Goal: Task Accomplishment & Management: Use online tool/utility

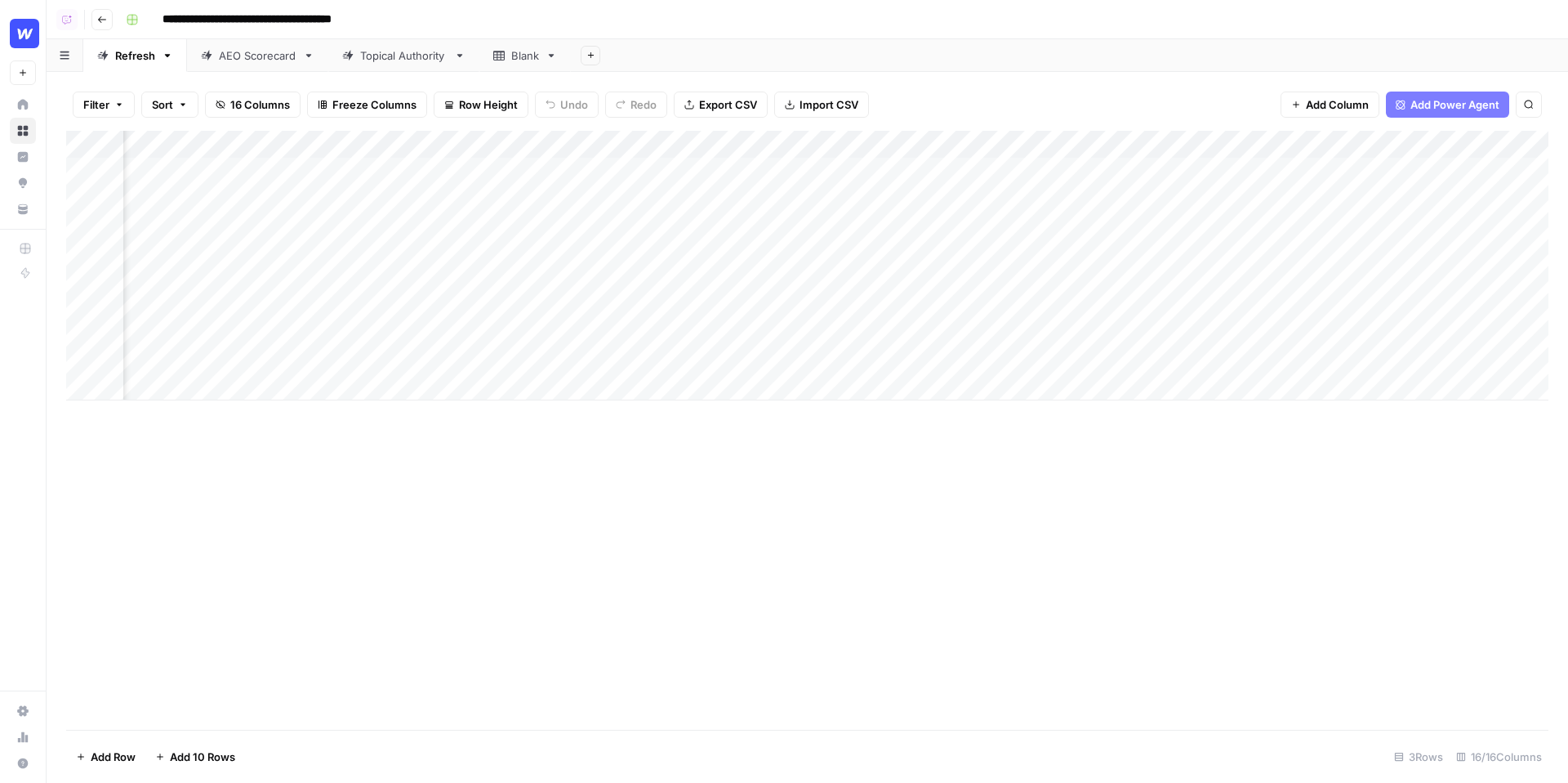
scroll to position [0, 782]
click at [707, 170] on div "Add Column" at bounding box center [806, 265] width 1482 height 269
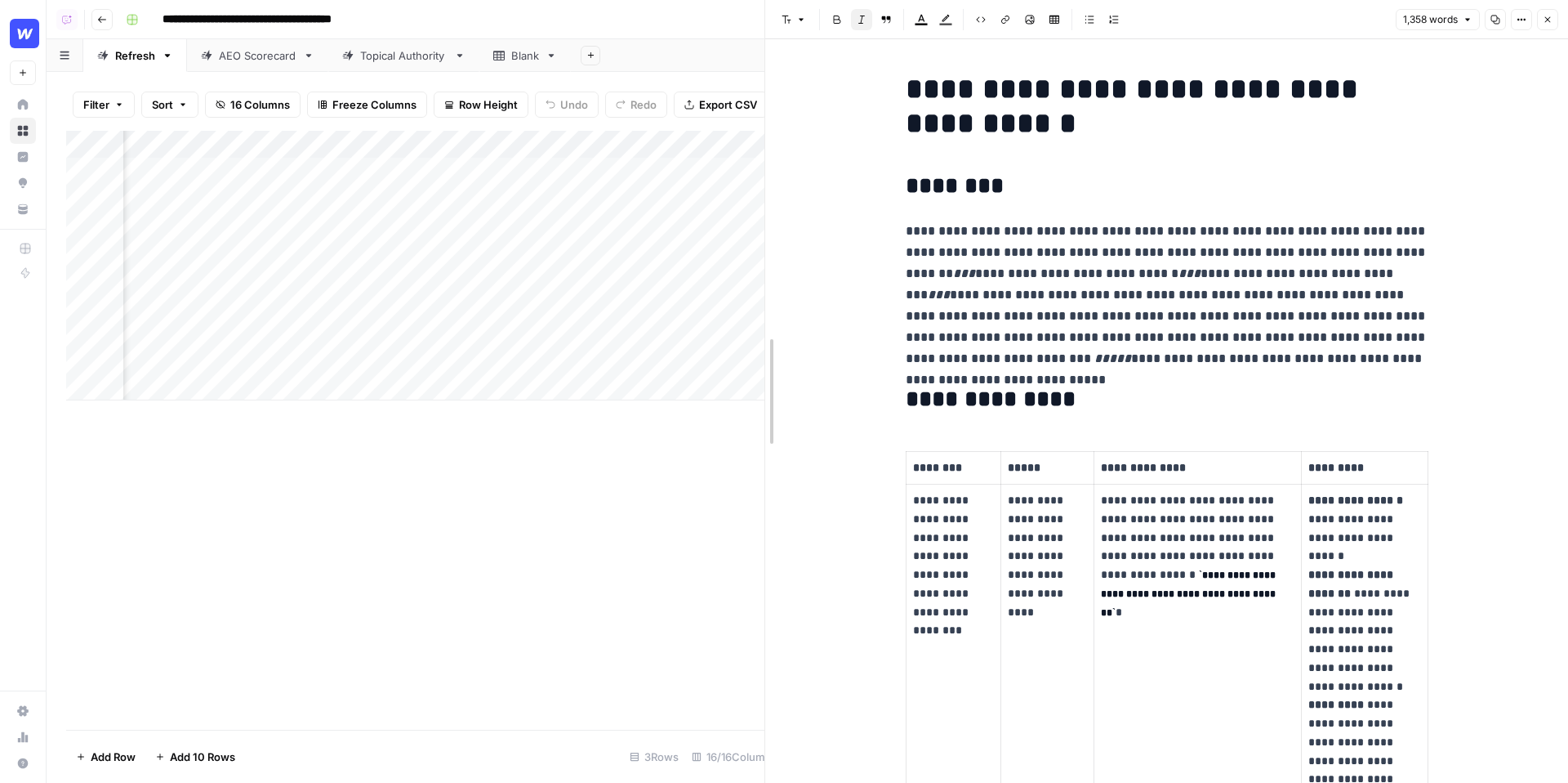
drag, startPoint x: 783, startPoint y: 217, endPoint x: 568, endPoint y: 215, distance: 215.0
click at [757, 215] on div at bounding box center [765, 391] width 16 height 783
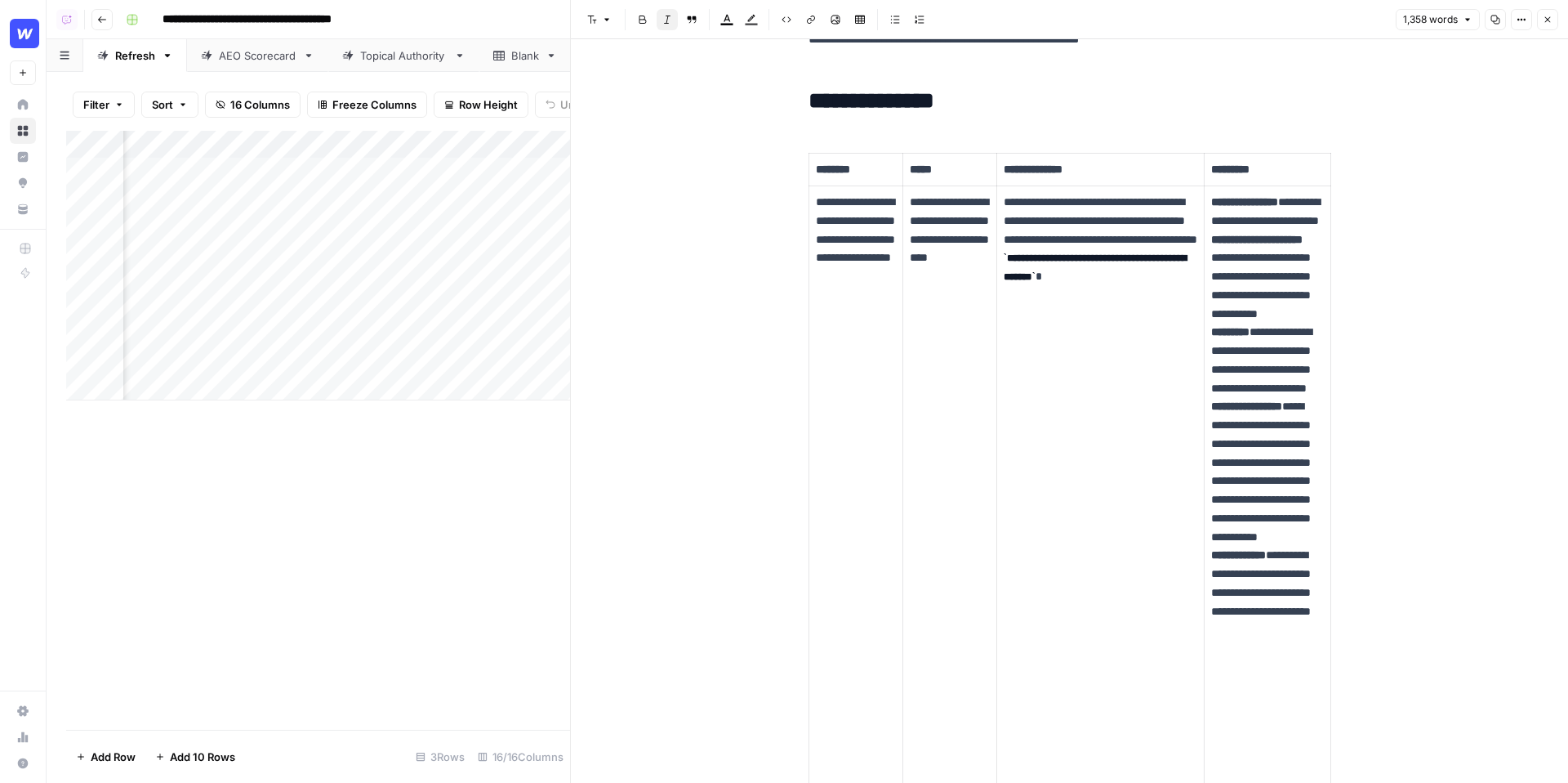
scroll to position [334, 0]
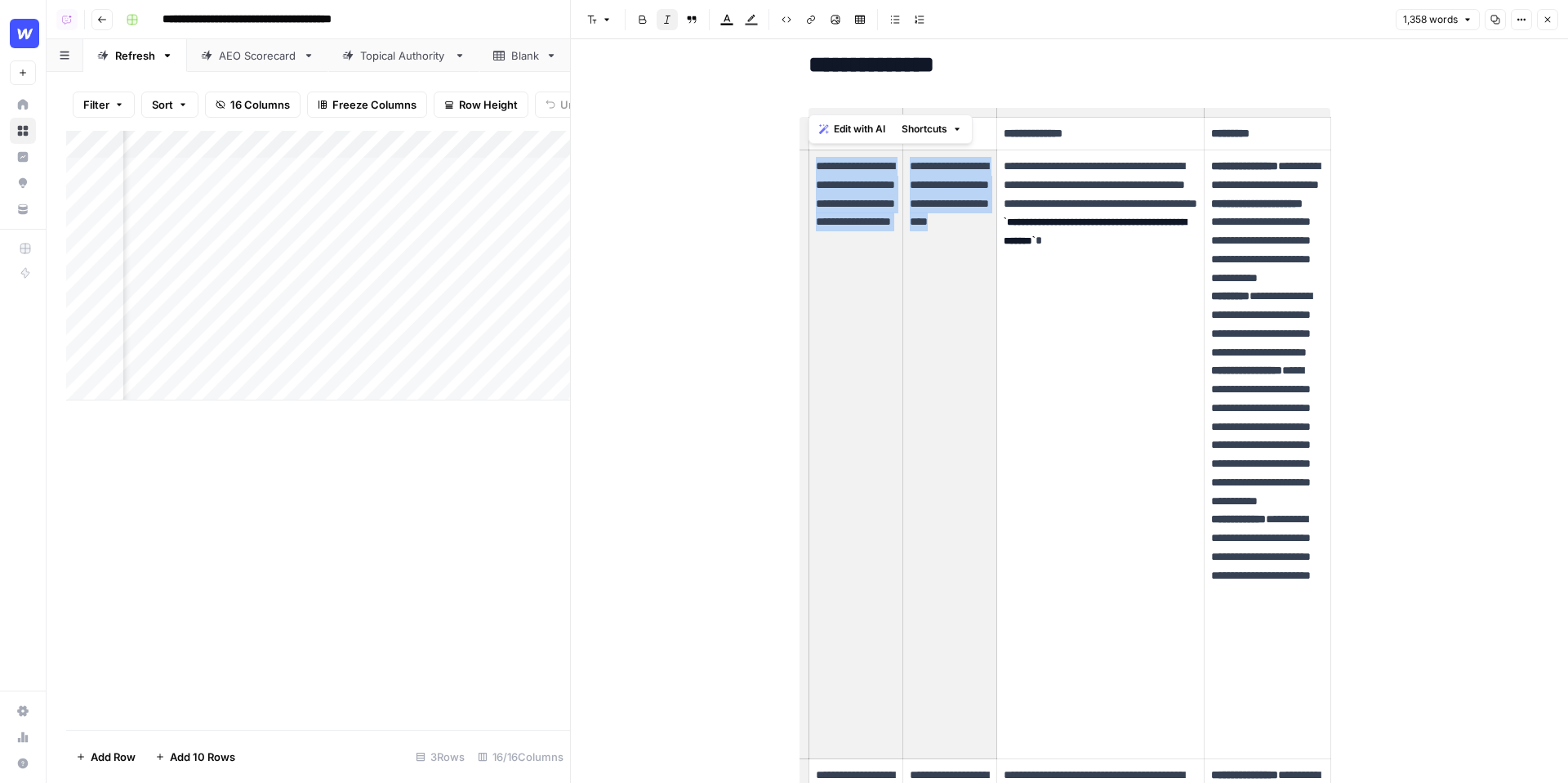
drag, startPoint x: 960, startPoint y: 271, endPoint x: 893, endPoint y: 152, distance: 136.6
click at [893, 152] on tr "**********" at bounding box center [1069, 455] width 521 height 608
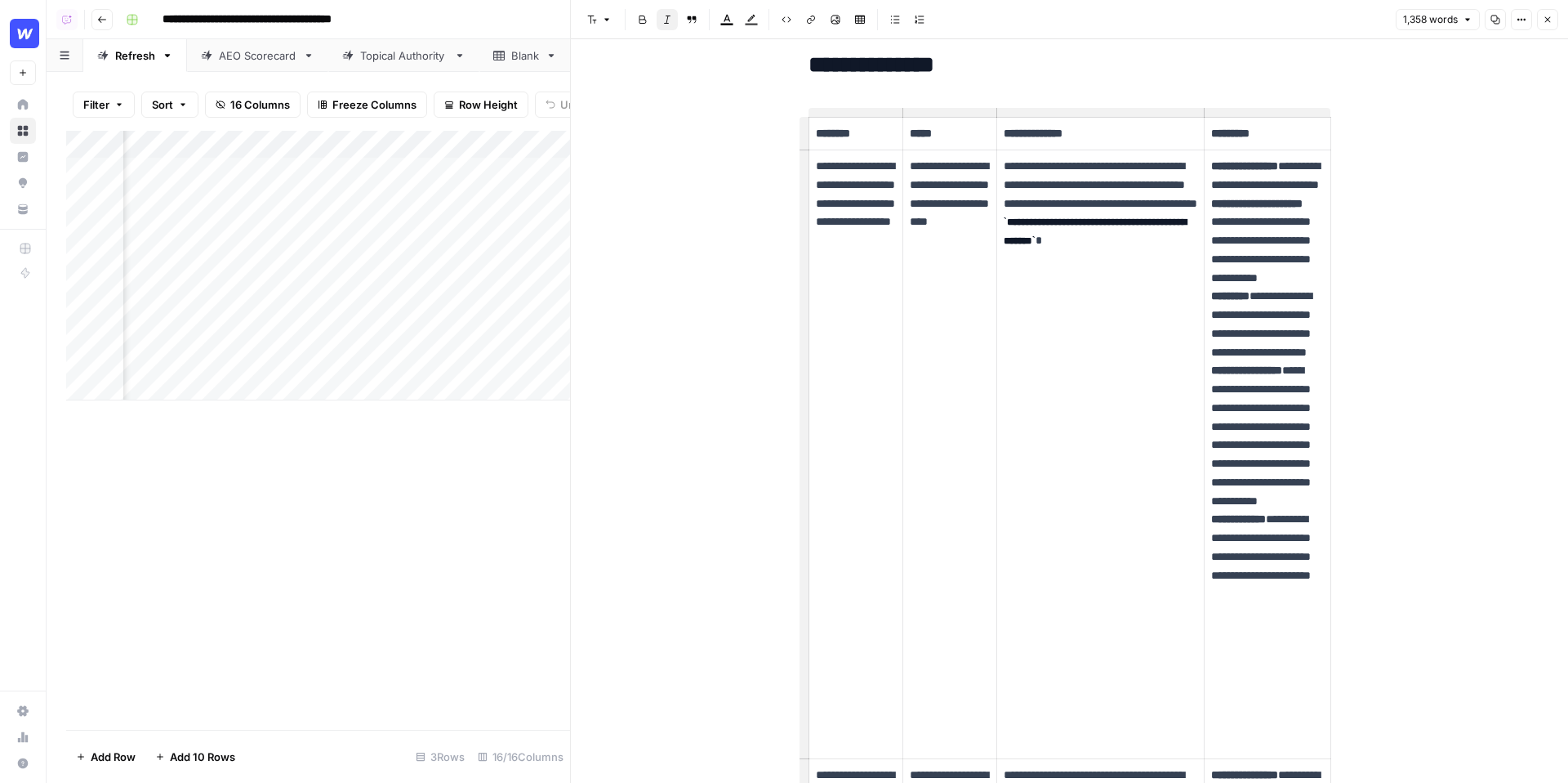
click at [1123, 284] on td "**********" at bounding box center [1099, 455] width 208 height 608
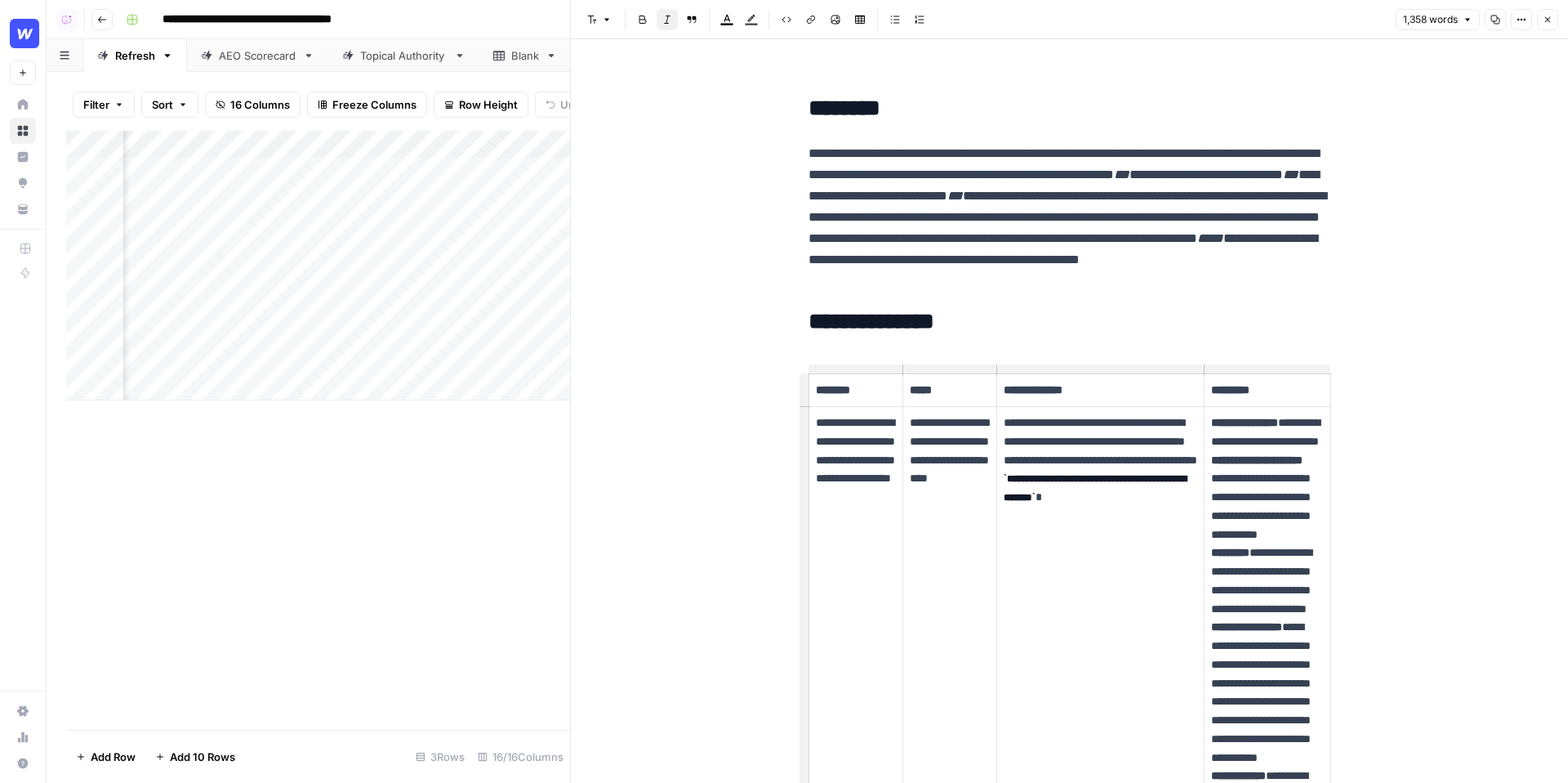
scroll to position [0, 0]
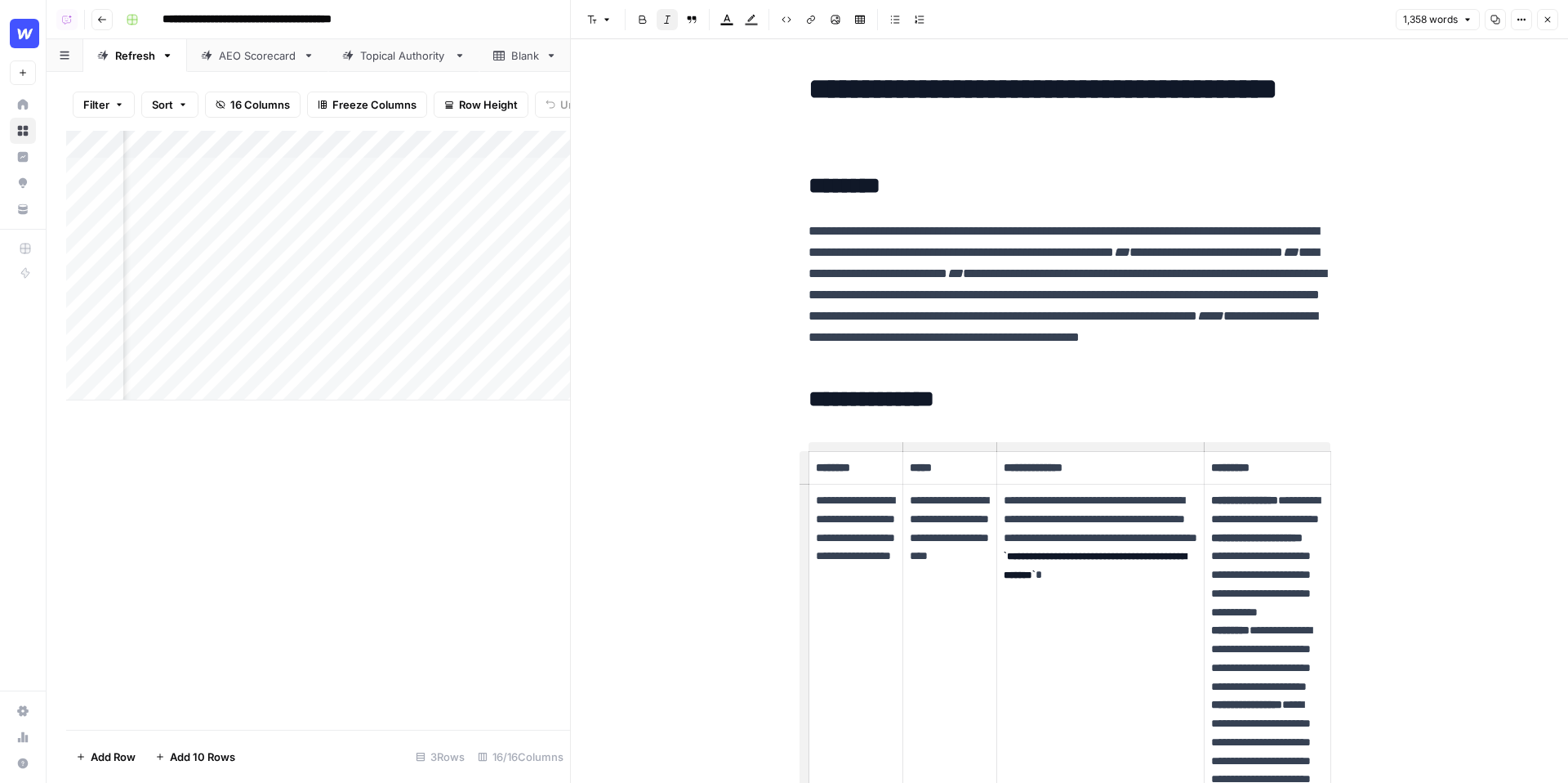
click at [1543, 25] on button "Close" at bounding box center [1547, 19] width 21 height 21
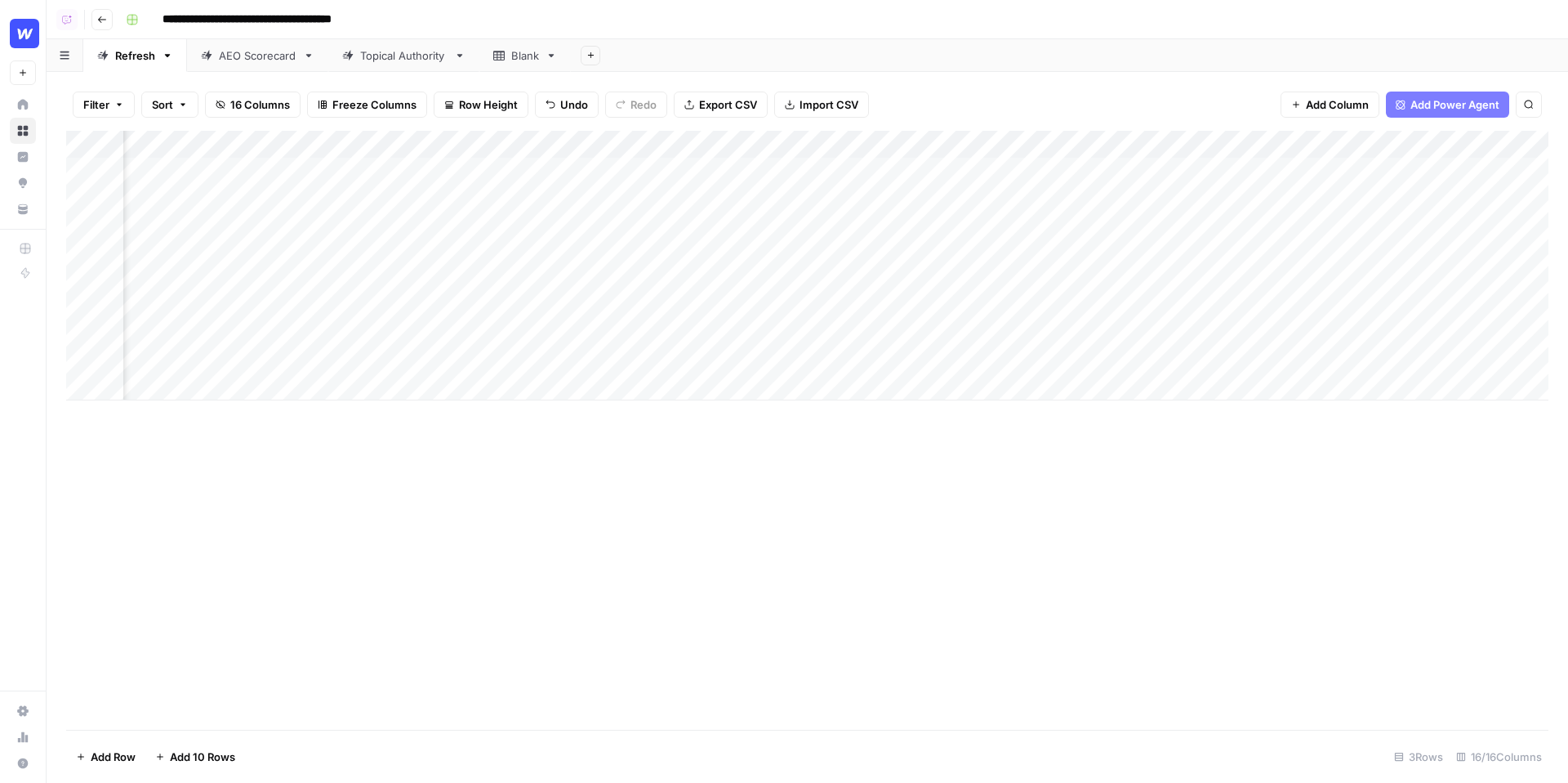
scroll to position [0, 1247]
click at [1447, 103] on span "Add Power Agent" at bounding box center [1454, 105] width 89 height 16
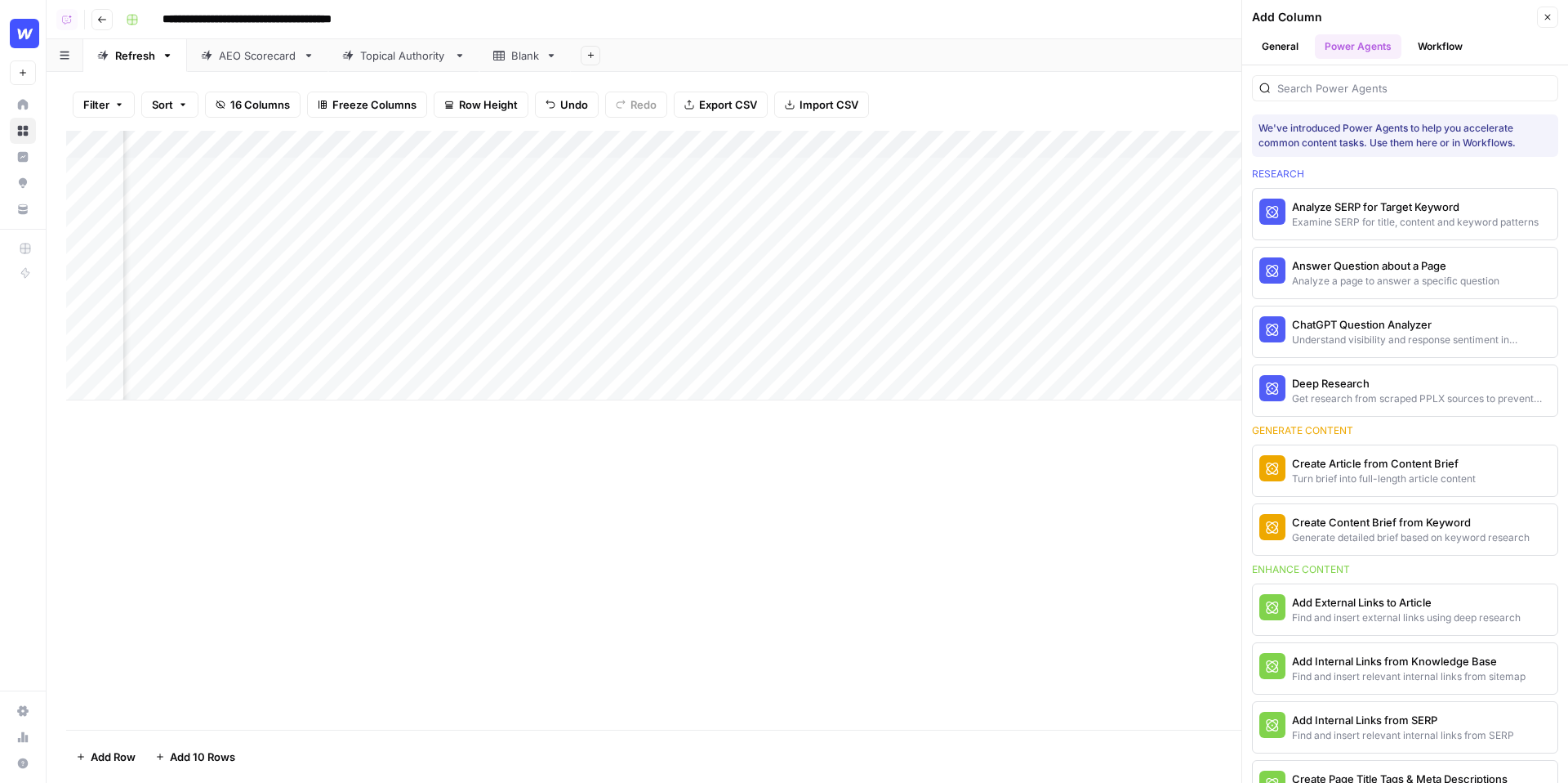
click at [1343, 79] on div at bounding box center [1405, 88] width 306 height 26
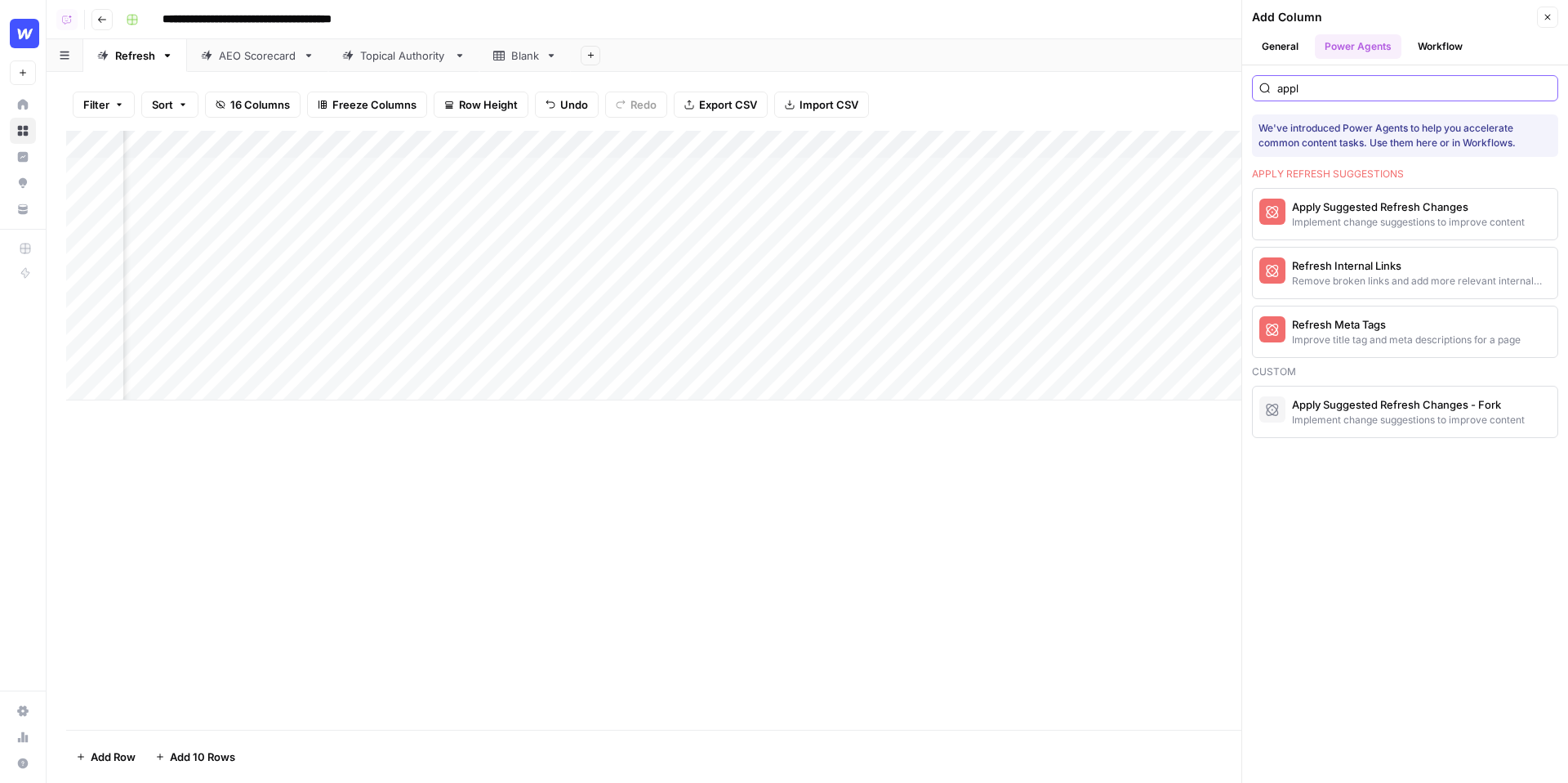
scroll to position [0, 1804]
type input "appl"
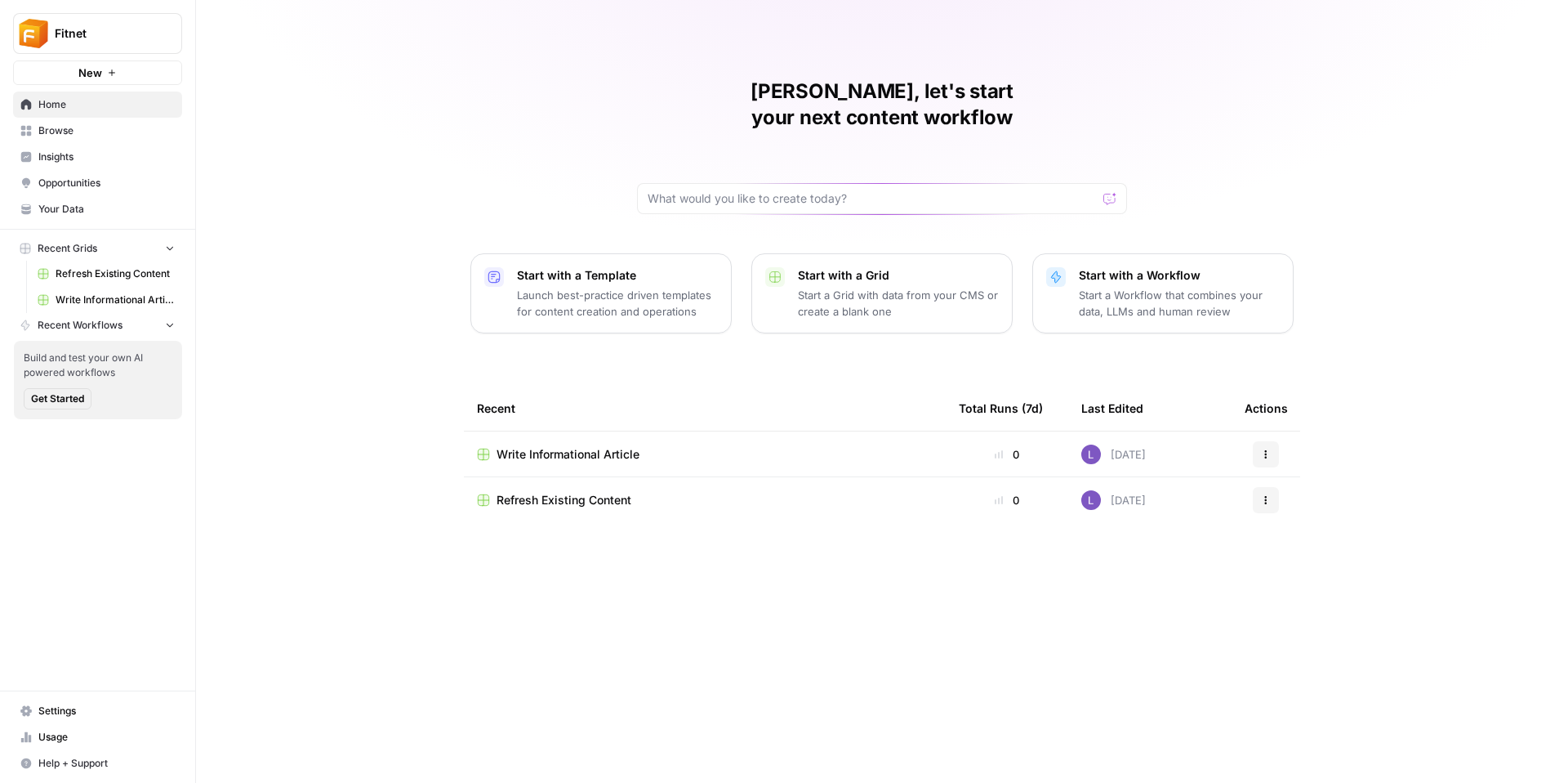
click at [545, 446] on span "Write Informational Article" at bounding box center [567, 454] width 143 height 16
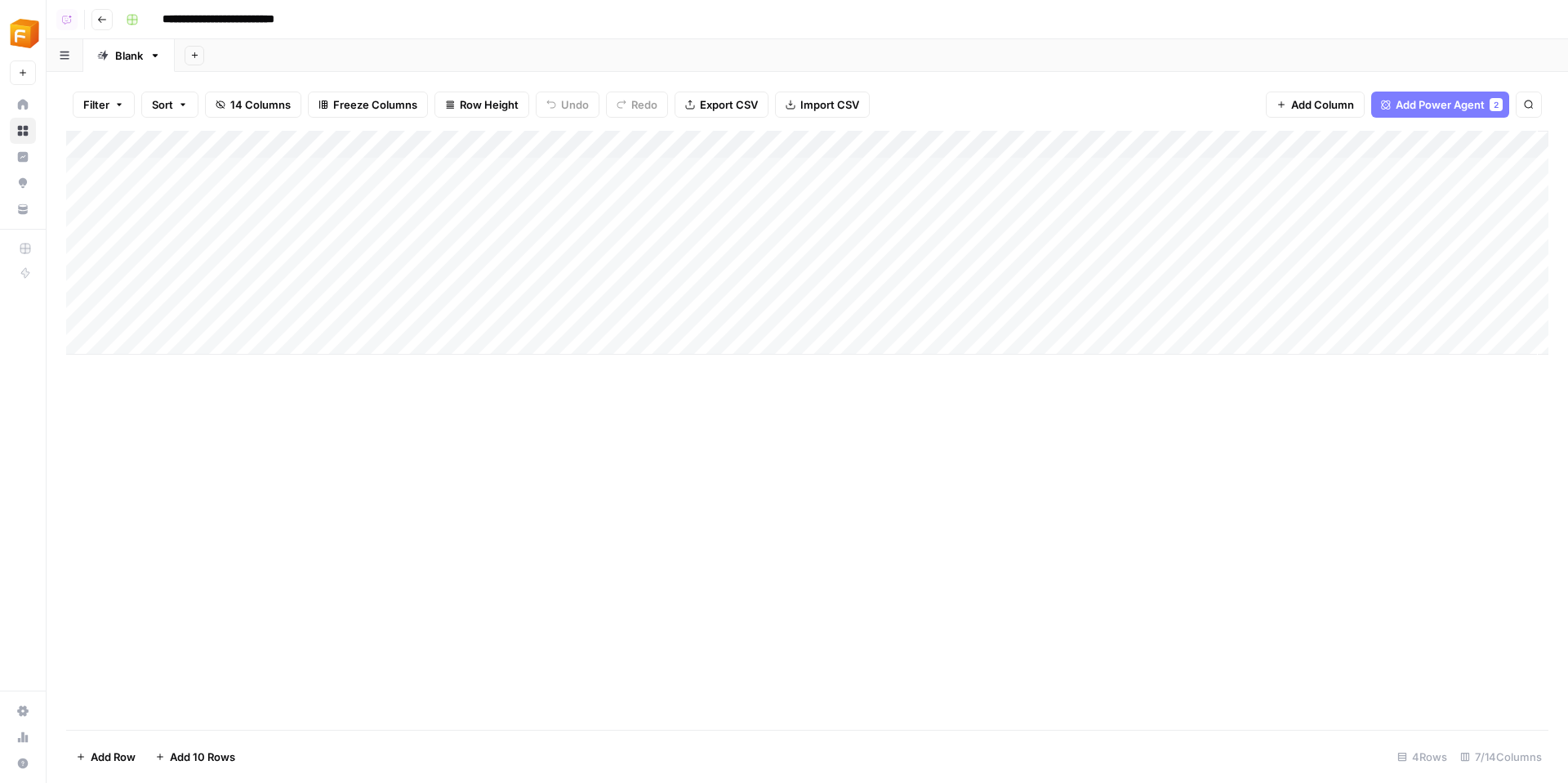
click at [106, 18] on icon "button" at bounding box center [102, 20] width 10 height 10
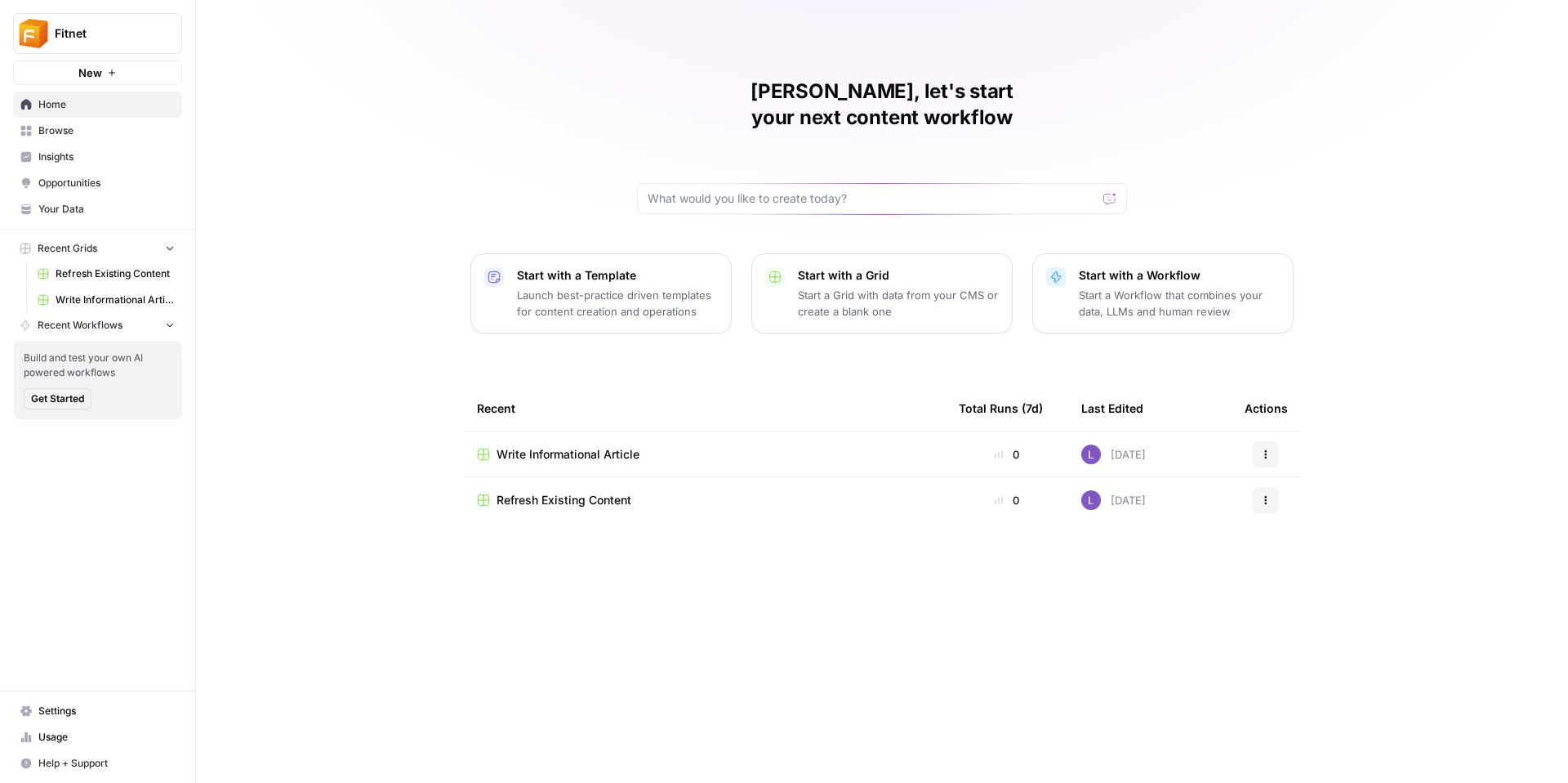
click at [89, 129] on span "Browse" at bounding box center [106, 131] width 137 height 15
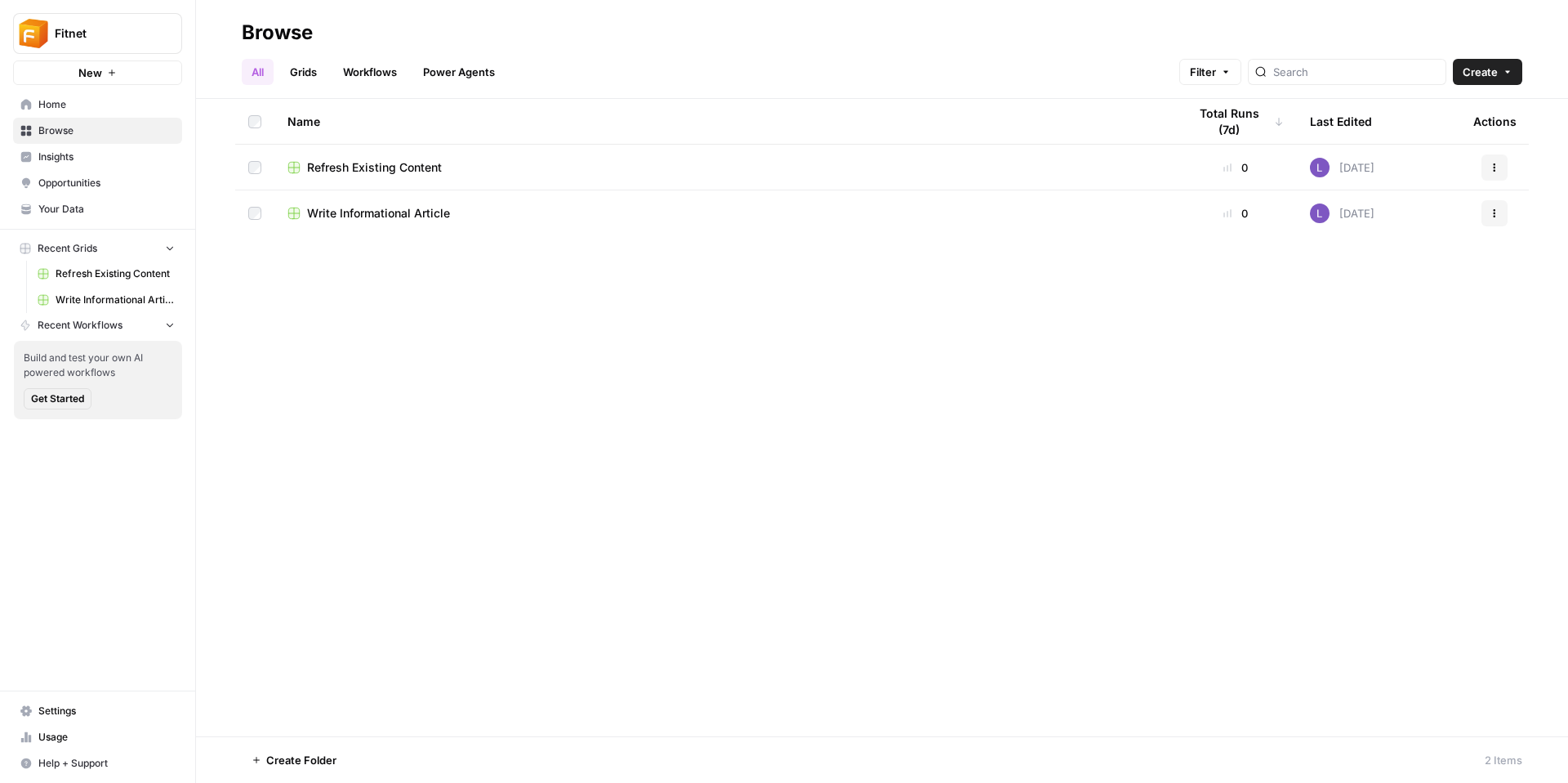
click at [307, 76] on link "Grids" at bounding box center [303, 72] width 47 height 26
click at [1494, 65] on span "Create" at bounding box center [1479, 72] width 35 height 16
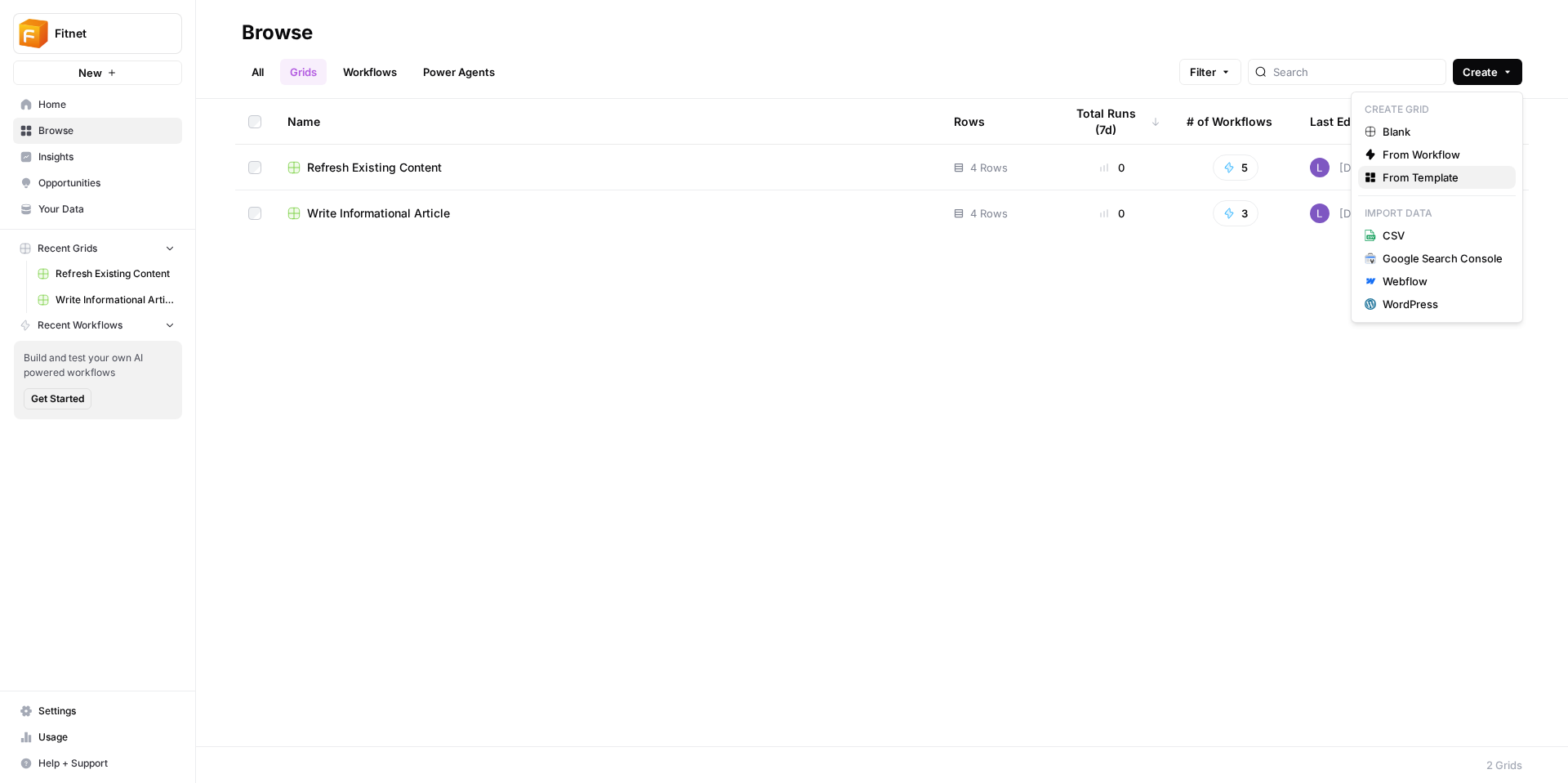
click at [1457, 183] on span "From Template" at bounding box center [1442, 178] width 120 height 16
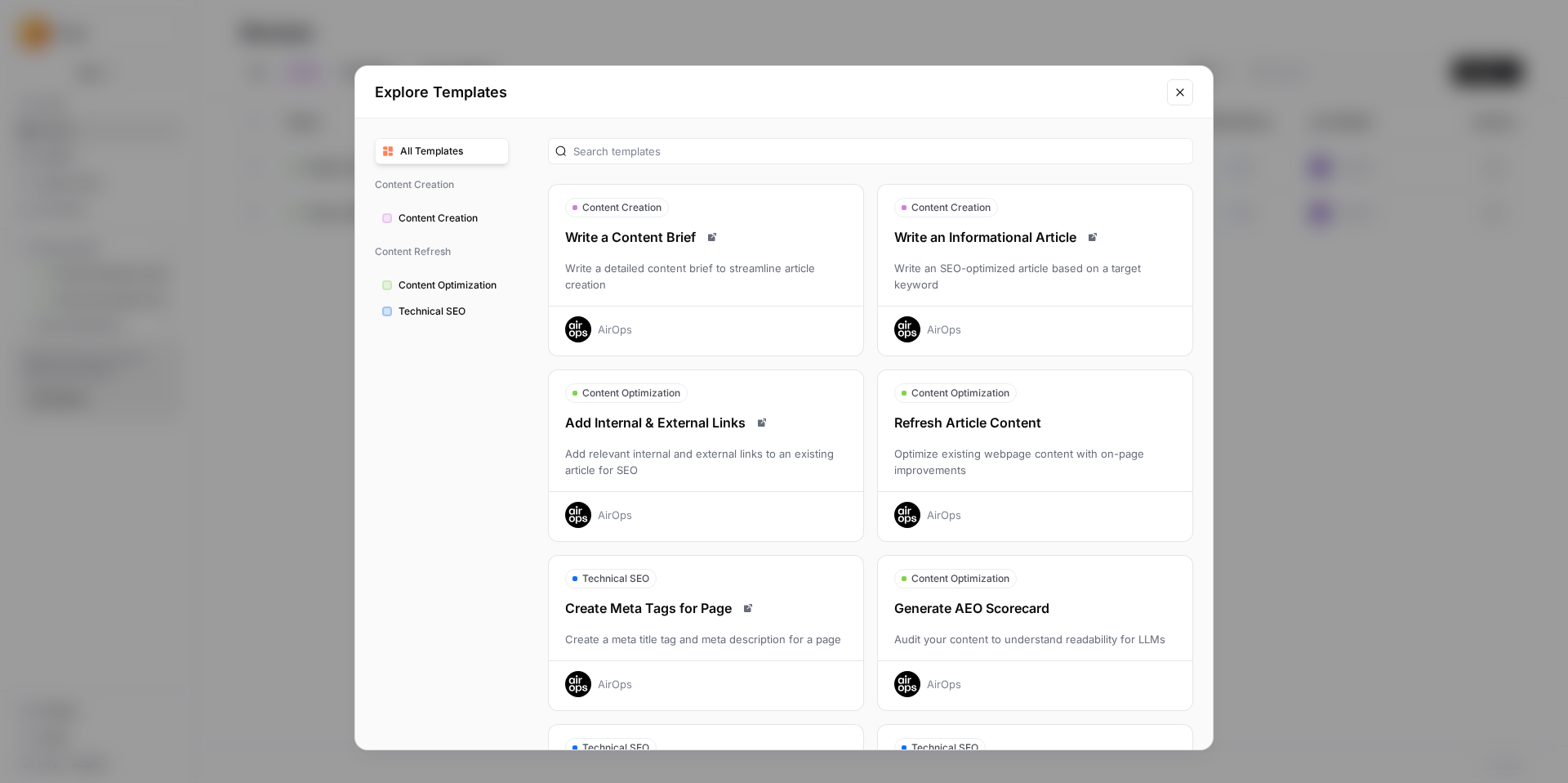
click at [722, 276] on div "Write a detailed content brief to streamline article creation" at bounding box center [705, 275] width 314 height 33
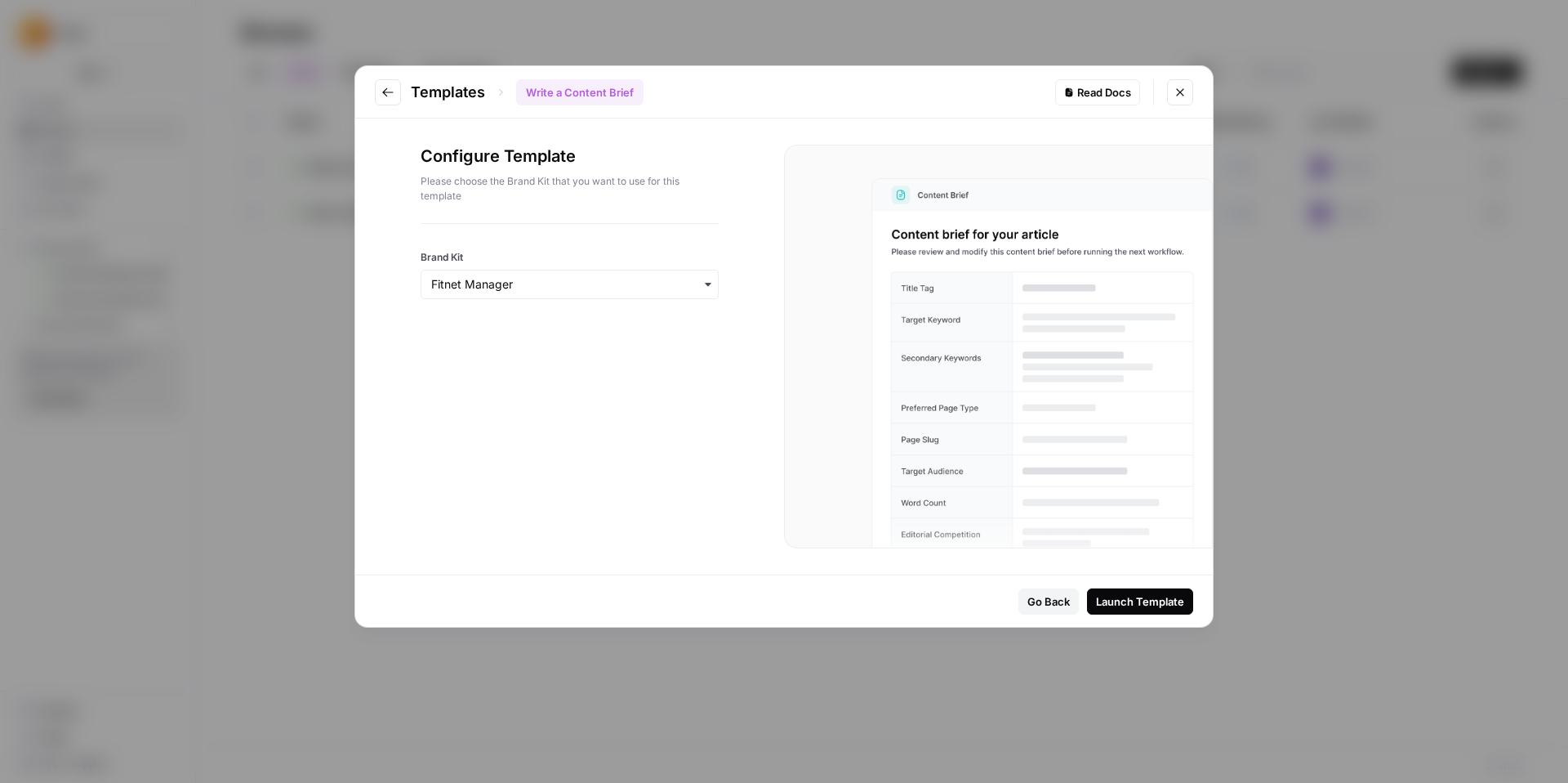
click at [1086, 616] on div "Go Back Launch Template" at bounding box center [784, 601] width 857 height 52
click at [1118, 611] on button "Launch Template" at bounding box center [1139, 601] width 106 height 26
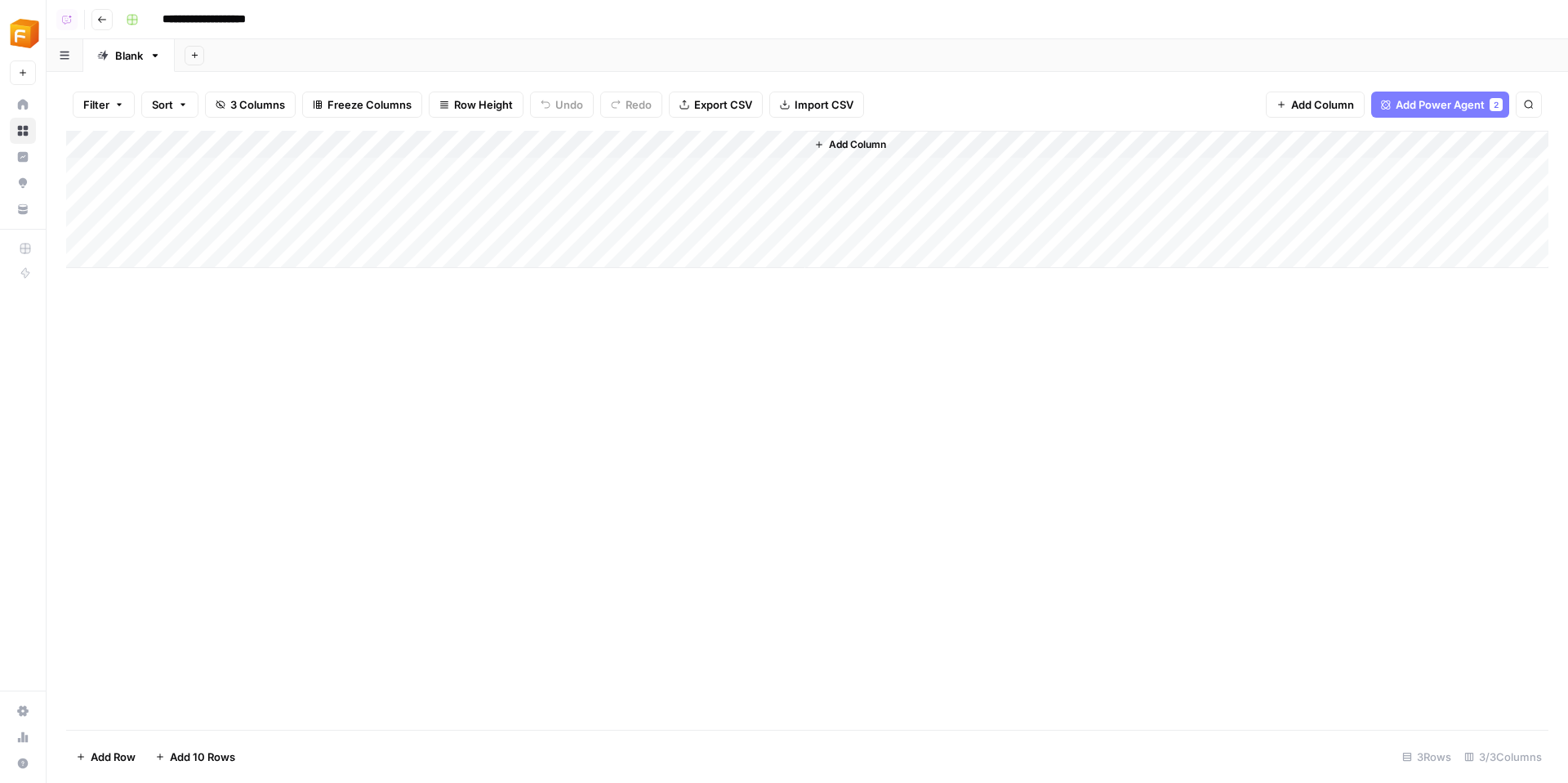
click at [547, 143] on div "Add Column" at bounding box center [806, 199] width 1482 height 138
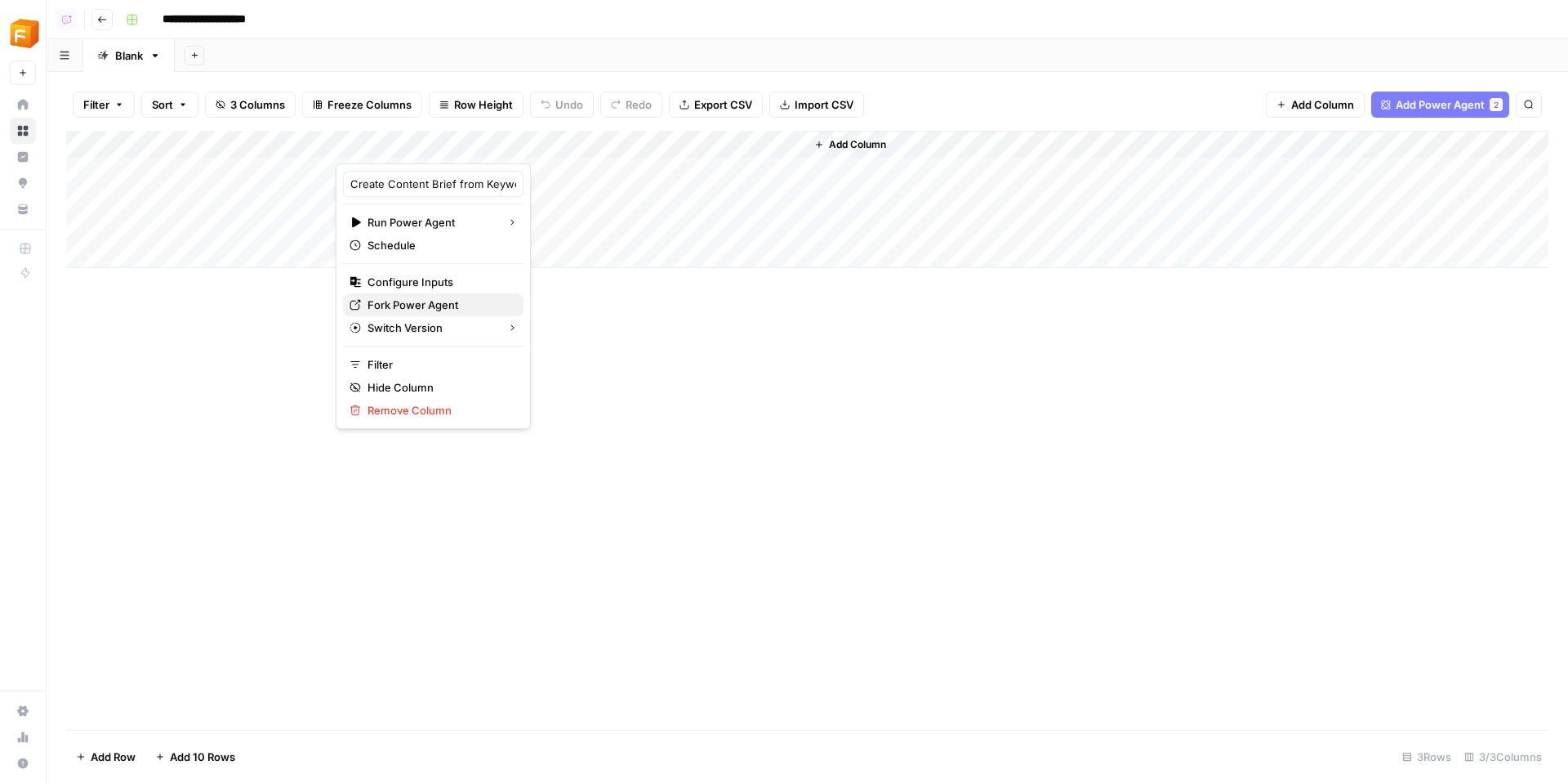
click at [411, 303] on span "Fork Power Agent" at bounding box center [439, 304] width 143 height 16
click at [411, 303] on div "Add Column" at bounding box center [806, 430] width 1482 height 598
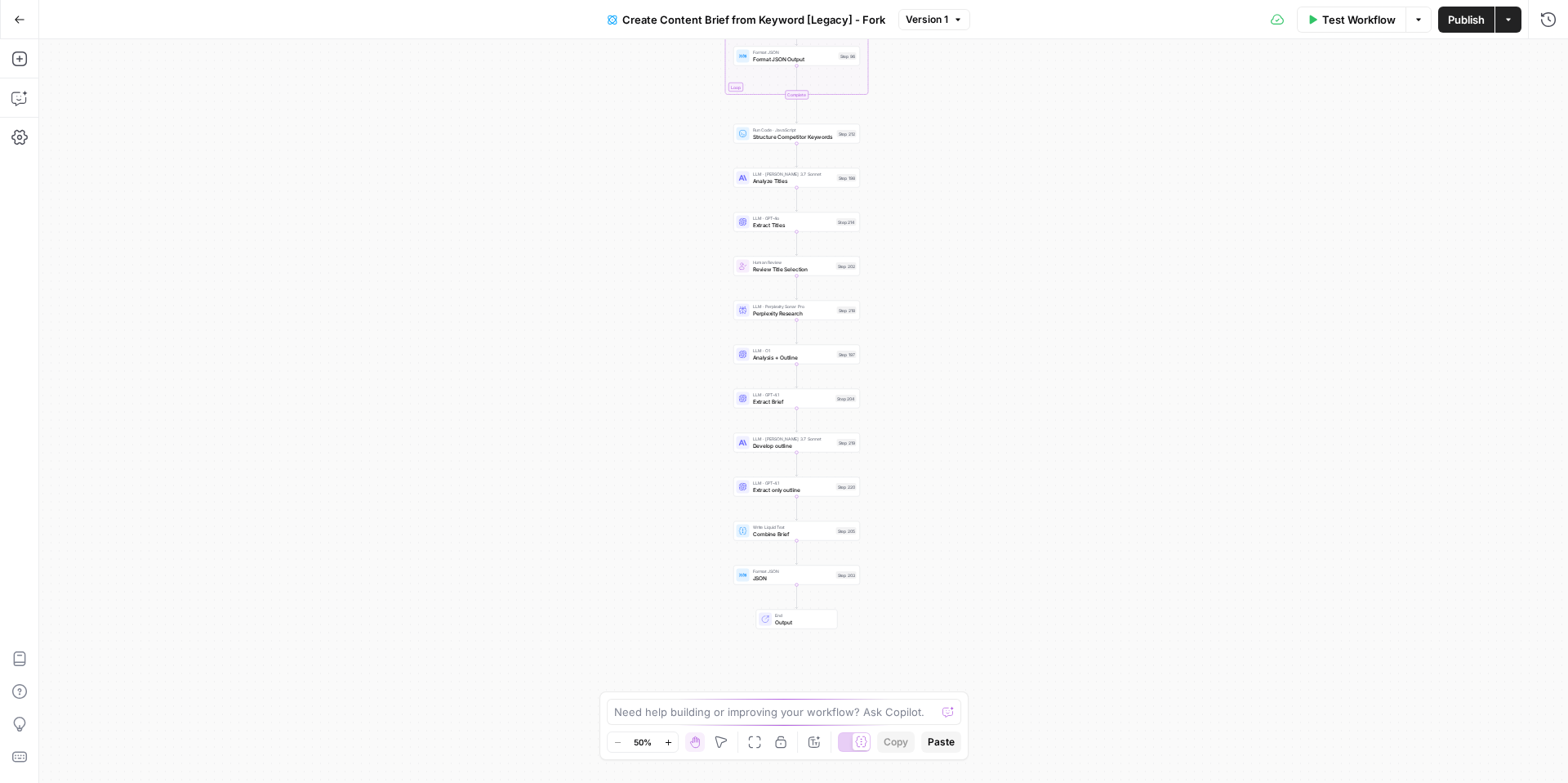
click at [770, 487] on span "Extract only outline" at bounding box center [792, 490] width 80 height 8
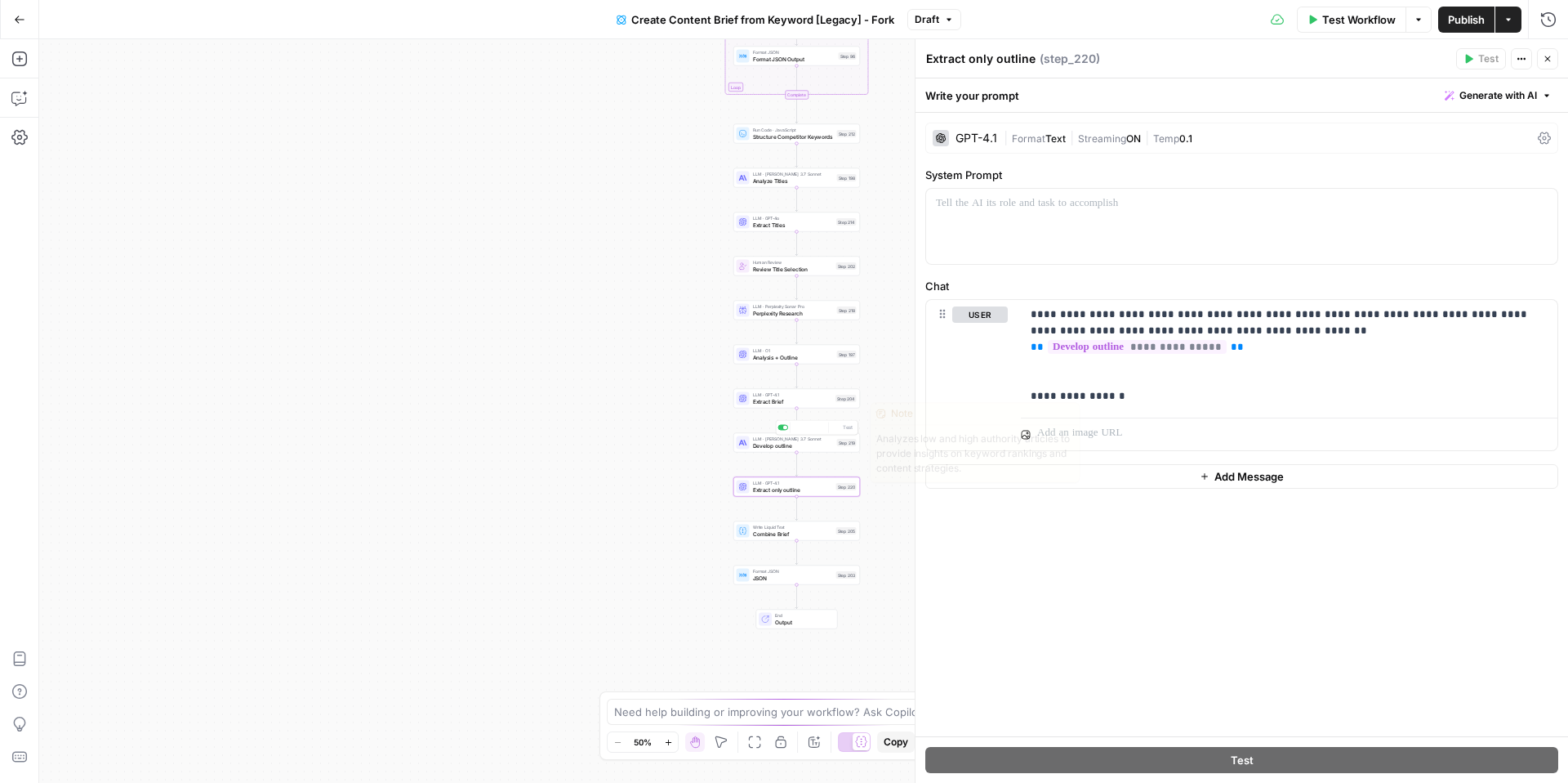
click at [764, 443] on span "Develop outline" at bounding box center [792, 445] width 81 height 8
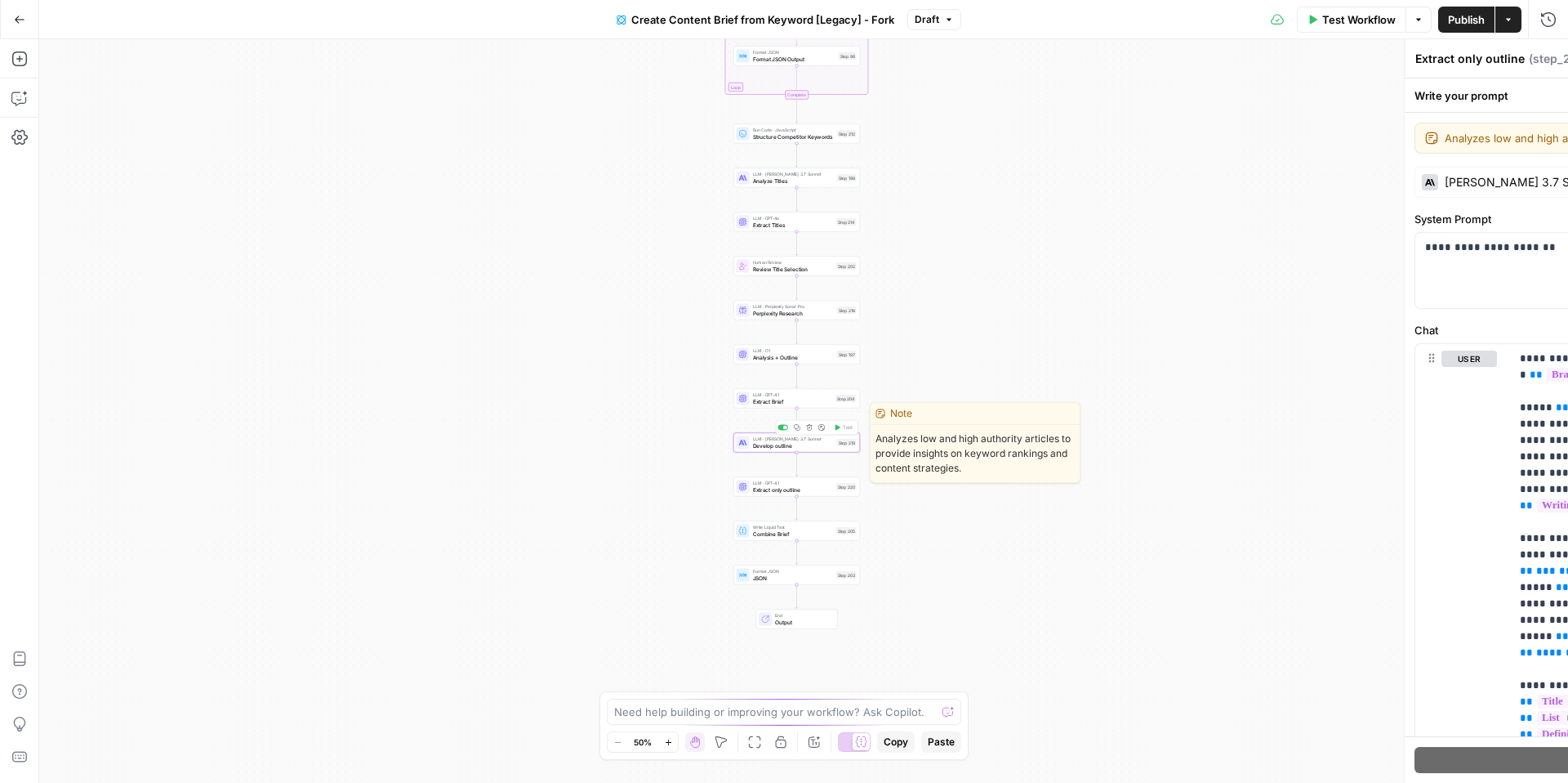
type textarea "Develop outline"
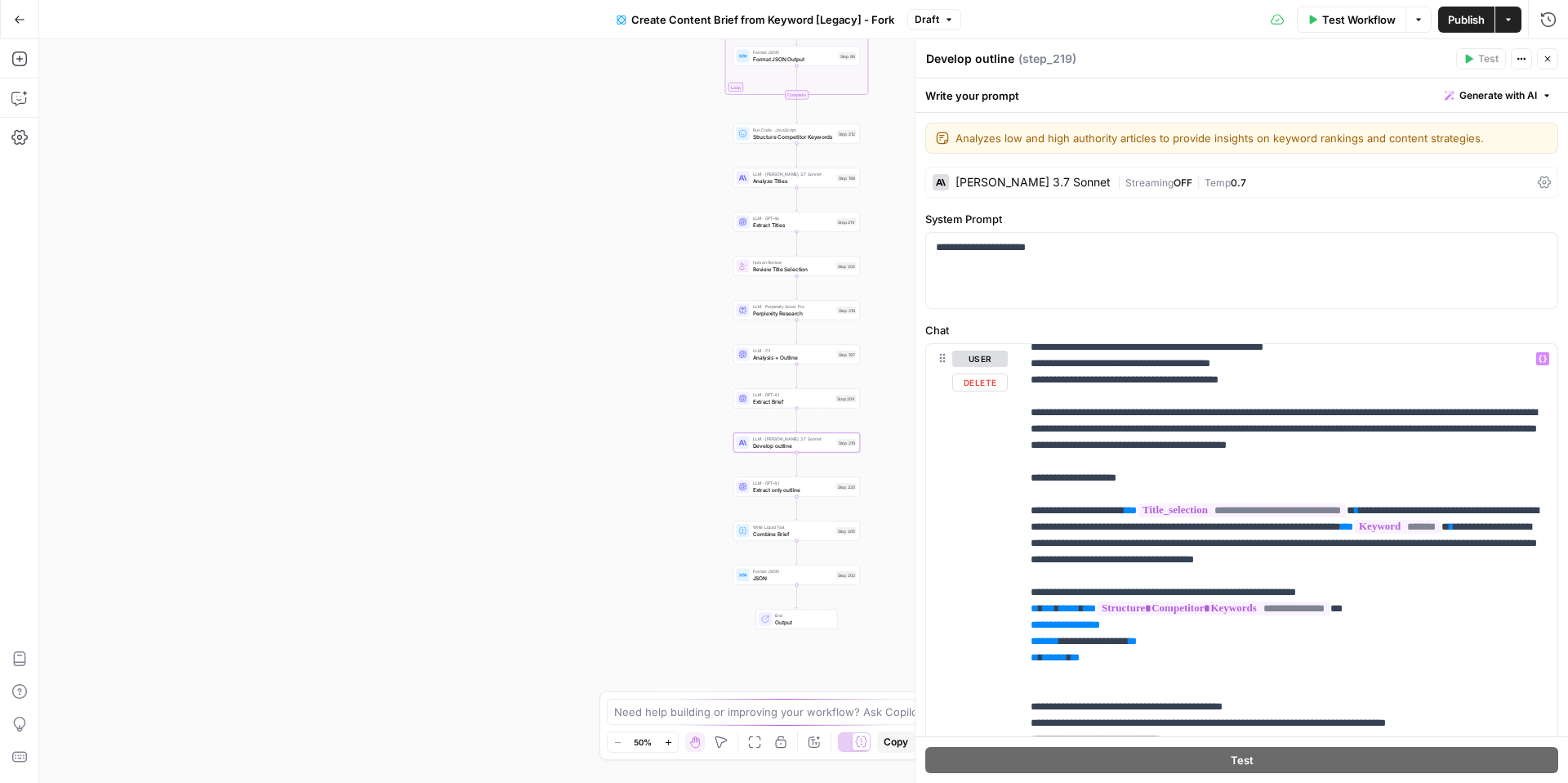
scroll to position [2812, 0]
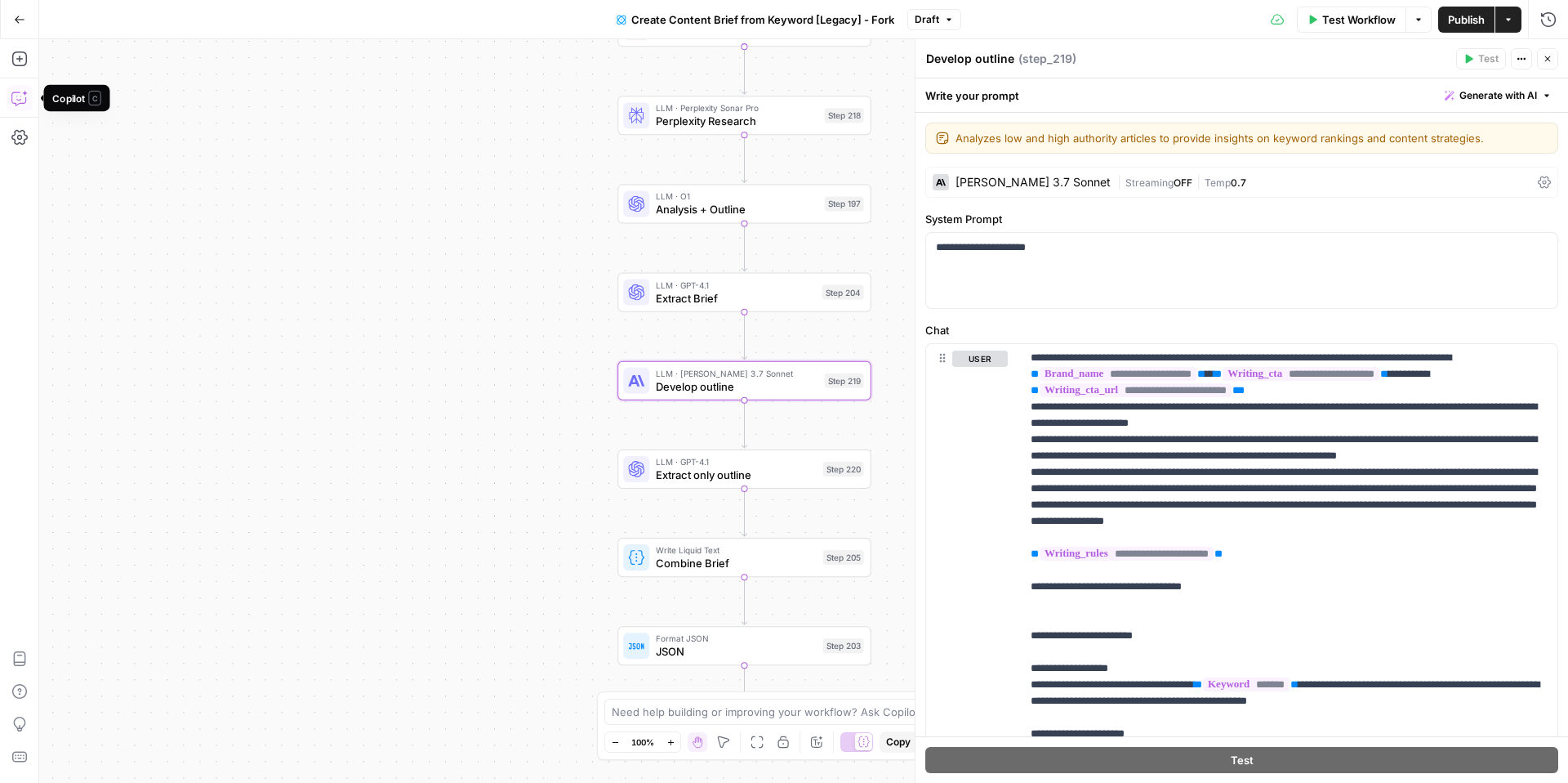
drag, startPoint x: 24, startPoint y: 52, endPoint x: 15, endPoint y: 109, distance: 57.7
click at [15, 109] on button "Copilot" at bounding box center [20, 98] width 26 height 26
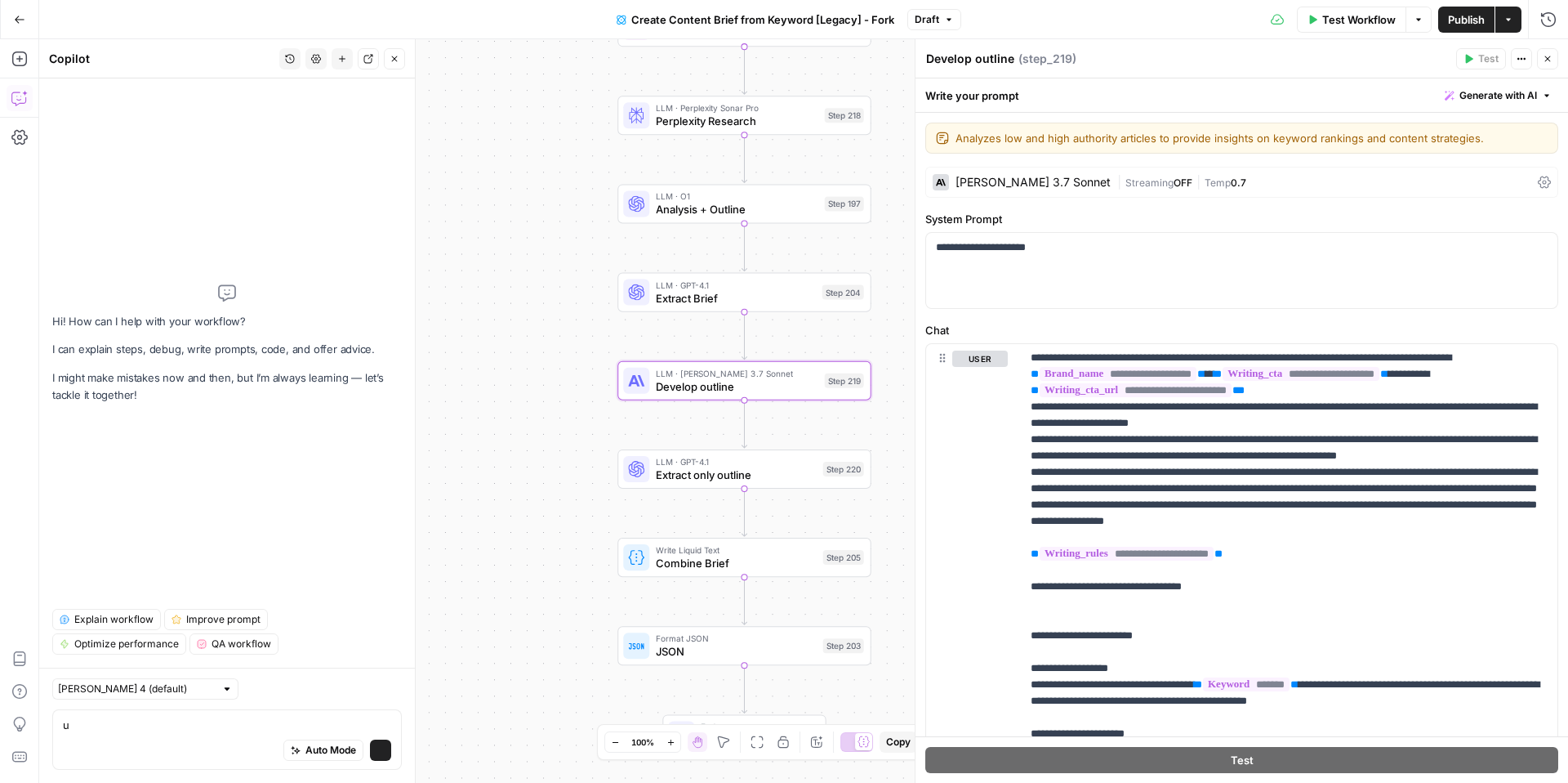
type textarea "u"
drag, startPoint x: 212, startPoint y: 726, endPoint x: 359, endPoint y: 726, distance: 147.0
click at [359, 726] on textarea "i want to restructure the brief. It should start with" at bounding box center [226, 724] width 328 height 16
type textarea "i want to restructure the brief."
click at [691, 553] on span "Write Liquid Text" at bounding box center [736, 550] width 160 height 13
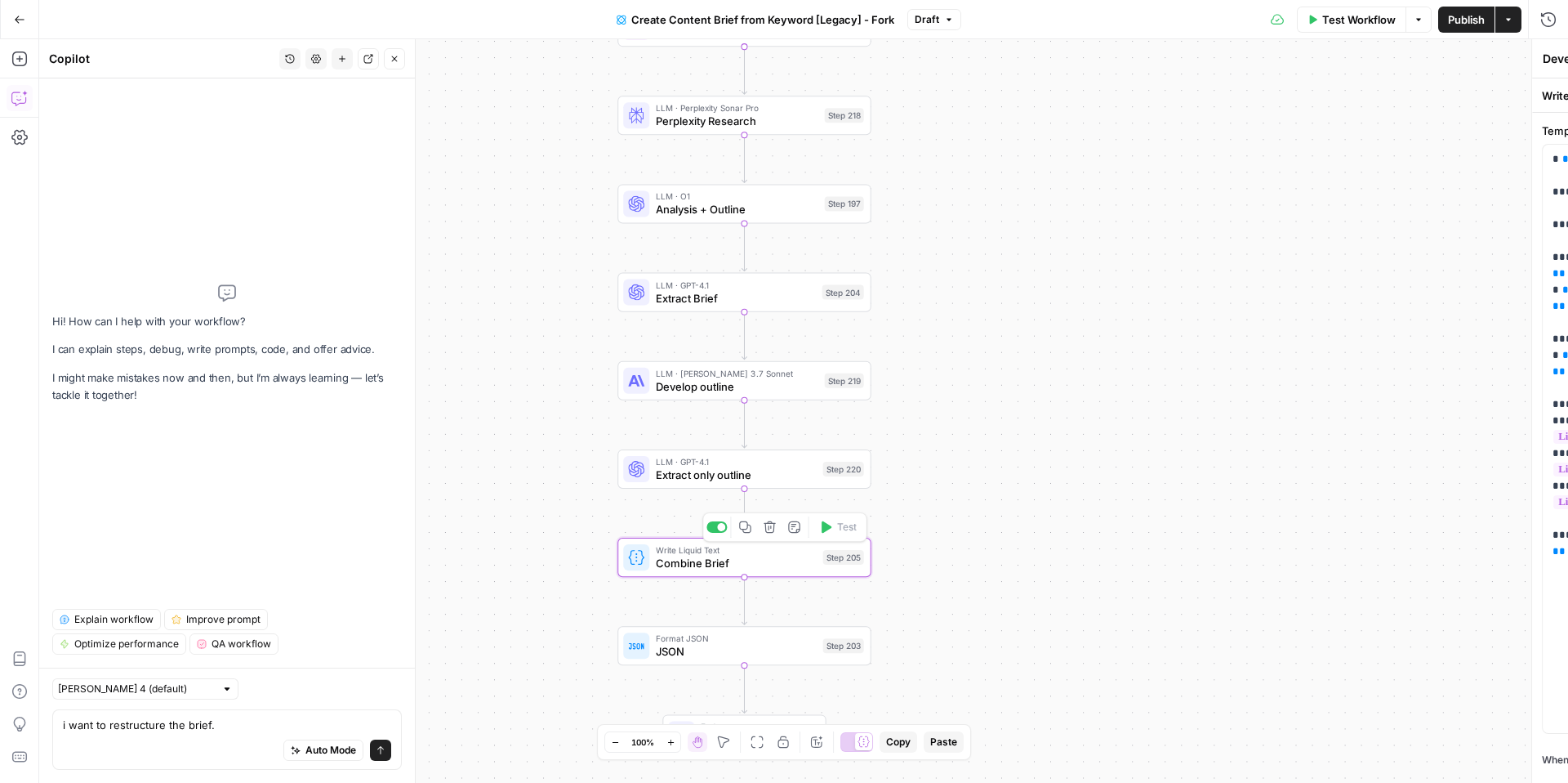
type textarea "Combine Brief"
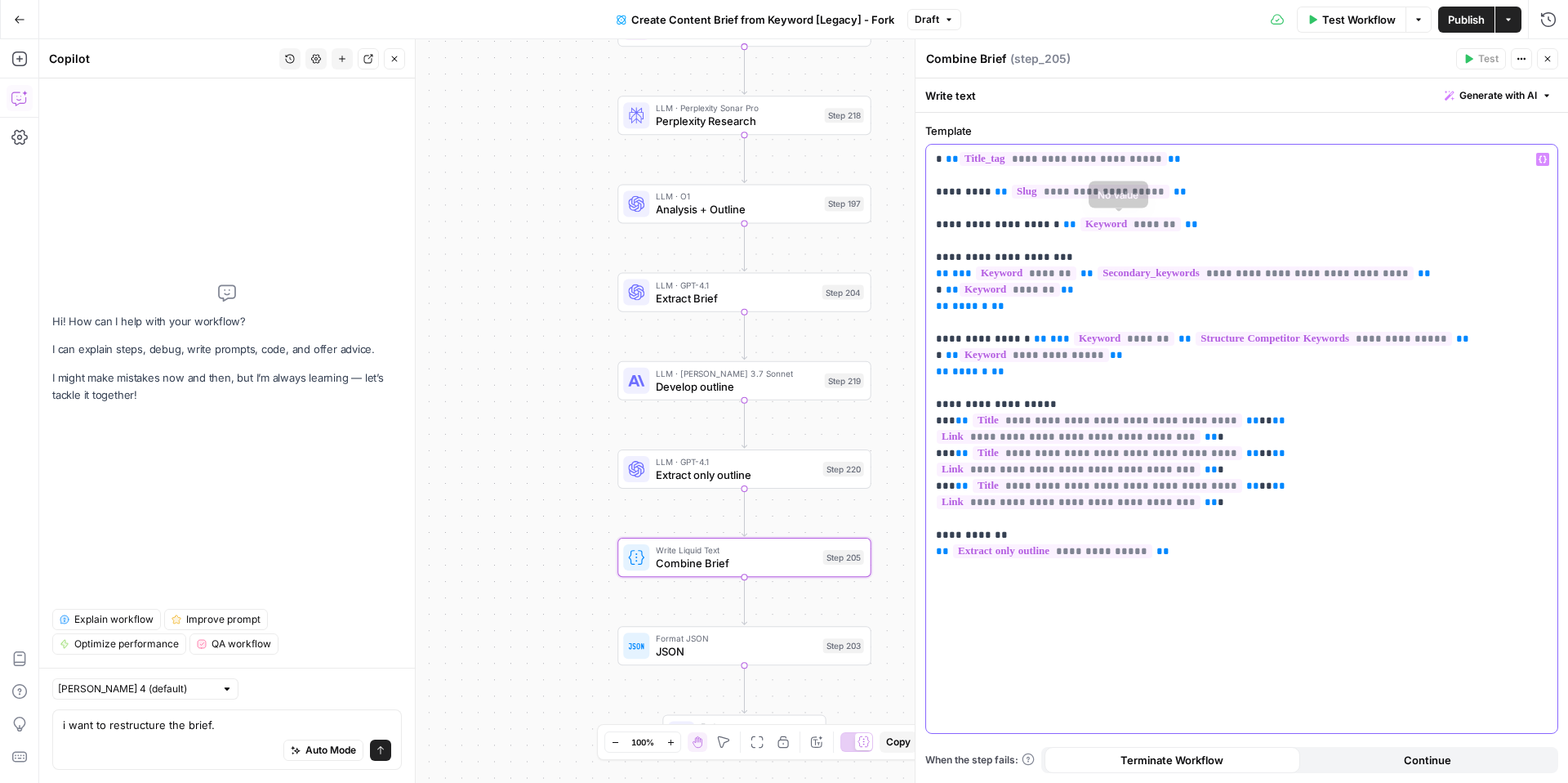
drag, startPoint x: 1239, startPoint y: 221, endPoint x: 932, endPoint y: 221, distance: 307.0
click at [931, 221] on div "**********" at bounding box center [1241, 439] width 631 height 588
copy p "**********"
click at [937, 158] on p "**********" at bounding box center [1242, 331] width 612 height 359
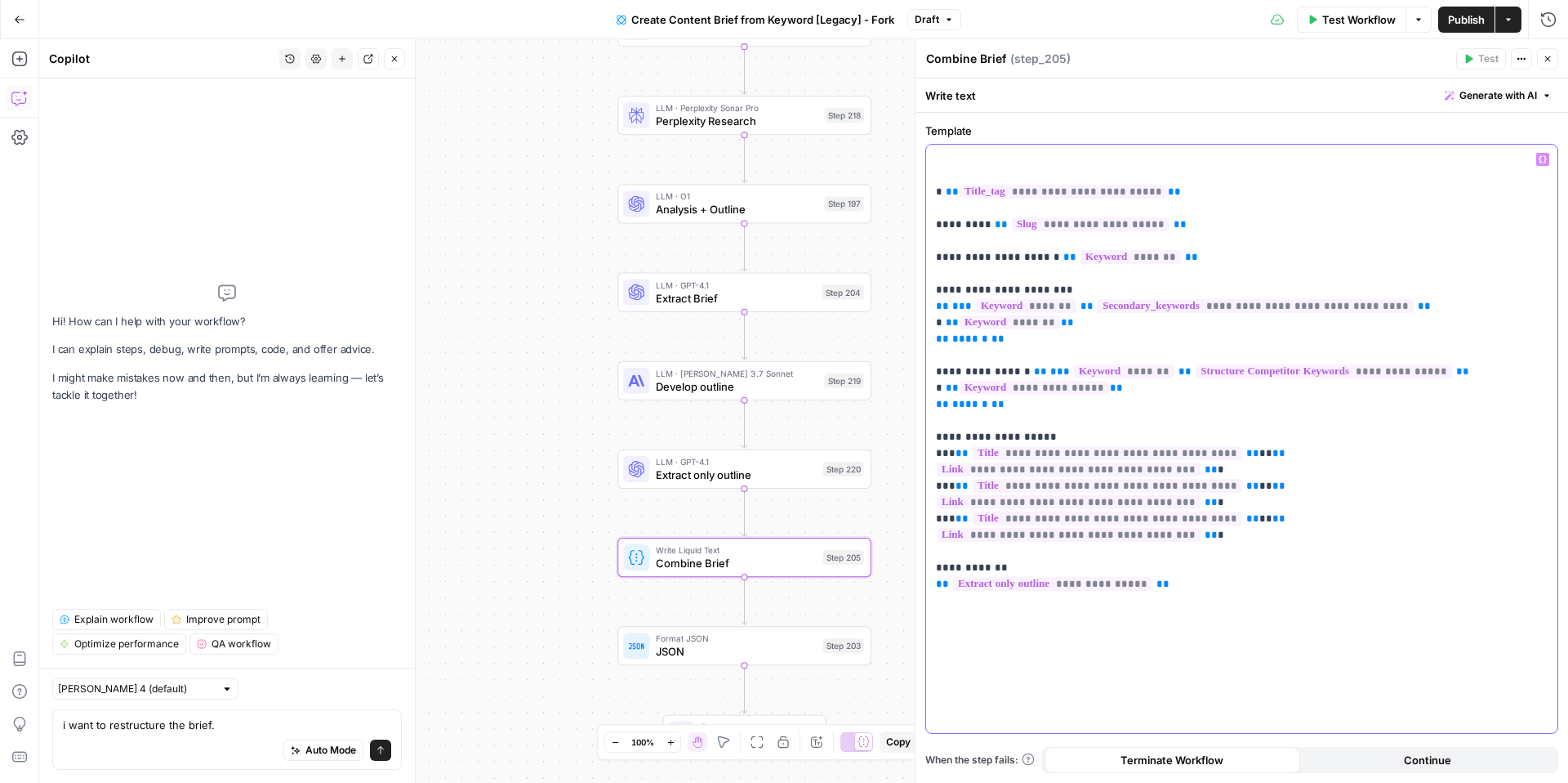
click at [937, 158] on p "**********" at bounding box center [1242, 347] width 612 height 392
paste div
click at [969, 156] on p "**********" at bounding box center [1242, 347] width 612 height 392
drag, startPoint x: 254, startPoint y: 717, endPoint x: 7, endPoint y: 717, distance: 247.0
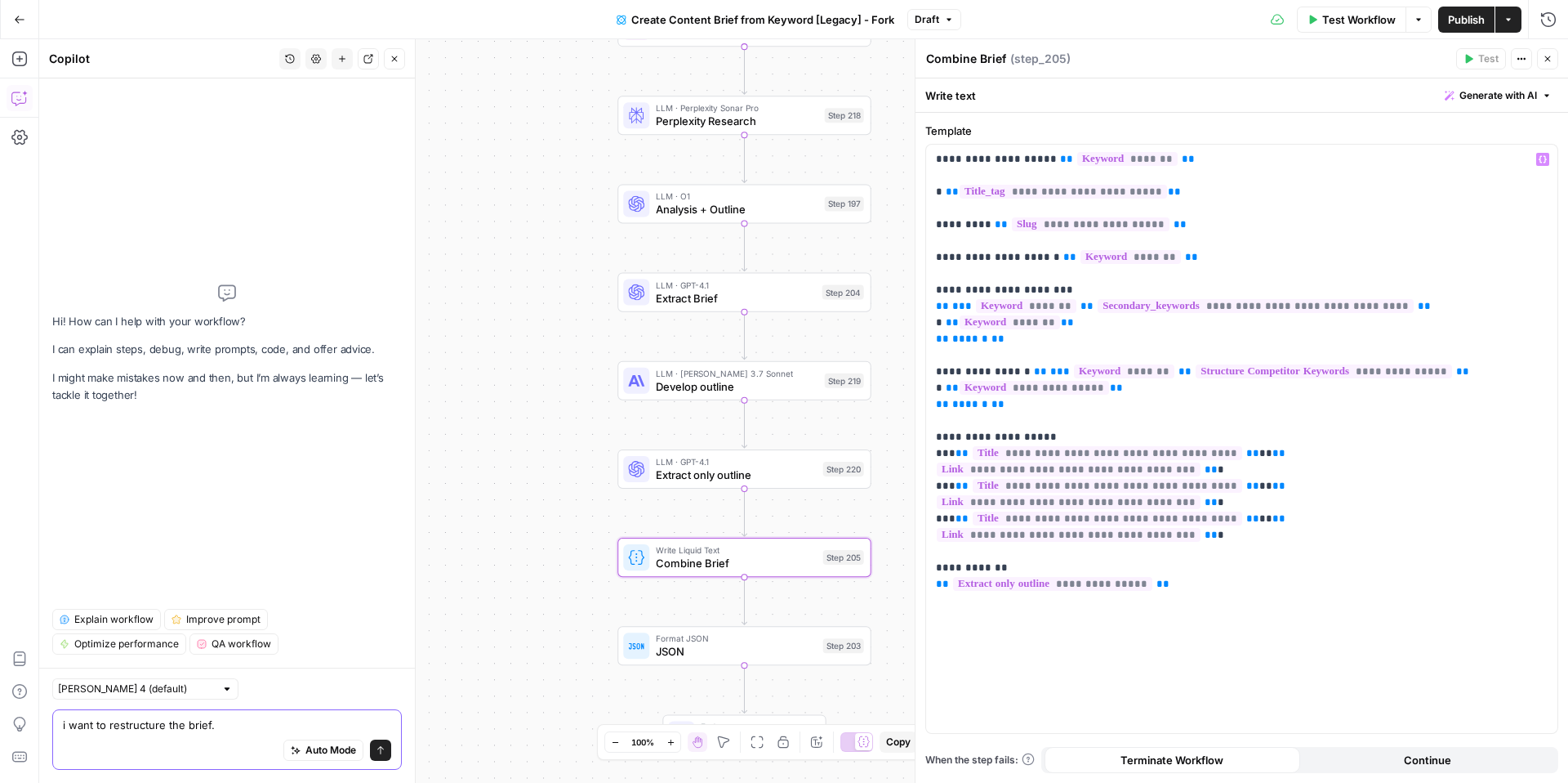
click at [7, 717] on body "Fitnet New Home Browse Insights Opportunities Your Data Recent Grids Refresh Ex…" at bounding box center [784, 391] width 1568 height 783
drag, startPoint x: 269, startPoint y: 720, endPoint x: 84, endPoint y: 714, distance: 185.1
click at [88, 714] on div "i want to restructure the brief.ad i want to restructure the brief.ad Auto Mode…" at bounding box center [226, 739] width 350 height 61
type textarea "add a step that gets estimated word length"
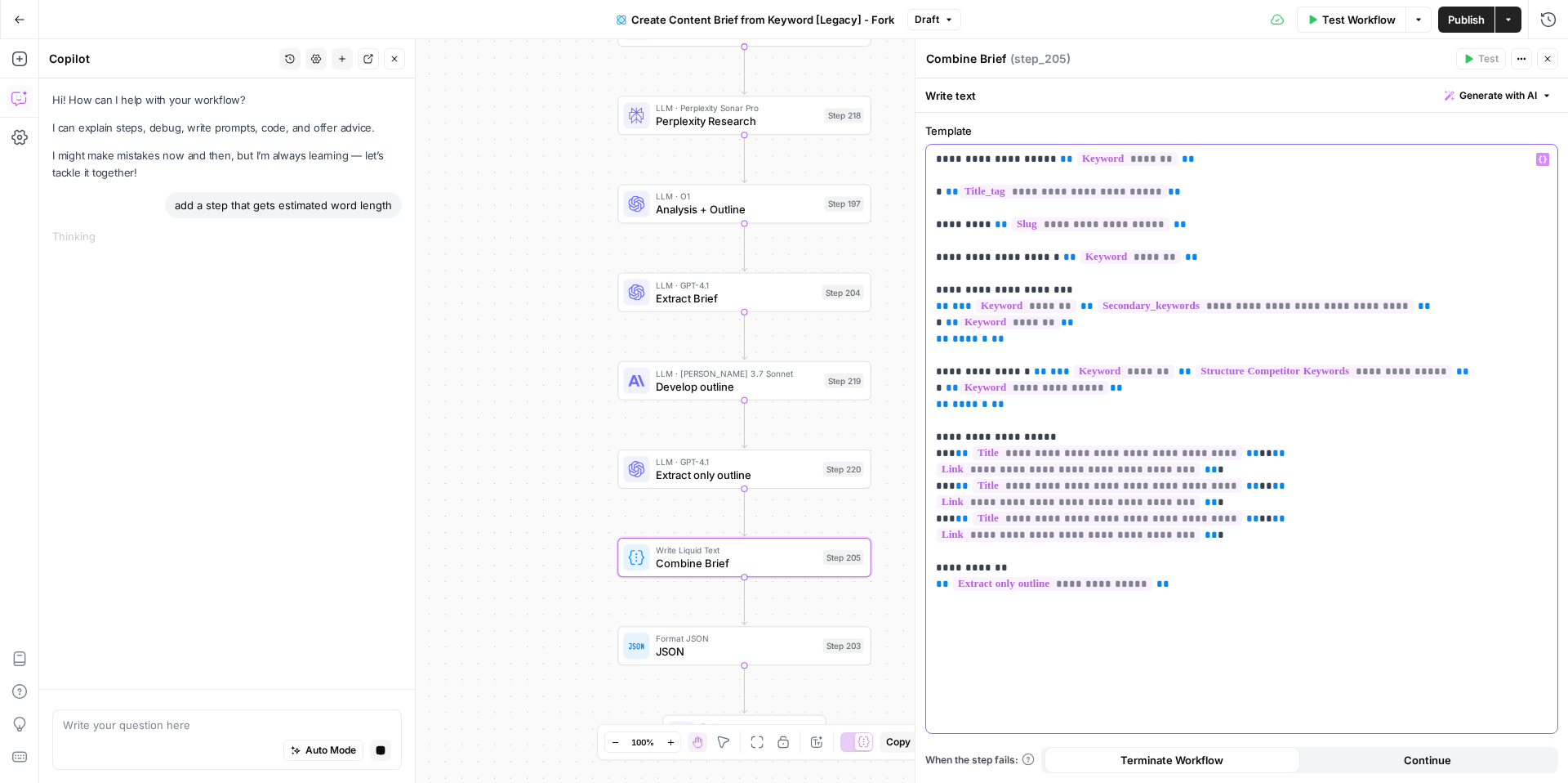
click at [1092, 176] on p "**********" at bounding box center [1242, 347] width 612 height 392
click at [1213, 189] on p "**********" at bounding box center [1242, 347] width 612 height 392
drag, startPoint x: 1149, startPoint y: 194, endPoint x: 892, endPoint y: 194, distance: 257.0
click at [892, 194] on body "Fitnet New Home Browse Insights Opportunities Your Data Recent Grids Refresh Ex…" at bounding box center [784, 391] width 1568 height 783
copy p "**********"
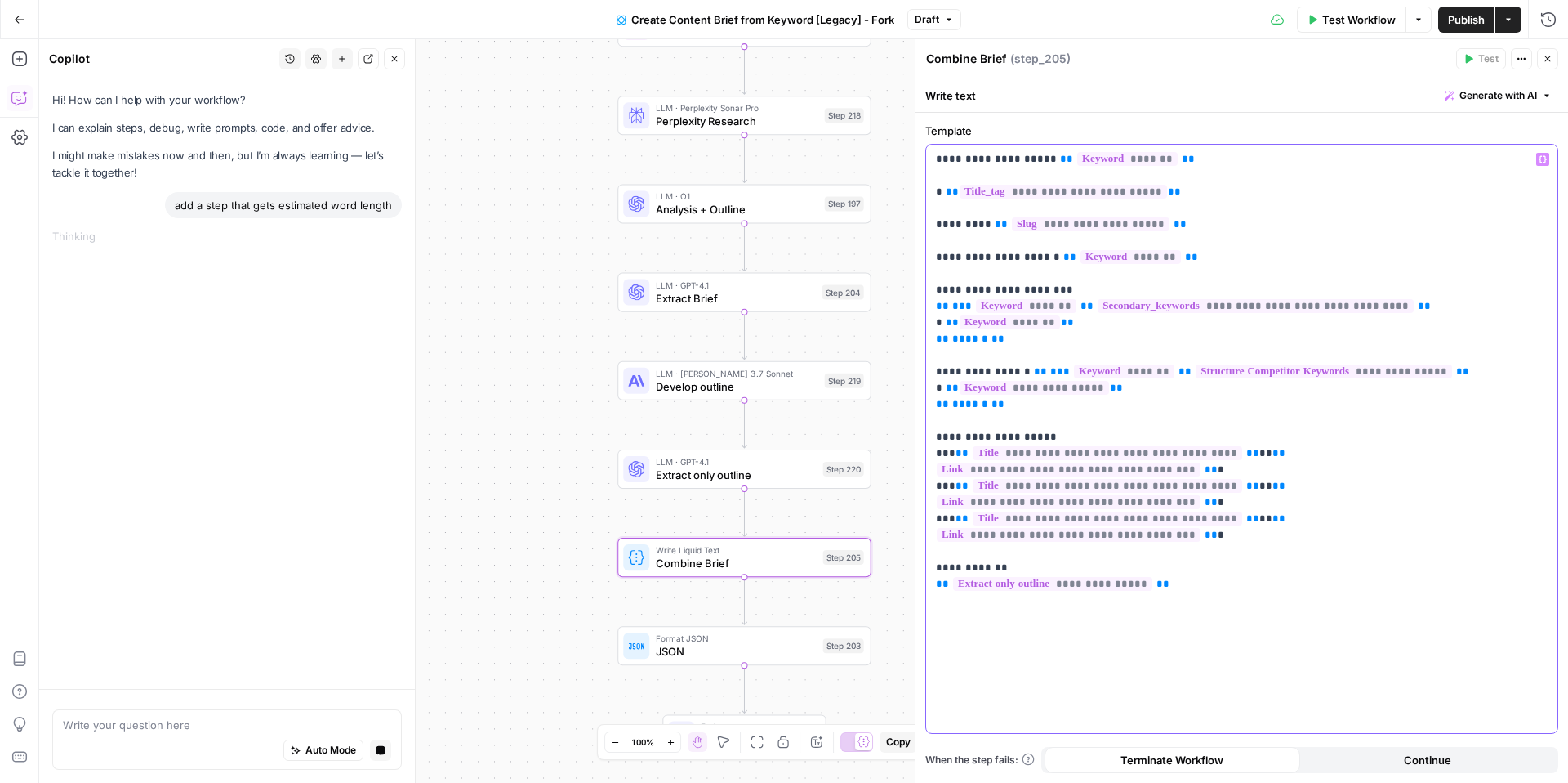
click at [950, 506] on p "**********" at bounding box center [1242, 347] width 612 height 392
drag, startPoint x: 1194, startPoint y: 194, endPoint x: 918, endPoint y: 194, distance: 276.0
click at [921, 194] on div "**********" at bounding box center [1240, 410] width 653 height 743
copy p "**********"
click at [962, 505] on p "**********" at bounding box center [1242, 347] width 612 height 392
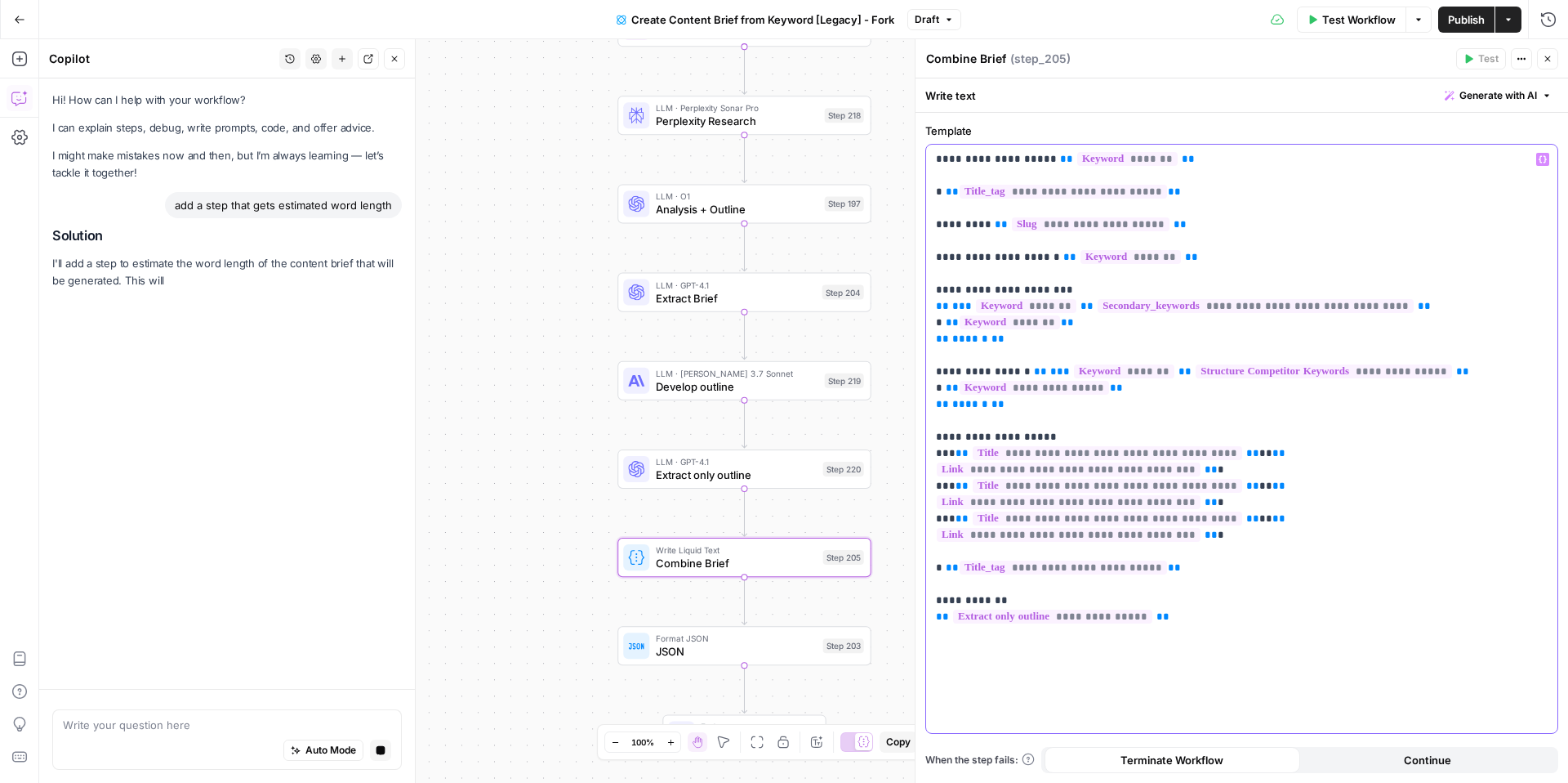
drag, startPoint x: 1212, startPoint y: 187, endPoint x: 880, endPoint y: 187, distance: 332.0
click at [880, 187] on body "Fitnet New Home Browse Insights Opportunities Your Data Recent Grids Refresh Ex…" at bounding box center [784, 391] width 1568 height 783
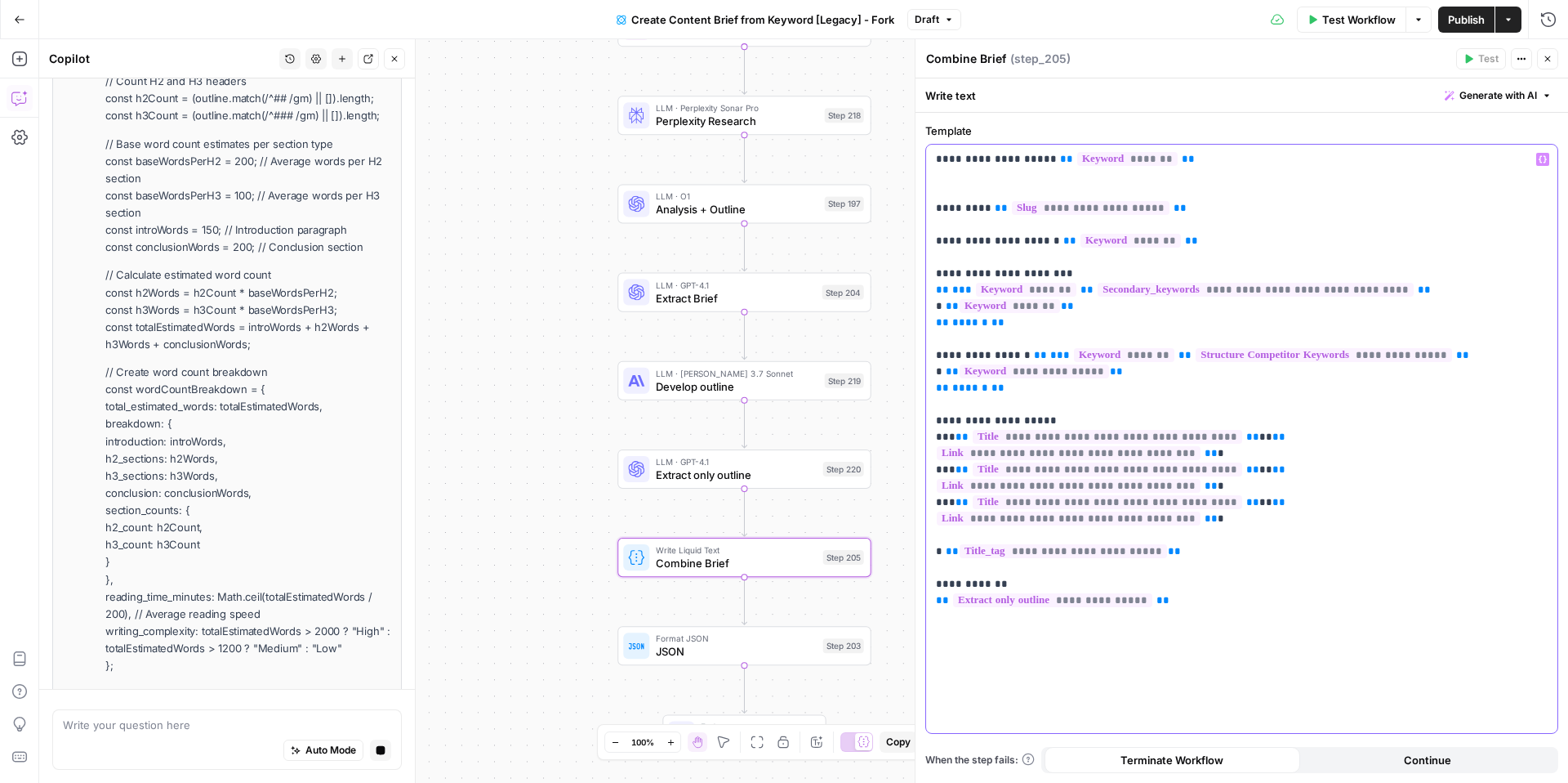
scroll to position [0, 0]
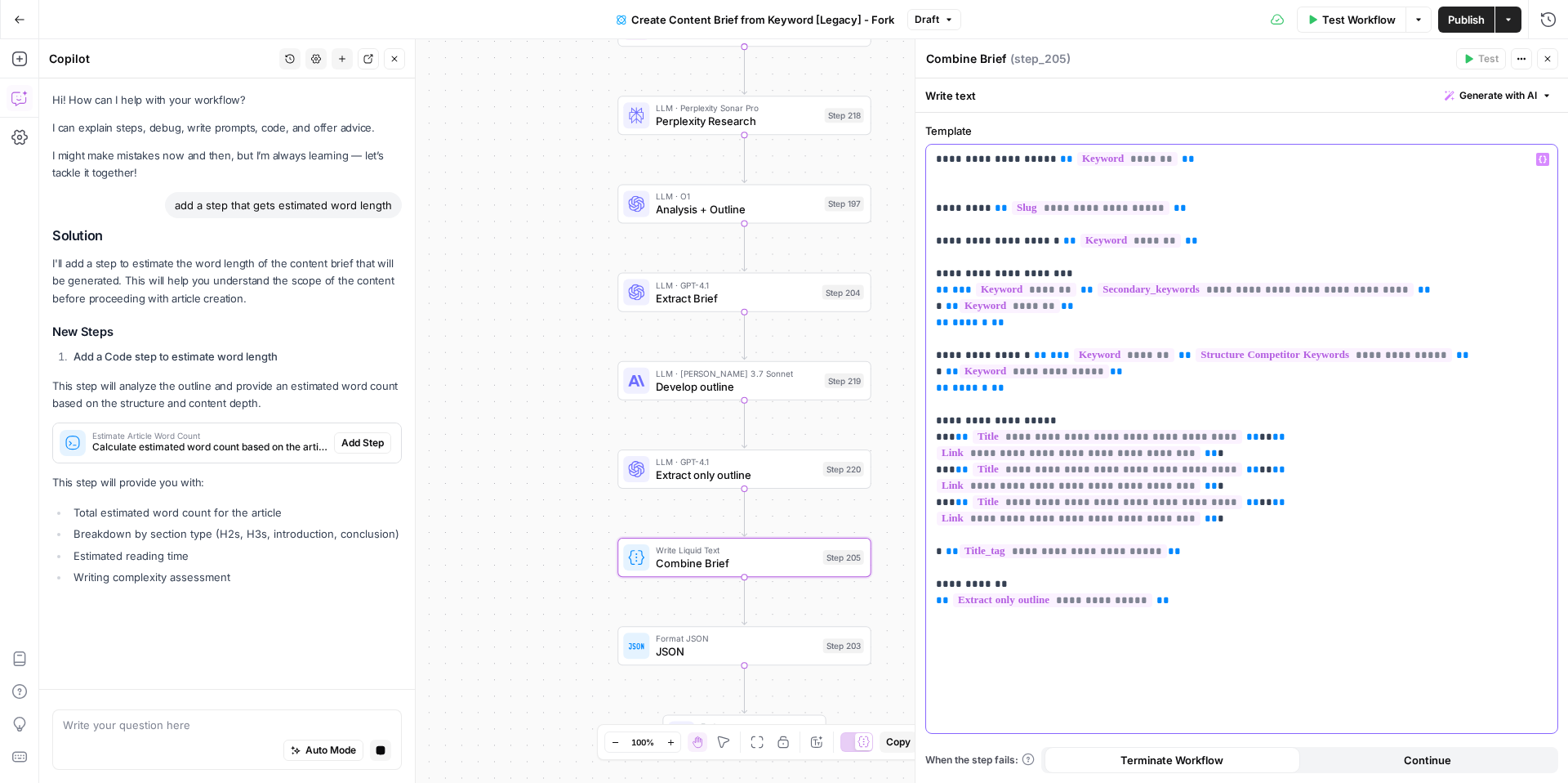
drag, startPoint x: 1512, startPoint y: 470, endPoint x: 910, endPoint y: 408, distance: 605.2
click at [914, 408] on div "**********" at bounding box center [1240, 410] width 653 height 743
copy p "**********"
click at [1044, 174] on p "**********" at bounding box center [1242, 356] width 612 height 409
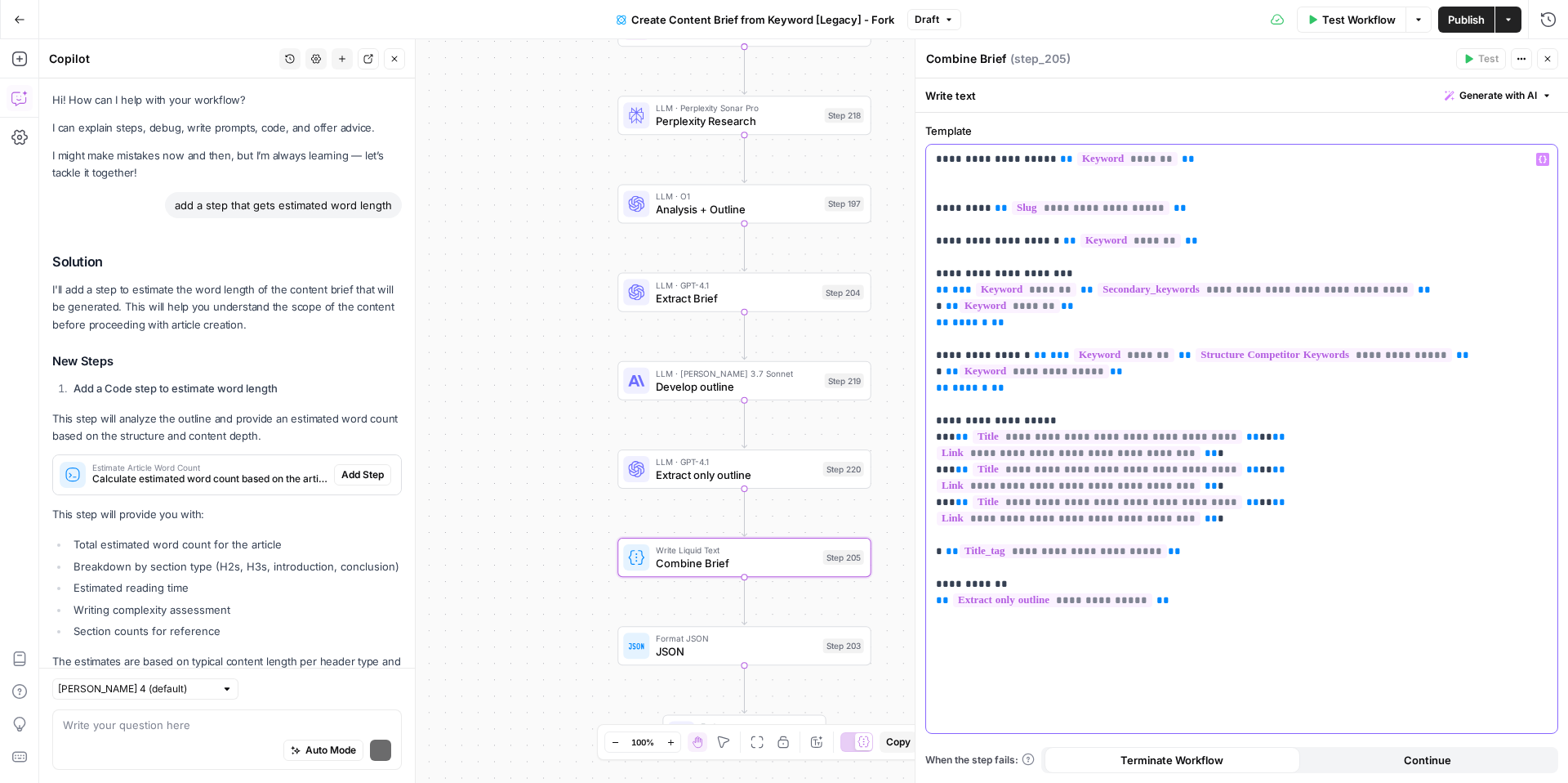
scroll to position [59, 0]
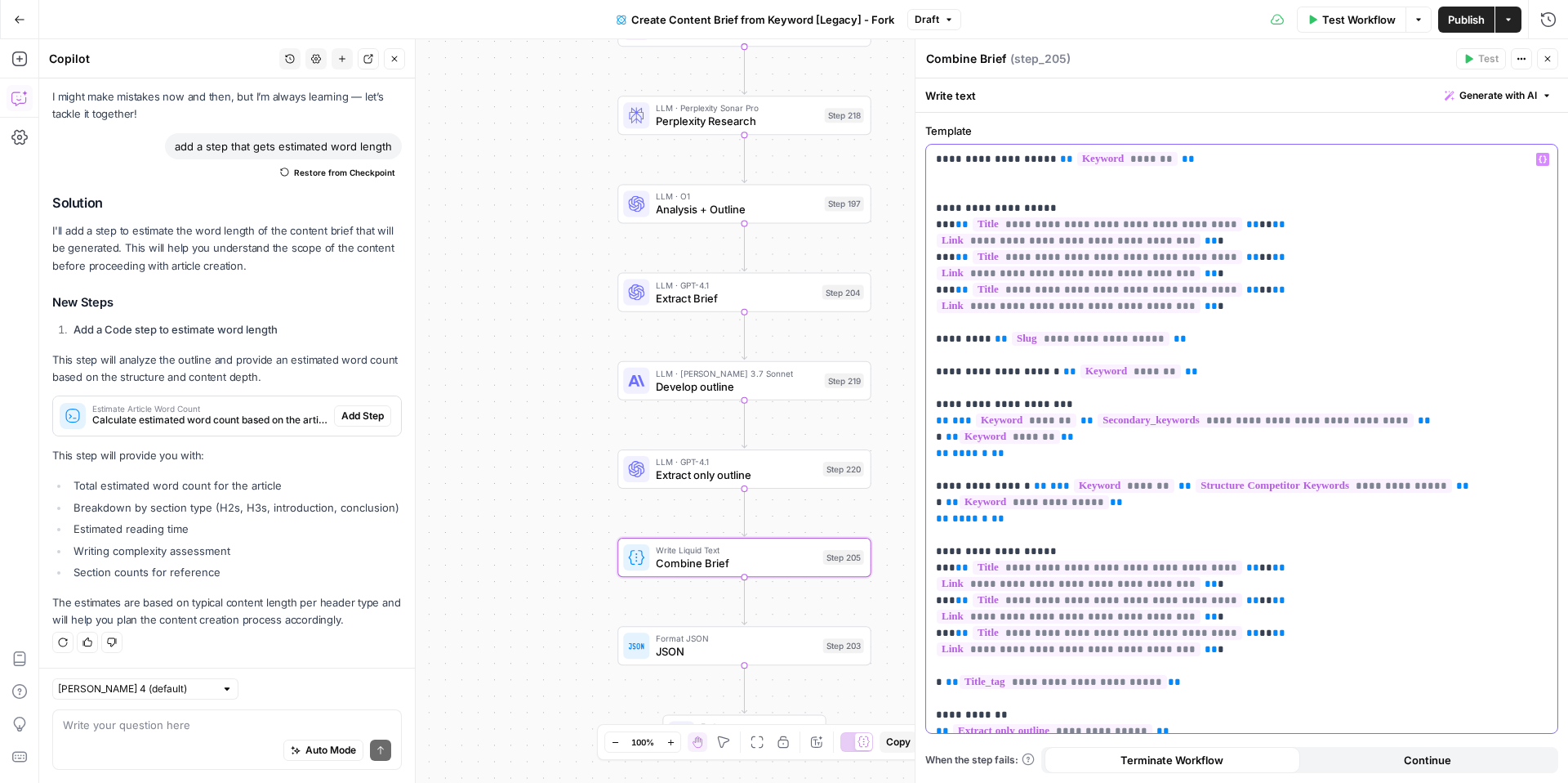
click at [993, 202] on p "**********" at bounding box center [1242, 396] width 612 height 490
drag, startPoint x: 1020, startPoint y: 403, endPoint x: 937, endPoint y: 356, distance: 95.4
click at [937, 356] on p "**********" at bounding box center [1242, 396] width 612 height 490
copy p "**********"
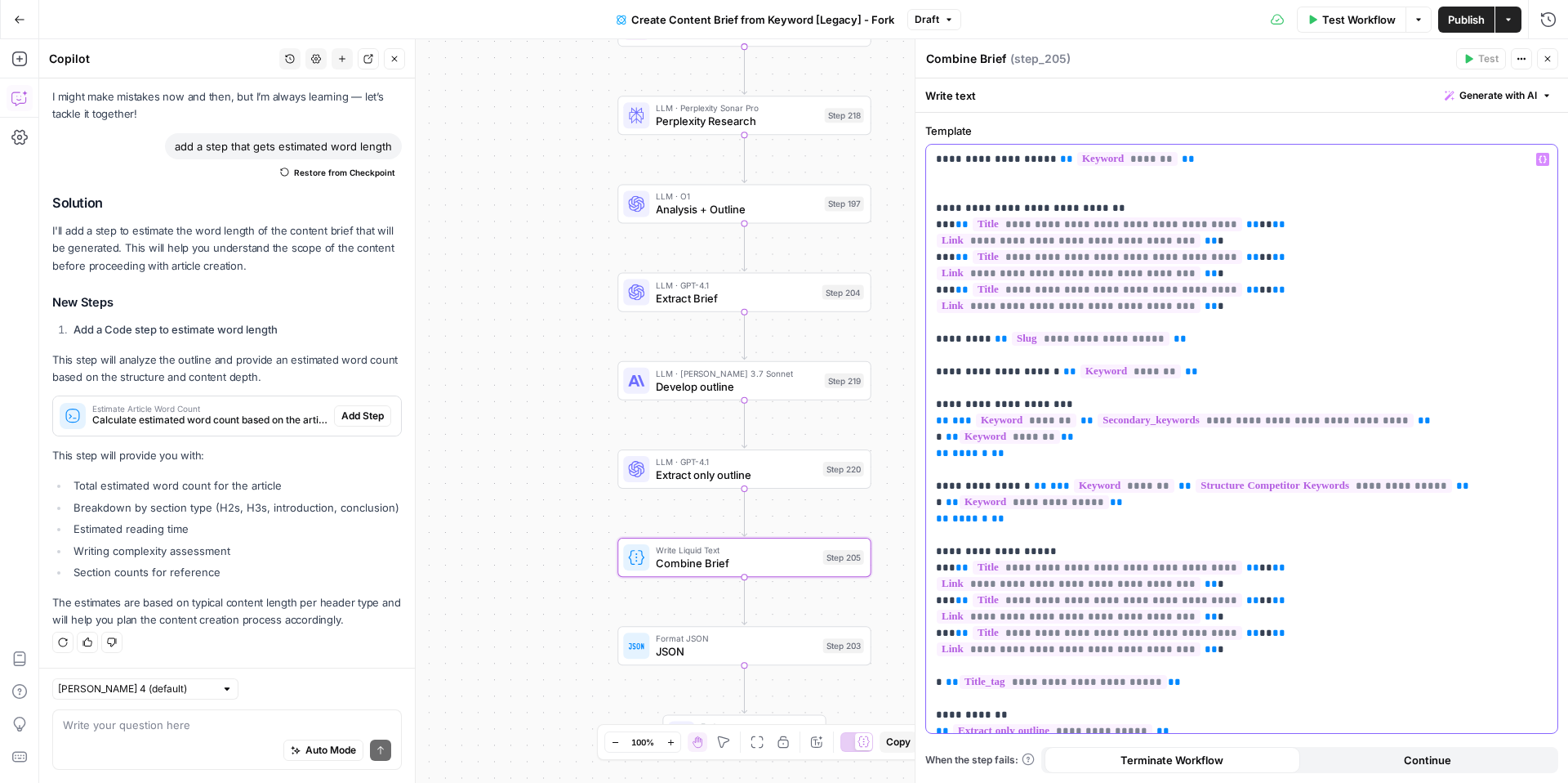
click at [1526, 258] on p "**********" at bounding box center [1242, 396] width 612 height 490
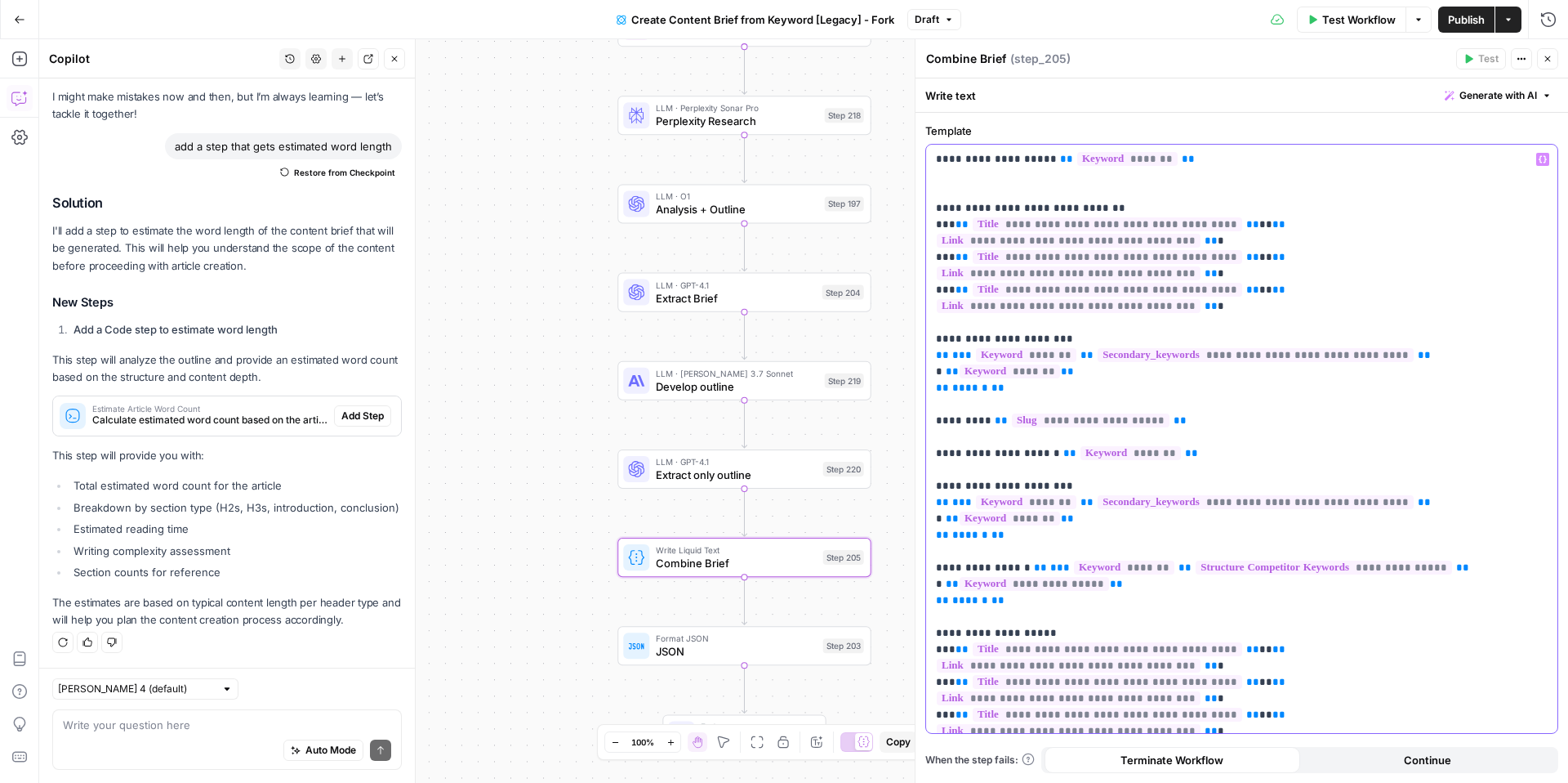
drag, startPoint x: 1262, startPoint y: 404, endPoint x: 919, endPoint y: 405, distance: 343.0
click at [919, 405] on div "**********" at bounding box center [1240, 410] width 653 height 743
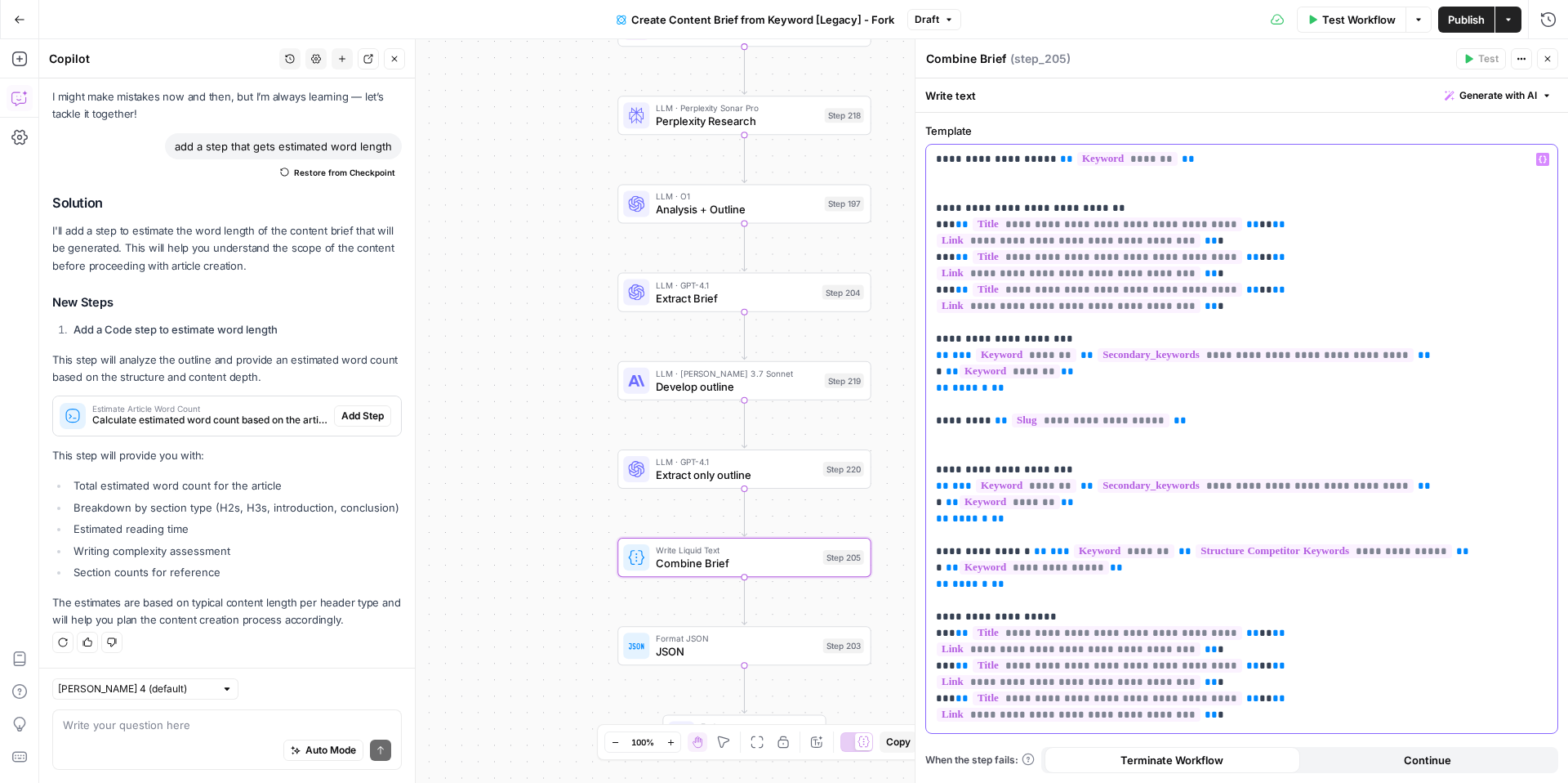
drag, startPoint x: 963, startPoint y: 388, endPoint x: 1046, endPoint y: 468, distance: 115.3
click at [1046, 468] on p "**********" at bounding box center [1242, 429] width 612 height 556
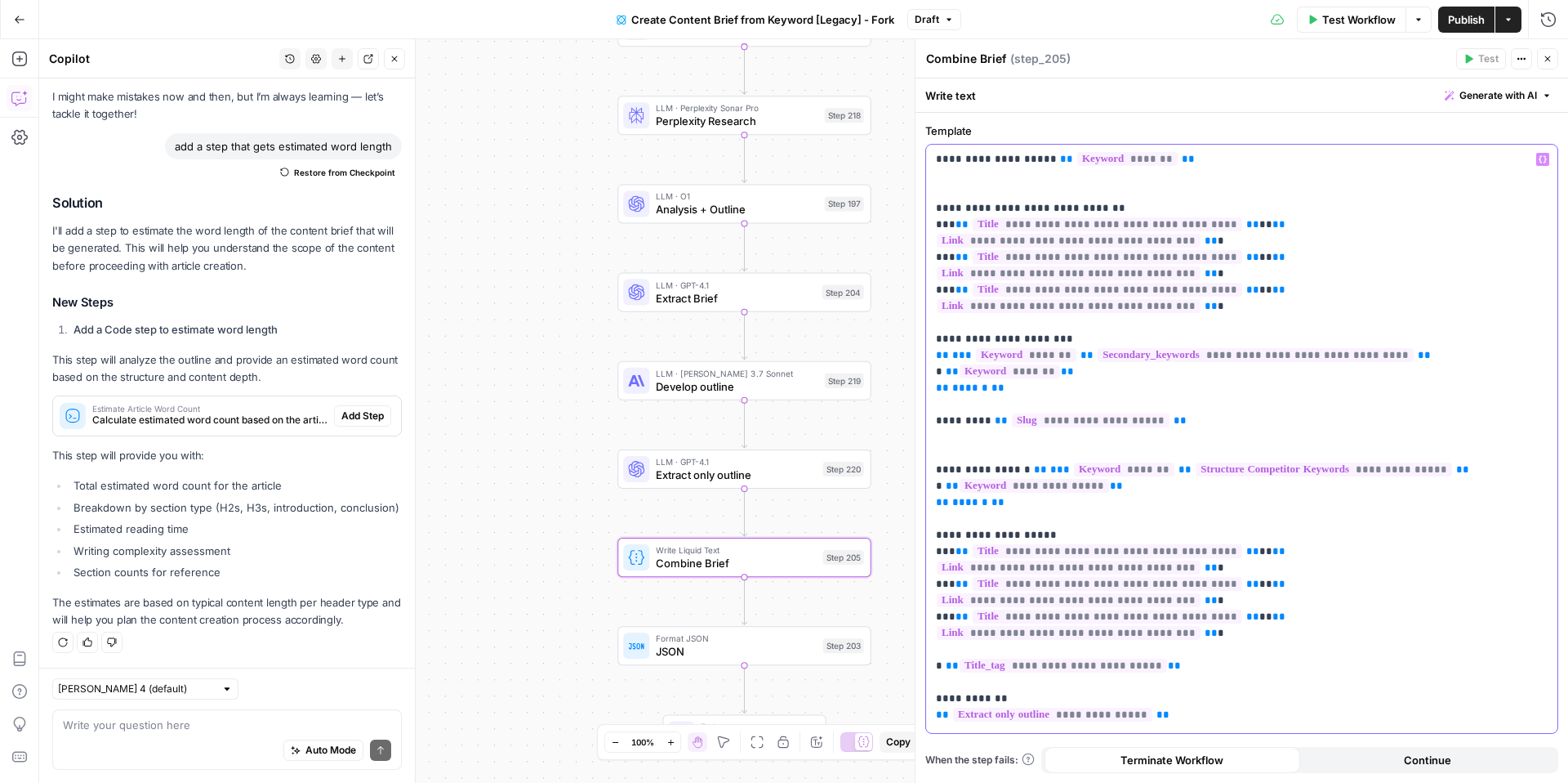
drag, startPoint x: 1209, startPoint y: 381, endPoint x: 924, endPoint y: 373, distance: 285.1
click at [924, 373] on div "**********" at bounding box center [1241, 448] width 652 height 670
copy p "**********"
click at [1208, 157] on p "**********" at bounding box center [1242, 388] width 612 height 474
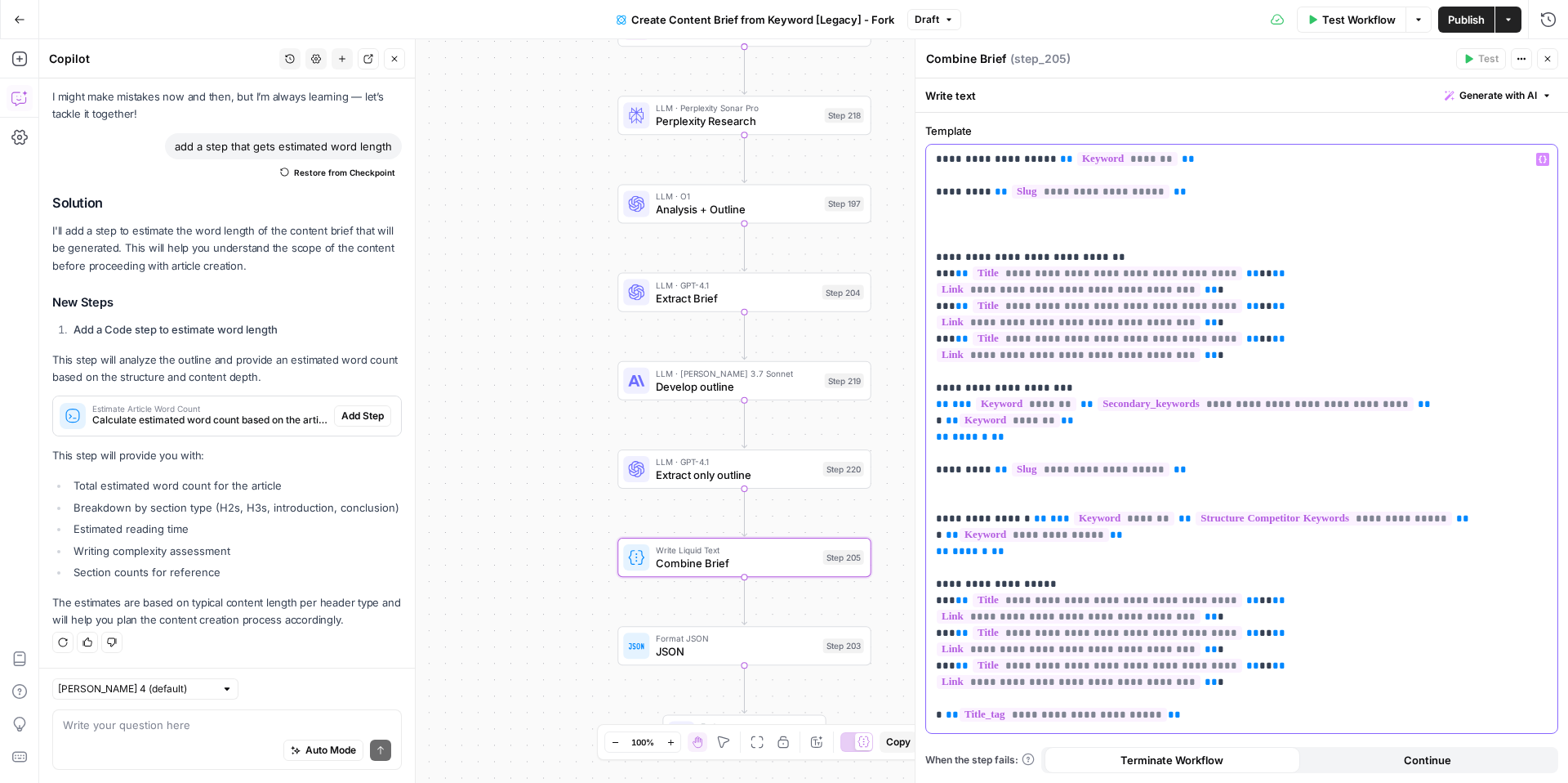
drag, startPoint x: 1203, startPoint y: 410, endPoint x: 946, endPoint y: 435, distance: 258.2
click at [946, 435] on p "**********" at bounding box center [1242, 413] width 612 height 523
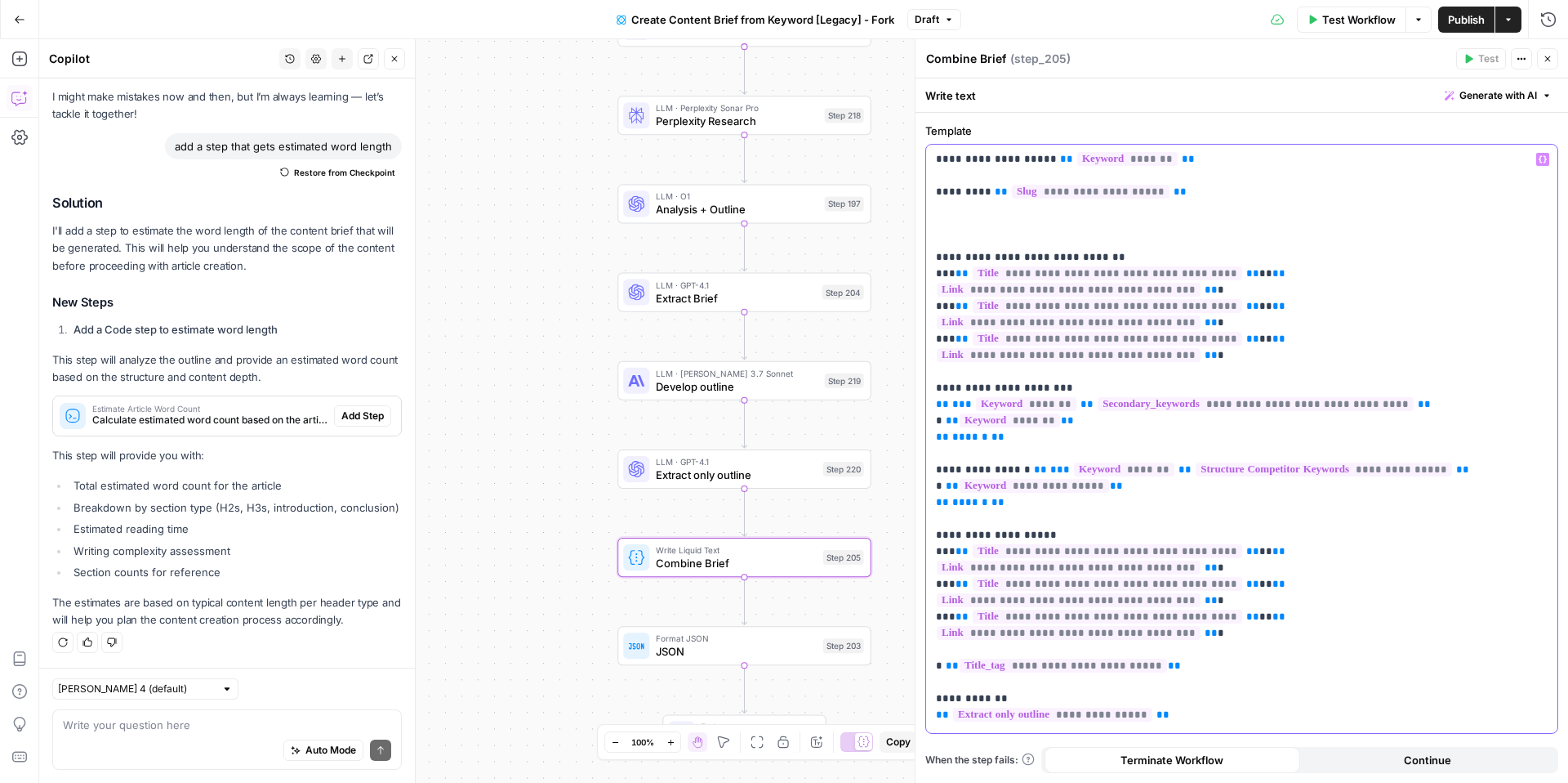
click at [1077, 454] on p "**********" at bounding box center [1242, 388] width 612 height 474
click at [1490, 521] on p "**********" at bounding box center [1242, 388] width 612 height 474
drag, startPoint x: 1509, startPoint y: 533, endPoint x: 937, endPoint y: 488, distance: 573.8
click at [937, 488] on p "**********" at bounding box center [1242, 388] width 612 height 474
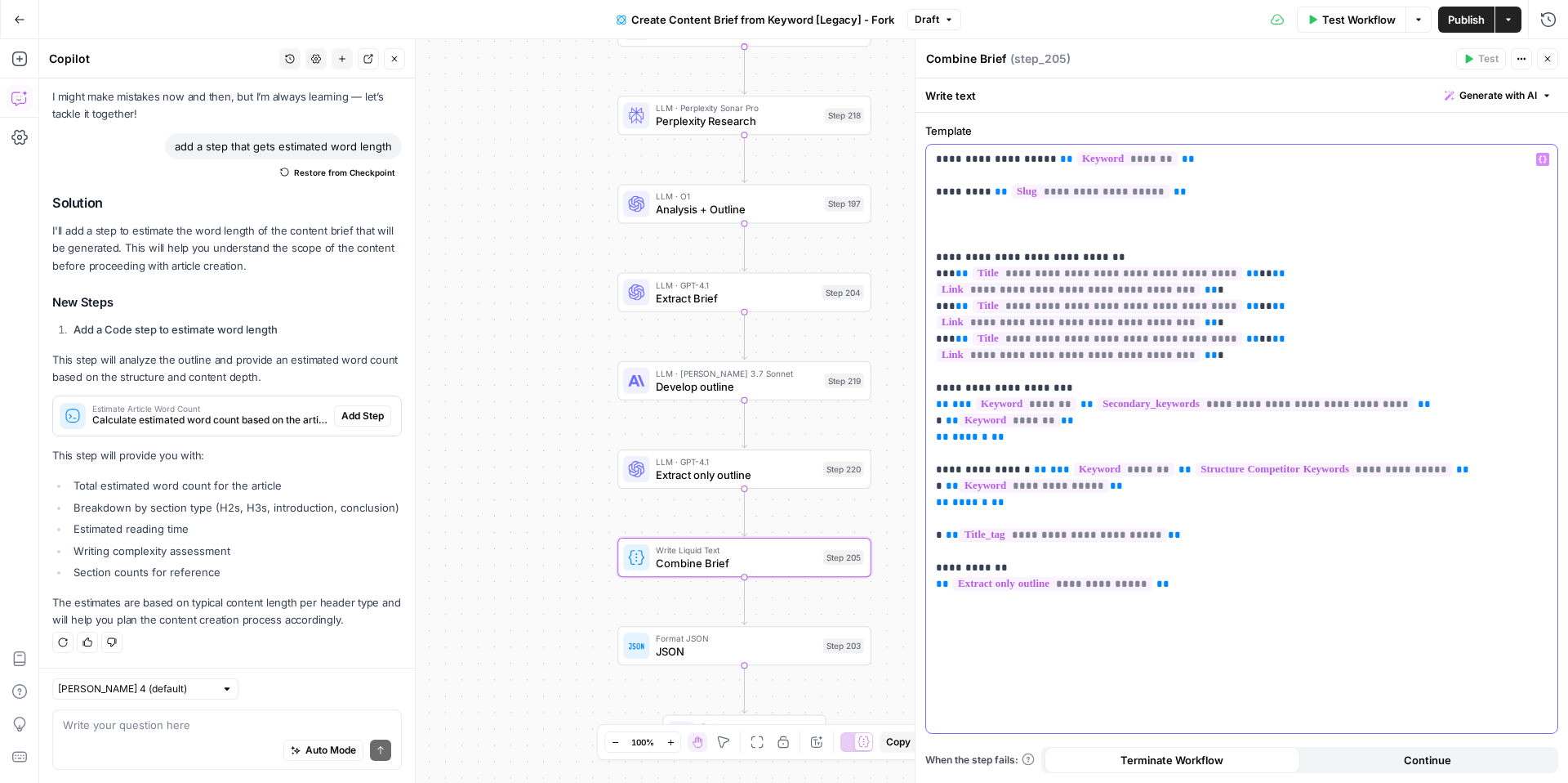
click at [977, 236] on p "**********" at bounding box center [1242, 347] width 612 height 392
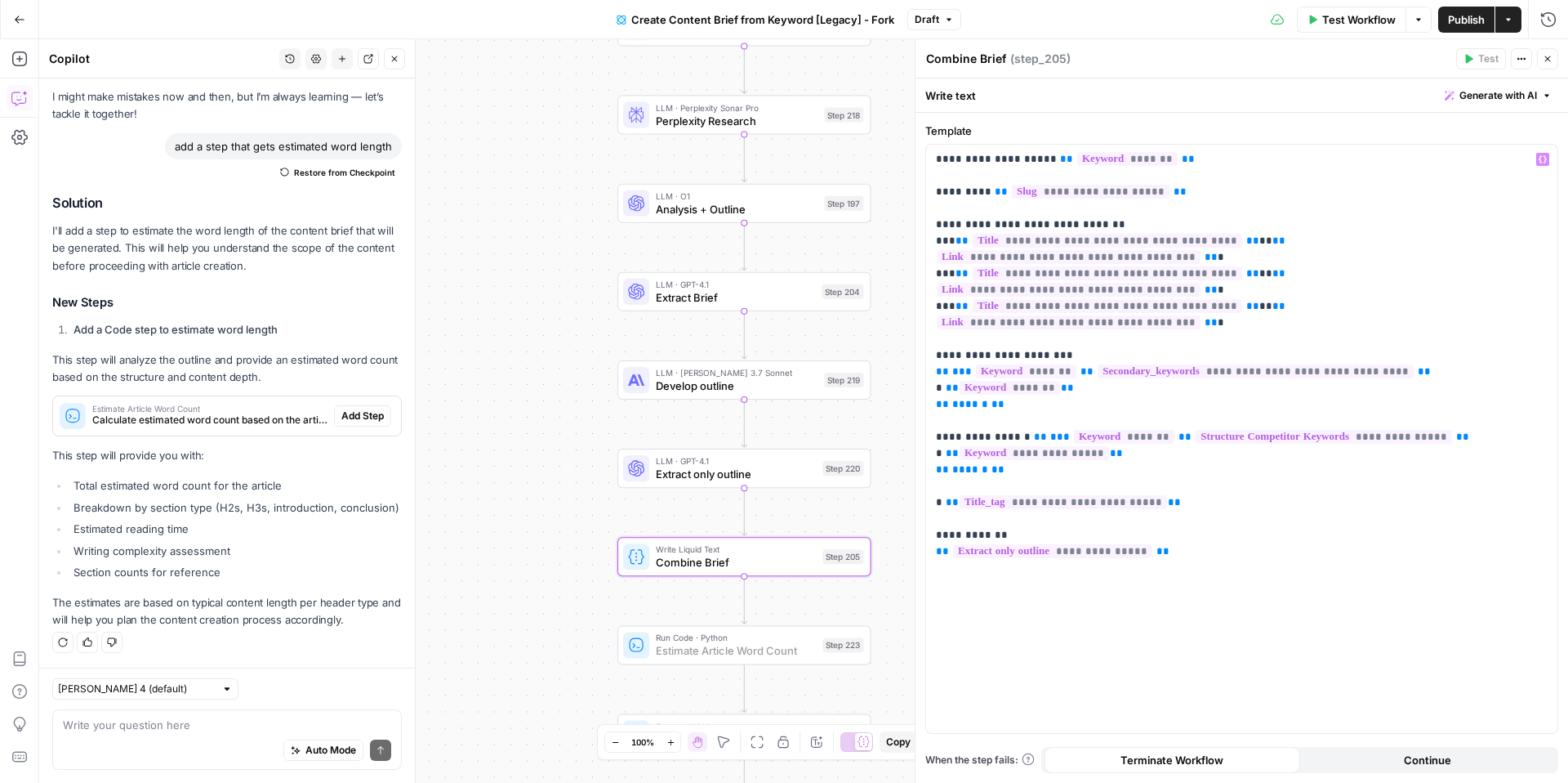
click at [352, 417] on span "Add Step" at bounding box center [362, 416] width 43 height 15
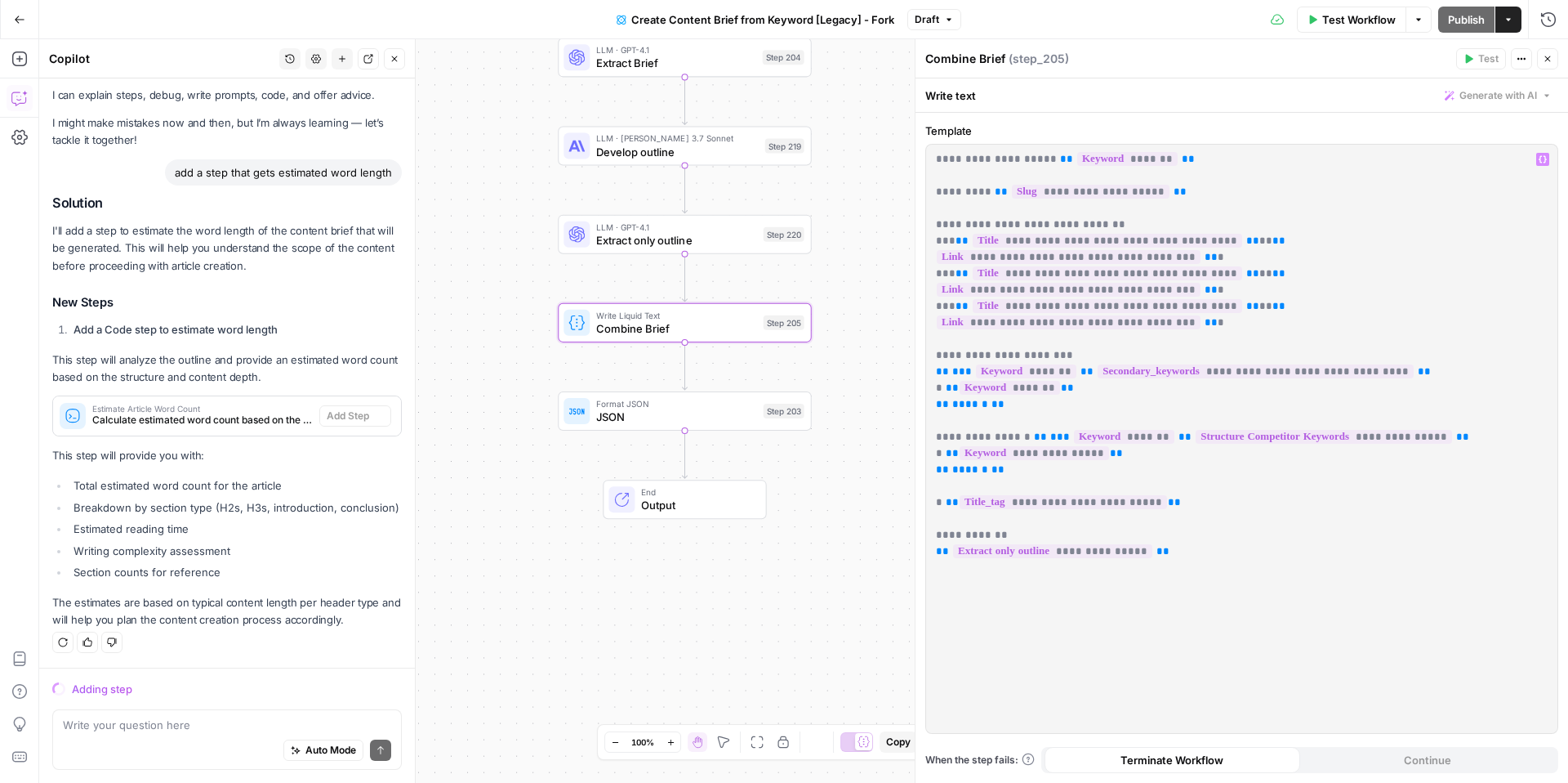
scroll to position [33, 0]
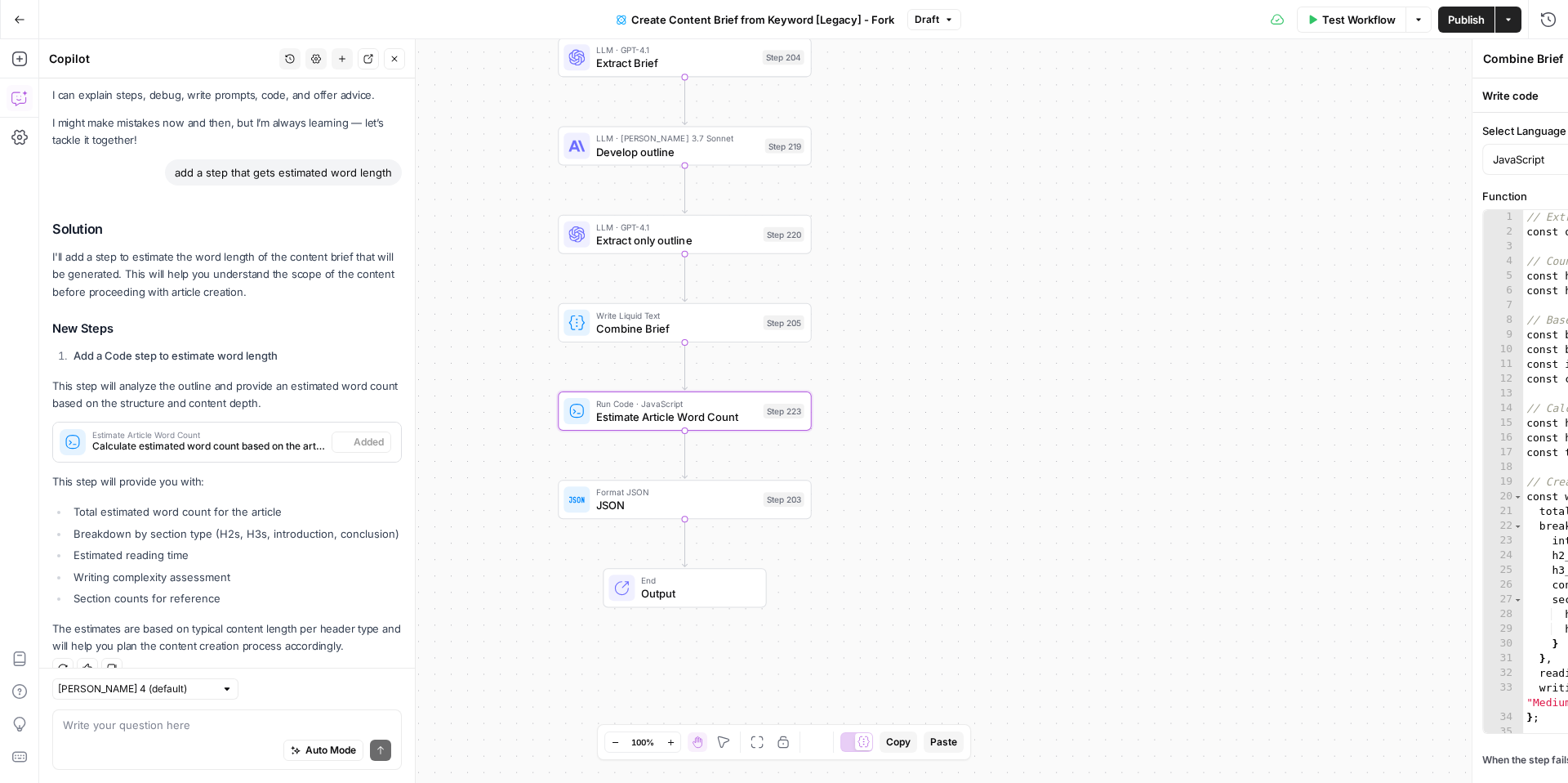
type textarea "Estimate Article Word Count"
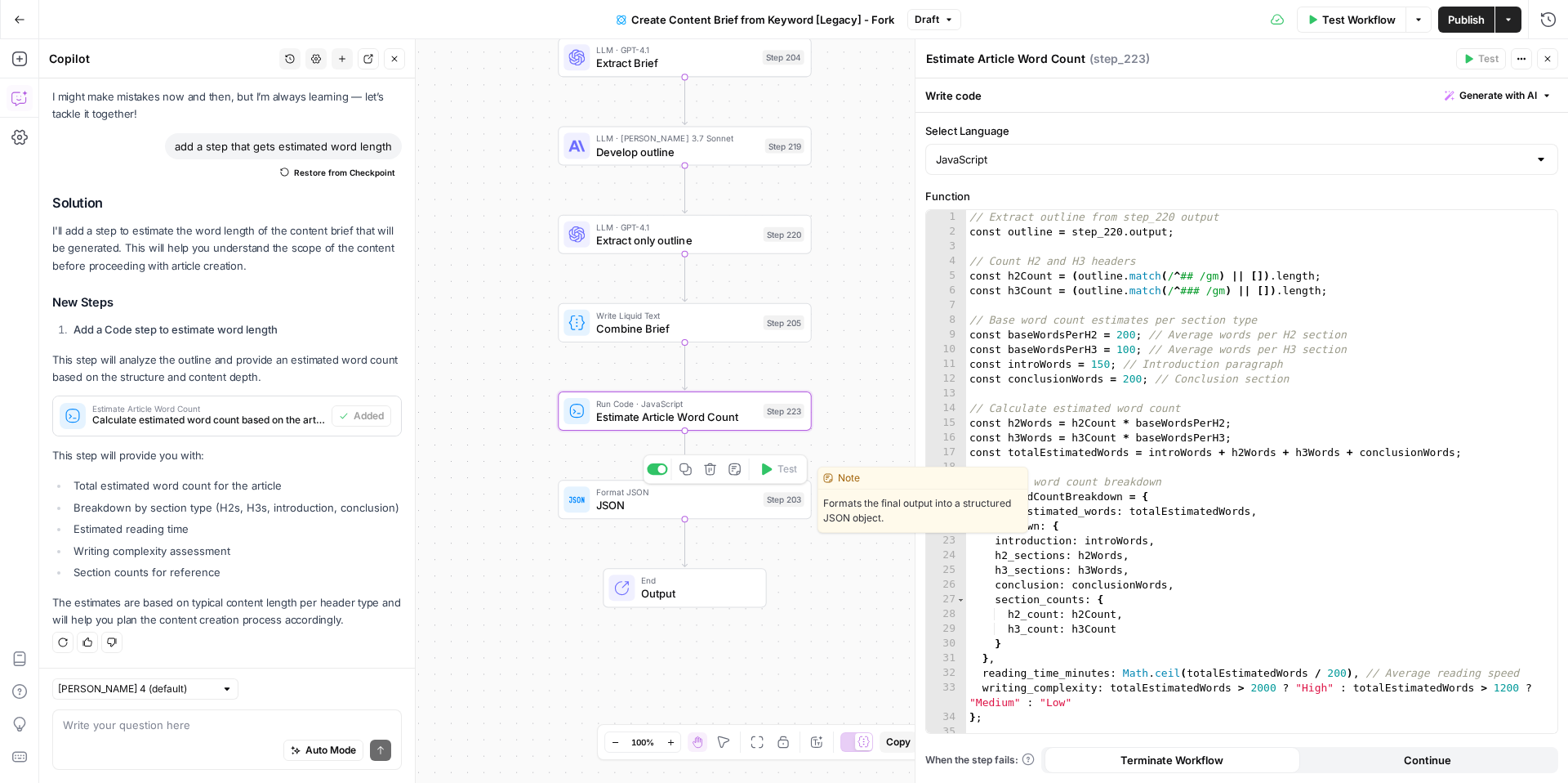
click at [615, 491] on span "Format JSON" at bounding box center [676, 492] width 160 height 13
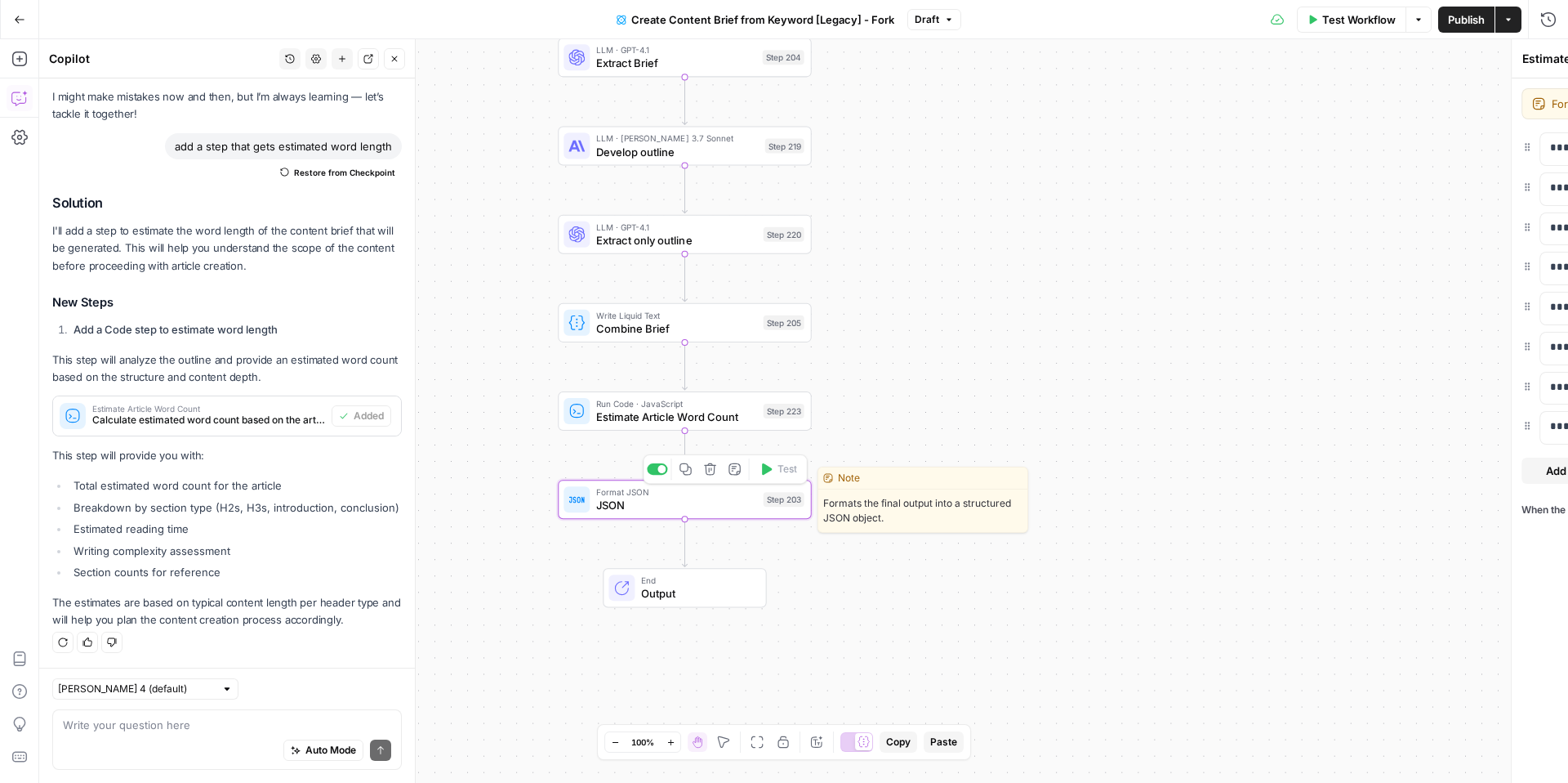
type textarea "JSON"
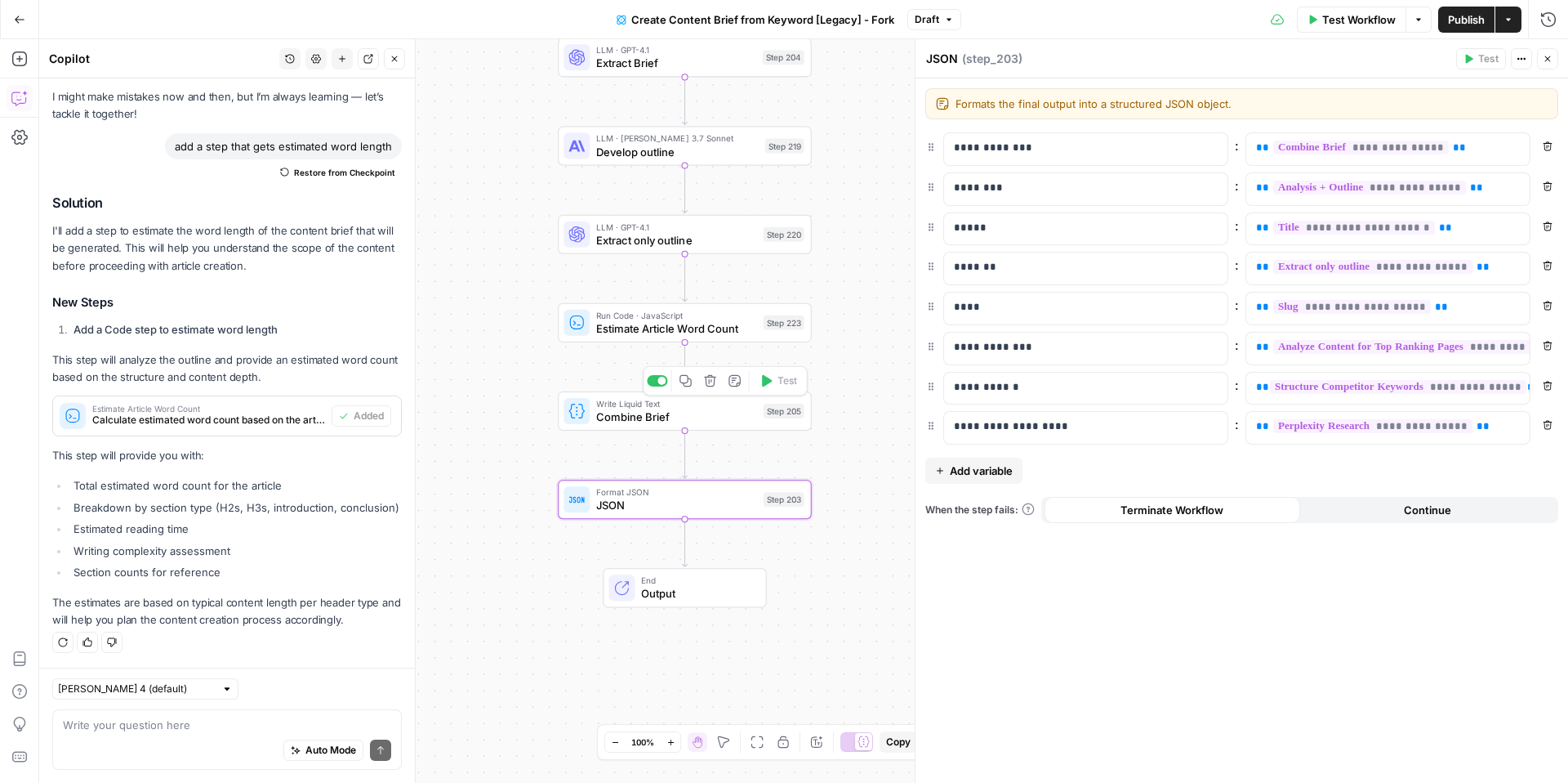
click at [639, 326] on span "Estimate Article Word Count" at bounding box center [676, 328] width 160 height 16
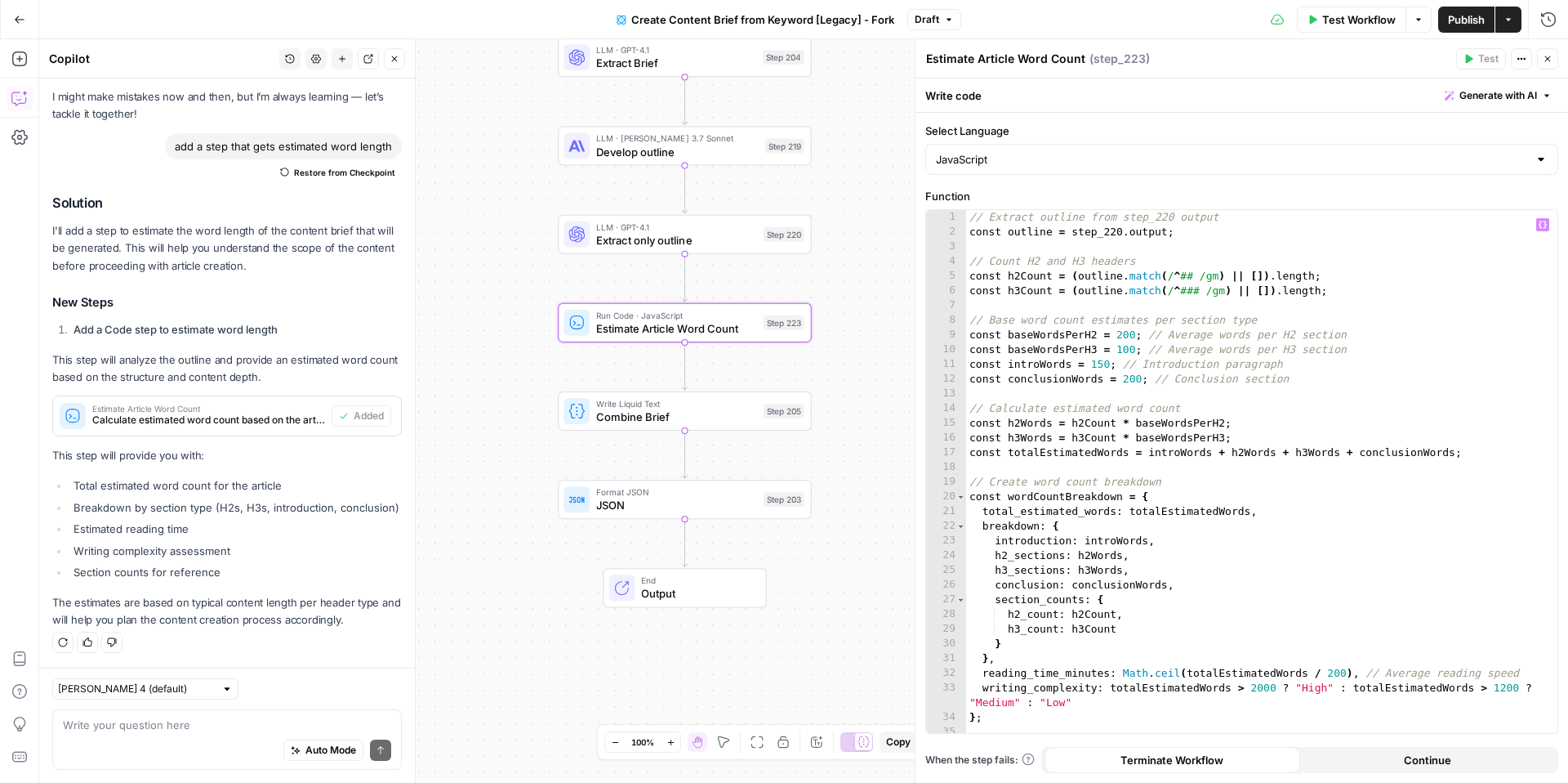
scroll to position [21, 0]
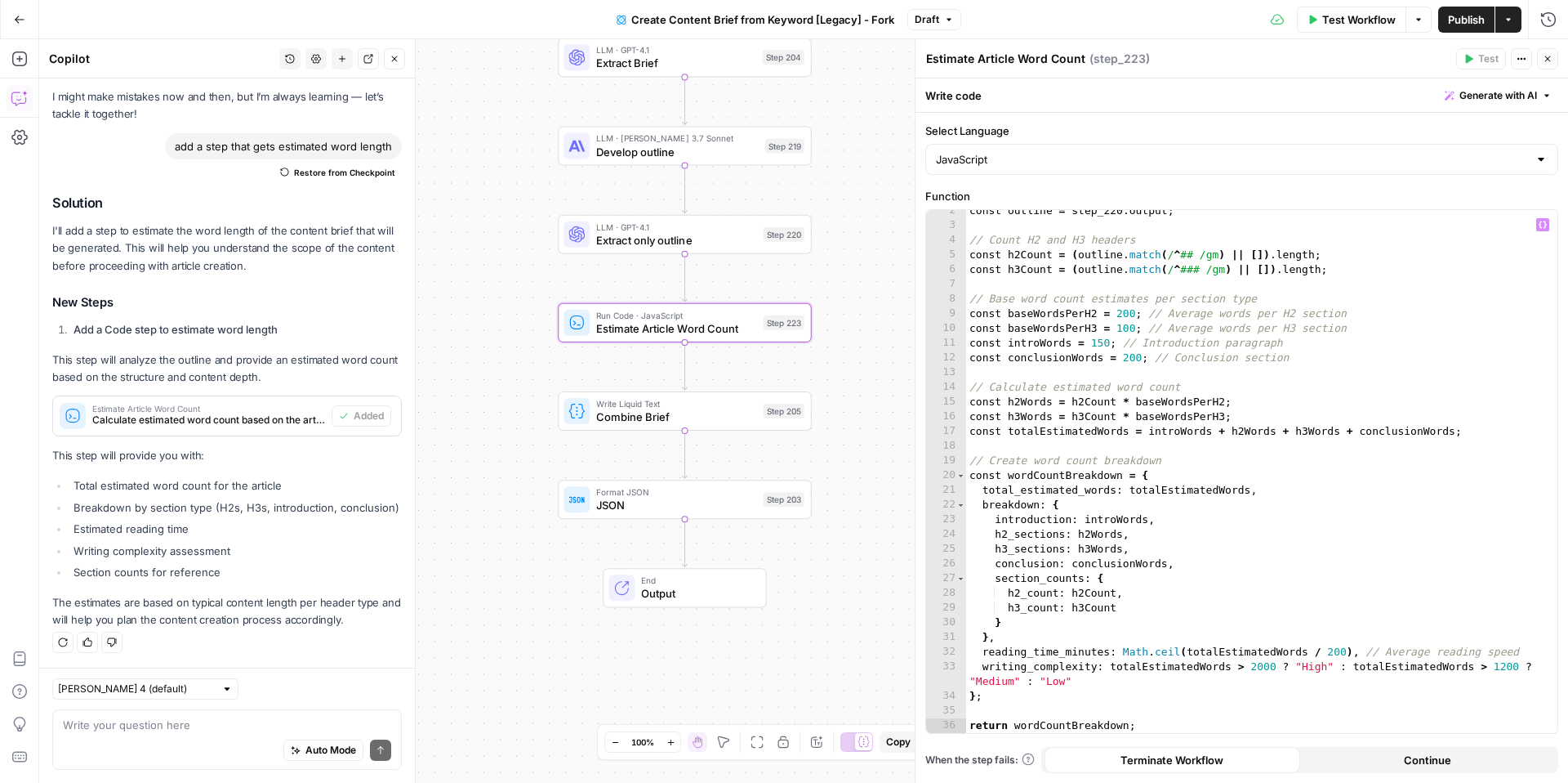
type textarea "**********"
click at [1269, 602] on div "const outline = step_220 . output ; // Count H2 and H3 headers const h2Count = …" at bounding box center [1261, 480] width 591 height 553
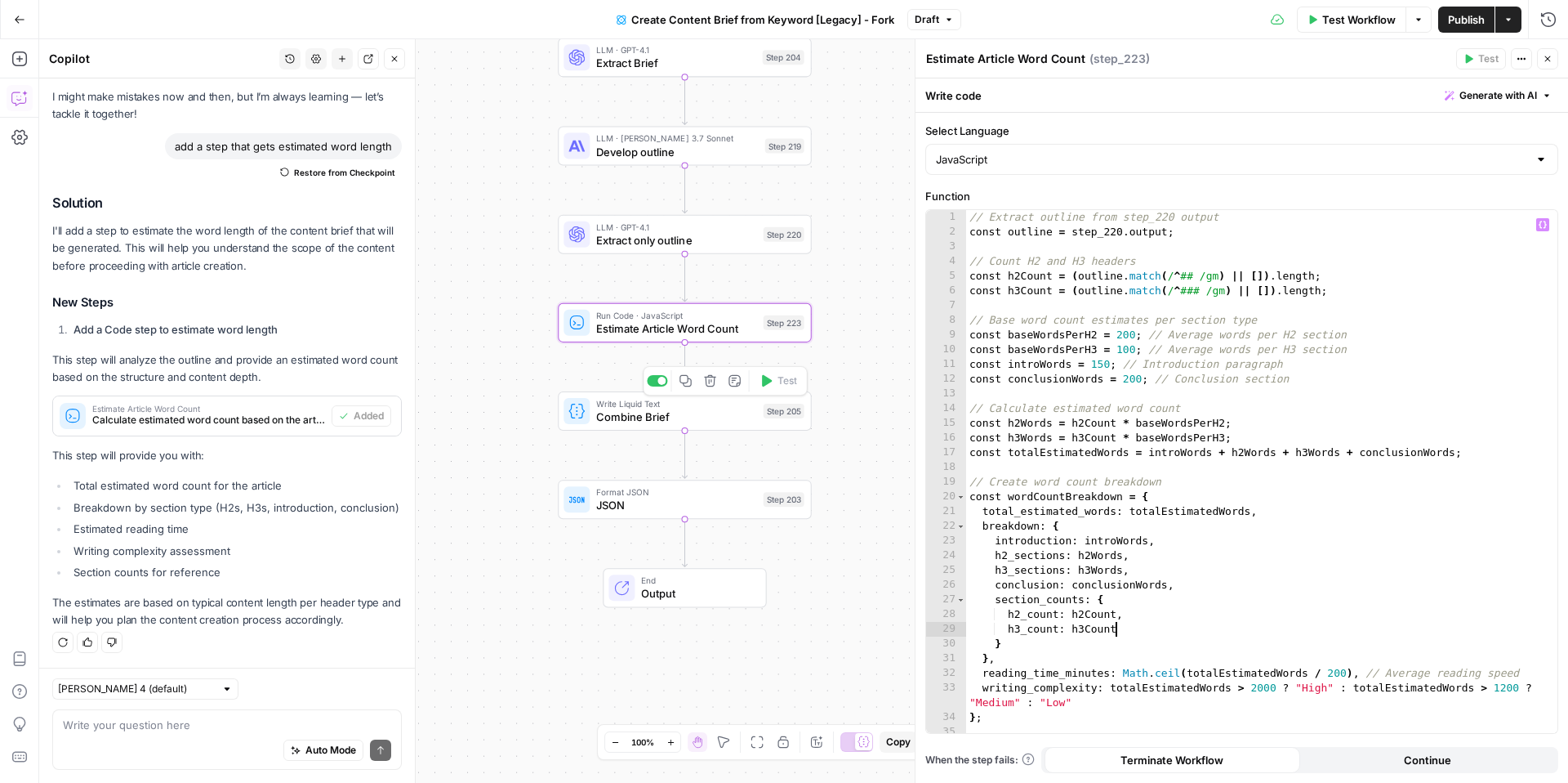
click at [618, 409] on span "Combine Brief" at bounding box center [676, 417] width 160 height 16
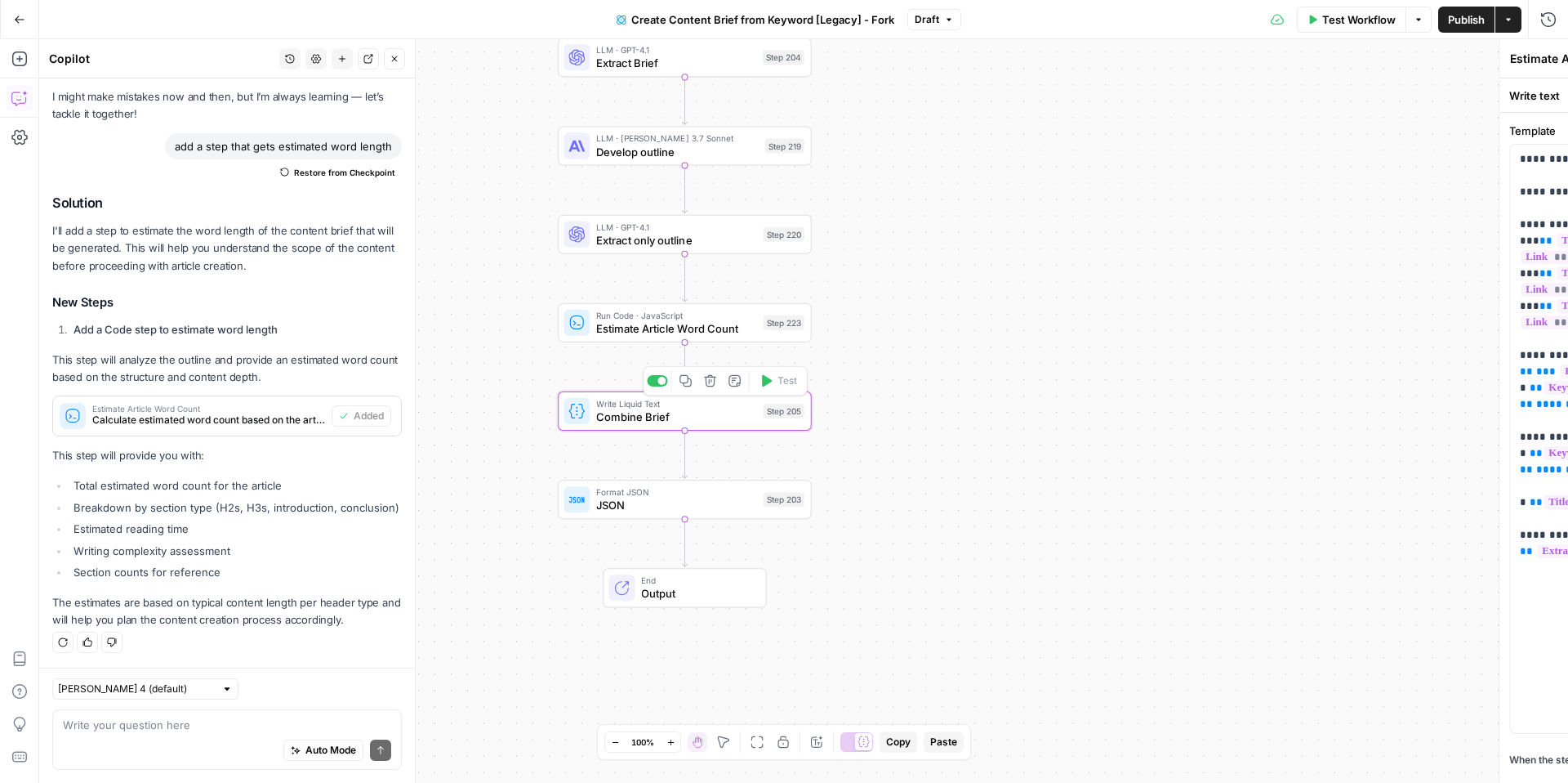
type textarea "Combine Brief"
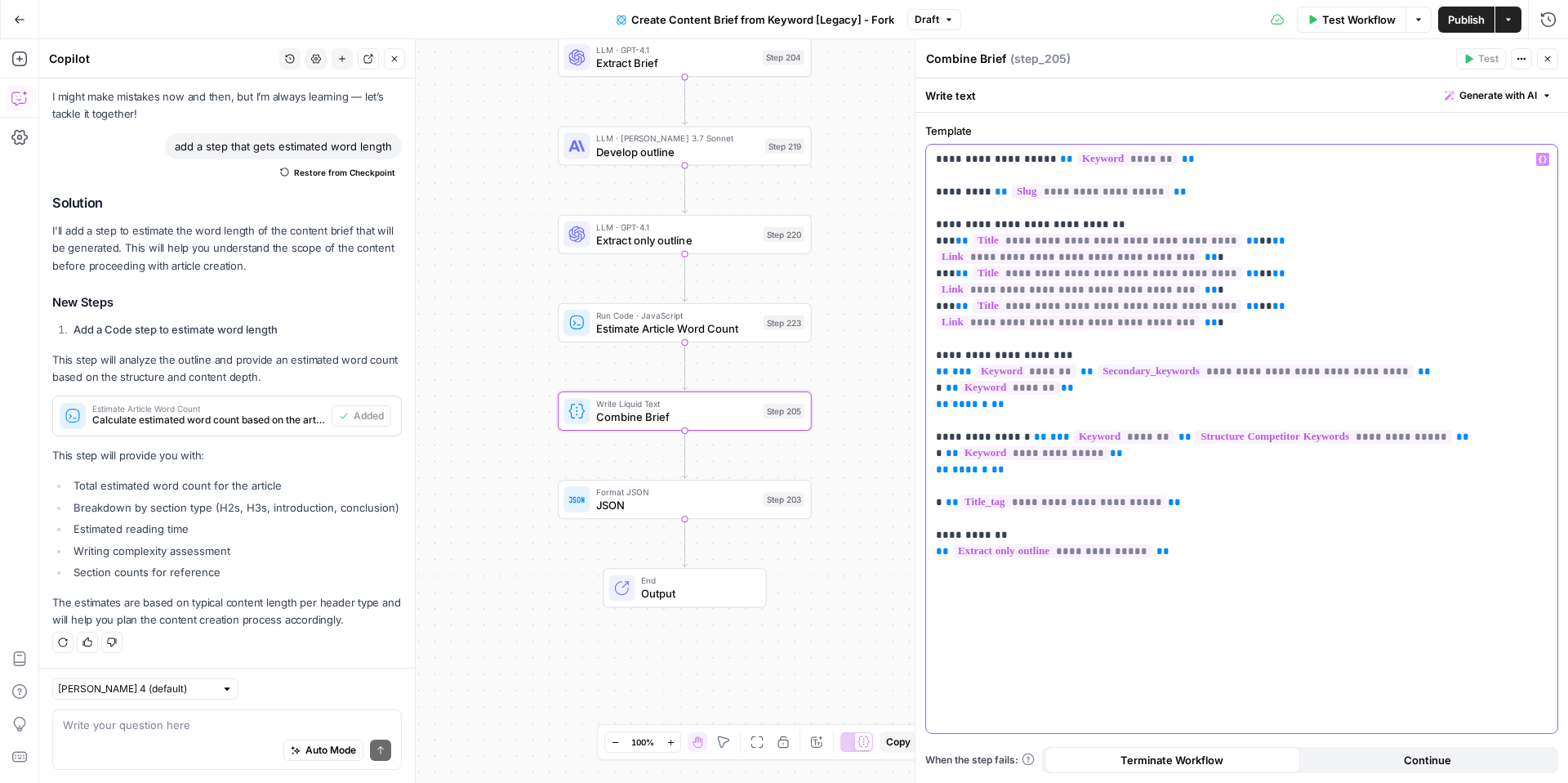
click at [1202, 182] on p "**********" at bounding box center [1242, 331] width 612 height 359
click at [1221, 160] on p "**********" at bounding box center [1242, 331] width 612 height 359
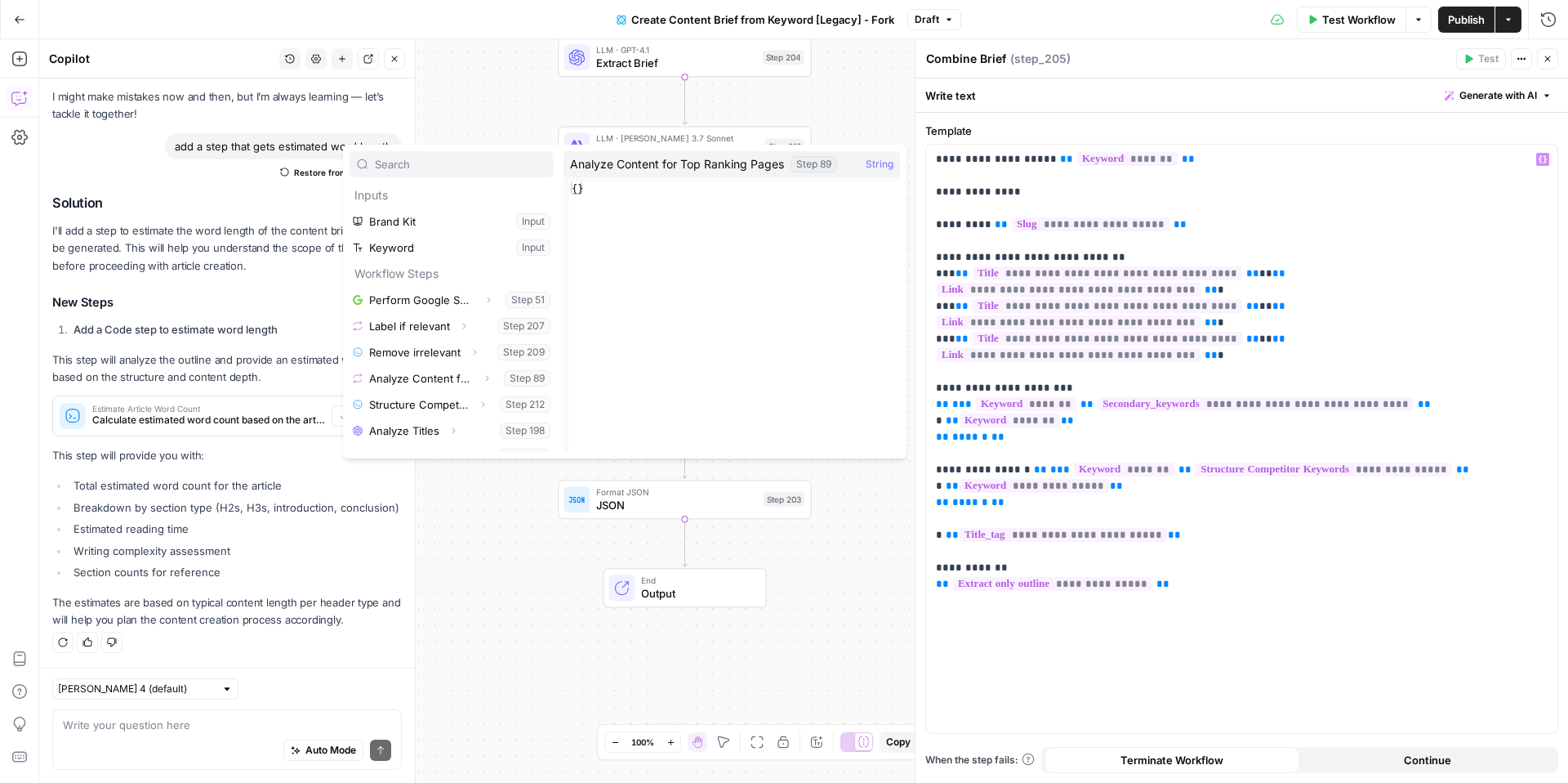
scroll to position [201, 0]
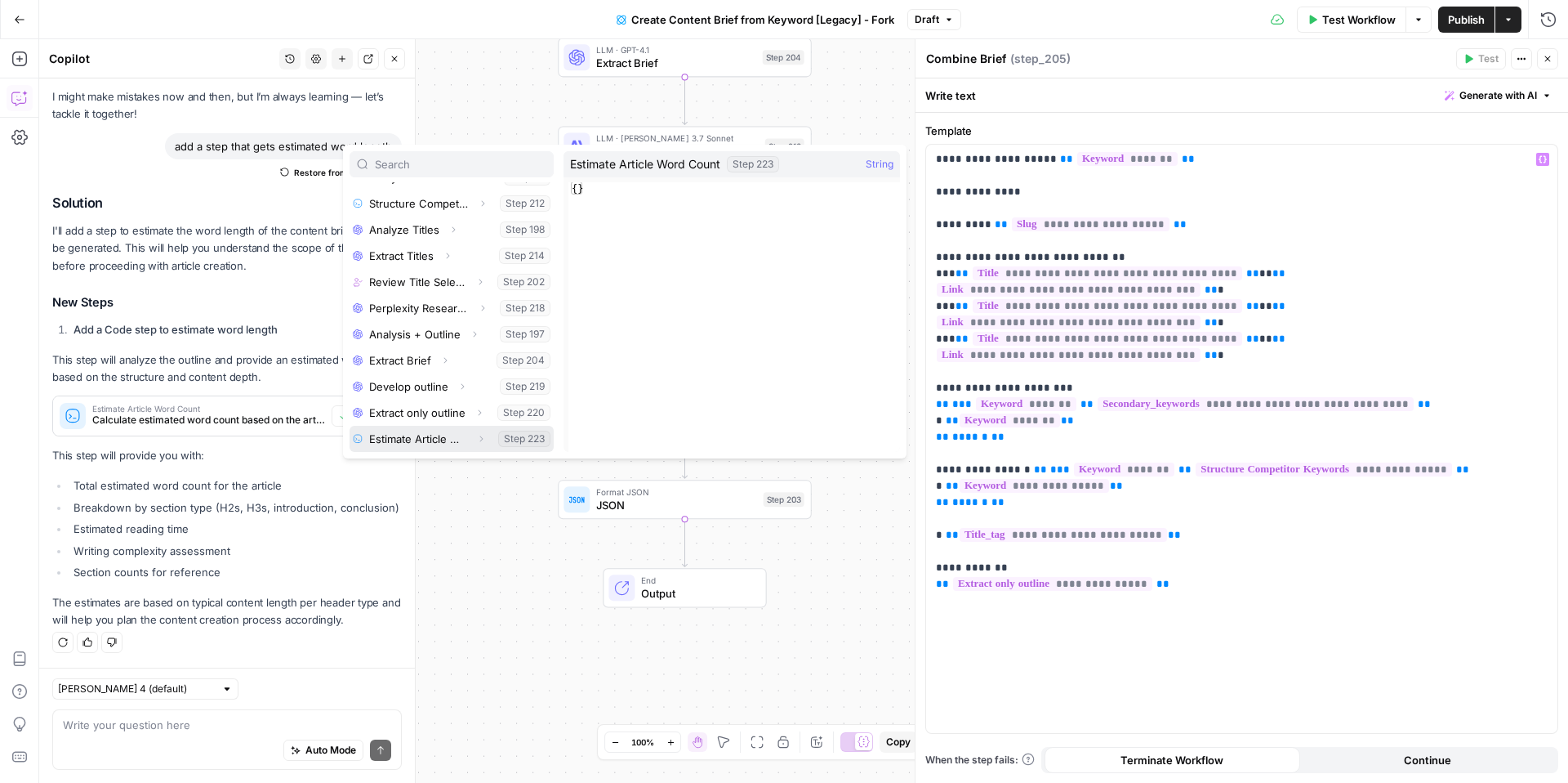
click at [480, 441] on icon "button" at bounding box center [481, 439] width 3 height 6
click at [393, 440] on button "Select variable Output" at bounding box center [460, 439] width 187 height 26
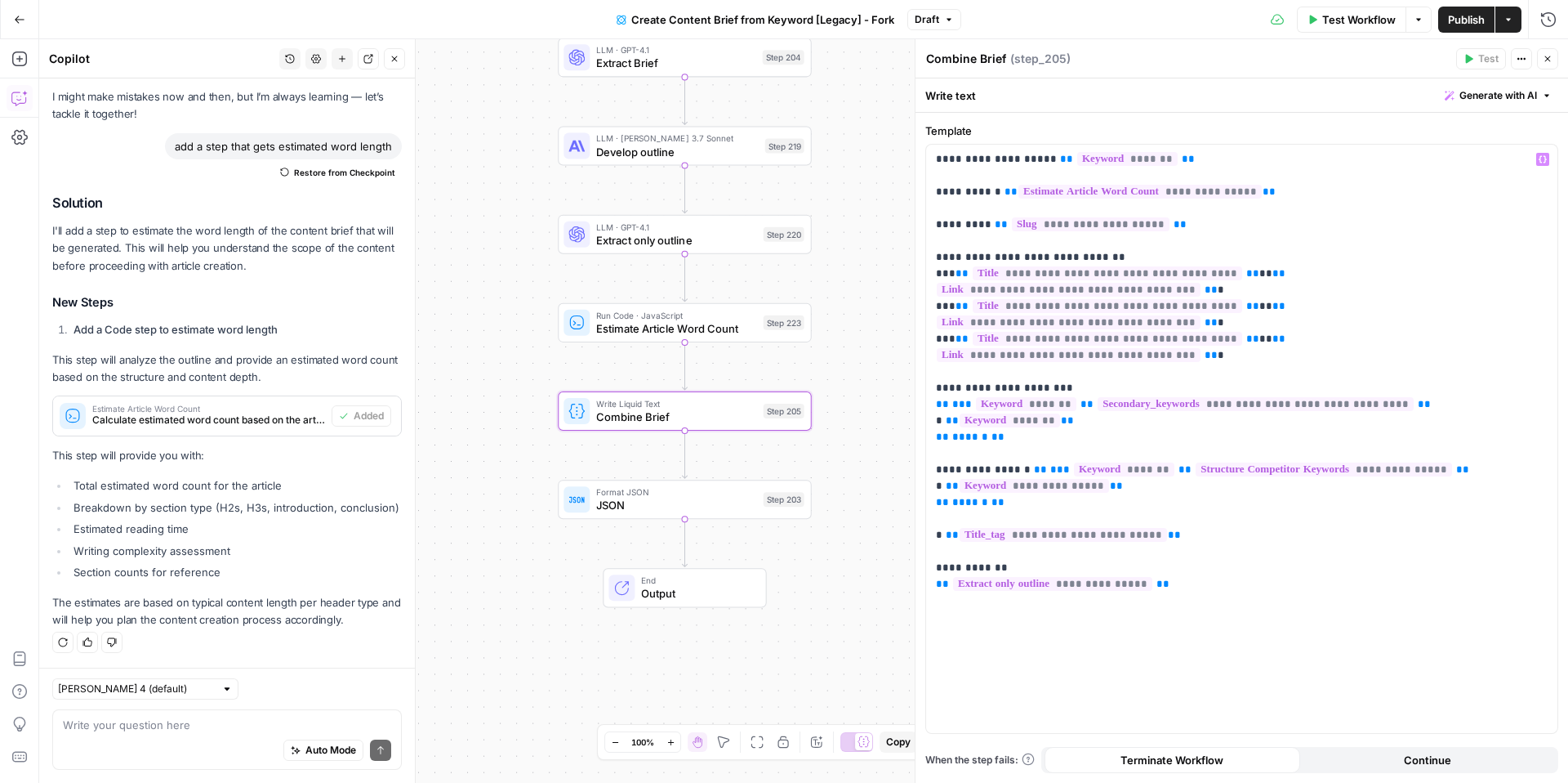
click at [643, 332] on span "Estimate Article Word Count" at bounding box center [676, 328] width 160 height 16
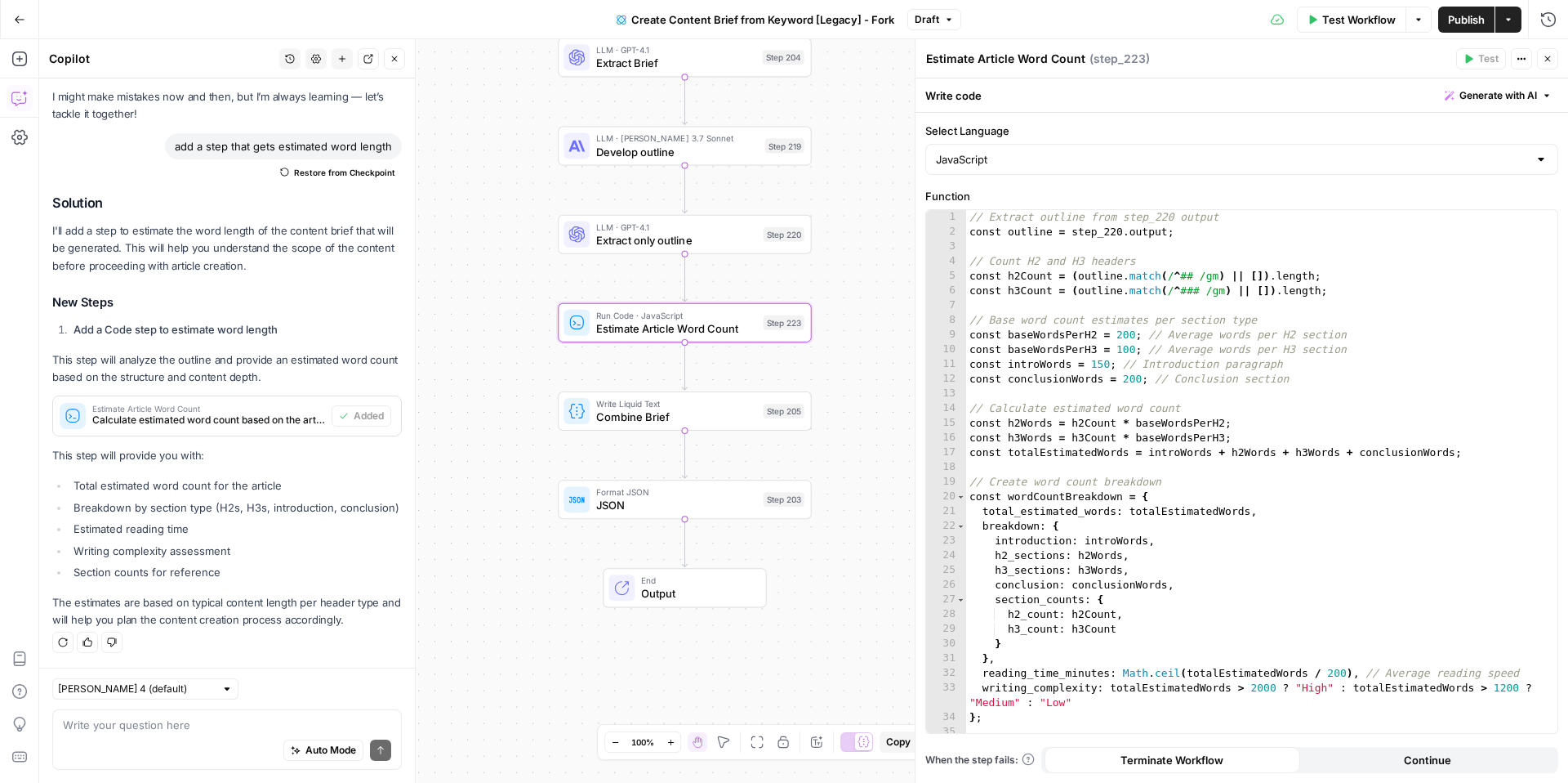
click at [178, 748] on div "Auto Mode Send" at bounding box center [226, 751] width 328 height 36
click at [239, 747] on div "Auto Mode Send" at bounding box center [226, 751] width 328 height 36
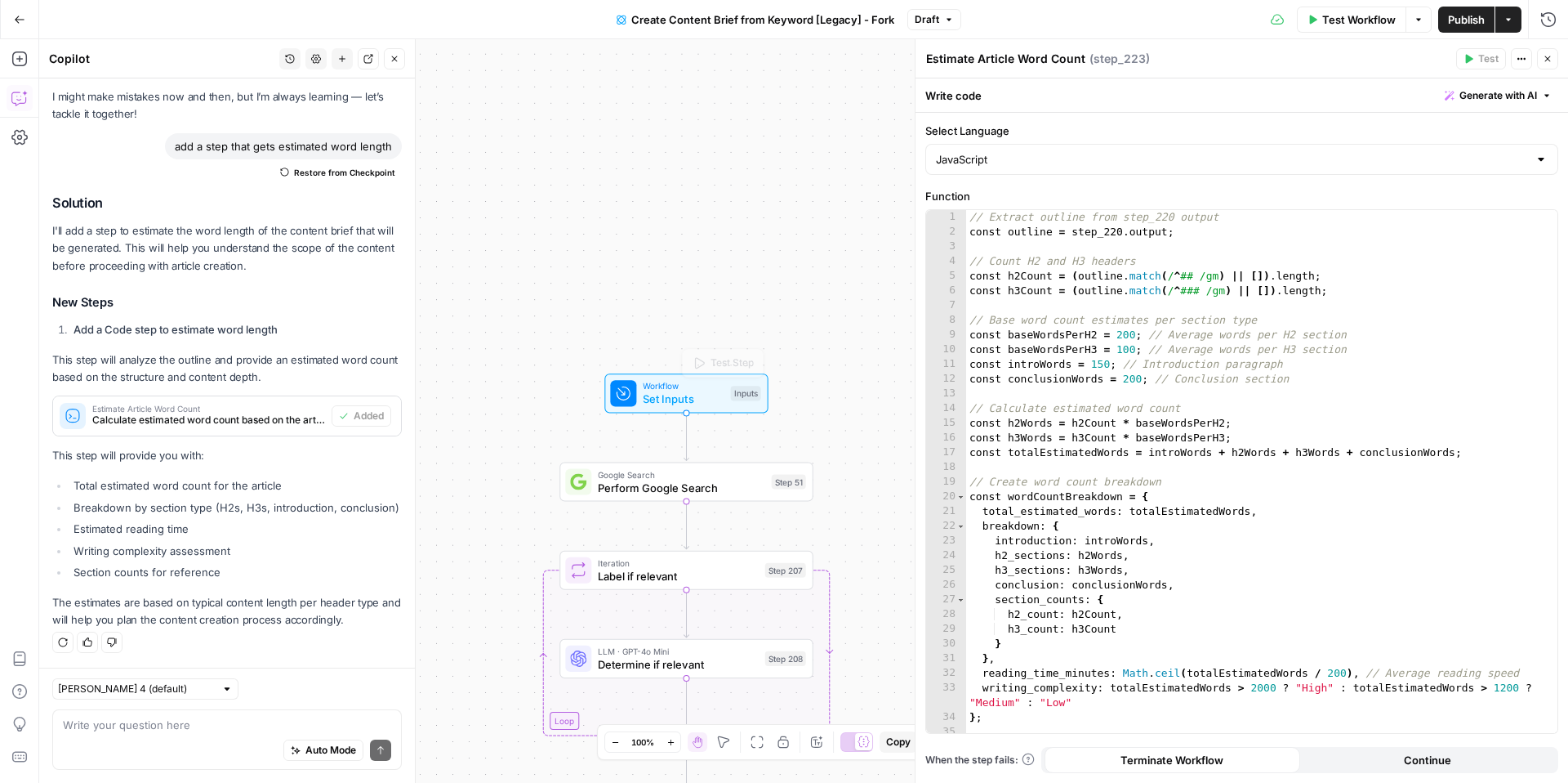
click at [755, 391] on div "Inputs" at bounding box center [746, 393] width 30 height 15
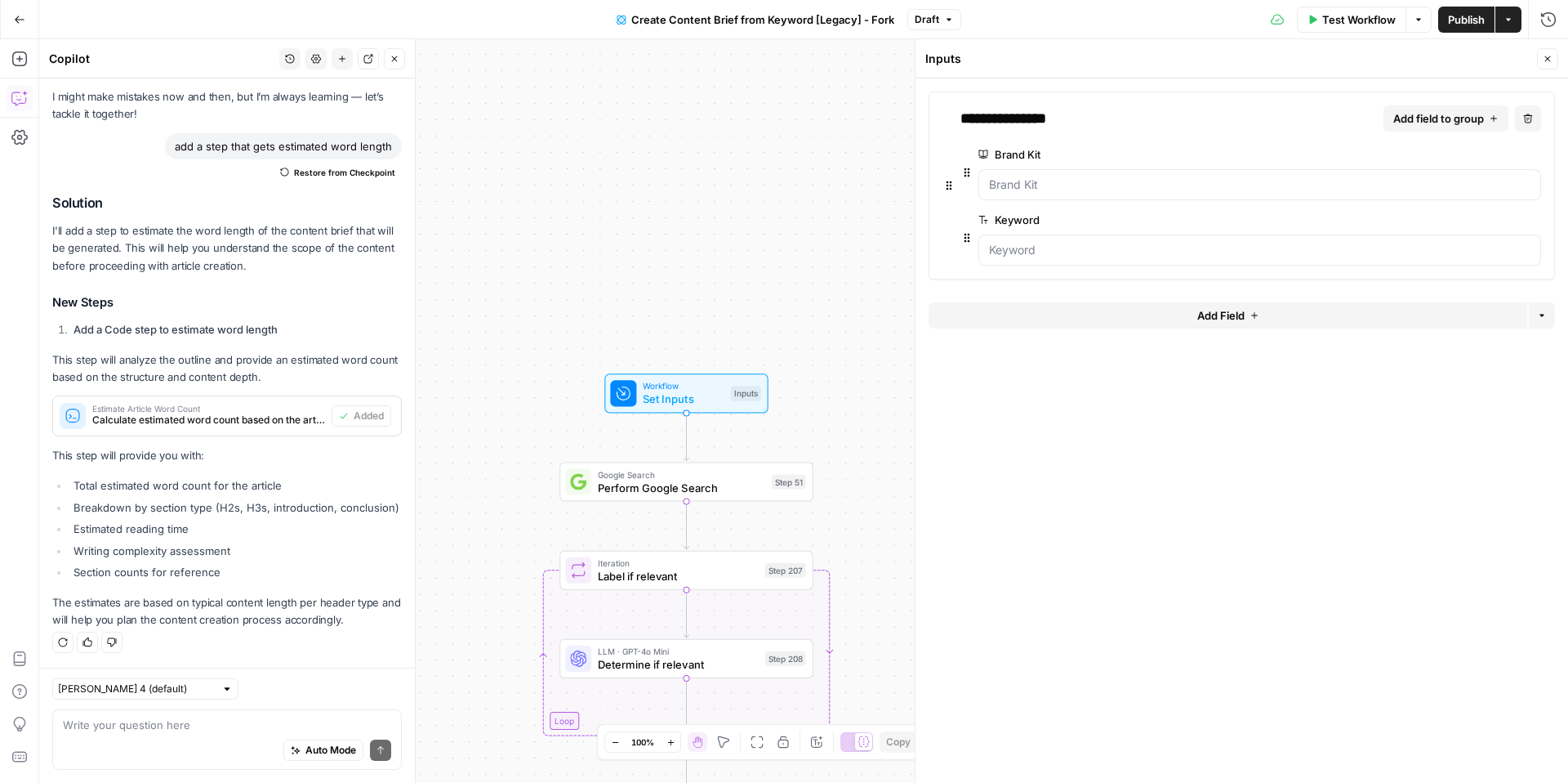
click at [1167, 309] on button "Add Field" at bounding box center [1227, 315] width 598 height 26
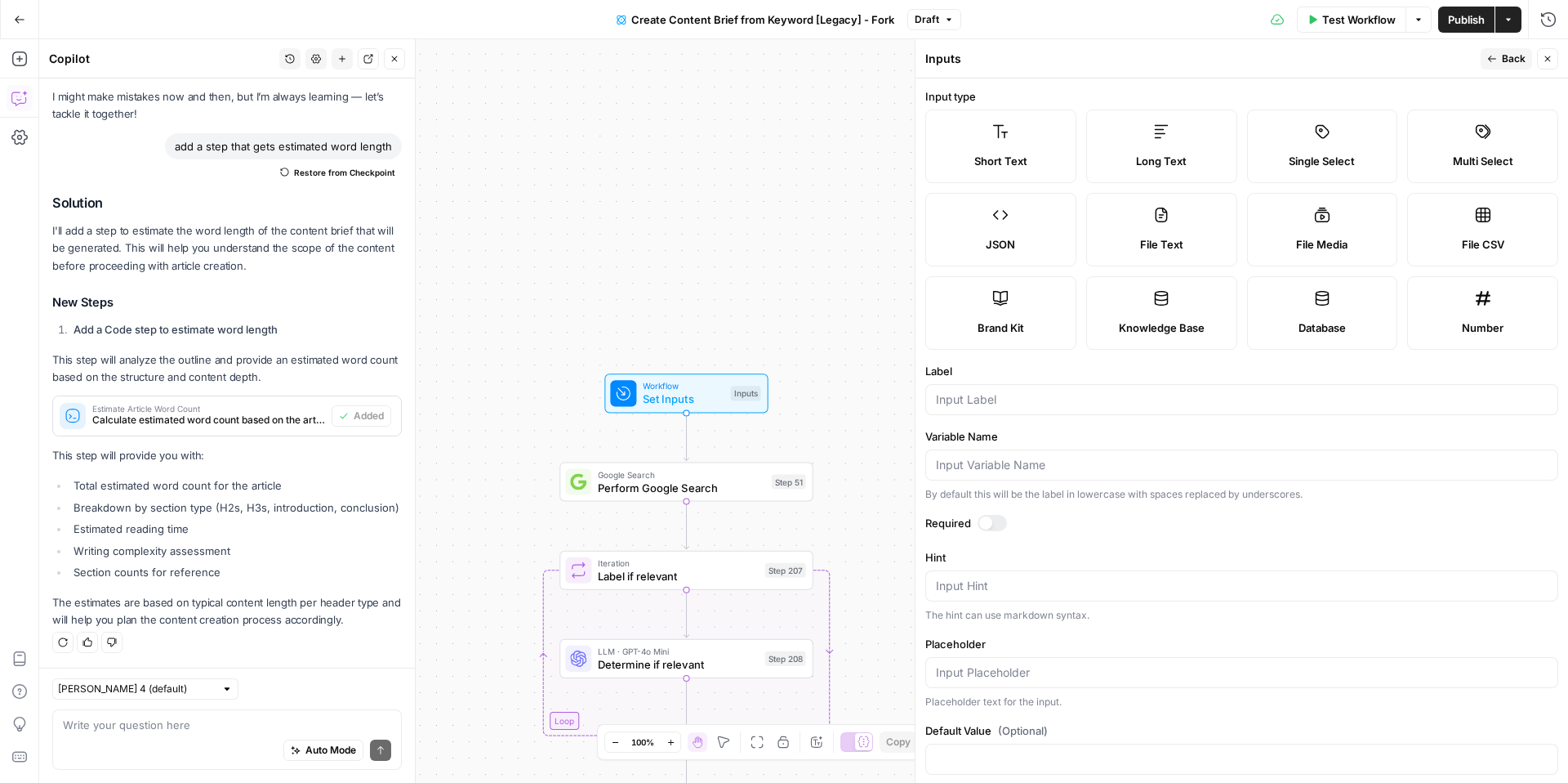
click at [1183, 152] on label "Long Text" at bounding box center [1161, 147] width 152 height 74
click at [1059, 136] on label "Short Text" at bounding box center [1001, 147] width 152 height 74
click at [1065, 395] on input "Label" at bounding box center [1242, 399] width 612 height 16
type input "Audience Location"
click at [1505, 54] on span "Back" at bounding box center [1513, 59] width 24 height 15
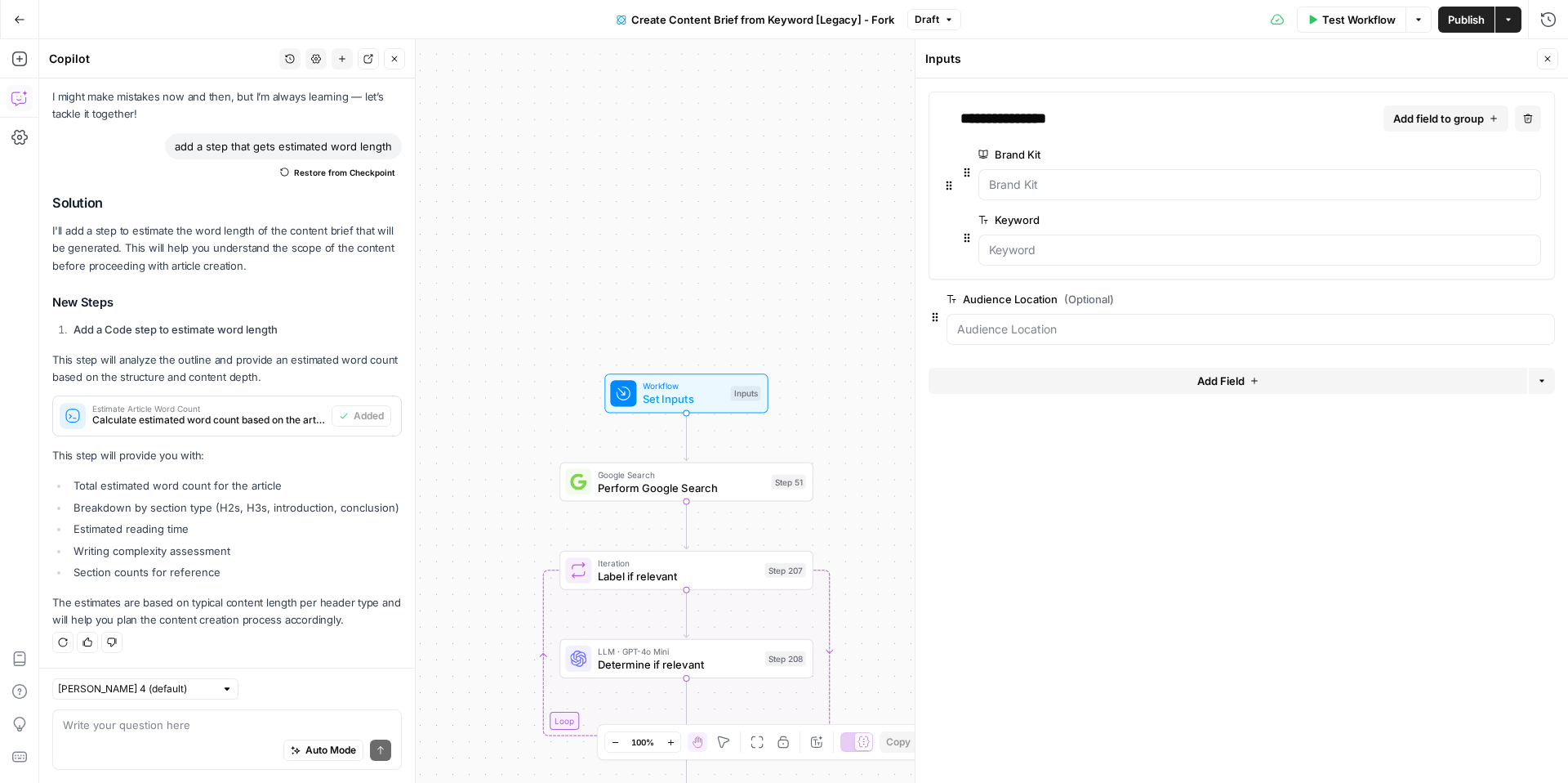
click at [1542, 61] on button "Close" at bounding box center [1547, 58] width 21 height 21
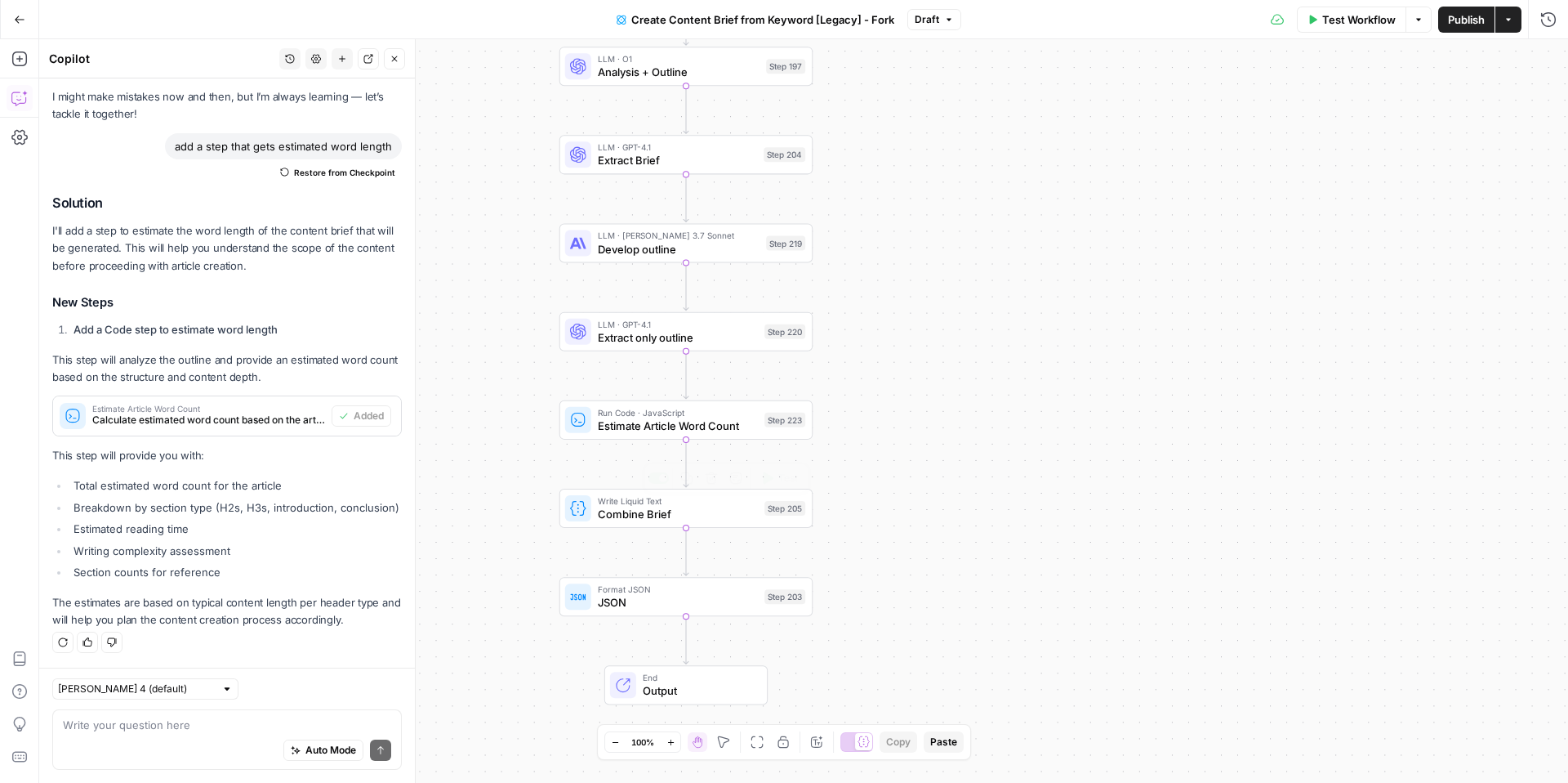
click at [601, 507] on span "Combine Brief" at bounding box center [678, 514] width 160 height 16
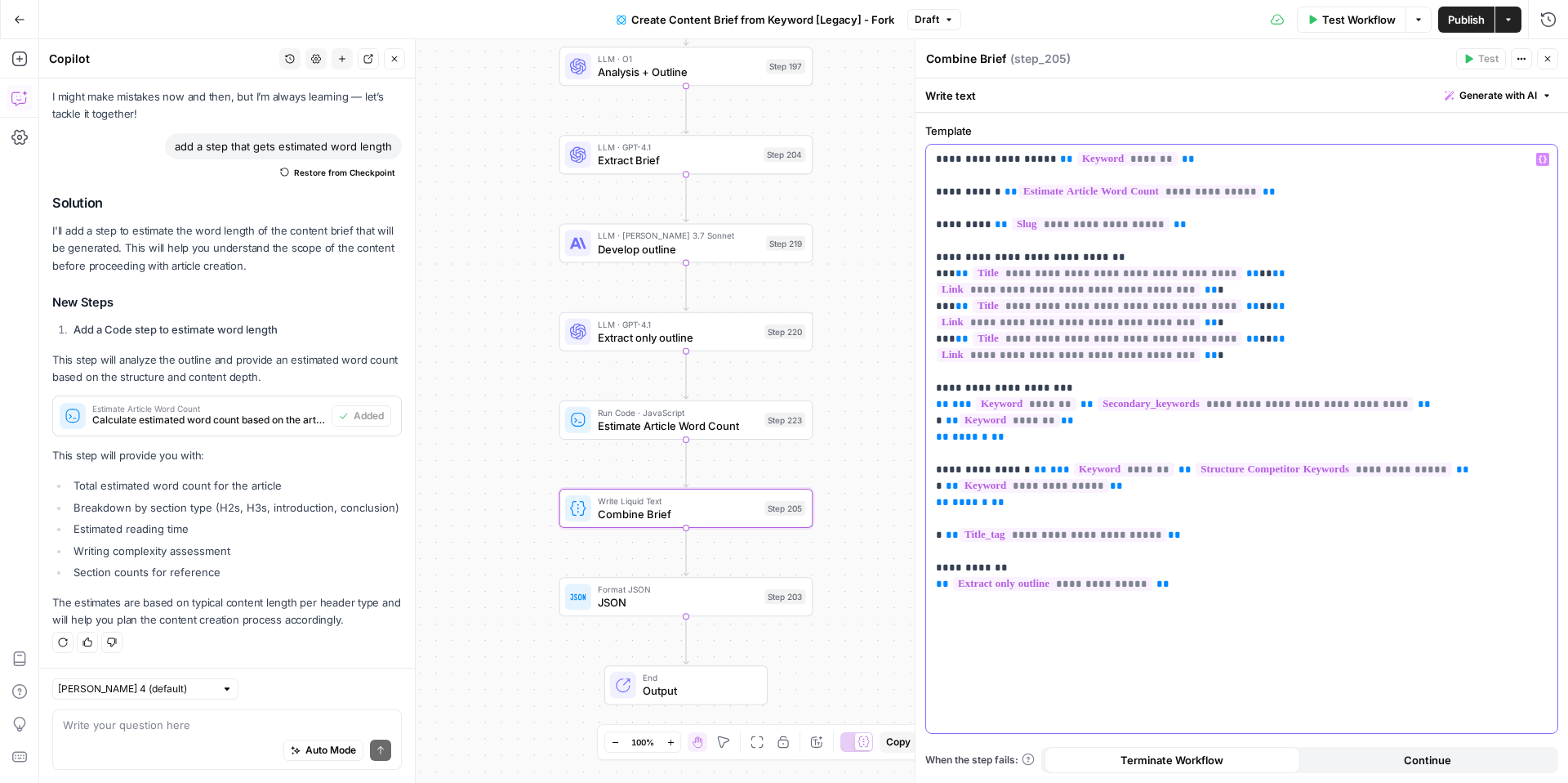
click at [1333, 198] on p "**********" at bounding box center [1242, 347] width 612 height 392
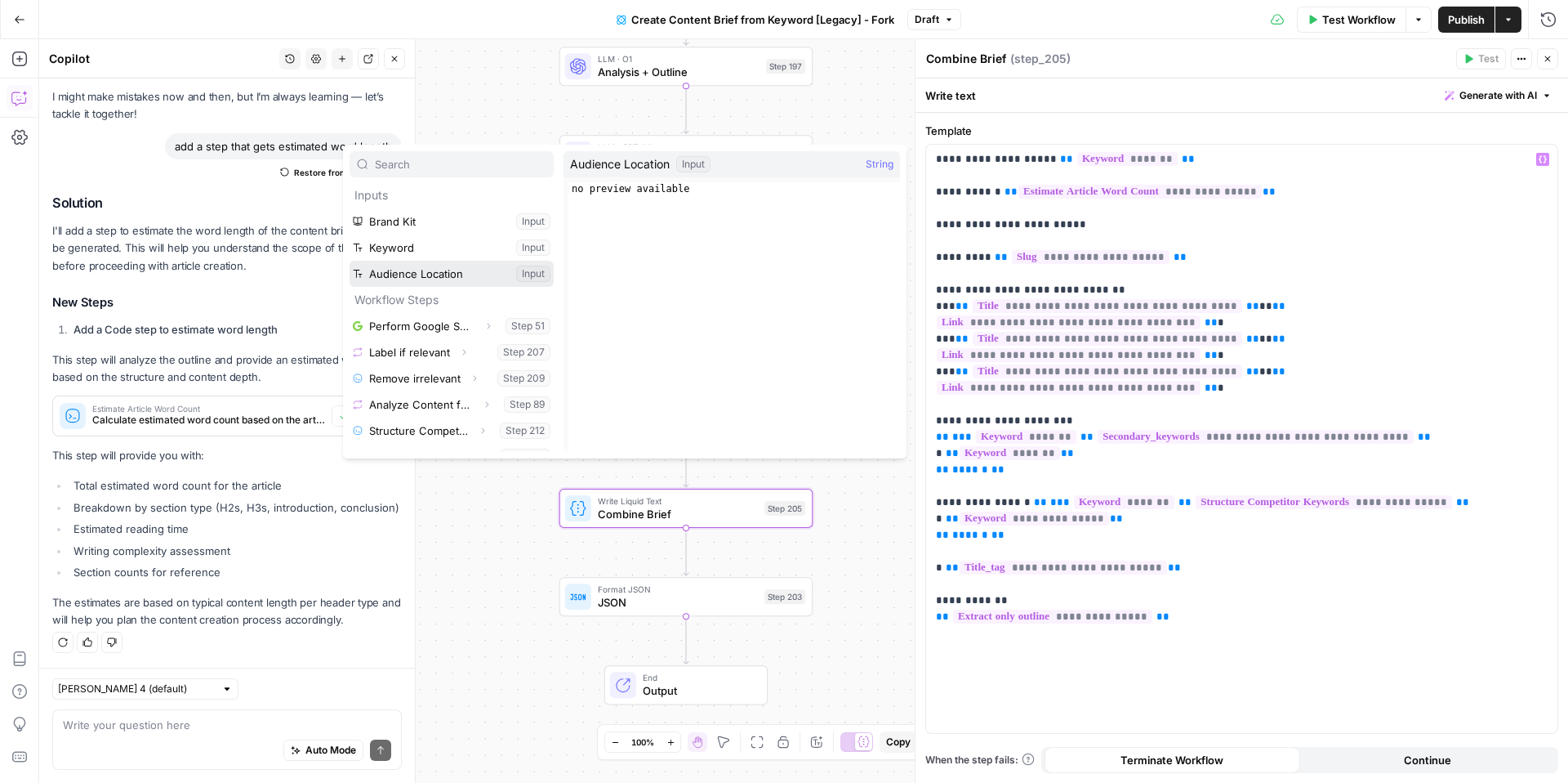
click at [457, 265] on button "Select variable Audience Location" at bounding box center [452, 273] width 204 height 26
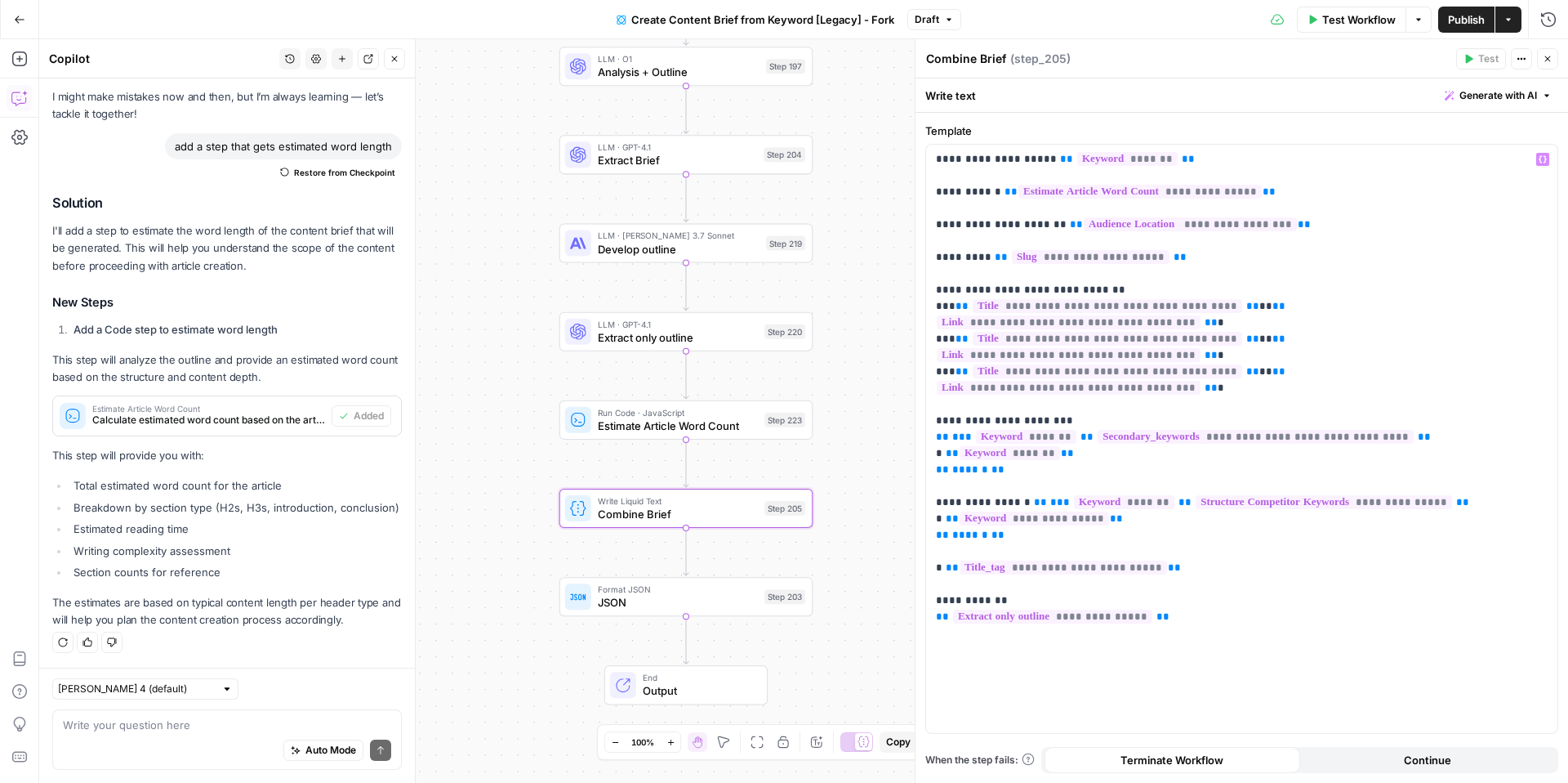
click at [1462, 14] on span "Publish" at bounding box center [1465, 19] width 37 height 16
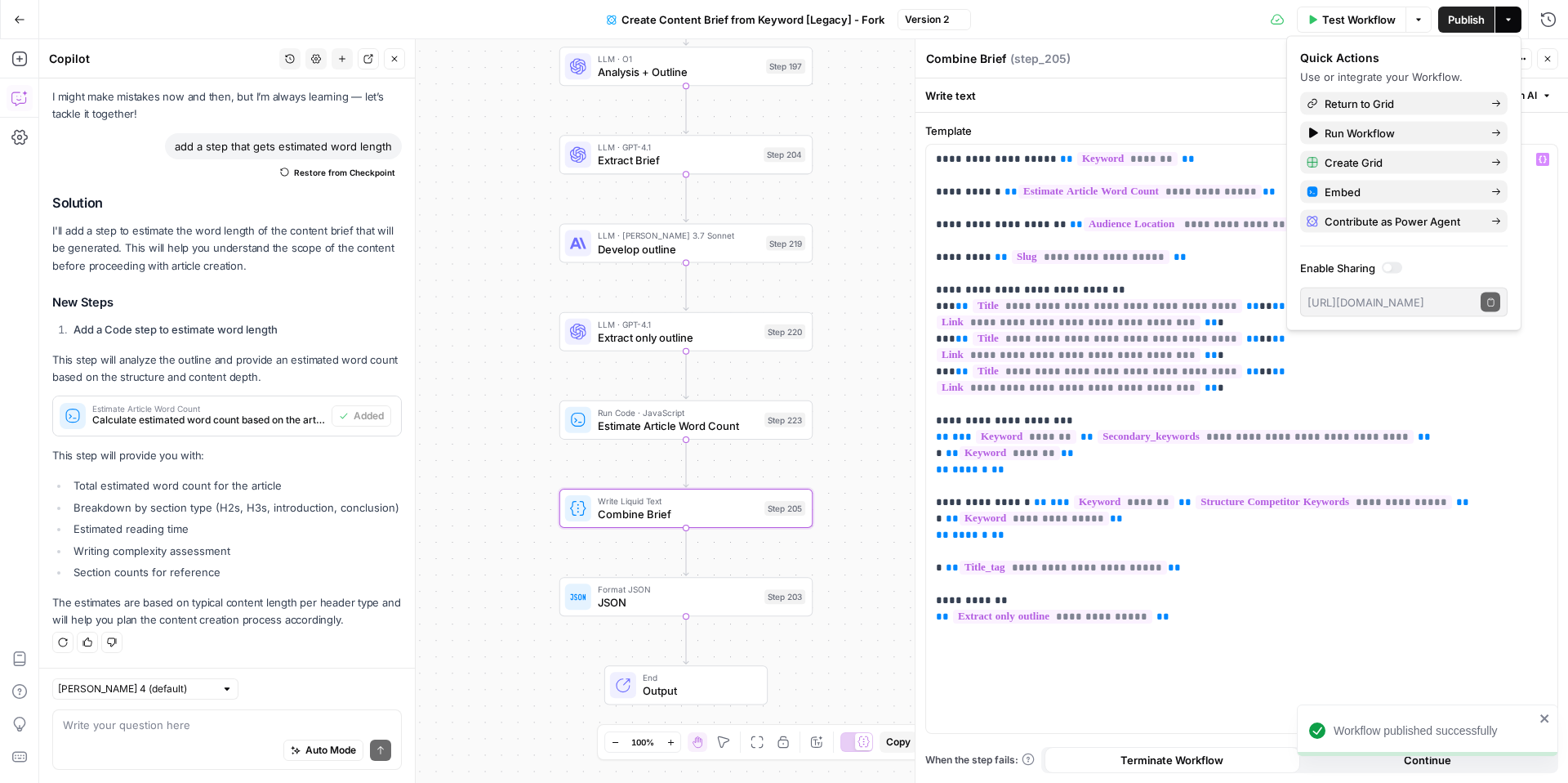
click at [1407, 101] on span "Return to Grid" at bounding box center [1402, 104] width 154 height 16
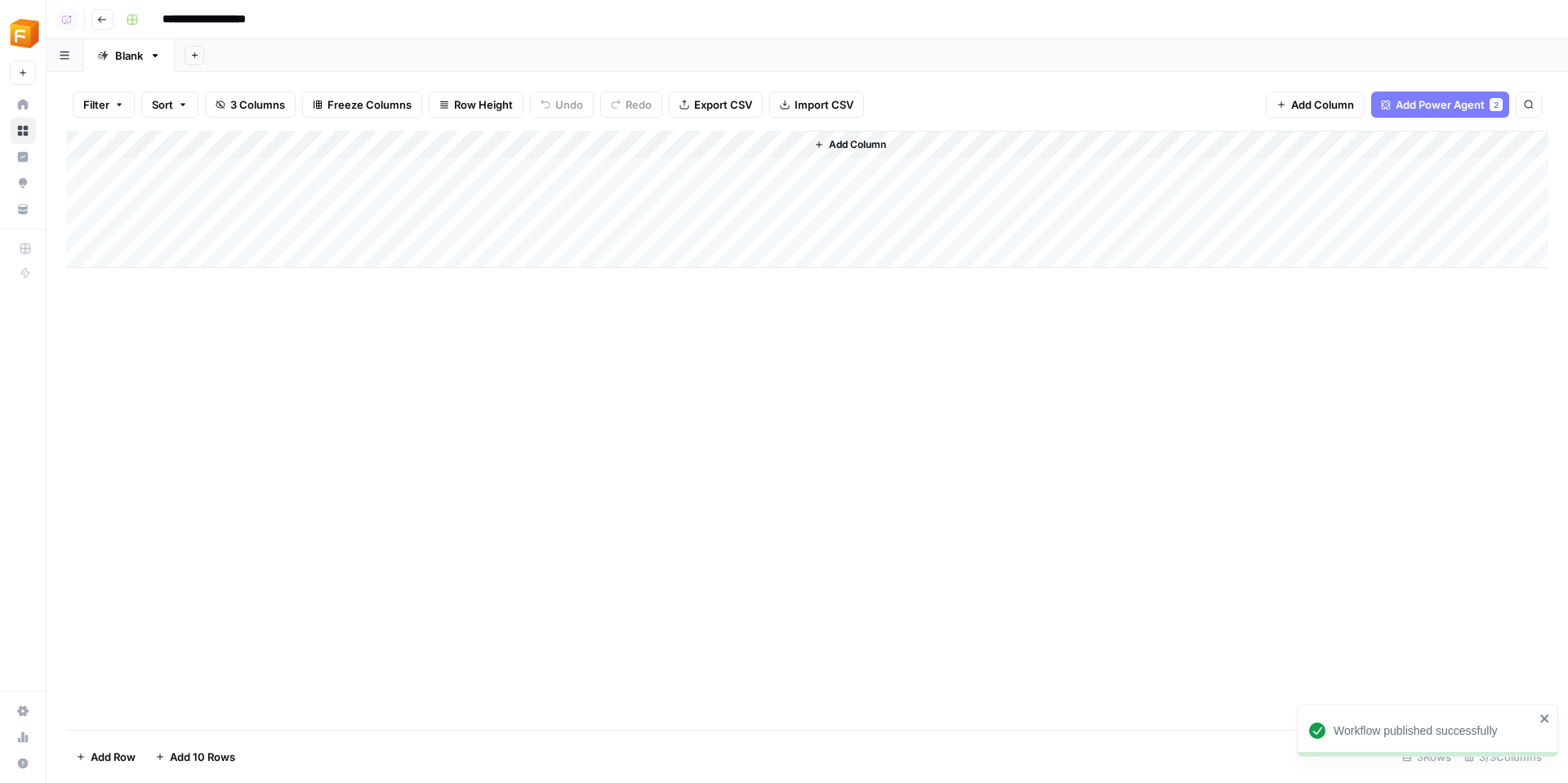
click at [382, 166] on div "Add Column" at bounding box center [806, 199] width 1482 height 138
click at [424, 196] on div "Add Column" at bounding box center [806, 199] width 1482 height 138
click at [450, 226] on div "Add Column" at bounding box center [806, 199] width 1482 height 138
click at [418, 168] on div "Add Column" at bounding box center [806, 199] width 1482 height 138
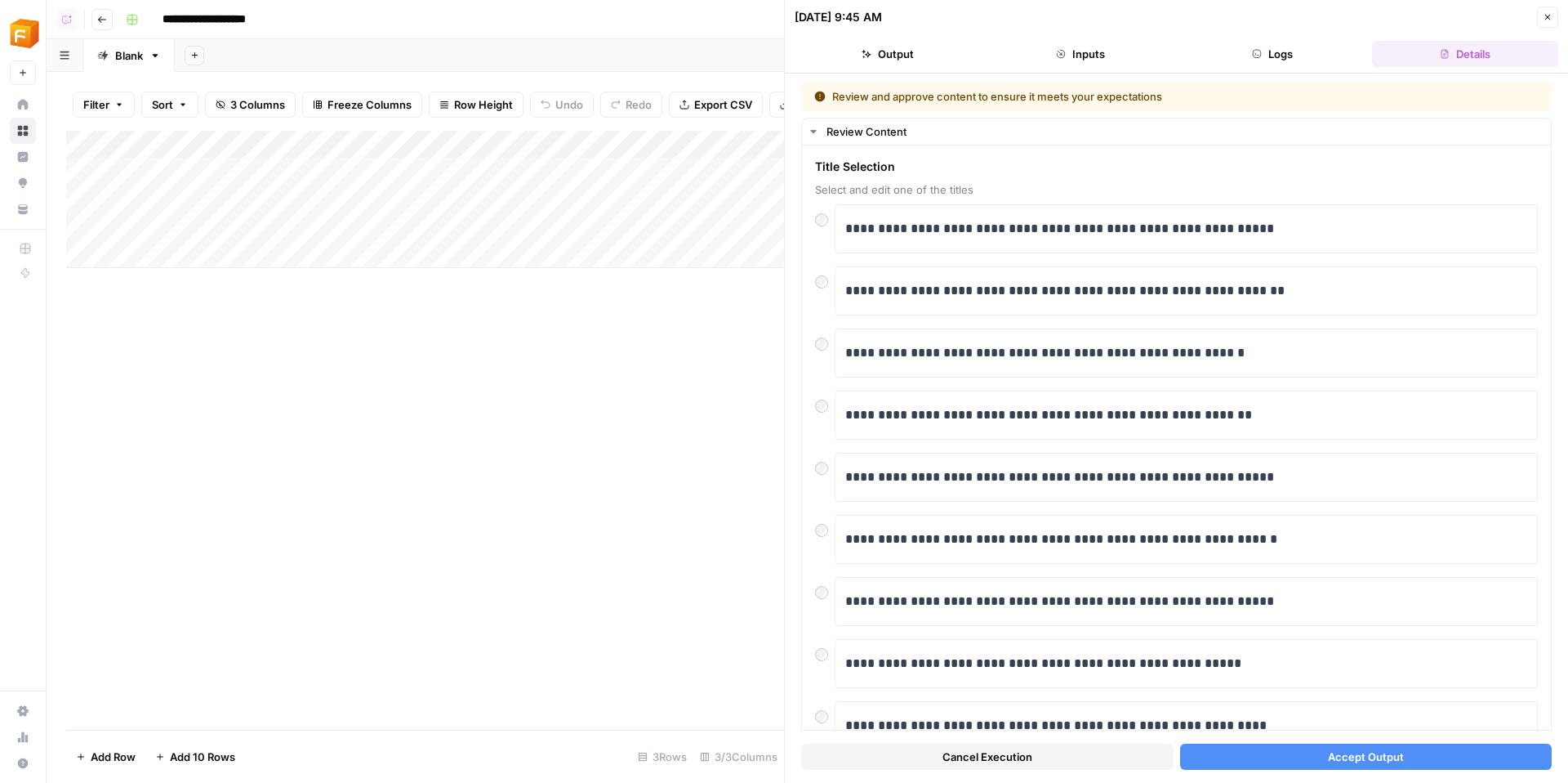
click at [1269, 756] on button "Accept Output" at bounding box center [1367, 756] width 373 height 26
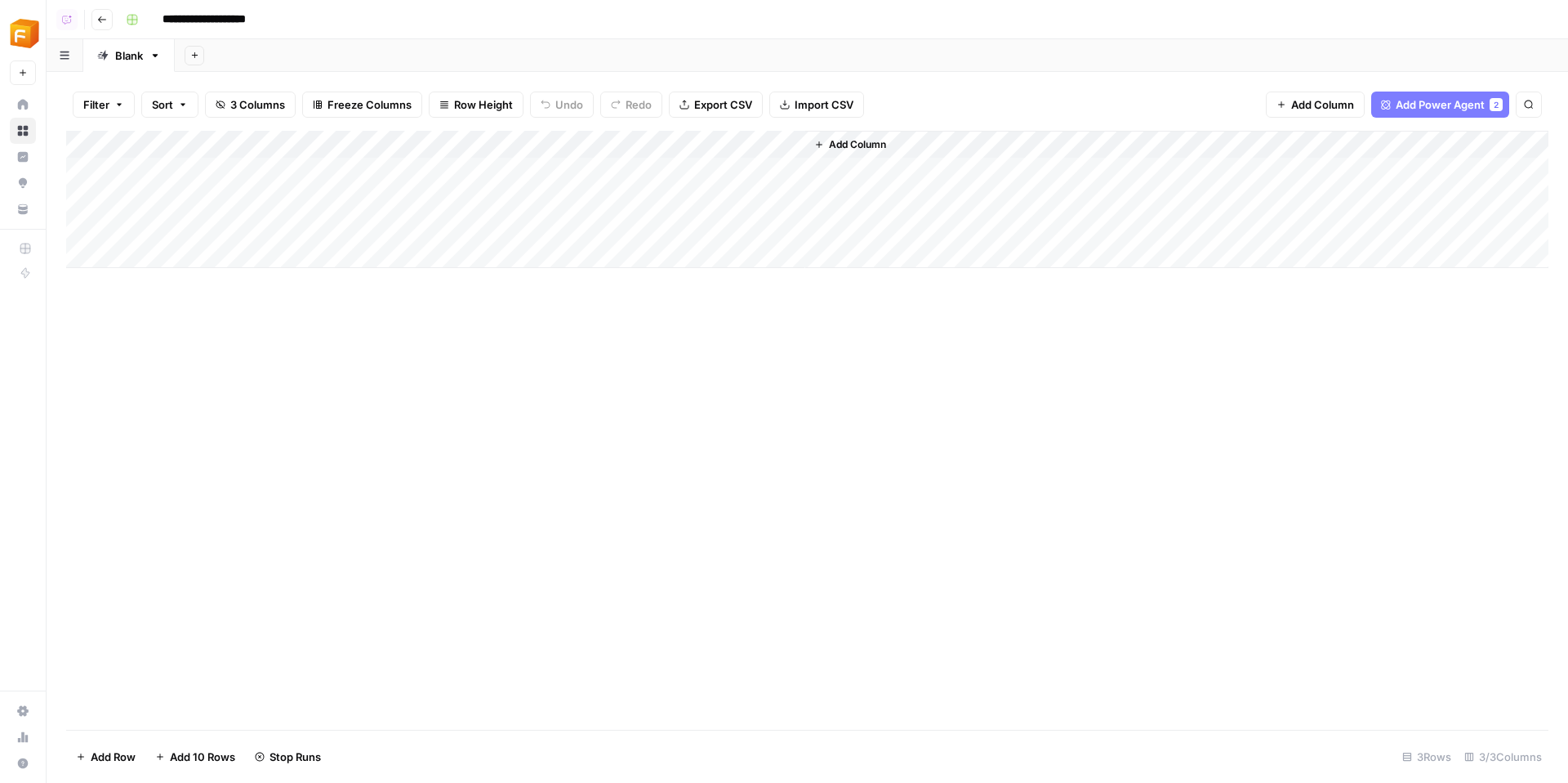
click at [436, 205] on div "Add Column" at bounding box center [806, 199] width 1482 height 138
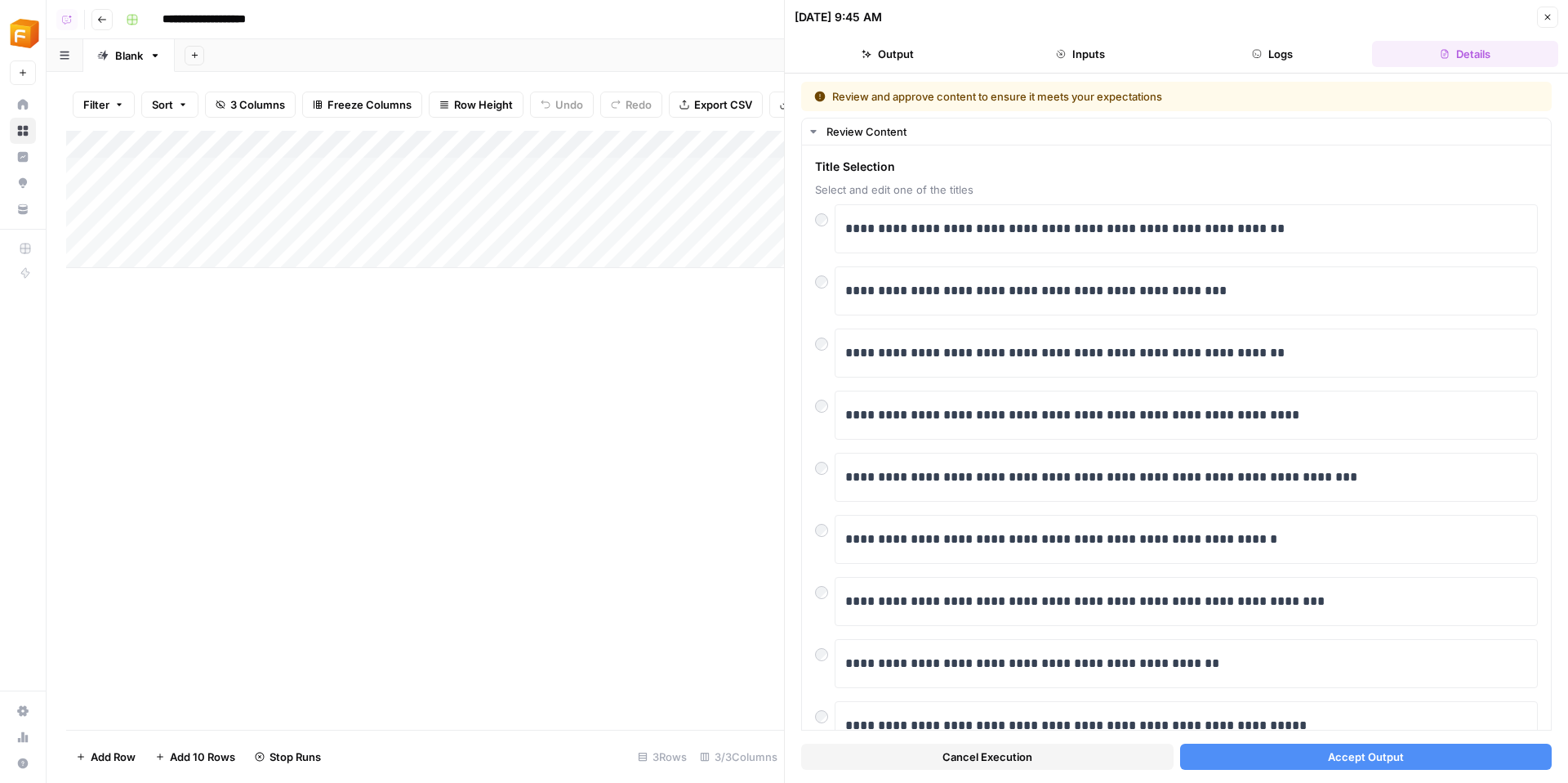
click at [1249, 763] on button "Accept Output" at bounding box center [1367, 756] width 373 height 26
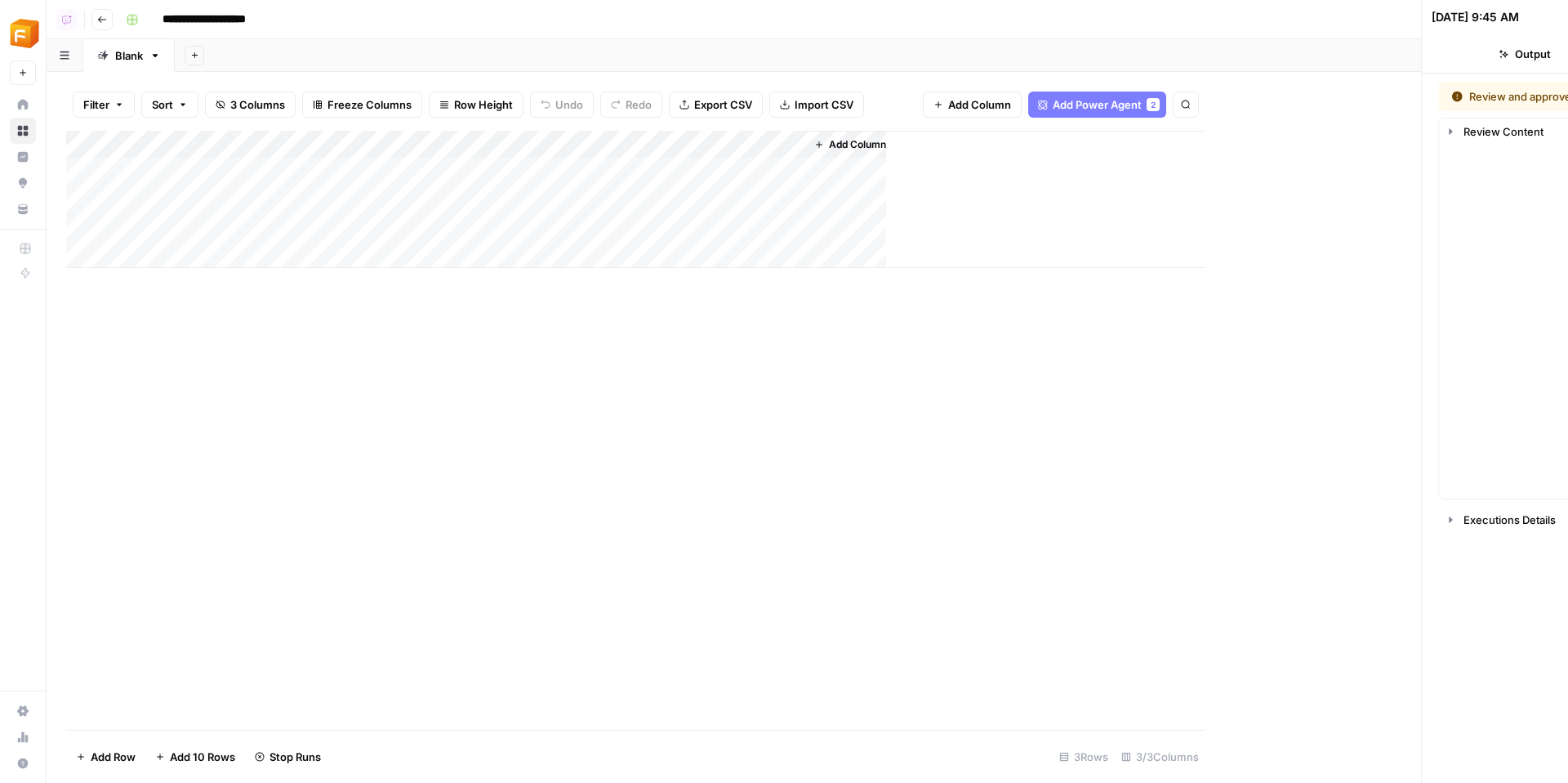
click at [468, 239] on div "Add Column" at bounding box center [635, 199] width 1139 height 138
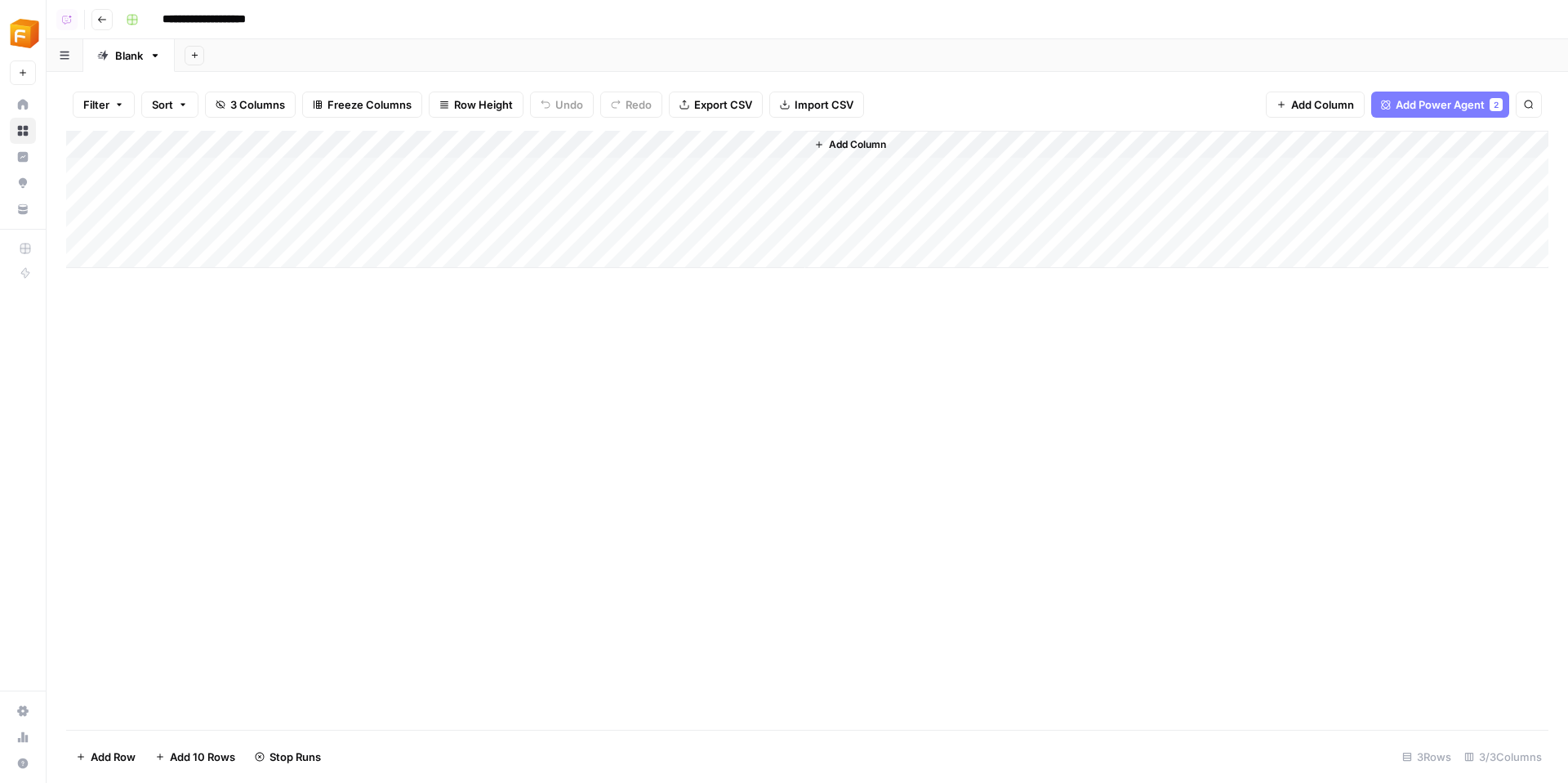
click at [468, 239] on div "Add Column" at bounding box center [806, 199] width 1482 height 138
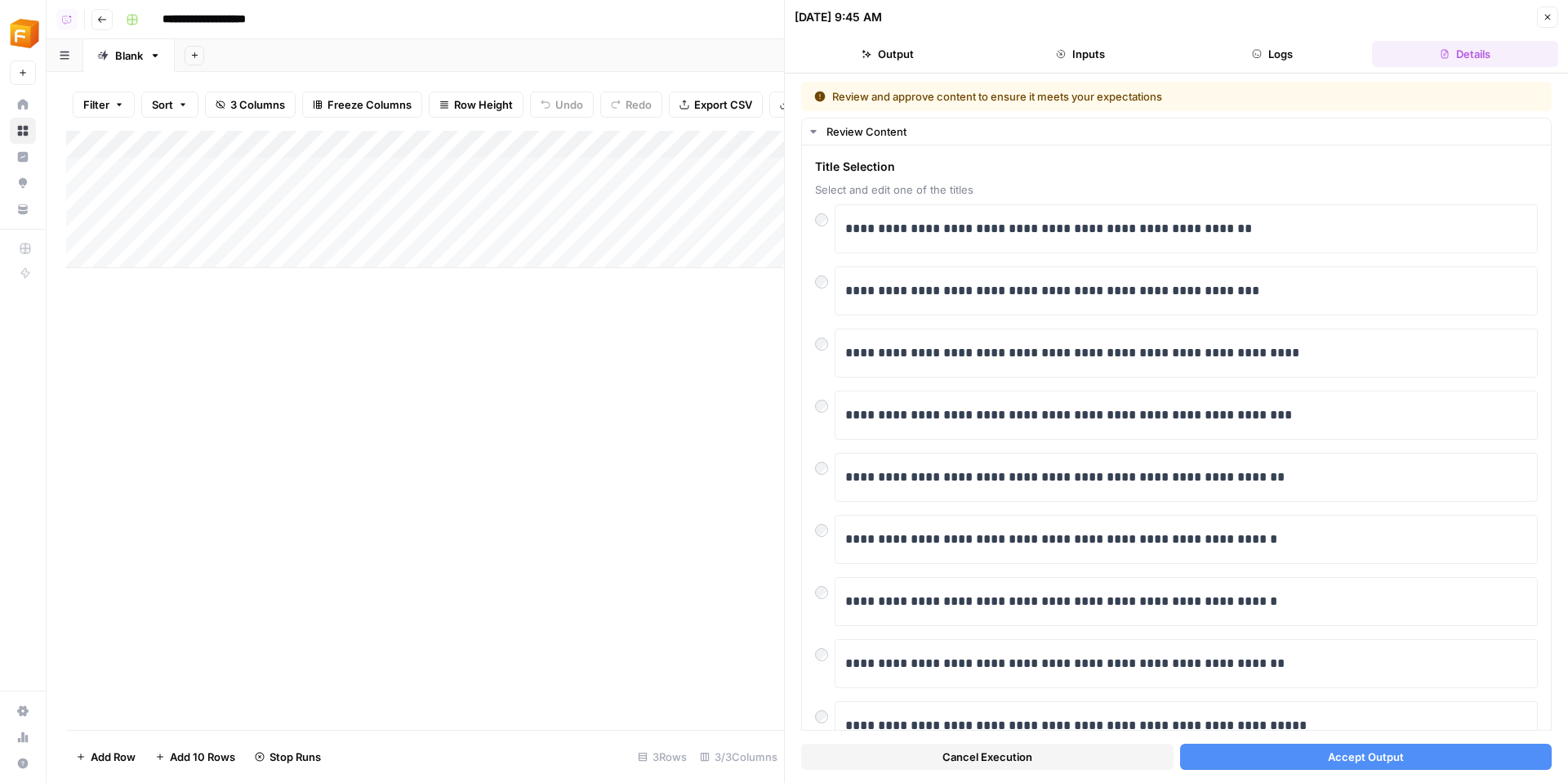
click at [1260, 760] on button "Accept Output" at bounding box center [1367, 756] width 373 height 26
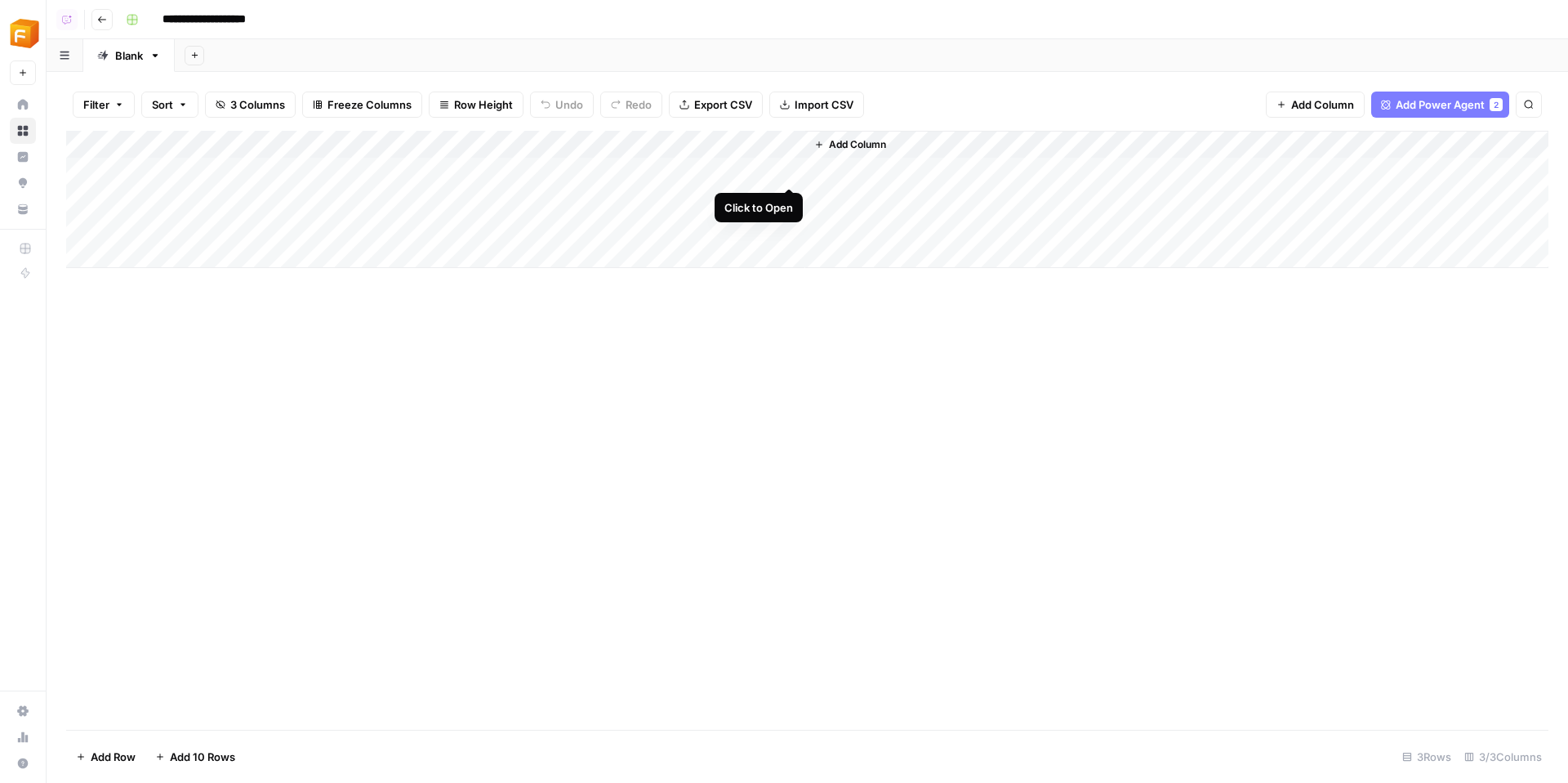
click at [792, 174] on div "Add Column" at bounding box center [806, 199] width 1482 height 138
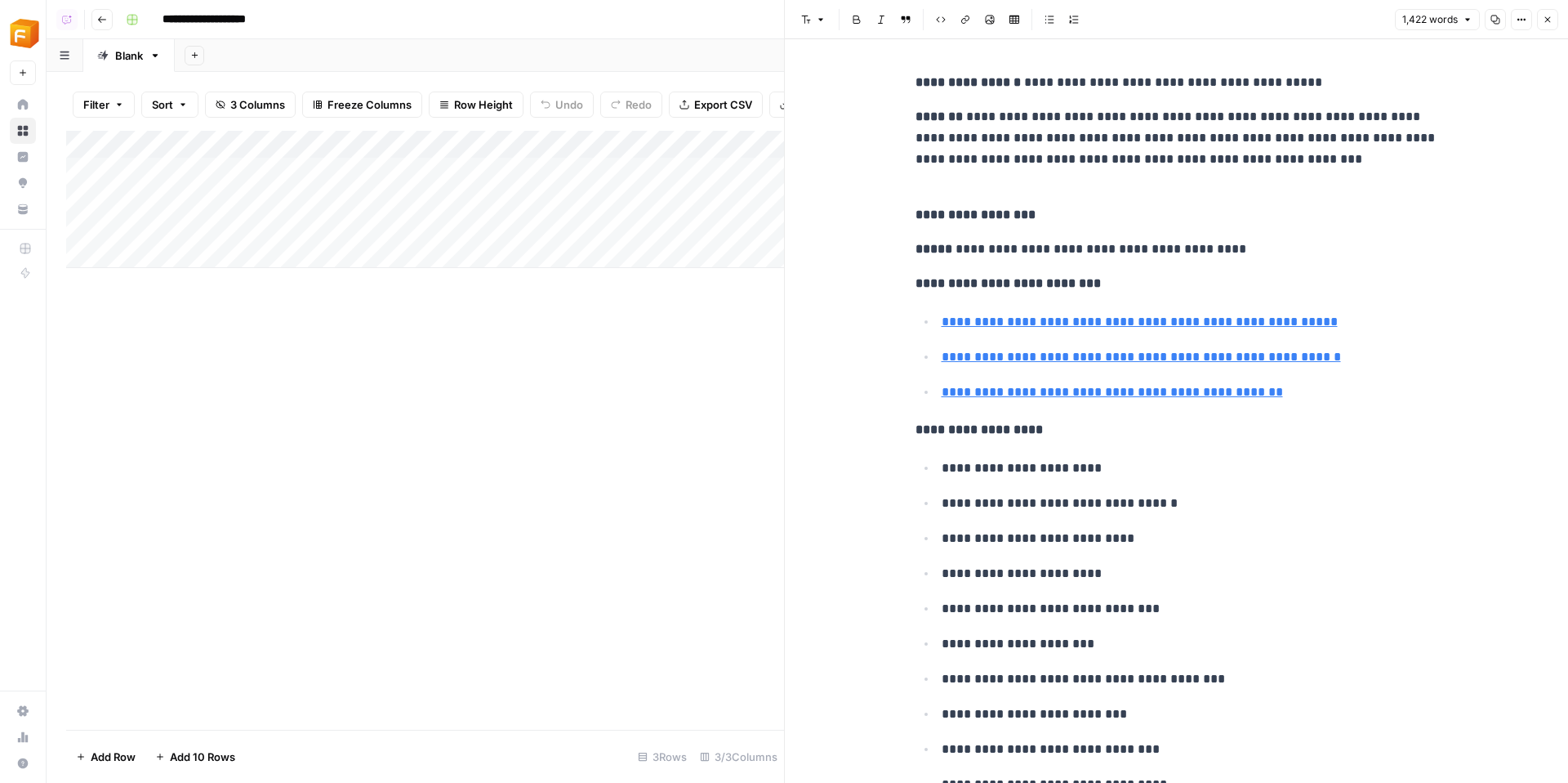
scroll to position [17, 0]
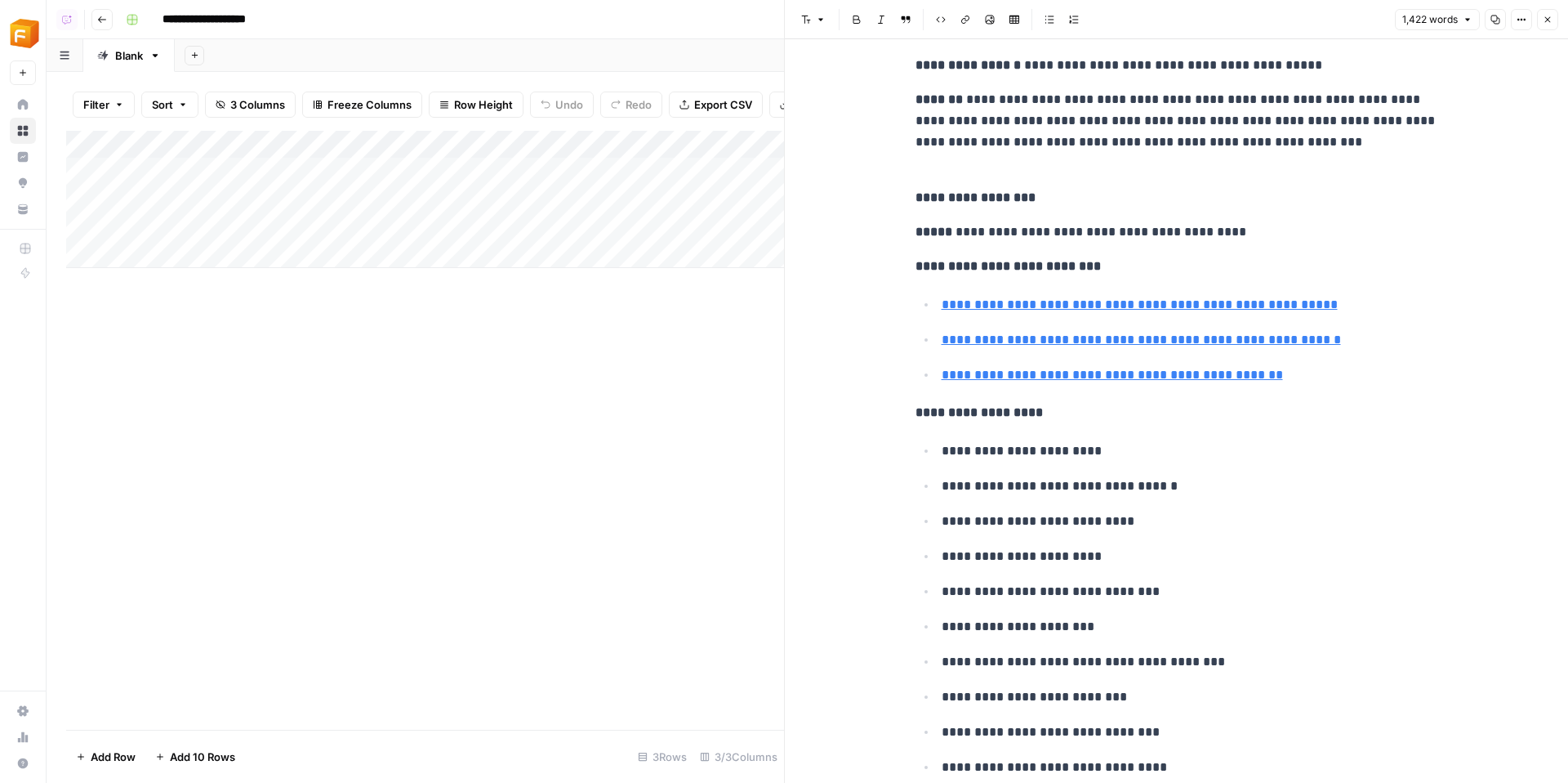
click at [544, 147] on div "Add Column" at bounding box center [425, 199] width 718 height 138
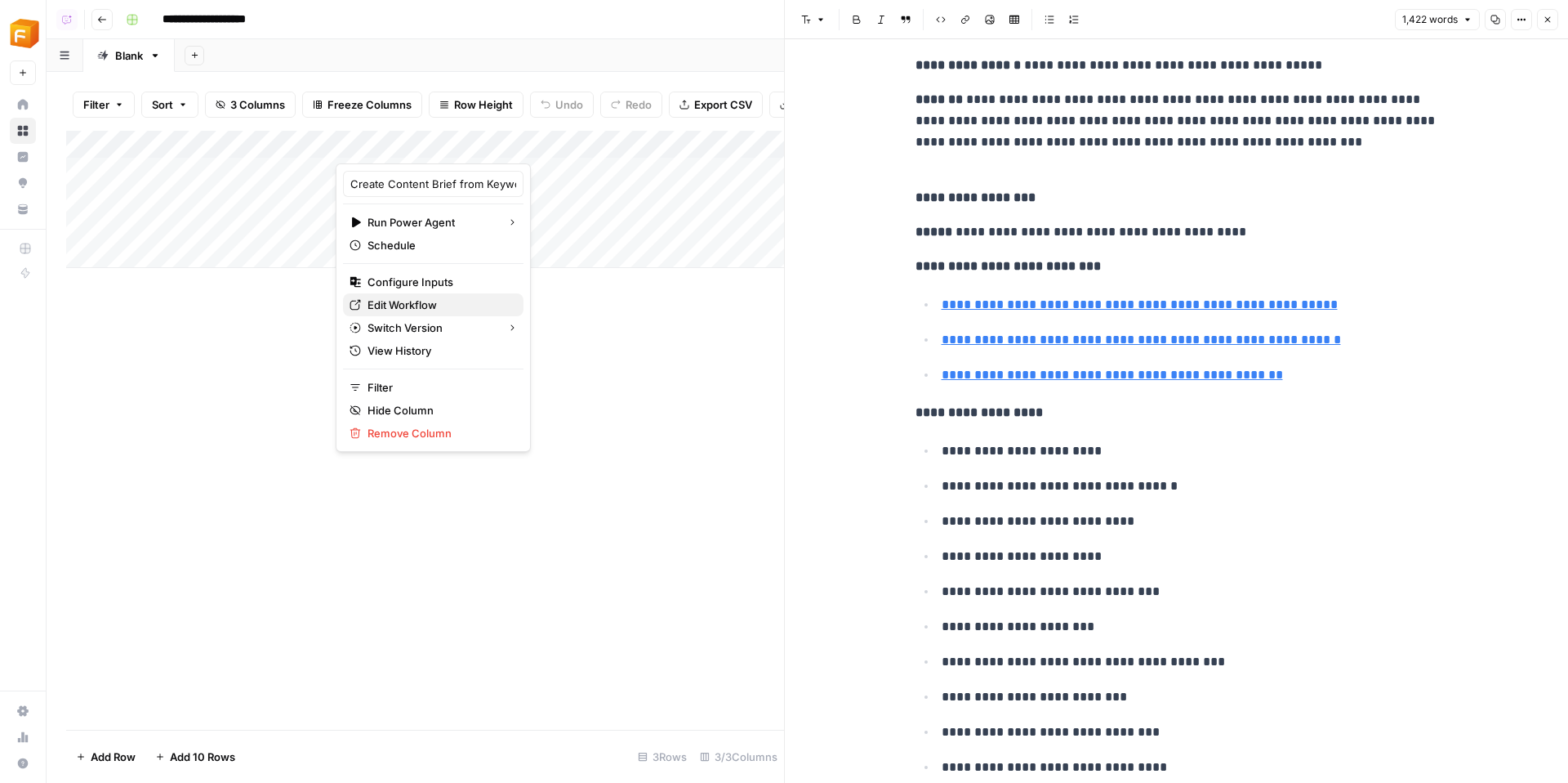
click at [393, 309] on span "Edit Workflow" at bounding box center [439, 304] width 143 height 16
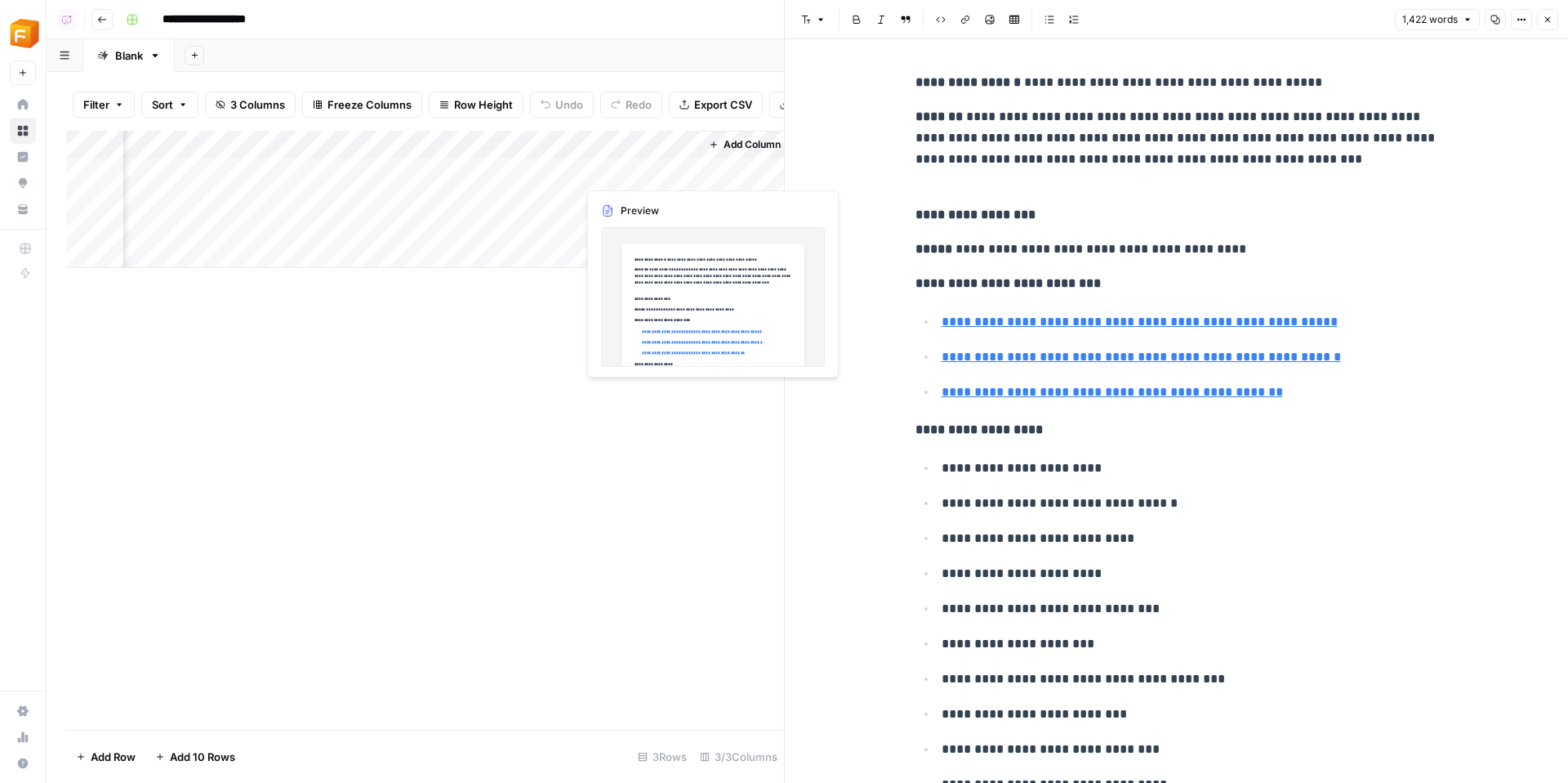
scroll to position [0, 112]
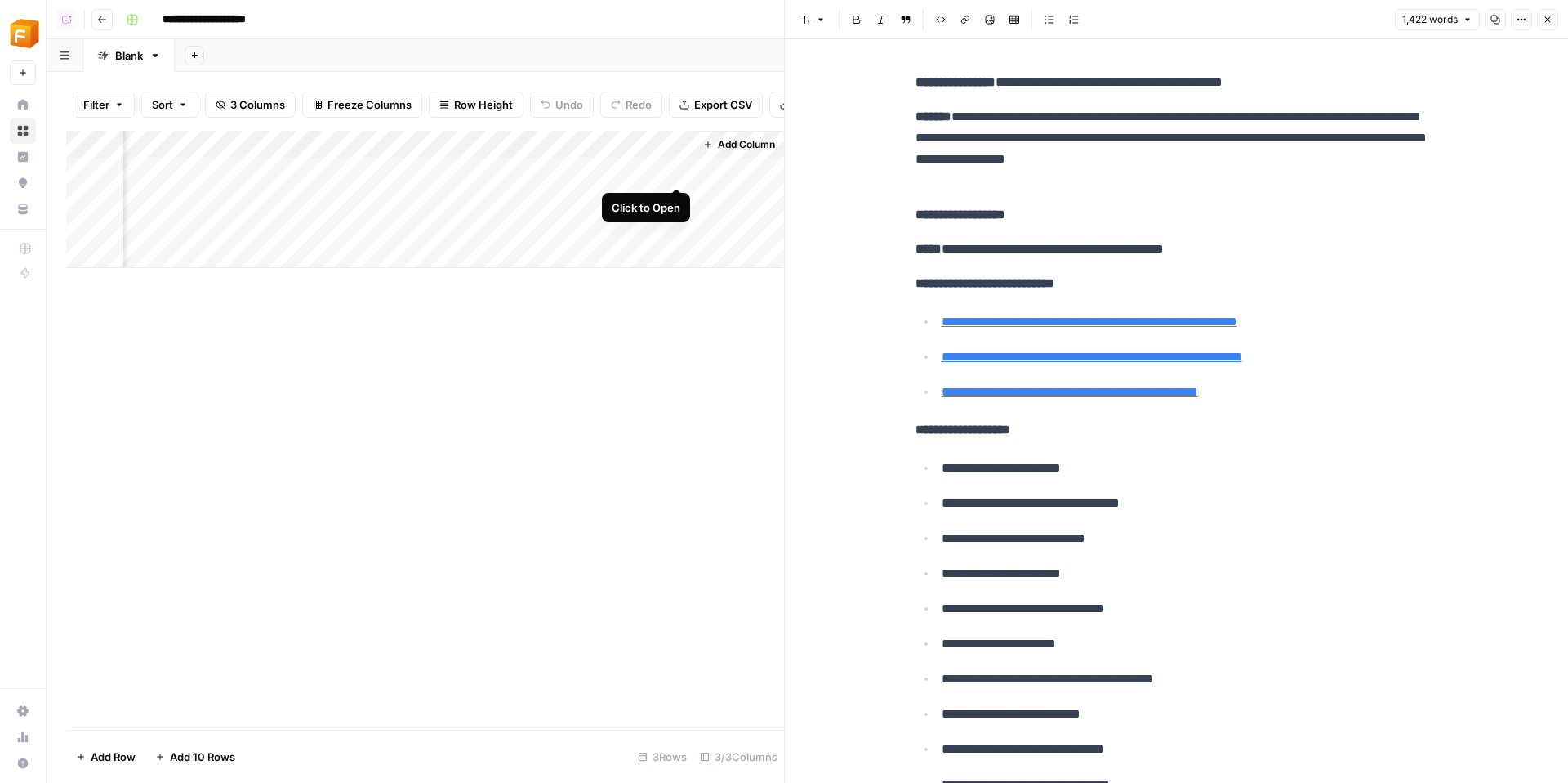
click at [683, 170] on div "Add Column" at bounding box center [425, 199] width 718 height 138
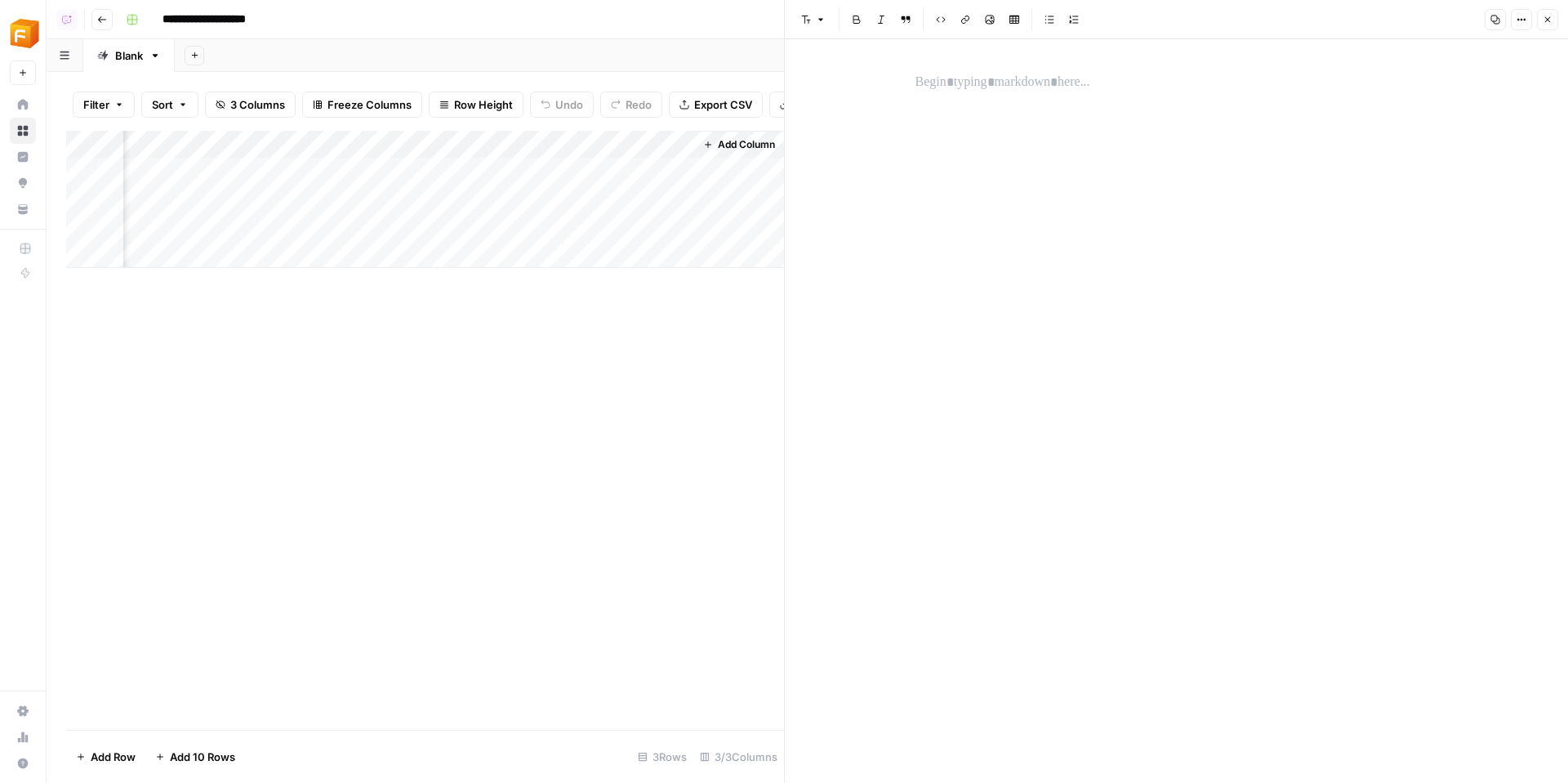
click at [598, 200] on div "Add Column" at bounding box center [425, 199] width 718 height 138
click at [590, 170] on div "Add Column" at bounding box center [425, 199] width 718 height 138
click at [468, 332] on div "Add Column" at bounding box center [425, 430] width 718 height 598
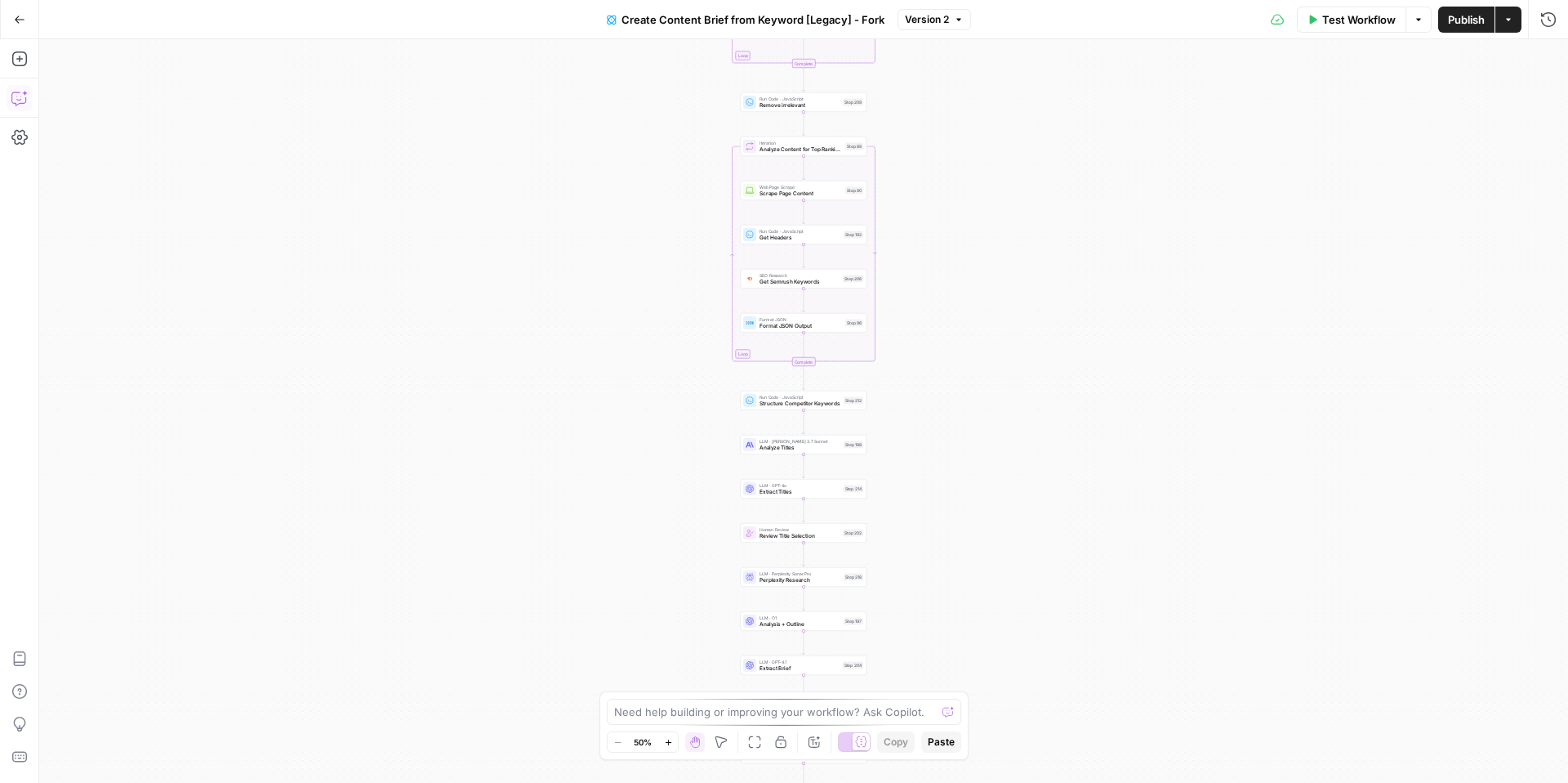
click at [24, 97] on icon "button" at bounding box center [19, 98] width 16 height 16
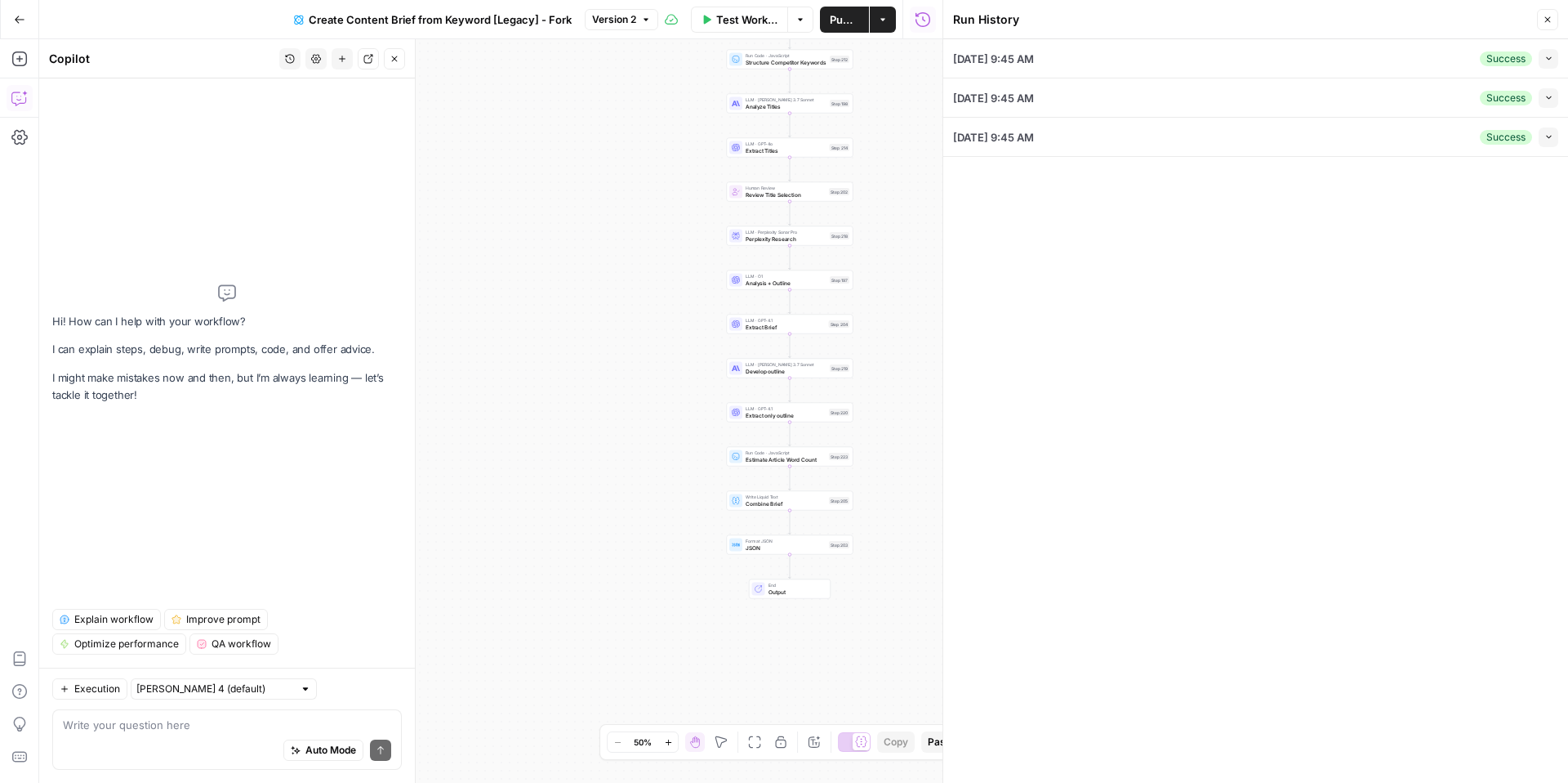
click at [1539, 64] on button "Collapse" at bounding box center [1548, 59] width 20 height 20
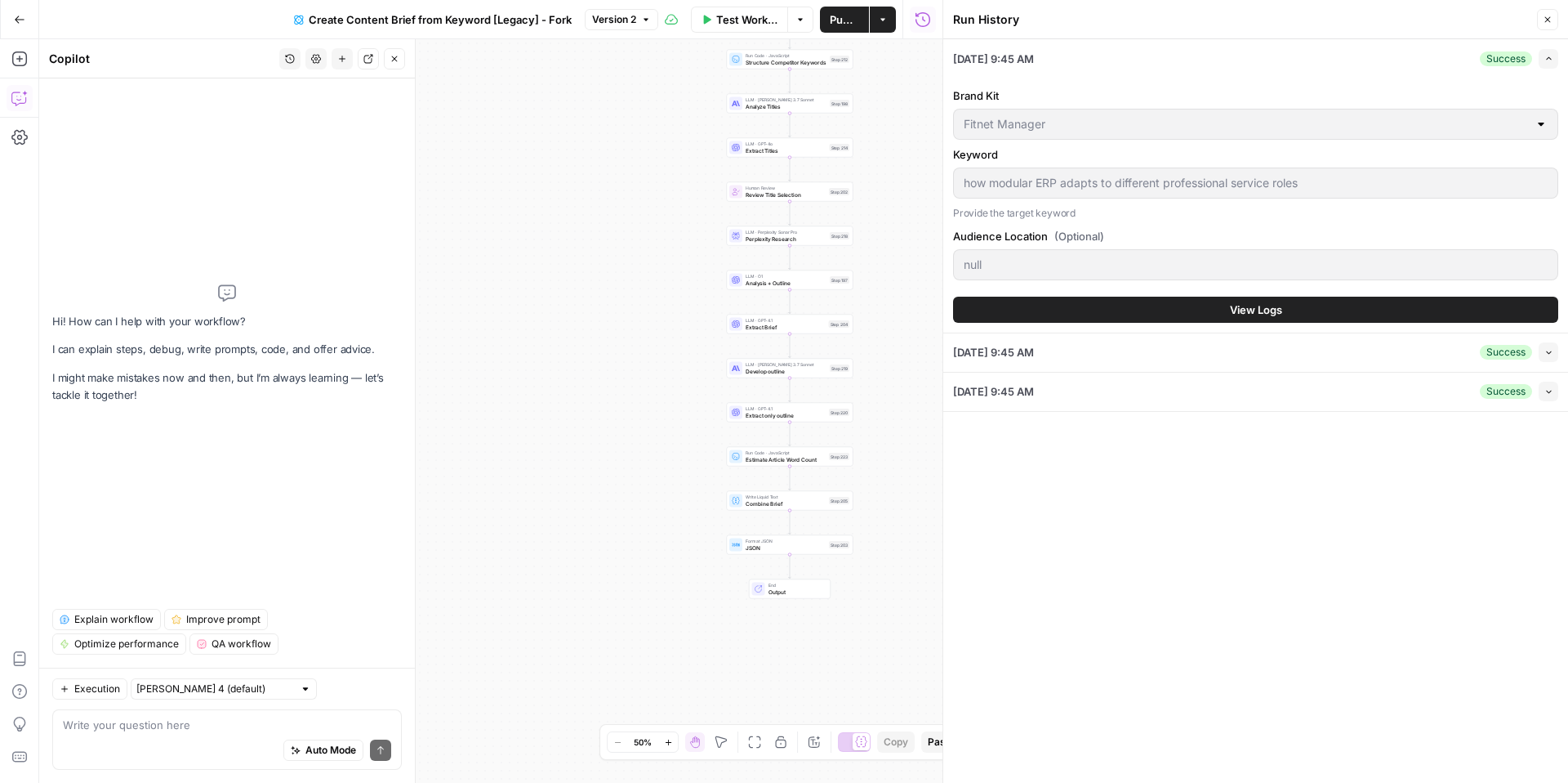
click at [1167, 302] on button "View Logs" at bounding box center [1255, 309] width 605 height 26
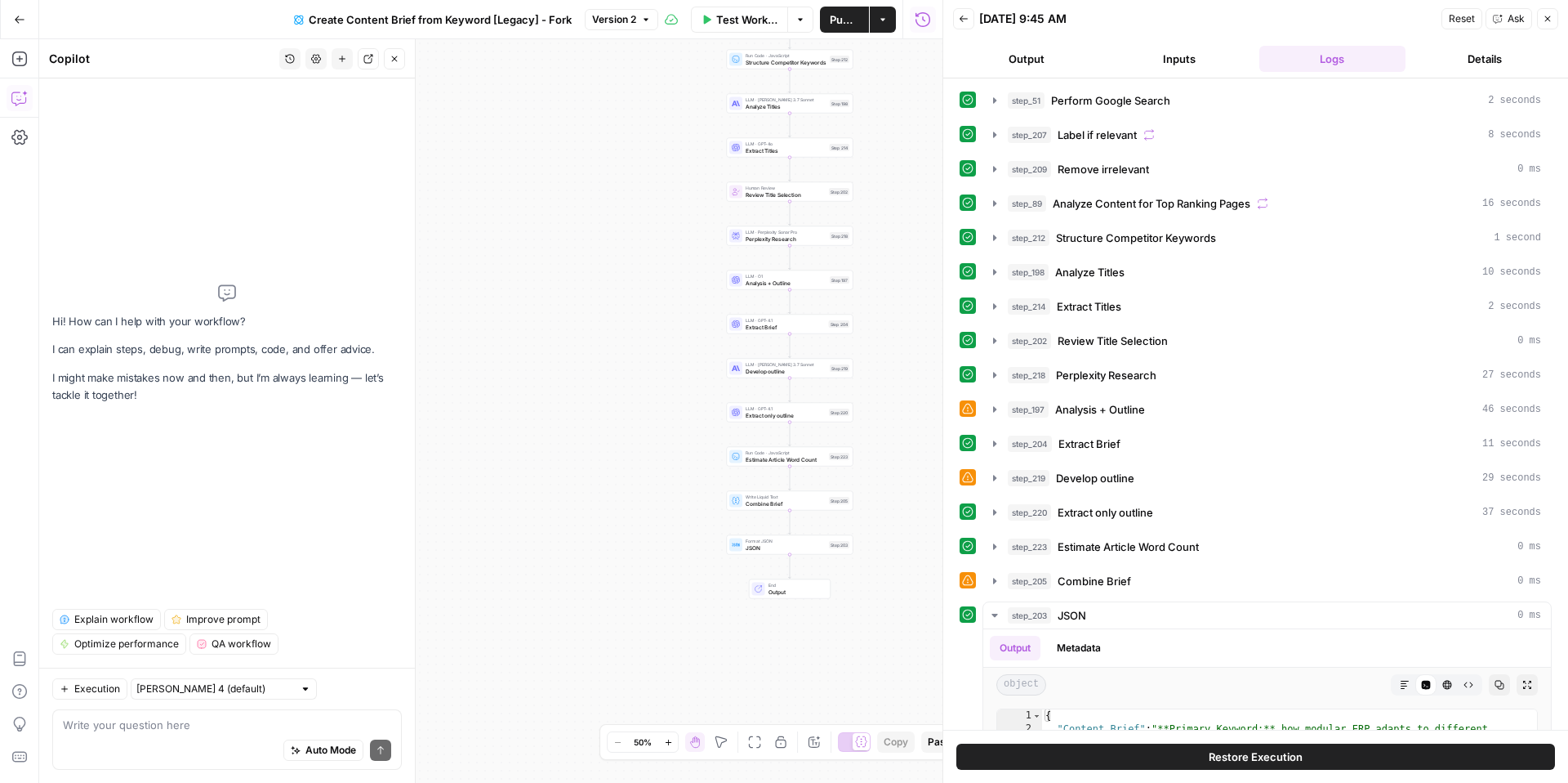
click at [1205, 755] on button "Restore Execution" at bounding box center [1255, 756] width 598 height 26
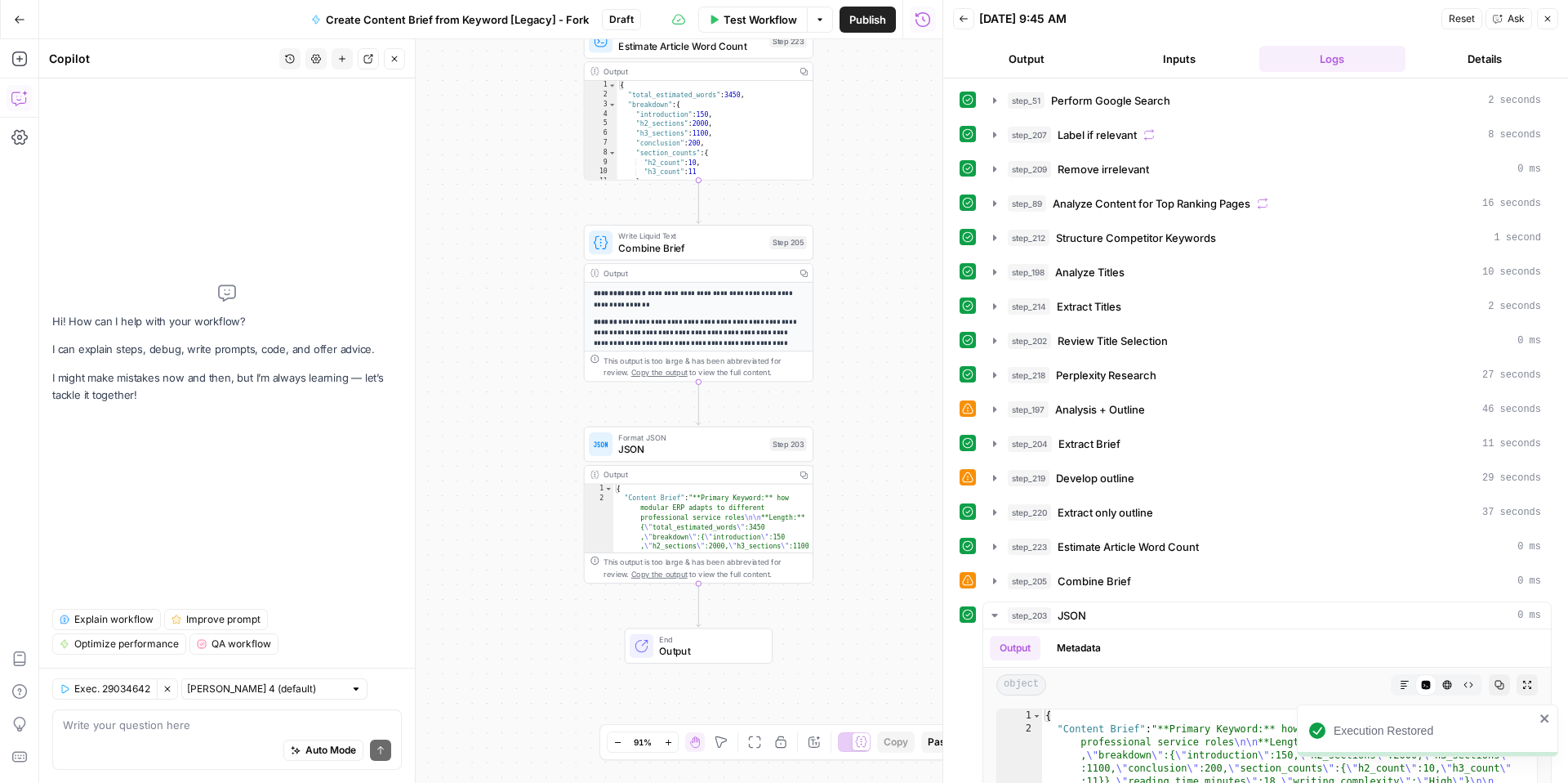
click at [647, 224] on div "Write Liquid Text Combine Brief Step 205 Copy step Delete step Add Note Test" at bounding box center [699, 242] width 229 height 36
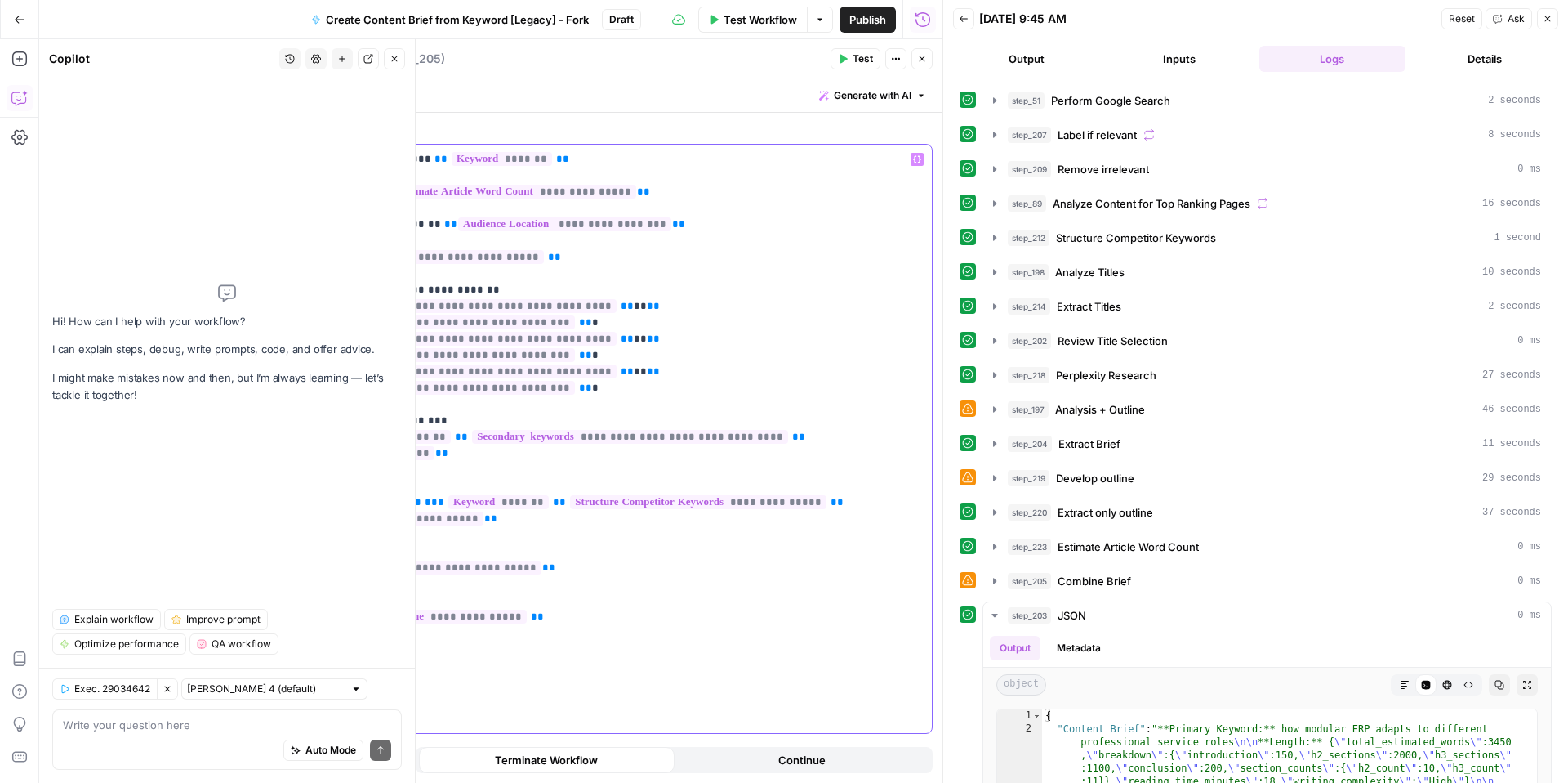
drag, startPoint x: 673, startPoint y: 188, endPoint x: 373, endPoint y: 192, distance: 300.0
click at [373, 192] on p "**********" at bounding box center [616, 364] width 612 height 425
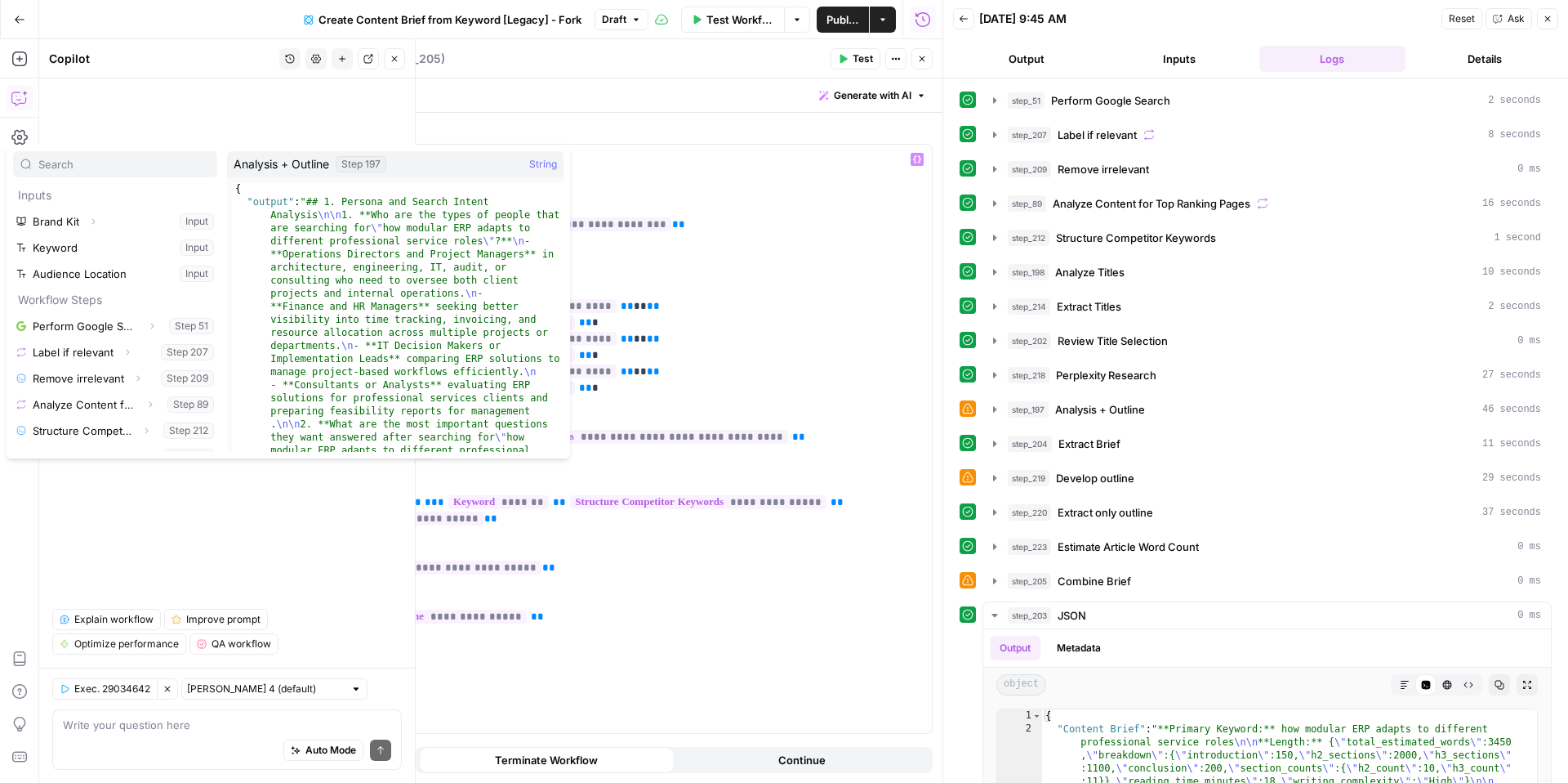
scroll to position [227, 0]
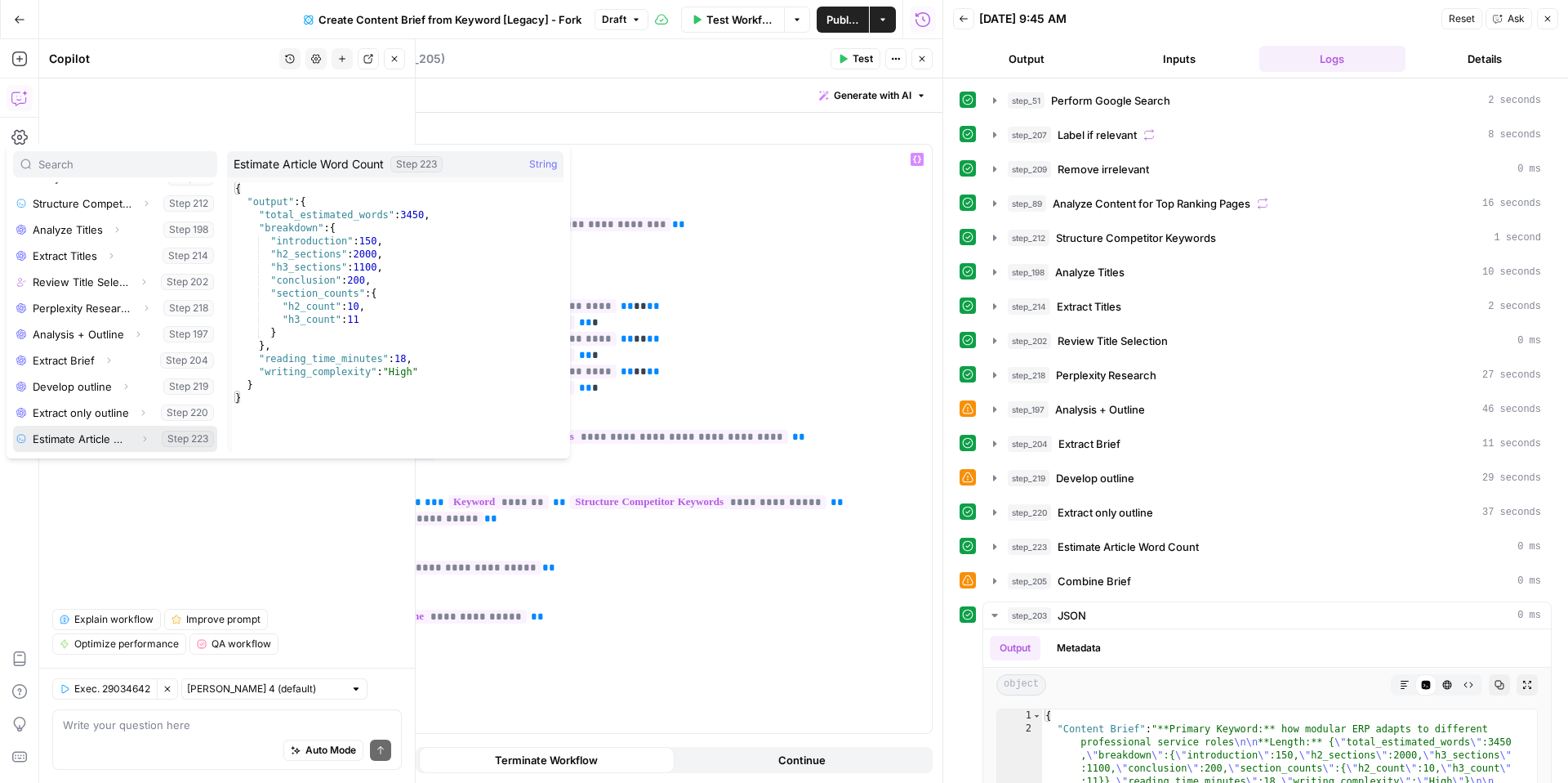
click at [144, 437] on icon "button" at bounding box center [145, 439] width 10 height 10
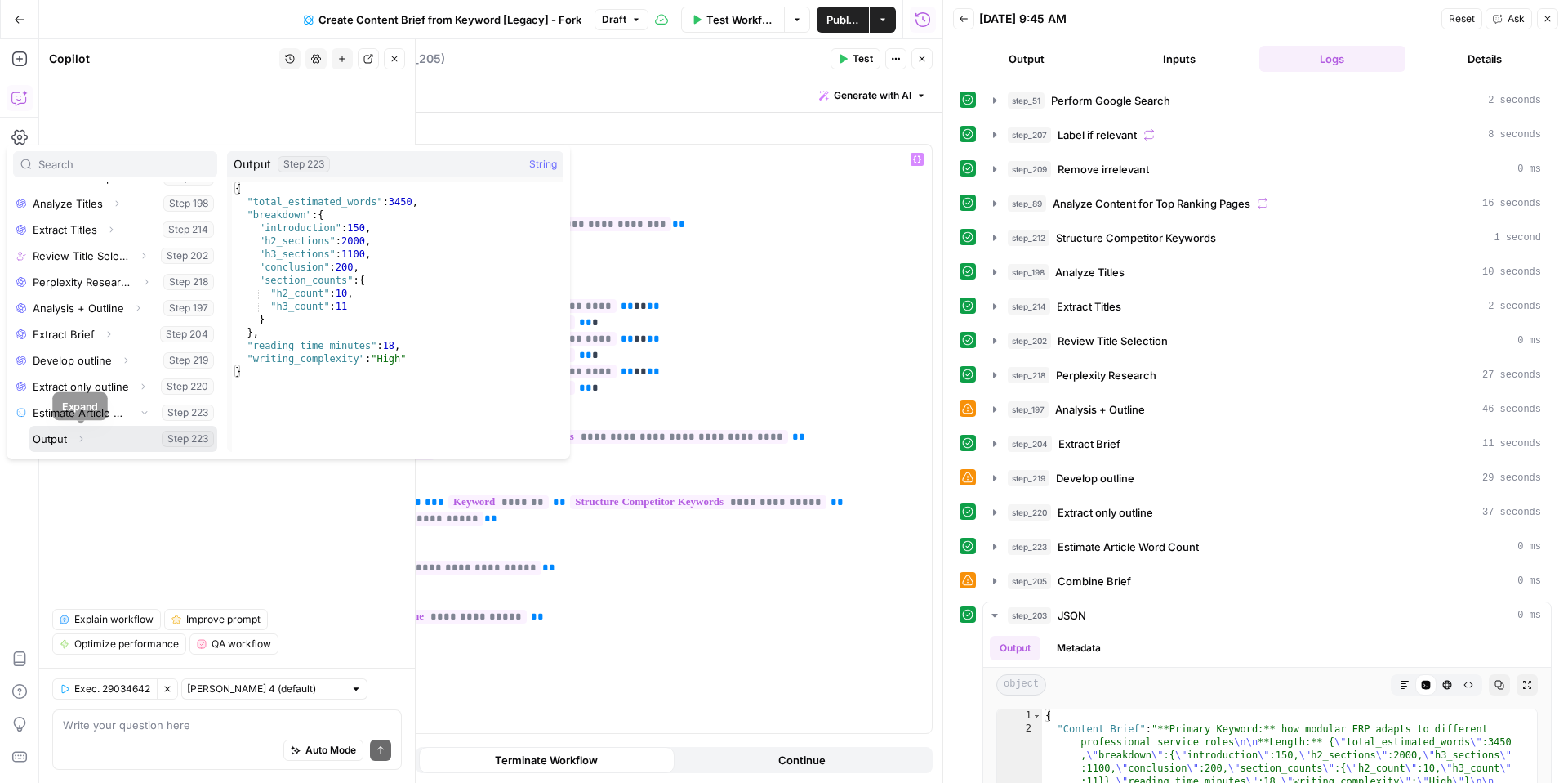
click at [82, 436] on icon "button" at bounding box center [81, 439] width 10 height 10
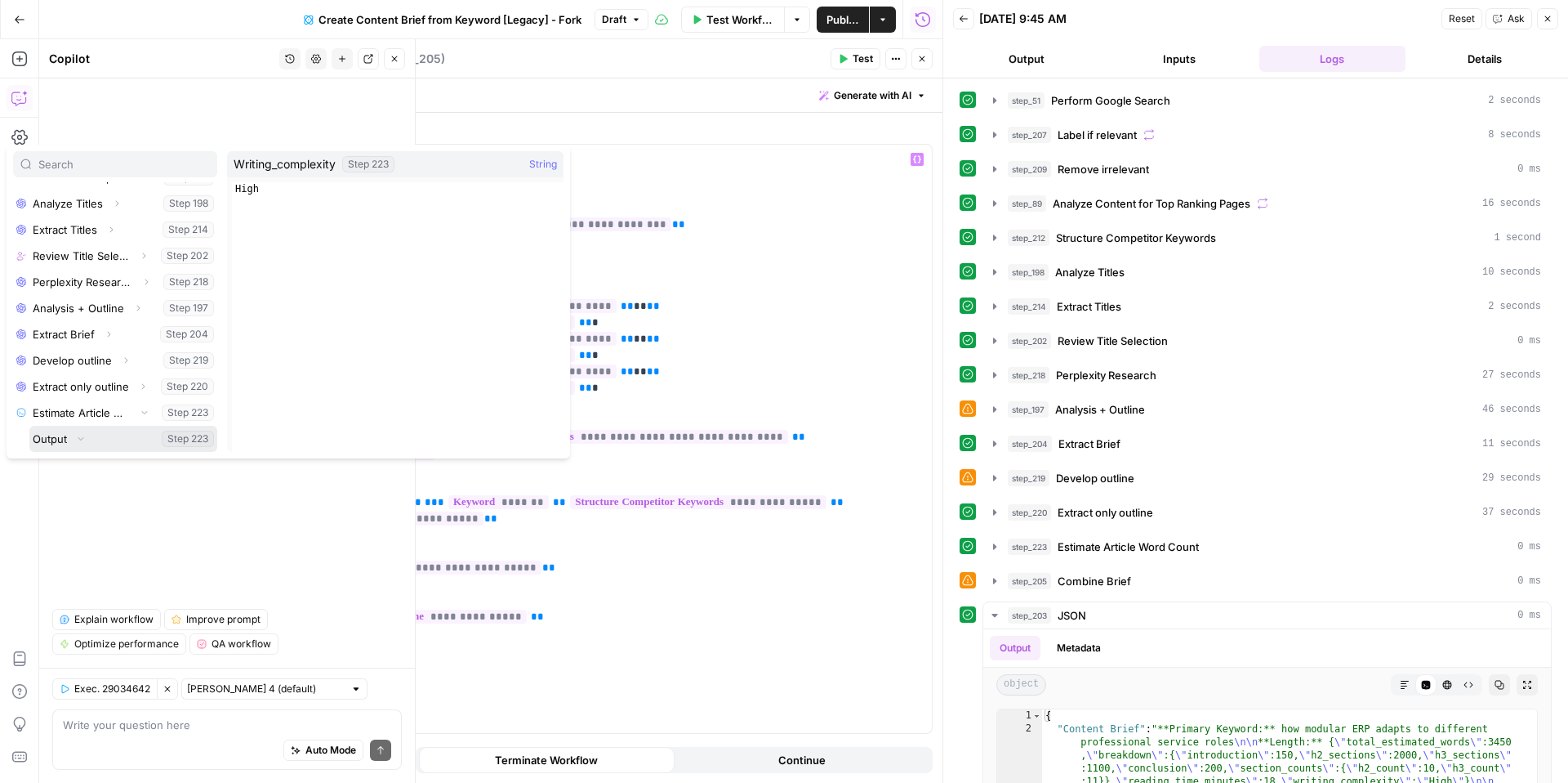
scroll to position [358, 0]
click at [66, 360] on button "Select variable Total_estimated_words" at bounding box center [132, 360] width 171 height 26
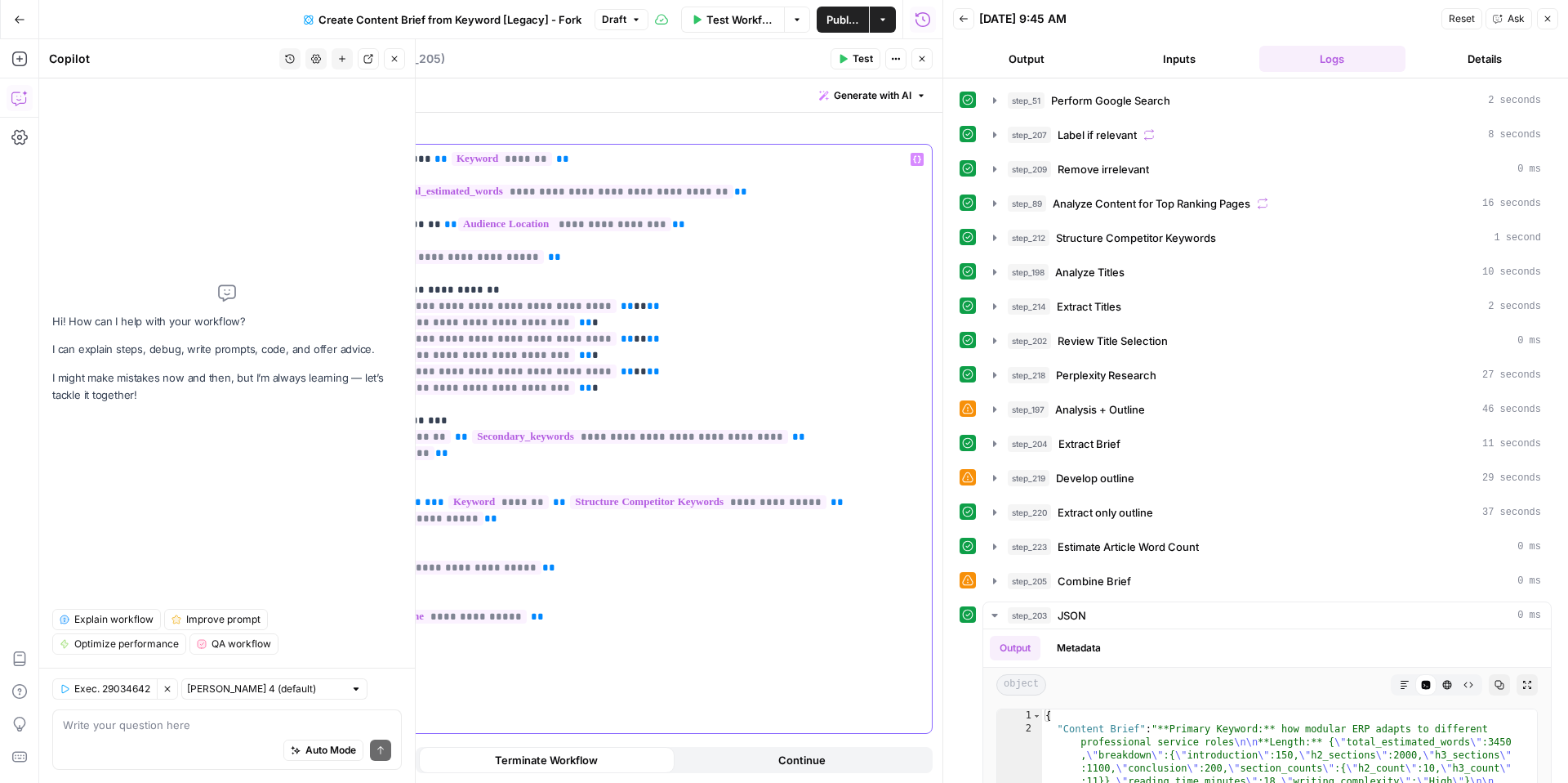
drag, startPoint x: 374, startPoint y: 193, endPoint x: 418, endPoint y: 206, distance: 45.9
click at [379, 193] on span "**" at bounding box center [385, 192] width 13 height 11
click at [801, 207] on p "**********" at bounding box center [616, 364] width 612 height 425
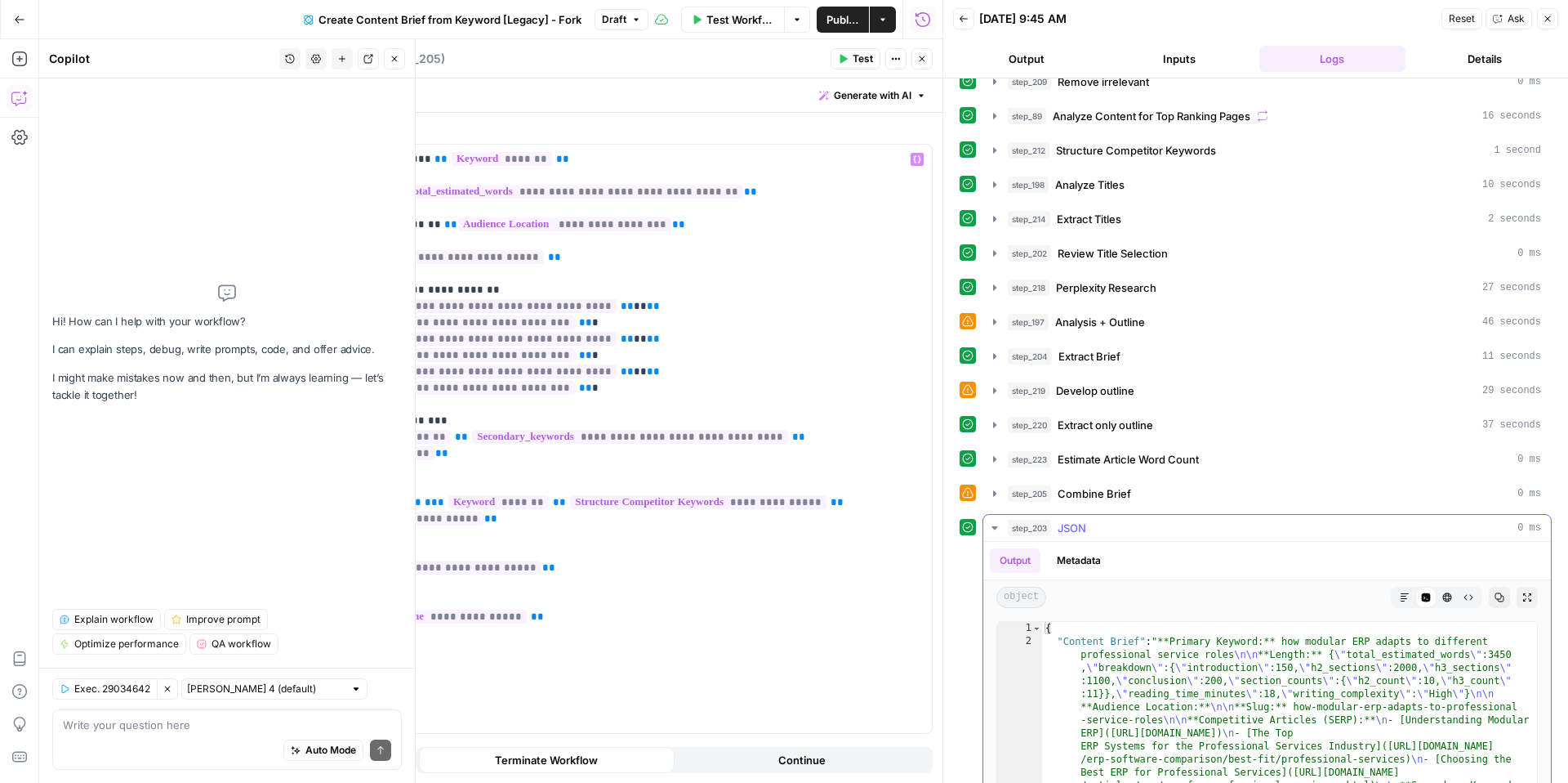
click at [1415, 591] on div "Code Editor" at bounding box center [1425, 596] width 21 height 21
click at [1410, 594] on button "Markdown" at bounding box center [1404, 596] width 21 height 21
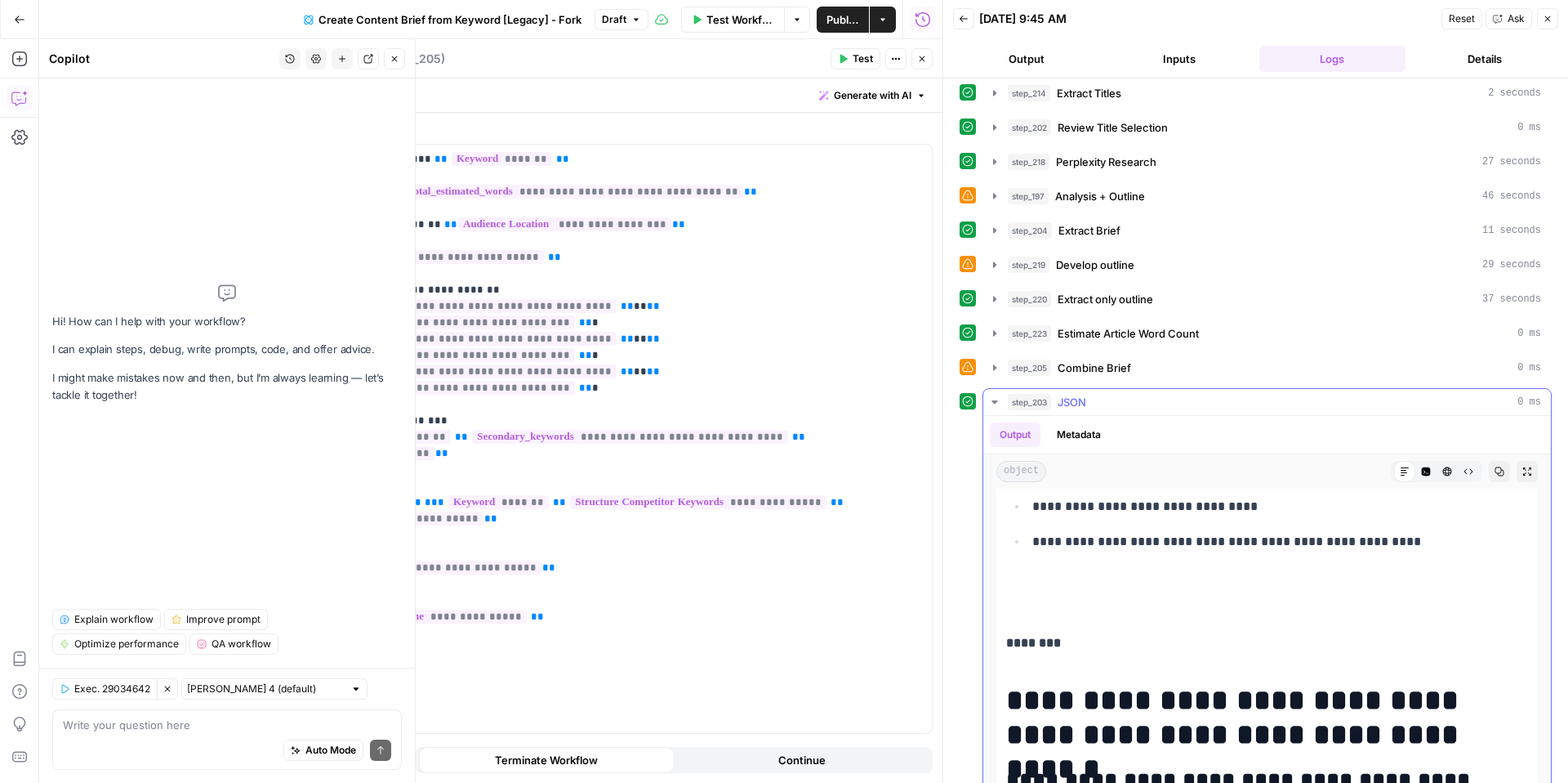
scroll to position [958, 0]
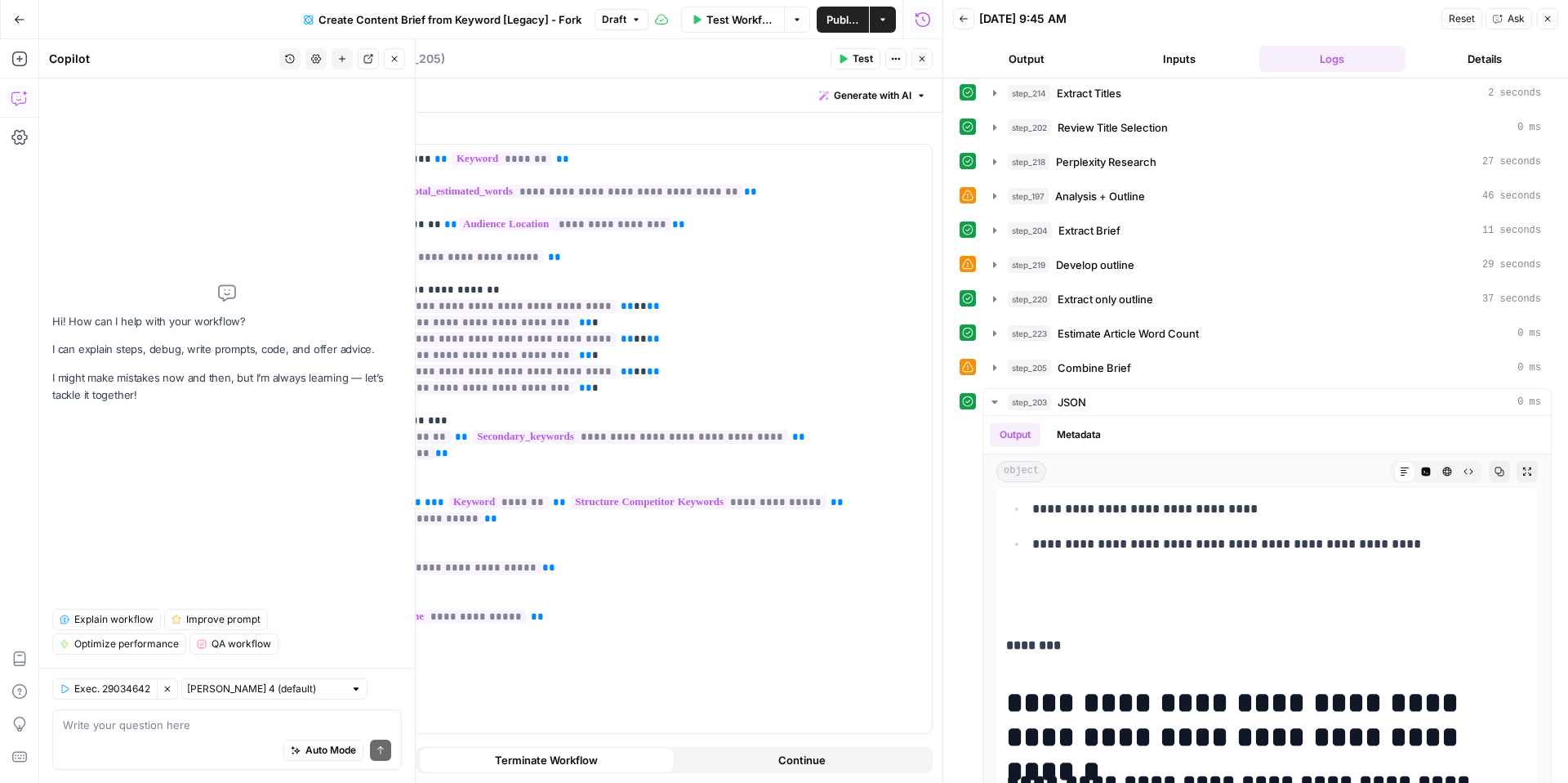
click at [851, 16] on span "Publish" at bounding box center [842, 19] width 33 height 16
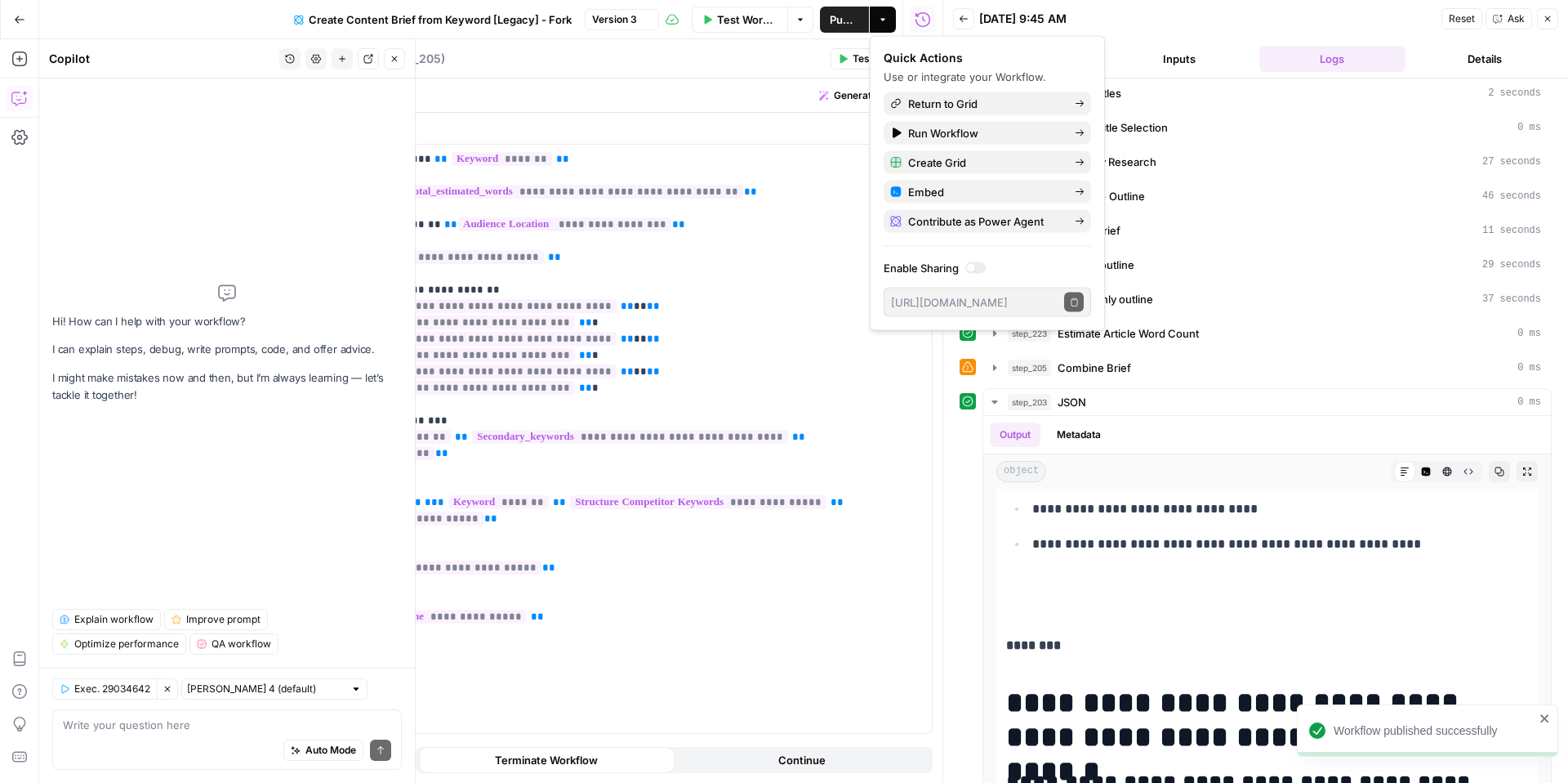
click at [923, 104] on span "Return to Grid" at bounding box center [985, 104] width 154 height 16
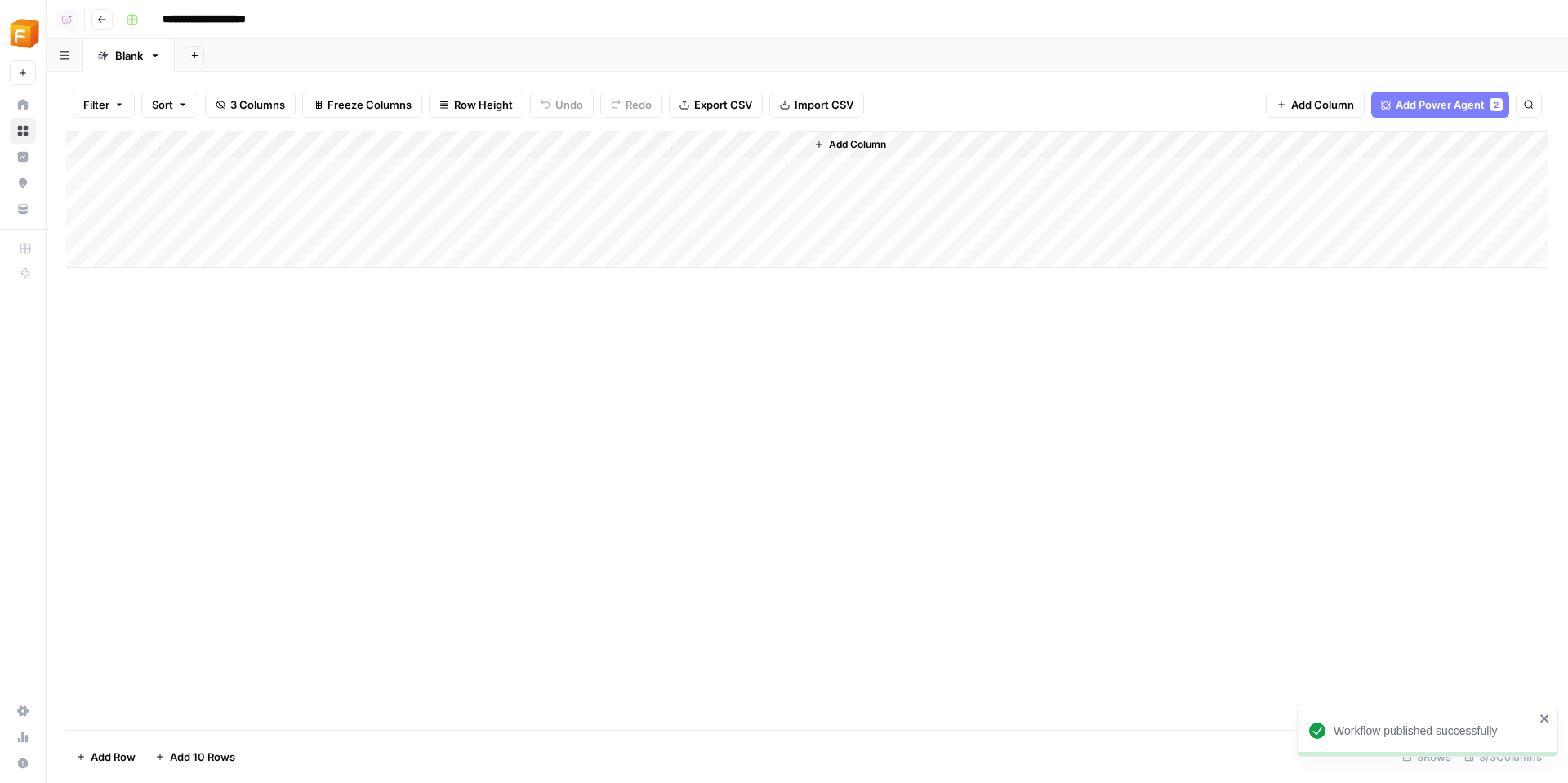
click at [841, 148] on span "Add Column" at bounding box center [856, 145] width 57 height 15
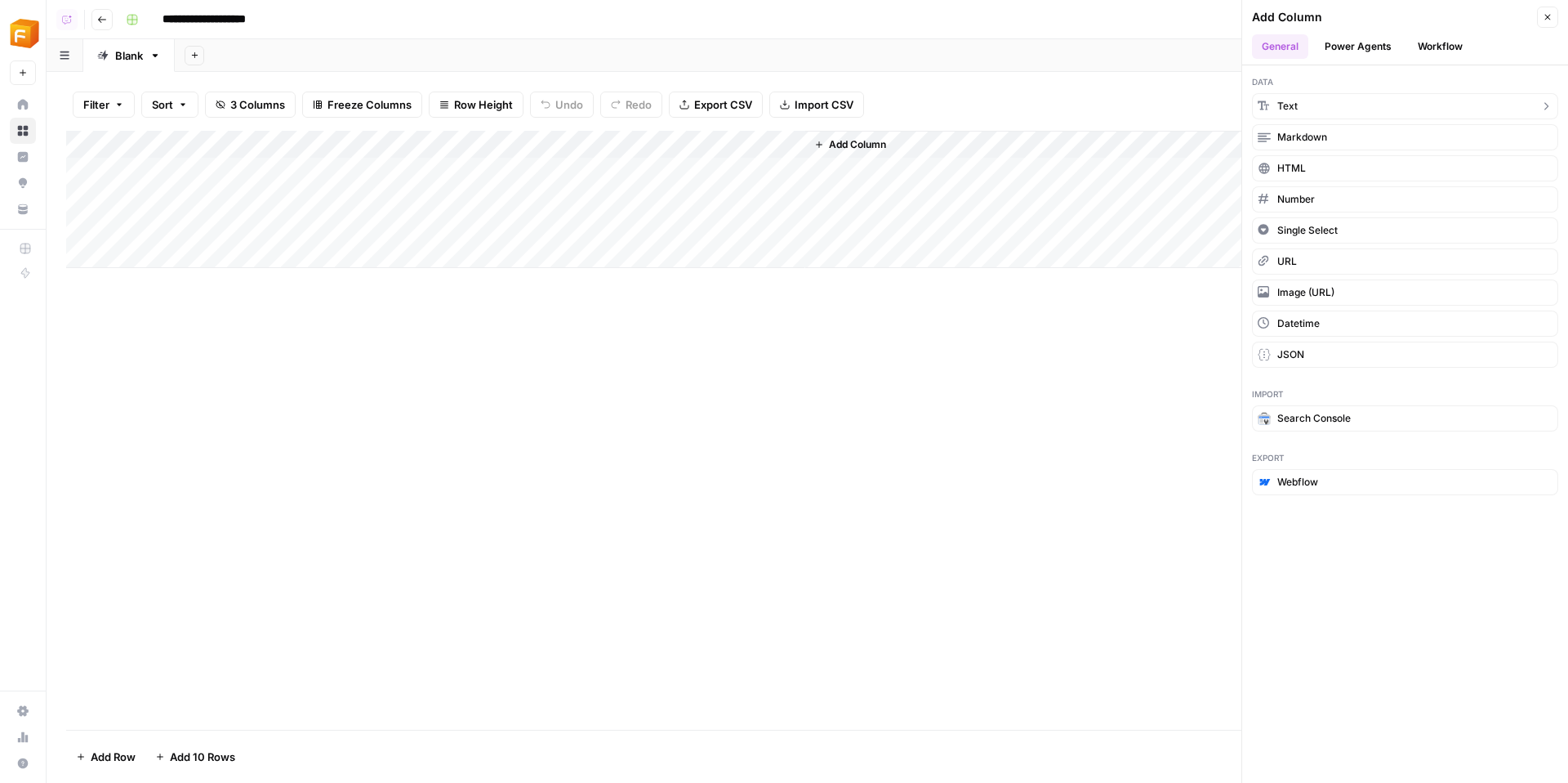
click at [1307, 112] on button "Text" at bounding box center [1405, 106] width 306 height 26
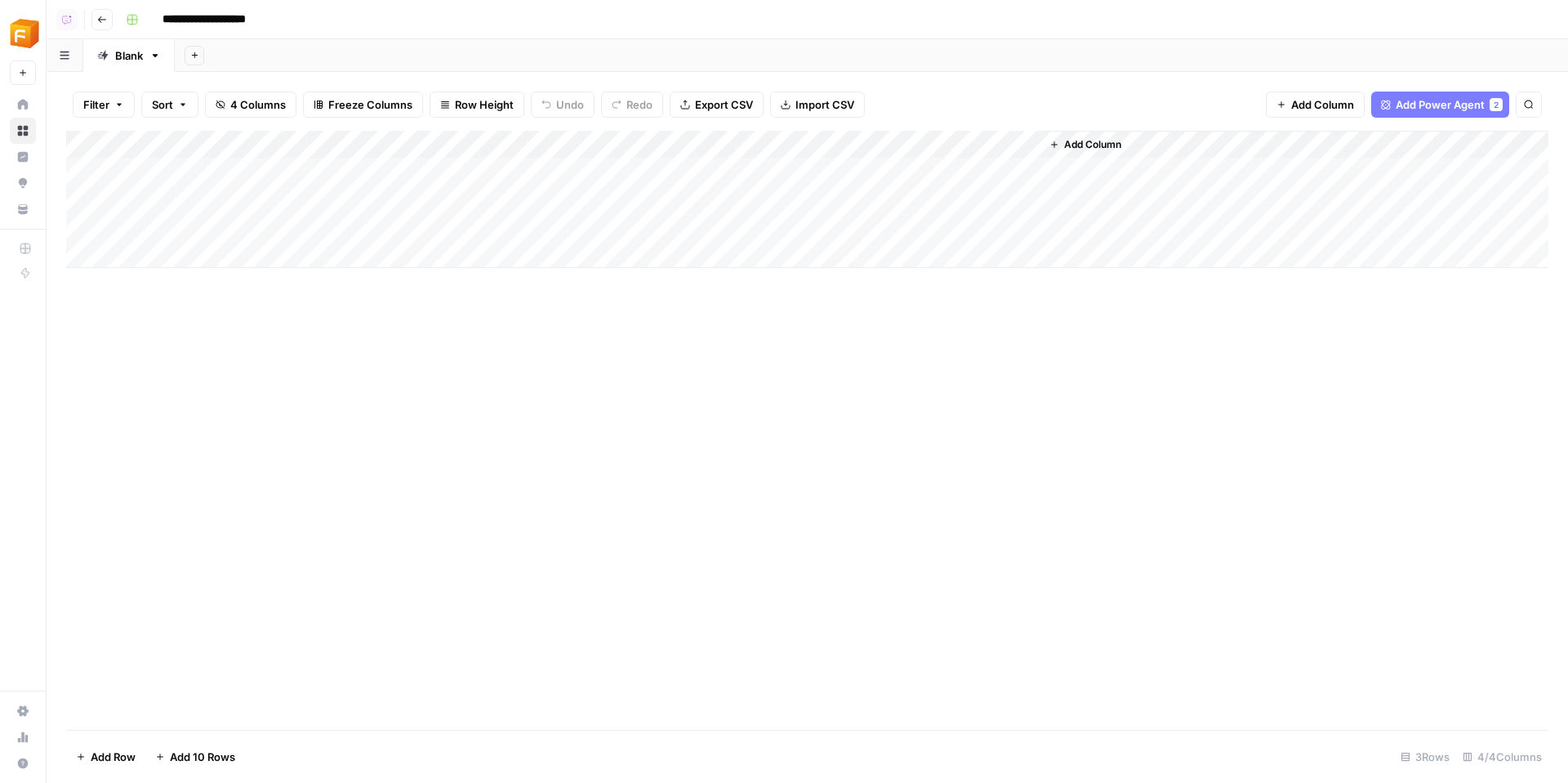
drag, startPoint x: 862, startPoint y: 138, endPoint x: 435, endPoint y: 138, distance: 427.0
click at [435, 138] on div "Add Column" at bounding box center [806, 199] width 1482 height 138
click at [434, 151] on div "Add Column" at bounding box center [806, 199] width 1482 height 138
click at [420, 184] on input "New Column" at bounding box center [433, 184] width 165 height 16
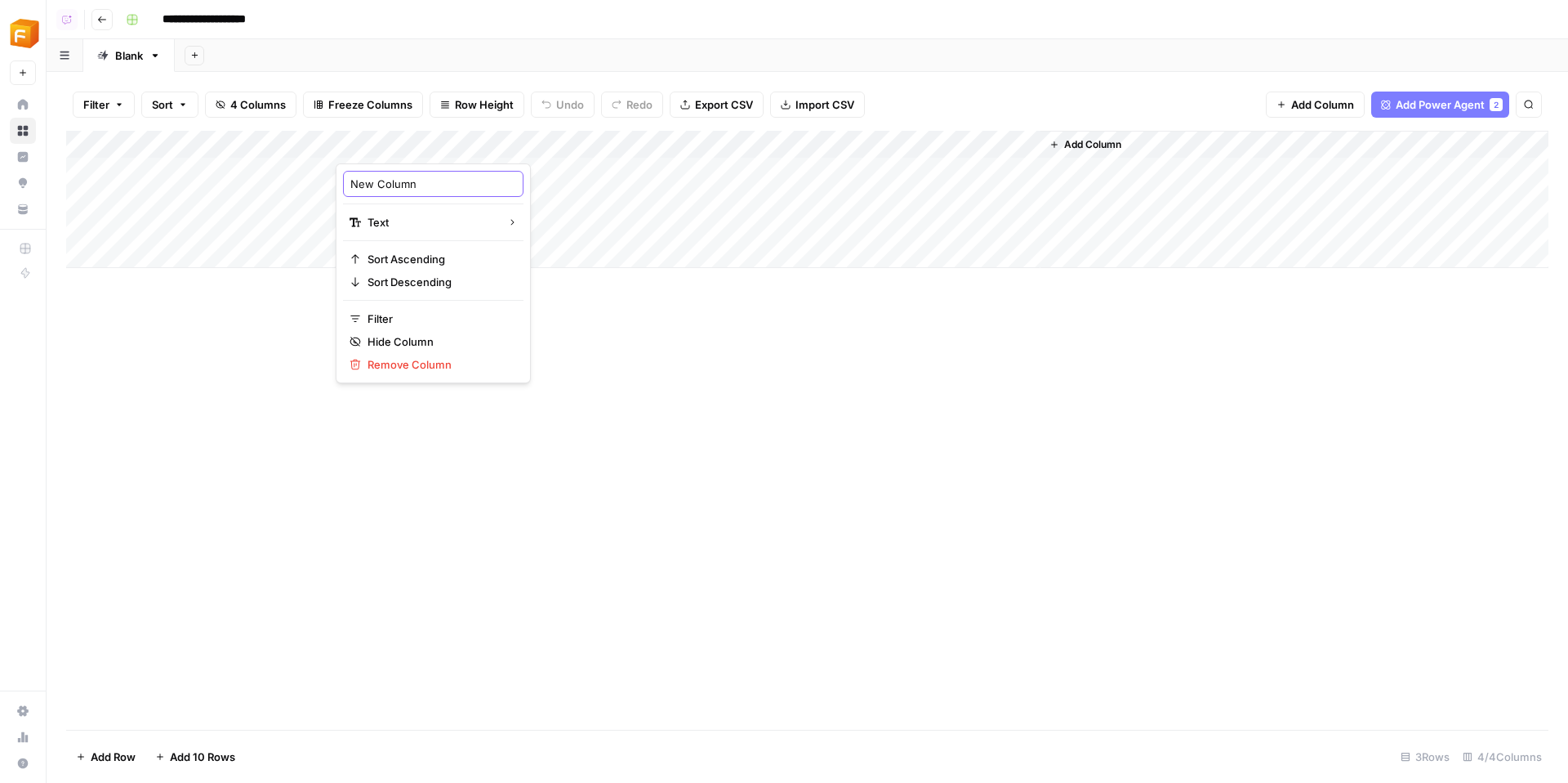
click at [420, 184] on input "New Column" at bounding box center [433, 184] width 165 height 16
click at [420, 184] on input "uNew Column" at bounding box center [433, 184] width 165 height 16
type input "Audience Location"
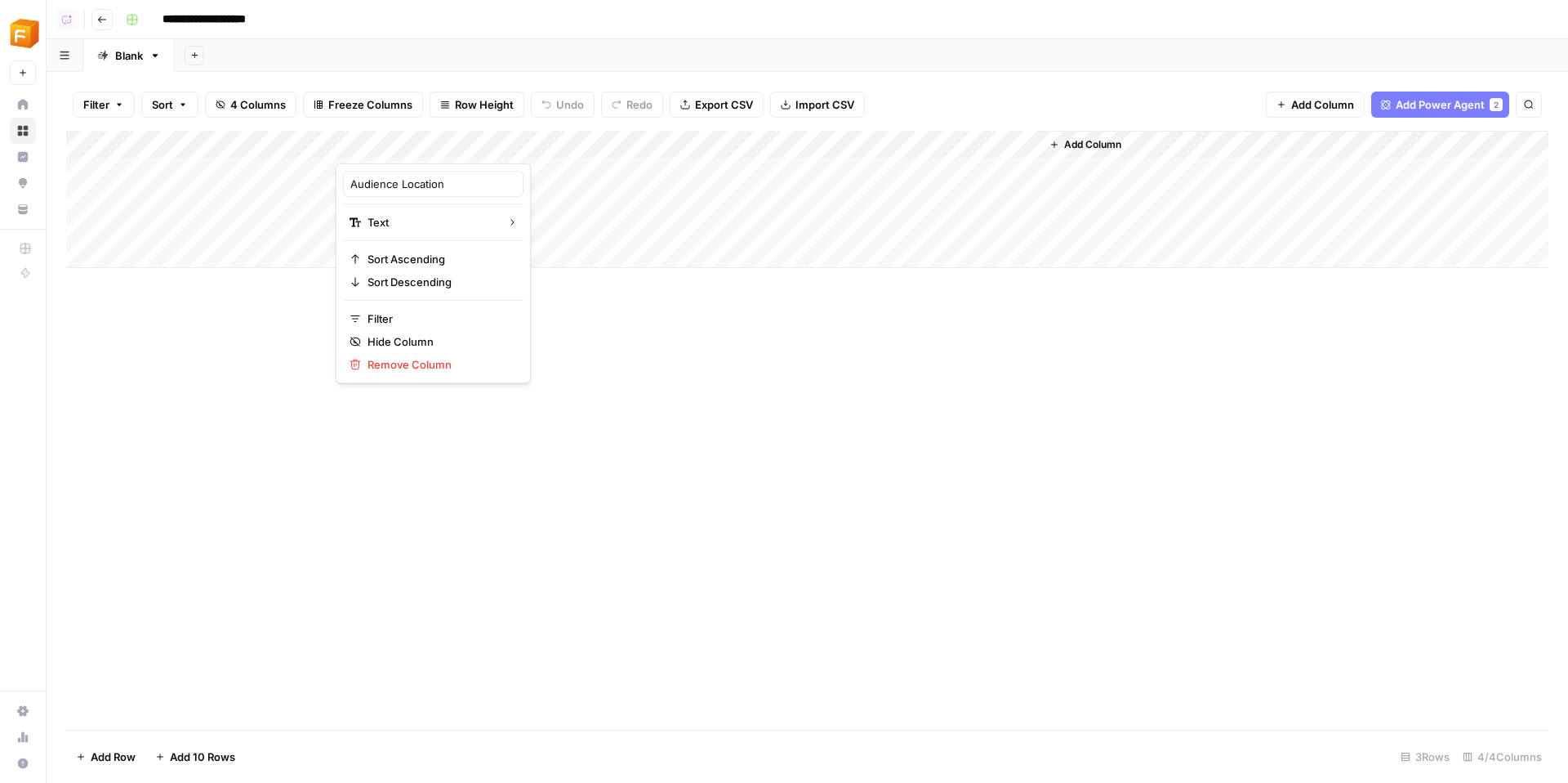
click at [520, 179] on div "Add Column" at bounding box center [806, 199] width 1482 height 138
type textarea "******"
click at [470, 196] on div "Add Column" at bounding box center [806, 199] width 1482 height 138
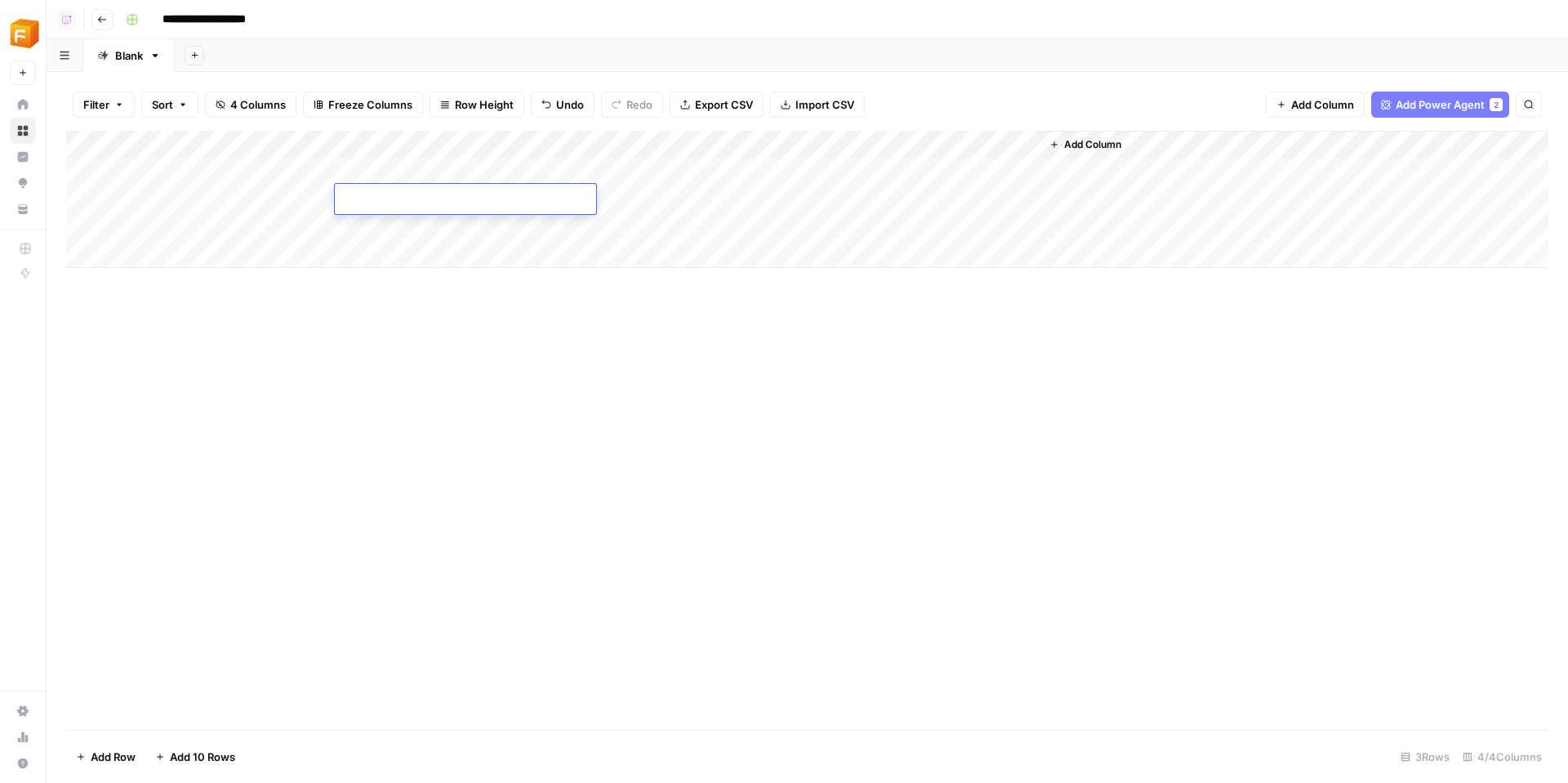
click at [470, 196] on textarea at bounding box center [466, 199] width 261 height 23
type textarea "******"
click at [436, 243] on div "Add Column" at bounding box center [806, 199] width 1482 height 138
click at [438, 223] on div "Add Column" at bounding box center [806, 212] width 1482 height 165
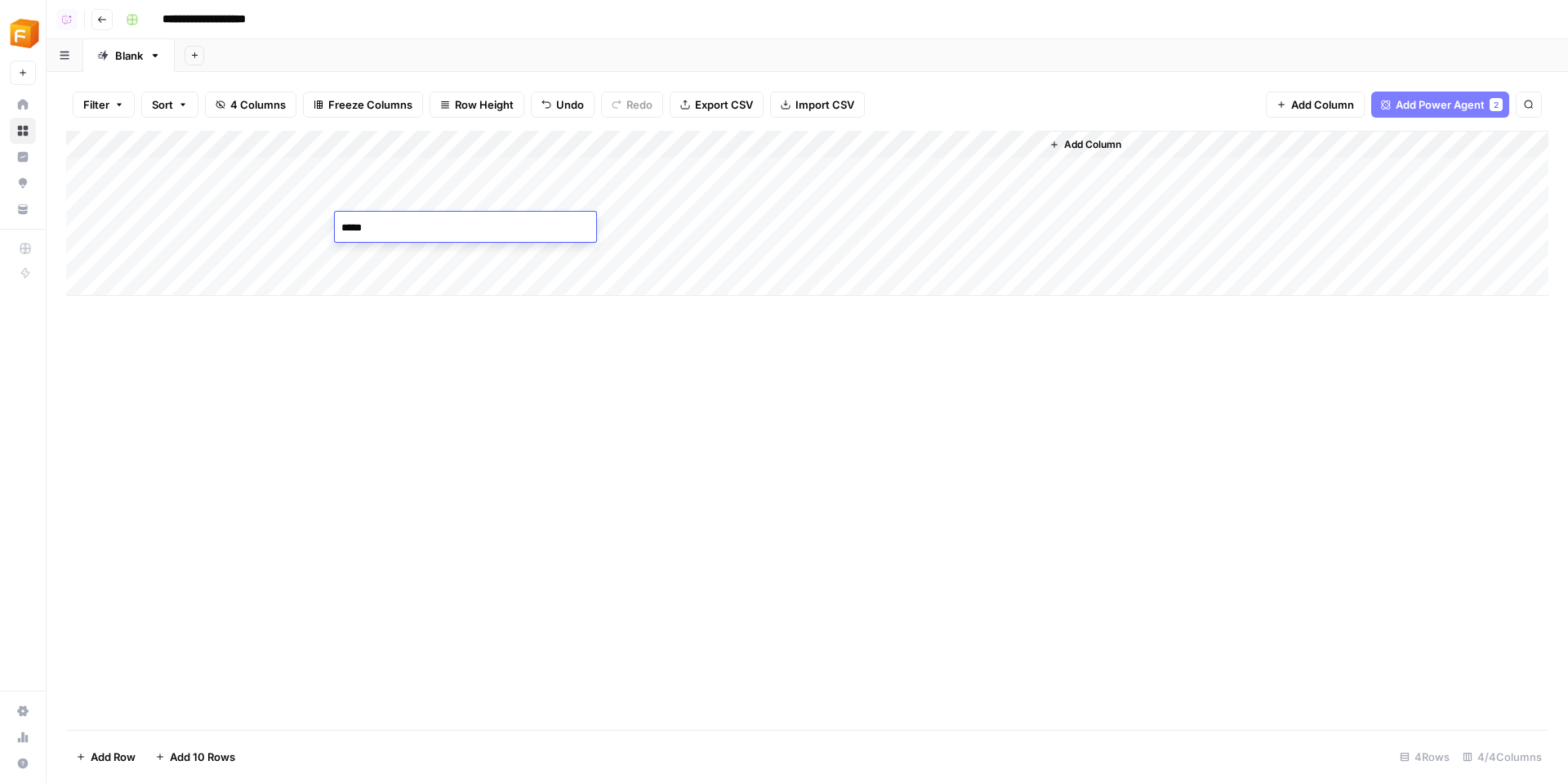
type textarea "******"
click at [796, 171] on div "Add Column" at bounding box center [806, 212] width 1482 height 165
click at [796, 201] on div "Add Column" at bounding box center [806, 212] width 1482 height 165
click at [796, 235] on div "Add Column" at bounding box center [806, 212] width 1482 height 165
click at [799, 225] on div "Add Column" at bounding box center [806, 212] width 1482 height 165
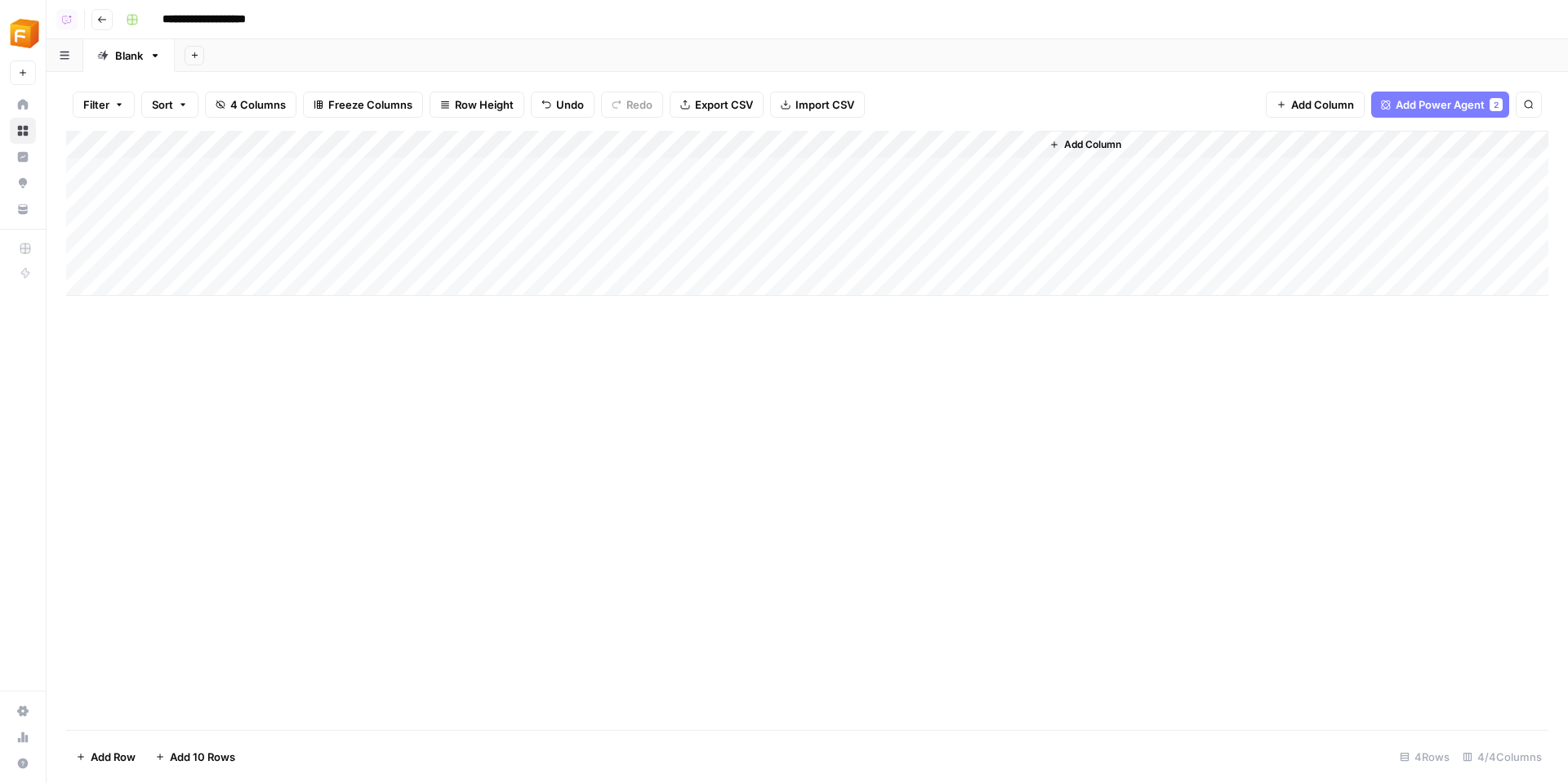
click at [780, 143] on div "Add Column" at bounding box center [806, 212] width 1482 height 165
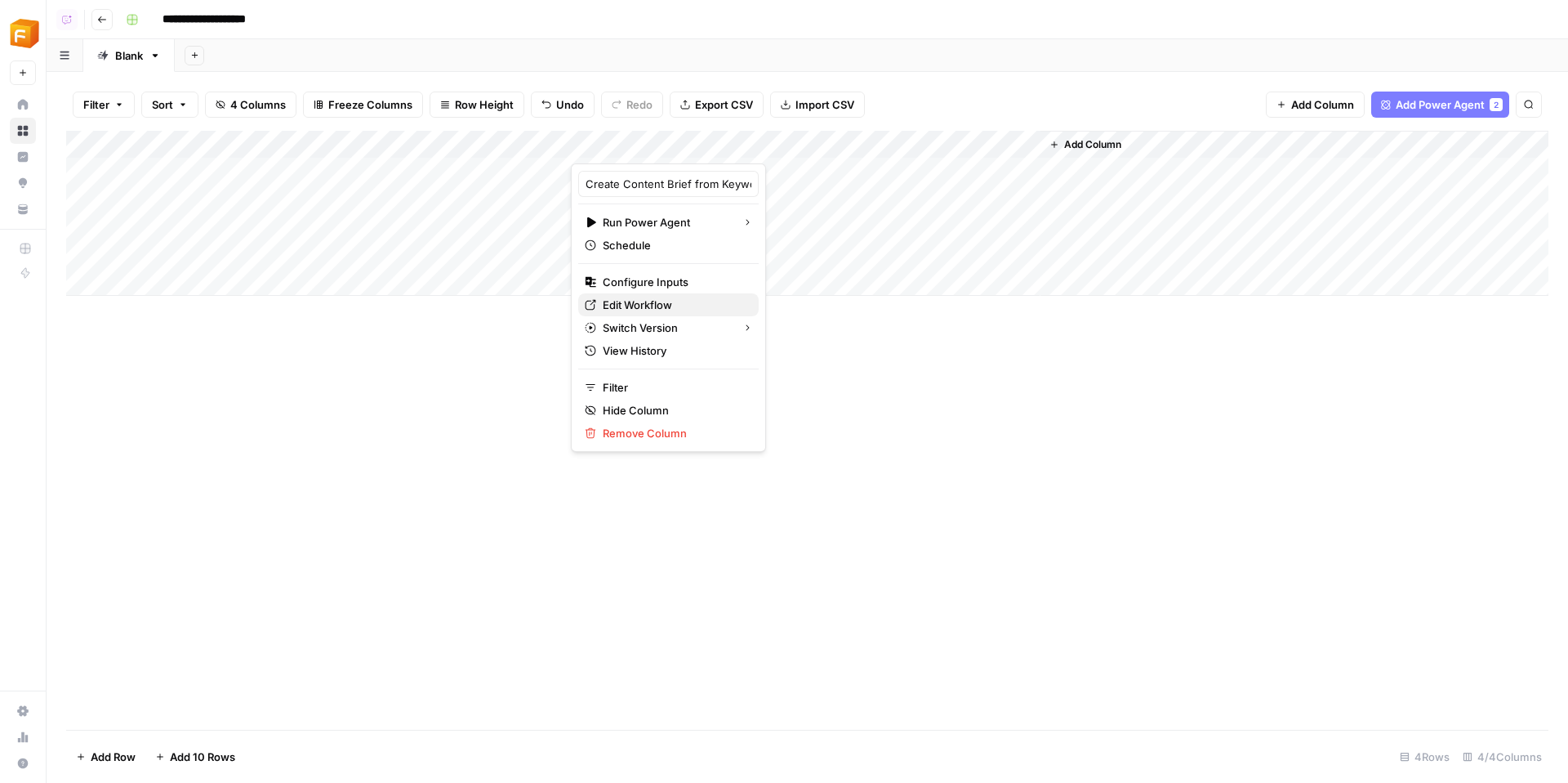
click at [636, 300] on span "Edit Workflow" at bounding box center [674, 304] width 143 height 16
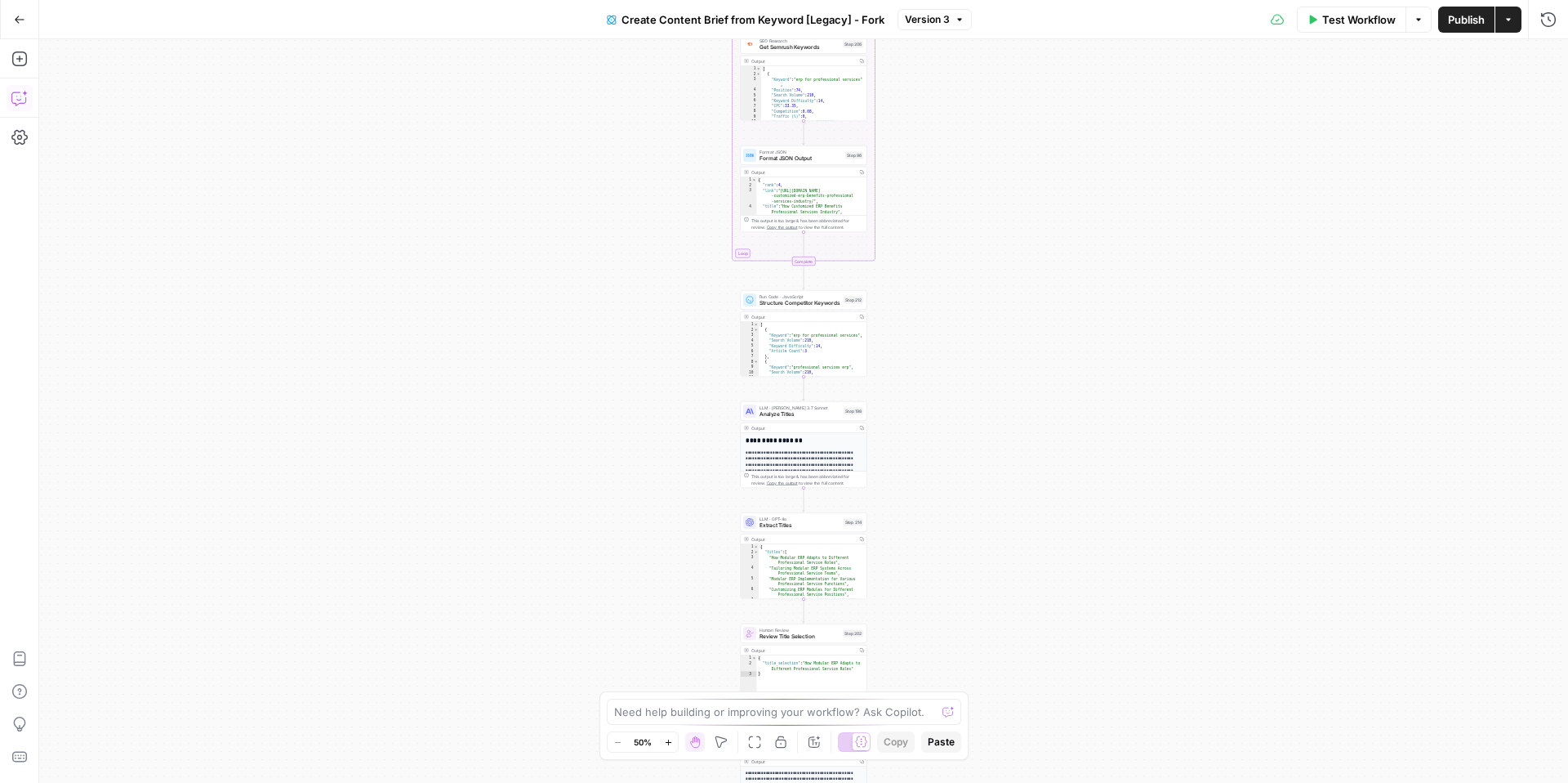
drag, startPoint x: 25, startPoint y: 87, endPoint x: 22, endPoint y: 101, distance: 14.3
click at [22, 101] on icon "button" at bounding box center [19, 98] width 16 height 16
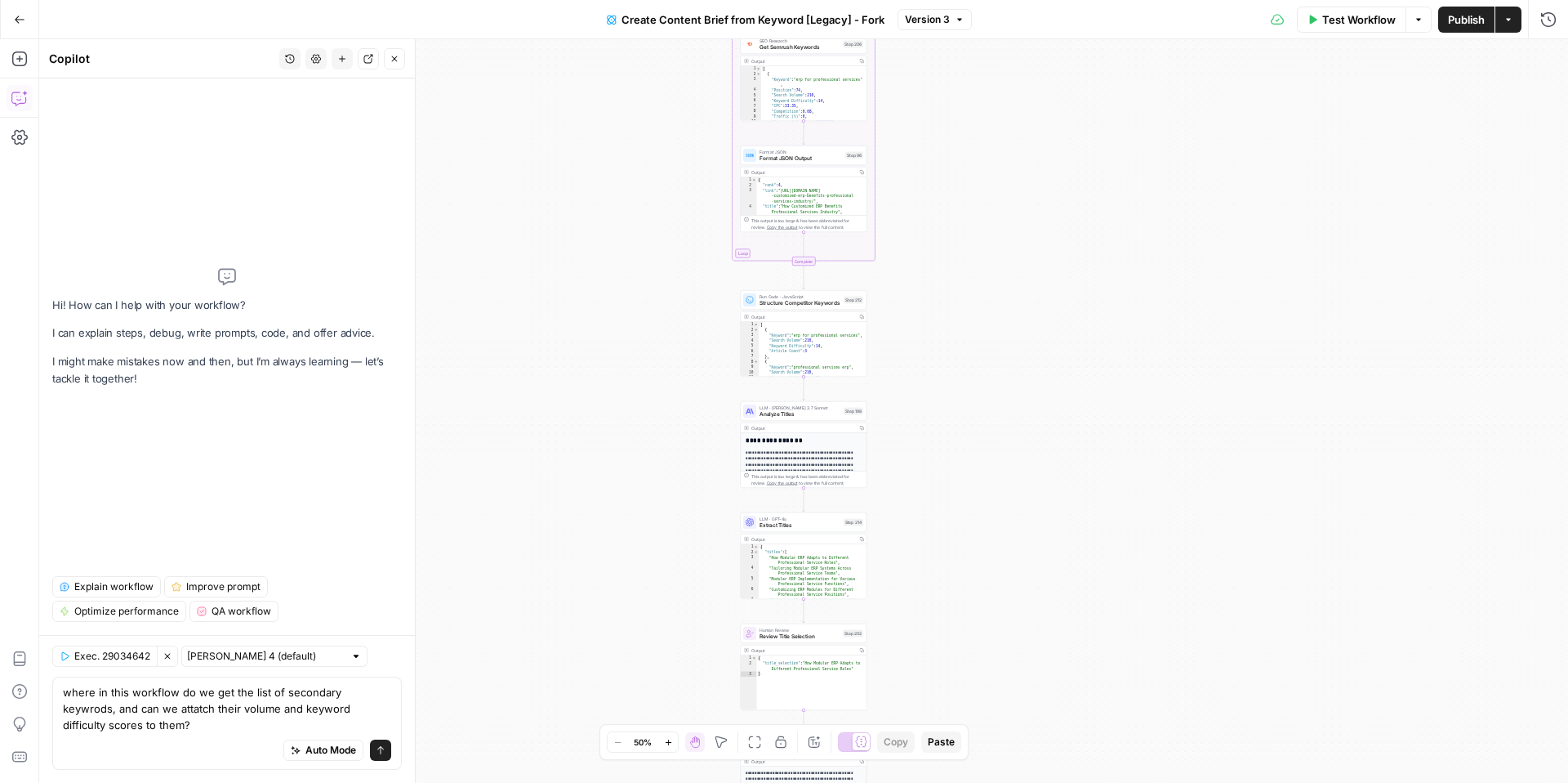
type textarea "where in this workflow do we get the list of secondary keywrods, and can we att…"
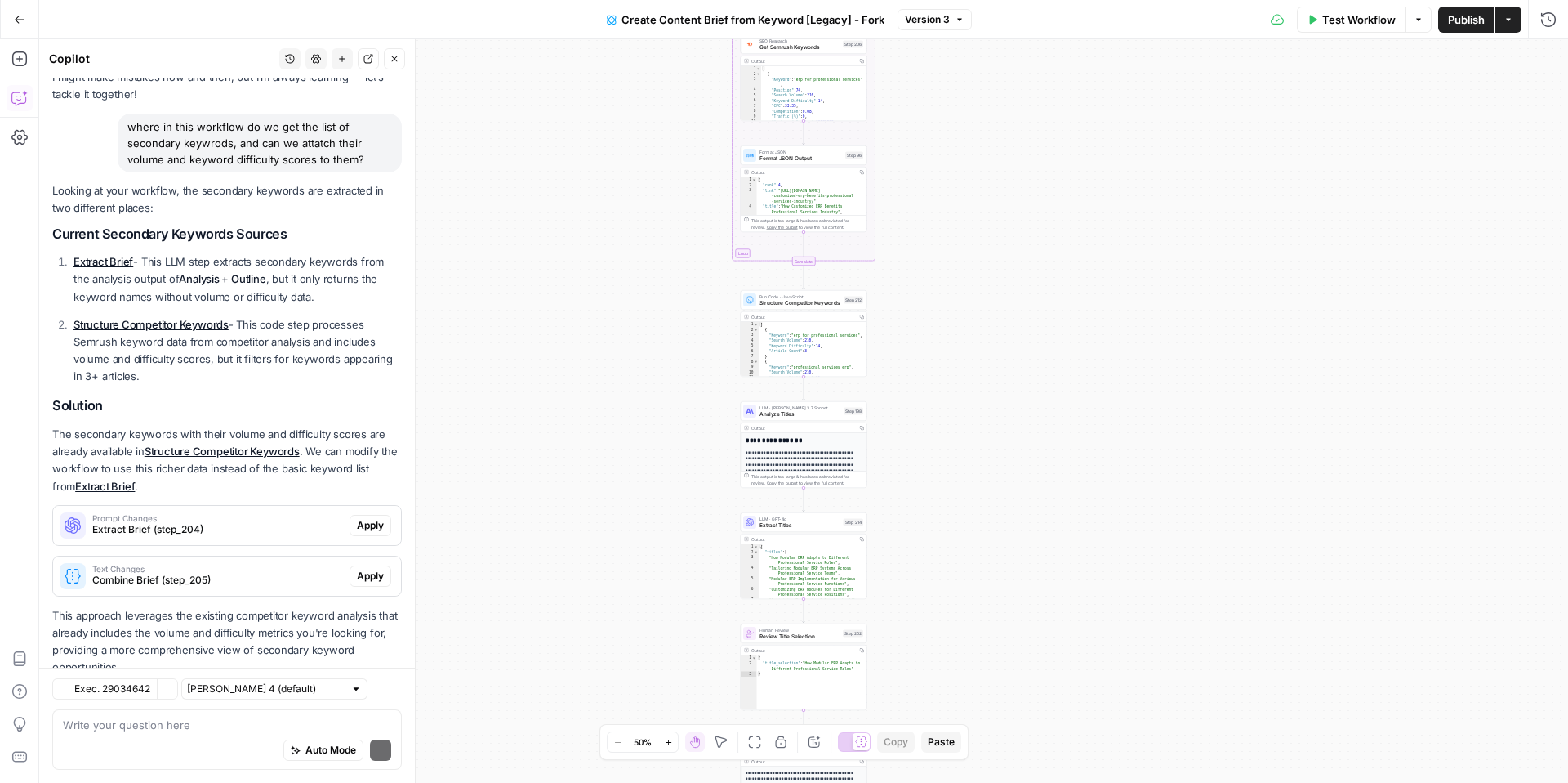
scroll to position [126, 0]
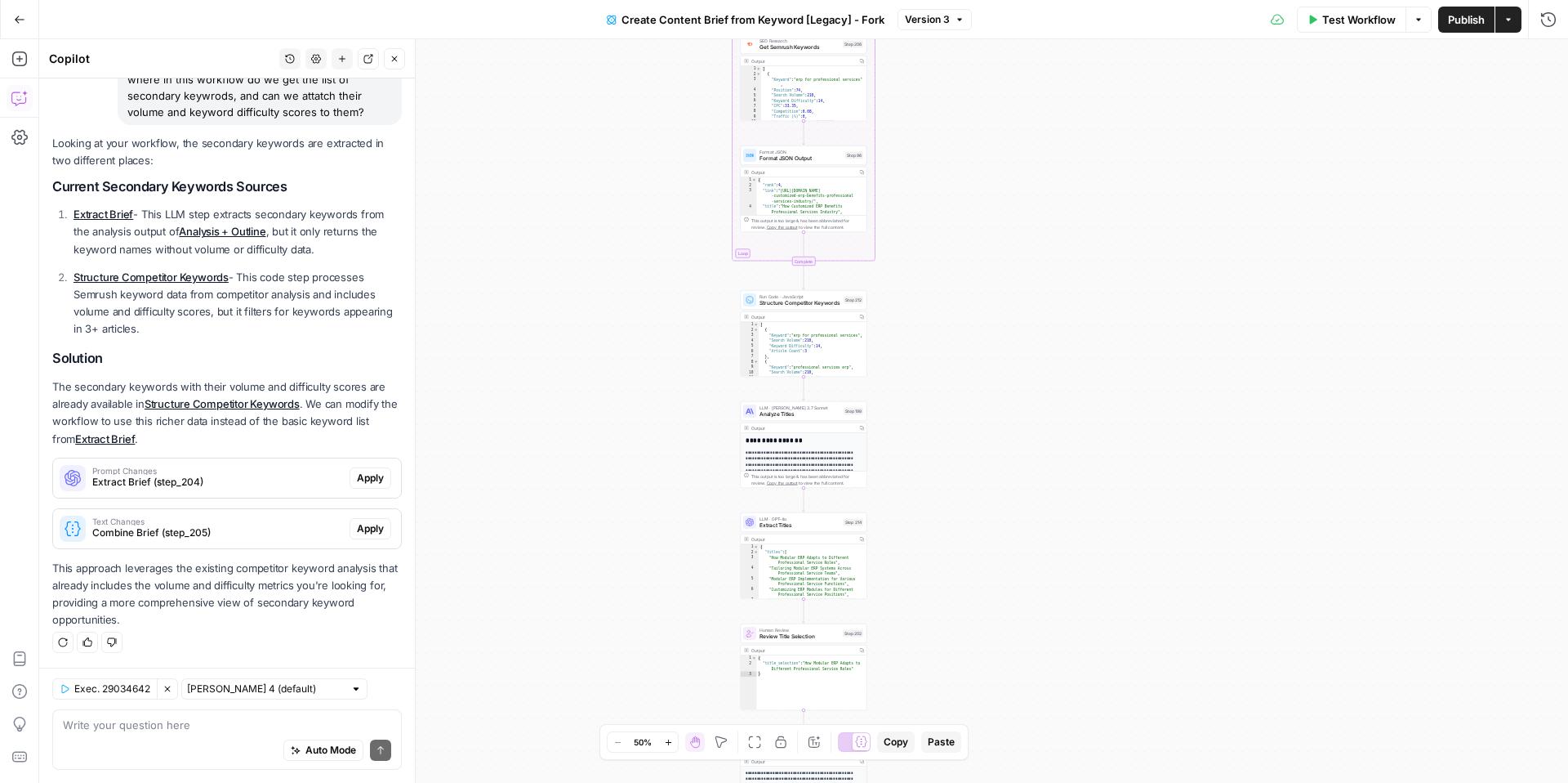
click at [221, 481] on span "Extract Brief (step_204)" at bounding box center [217, 482] width 250 height 15
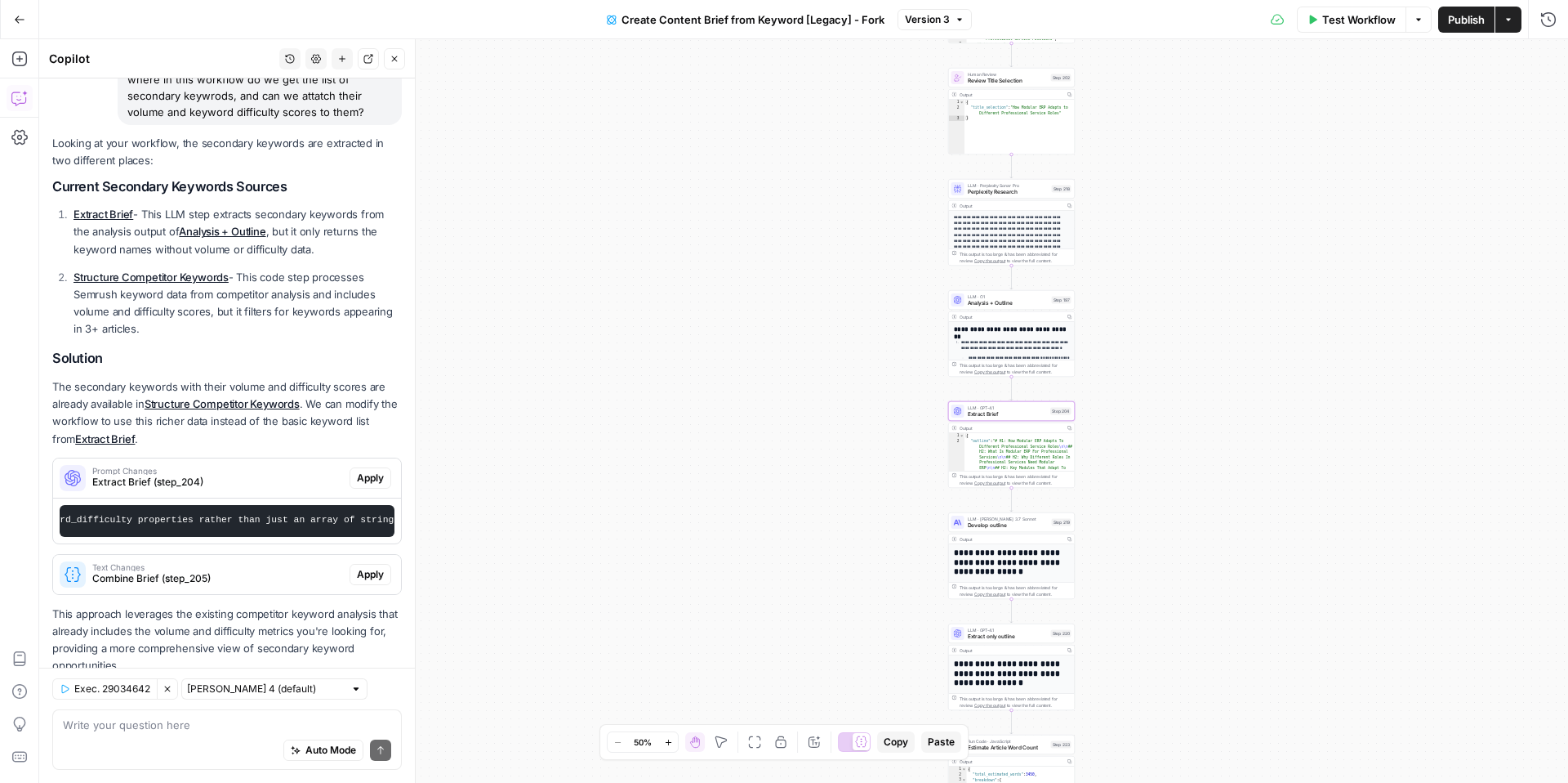
scroll to position [0, 2173]
click at [373, 482] on span "Apply" at bounding box center [370, 478] width 27 height 15
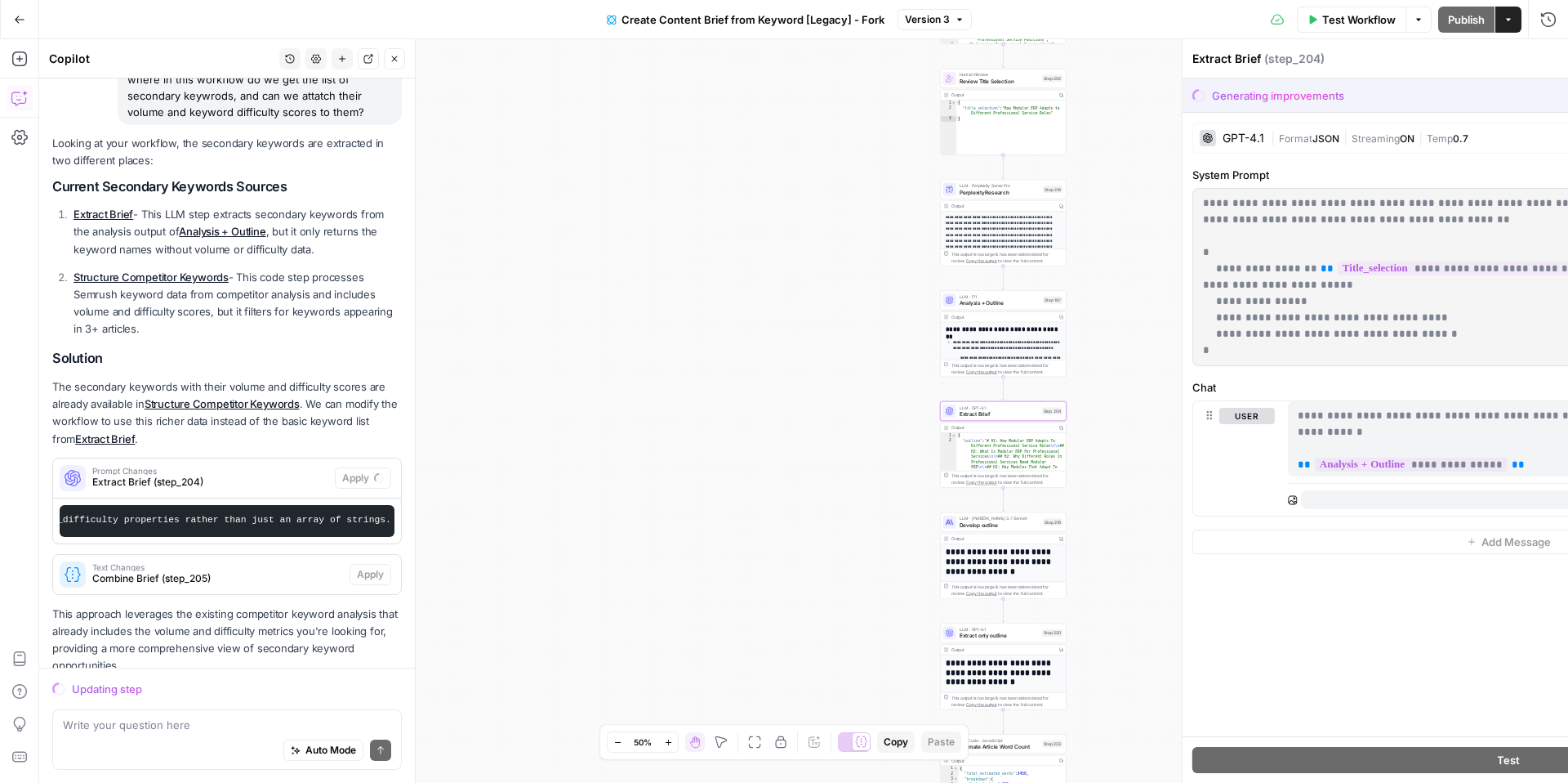
scroll to position [172, 0]
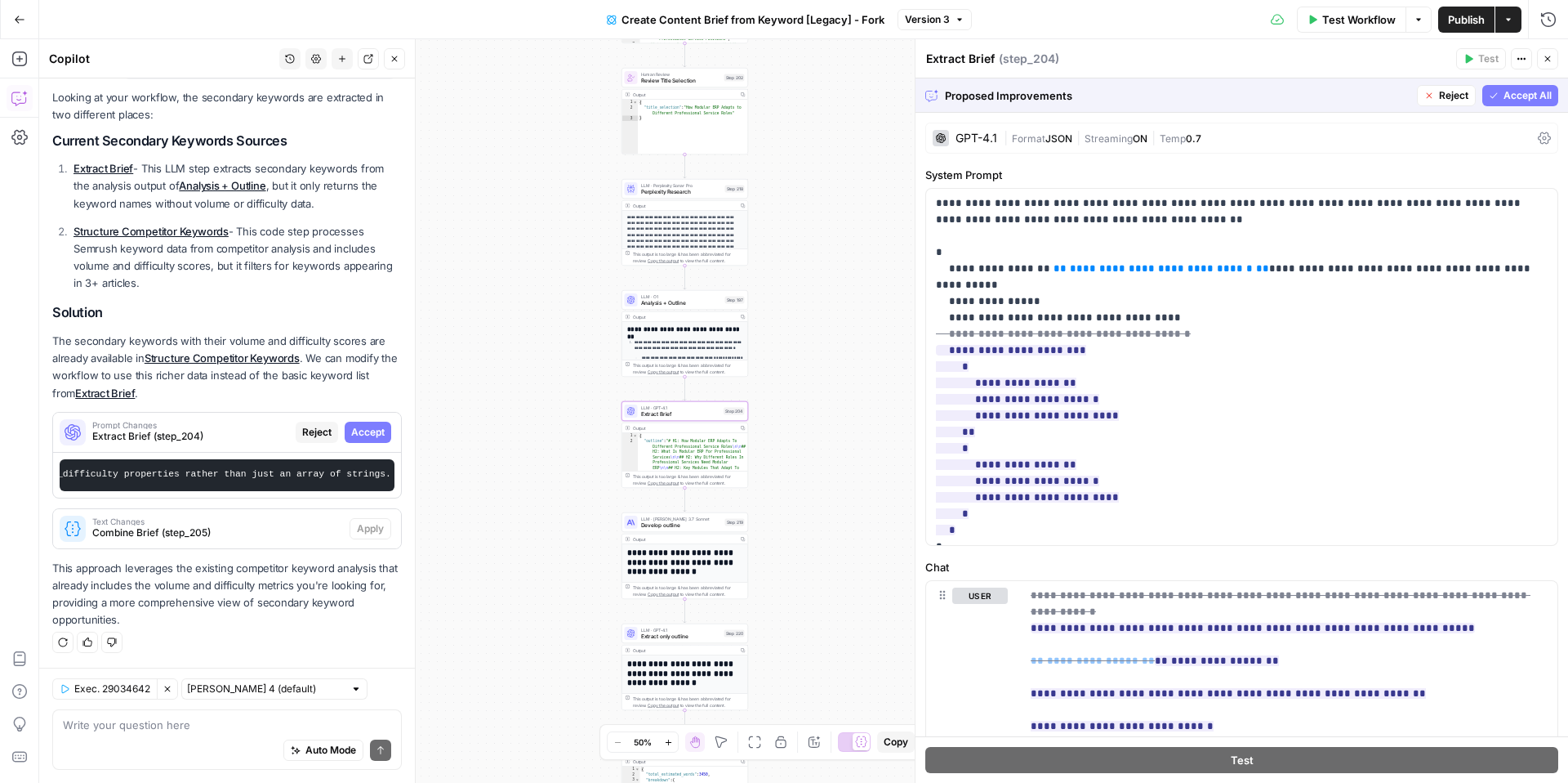
click at [363, 425] on span "Accept" at bounding box center [368, 432] width 34 height 15
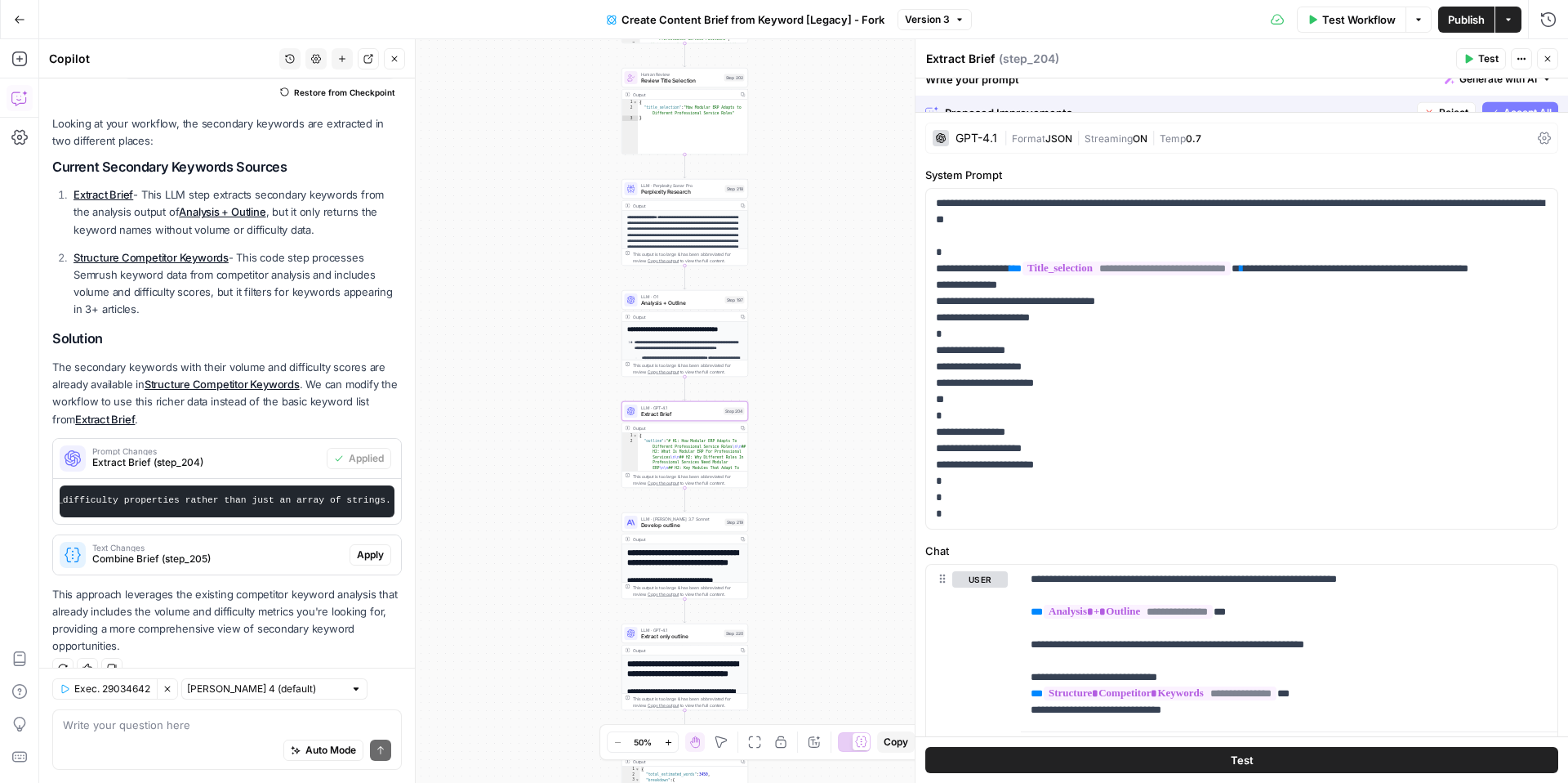
scroll to position [197, 0]
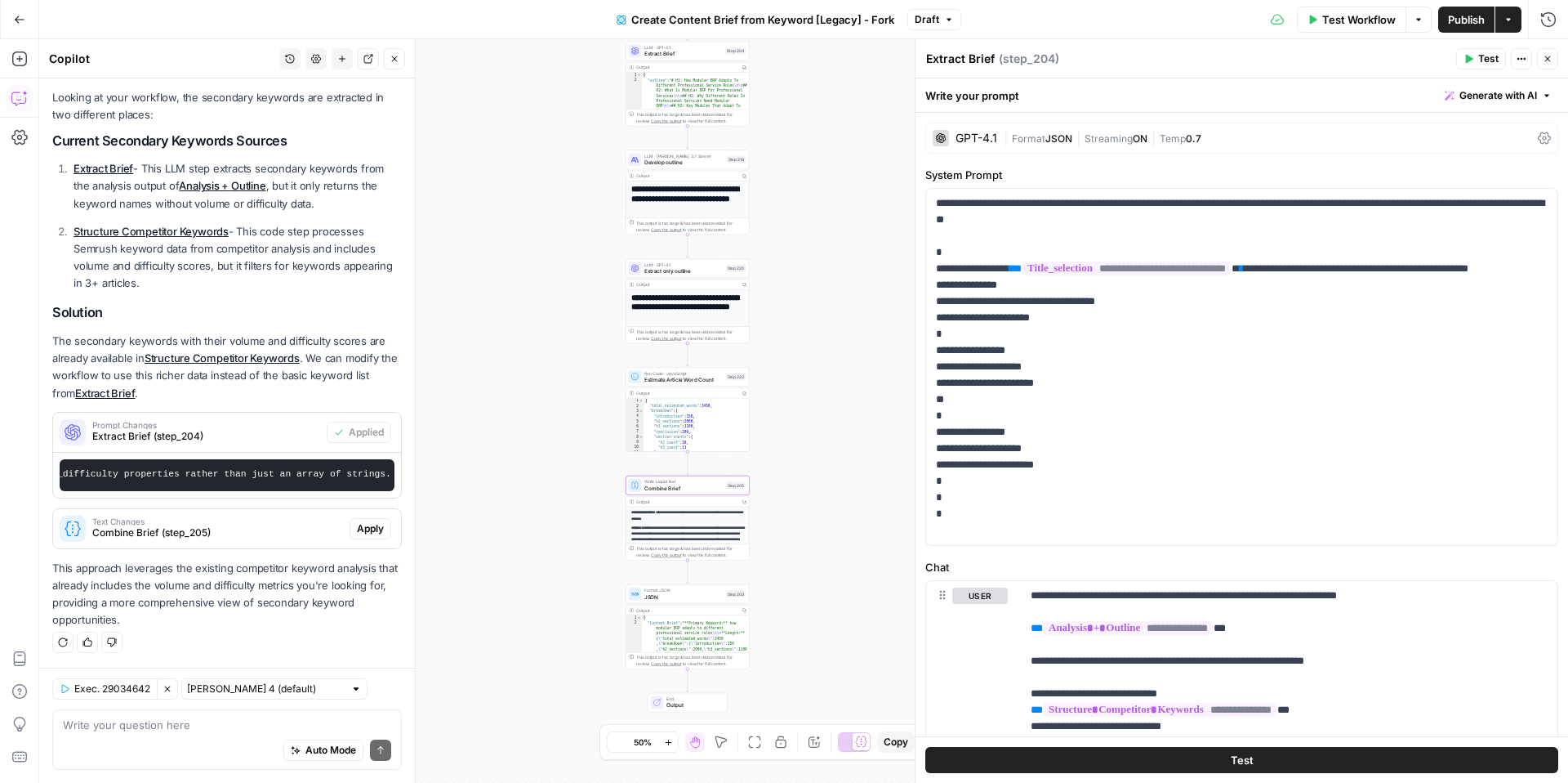
click at [368, 527] on span "Apply" at bounding box center [370, 529] width 27 height 15
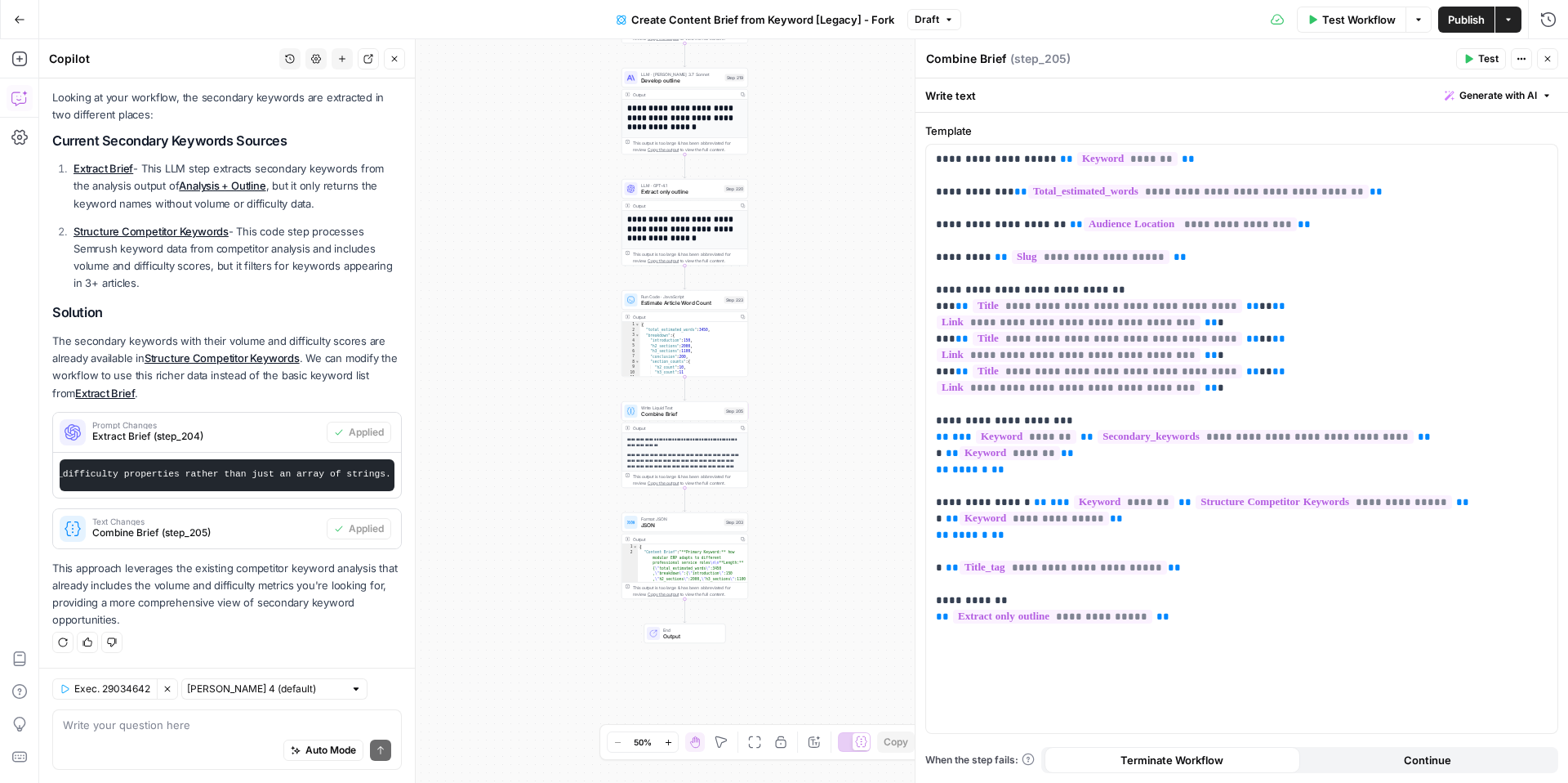
click at [1454, 19] on span "Publish" at bounding box center [1465, 19] width 37 height 16
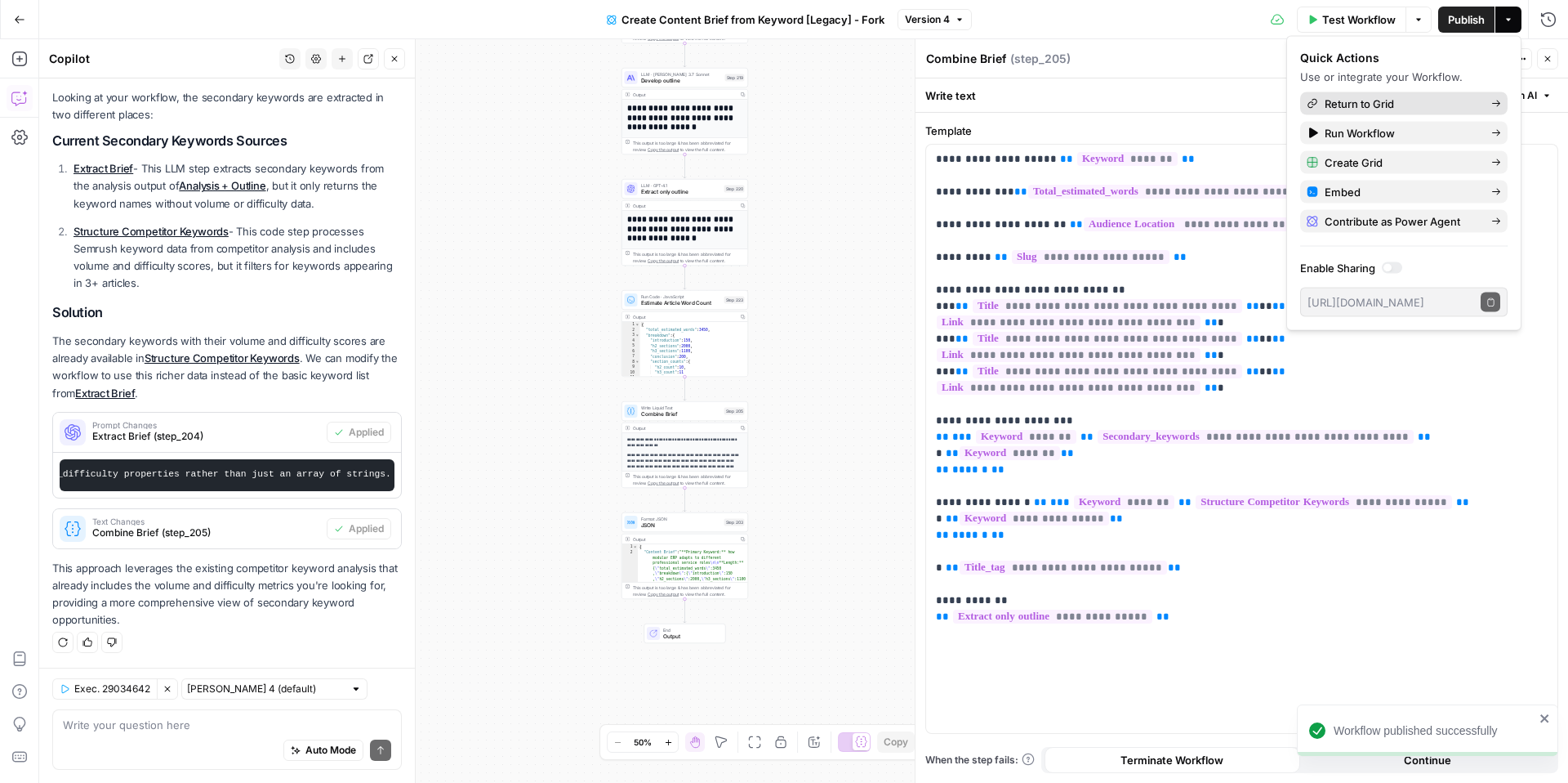
click at [1434, 96] on span "Return to Grid" at bounding box center [1402, 104] width 154 height 16
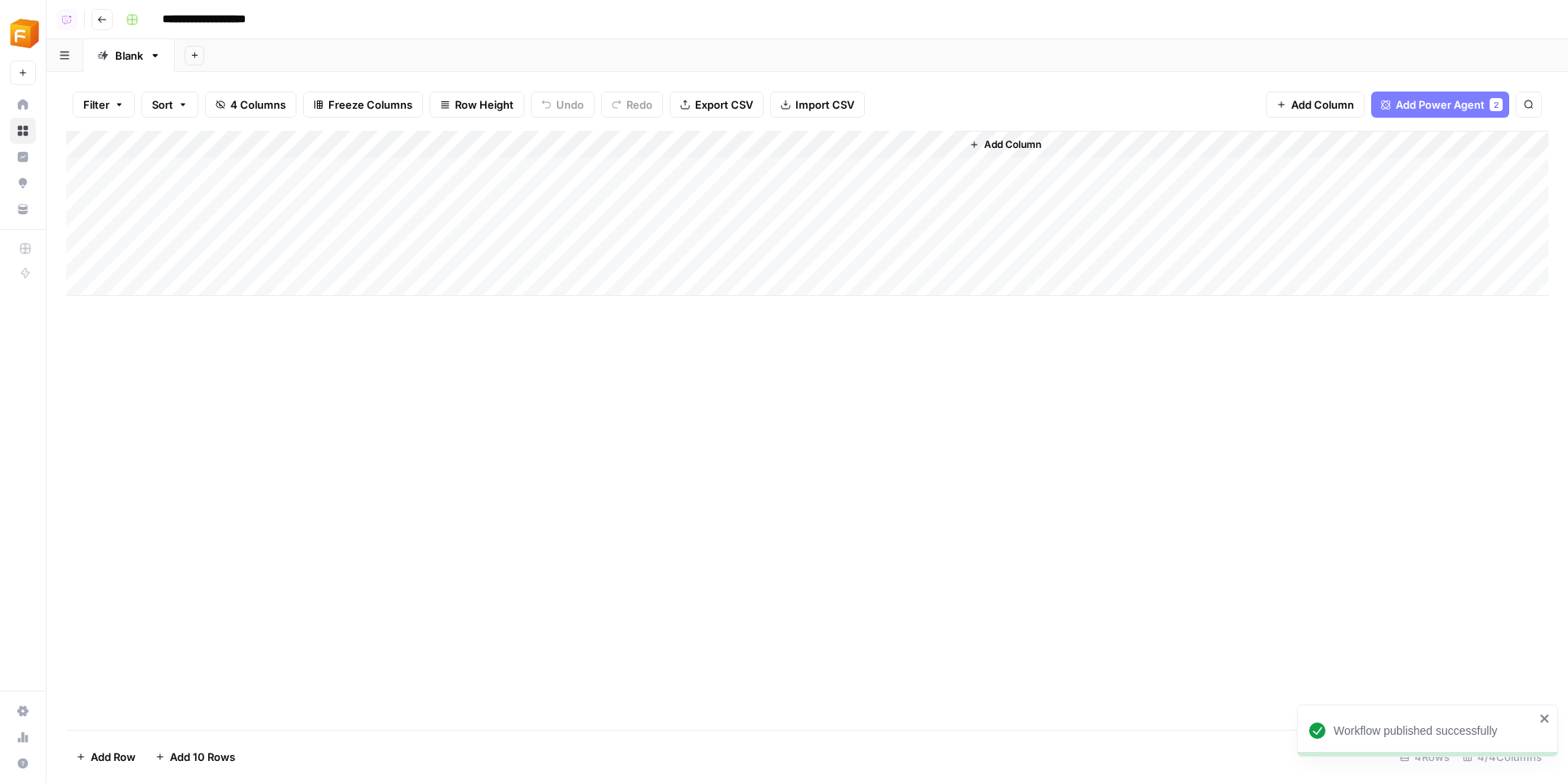
click at [775, 143] on div "Add Column" at bounding box center [806, 212] width 1482 height 165
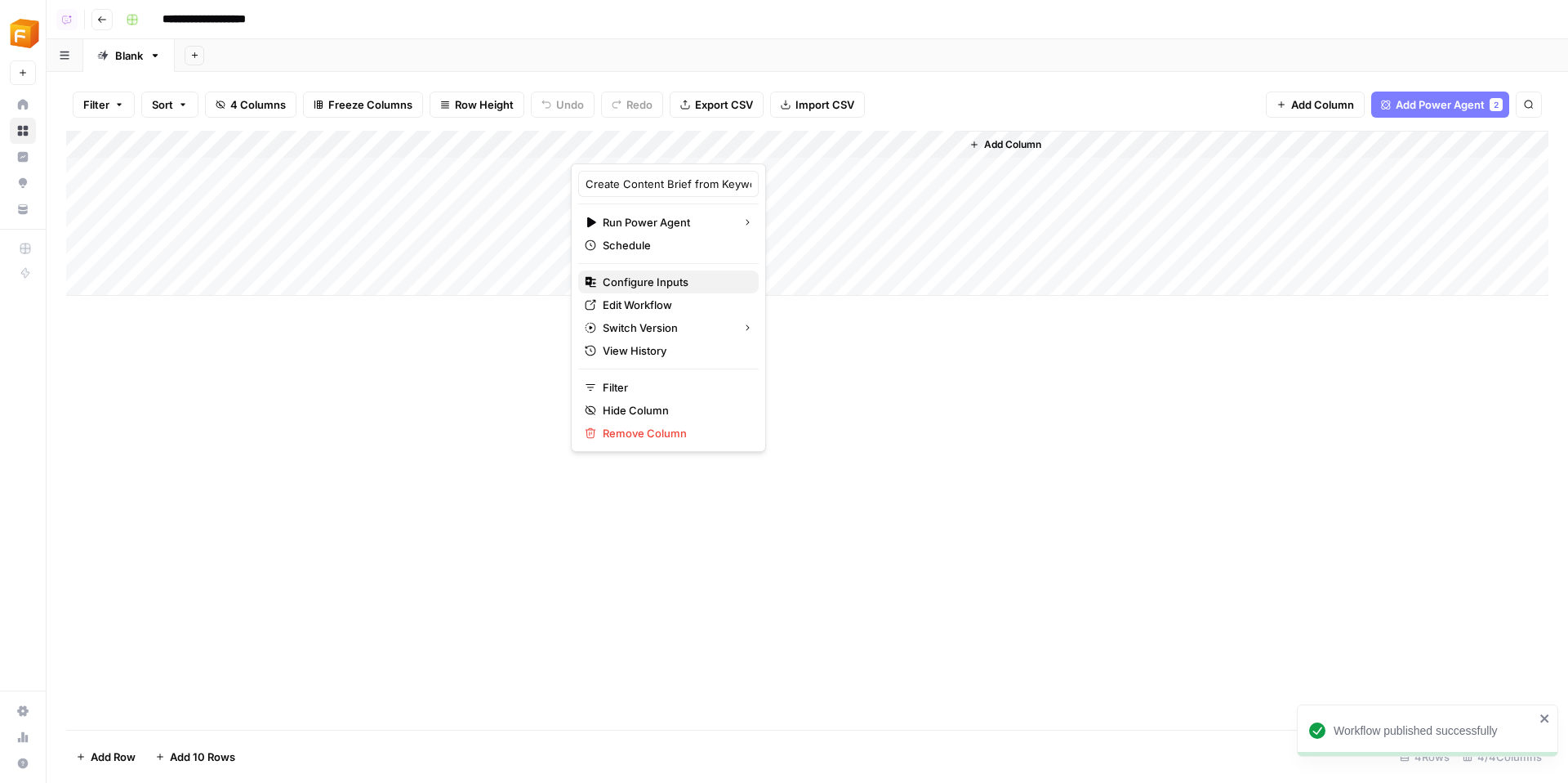
click at [664, 283] on span "Configure Inputs" at bounding box center [674, 281] width 143 height 16
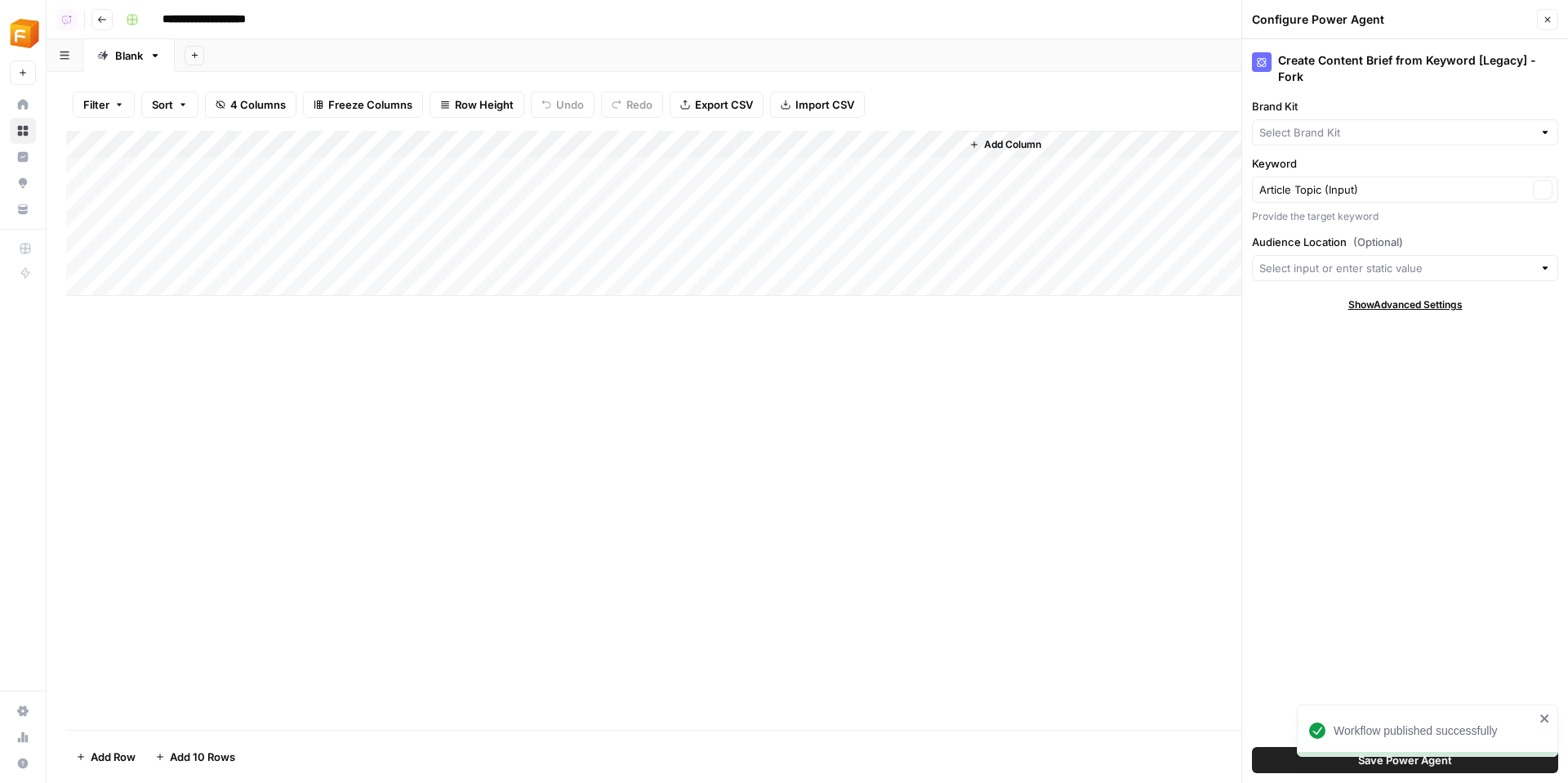
type input "Fitnet Manager"
click at [1368, 276] on div at bounding box center [1405, 268] width 306 height 26
click at [400, 153] on div "Add Column" at bounding box center [806, 212] width 1482 height 165
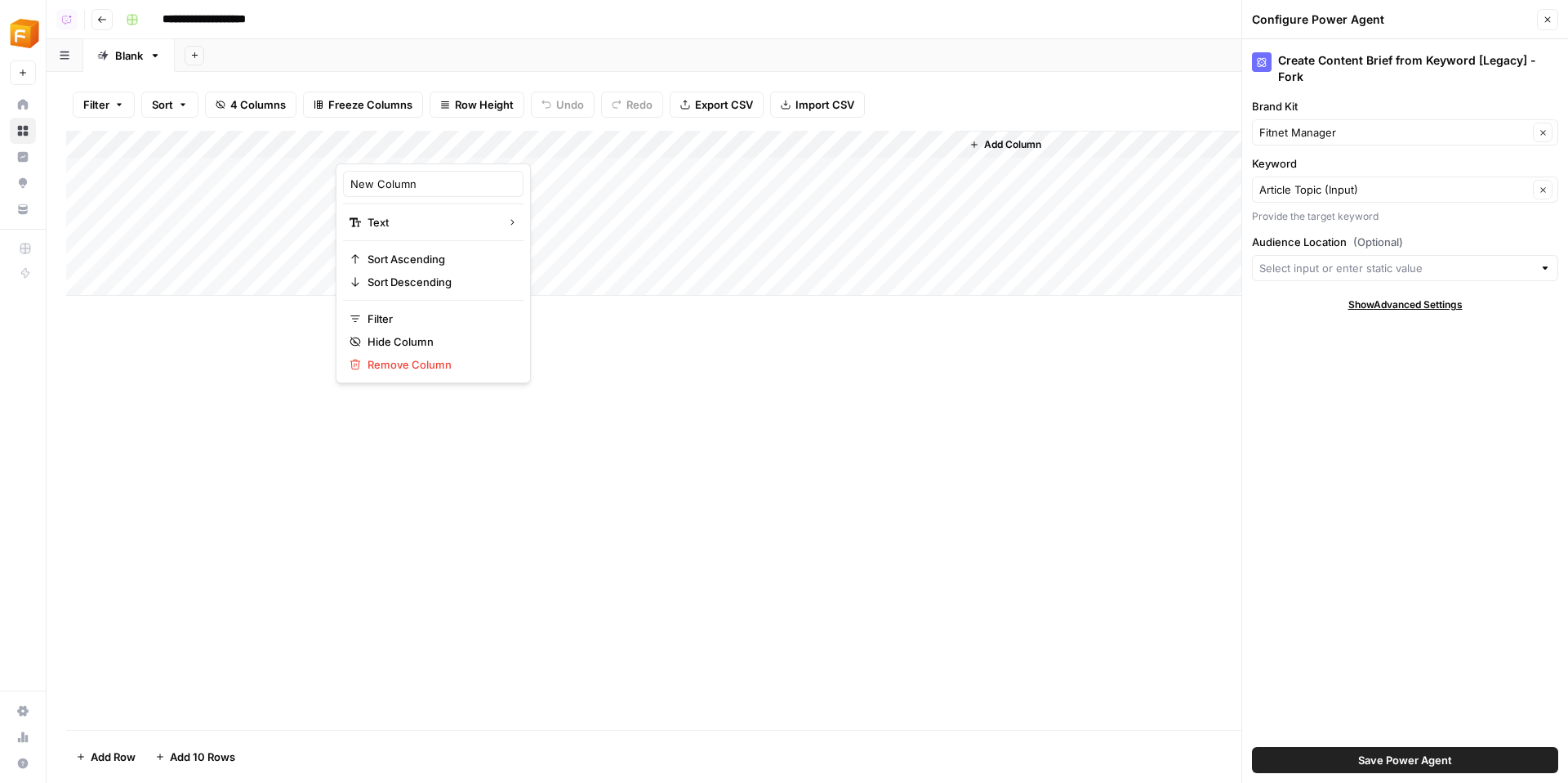
click at [400, 153] on div at bounding box center [454, 147] width 236 height 33
click at [399, 186] on input "New Column" at bounding box center [433, 184] width 165 height 16
type input "Audience Location"
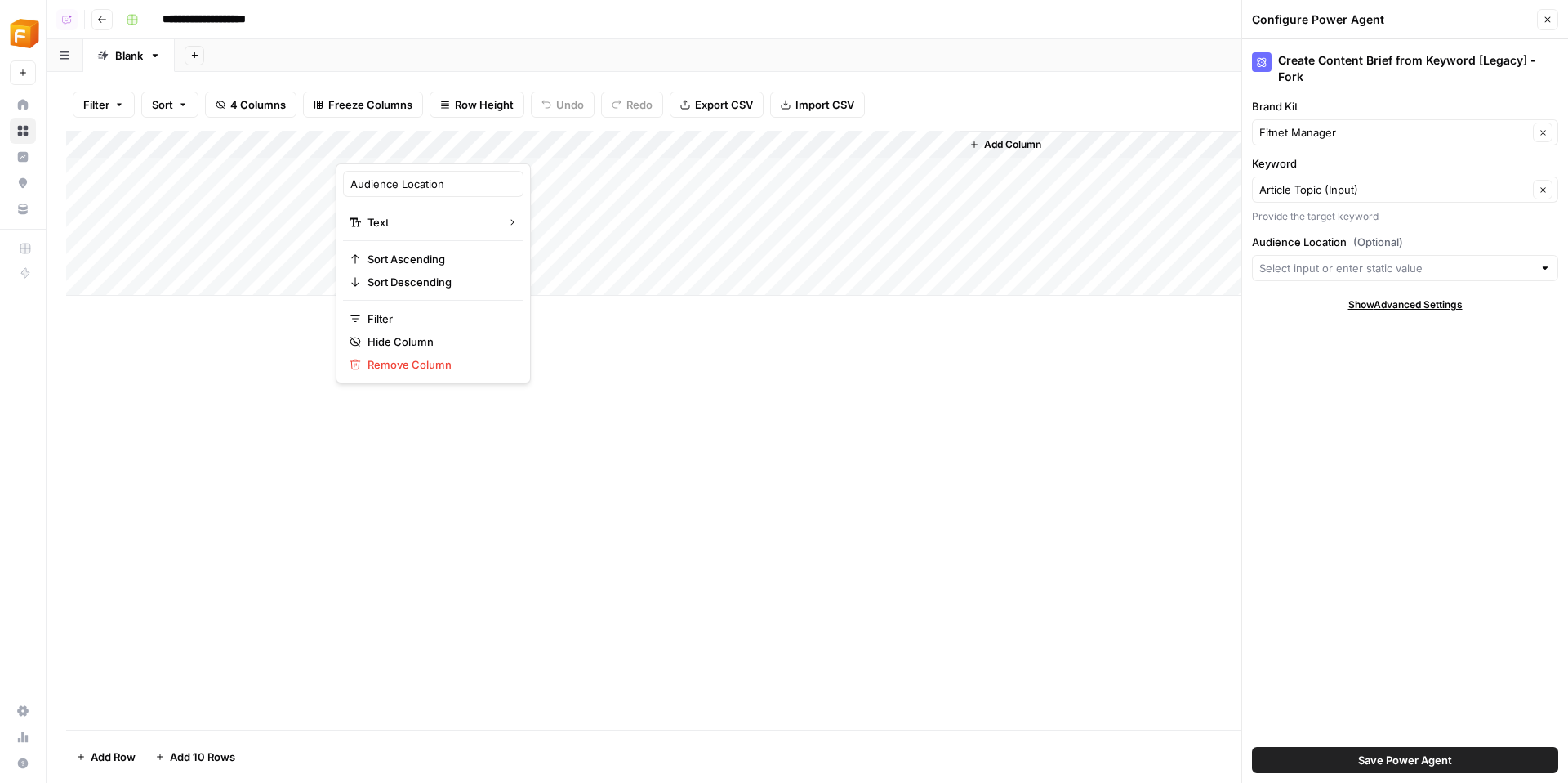
type input "Audience Location"
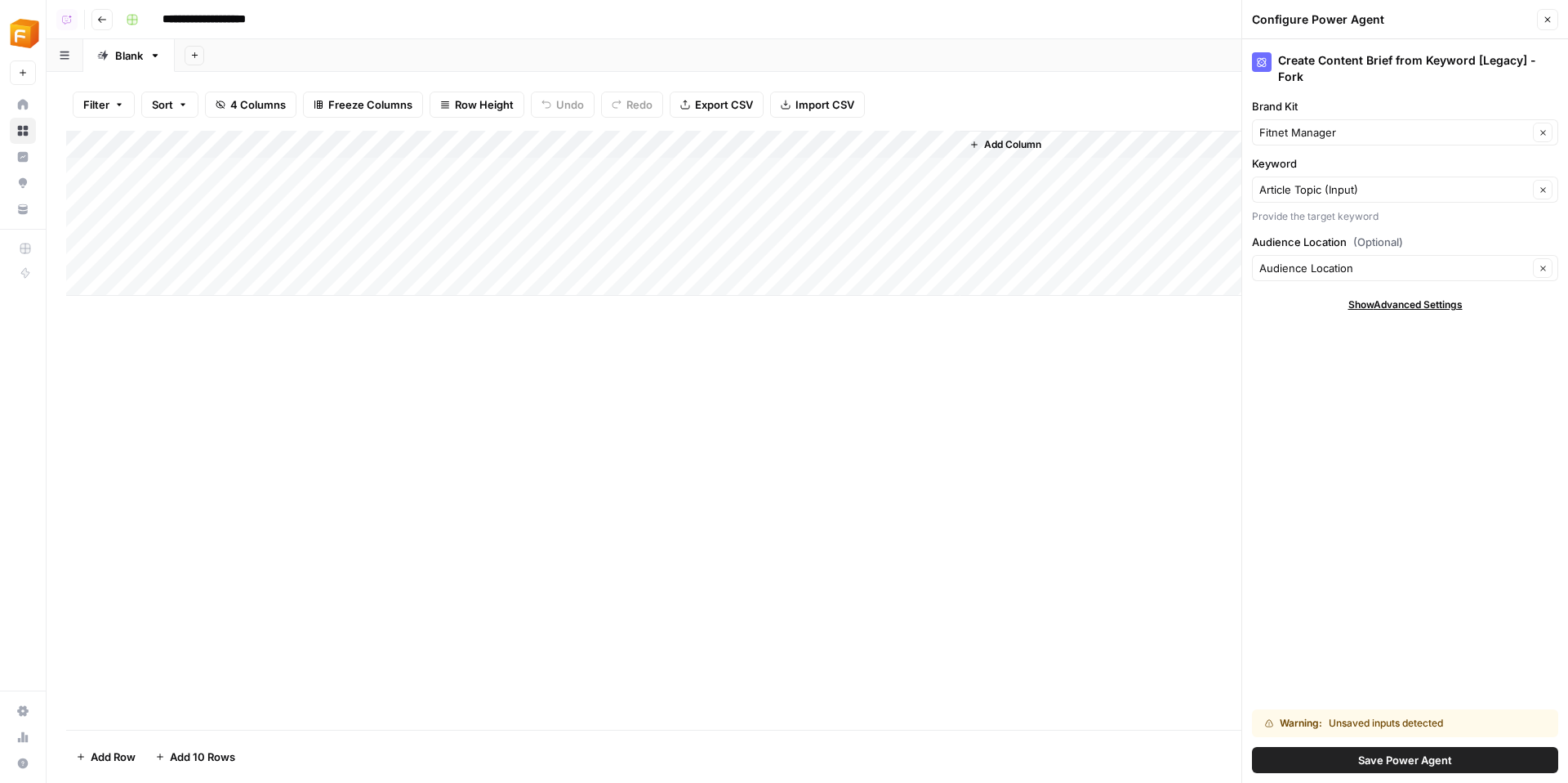
click at [1450, 762] on span "Save Power Agent" at bounding box center [1405, 760] width 94 height 16
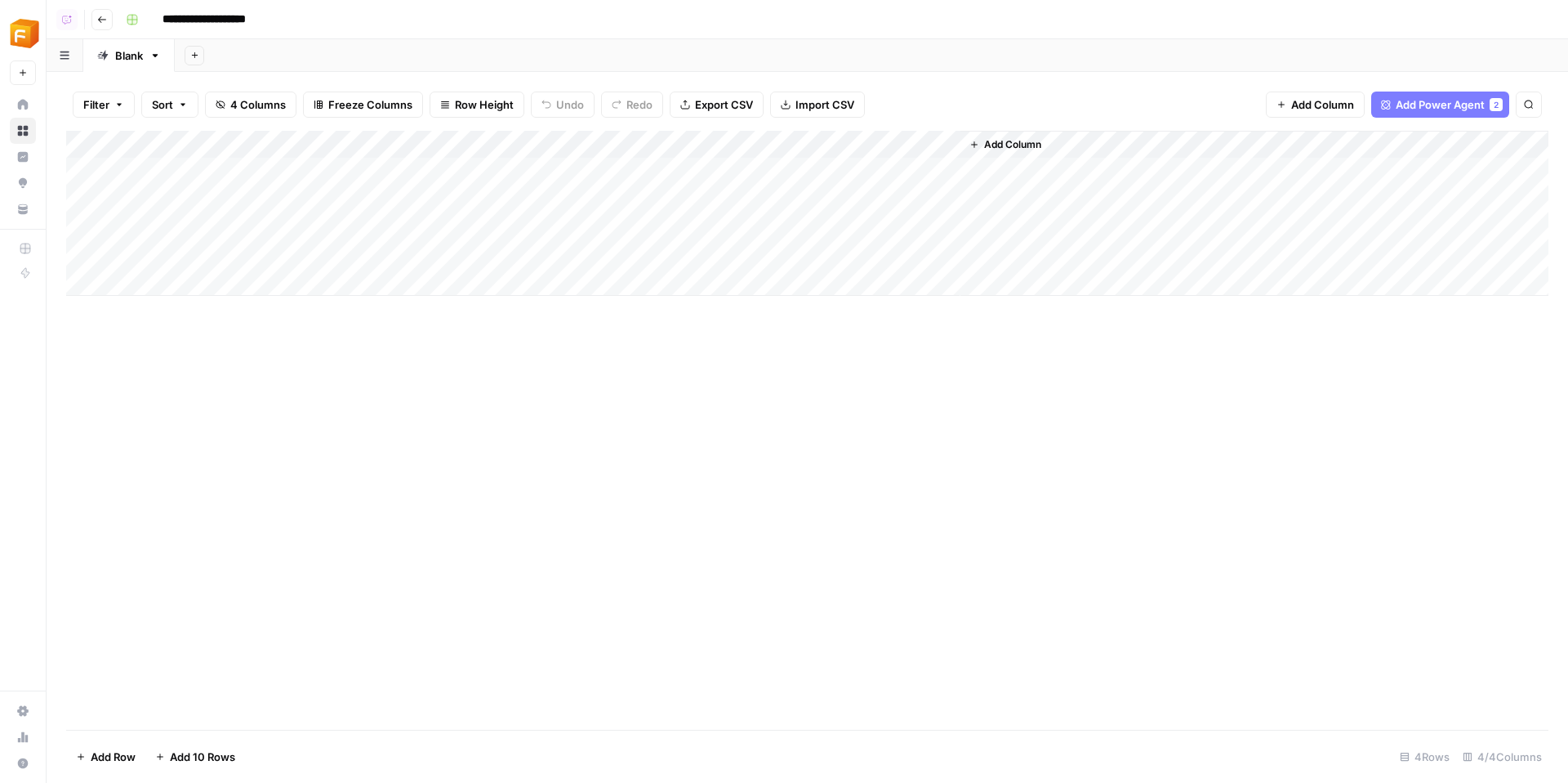
click at [793, 170] on div "Add Column" at bounding box center [806, 212] width 1482 height 165
click at [796, 200] on div "Add Column" at bounding box center [806, 212] width 1482 height 165
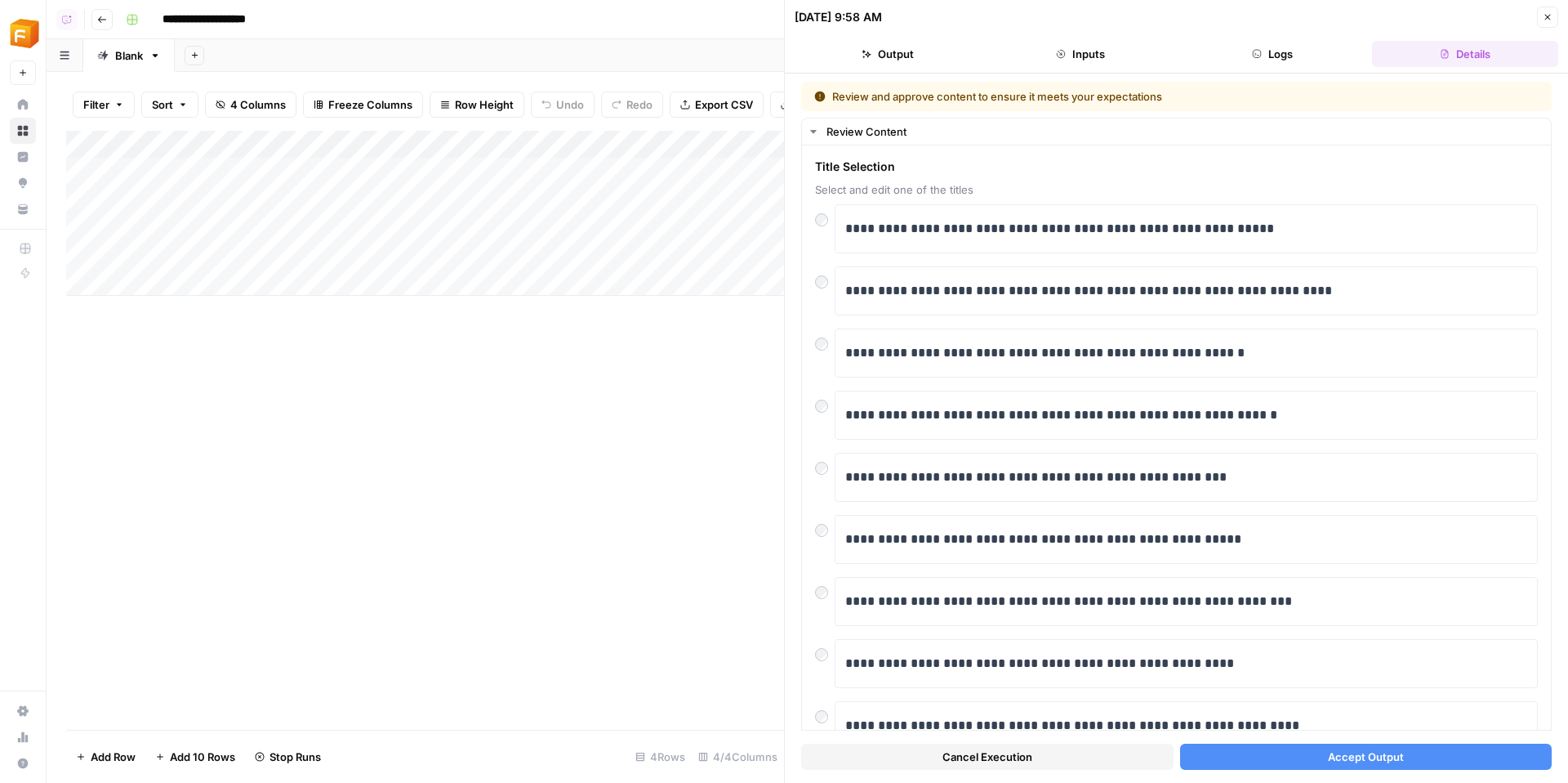
click at [926, 777] on div "**********" at bounding box center [1176, 428] width 784 height 709
click at [924, 761] on button "Cancel Execution" at bounding box center [988, 756] width 373 height 26
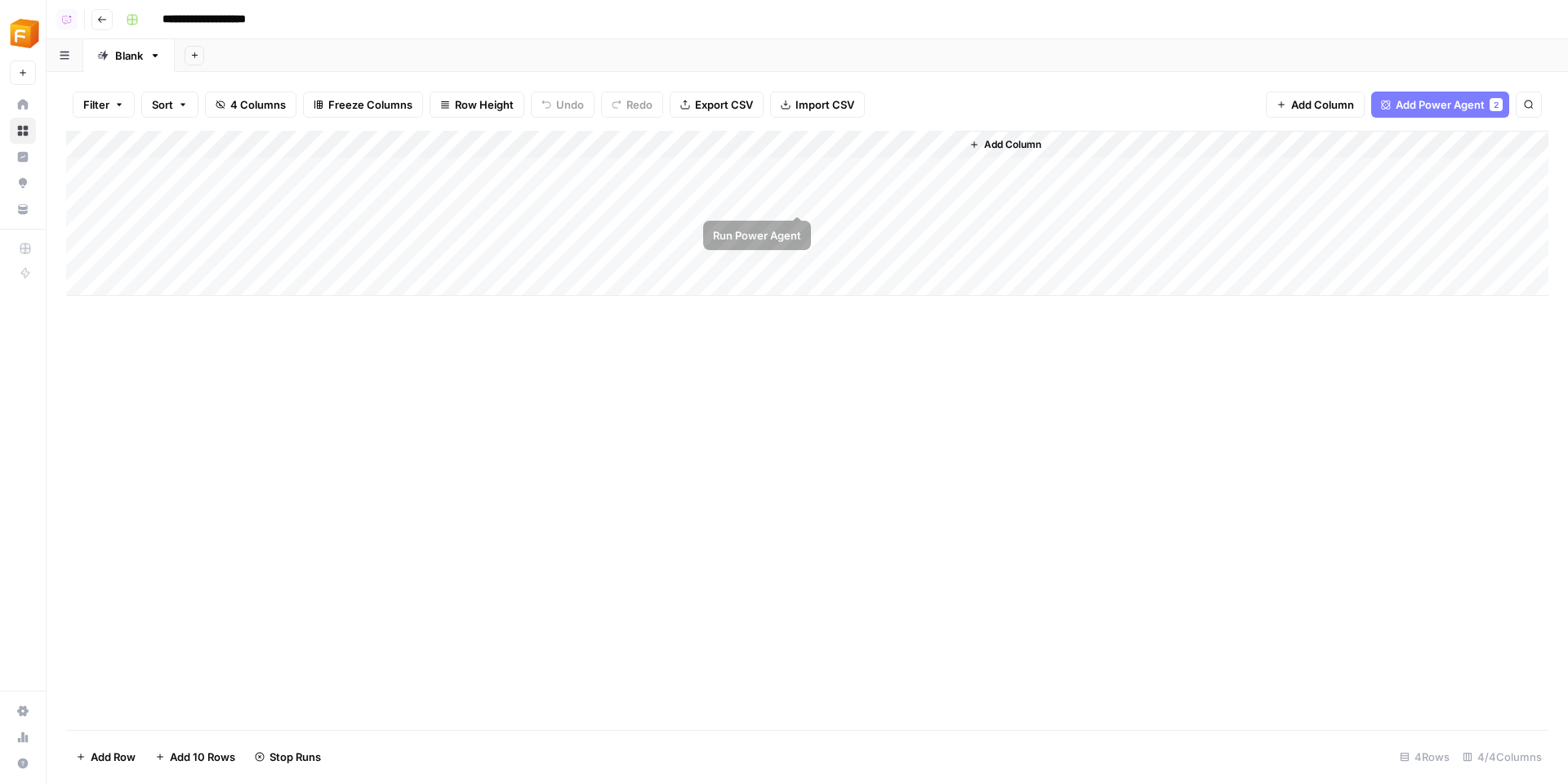
click at [805, 196] on div "Add Column" at bounding box center [806, 212] width 1482 height 165
click at [716, 201] on div "Add Column" at bounding box center [806, 212] width 1482 height 165
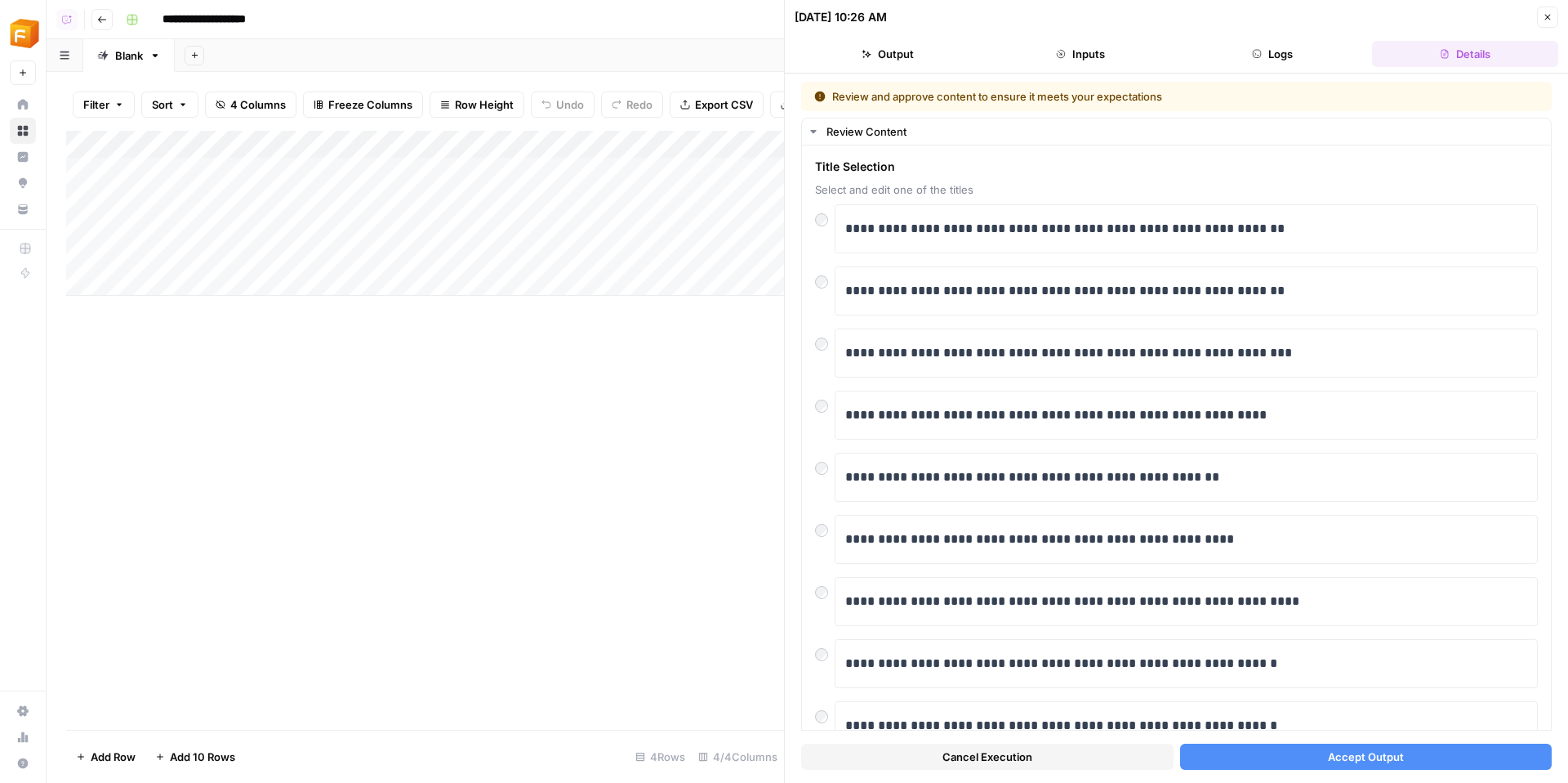
click at [1392, 756] on span "Accept Output" at bounding box center [1366, 756] width 76 height 16
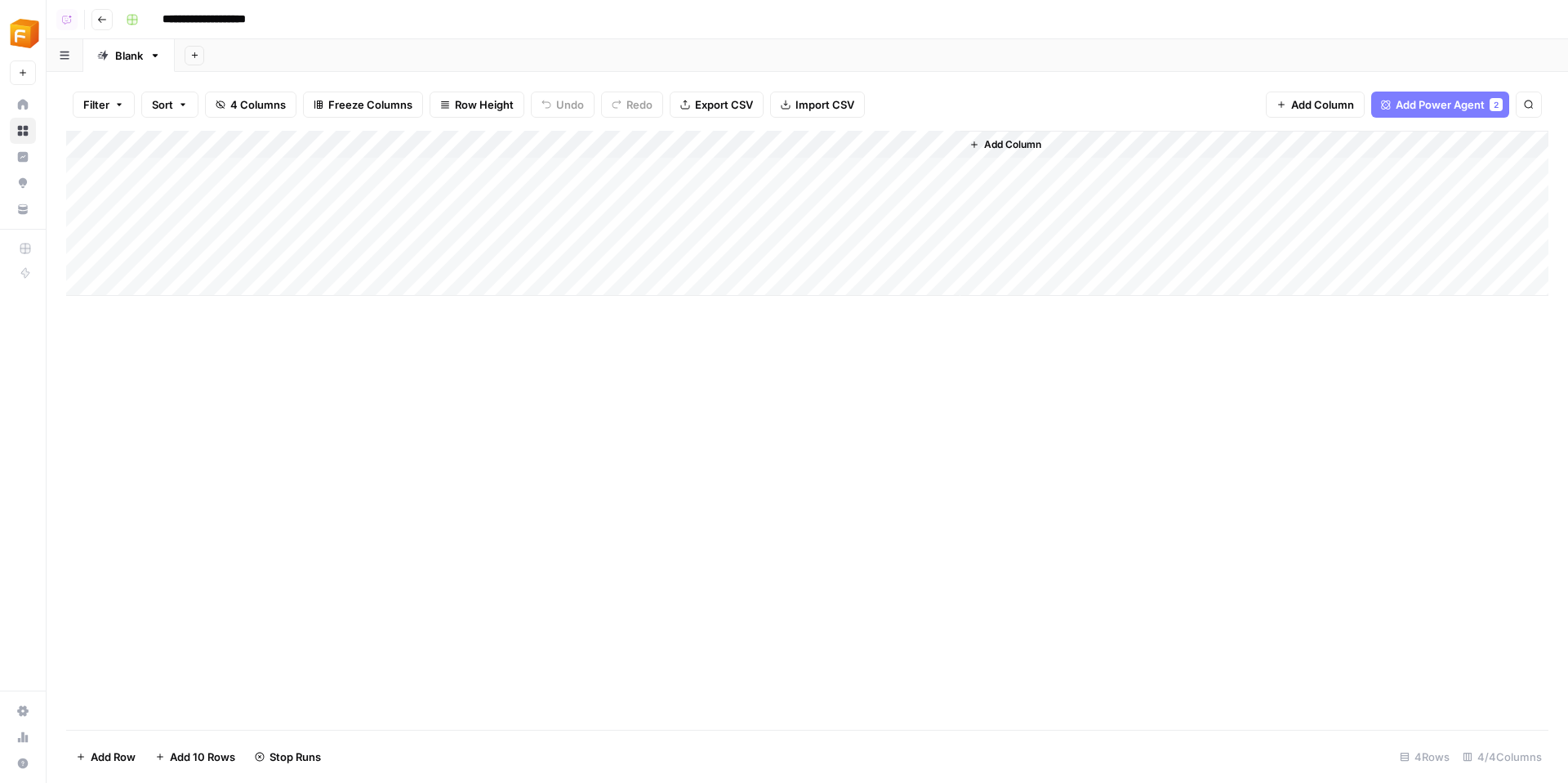
click at [1010, 147] on span "Add Column" at bounding box center [1012, 145] width 57 height 15
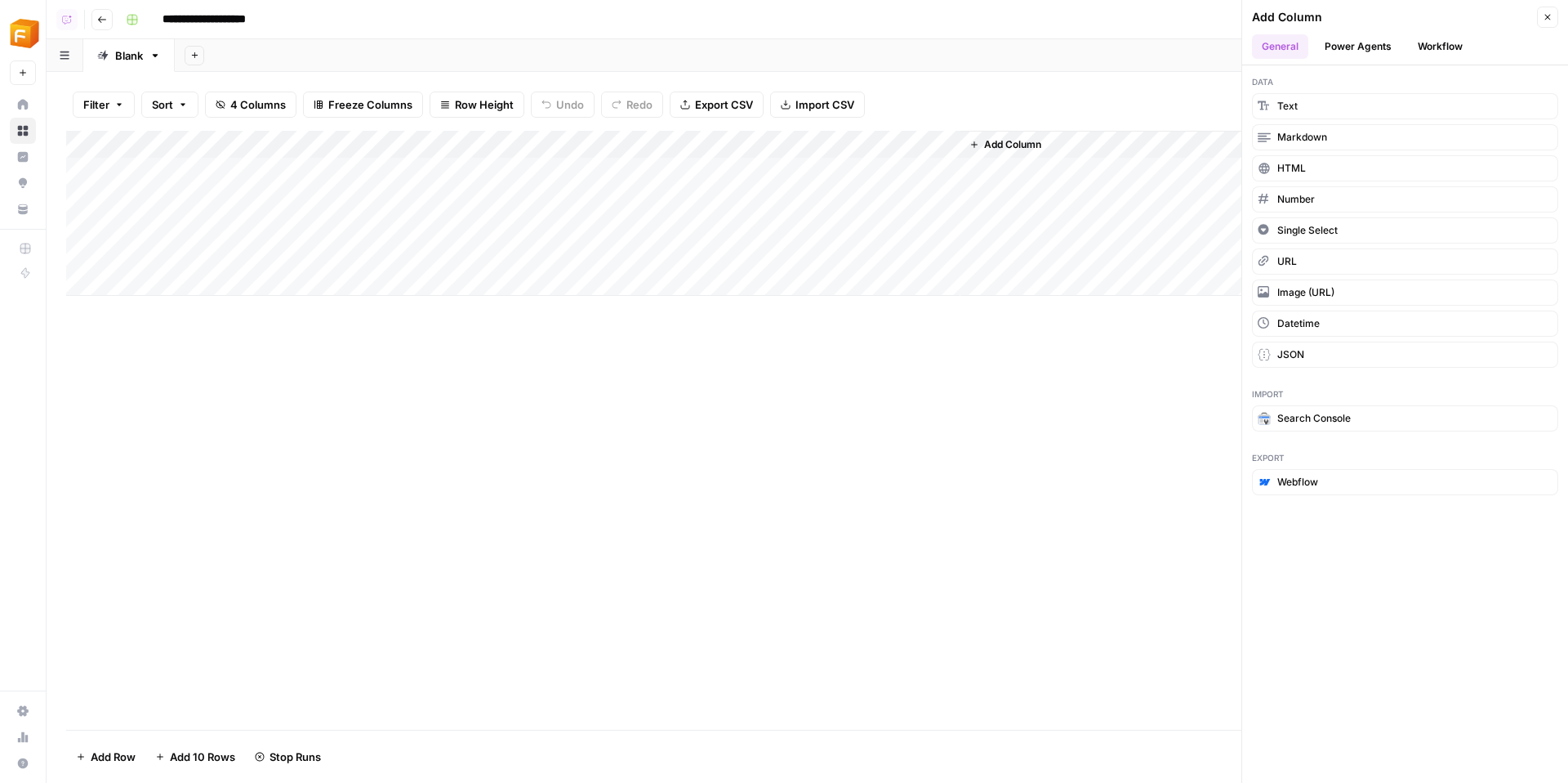
click at [1383, 51] on button "Power Agents" at bounding box center [1358, 46] width 87 height 25
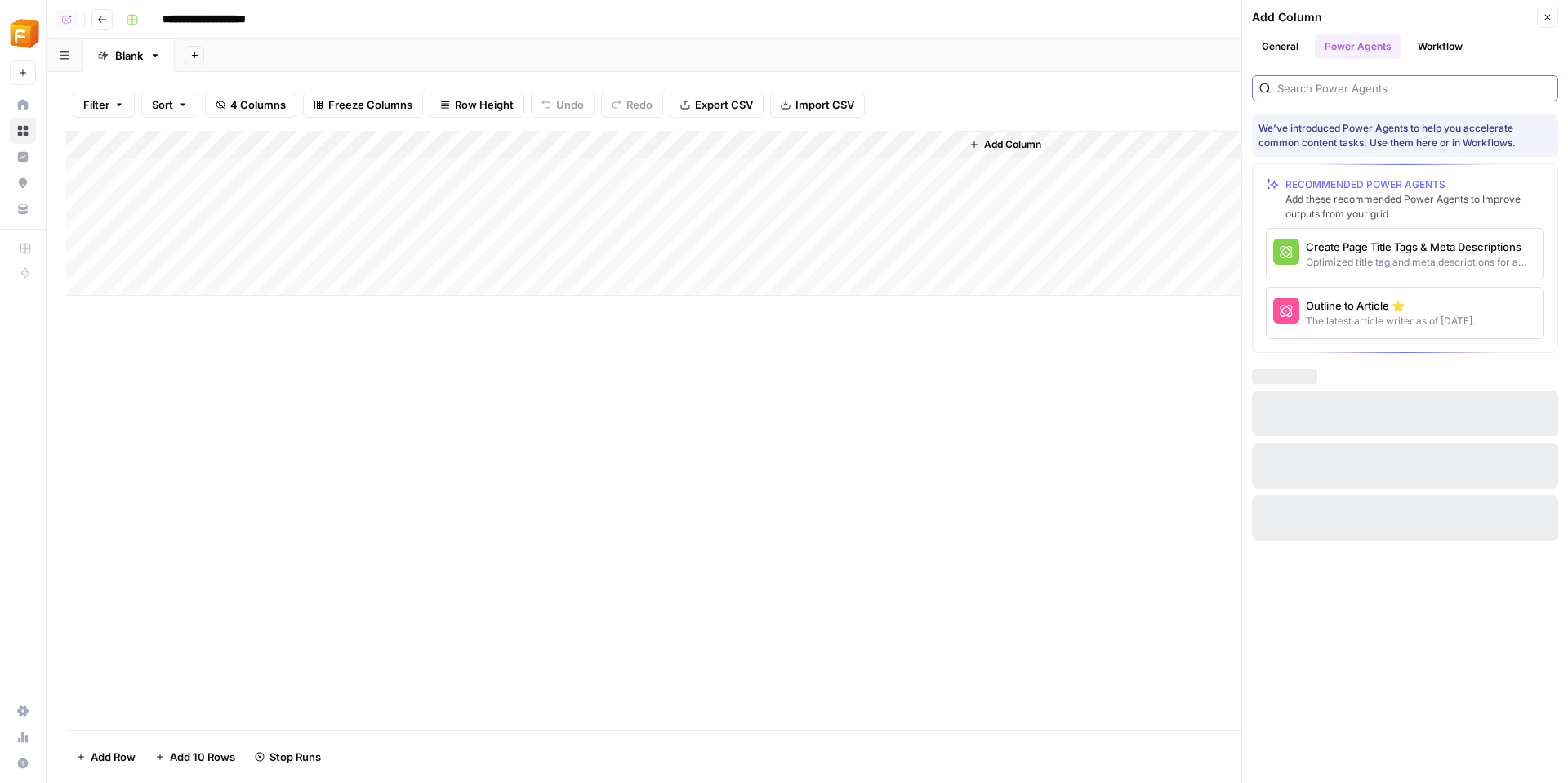
click at [1367, 94] on input "search" at bounding box center [1413, 88] width 273 height 16
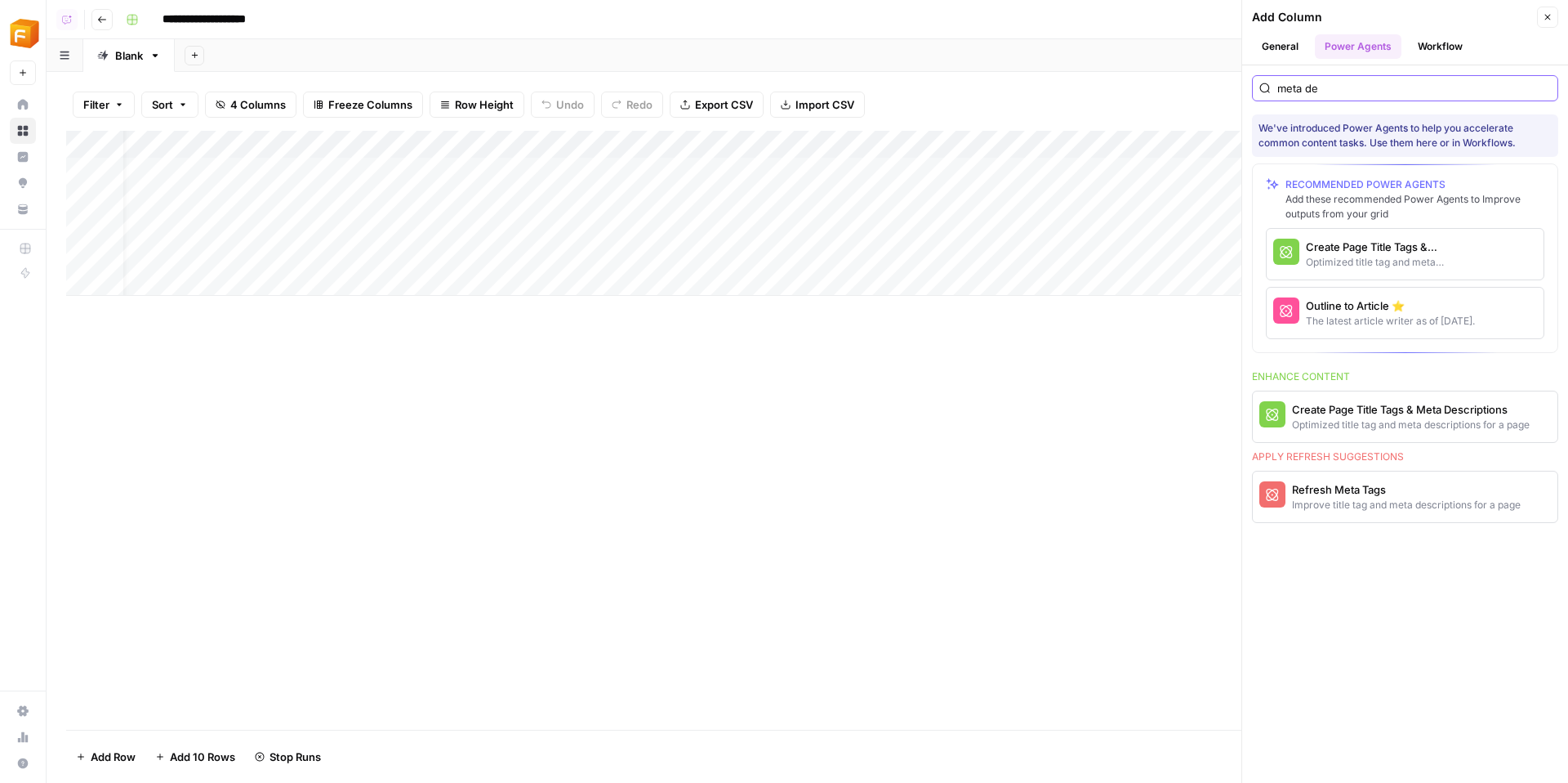
type input "meta de"
click at [1328, 259] on div "Optimized title tag and meta descriptions for a page" at bounding box center [1378, 262] width 144 height 15
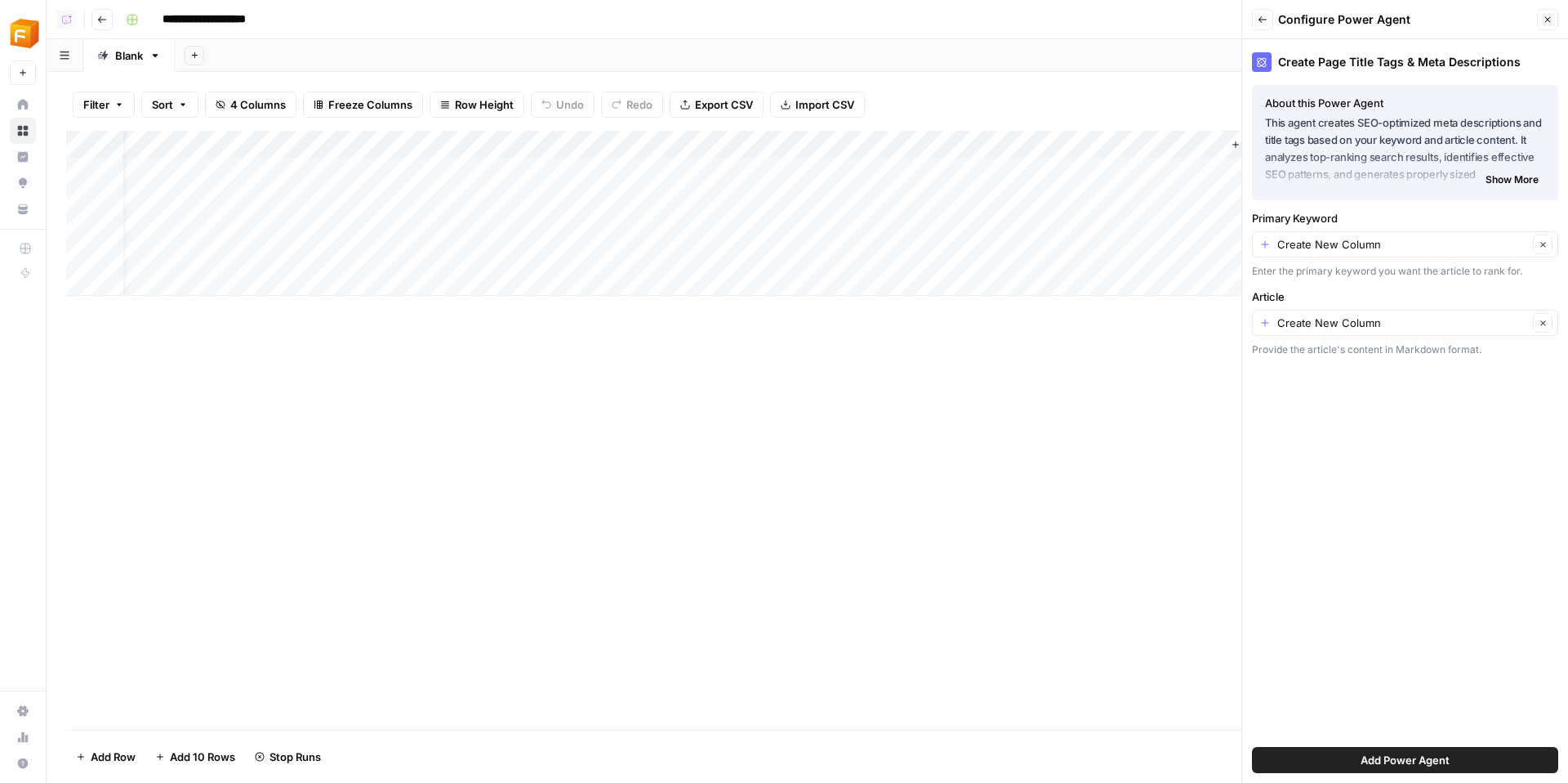
click at [1461, 761] on button "Add Power Agent" at bounding box center [1405, 760] width 306 height 26
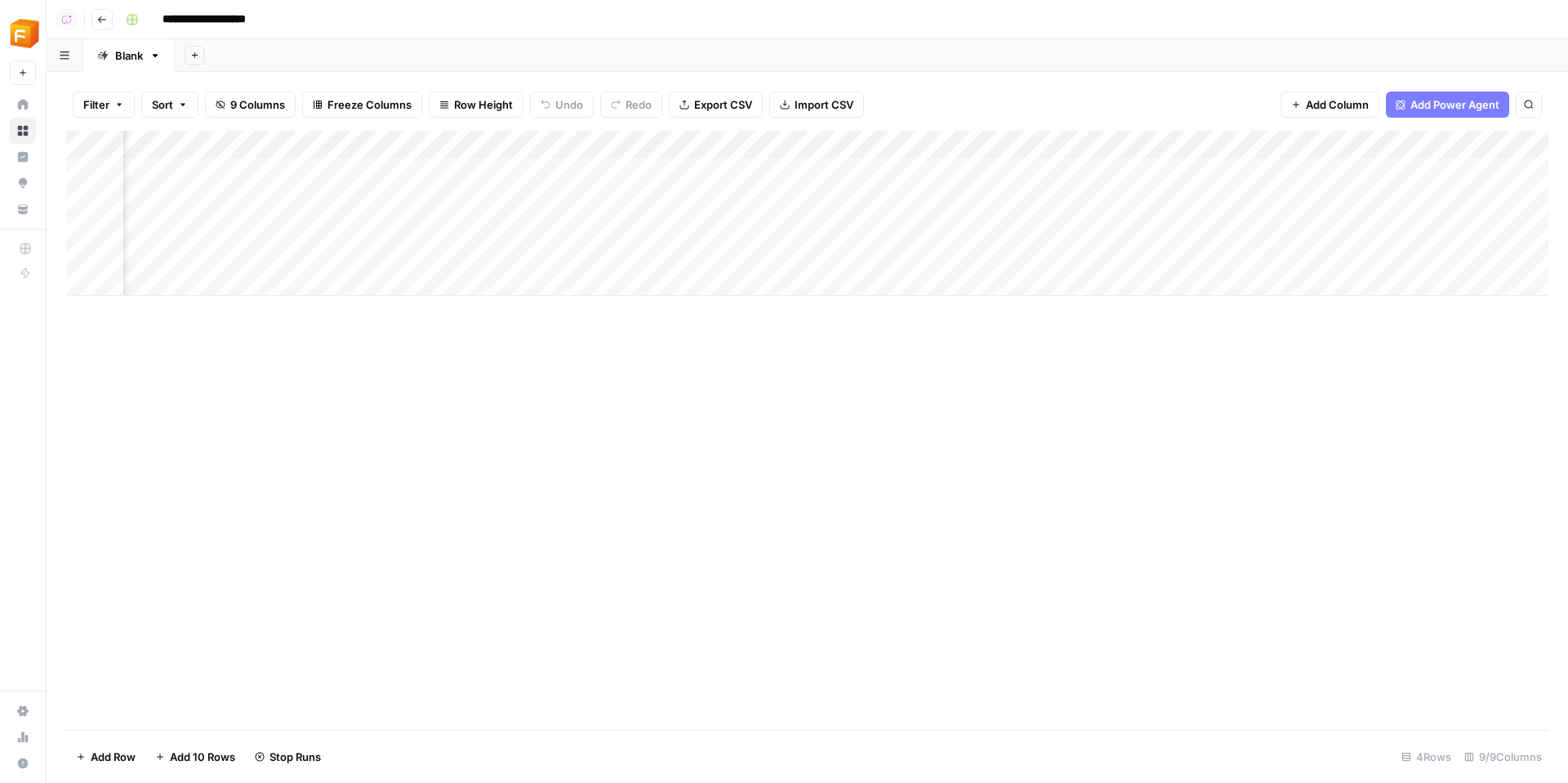
scroll to position [0, 301]
click at [886, 146] on div "Add Column" at bounding box center [806, 212] width 1482 height 165
click at [884, 150] on div at bounding box center [776, 147] width 236 height 33
click at [1041, 170] on div "Add Column" at bounding box center [806, 212] width 1482 height 165
click at [1393, 143] on div "Add Column" at bounding box center [806, 212] width 1482 height 165
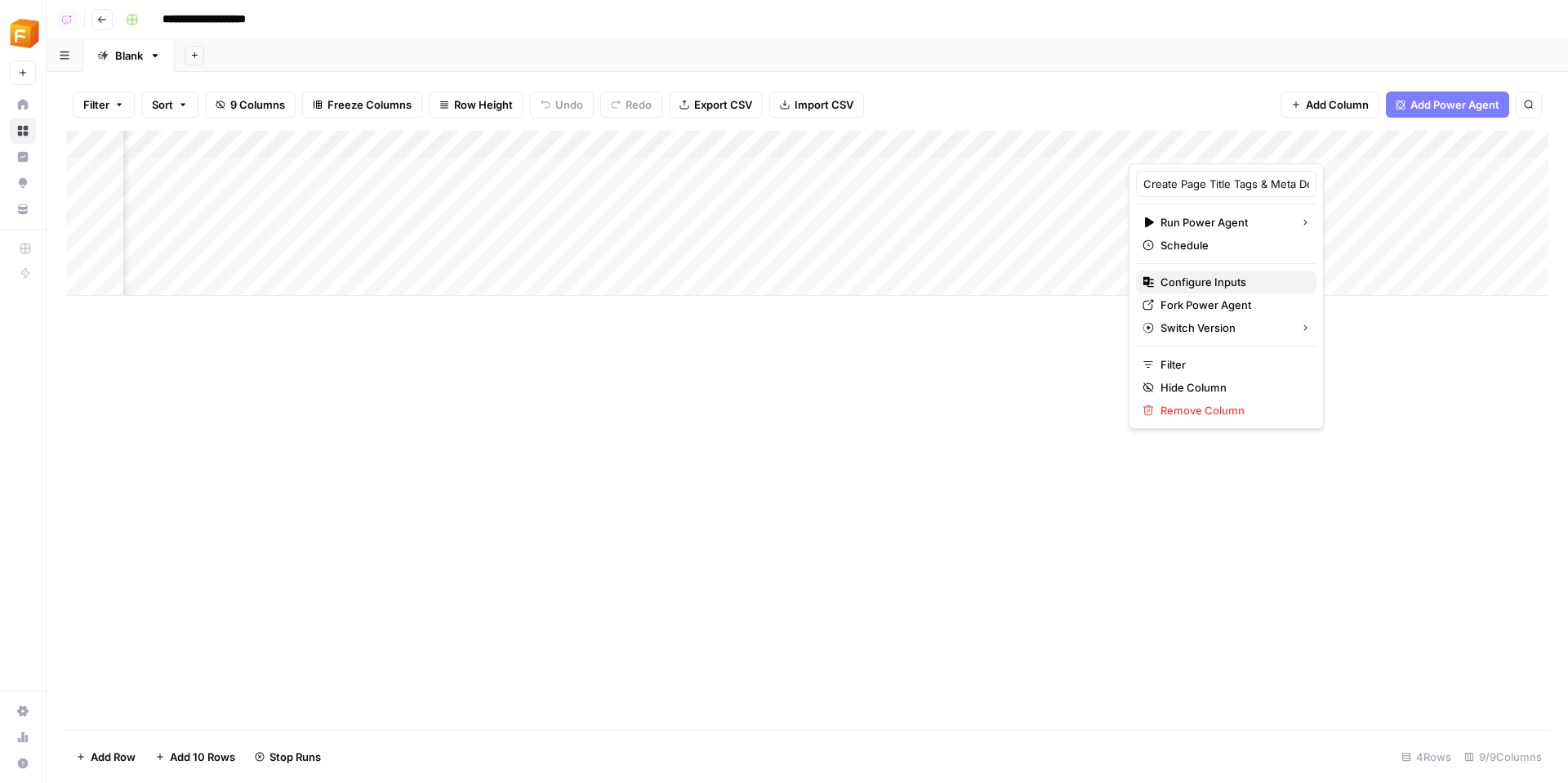
drag, startPoint x: 1215, startPoint y: 302, endPoint x: 1221, endPoint y: 278, distance: 24.7
click at [1221, 278] on div "Create Page Title Tags & Meta Descriptions Run Power Agent Schedule Configure I…" at bounding box center [1226, 296] width 195 height 265
click at [1221, 278] on span "Configure Inputs" at bounding box center [1231, 281] width 143 height 16
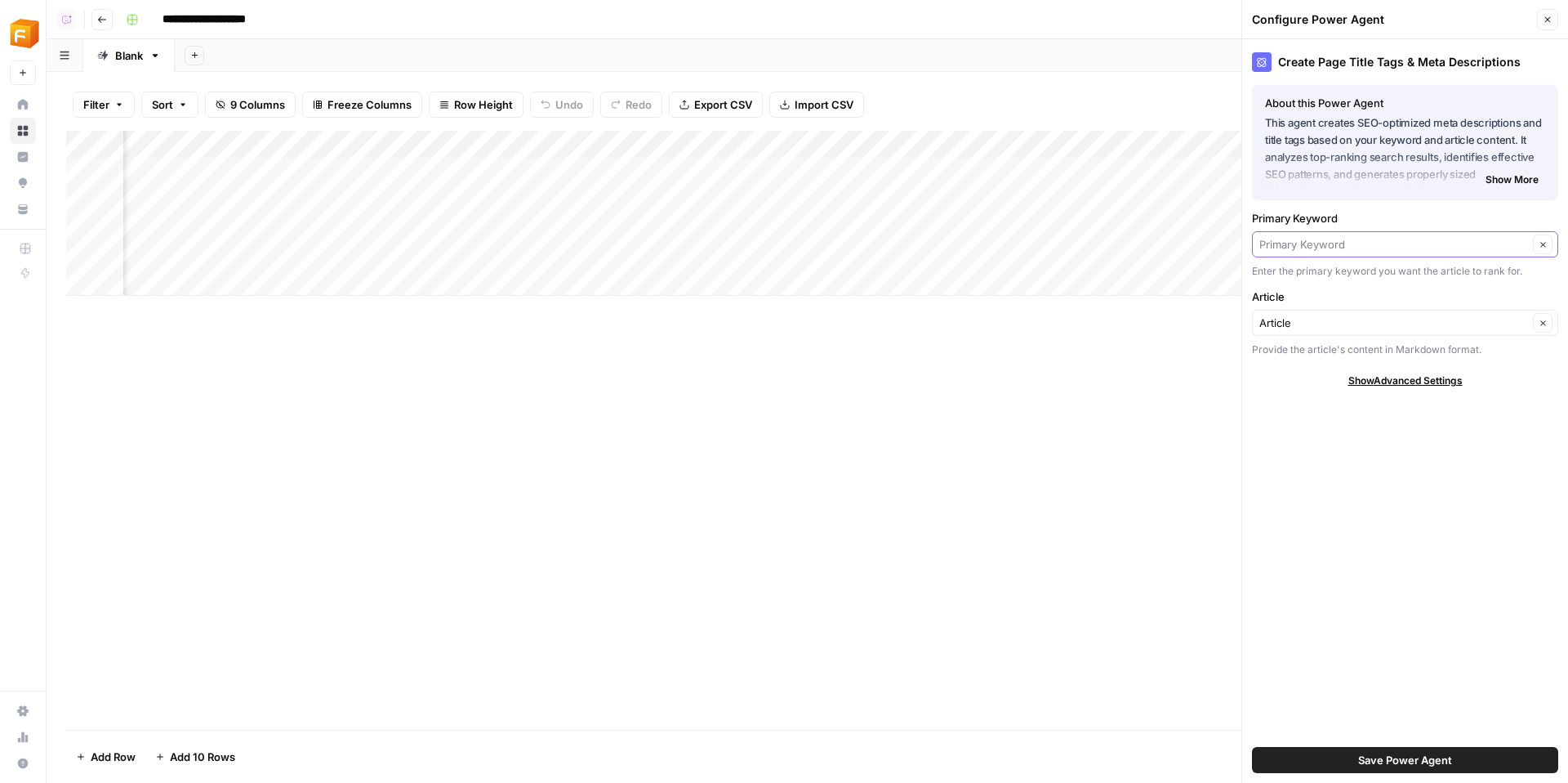
click at [1371, 237] on input "Primary Keyword" at bounding box center [1393, 244] width 268 height 16
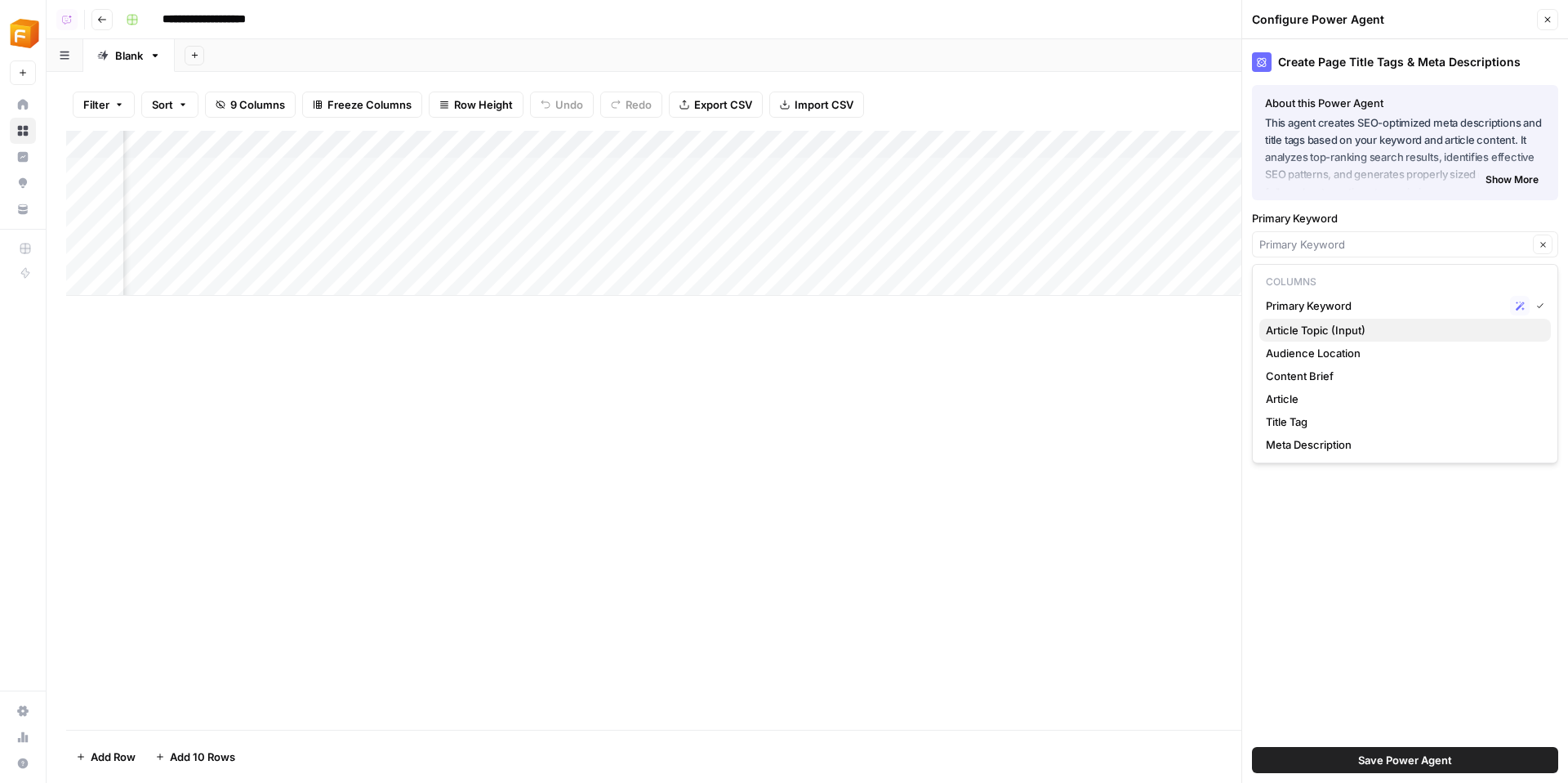
click at [1367, 322] on span "Article Topic (Input)" at bounding box center [1402, 330] width 272 height 16
type input "Article Topic (Input)"
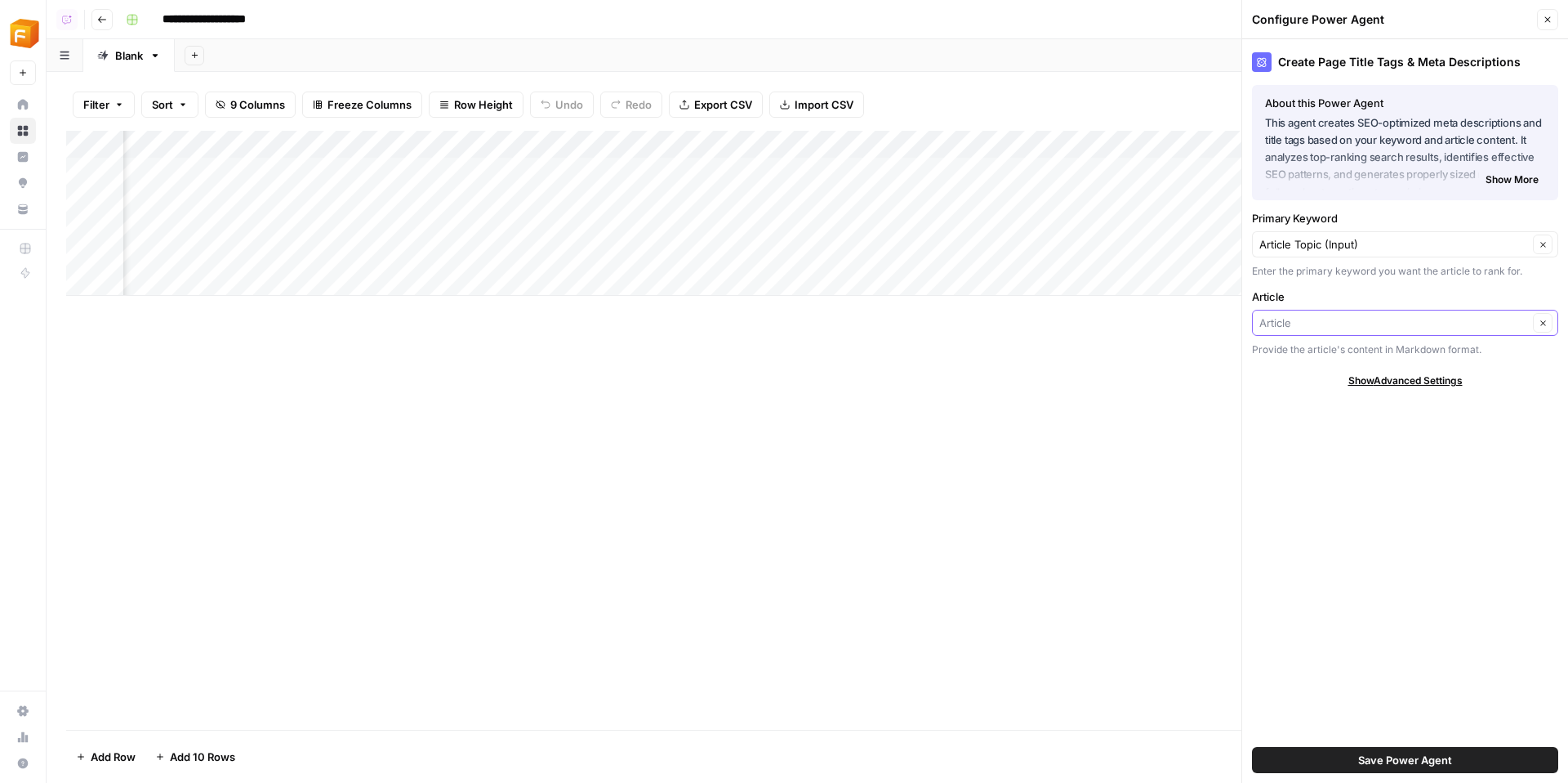
click at [1297, 319] on input "Article" at bounding box center [1393, 322] width 268 height 16
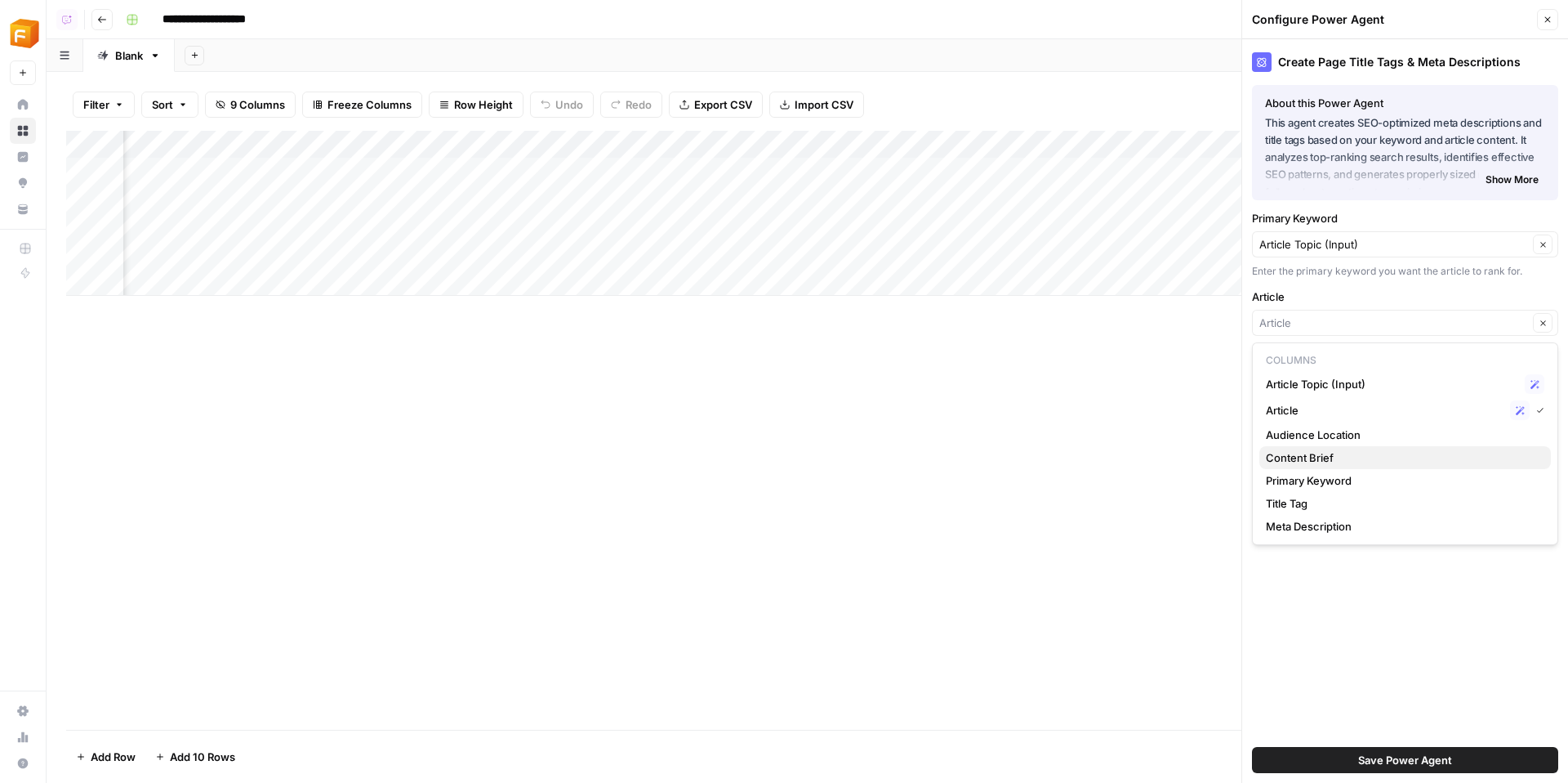
click at [1366, 455] on span "Content Brief" at bounding box center [1402, 458] width 272 height 16
type input "Content Brief"
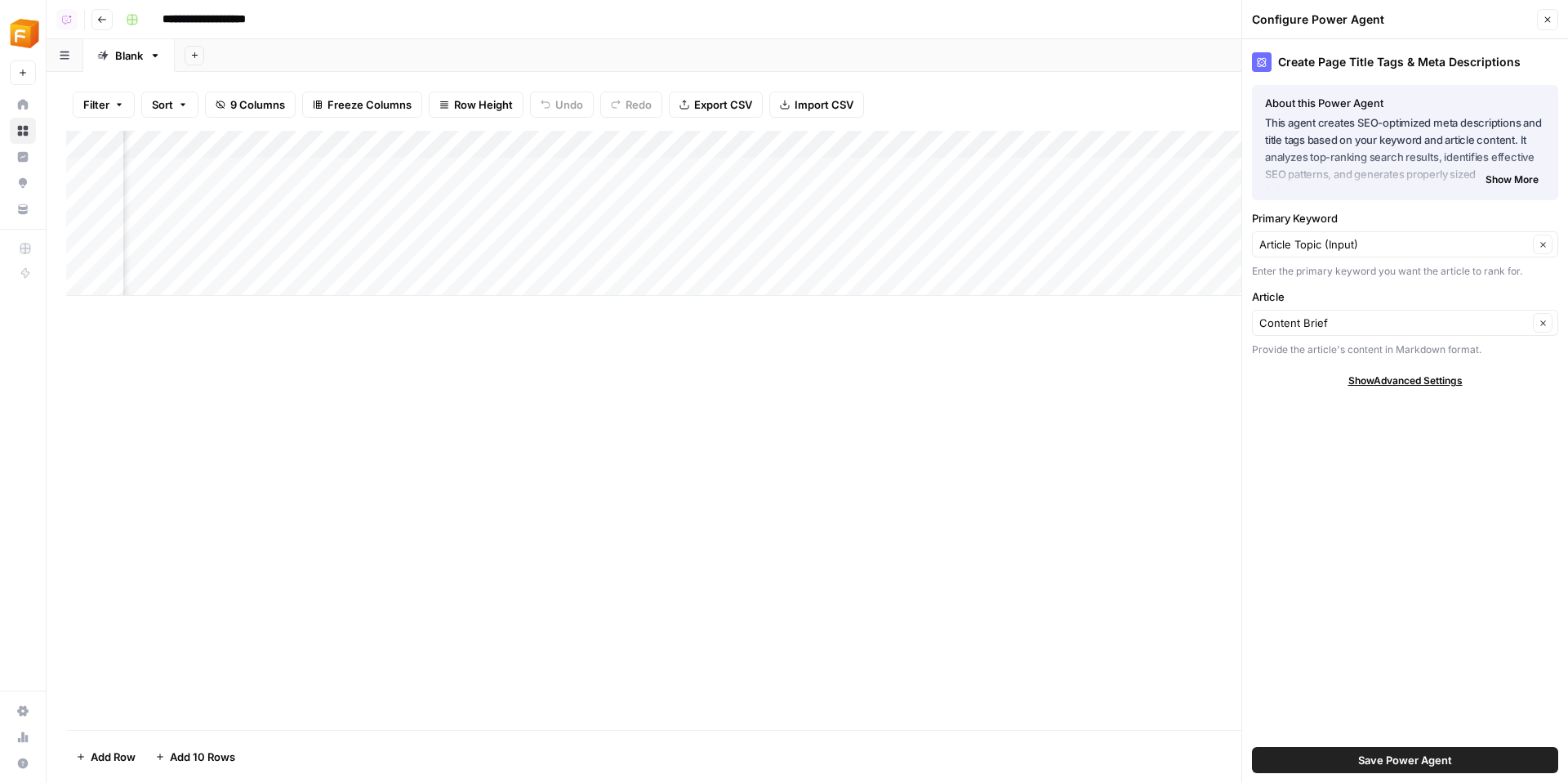
click at [1349, 757] on button "Save Power Agent" at bounding box center [1405, 760] width 306 height 26
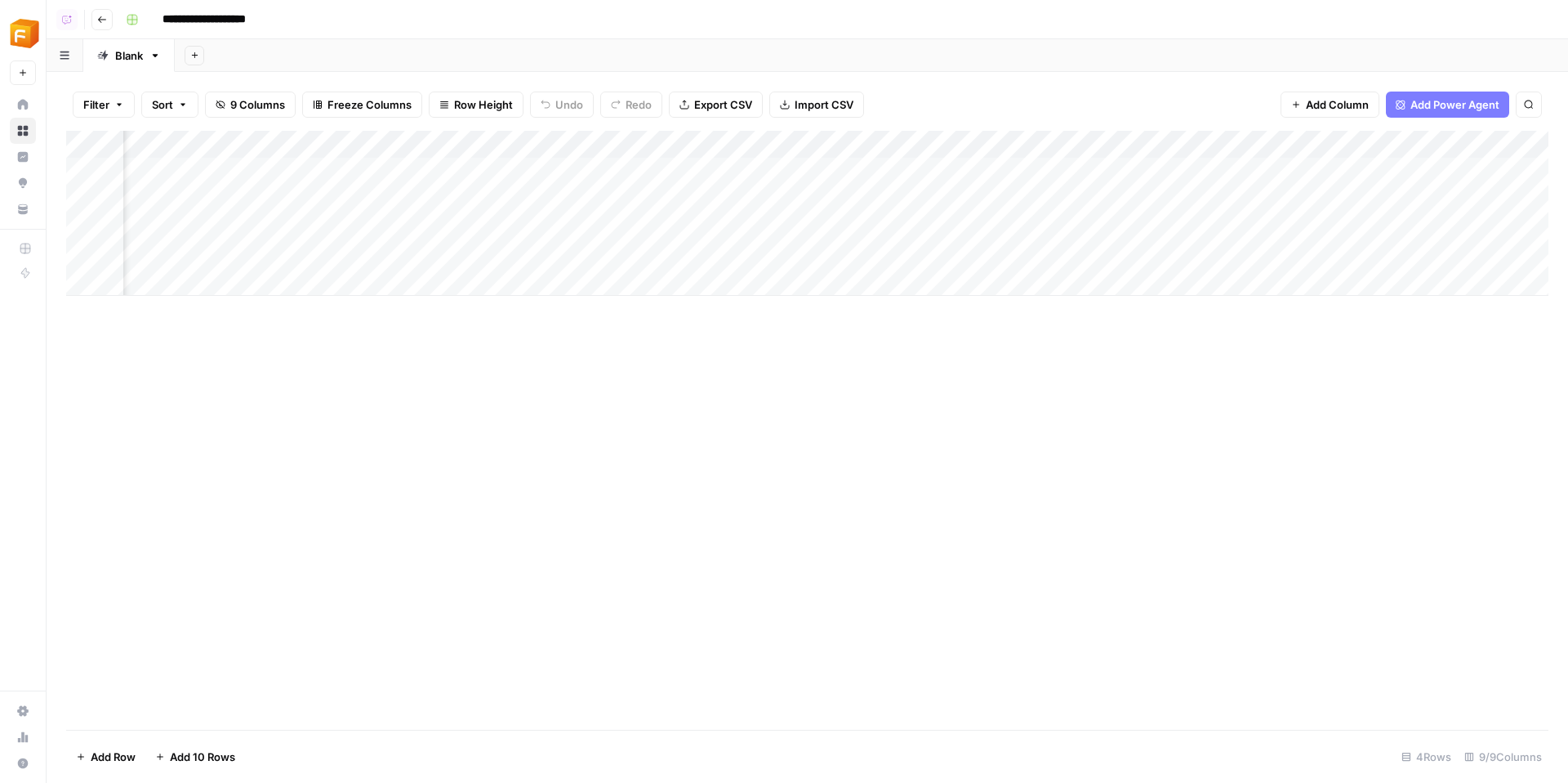
click at [1244, 168] on div "Add Column" at bounding box center [806, 212] width 1482 height 165
click at [1110, 143] on div "Add Column" at bounding box center [806, 212] width 1482 height 165
click at [996, 362] on span "Remove Column" at bounding box center [996, 364] width 143 height 16
click at [748, 165] on button "Delete" at bounding box center [725, 169] width 55 height 29
click at [876, 141] on div "Add Column" at bounding box center [806, 212] width 1482 height 165
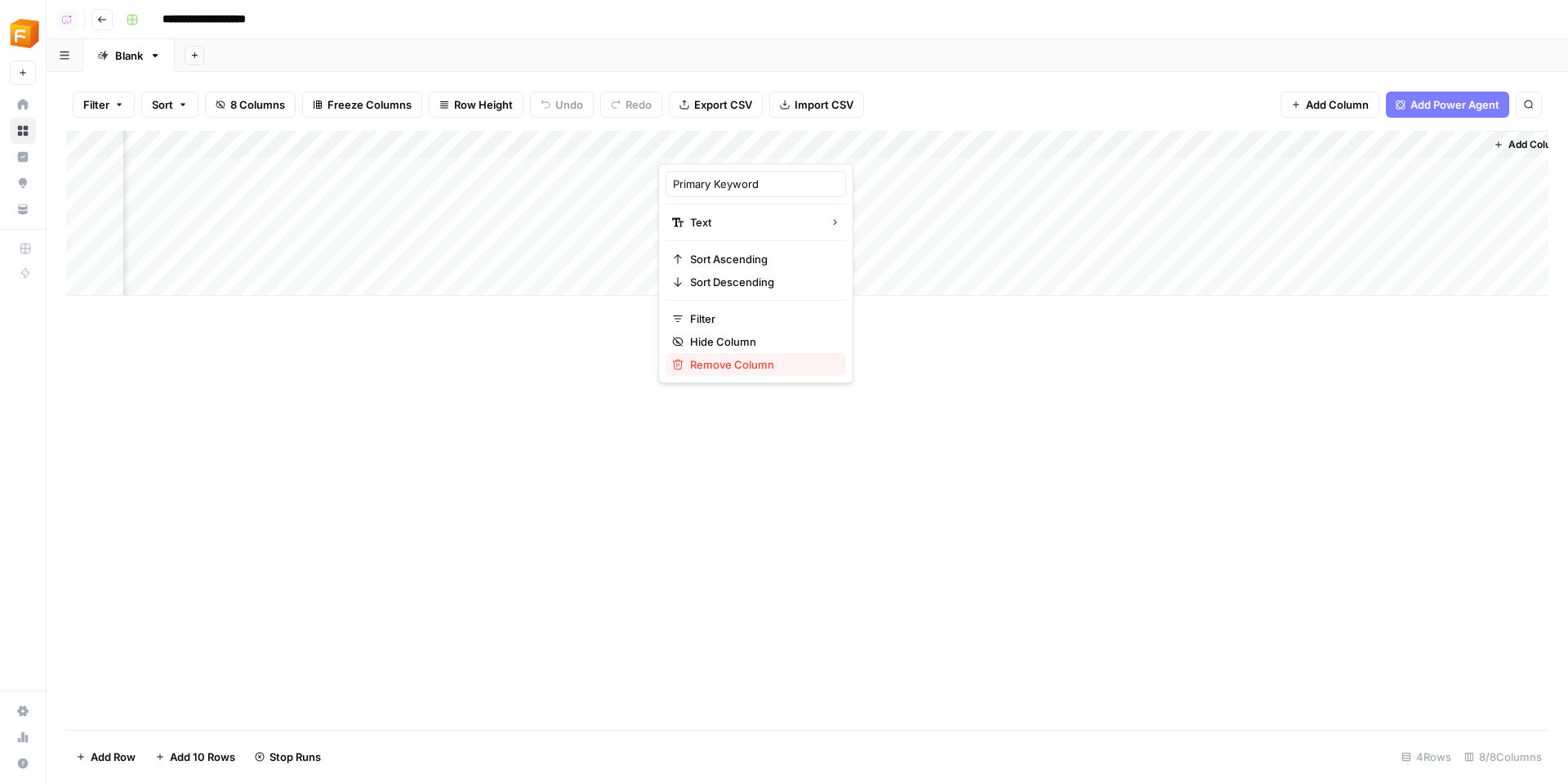
click at [733, 369] on span "Remove Column" at bounding box center [761, 364] width 143 height 16
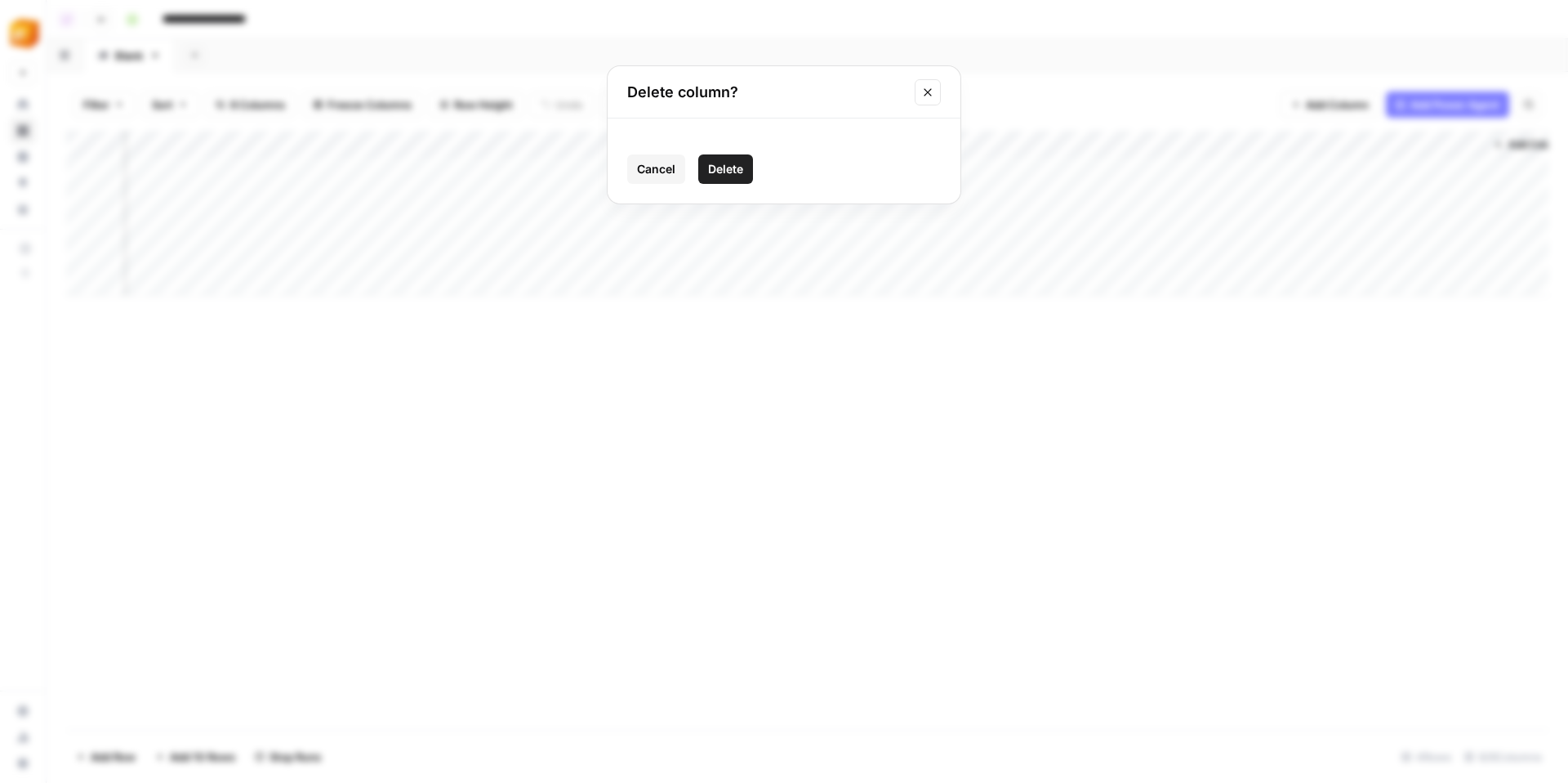
click at [714, 167] on span "Delete" at bounding box center [725, 169] width 35 height 16
click at [1076, 199] on div "Add Column" at bounding box center [806, 212] width 1482 height 165
click at [1442, 178] on div "Add Column" at bounding box center [806, 212] width 1482 height 165
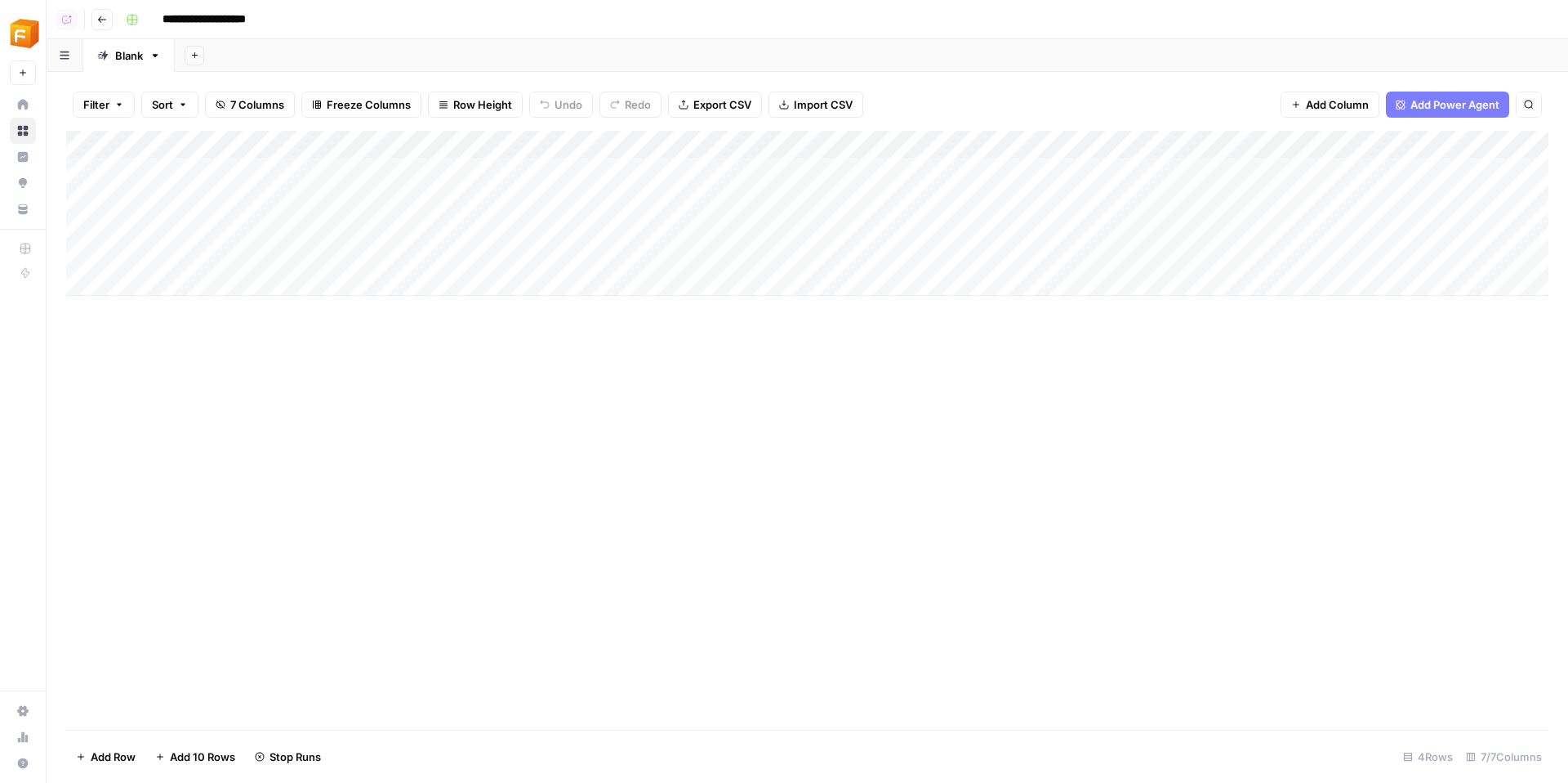
click at [1509, 439] on div "Add Column" at bounding box center [806, 430] width 1482 height 598
click at [106, 16] on icon "button" at bounding box center [102, 20] width 10 height 10
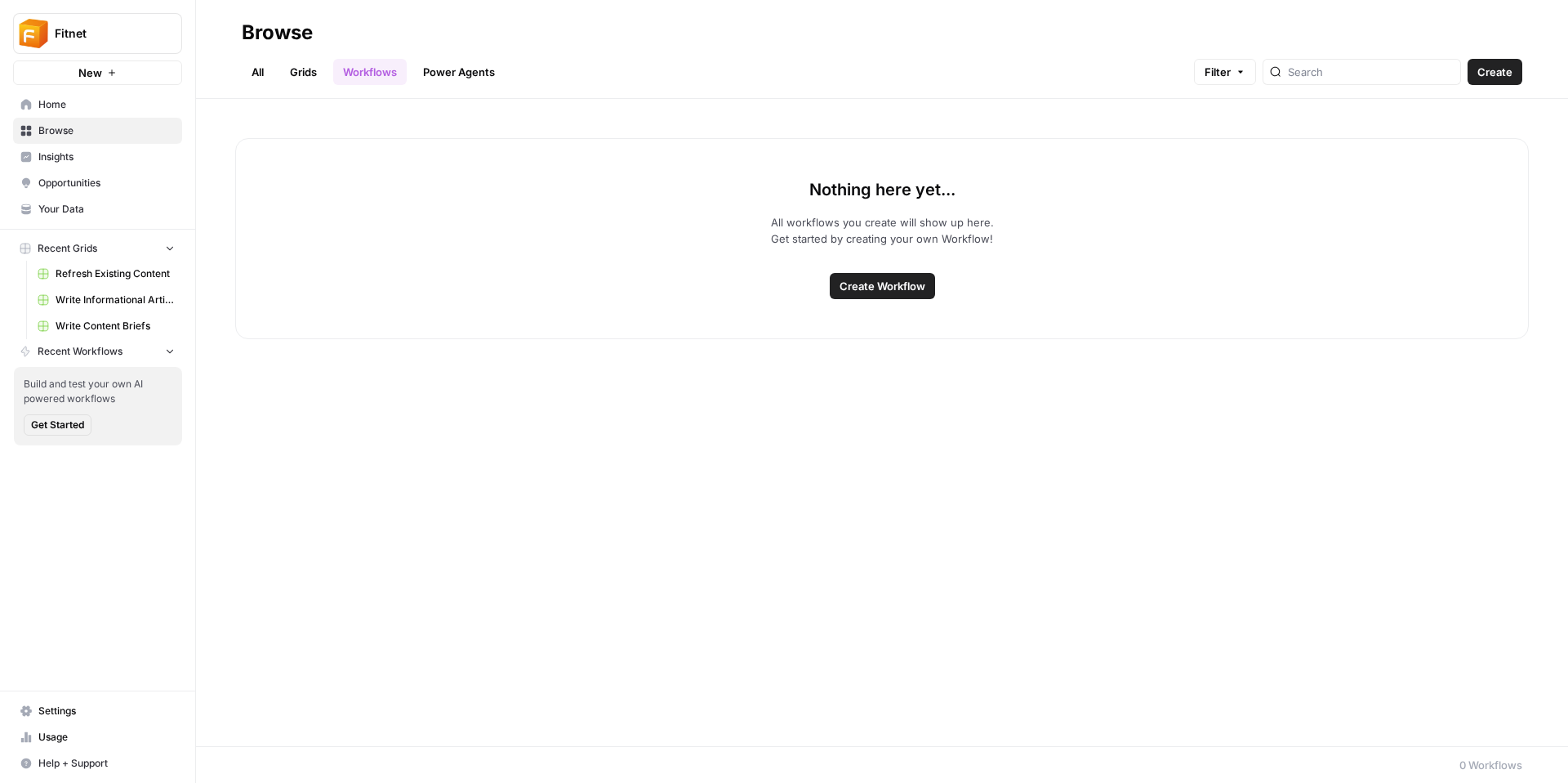
click at [300, 86] on header "Browse All Grids Workflows Power Agents Filter Create" at bounding box center [882, 49] width 1372 height 99
click at [300, 71] on link "Grids" at bounding box center [303, 72] width 47 height 26
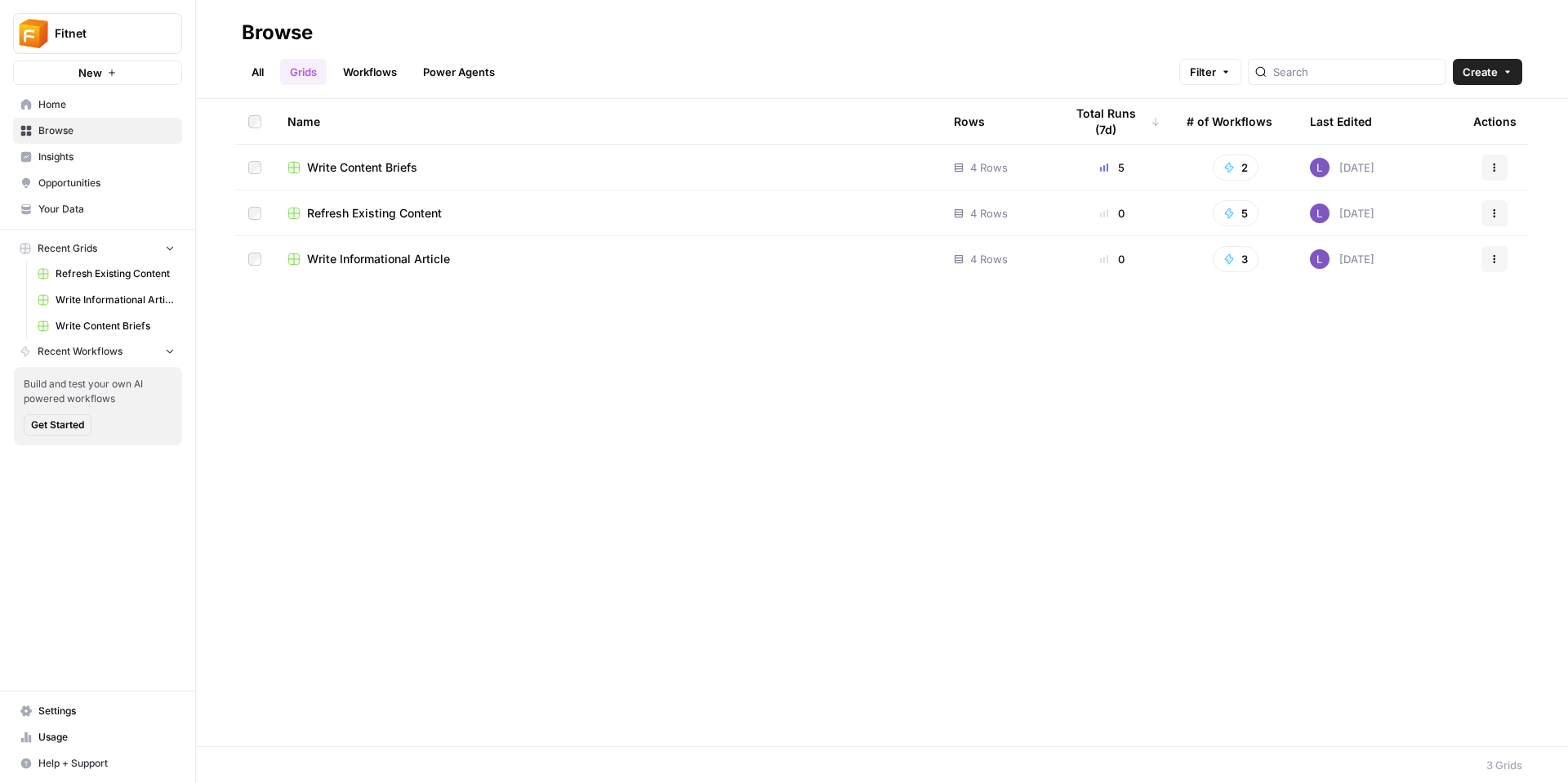
click at [382, 214] on span "Refresh Existing Content" at bounding box center [374, 213] width 135 height 16
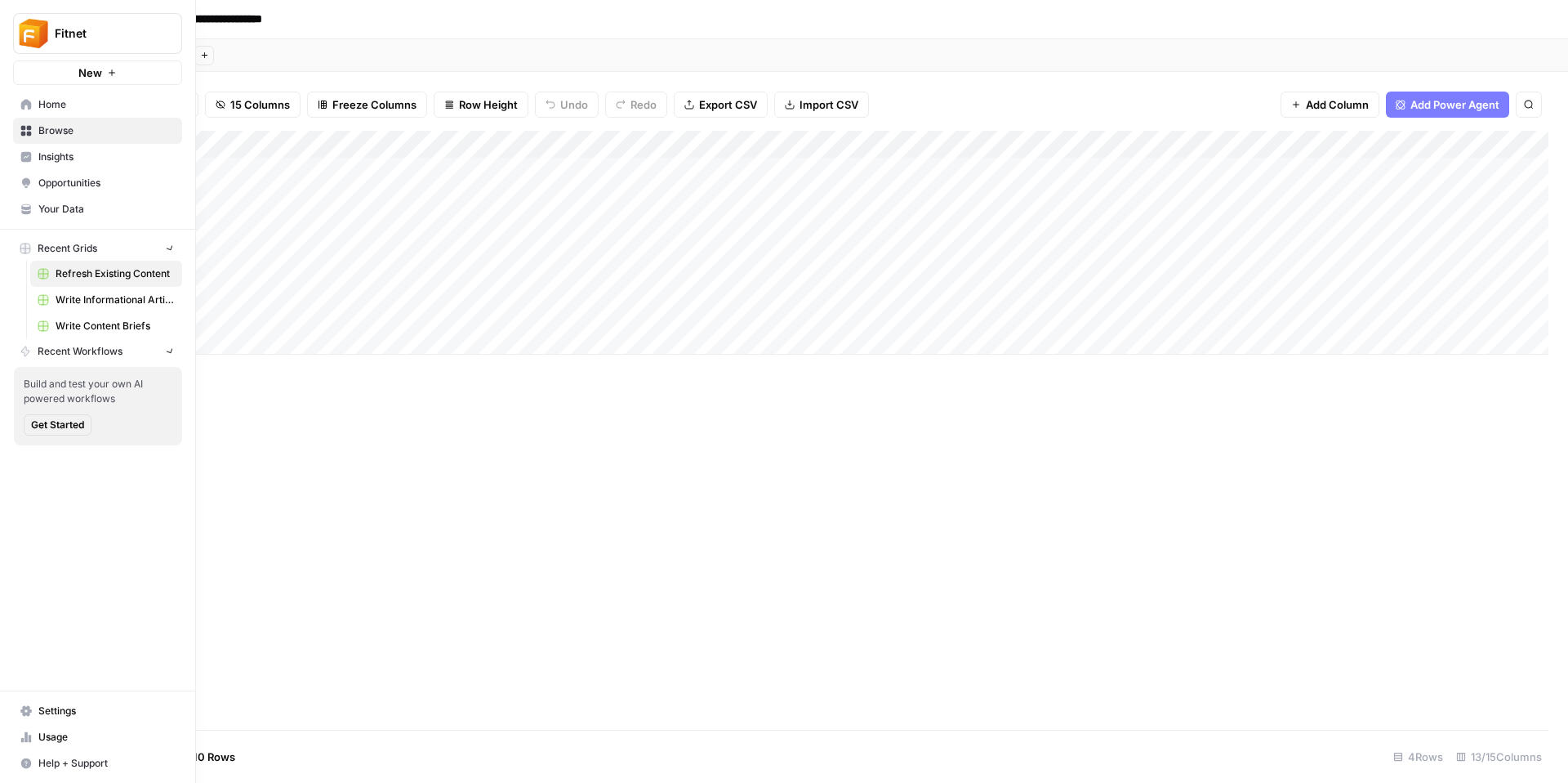
click at [18, 103] on link "Home" at bounding box center [98, 105] width 169 height 26
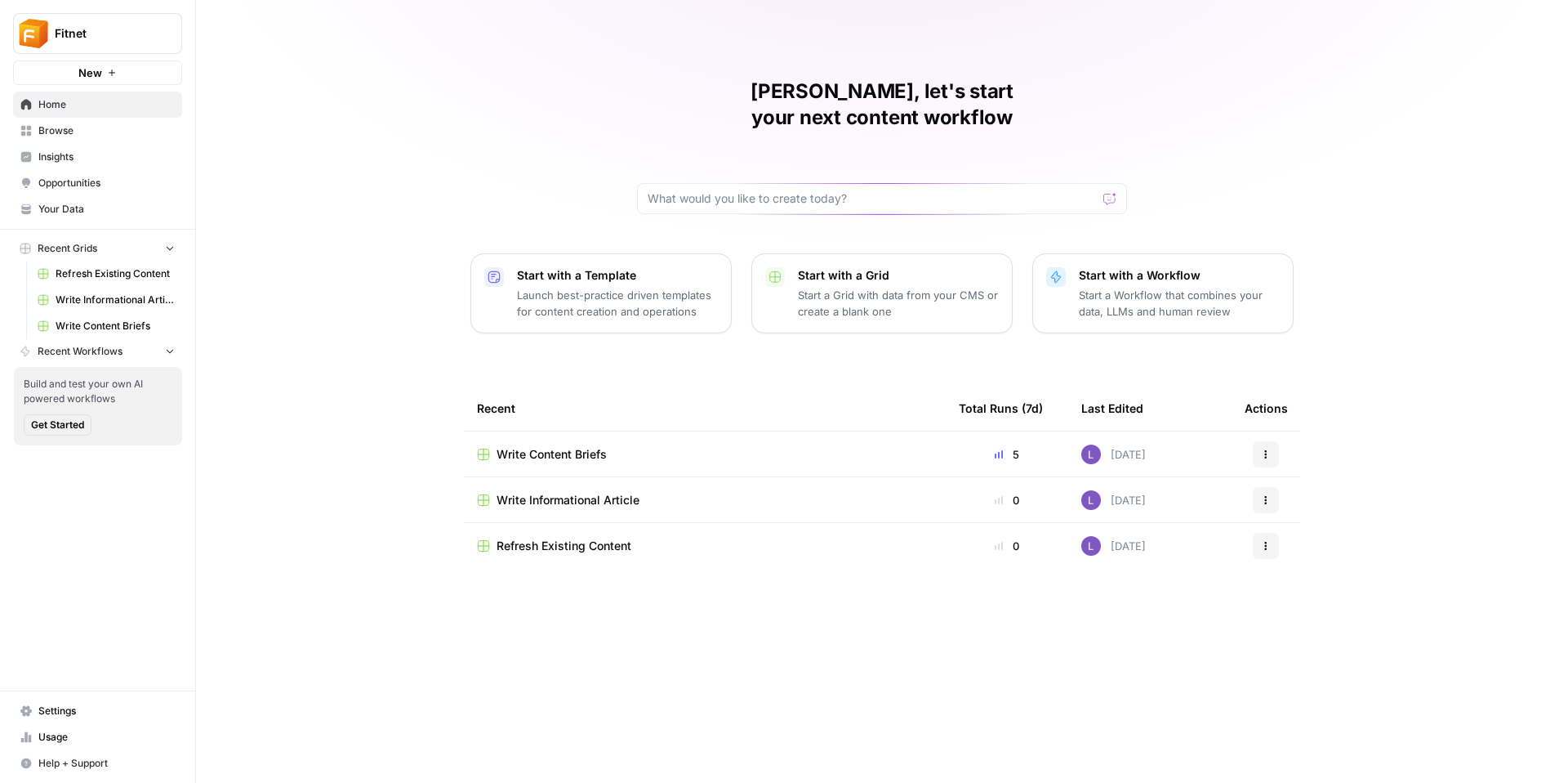
click at [527, 446] on span "Write Content Briefs" at bounding box center [551, 454] width 111 height 16
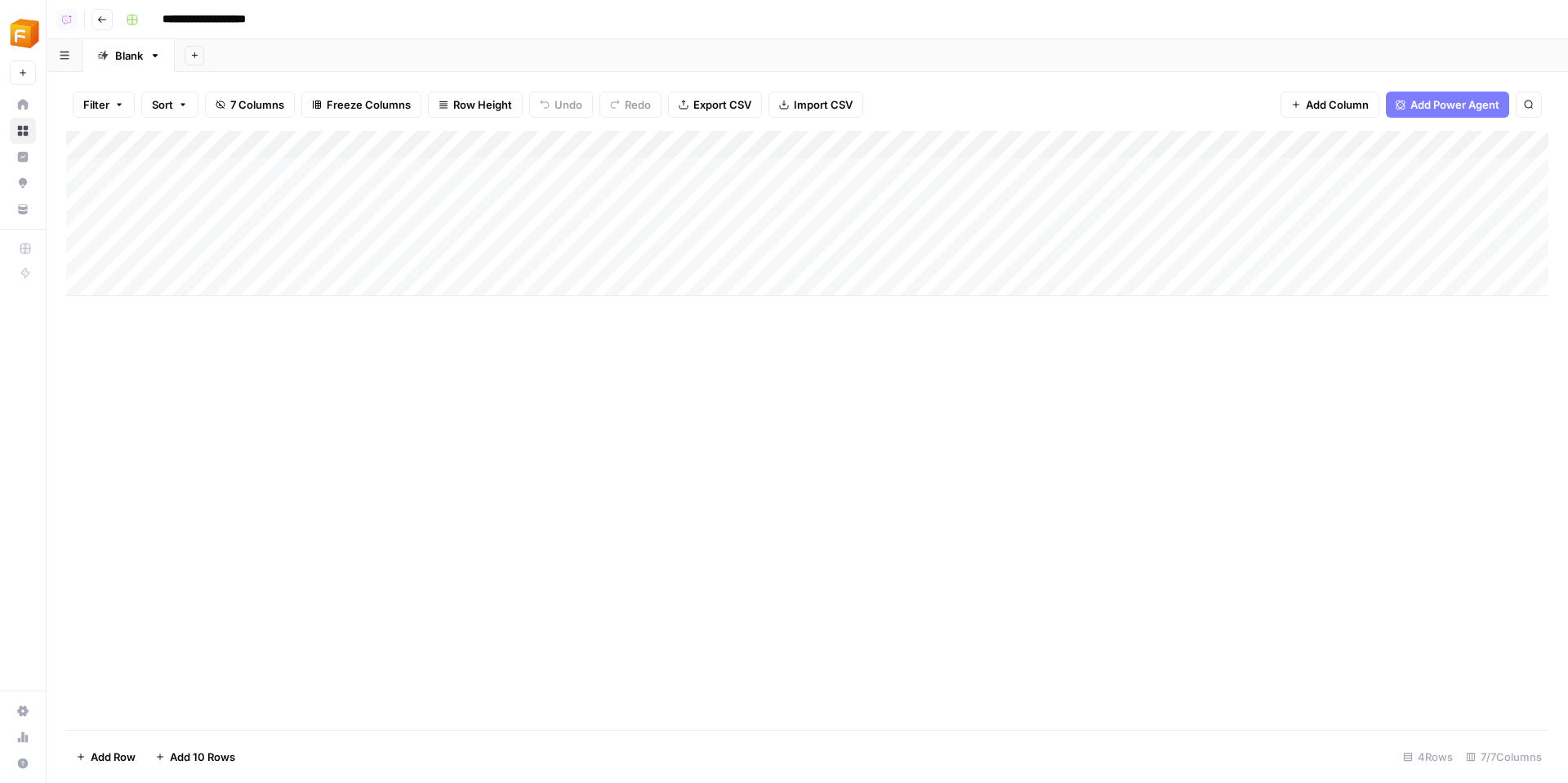
click at [784, 139] on div "Add Column" at bounding box center [806, 212] width 1482 height 165
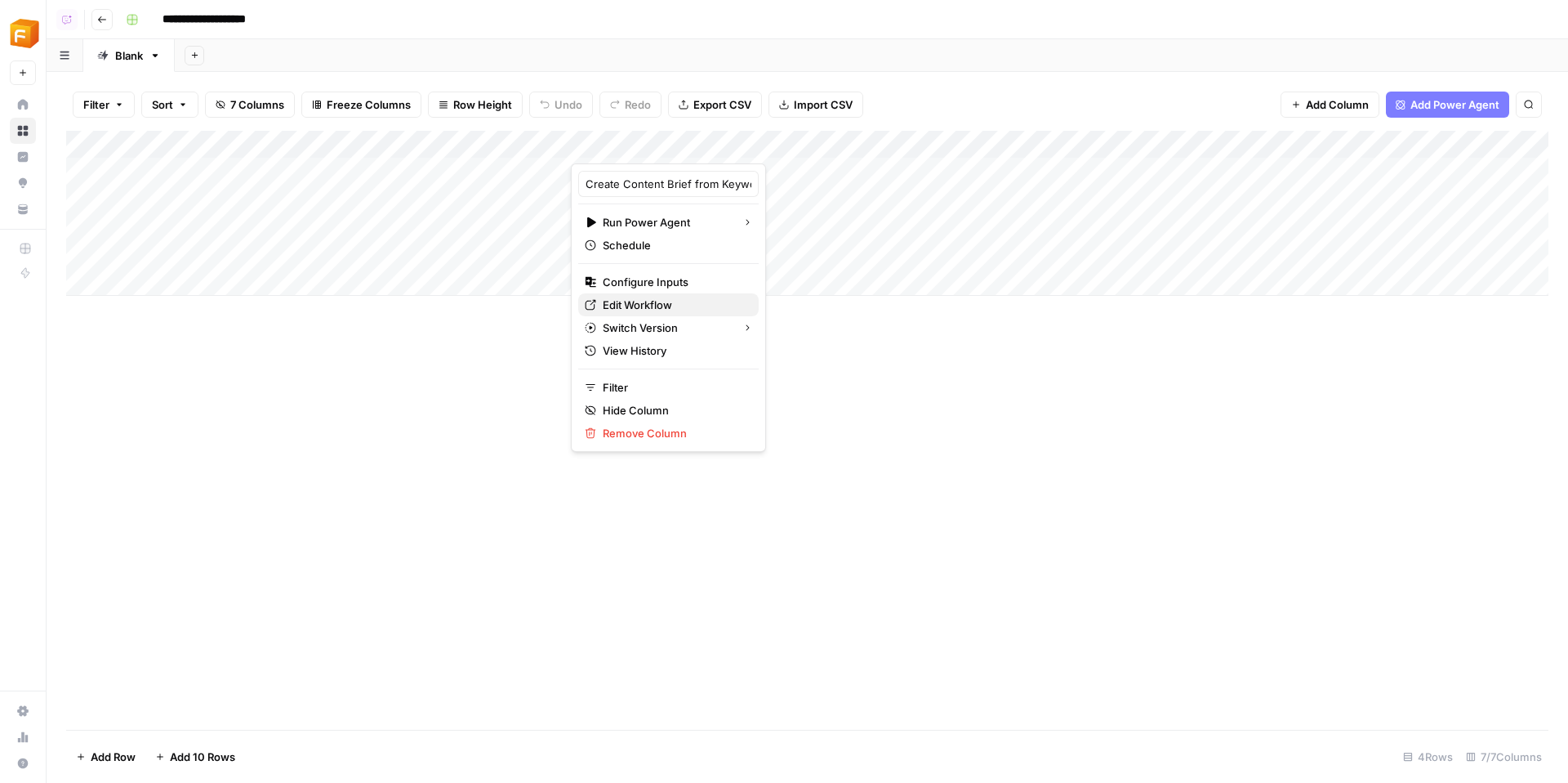
click at [646, 306] on span "Edit Workflow" at bounding box center [674, 304] width 143 height 16
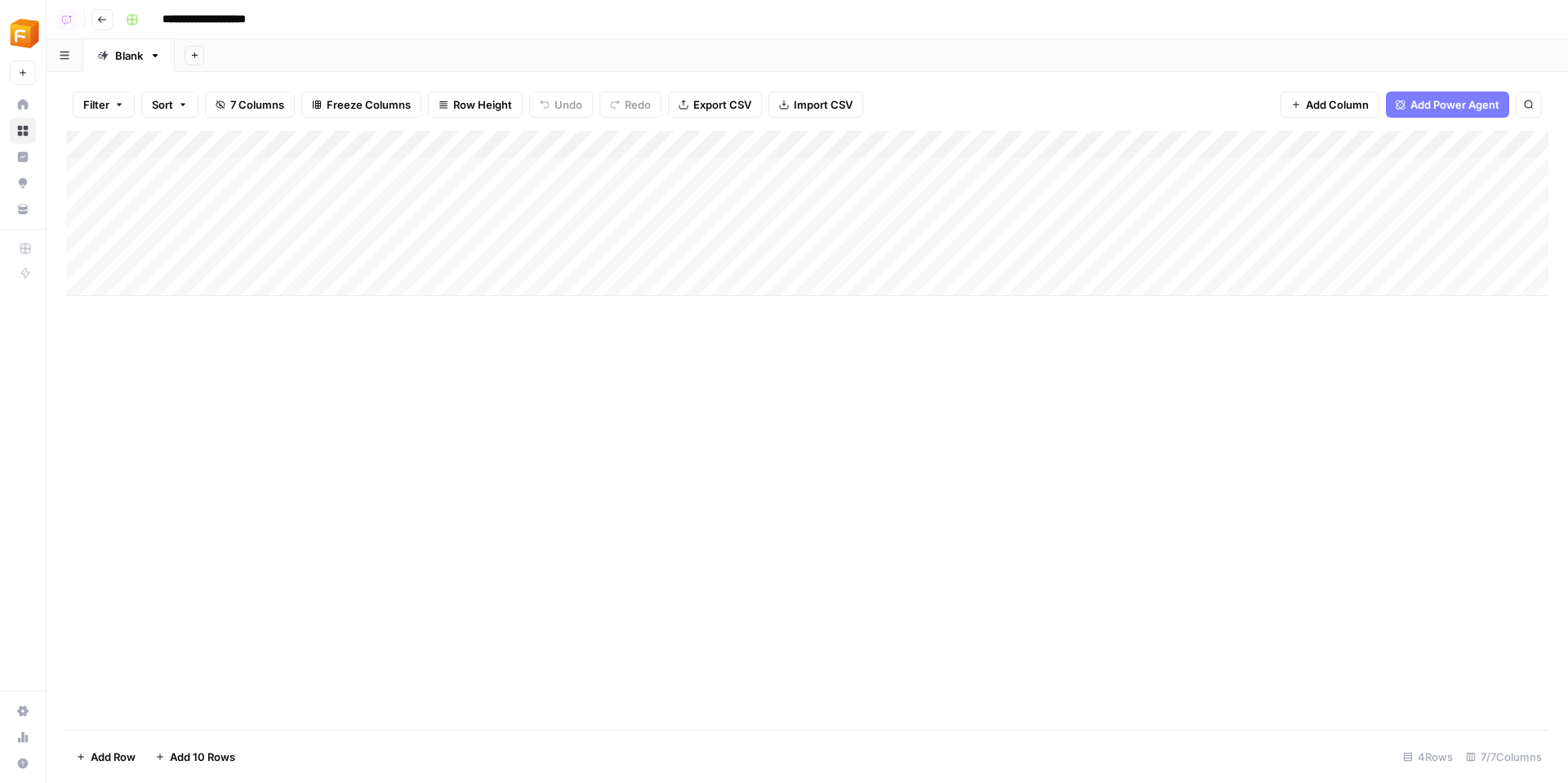
click at [641, 227] on div "Add Column" at bounding box center [806, 212] width 1482 height 165
click at [641, 228] on div "Add Column" at bounding box center [806, 212] width 1482 height 165
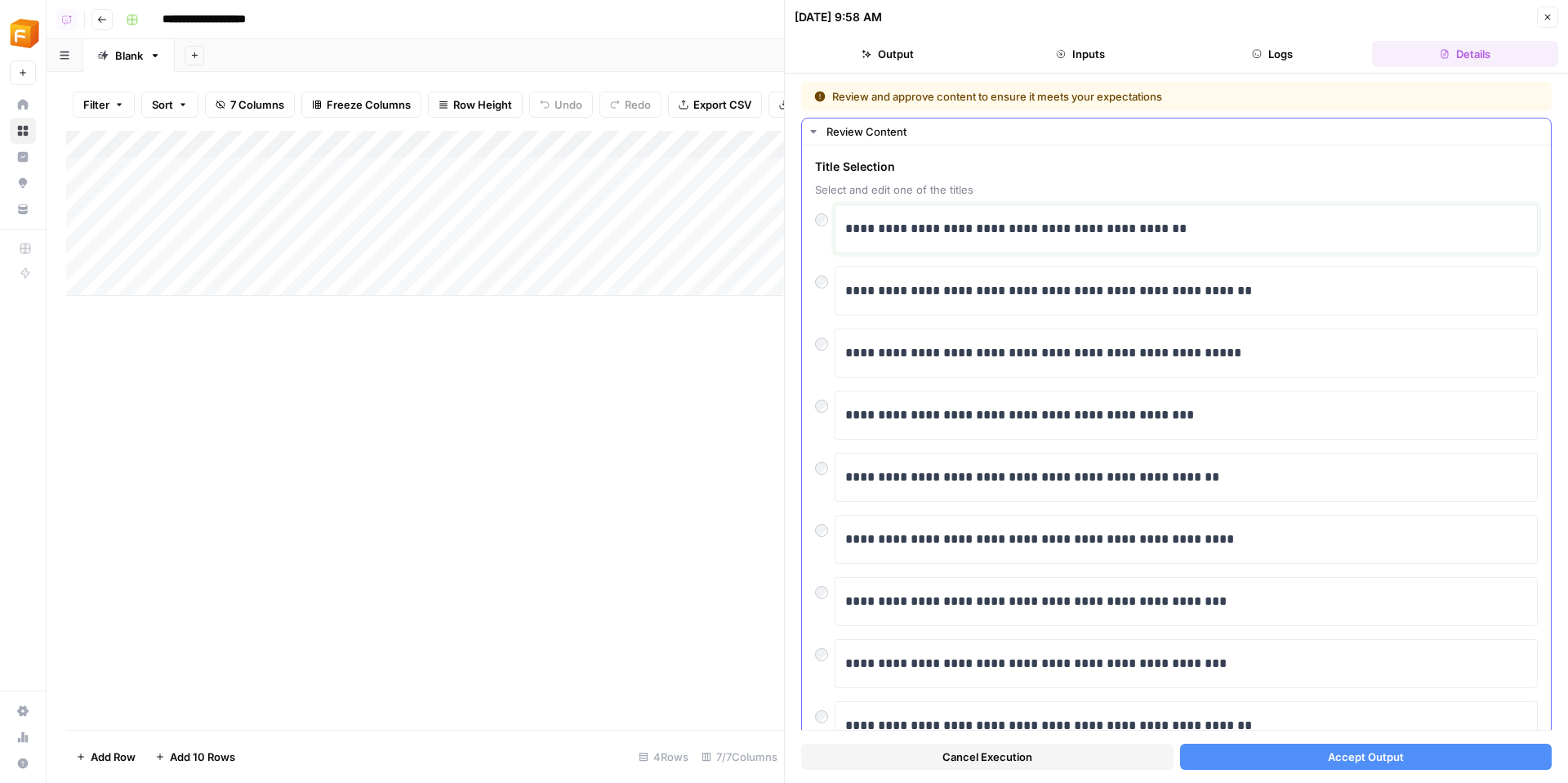
drag, startPoint x: 1244, startPoint y: 229, endPoint x: 911, endPoint y: 229, distance: 333.0
click at [911, 229] on p "**********" at bounding box center [1186, 228] width 682 height 21
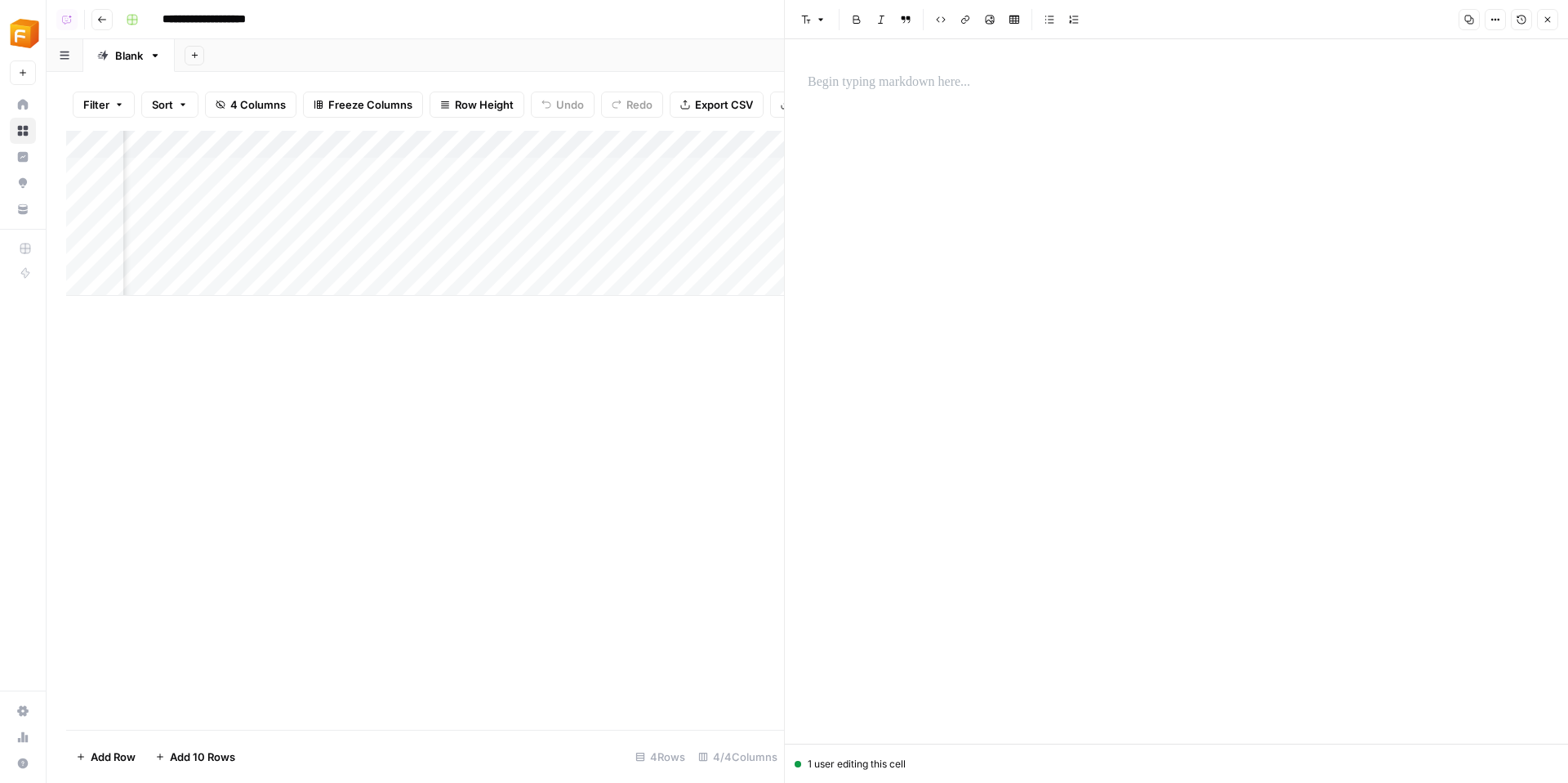
scroll to position [0, 197]
click at [539, 166] on div "Add Column" at bounding box center [425, 212] width 718 height 165
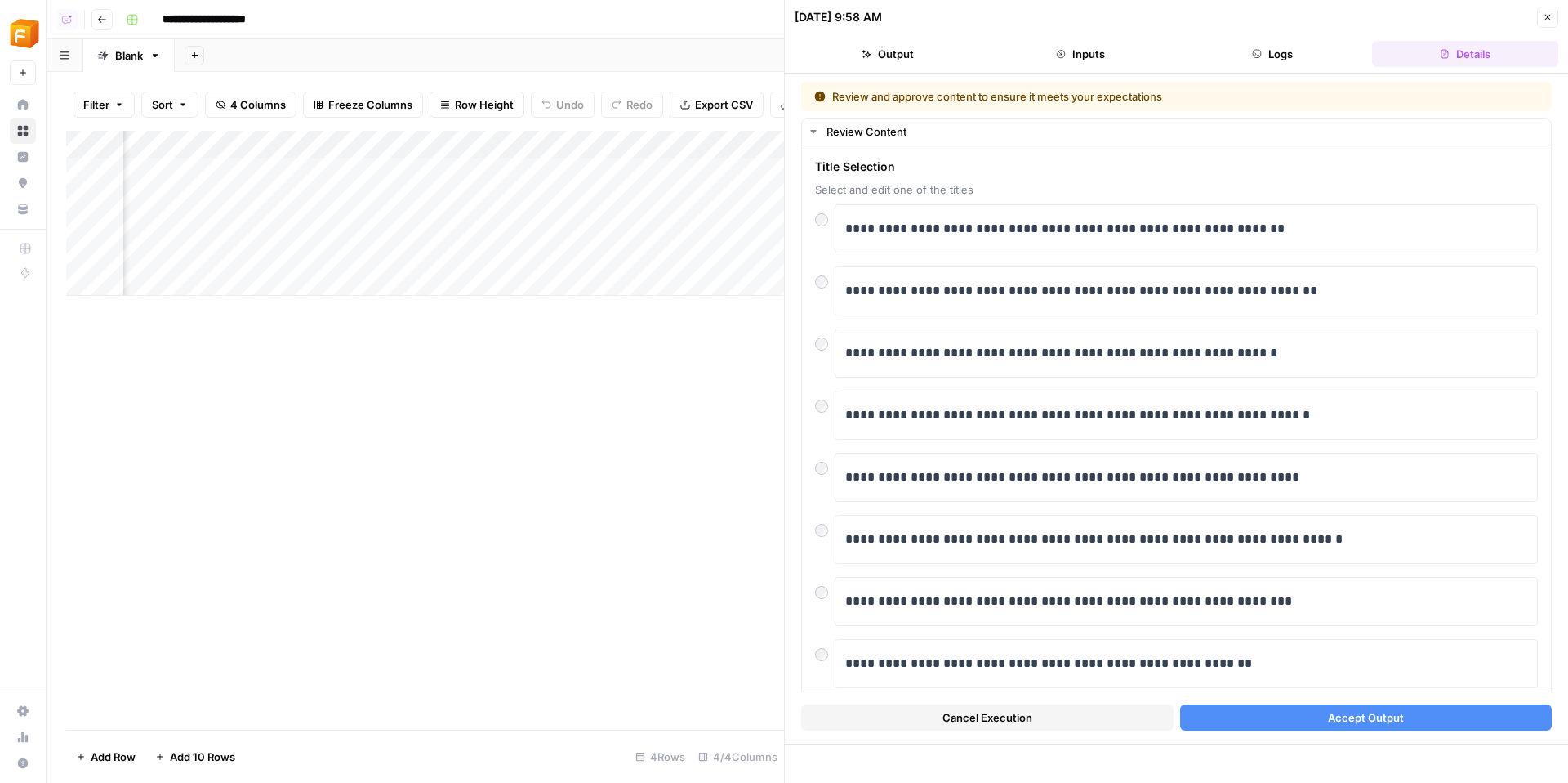
click at [1322, 711] on button "Accept Output" at bounding box center [1367, 717] width 373 height 26
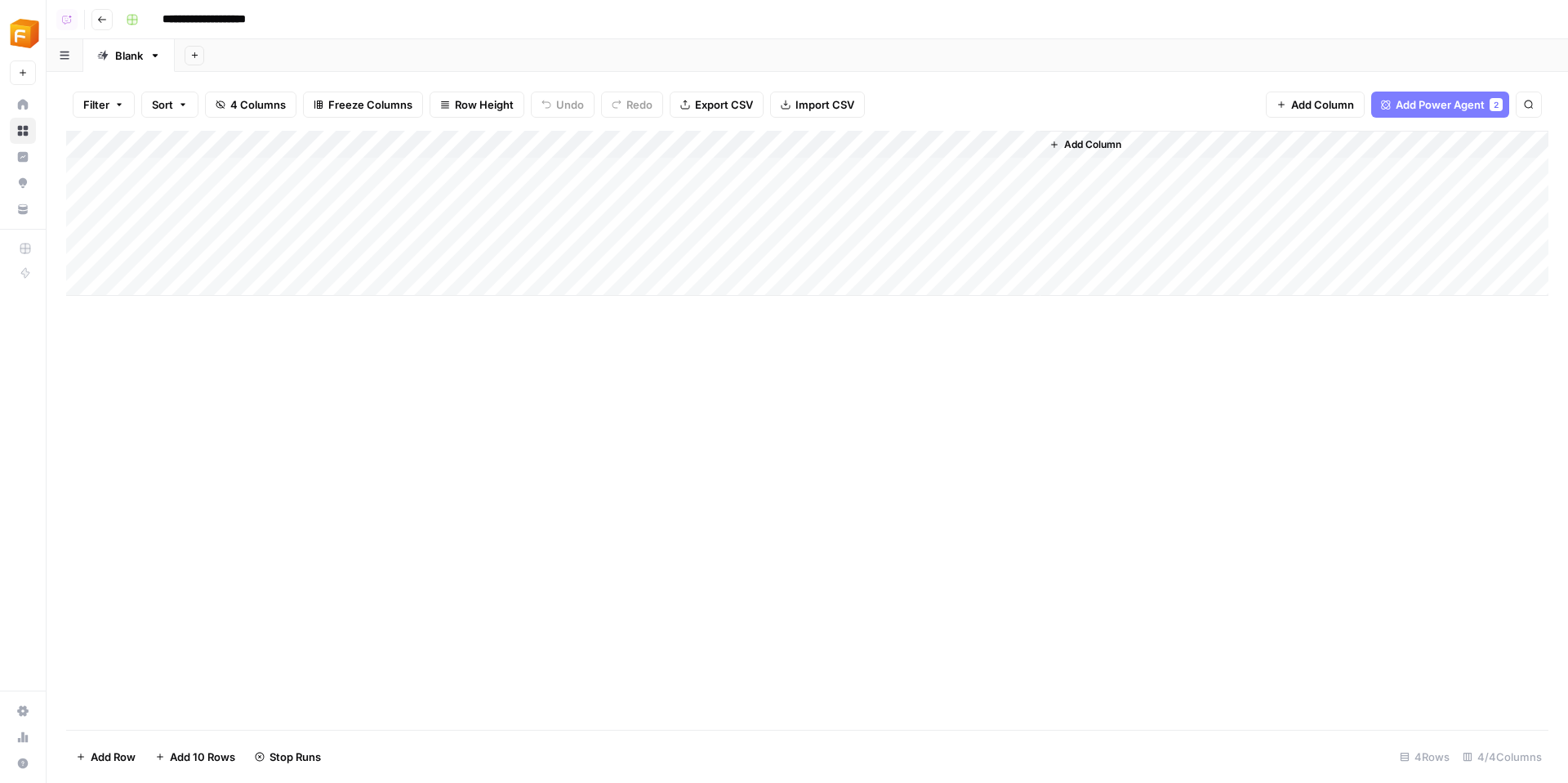
click at [781, 169] on div "Add Column" at bounding box center [806, 212] width 1482 height 165
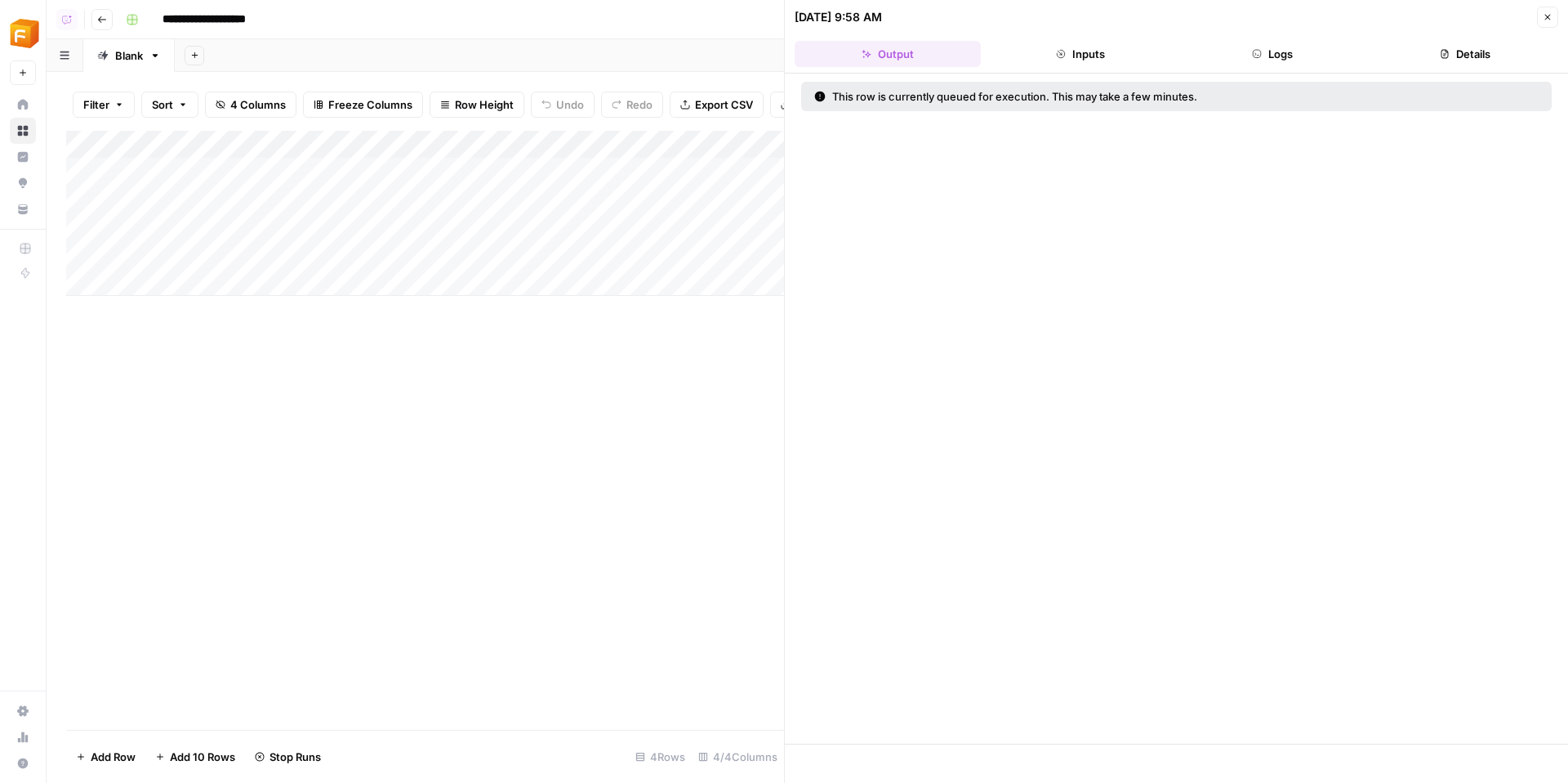
click at [1289, 55] on button "Logs" at bounding box center [1273, 54] width 186 height 26
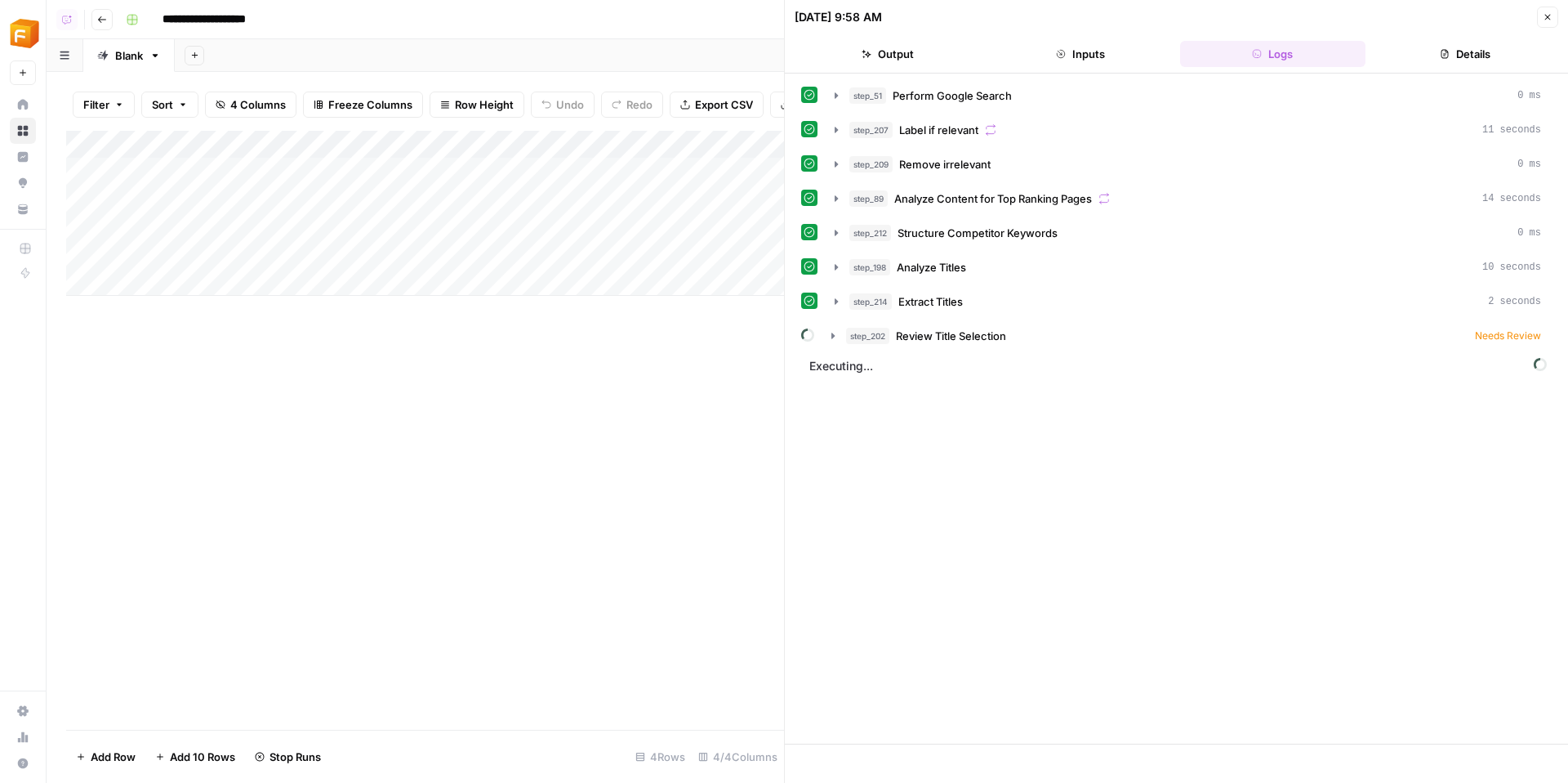
click at [1539, 20] on button "Close" at bounding box center [1547, 17] width 21 height 21
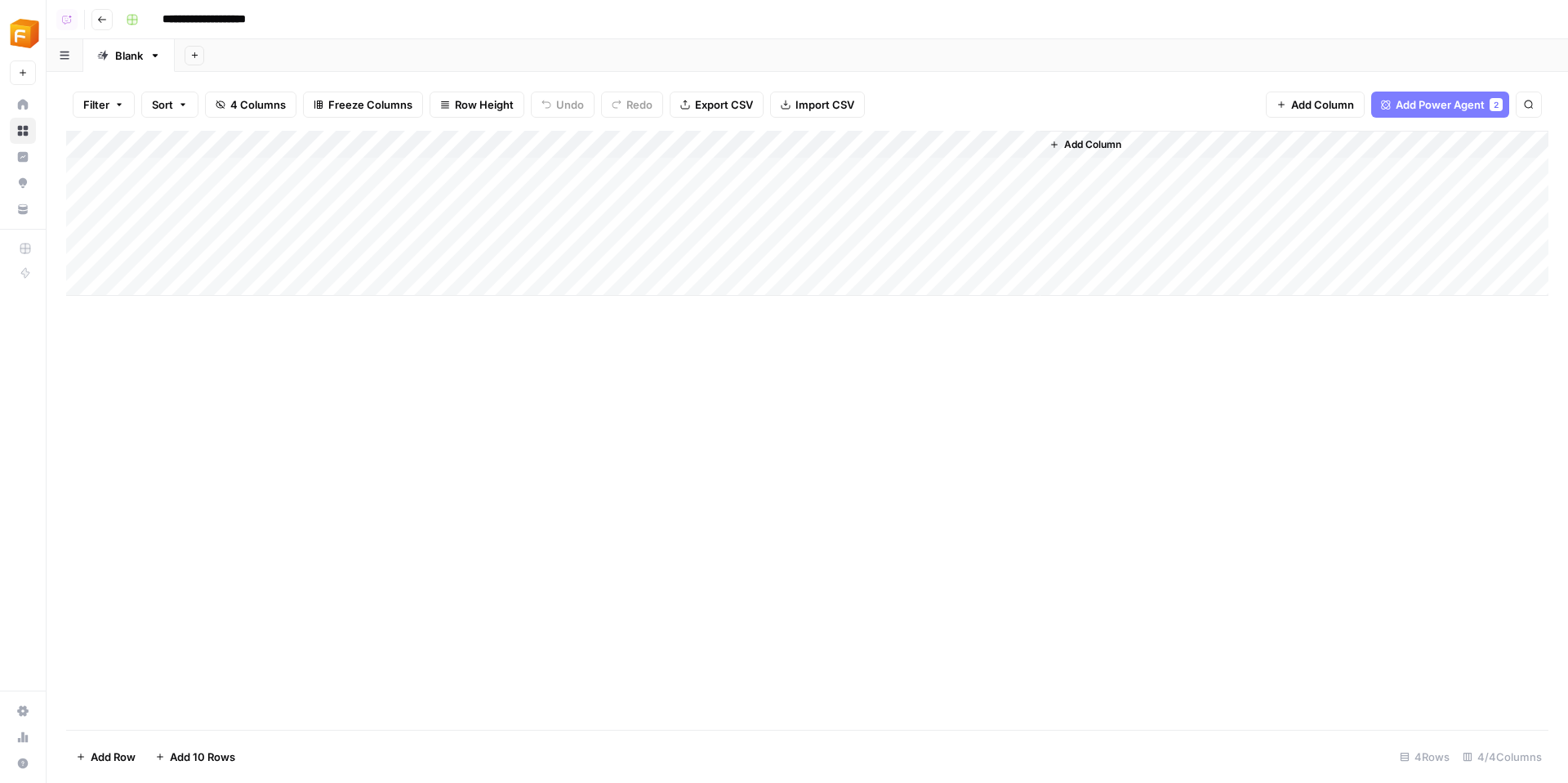
click at [1022, 168] on div "Add Column" at bounding box center [806, 212] width 1482 height 165
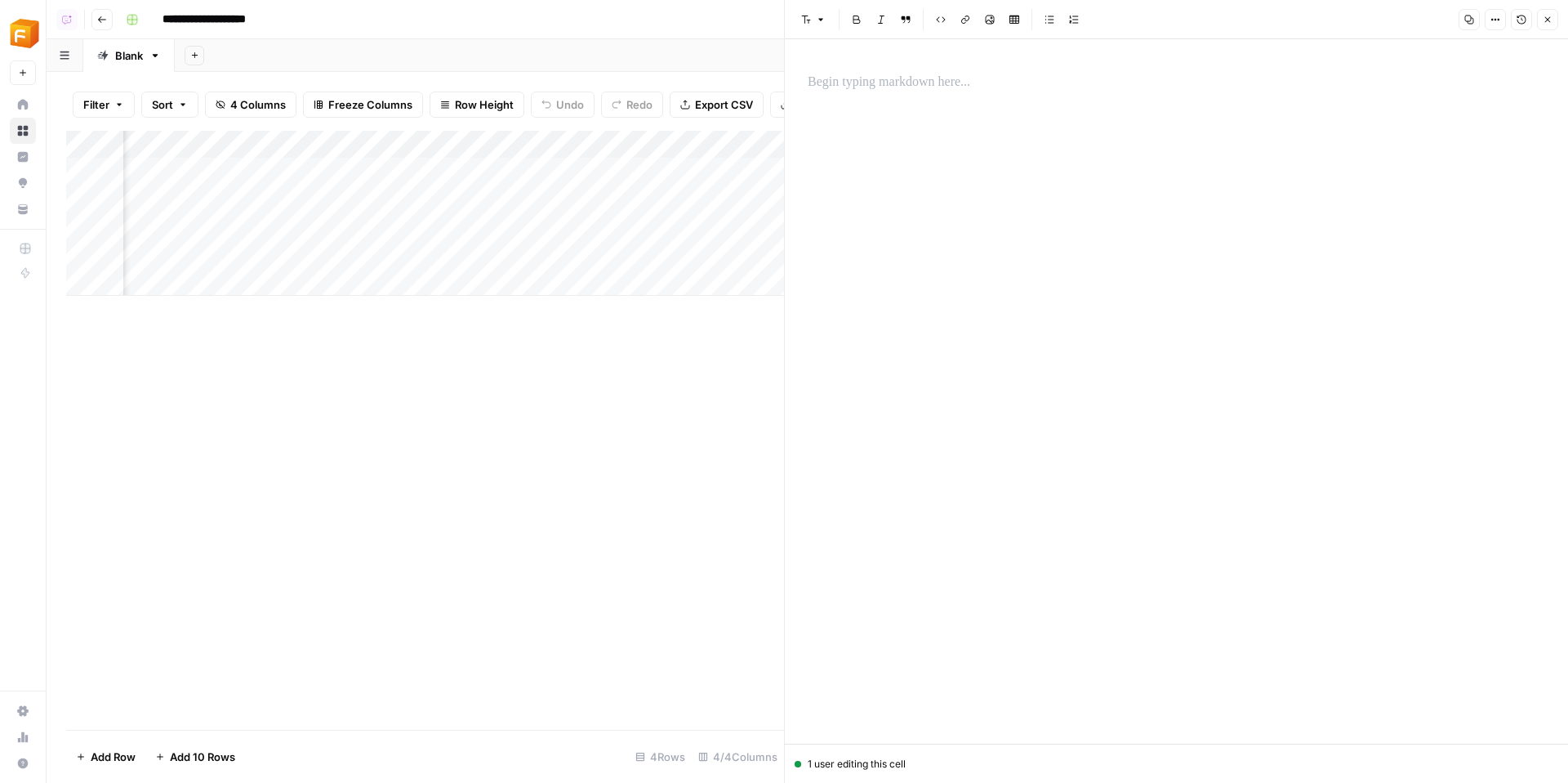
scroll to position [0, 173]
click at [605, 169] on div "Add Column" at bounding box center [425, 212] width 718 height 165
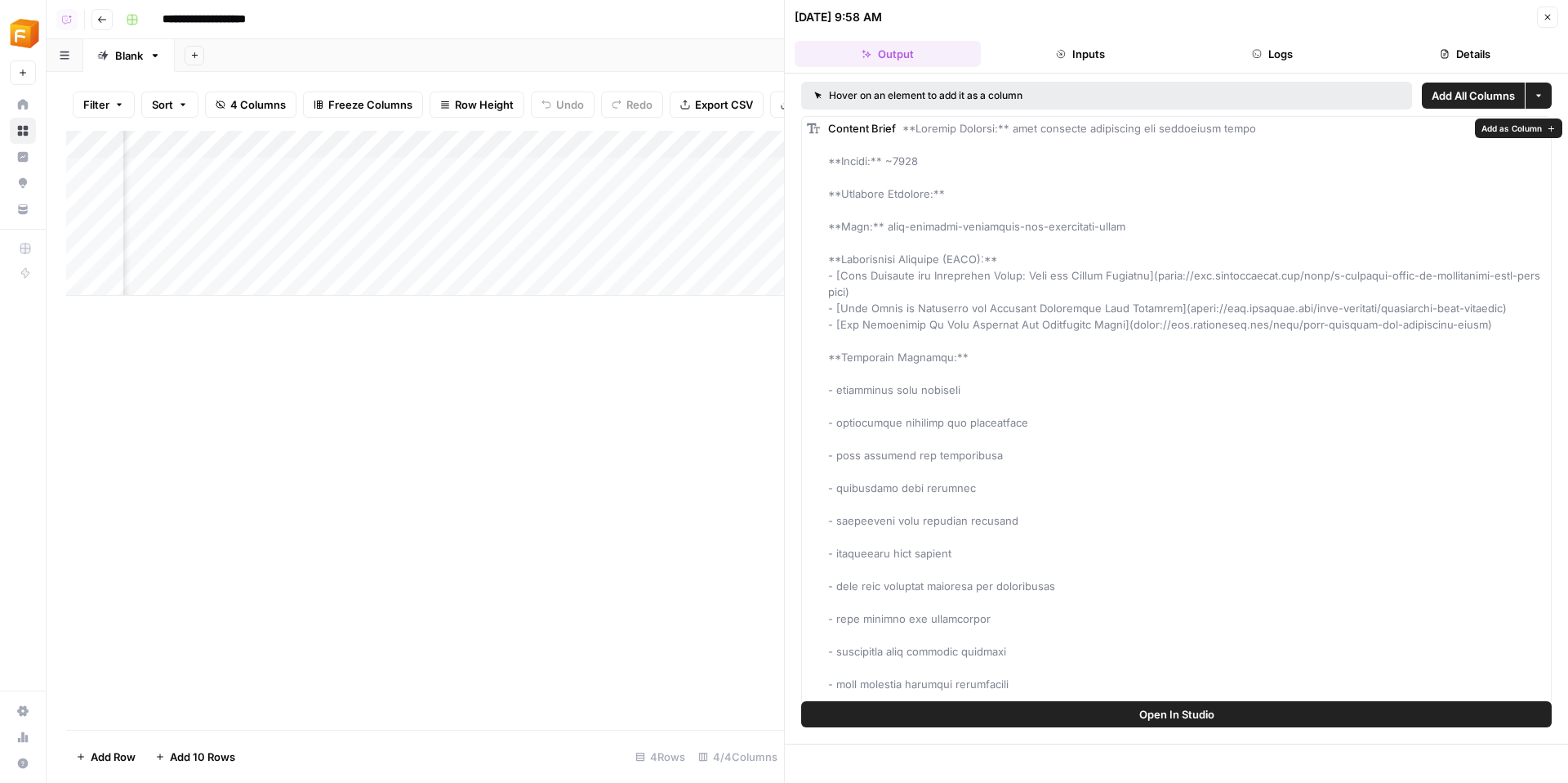
click at [1492, 131] on span "Add as Column" at bounding box center [1511, 128] width 61 height 13
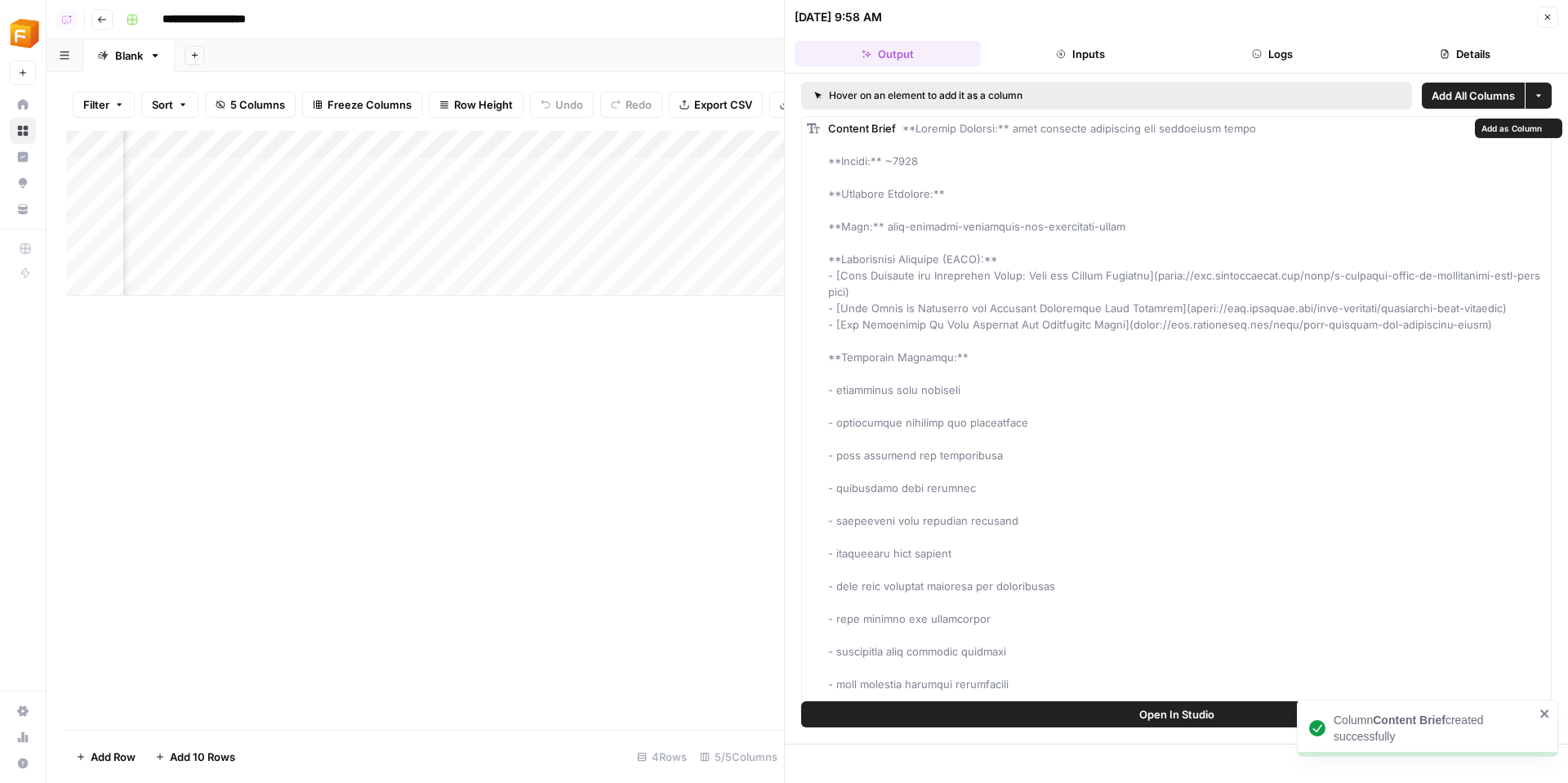
scroll to position [0, 299]
click at [646, 171] on div "Add Column" at bounding box center [425, 212] width 718 height 165
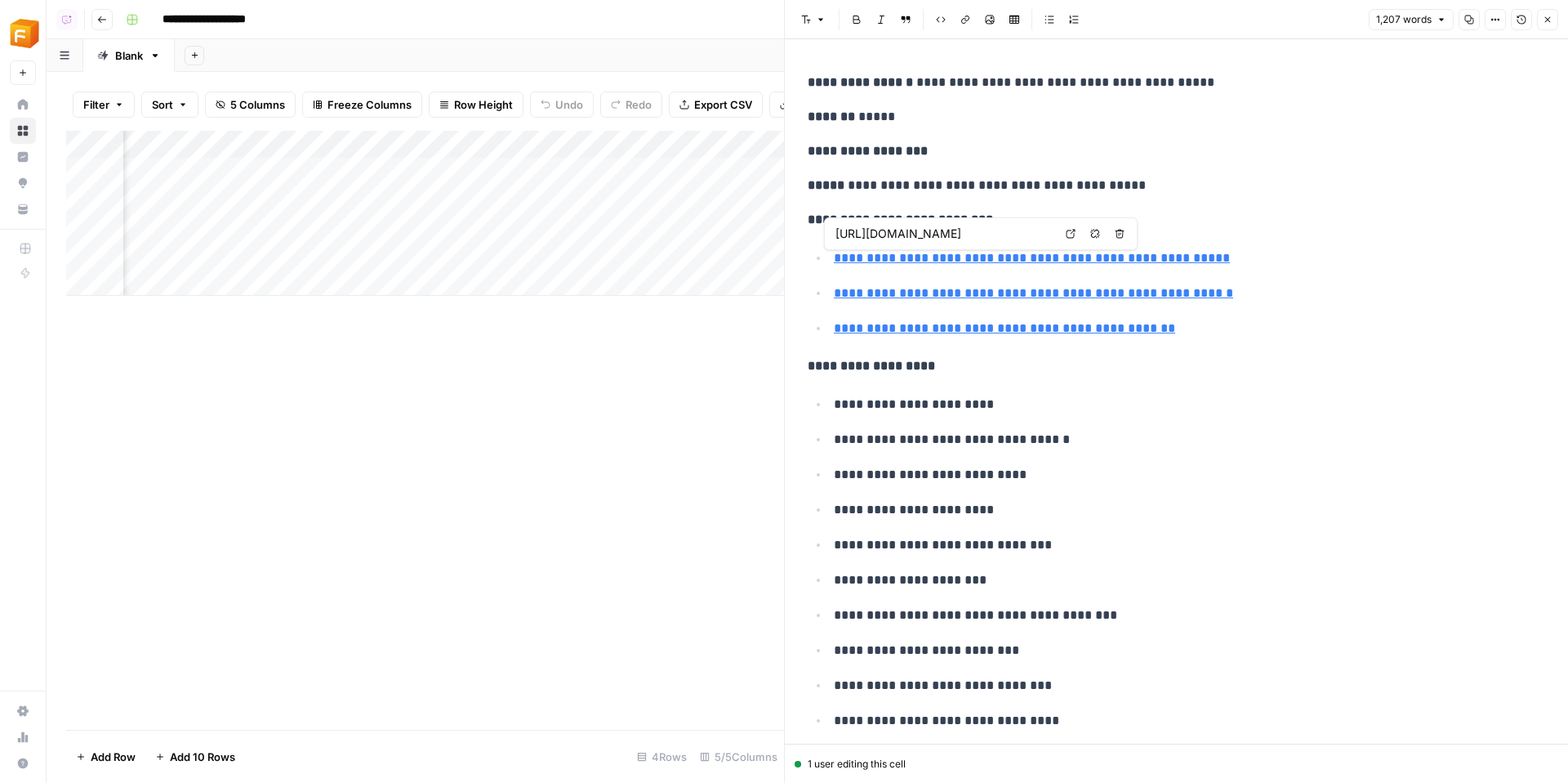
type input "[URL][DOMAIN_NAME]"
click at [941, 149] on p "**********" at bounding box center [1176, 151] width 738 height 21
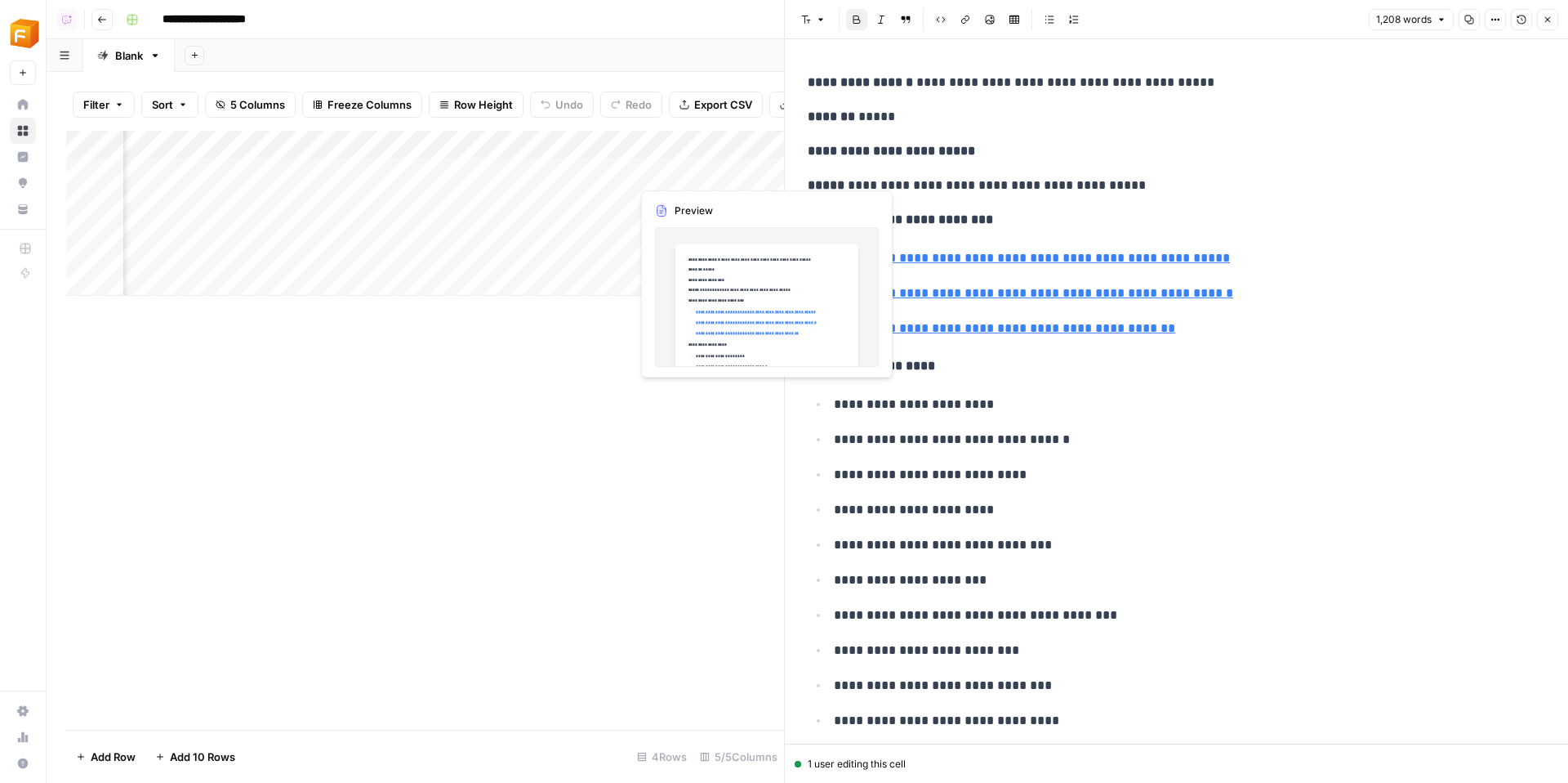
scroll to position [0, 417]
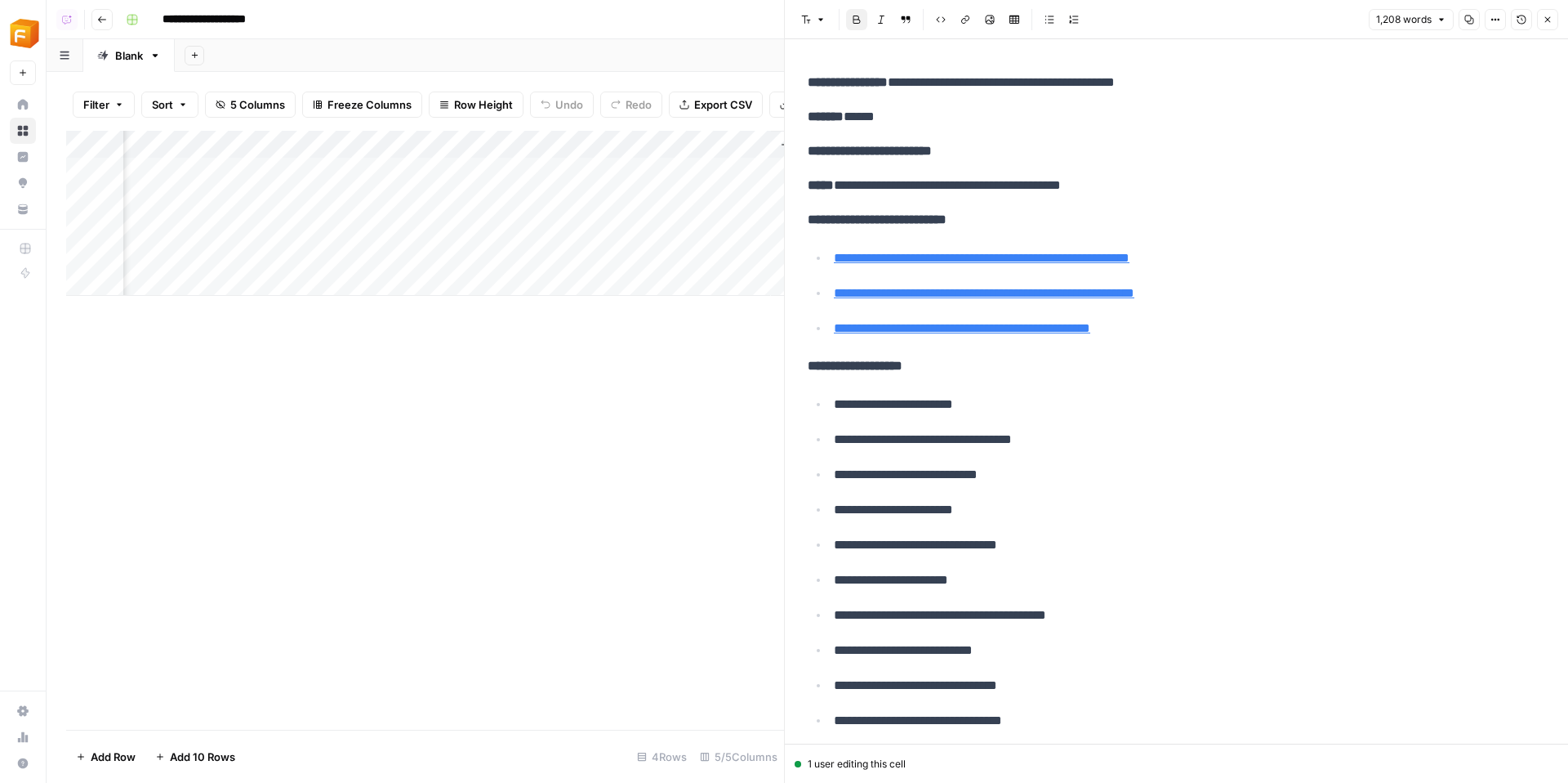
click at [757, 147] on div "Add Column" at bounding box center [425, 212] width 718 height 165
click at [607, 313] on button "Remove Column" at bounding box center [640, 304] width 180 height 23
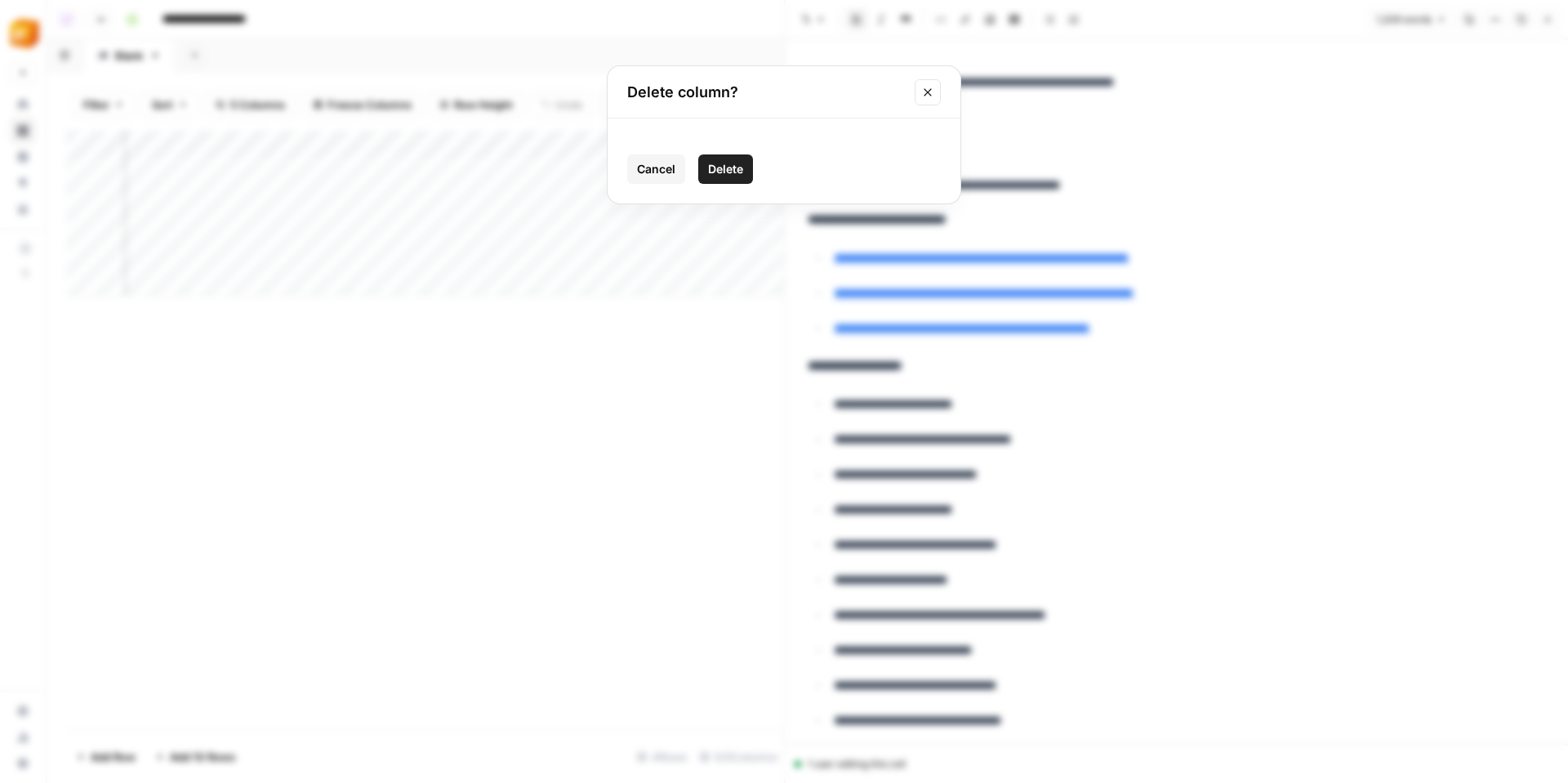
click at [744, 166] on button "Delete" at bounding box center [725, 169] width 55 height 29
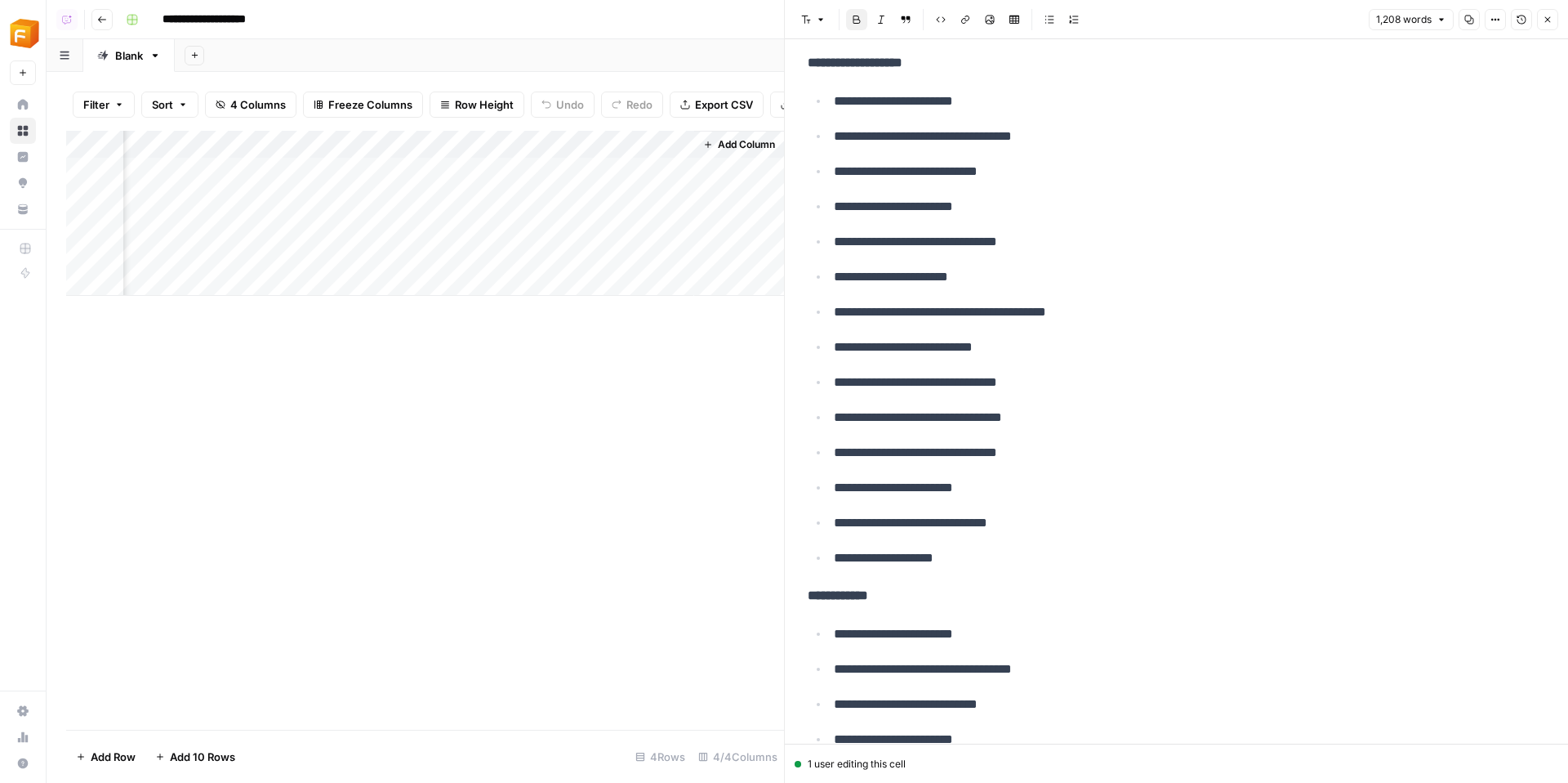
scroll to position [389, 0]
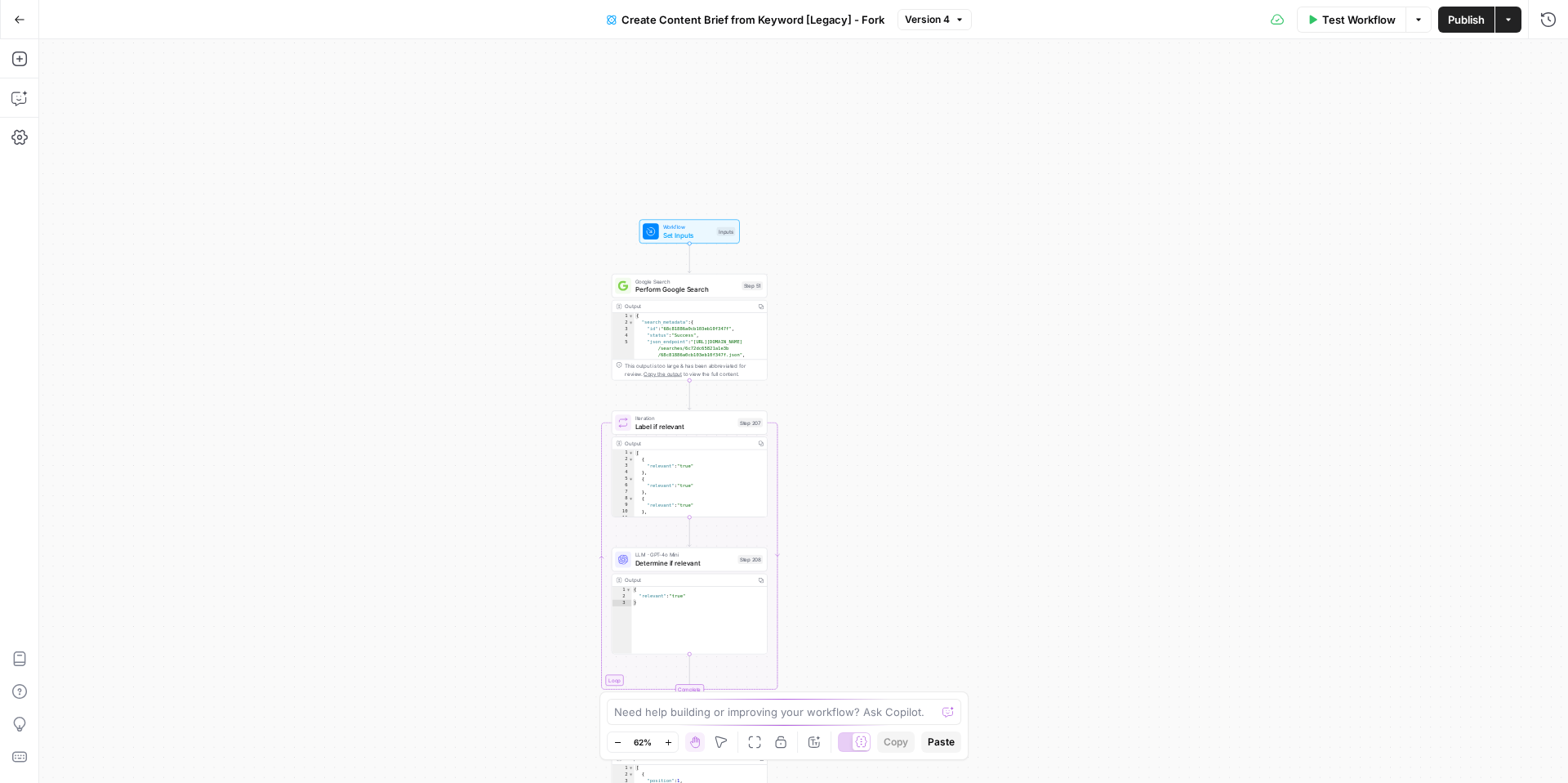
click at [642, 228] on div "Workflow Set Inputs Inputs Test Step" at bounding box center [689, 231] width 101 height 25
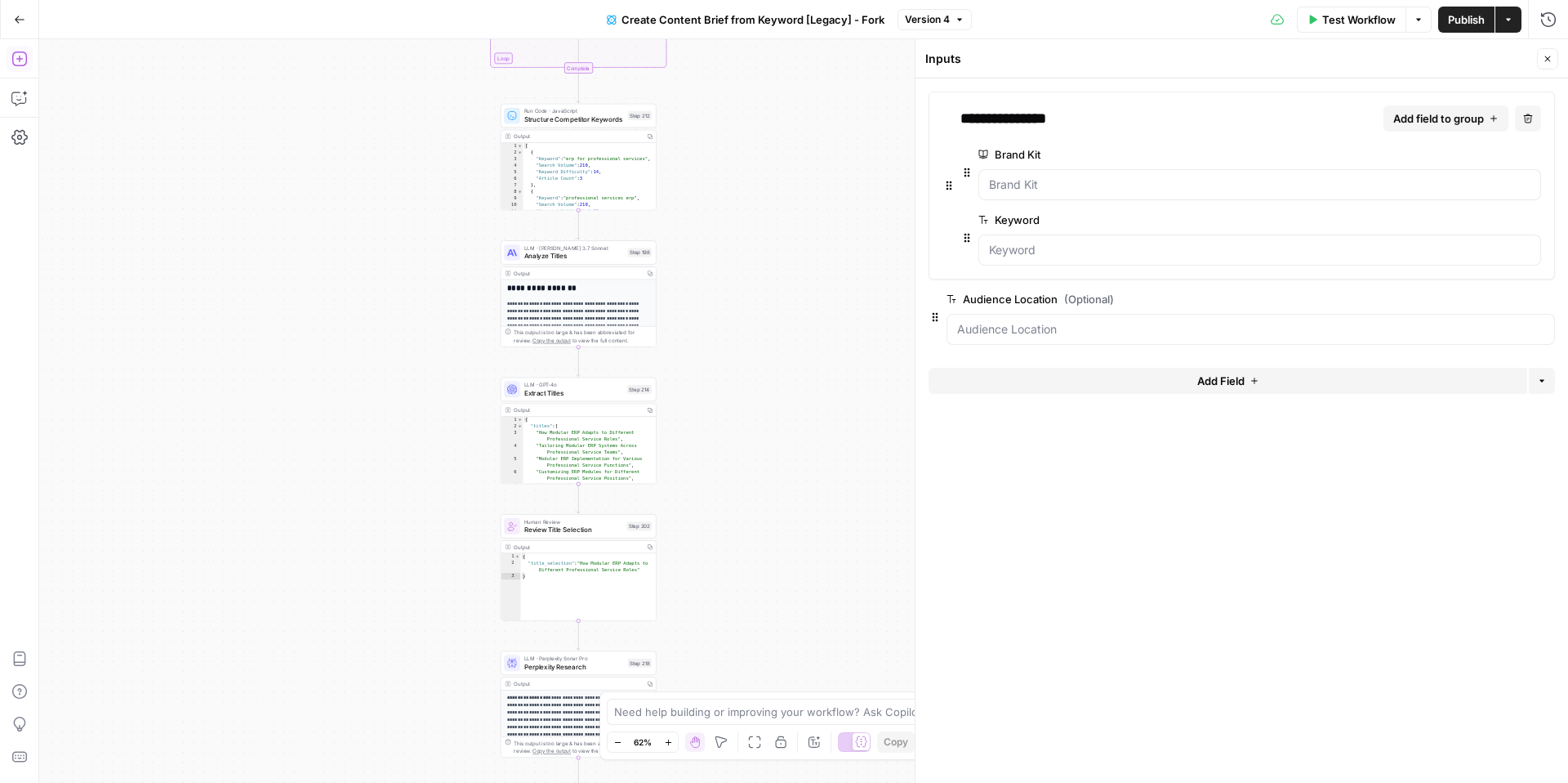
click at [16, 61] on icon "button" at bounding box center [19, 59] width 16 height 16
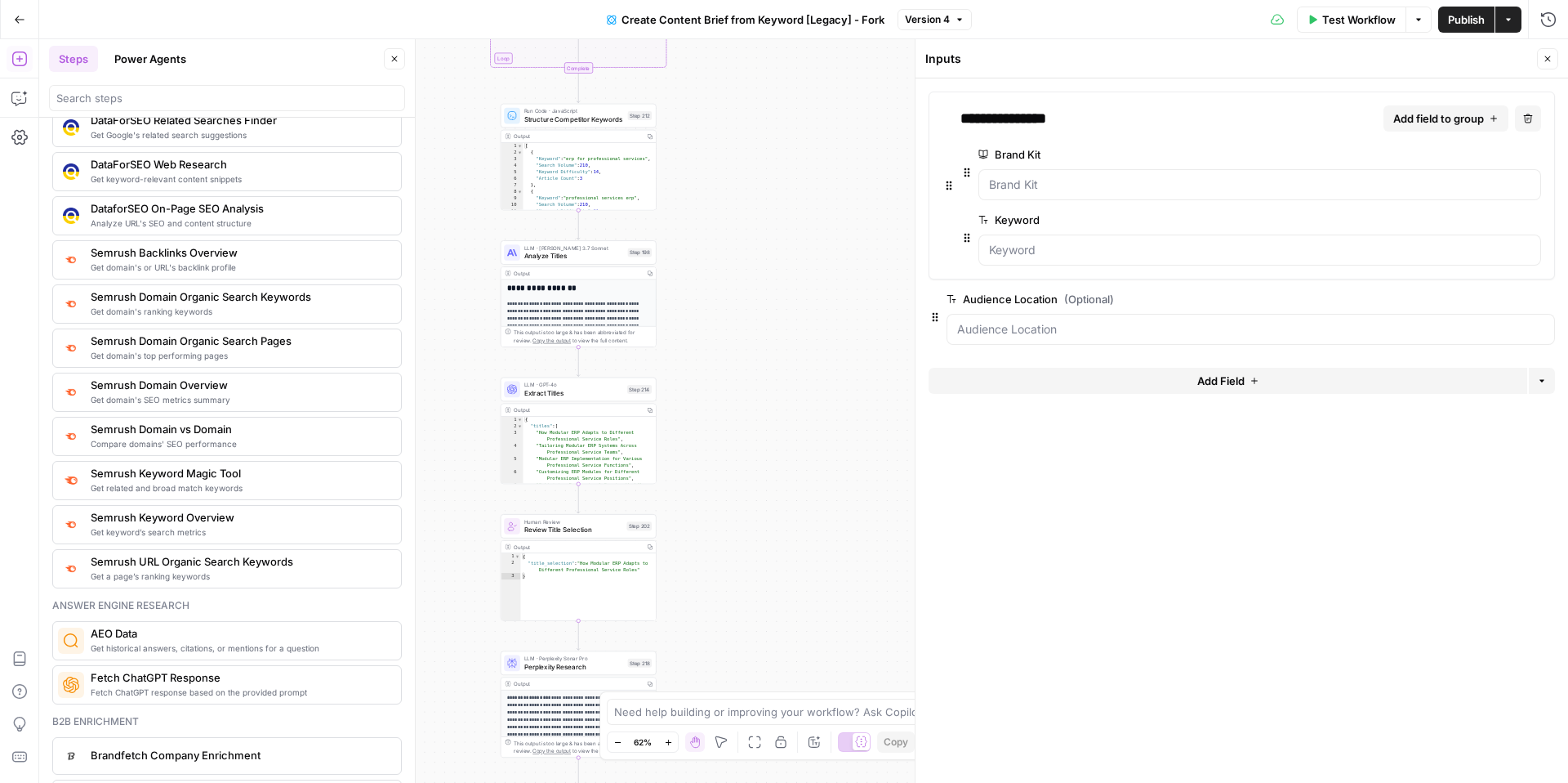
scroll to position [1700, 0]
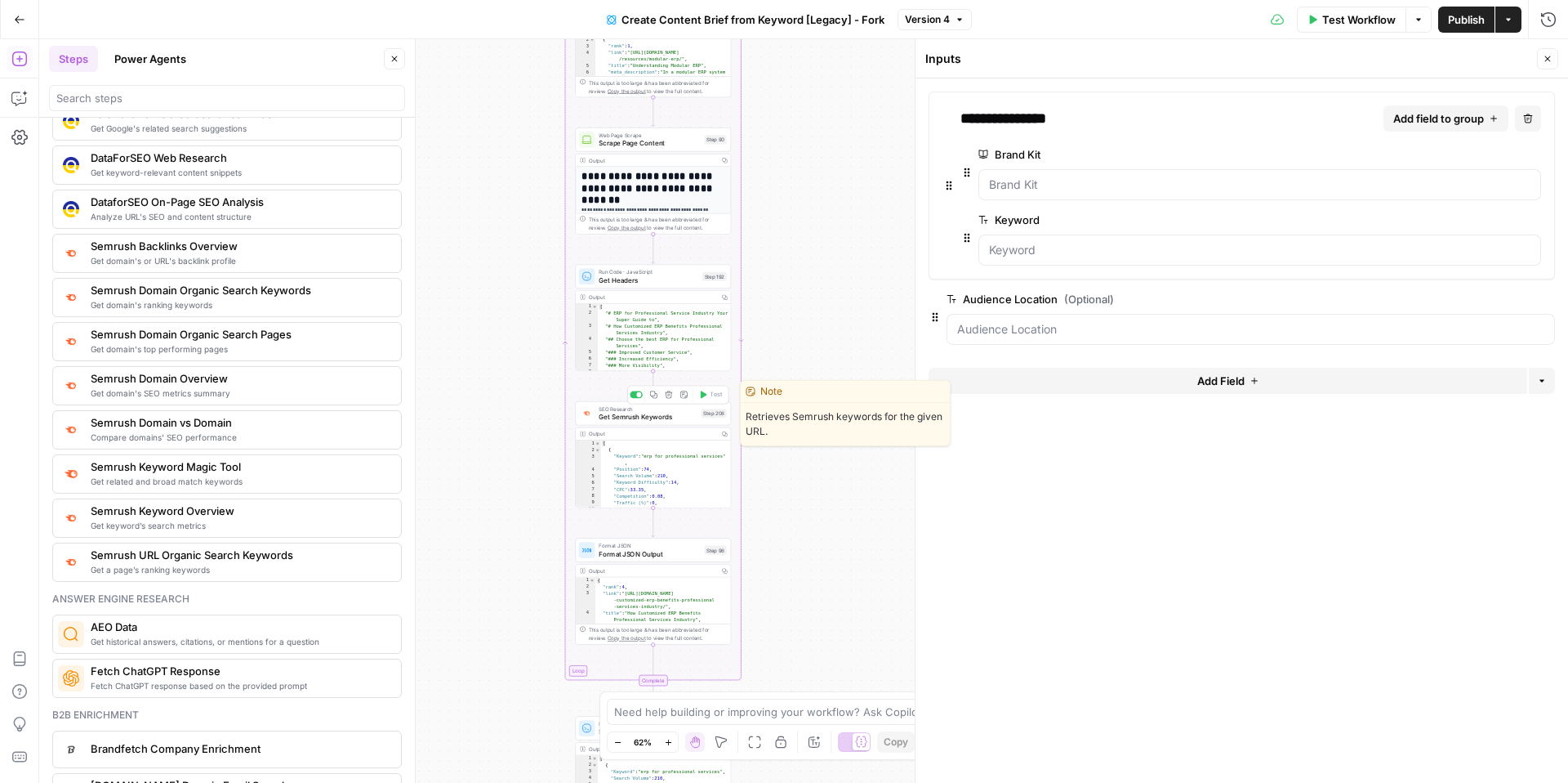
click at [642, 417] on span "Get Semrush Keywords" at bounding box center [647, 417] width 99 height 10
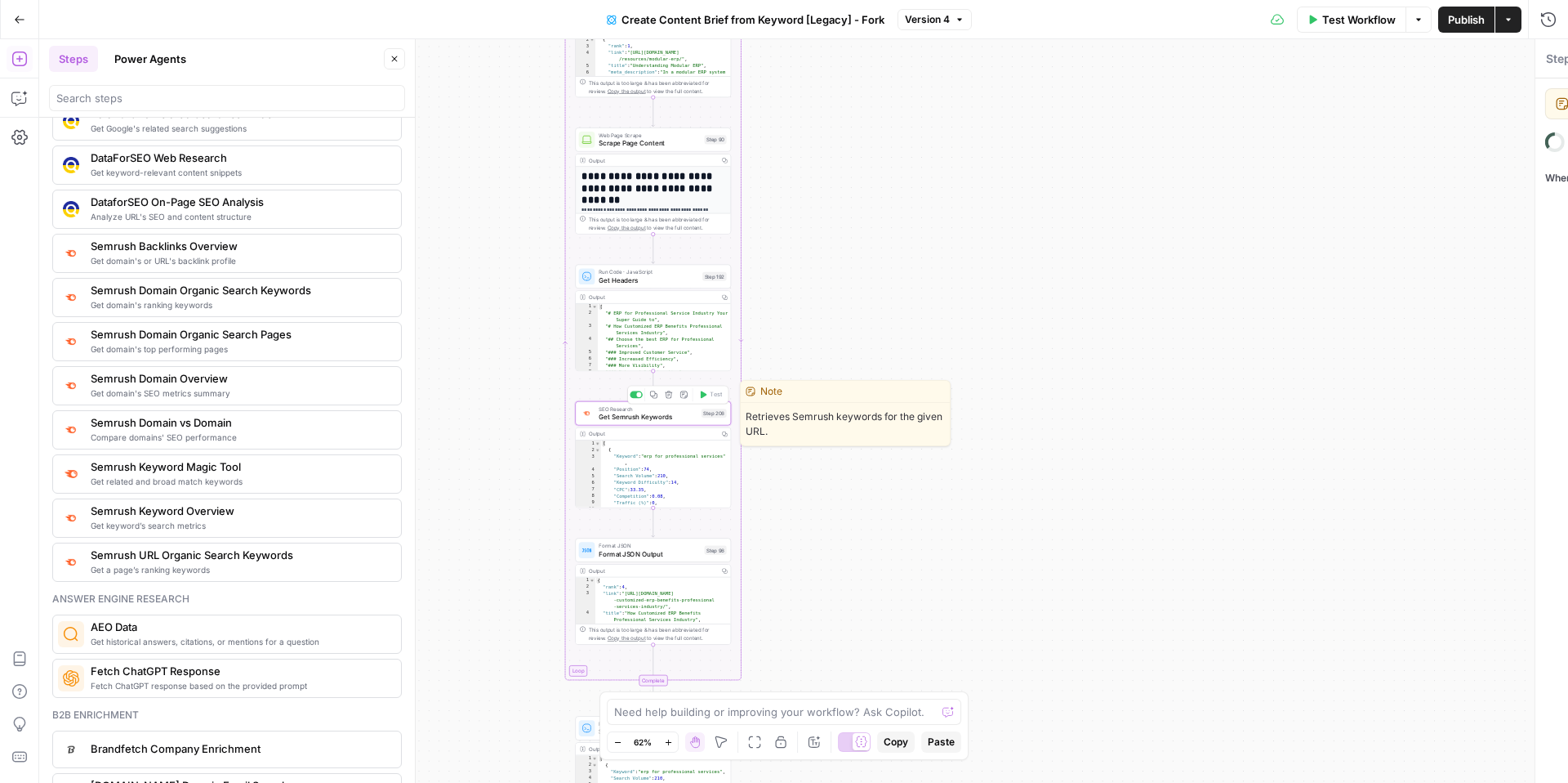
type textarea "Get Semrush Keywords"
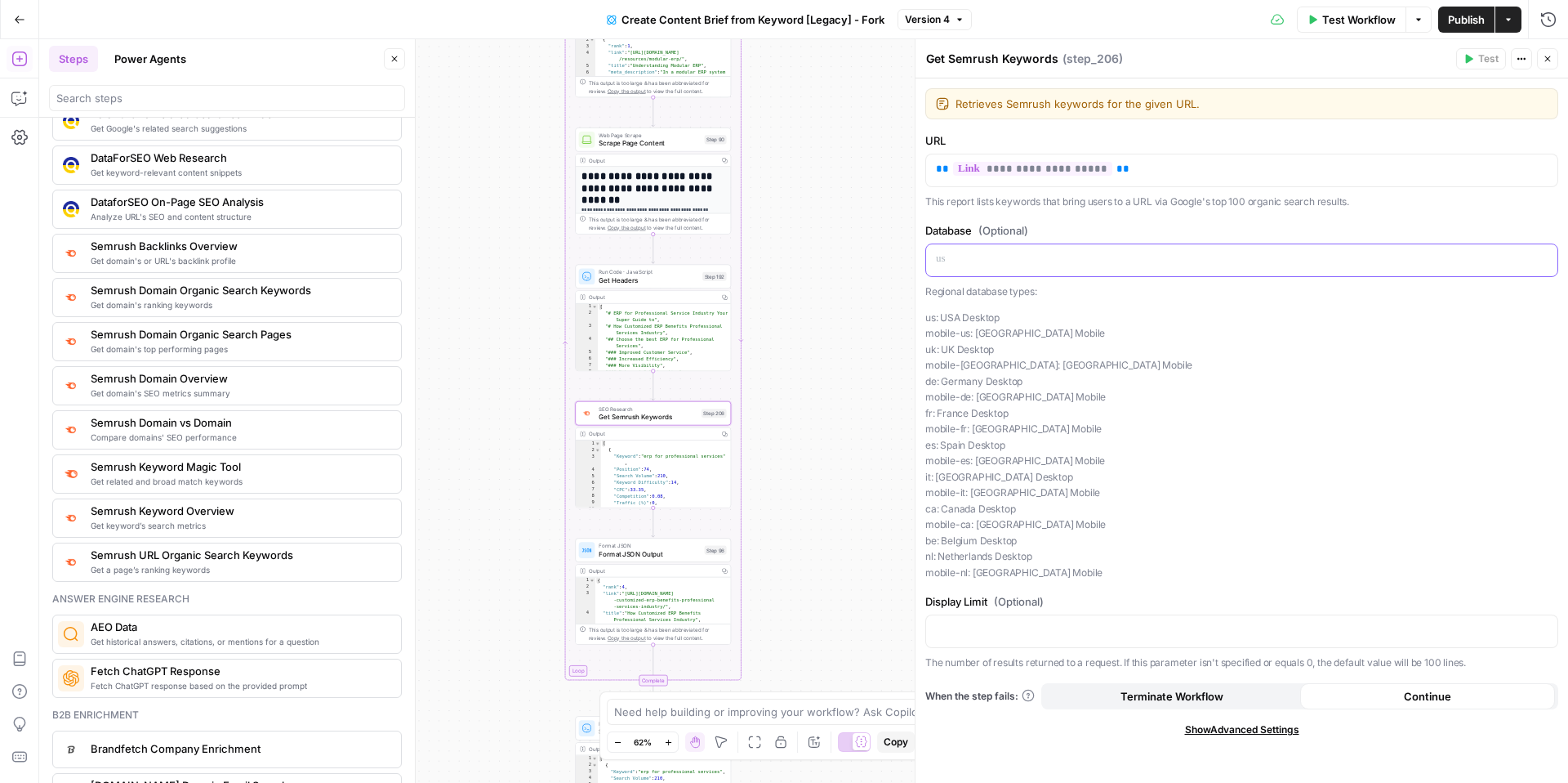
click at [1000, 250] on p at bounding box center [1242, 258] width 612 height 16
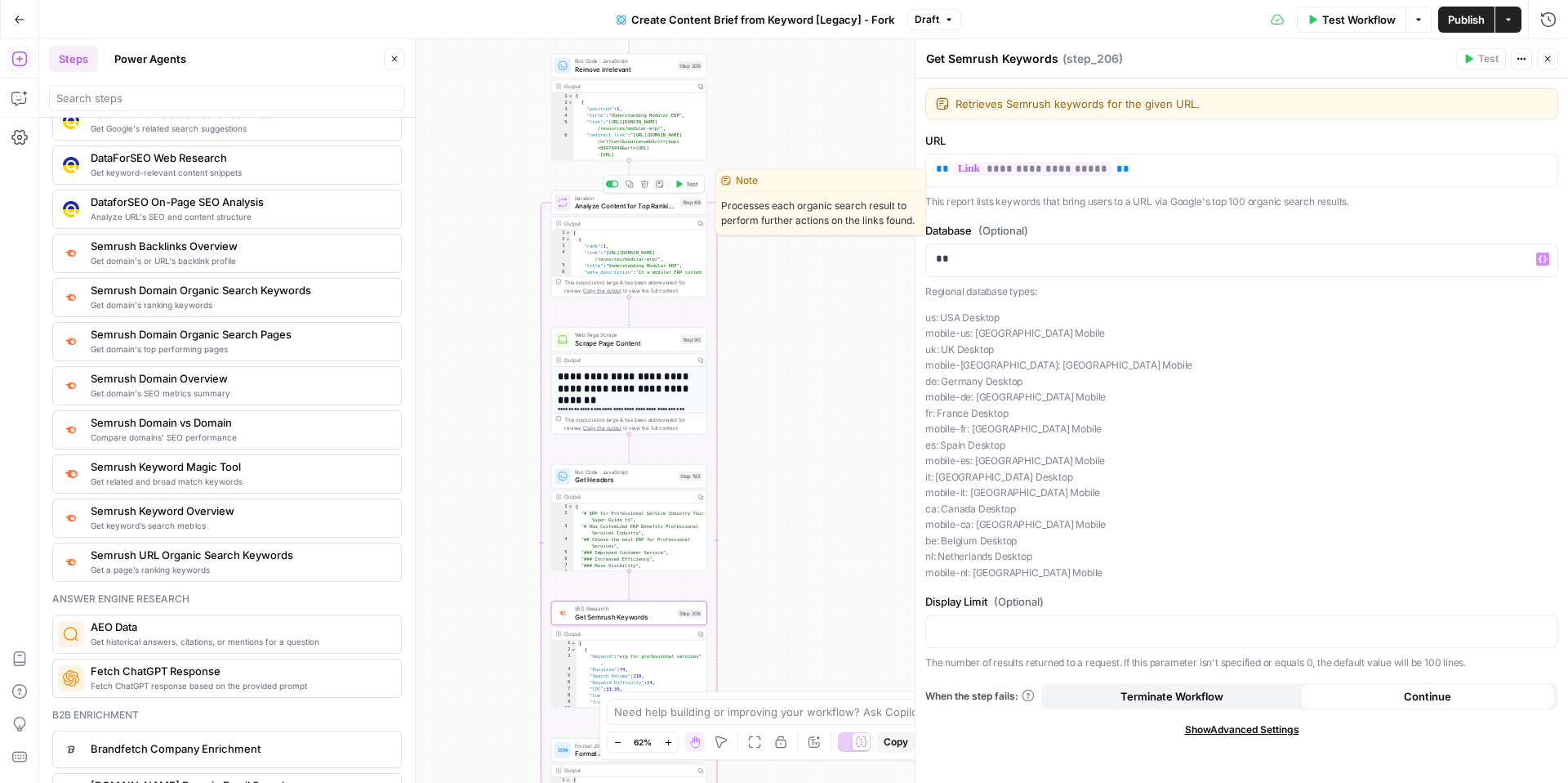
click at [697, 183] on span "Test" at bounding box center [692, 184] width 12 height 9
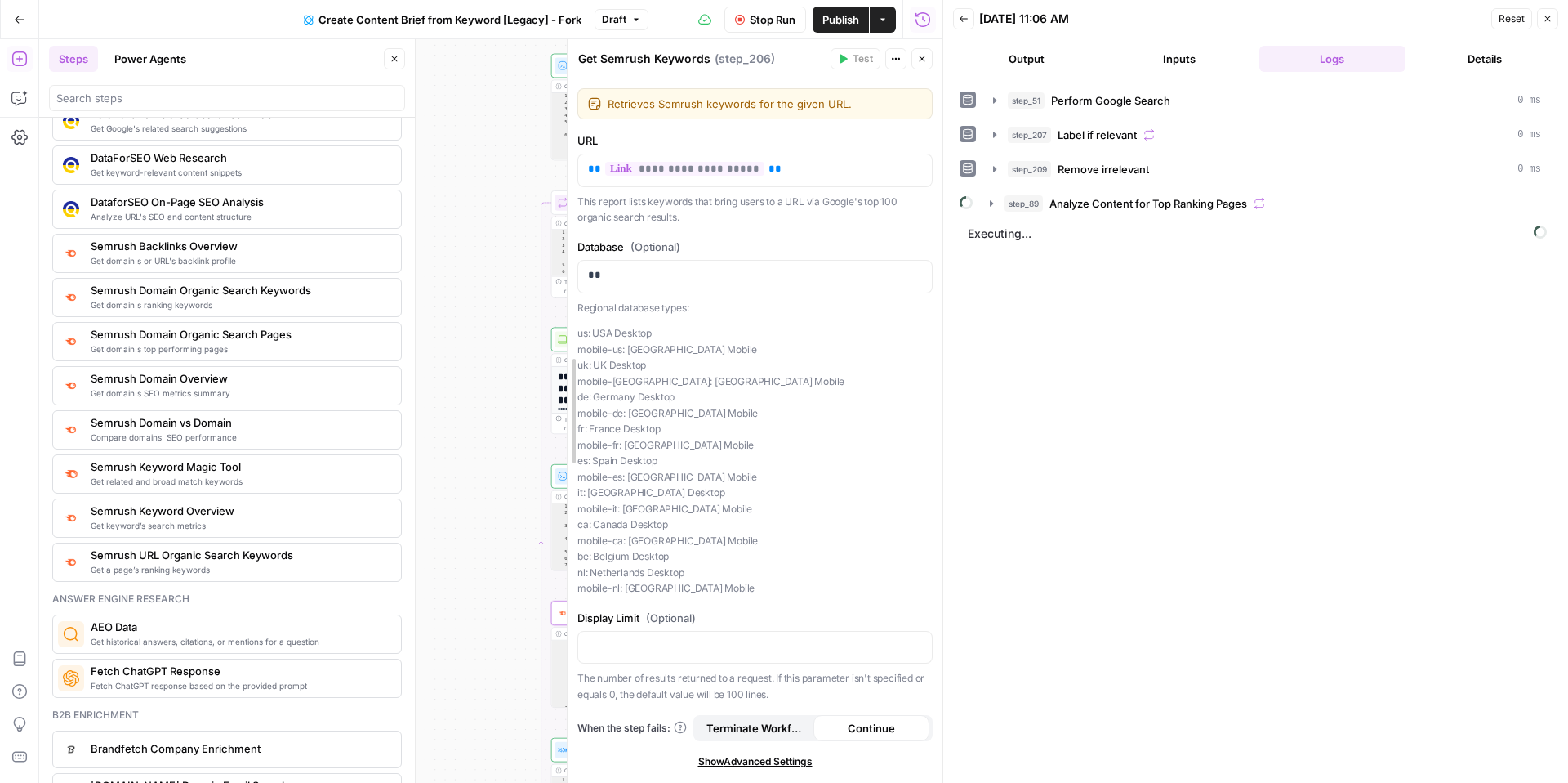
drag, startPoint x: 289, startPoint y: 194, endPoint x: 566, endPoint y: 194, distance: 277.0
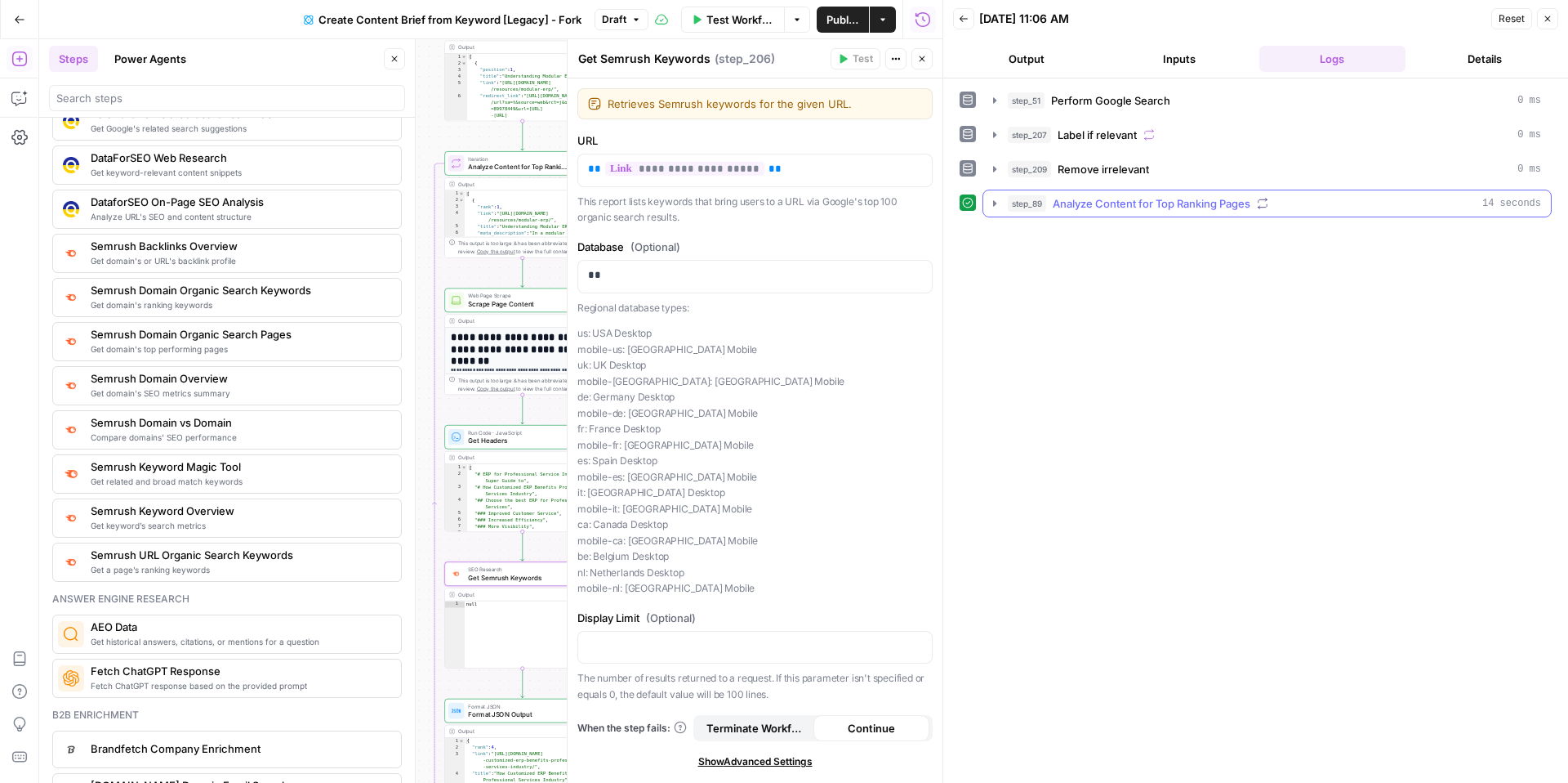
click at [1099, 196] on span "Analyze Content for Top Ranking Pages" at bounding box center [1151, 203] width 197 height 16
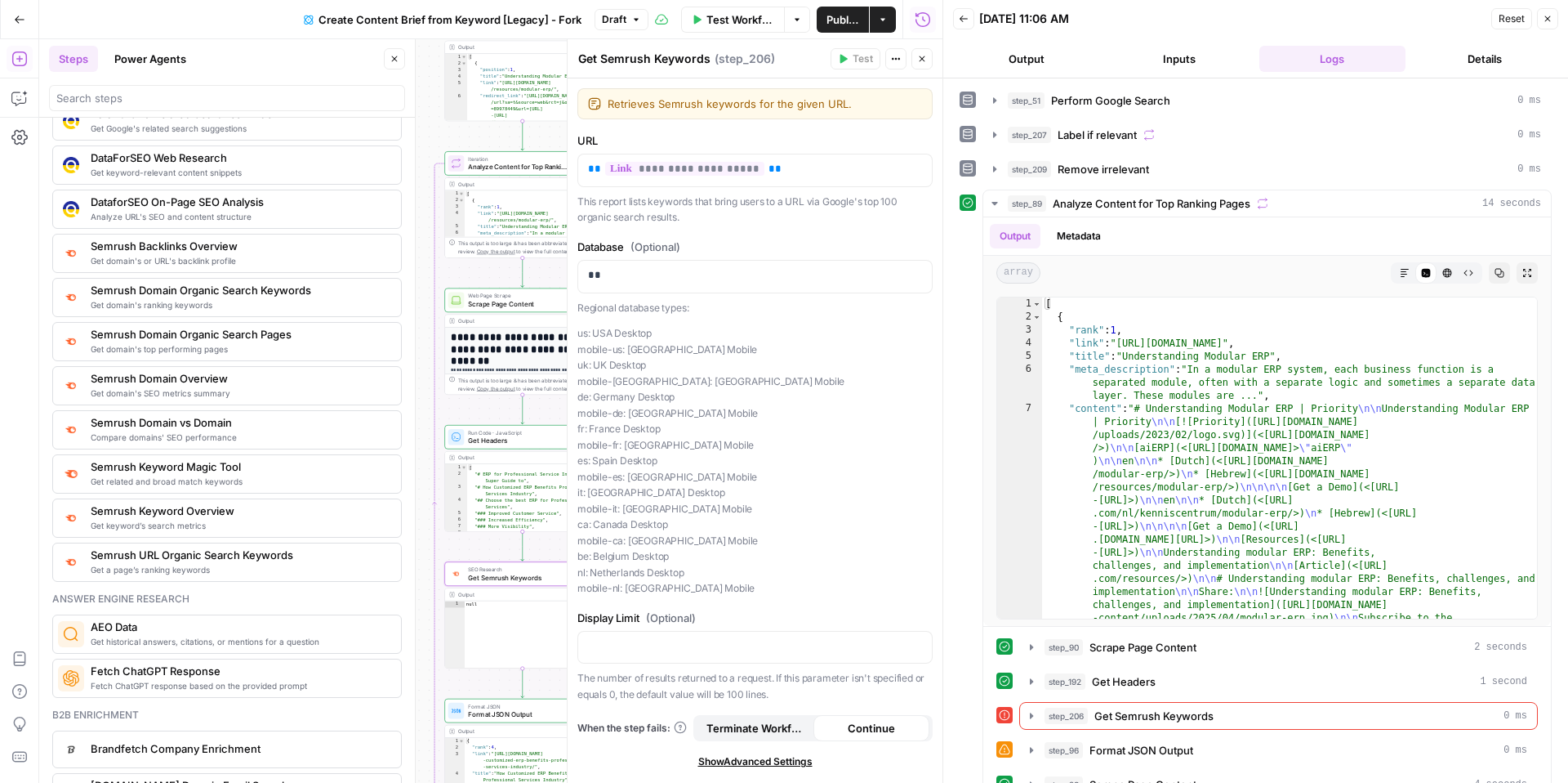
click at [928, 63] on button "Close" at bounding box center [921, 58] width 21 height 21
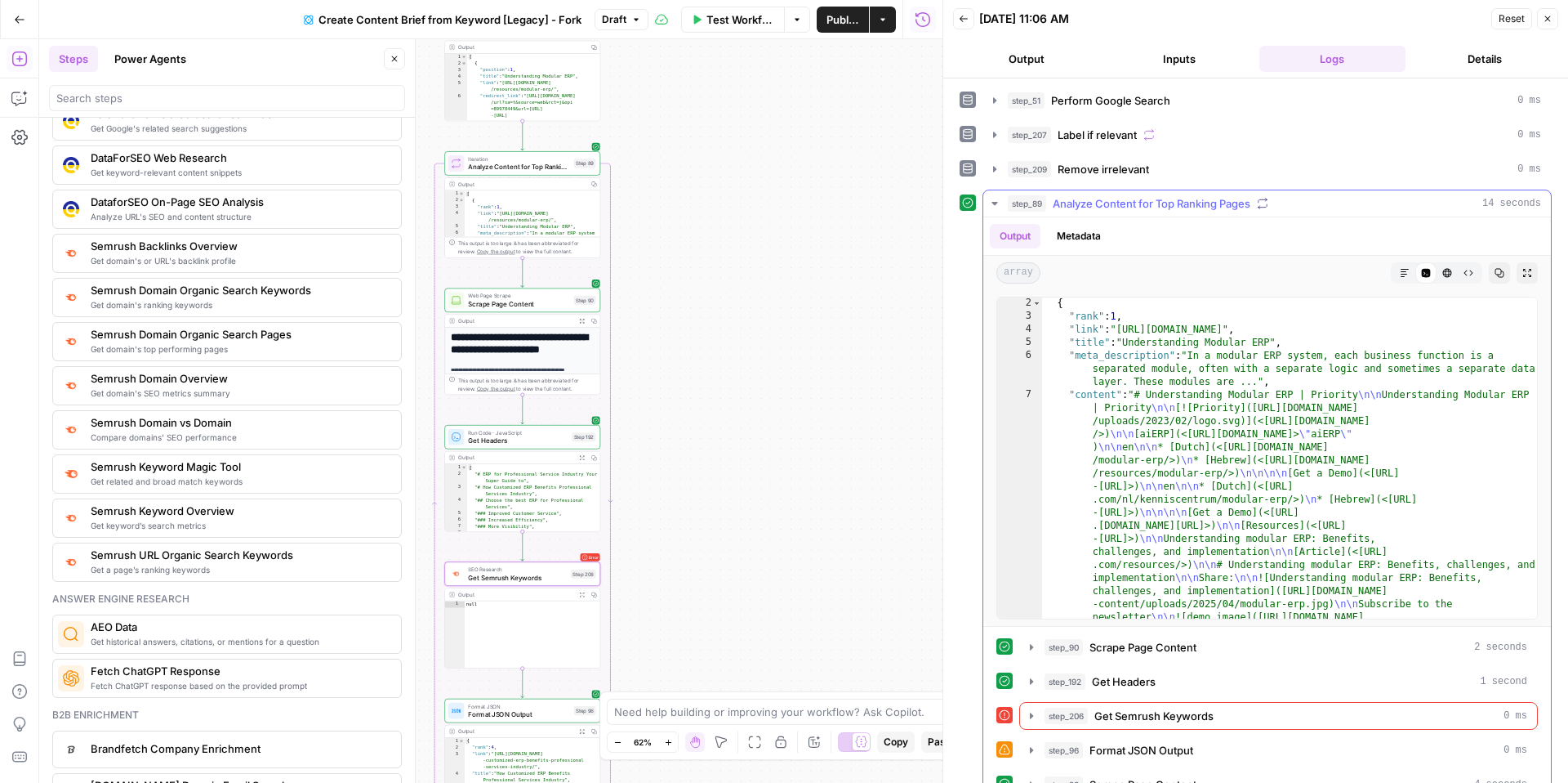
scroll to position [58, 0]
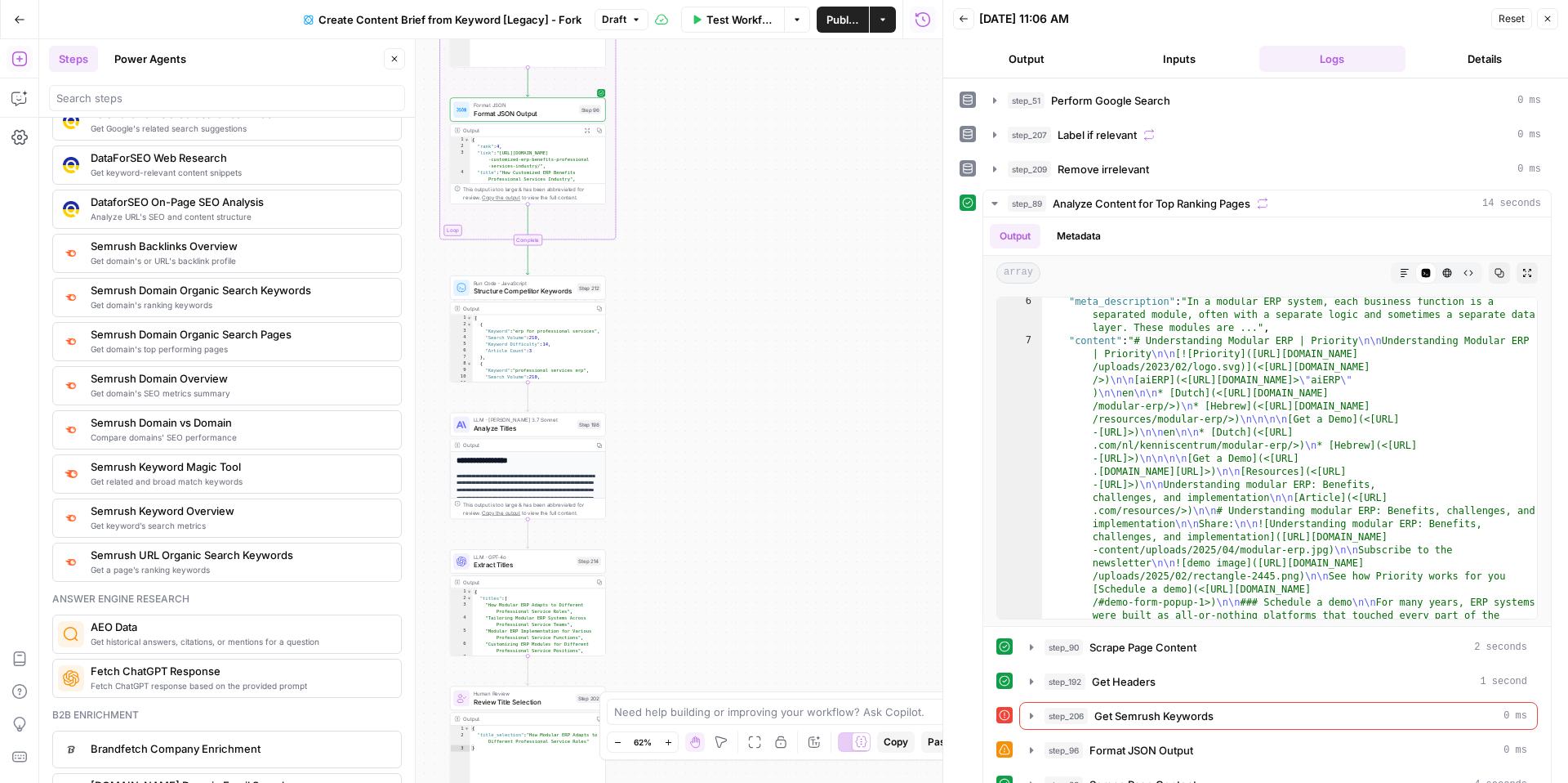
click at [503, 294] on span "Structure Competitor Keywords" at bounding box center [523, 291] width 100 height 10
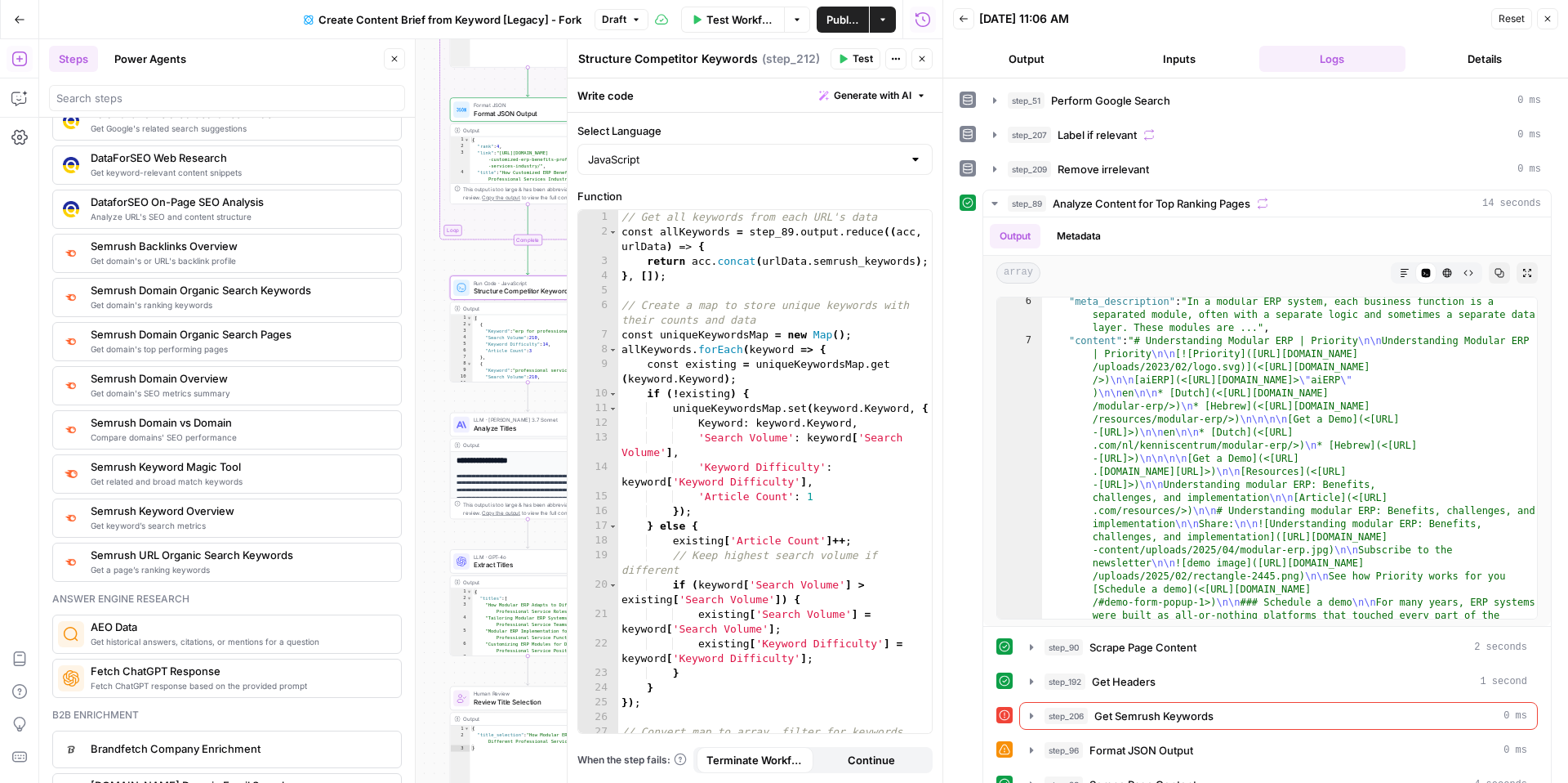
click at [960, 20] on icon "button" at bounding box center [963, 19] width 8 height 7
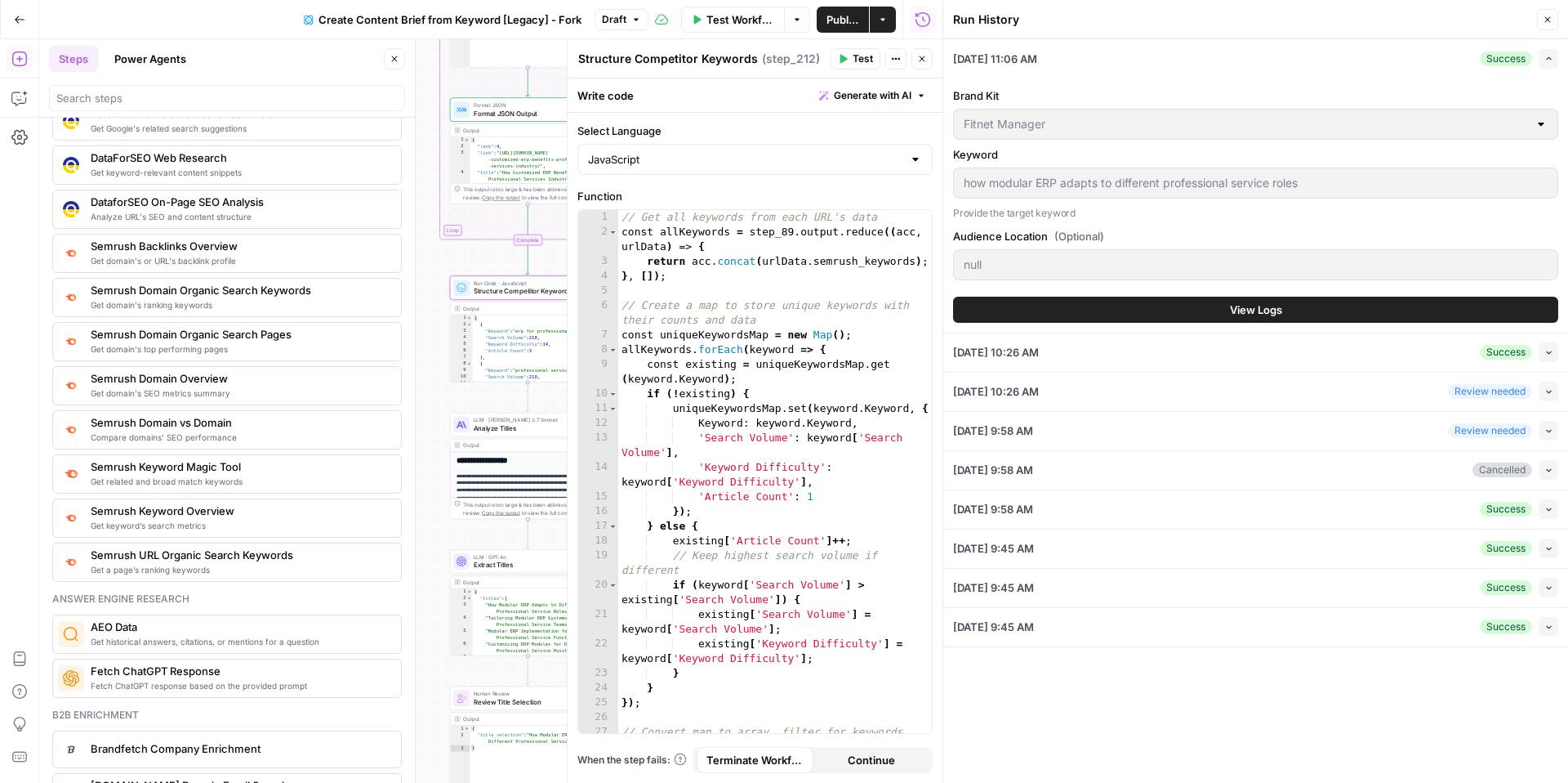
click at [930, 59] on button "Close" at bounding box center [921, 58] width 21 height 21
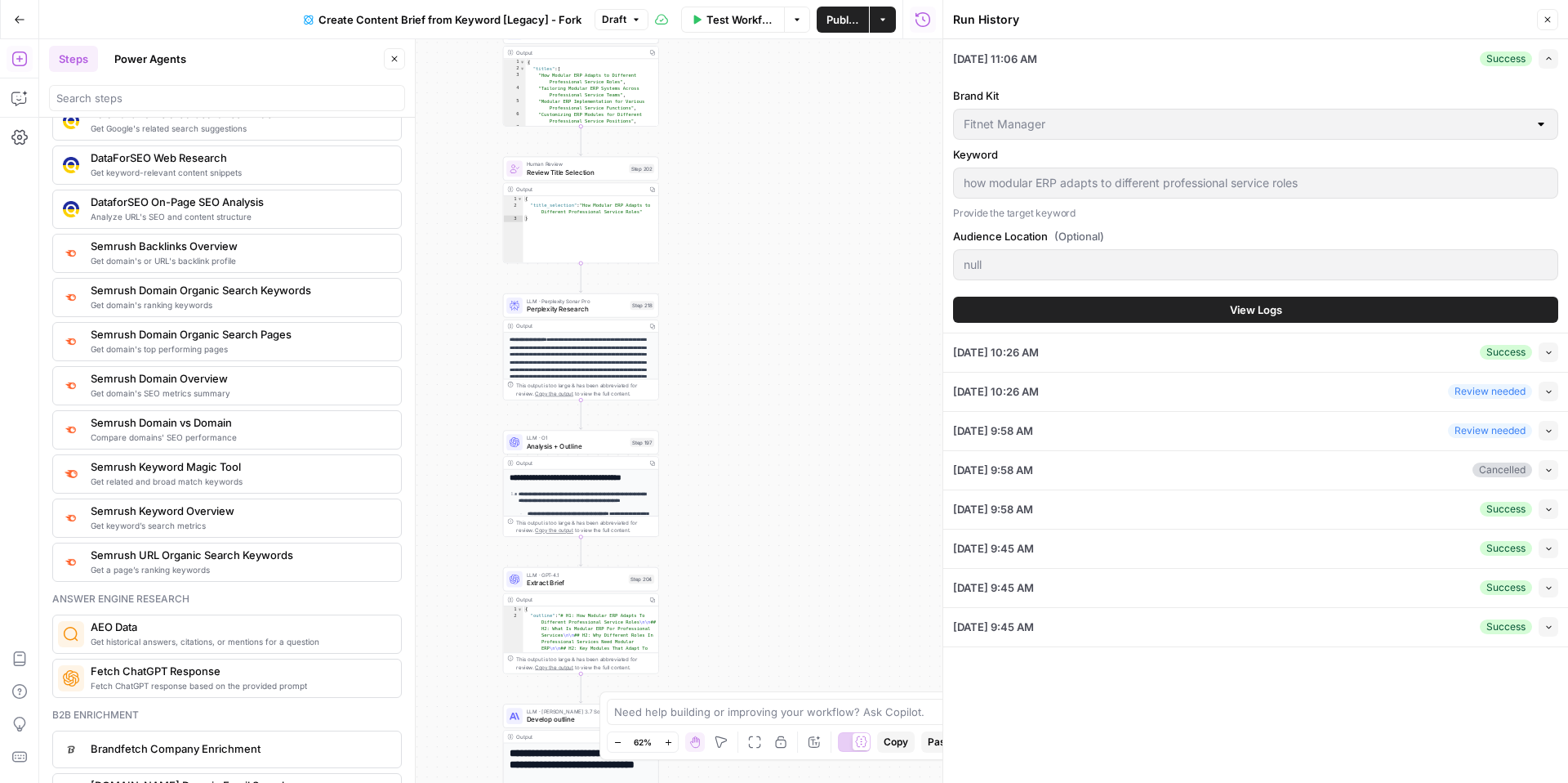
click at [564, 309] on span "Perplexity Research" at bounding box center [576, 309] width 100 height 10
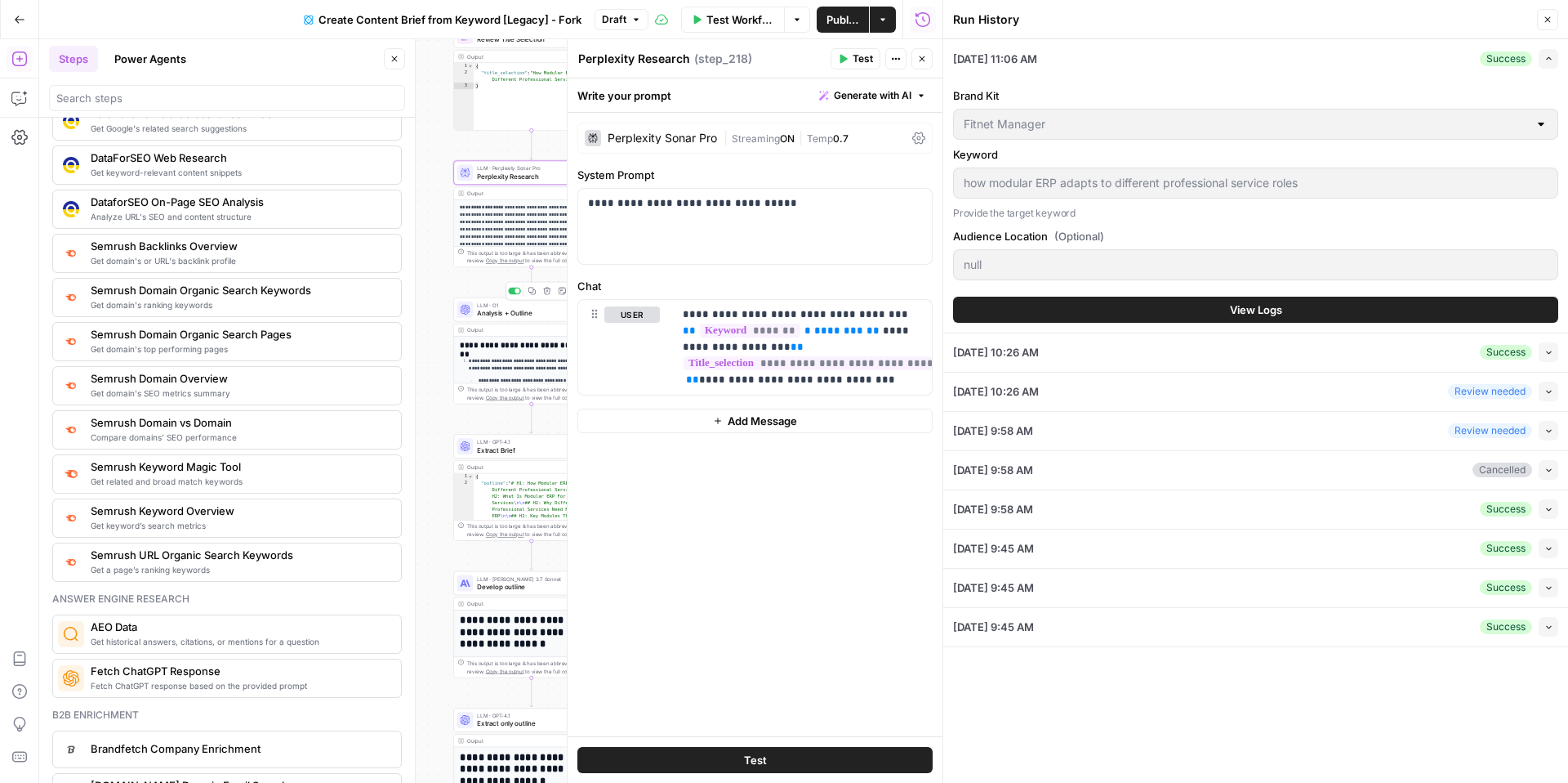
click at [490, 310] on span "Analysis + Outline" at bounding box center [526, 313] width 100 height 10
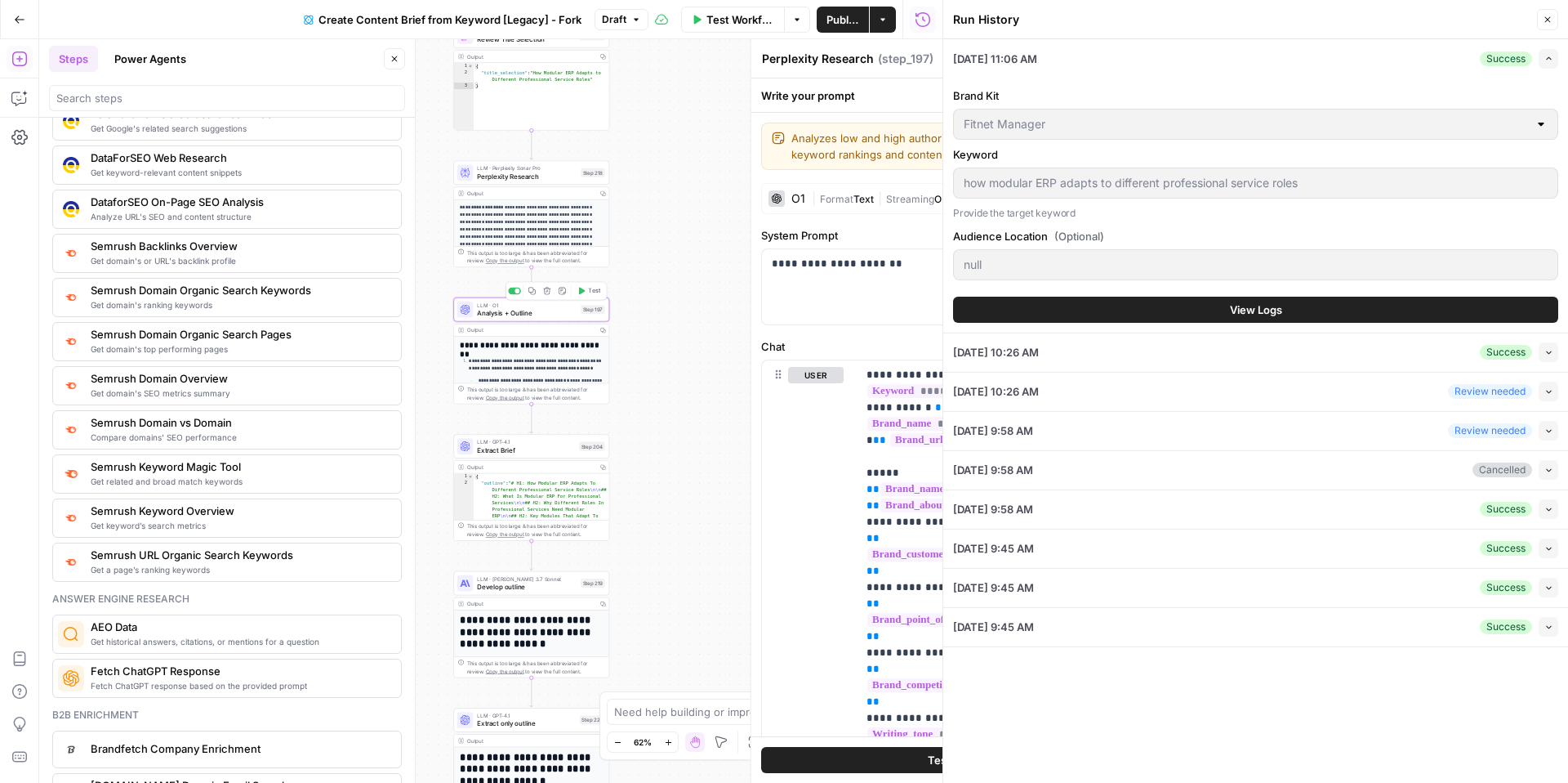
type textarea "Analysis + Outline"
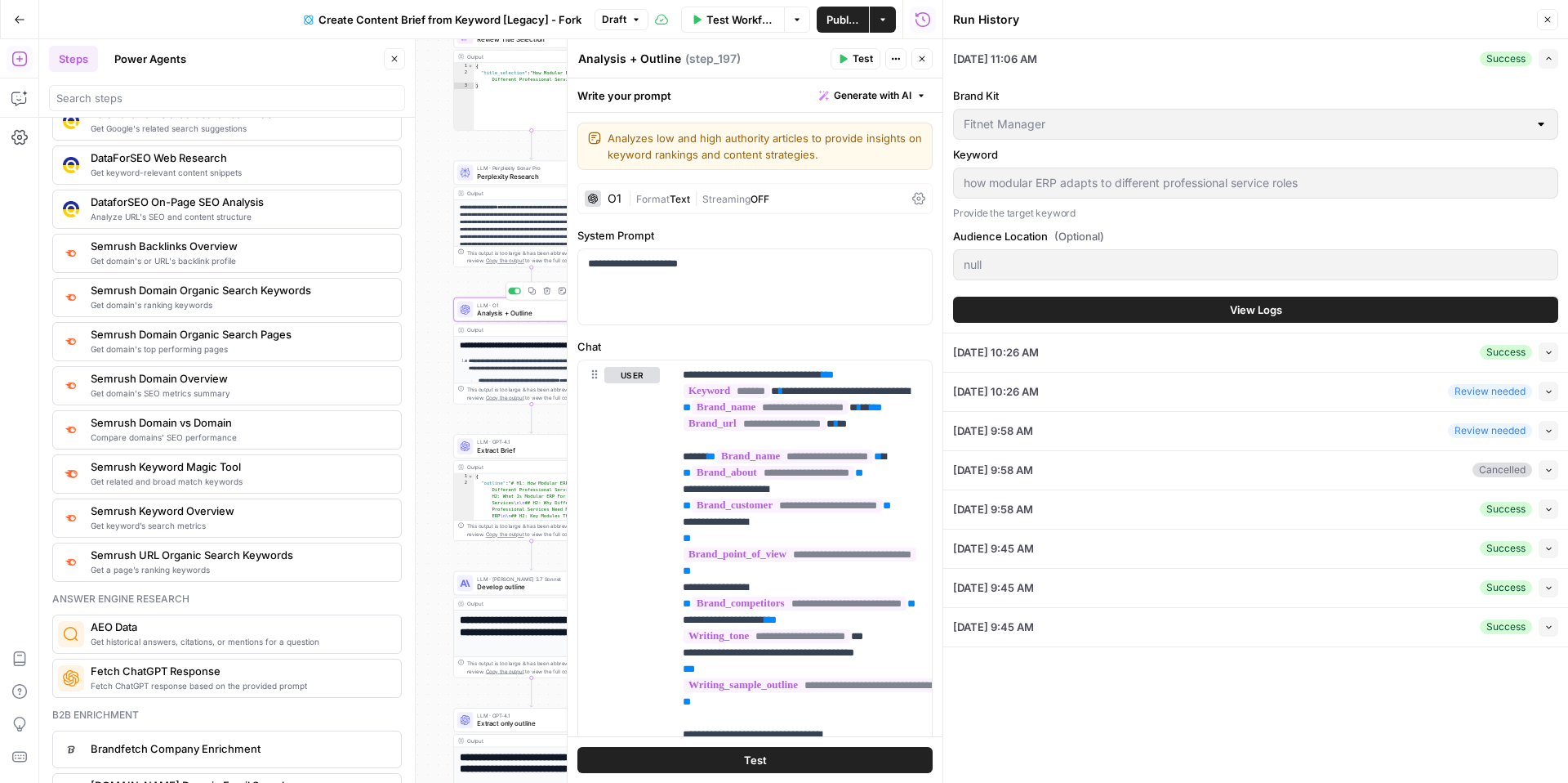
scroll to position [48, 0]
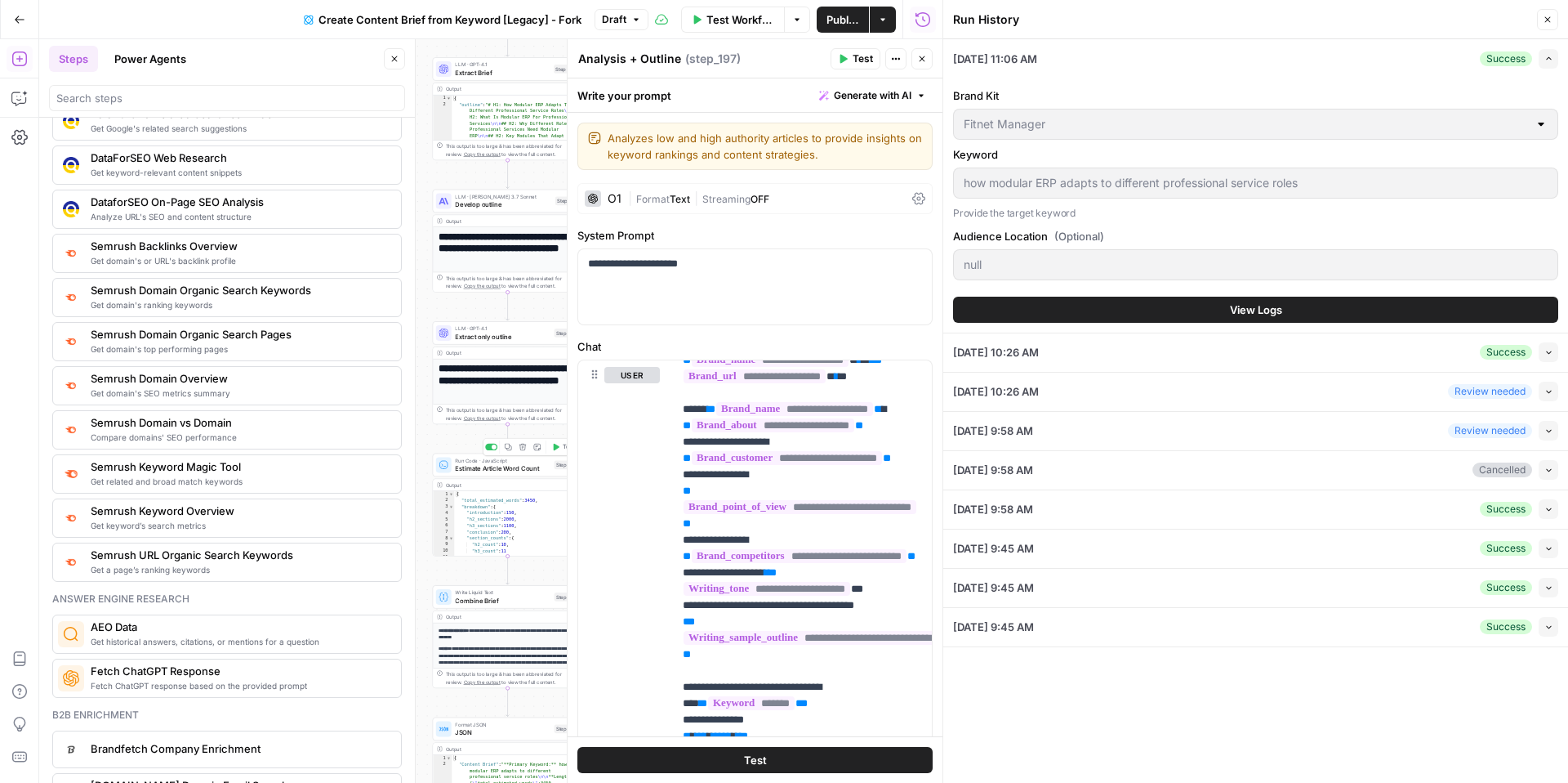
click at [475, 466] on span "Estimate Article Word Count" at bounding box center [501, 468] width 95 height 10
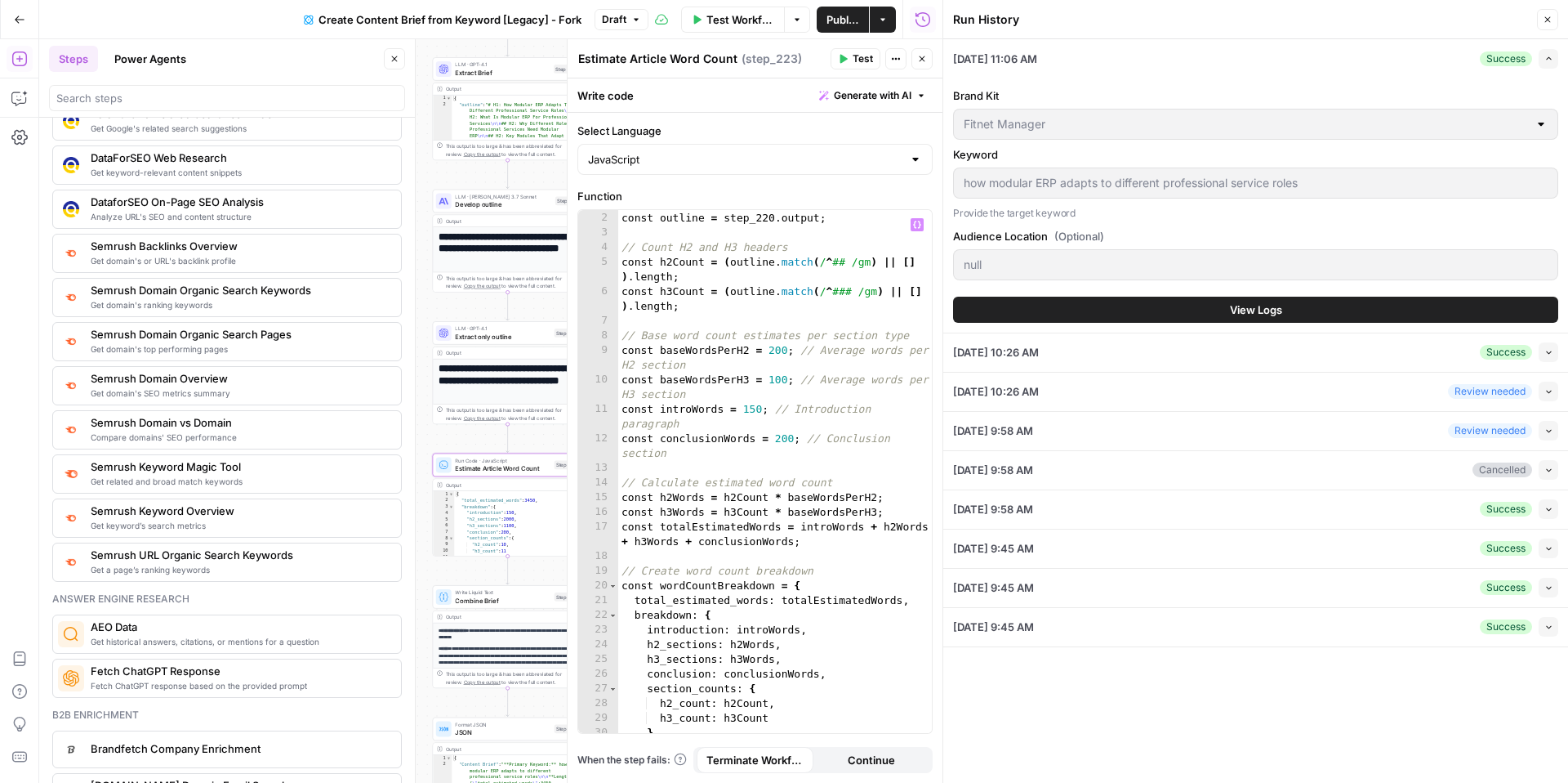
scroll to position [20, 0]
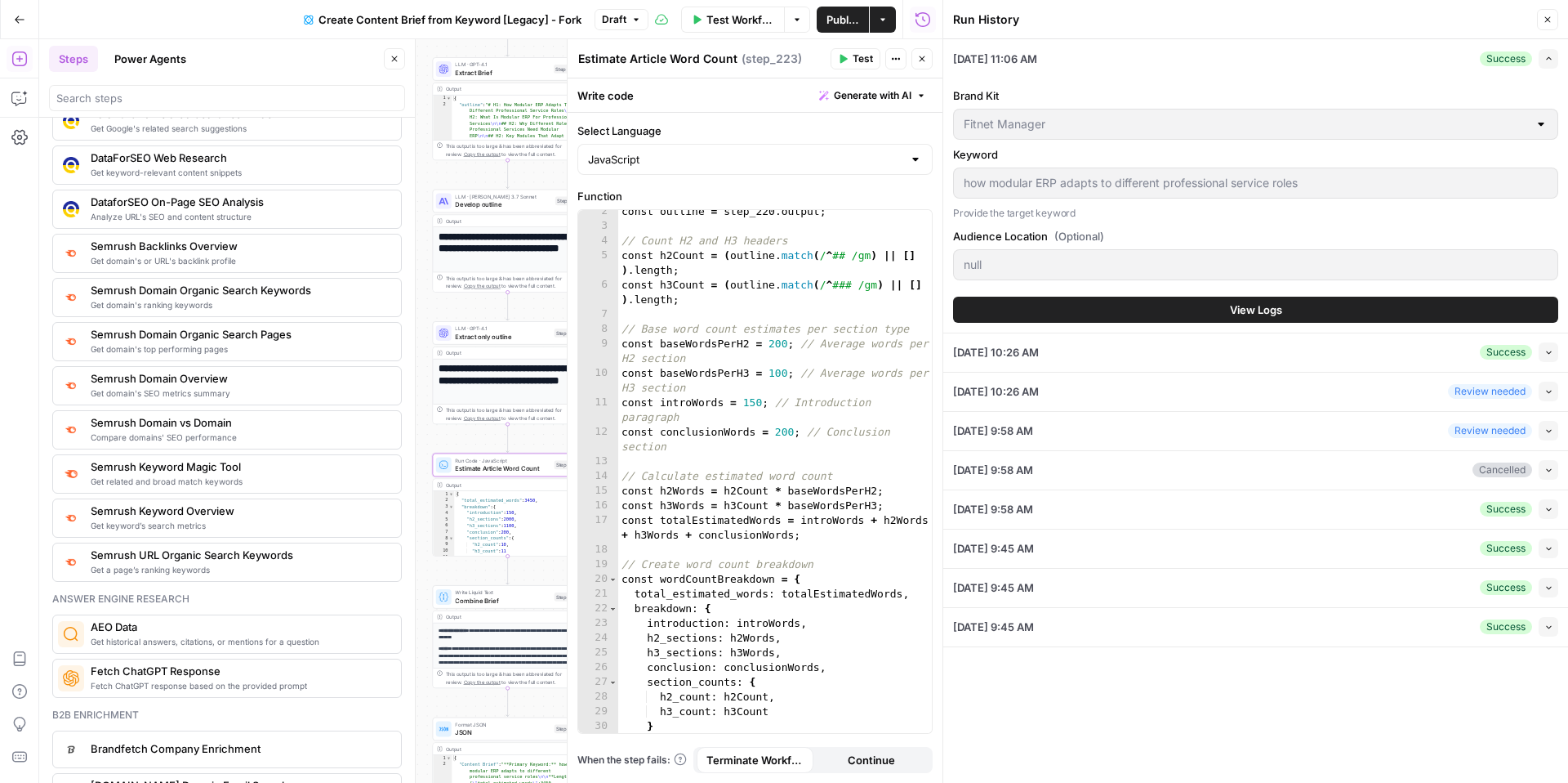
click at [932, 323] on div "Select Language JavaScript Function 2 3 4 5 6 7 8 9 10 11 12 13 14 15 16 17 18 …" at bounding box center [755, 448] width 375 height 670
drag, startPoint x: 946, startPoint y: 330, endPoint x: 1203, endPoint y: 327, distance: 257.0
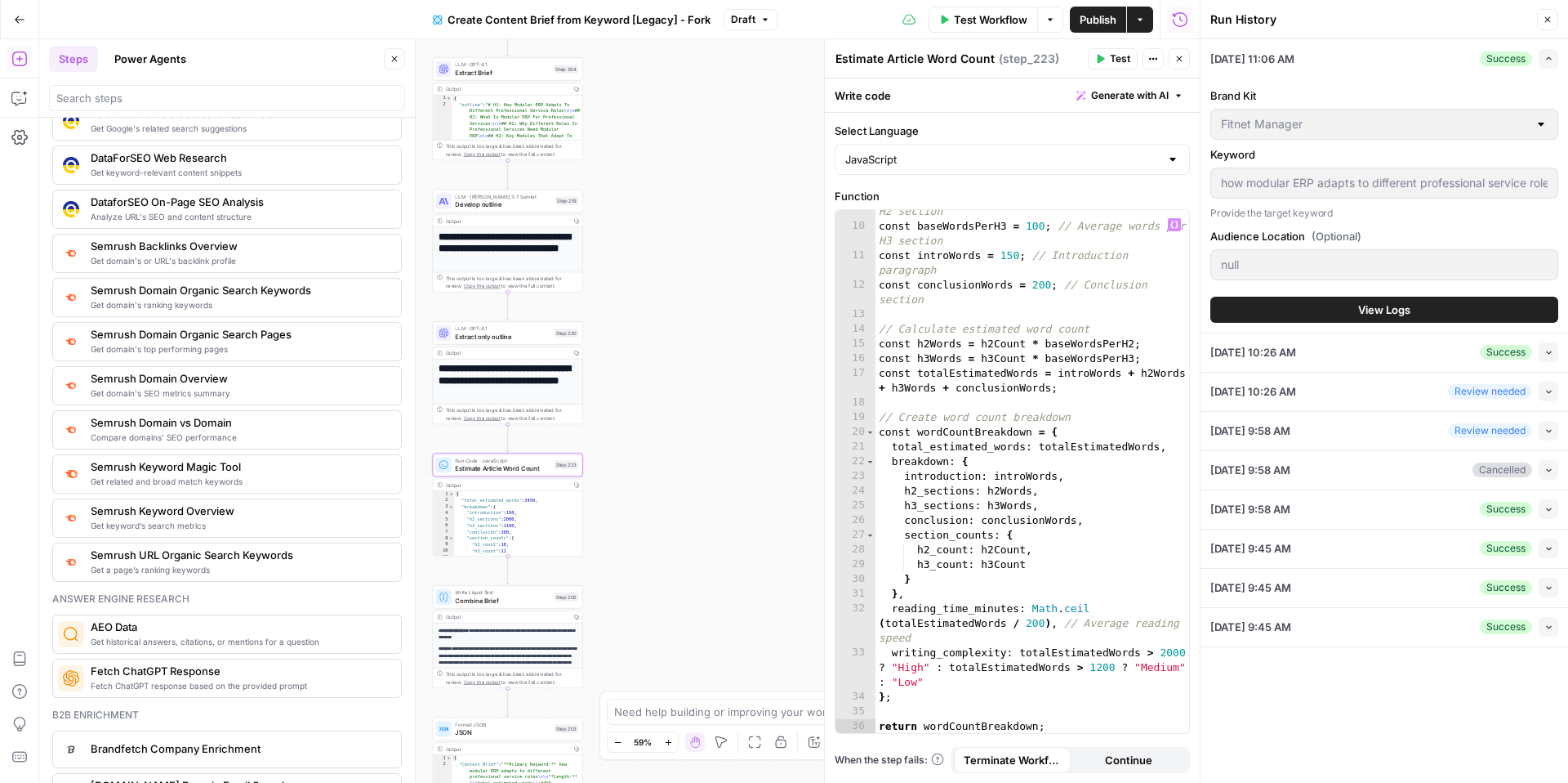
scroll to position [0, 0]
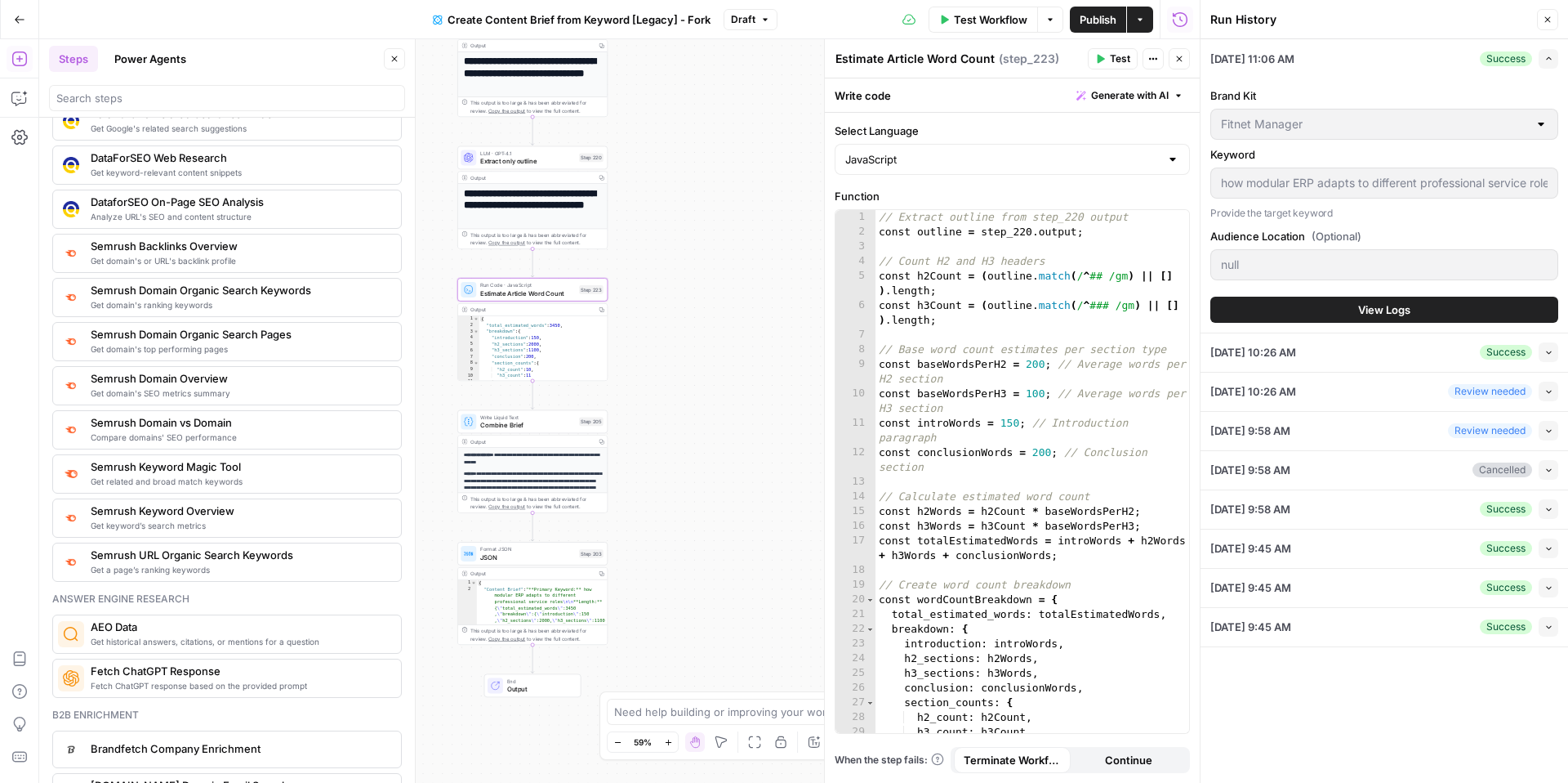
click at [480, 415] on span "Write Liquid Text" at bounding box center [527, 416] width 95 height 7
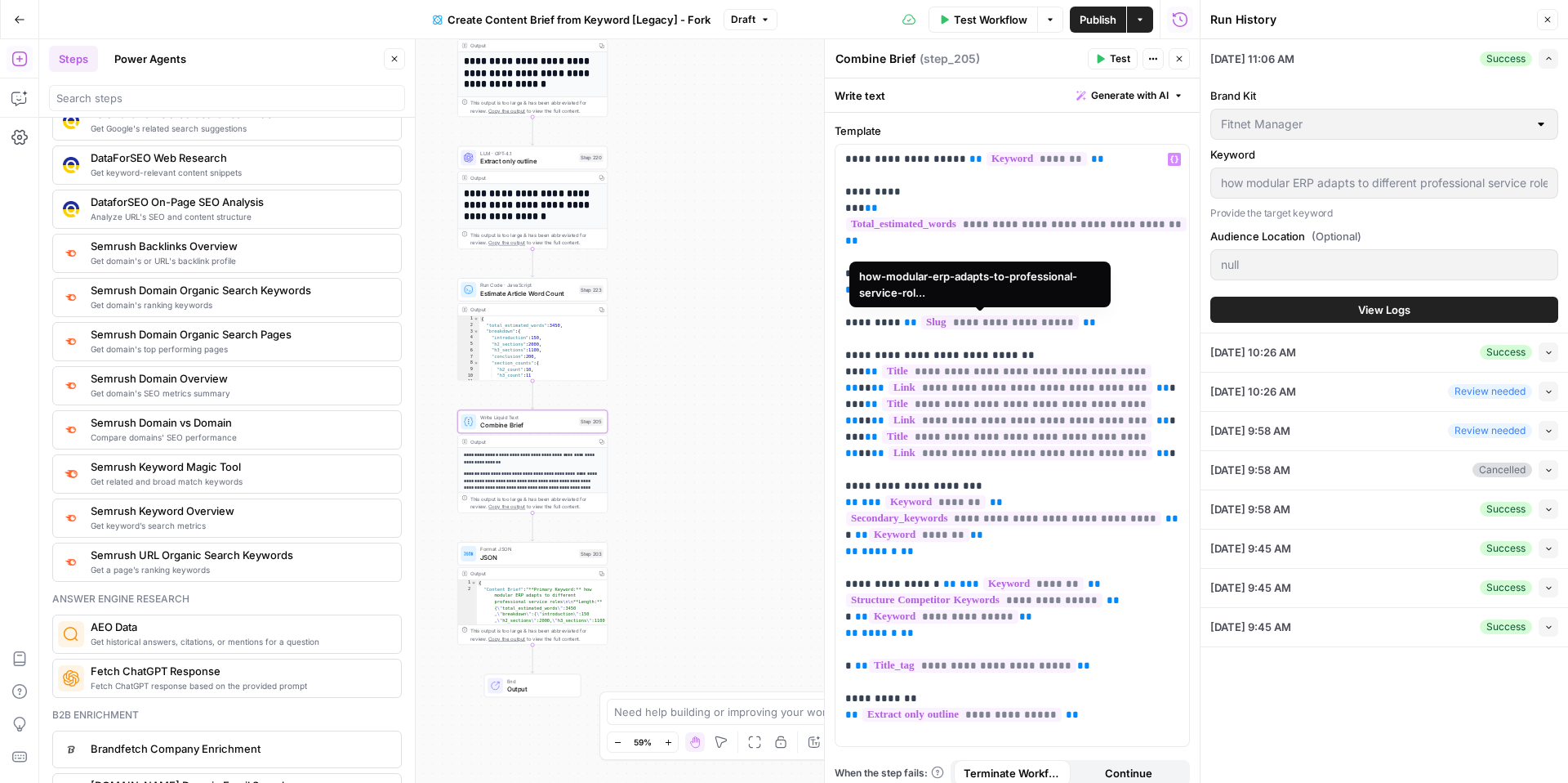
scroll to position [13, 0]
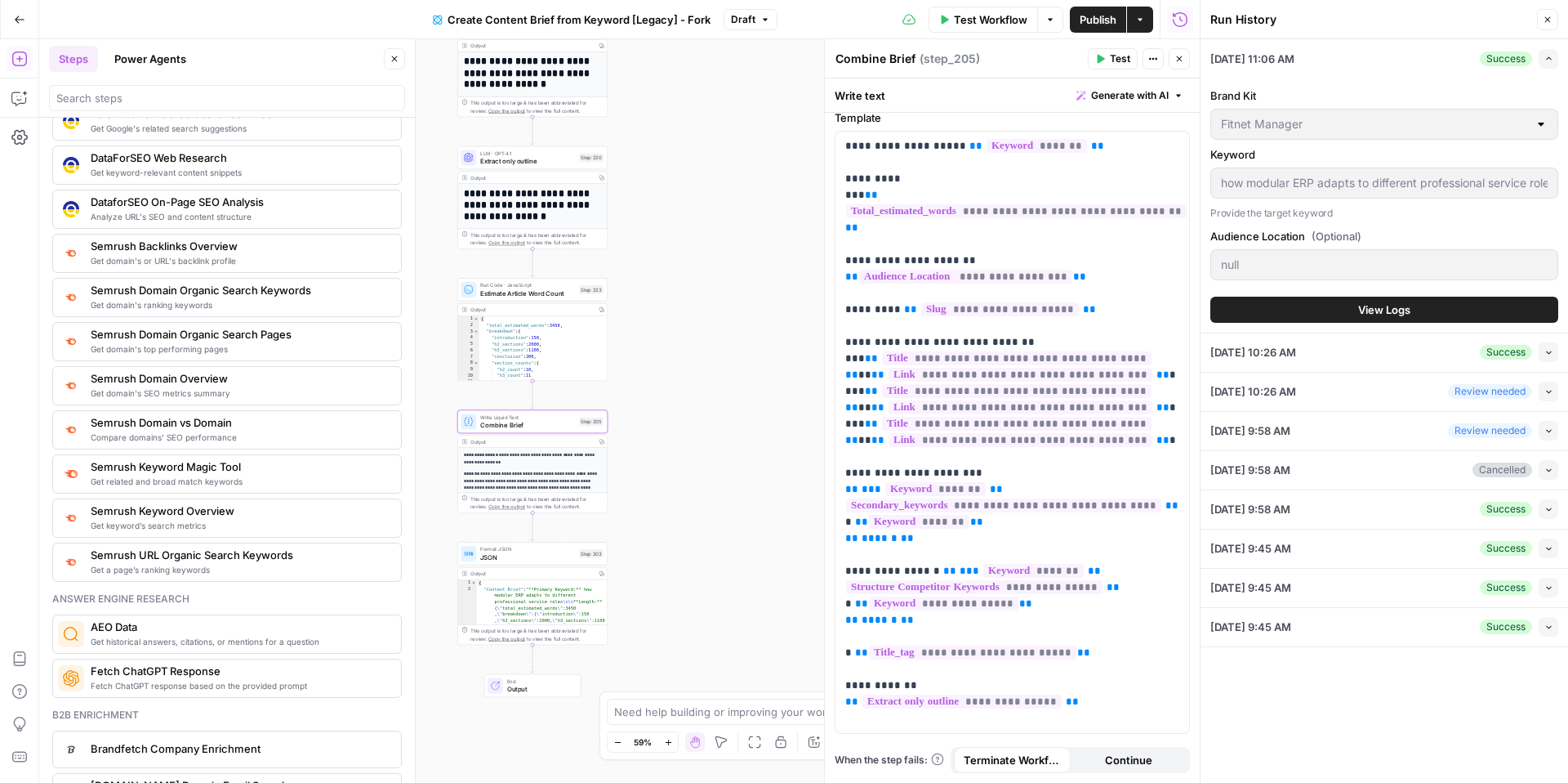
click at [1141, 16] on icon "button" at bounding box center [1140, 20] width 10 height 10
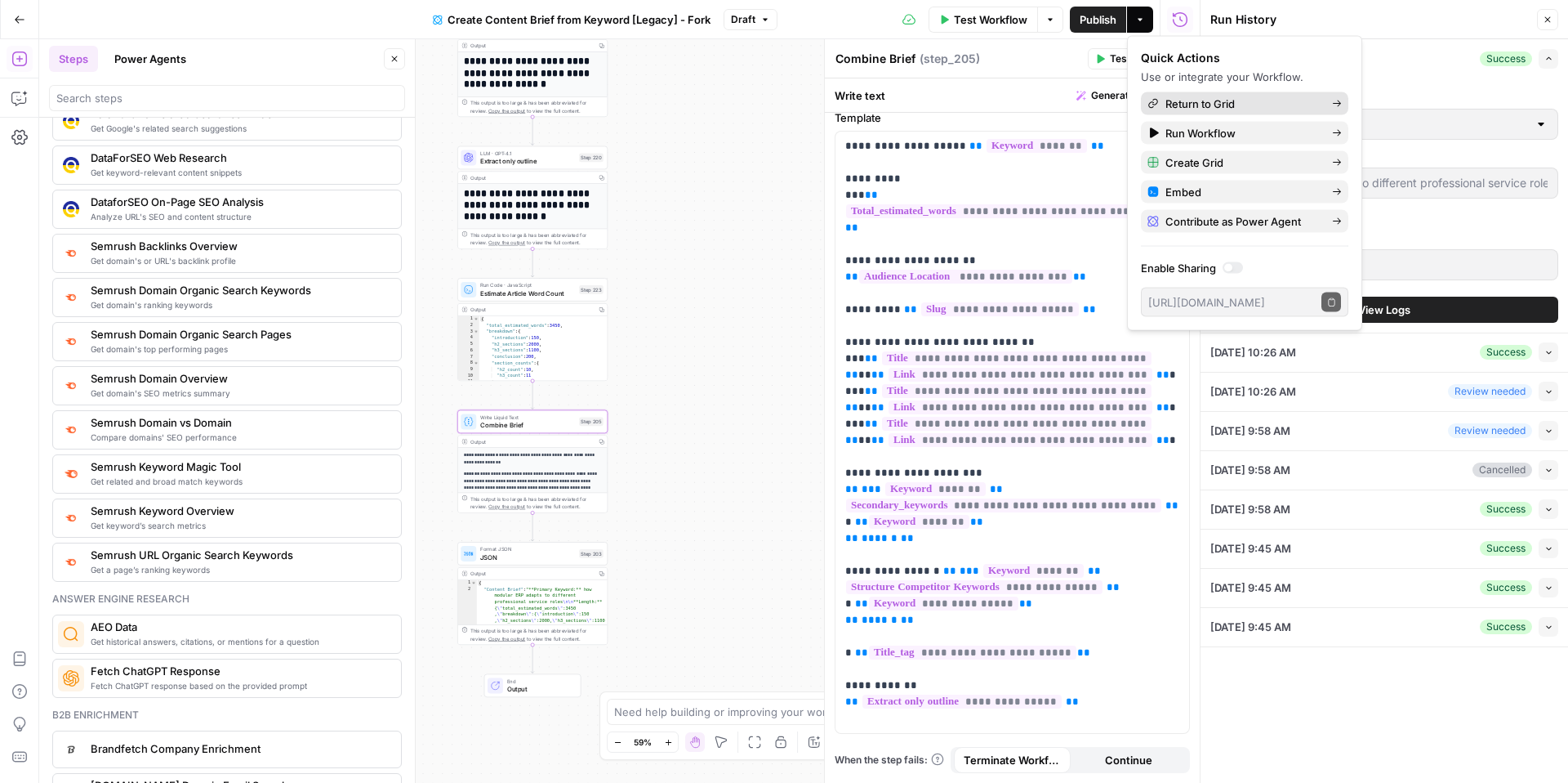
click at [1203, 107] on span "Return to Grid" at bounding box center [1242, 104] width 154 height 16
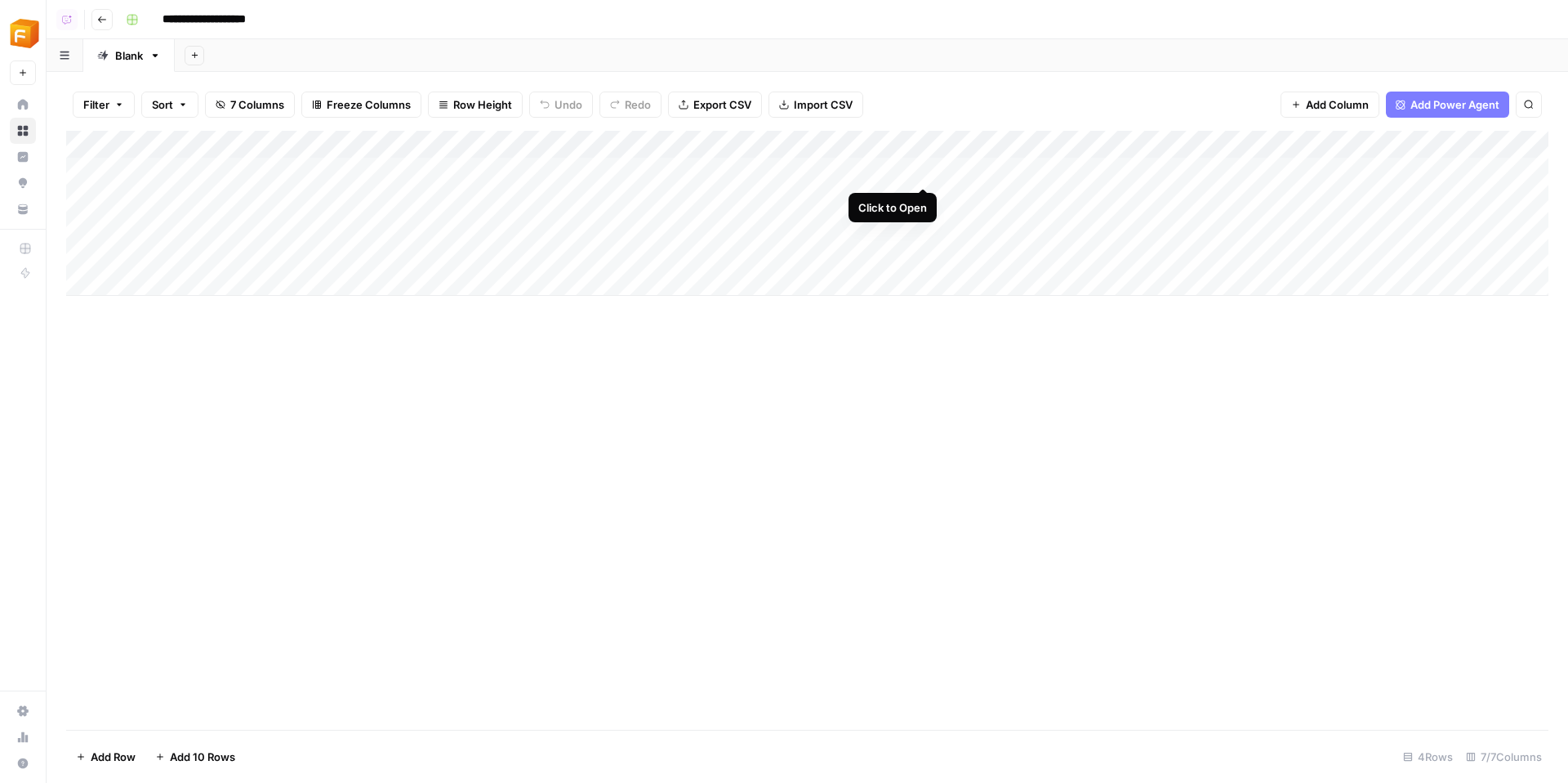
click at [923, 172] on div "Add Column" at bounding box center [806, 212] width 1482 height 165
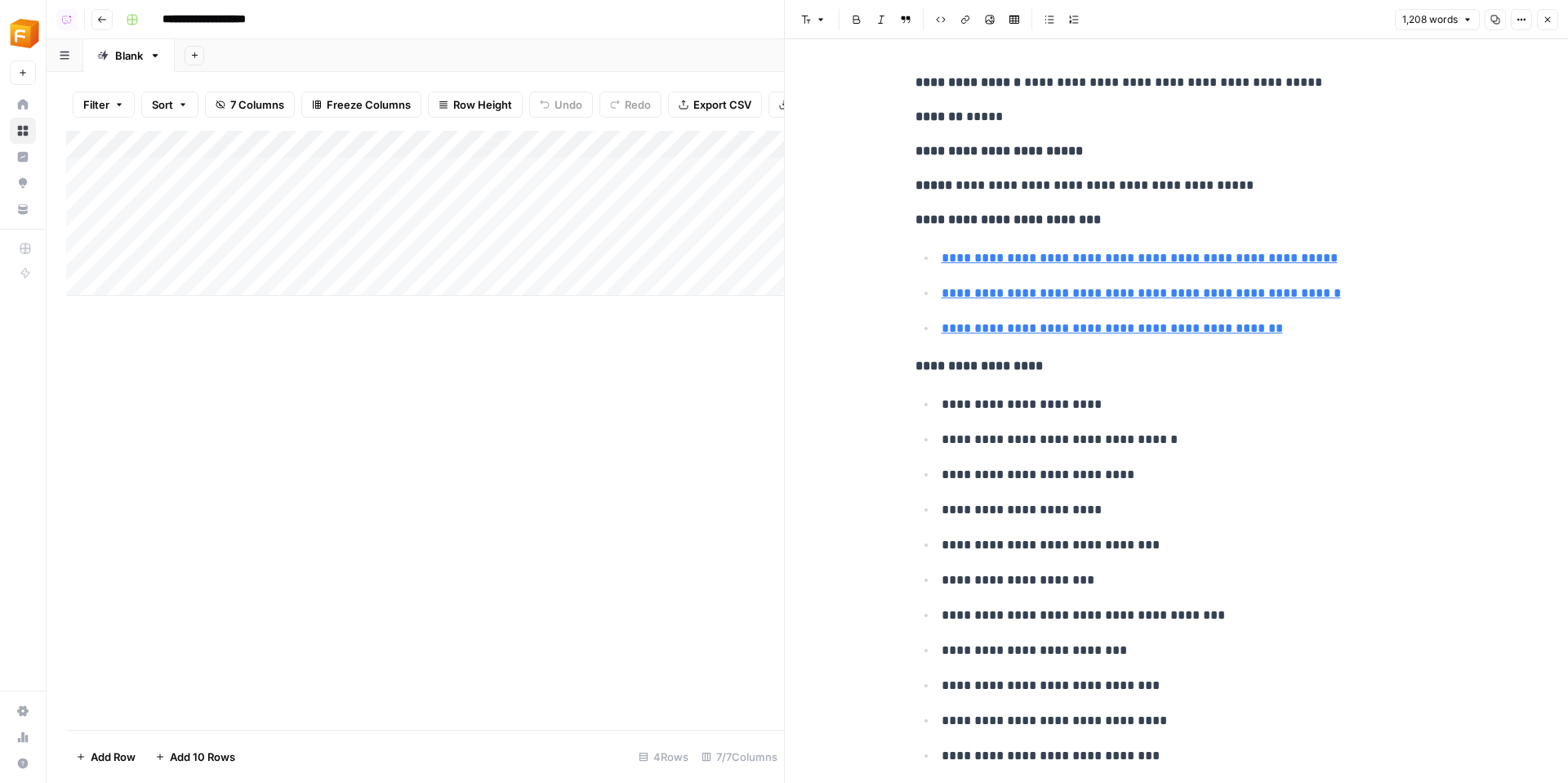
type input "[URL][DOMAIN_NAME]"
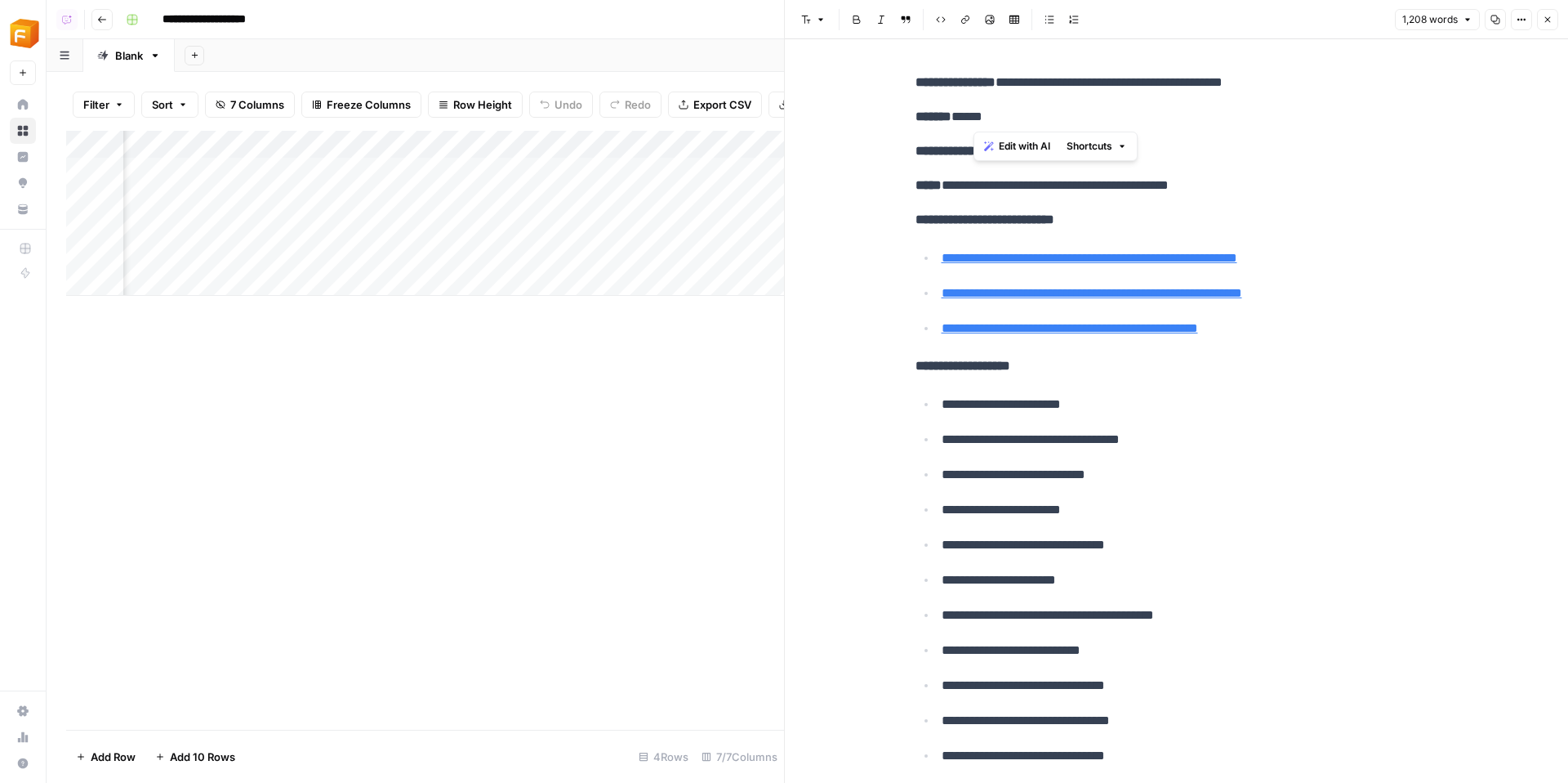
drag, startPoint x: 974, startPoint y: 117, endPoint x: 1018, endPoint y: 117, distance: 44.0
click at [1018, 117] on p "******* *****" at bounding box center [1176, 116] width 522 height 21
click at [1545, 15] on icon "button" at bounding box center [1547, 20] width 10 height 10
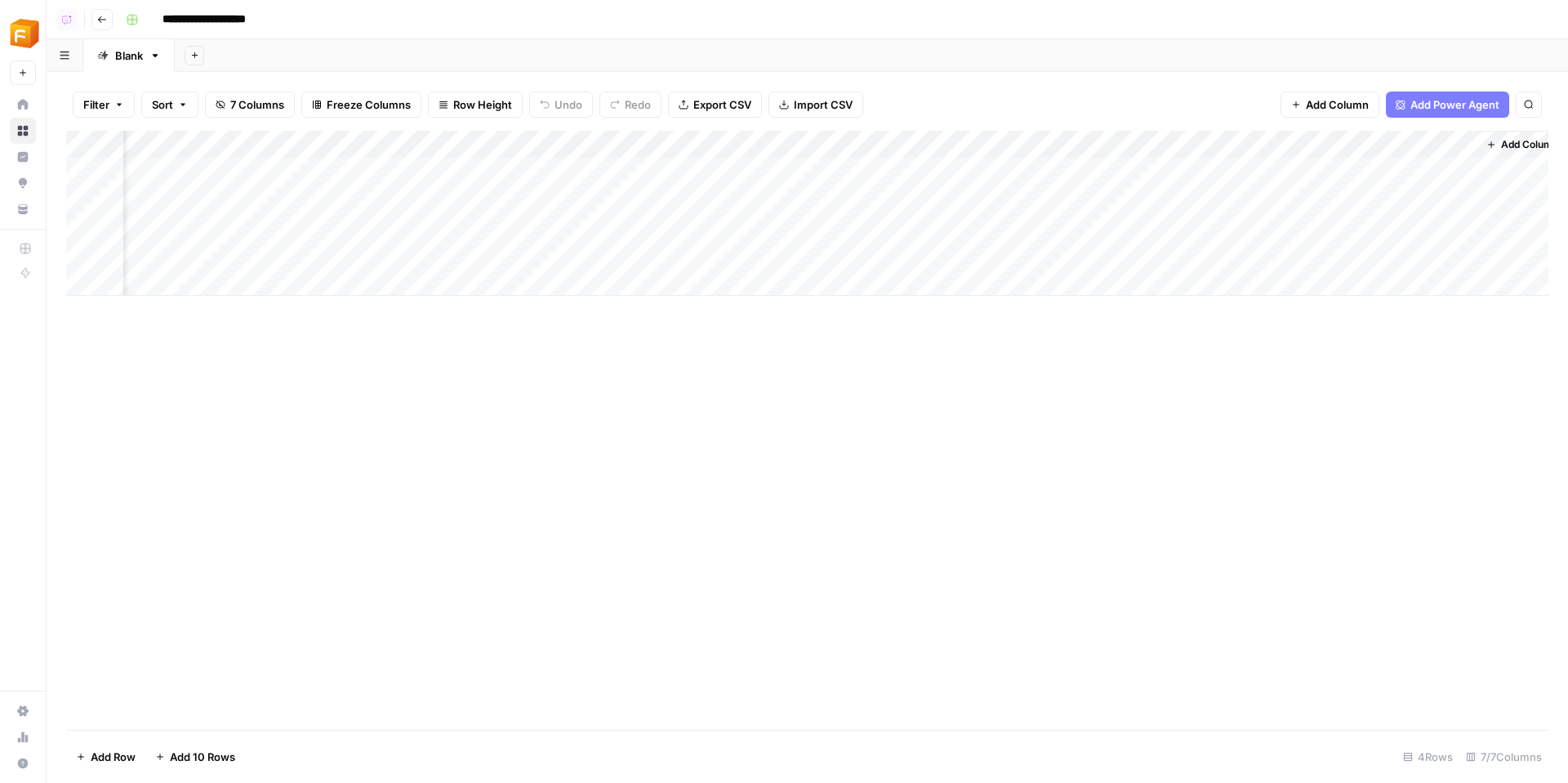
scroll to position [0, 93]
click at [1488, 141] on span "Add Column" at bounding box center [1510, 145] width 57 height 15
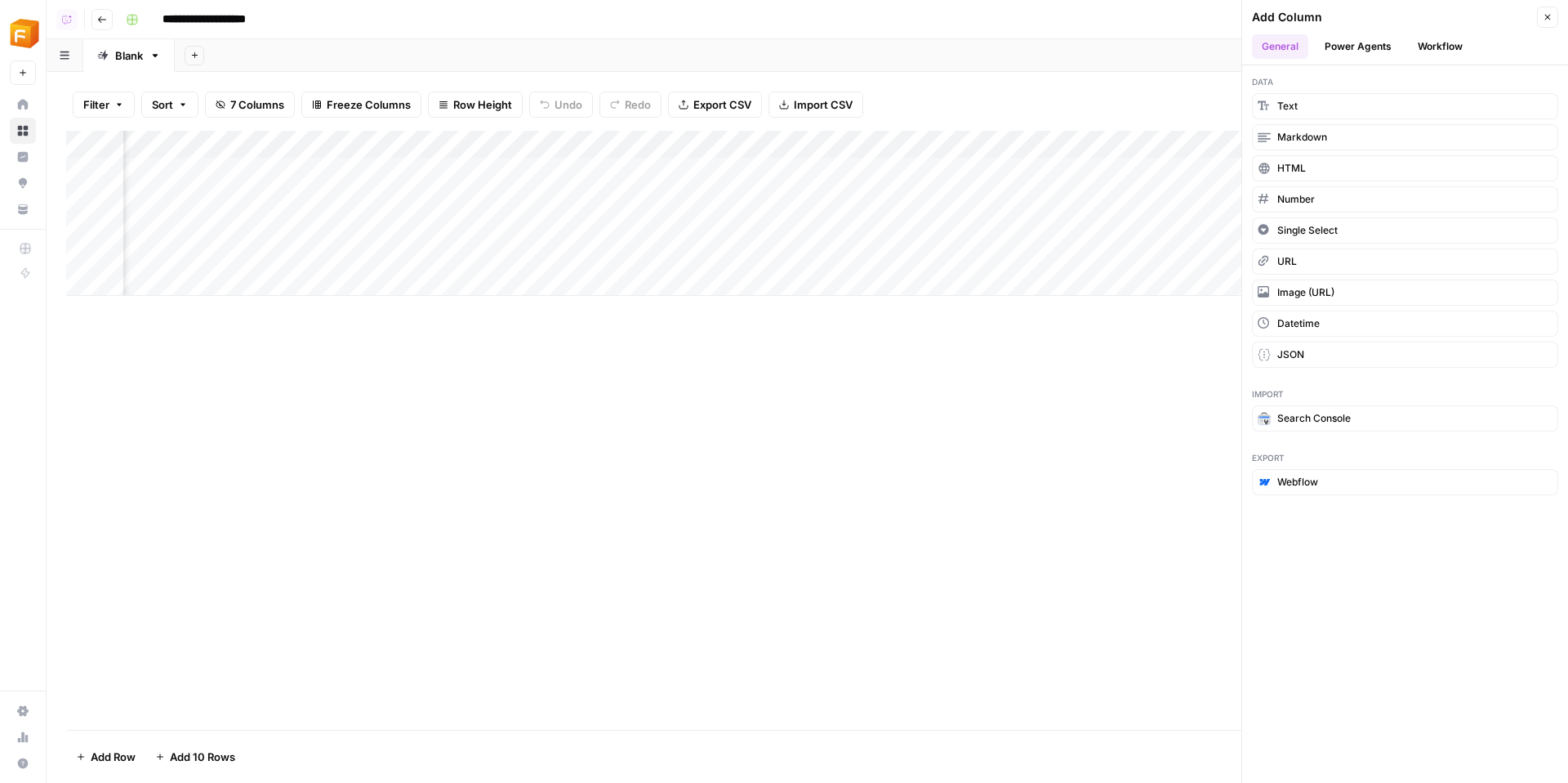
click at [1341, 48] on button "Power Agents" at bounding box center [1358, 46] width 87 height 25
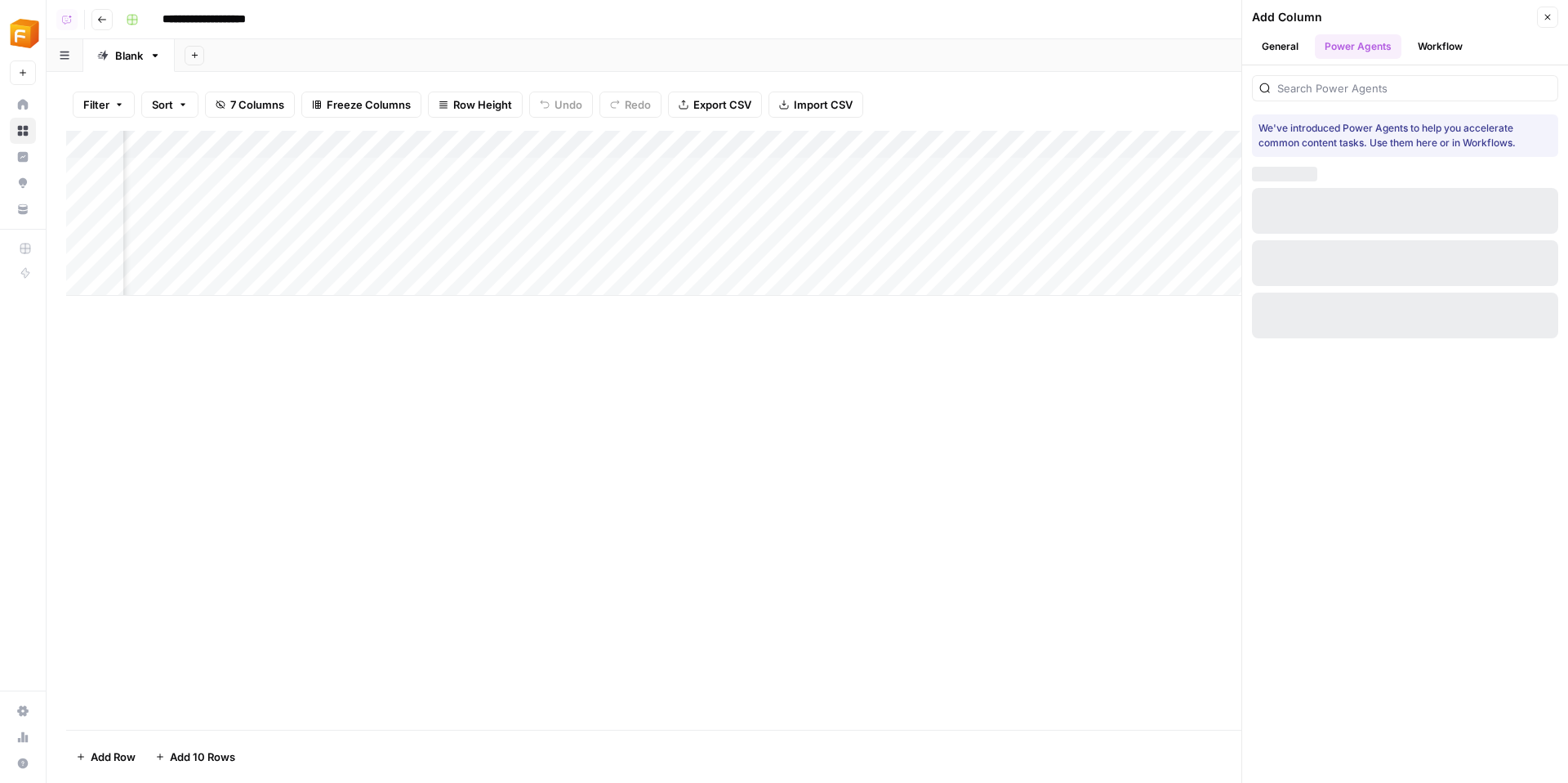
click at [1357, 102] on div "We've introduced Power Agents to help you accelerate common content tasks. Use …" at bounding box center [1405, 206] width 326 height 282
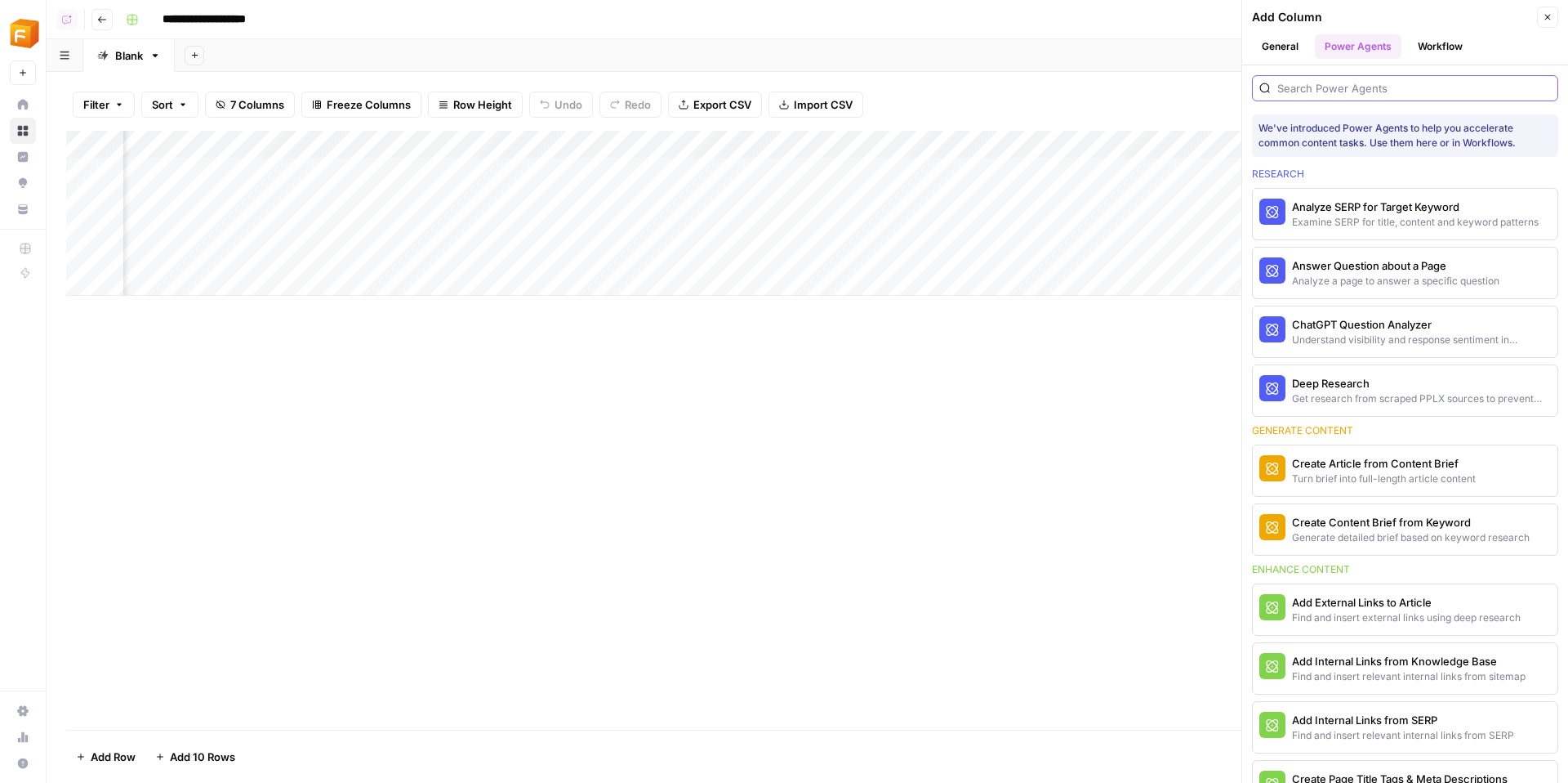
click at [1348, 93] on input "search" at bounding box center [1413, 88] width 273 height 16
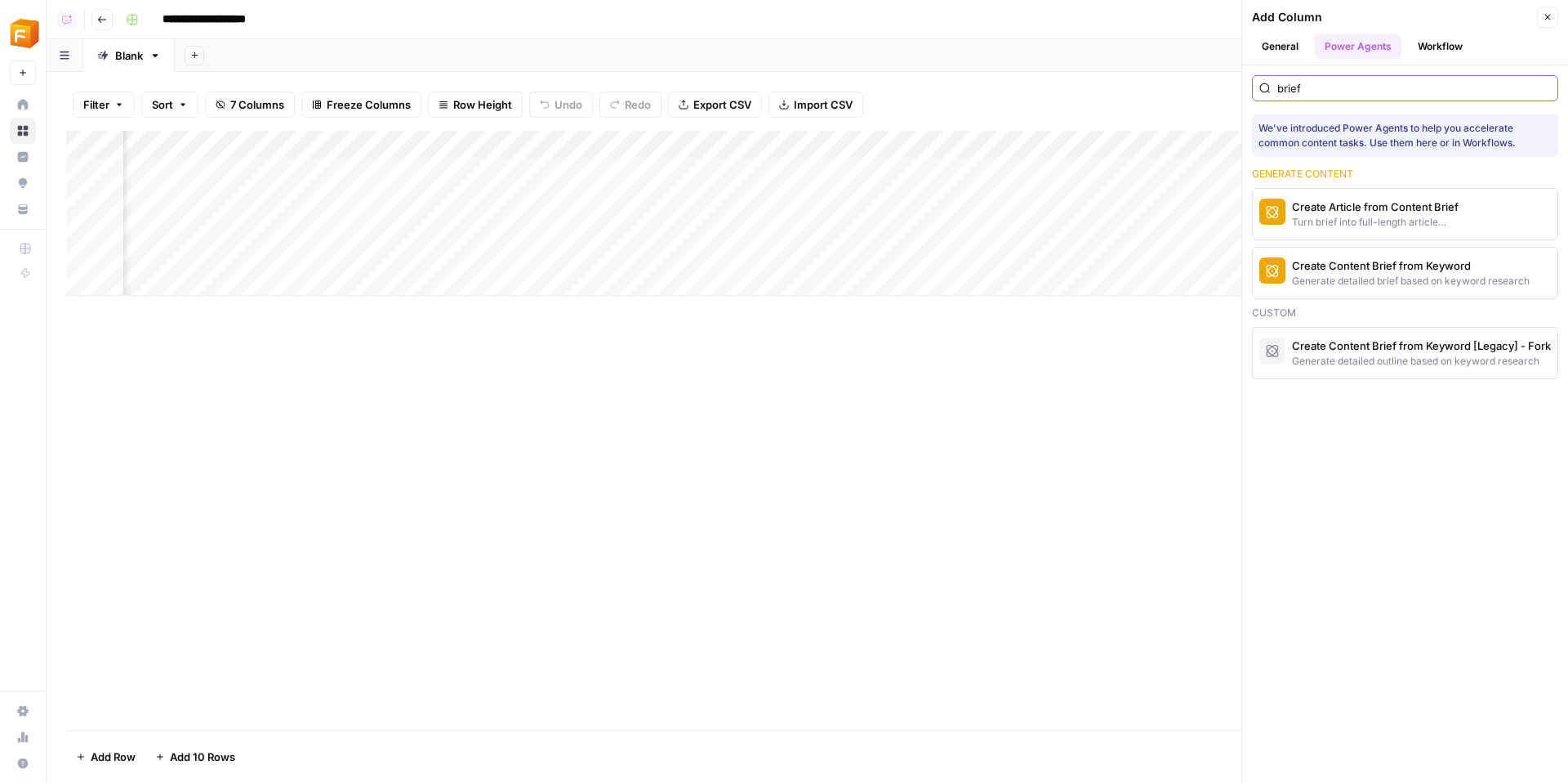
type input "brief"
click at [1333, 221] on div "Turn brief into full-length article content" at bounding box center [1378, 221] width 171 height 15
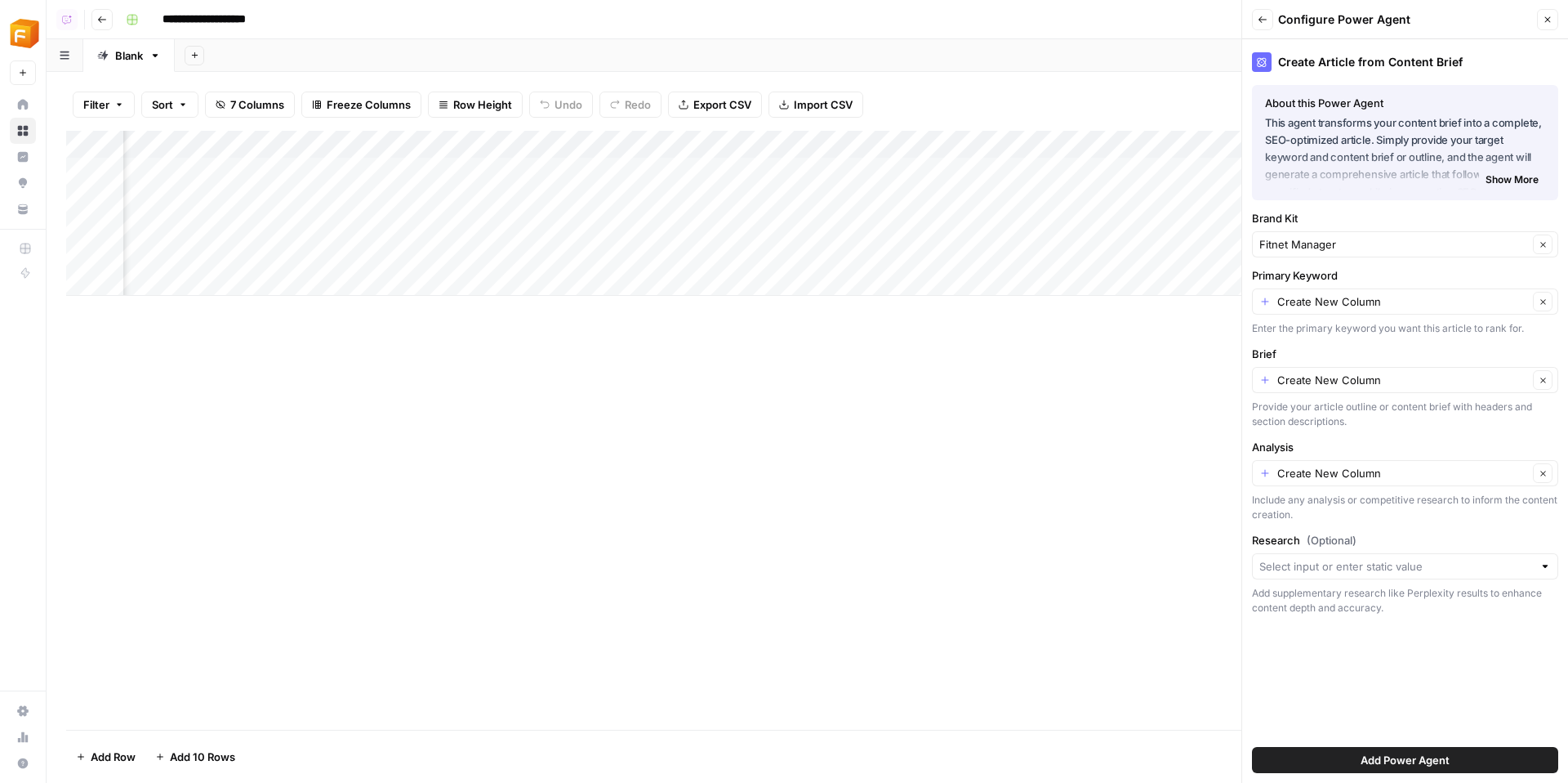
click at [1443, 764] on span "Add Power Agent" at bounding box center [1405, 760] width 89 height 16
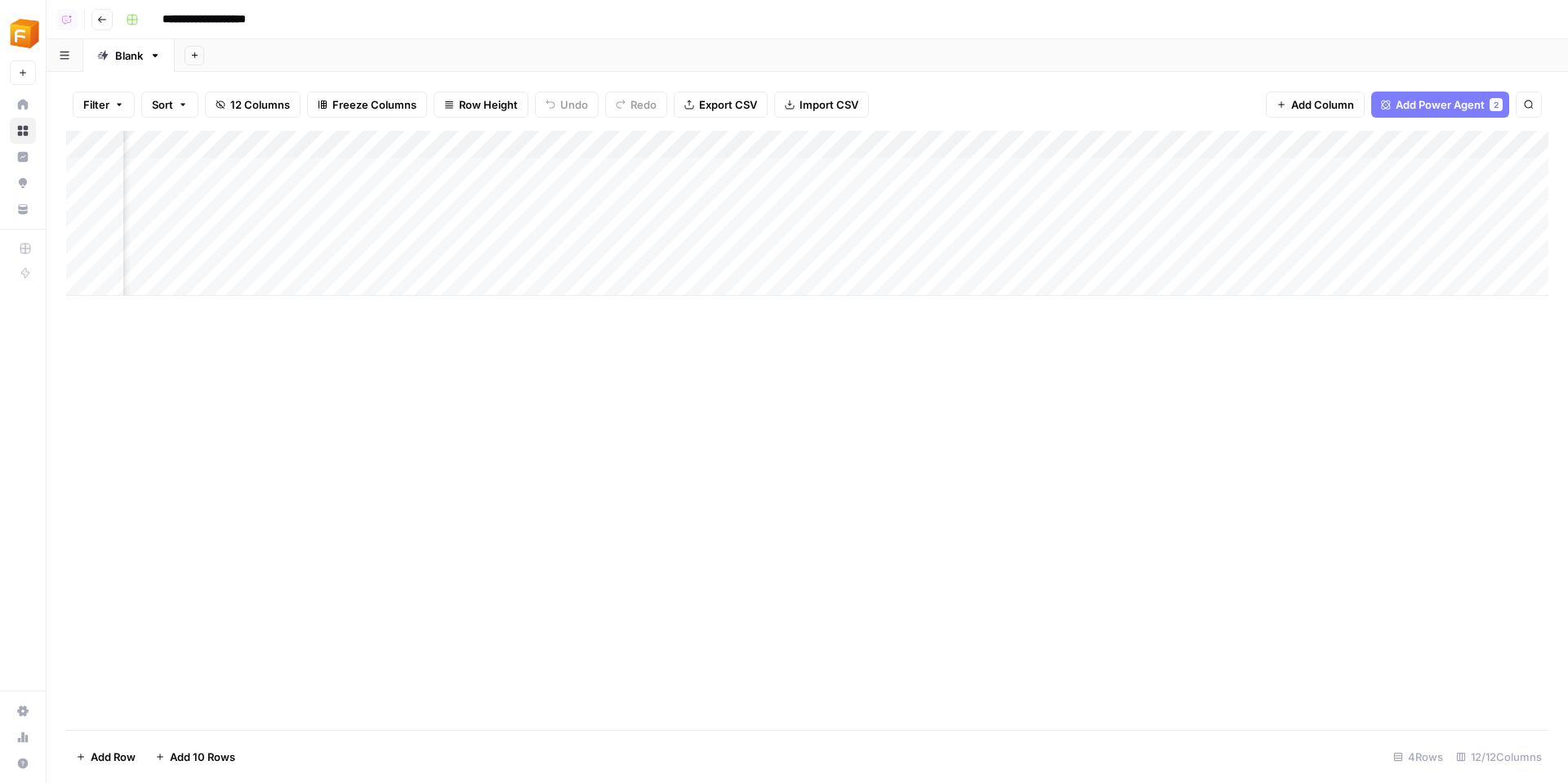
scroll to position [0, 1074]
click at [697, 146] on div "Add Column" at bounding box center [806, 212] width 1482 height 165
click at [1032, 201] on div "Add Column" at bounding box center [806, 212] width 1482 height 165
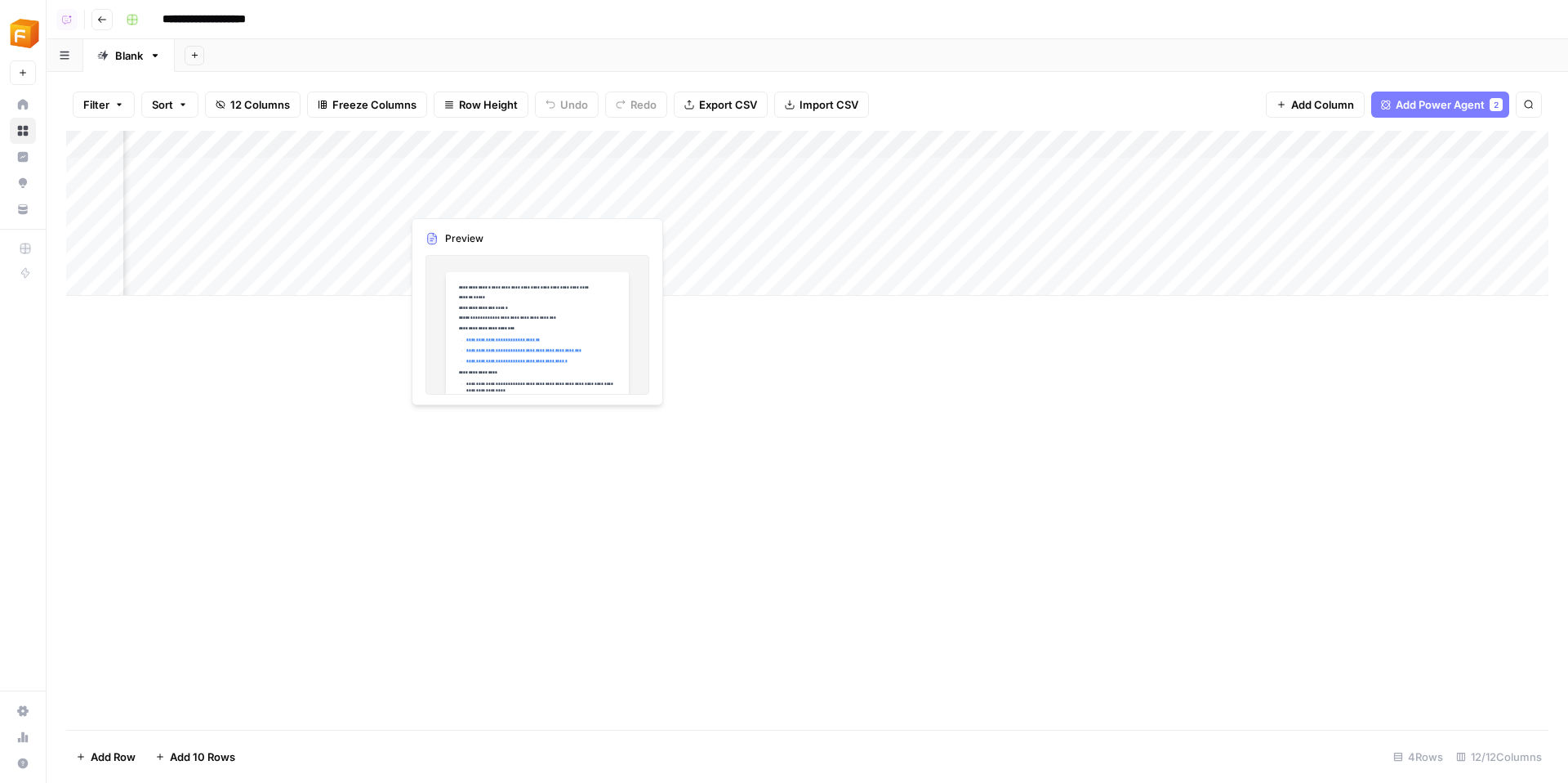
click at [463, 169] on div "Add Column" at bounding box center [806, 212] width 1482 height 165
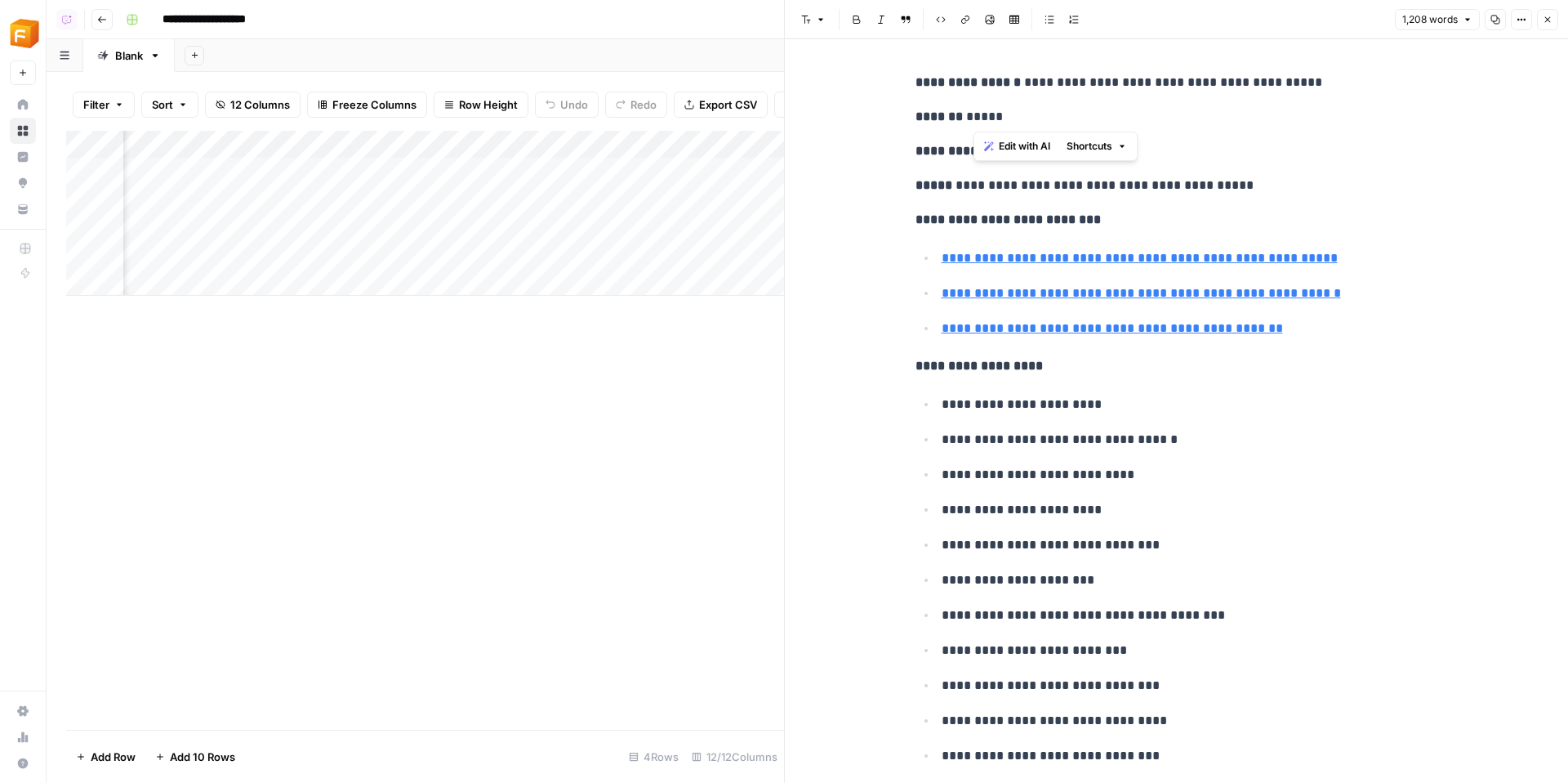
drag, startPoint x: 972, startPoint y: 119, endPoint x: 1091, endPoint y: 119, distance: 119.0
click at [1091, 119] on p "******* *****" at bounding box center [1176, 116] width 522 height 21
click at [1554, 16] on button "Close" at bounding box center [1547, 19] width 21 height 21
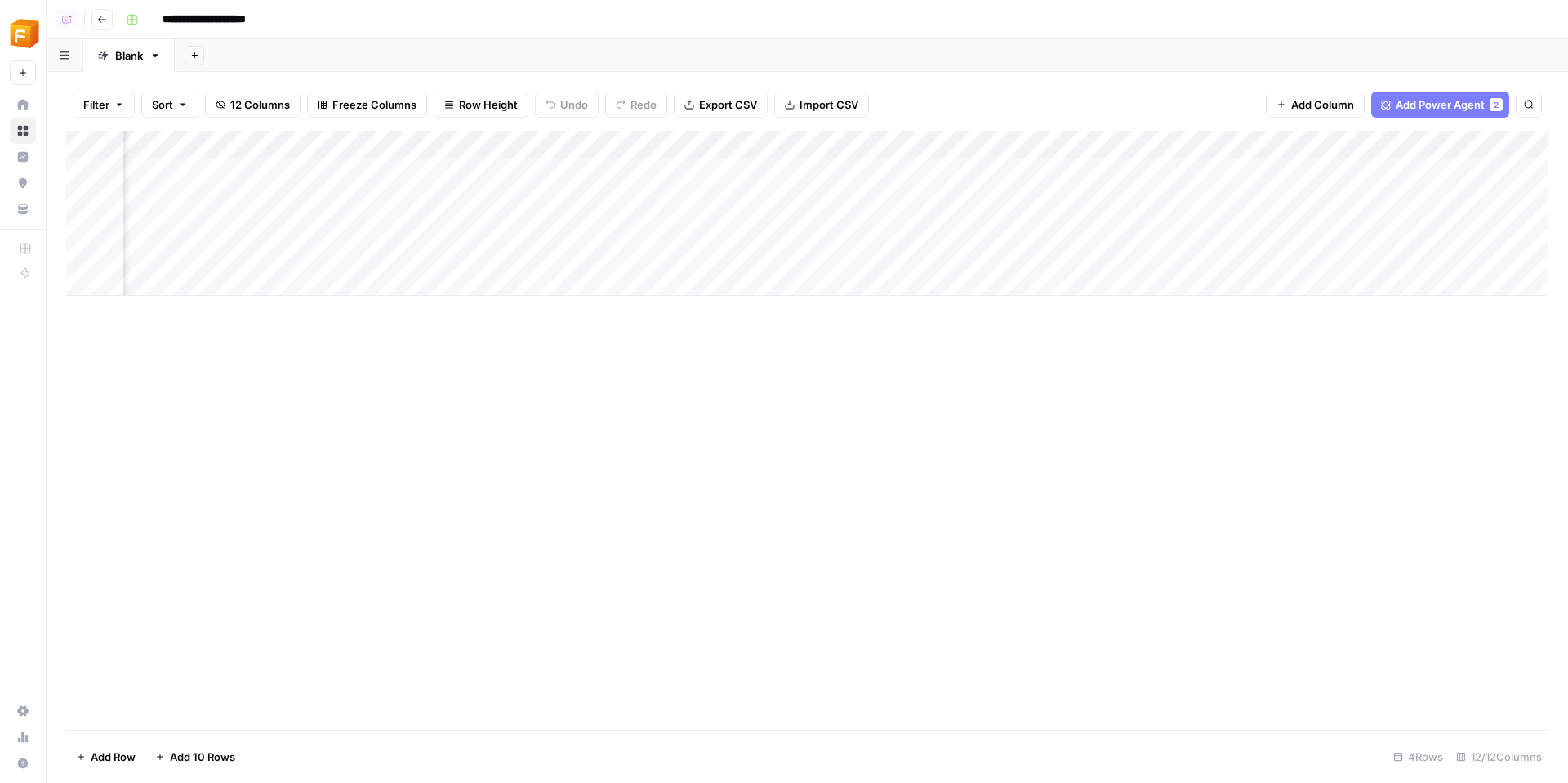
scroll to position [0, 1189]
click at [1276, 148] on div "Add Column" at bounding box center [806, 212] width 1482 height 165
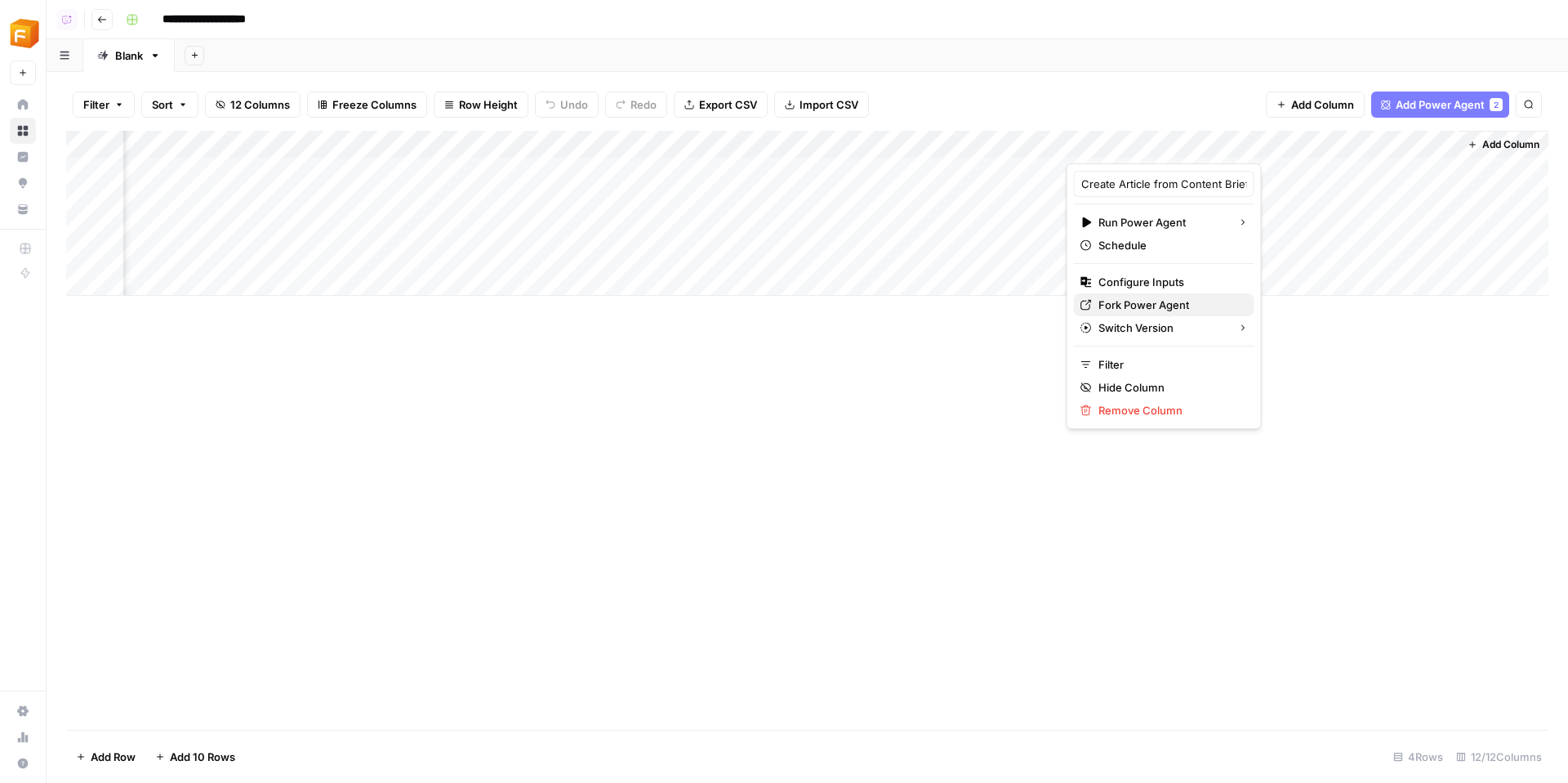
click at [1136, 306] on span "Fork Power Agent" at bounding box center [1169, 304] width 143 height 16
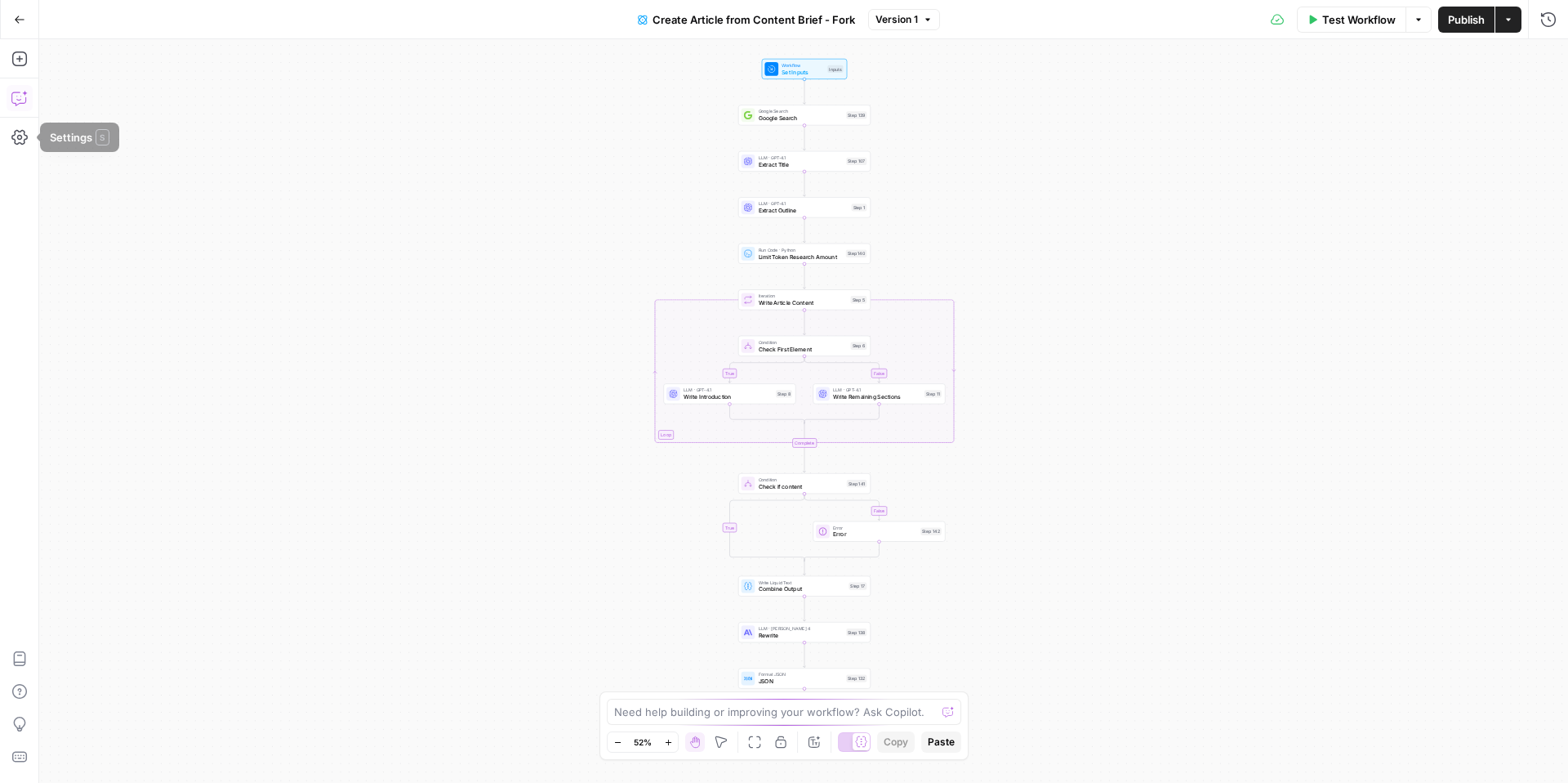
click at [12, 100] on icon "button" at bounding box center [19, 98] width 16 height 16
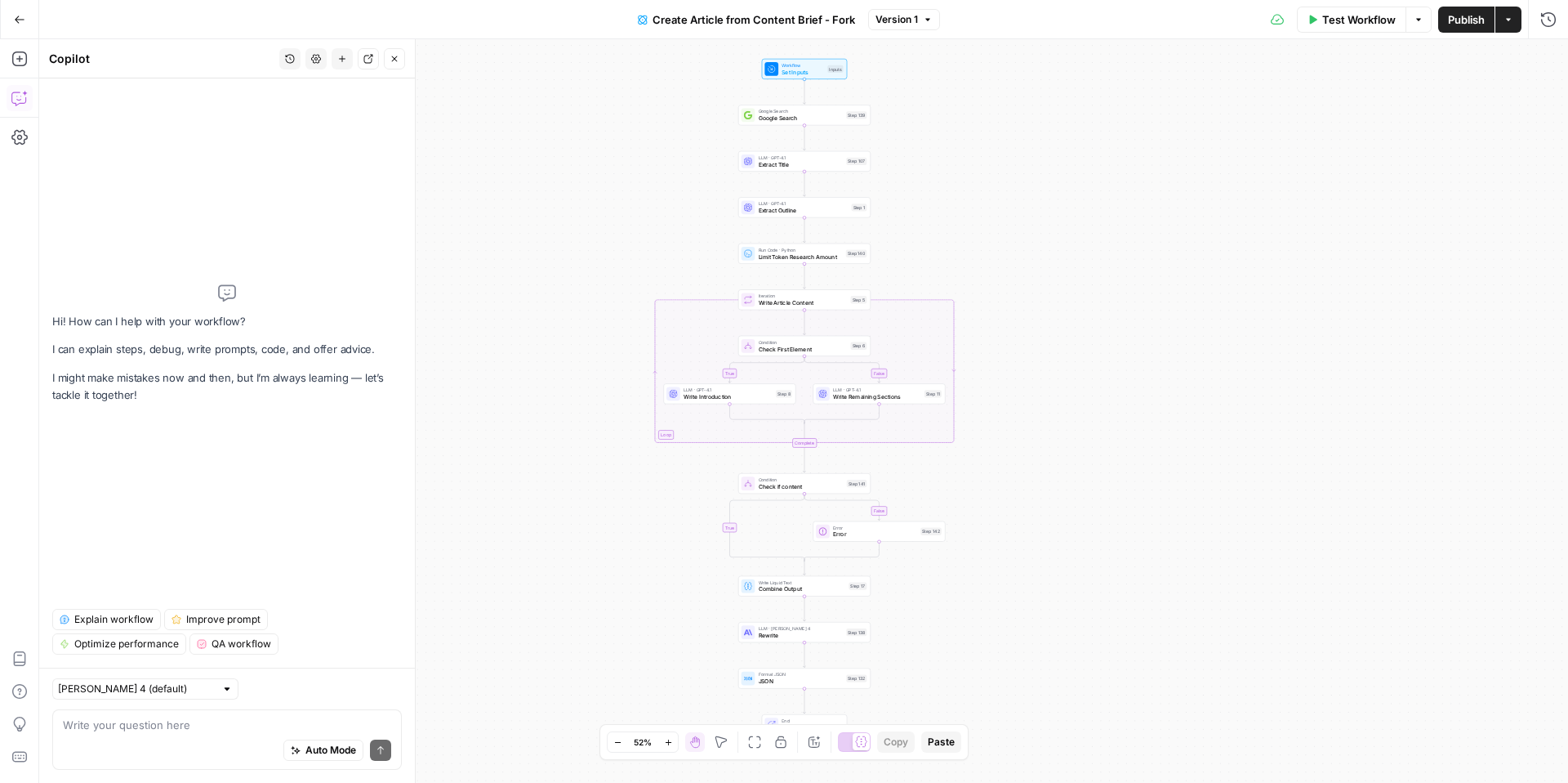
click at [164, 757] on div "Auto Mode Send" at bounding box center [226, 751] width 328 height 36
click at [146, 743] on div "Auto Mode Send" at bounding box center [226, 751] width 328 height 36
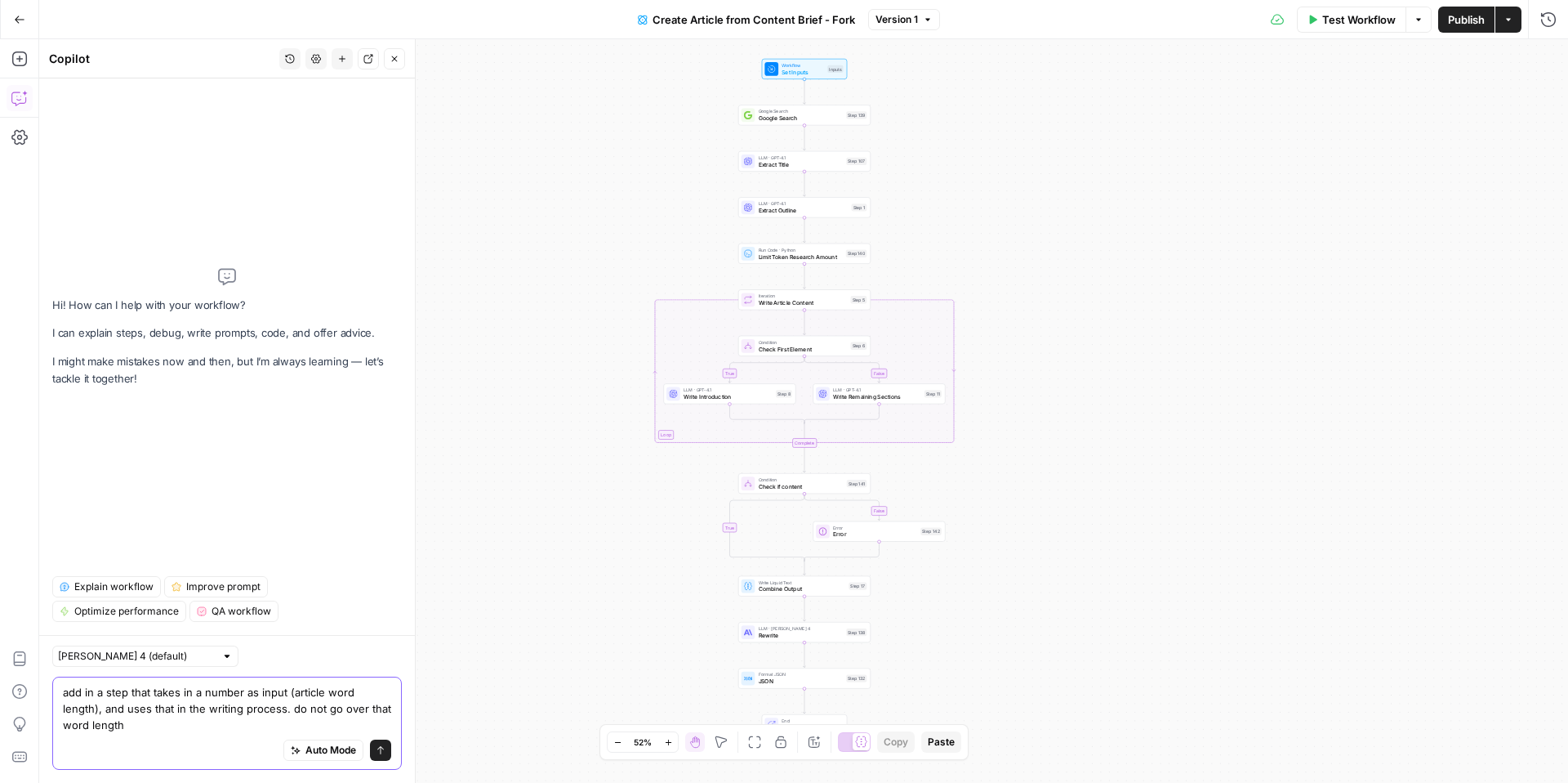
type textarea "add in a step that takes in a number as input (article word length), and uses t…"
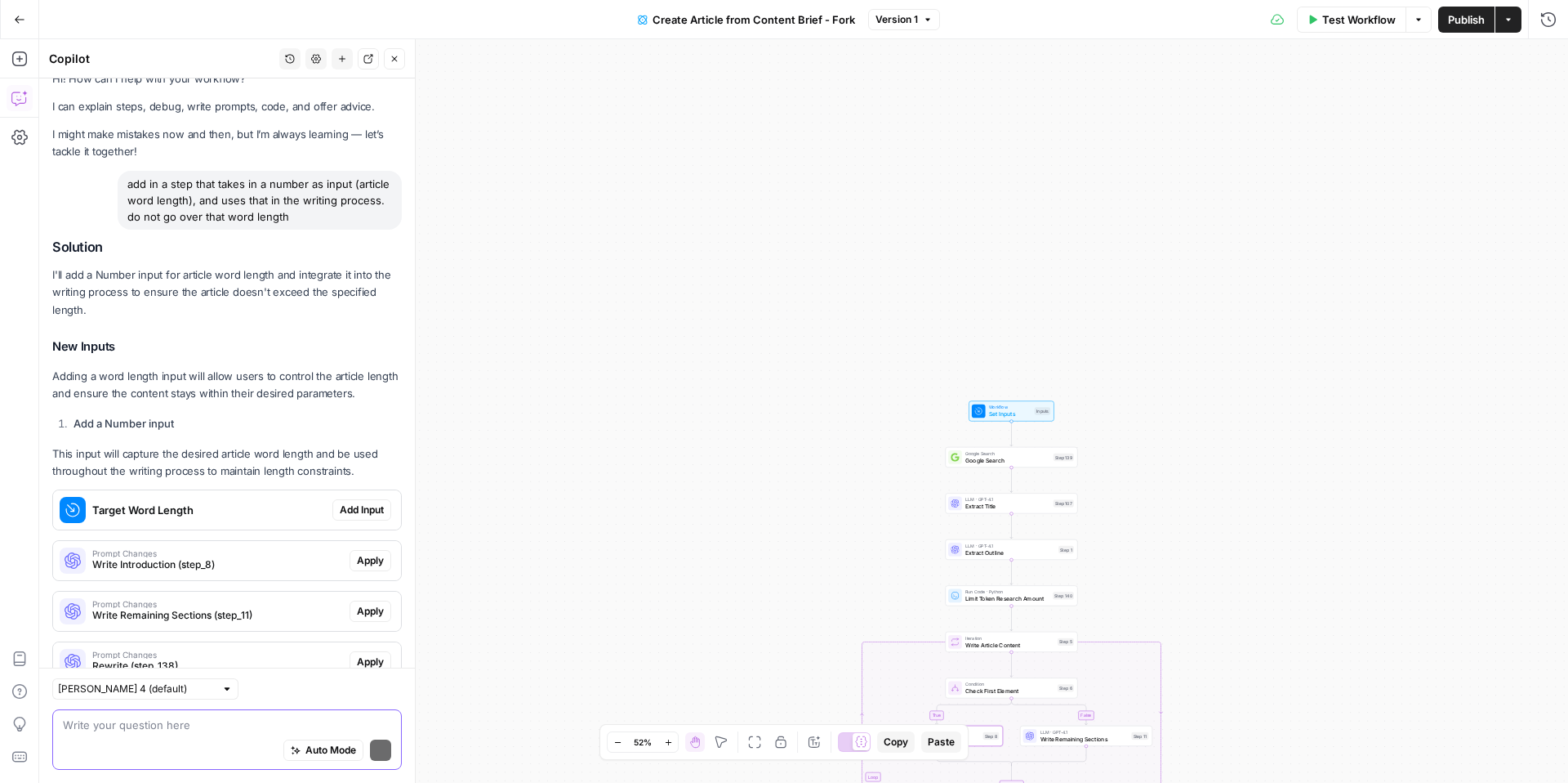
scroll to position [75, 0]
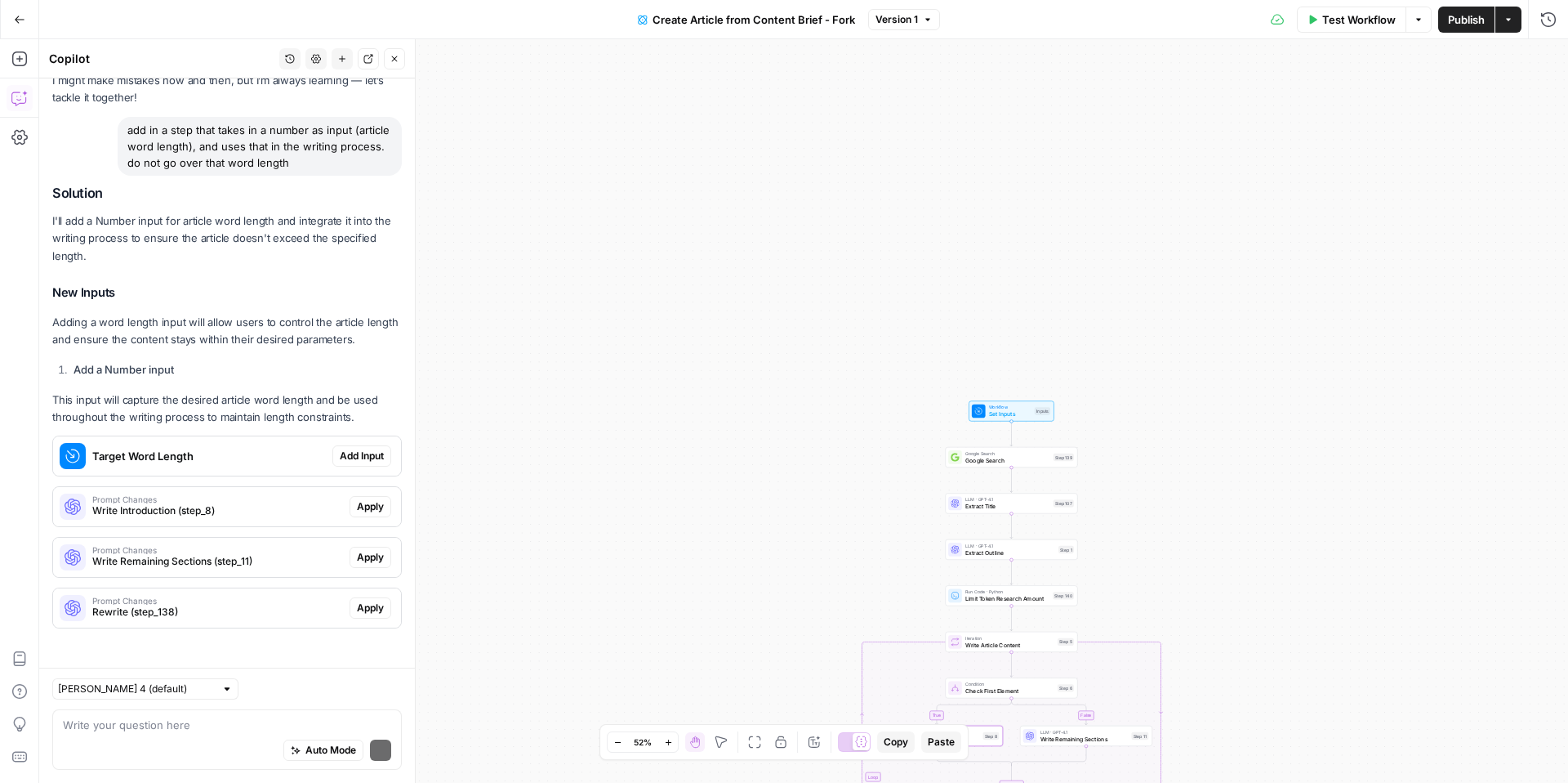
click at [369, 501] on span "Apply" at bounding box center [370, 506] width 27 height 15
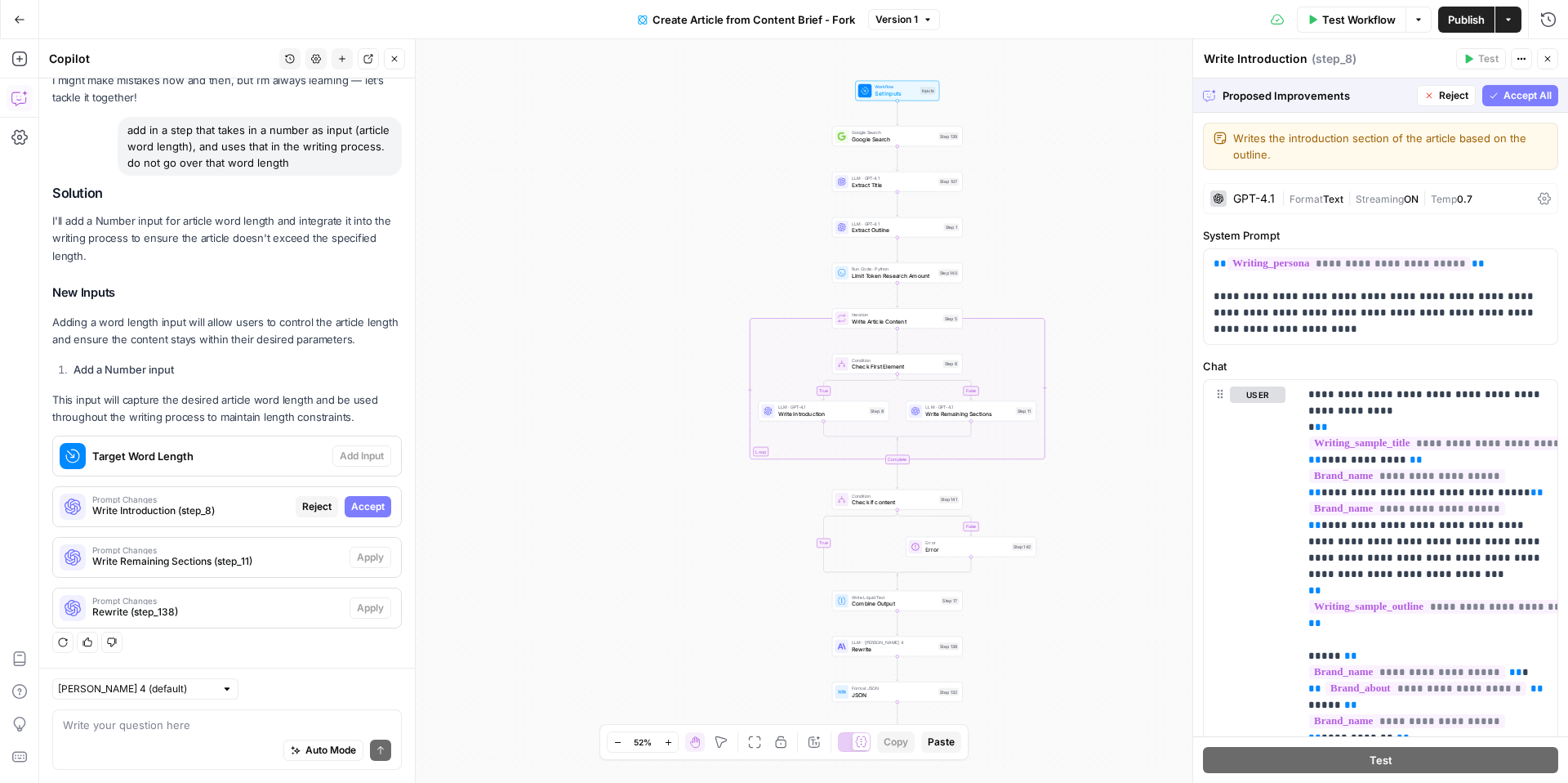
click at [1519, 88] on span "Accept All" at bounding box center [1527, 95] width 48 height 15
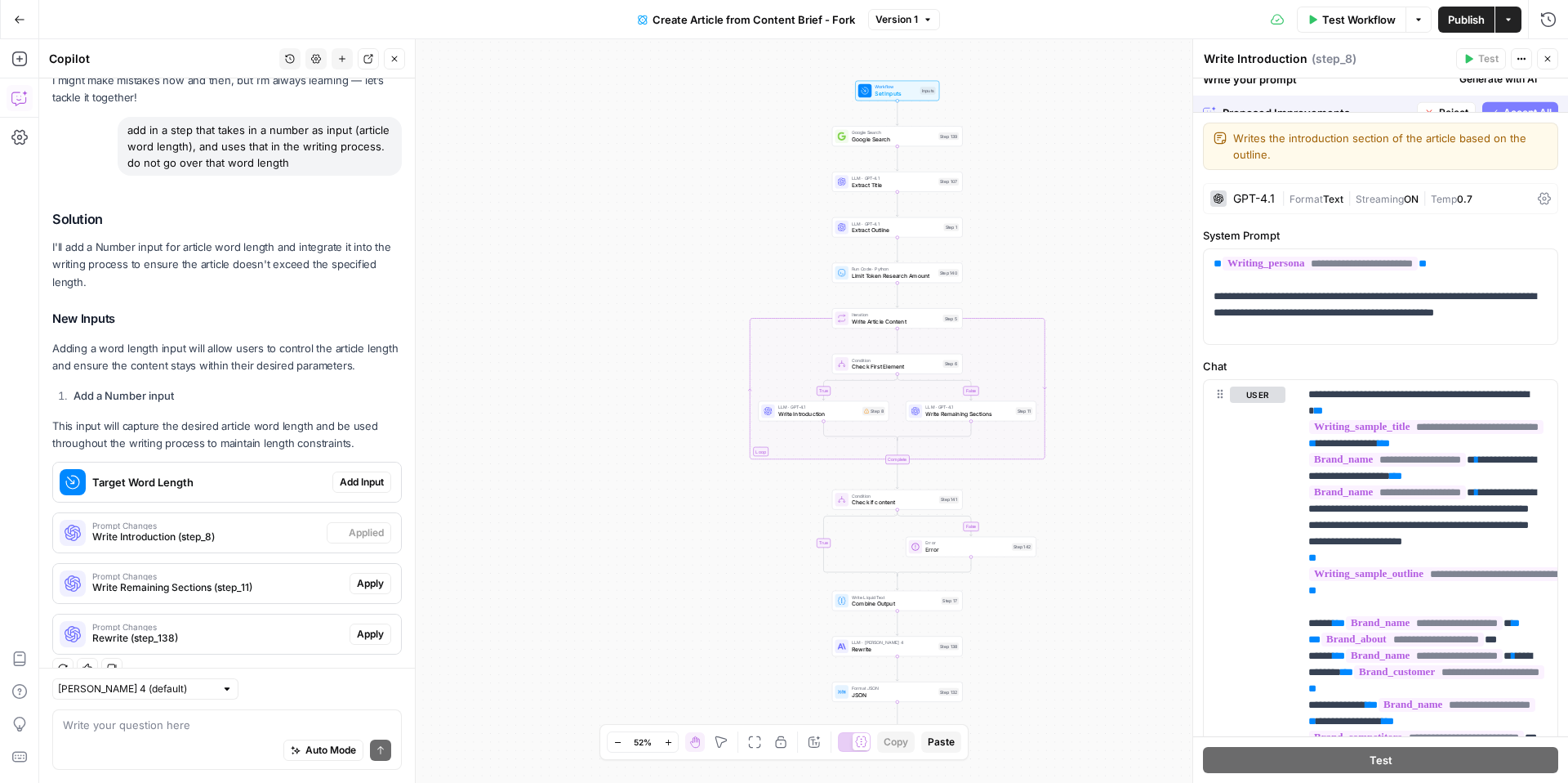
scroll to position [102, 0]
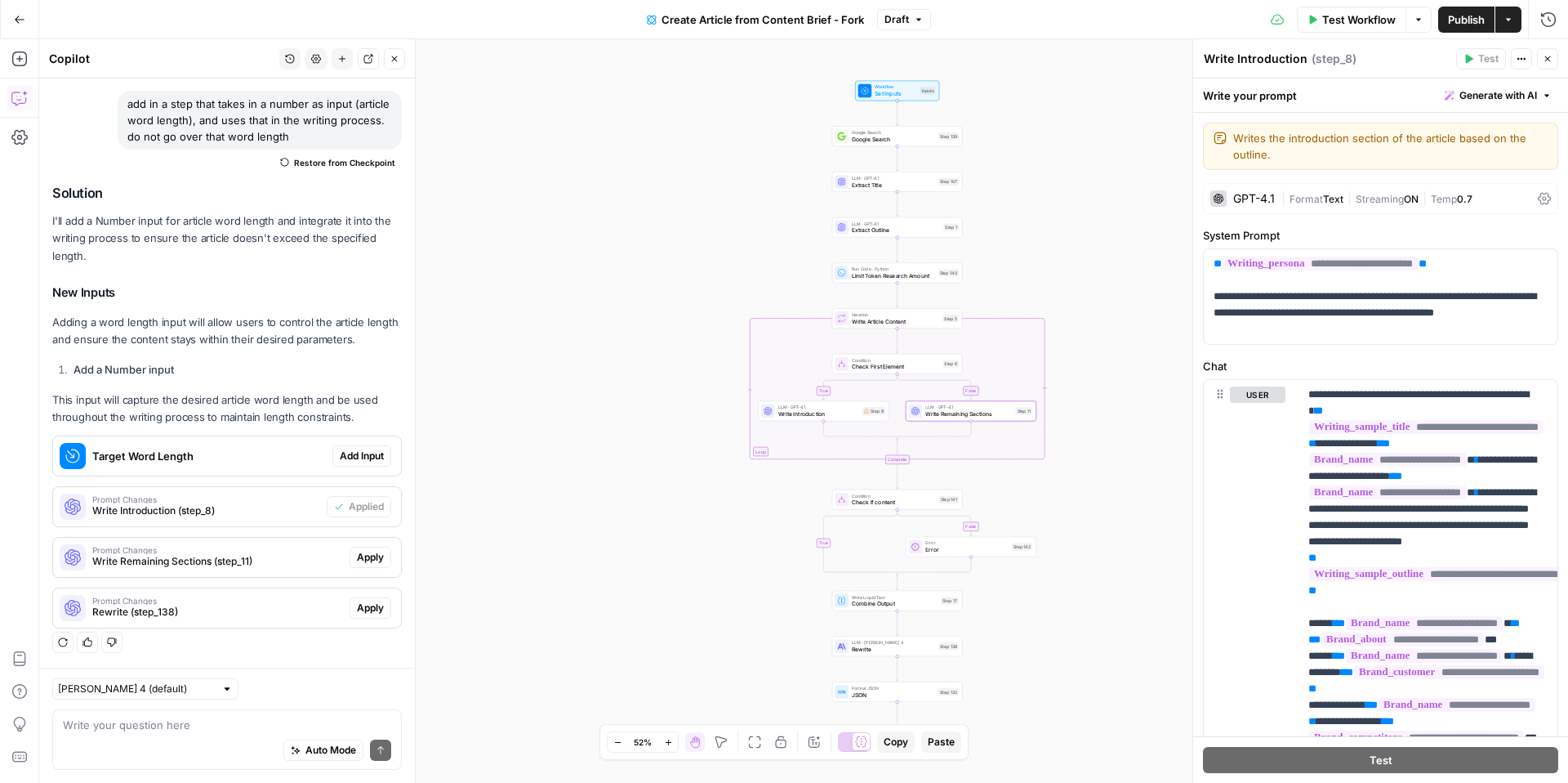
click at [382, 560] on span "Apply" at bounding box center [370, 557] width 27 height 15
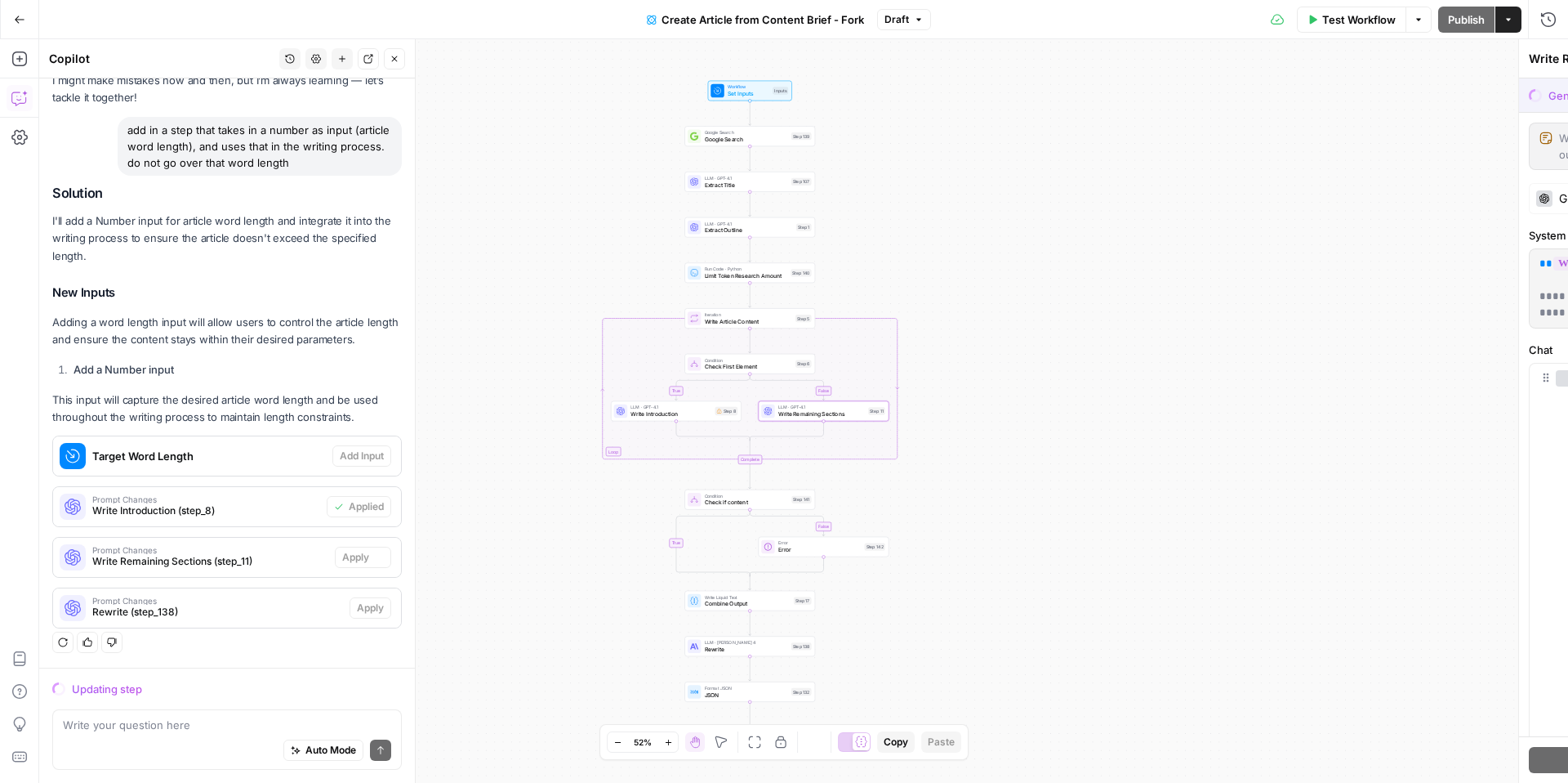
scroll to position [75, 0]
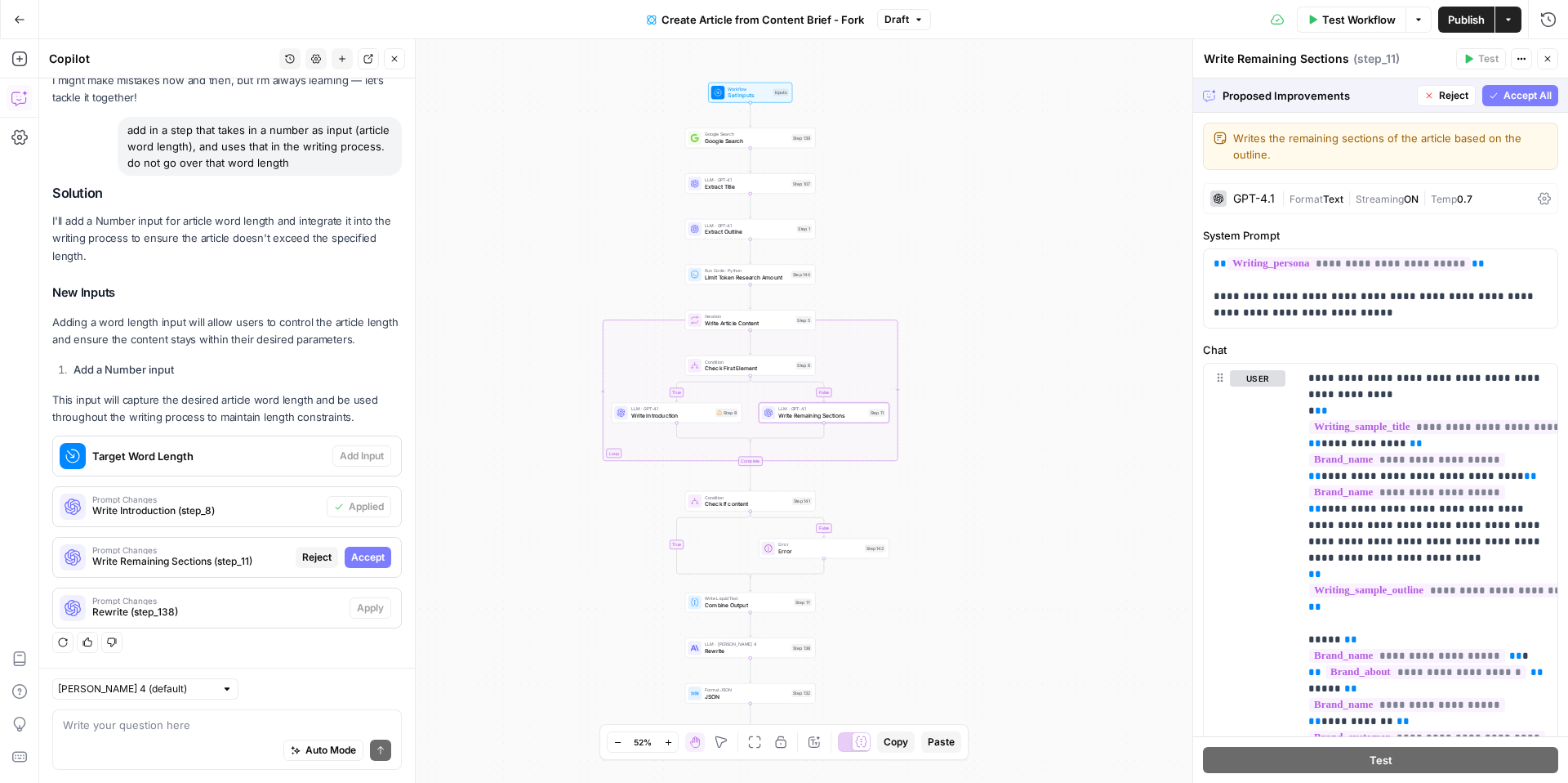
click at [375, 558] on span "Accept" at bounding box center [368, 557] width 34 height 15
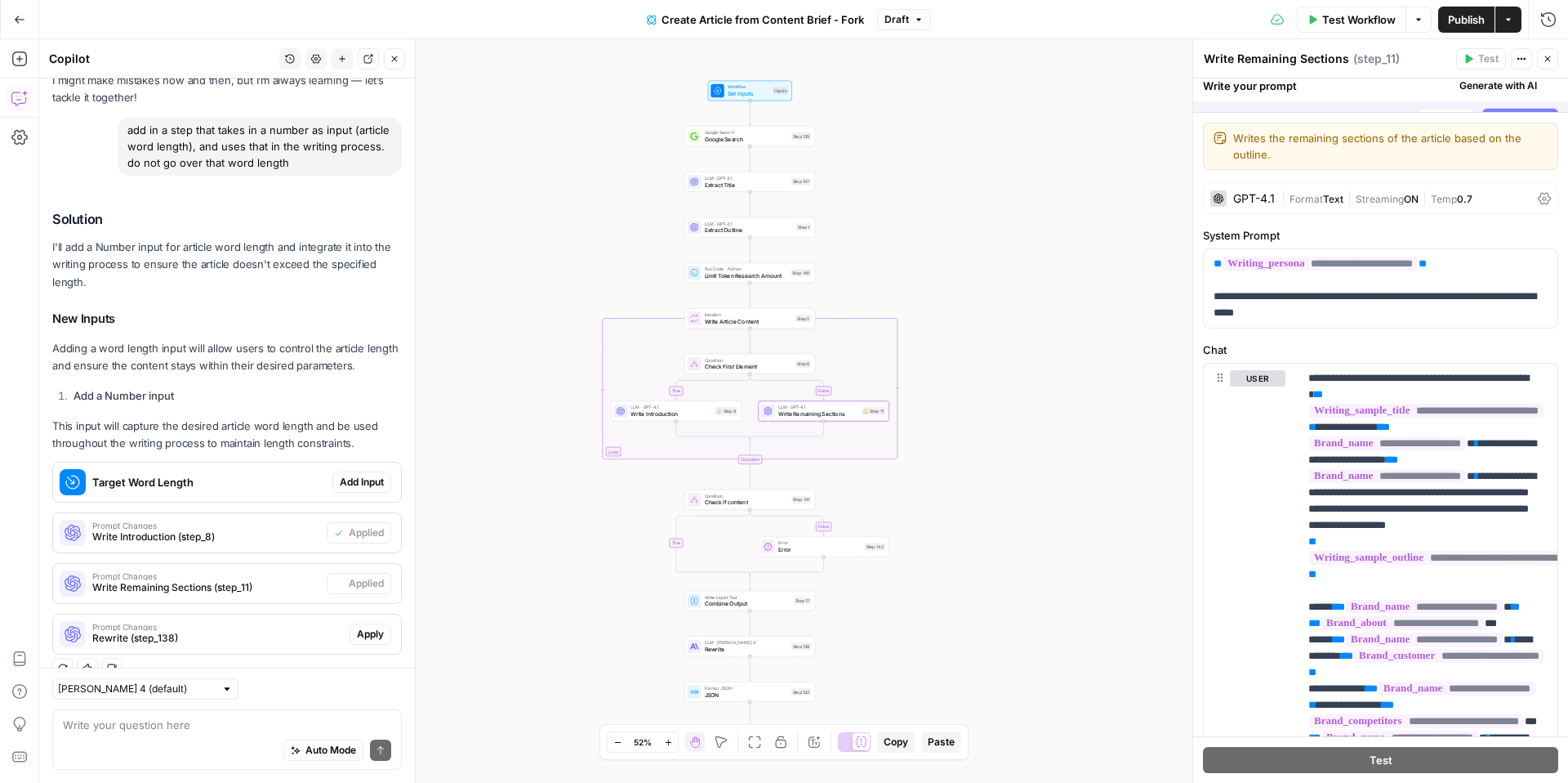
scroll to position [102, 0]
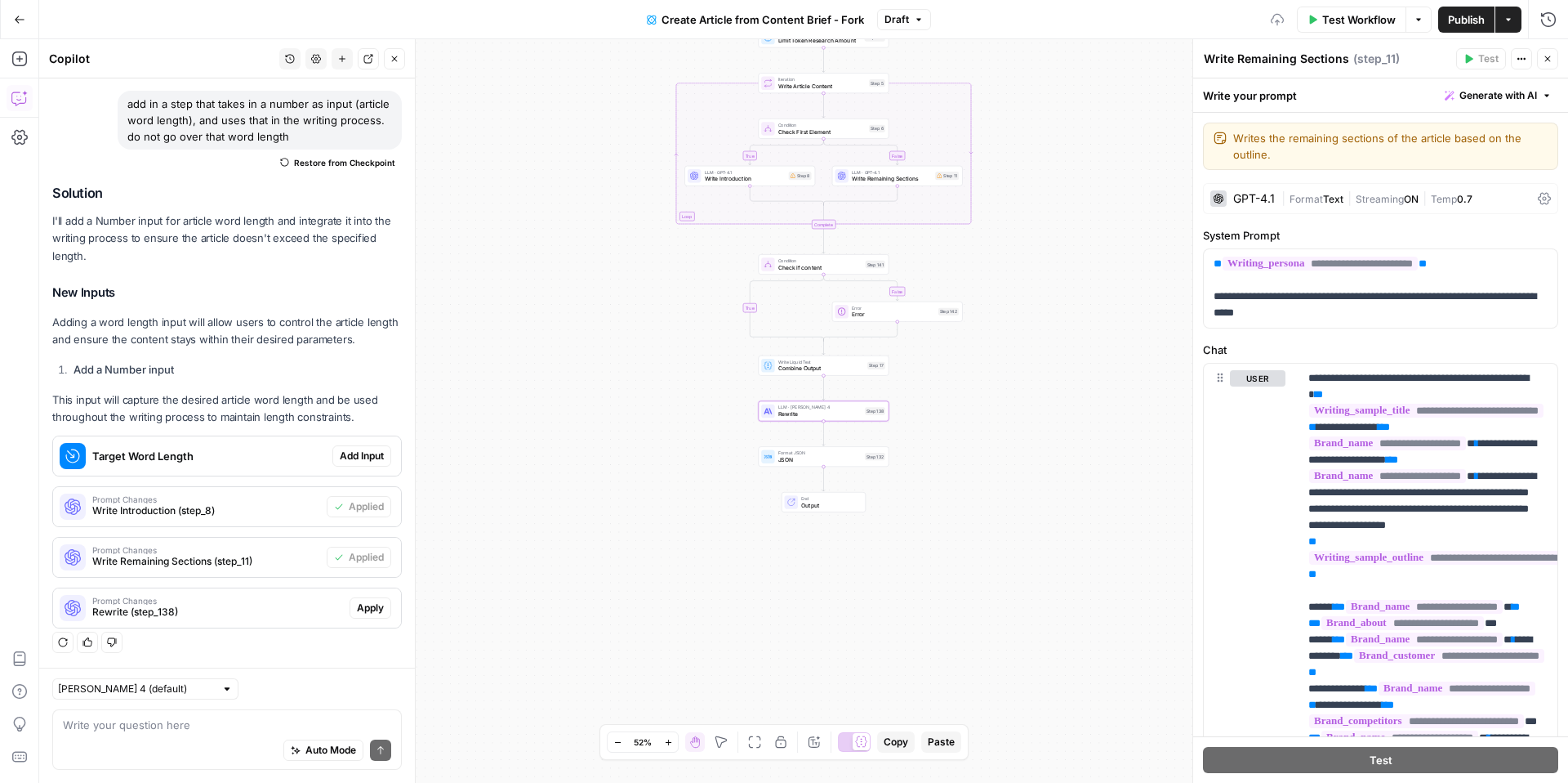
click at [379, 607] on span "Apply" at bounding box center [370, 607] width 27 height 15
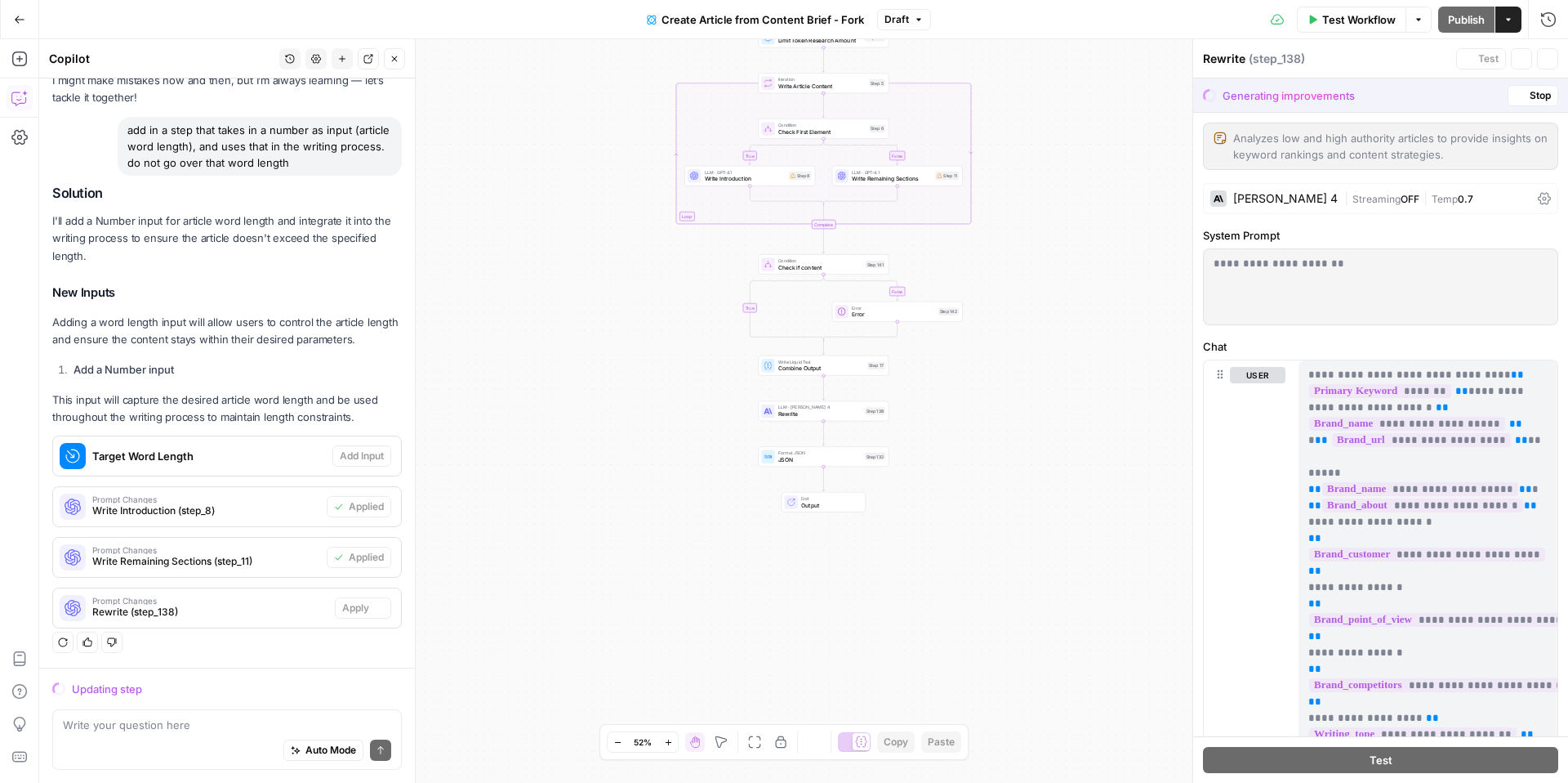
scroll to position [75, 0]
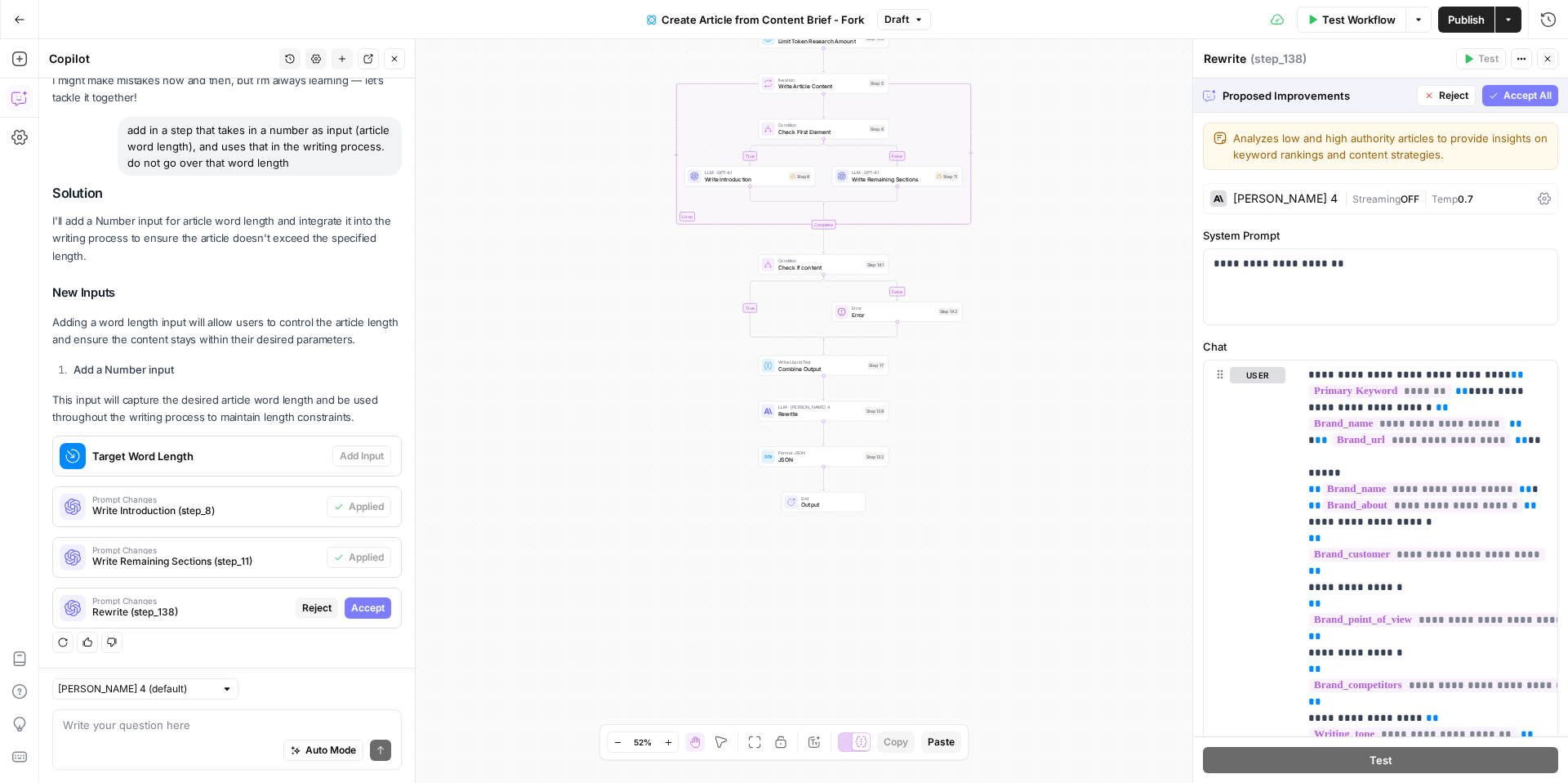
click at [1537, 99] on span "Accept All" at bounding box center [1527, 95] width 48 height 15
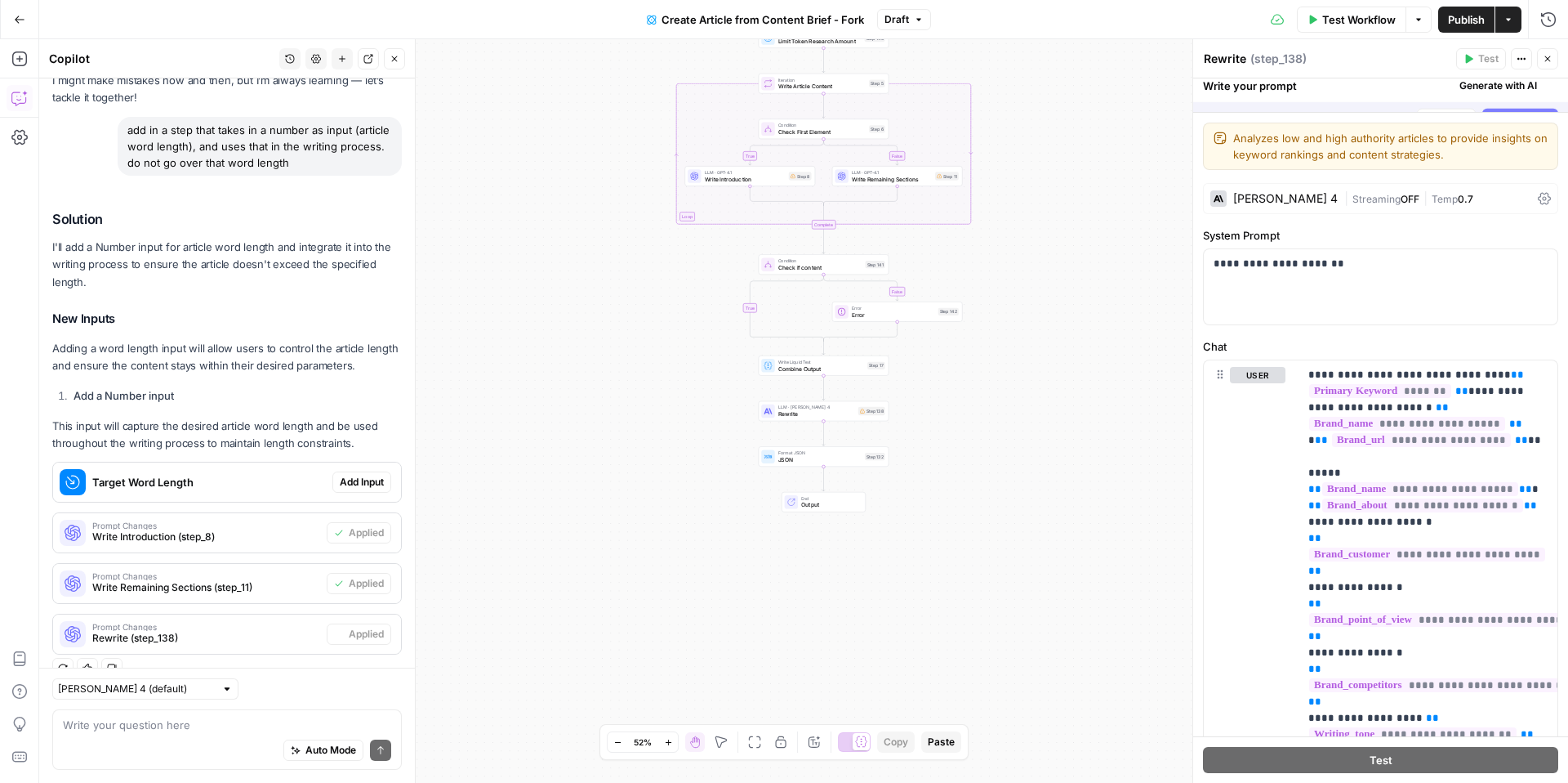
scroll to position [102, 0]
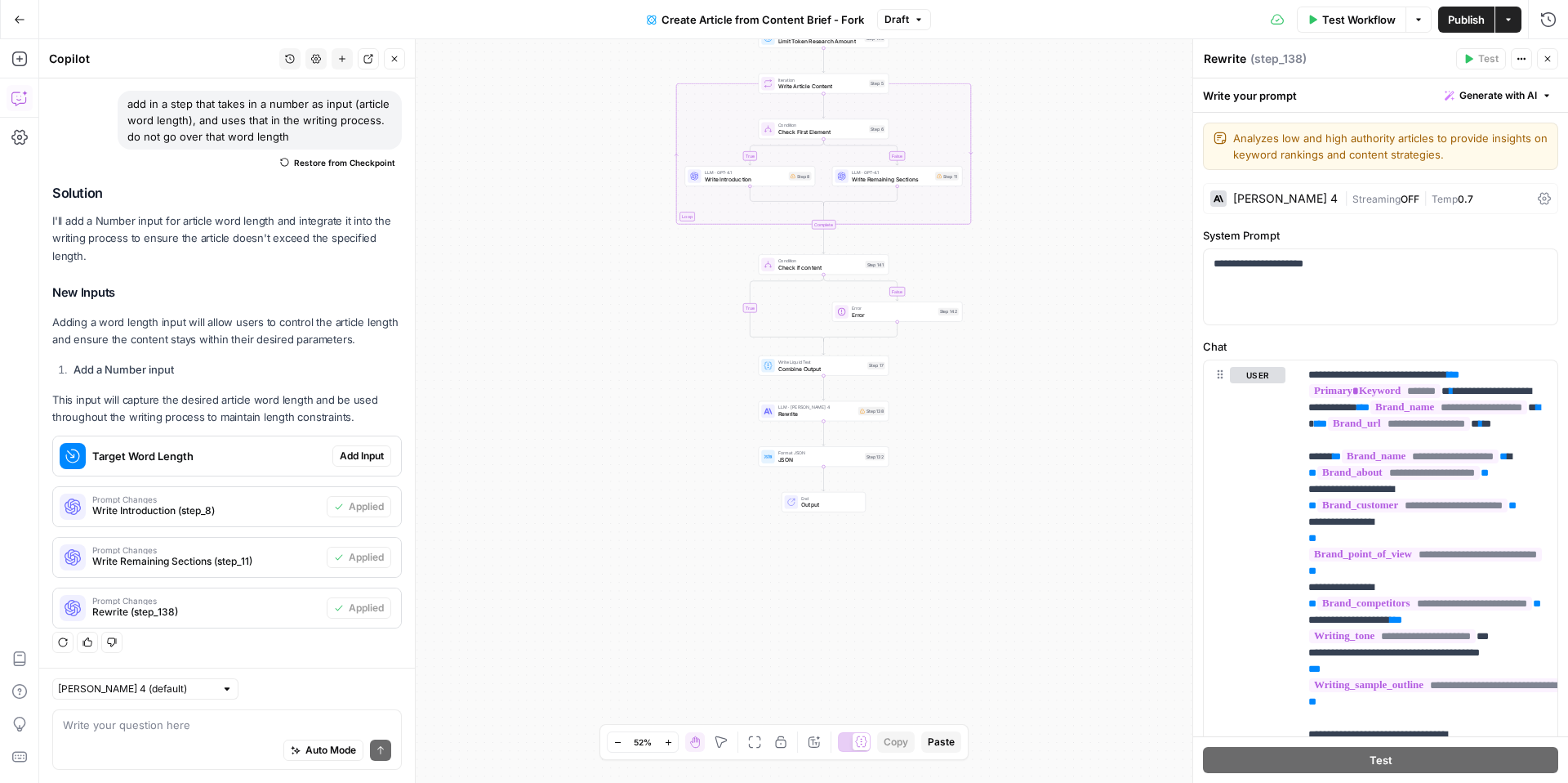
click at [1463, 24] on span "Publish" at bounding box center [1465, 19] width 37 height 16
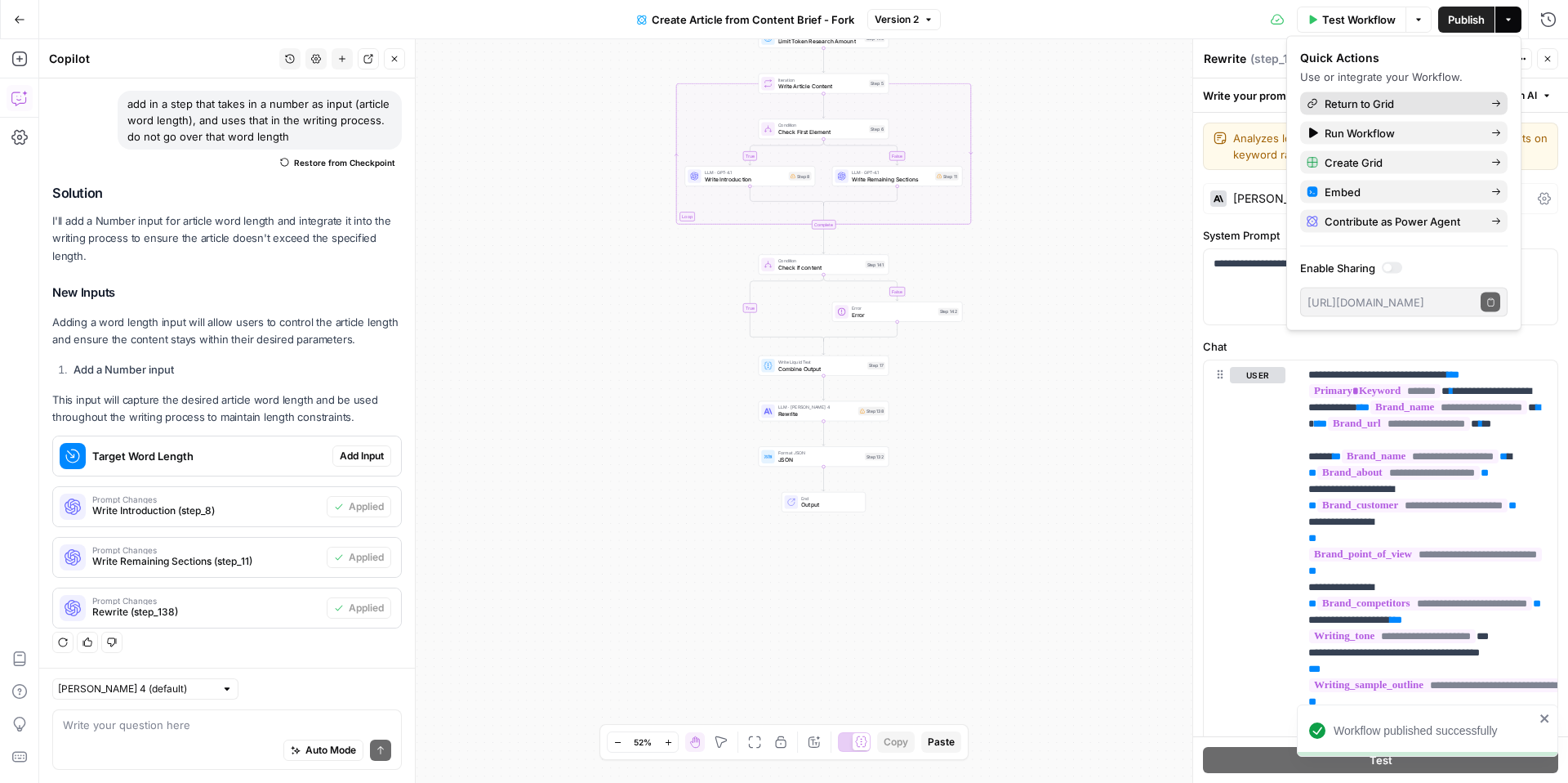
click at [1449, 102] on span "Return to Grid" at bounding box center [1402, 104] width 154 height 16
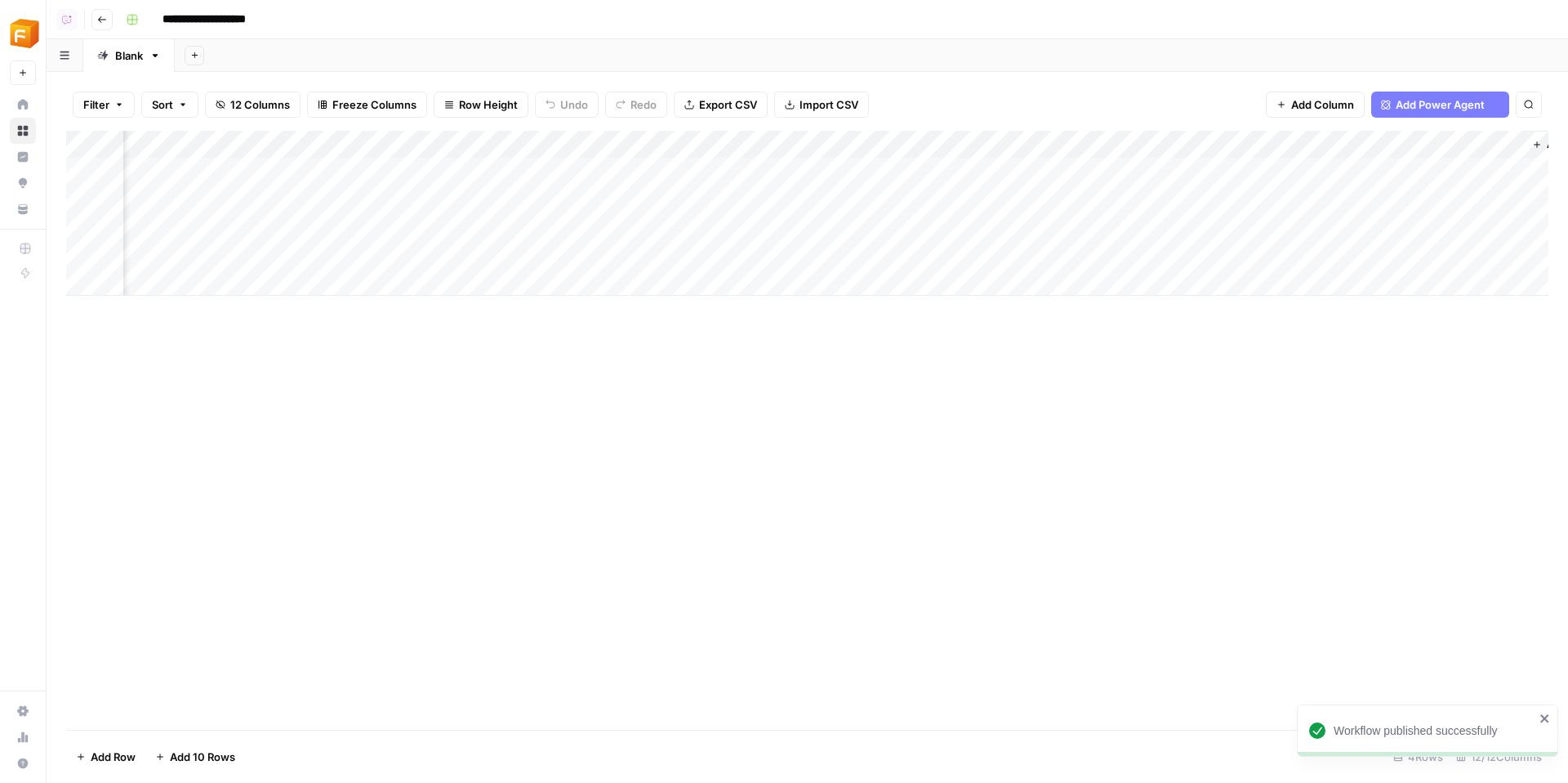
scroll to position [0, 1221]
click at [1436, 105] on span "Add Power Agent" at bounding box center [1439, 105] width 89 height 16
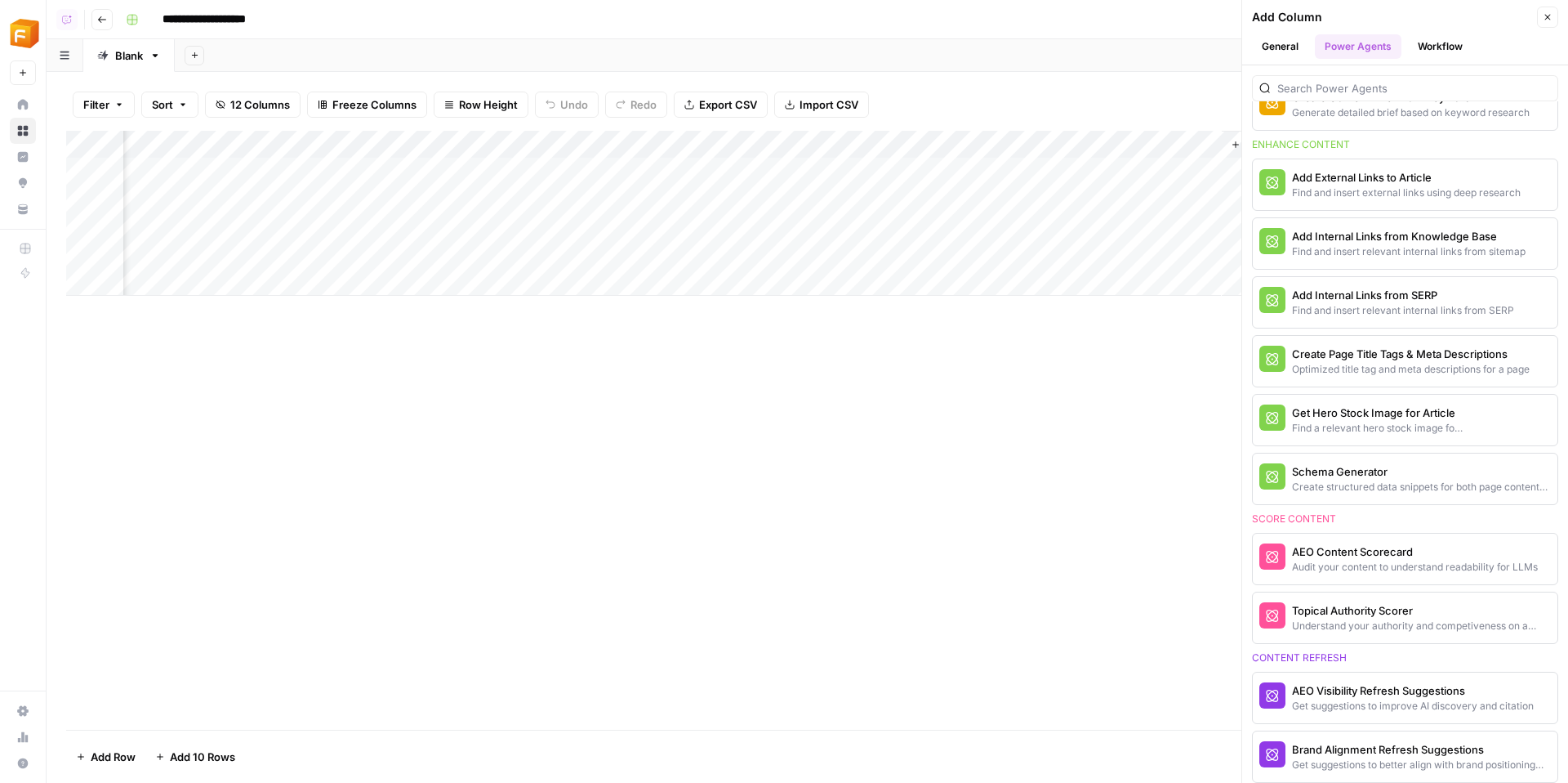
scroll to position [657, 0]
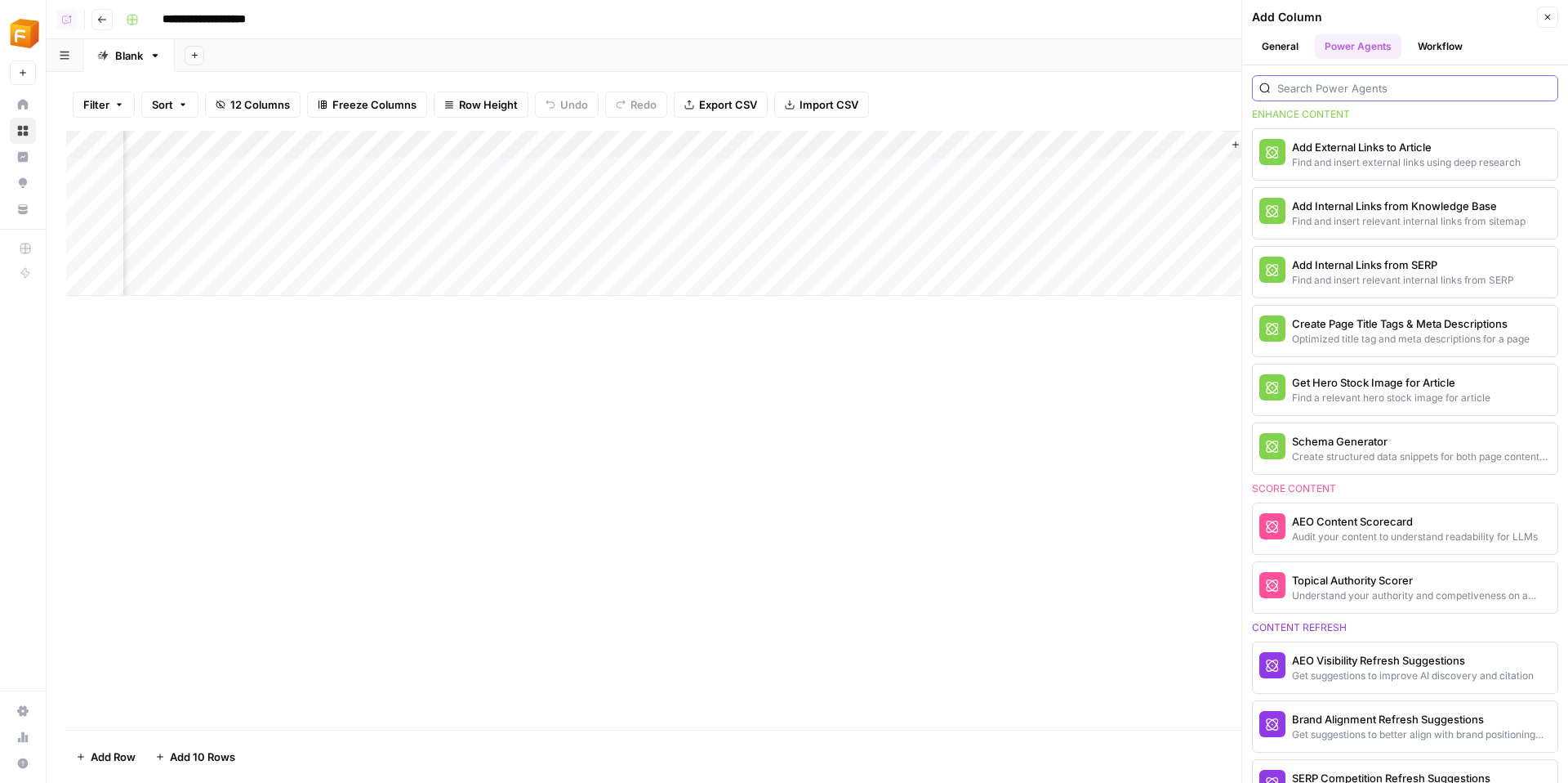
click at [1411, 81] on input "search" at bounding box center [1413, 88] width 273 height 16
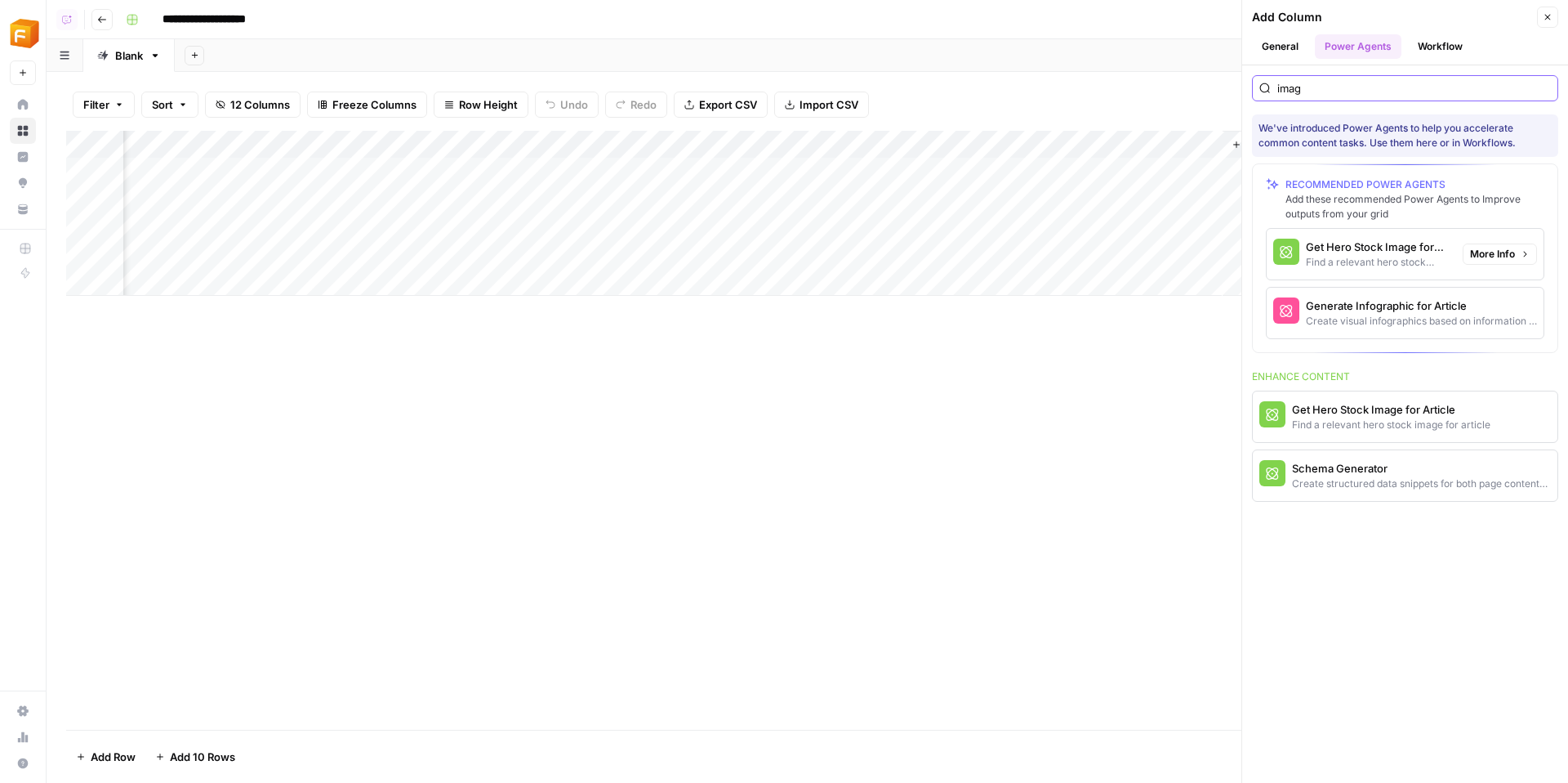
scroll to position [0, 1699]
type input "imag"
click at [1515, 250] on button "More Info" at bounding box center [1499, 253] width 75 height 21
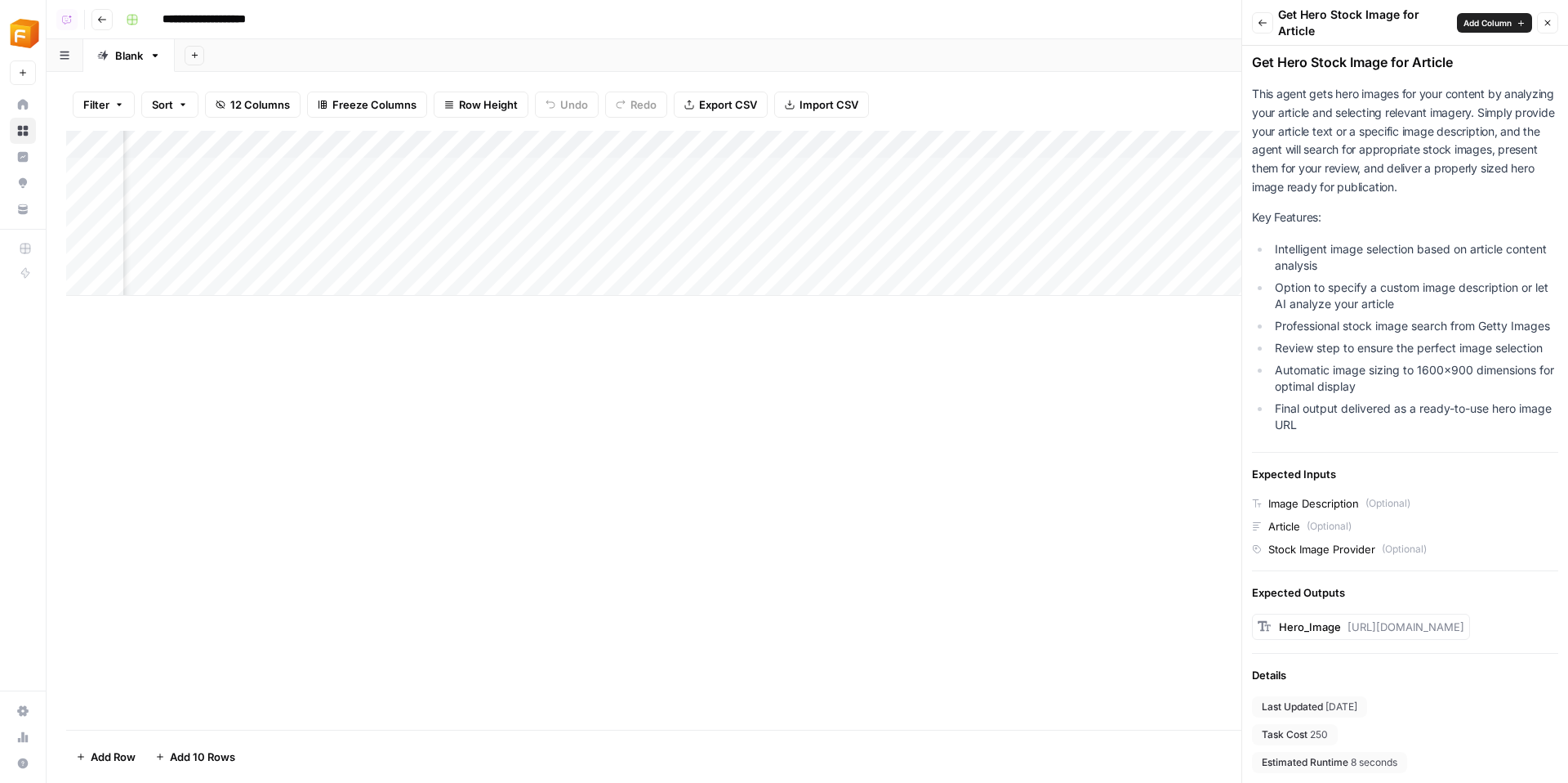
scroll to position [0, 1331]
click at [1167, 143] on div "Add Column" at bounding box center [806, 212] width 1482 height 165
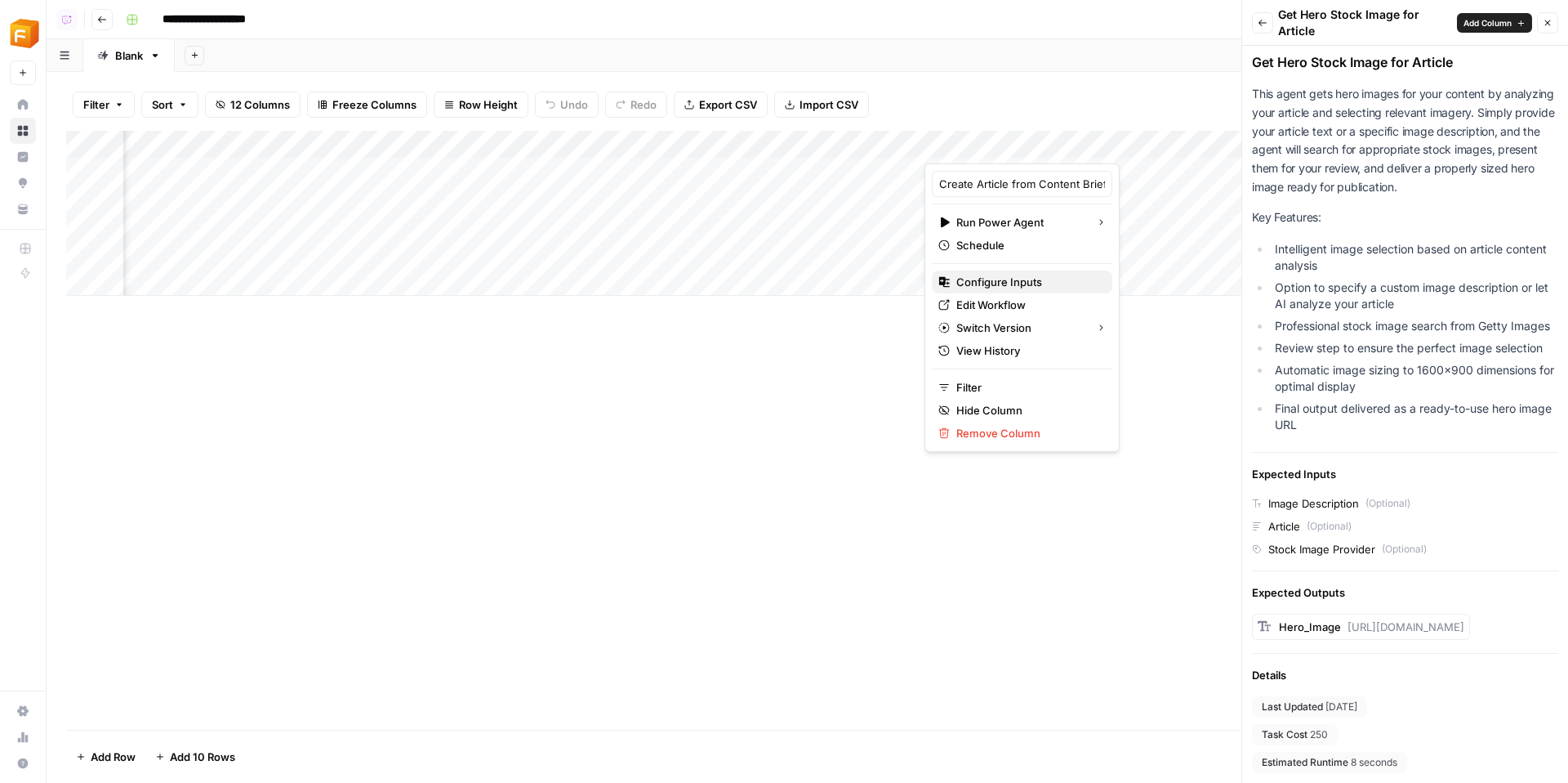
click at [1008, 285] on span "Configure Inputs" at bounding box center [1027, 281] width 143 height 16
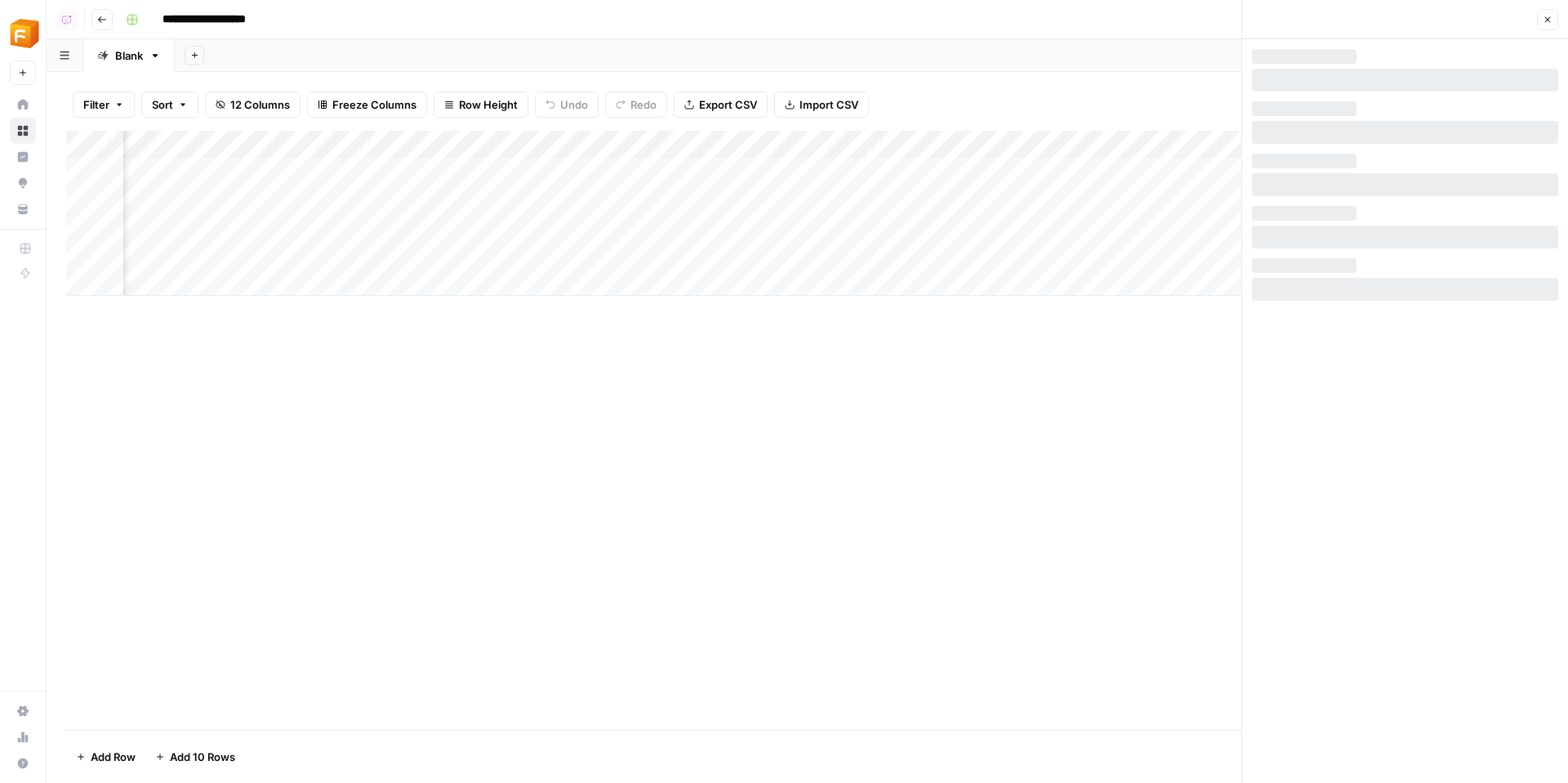
scroll to position [0, 0]
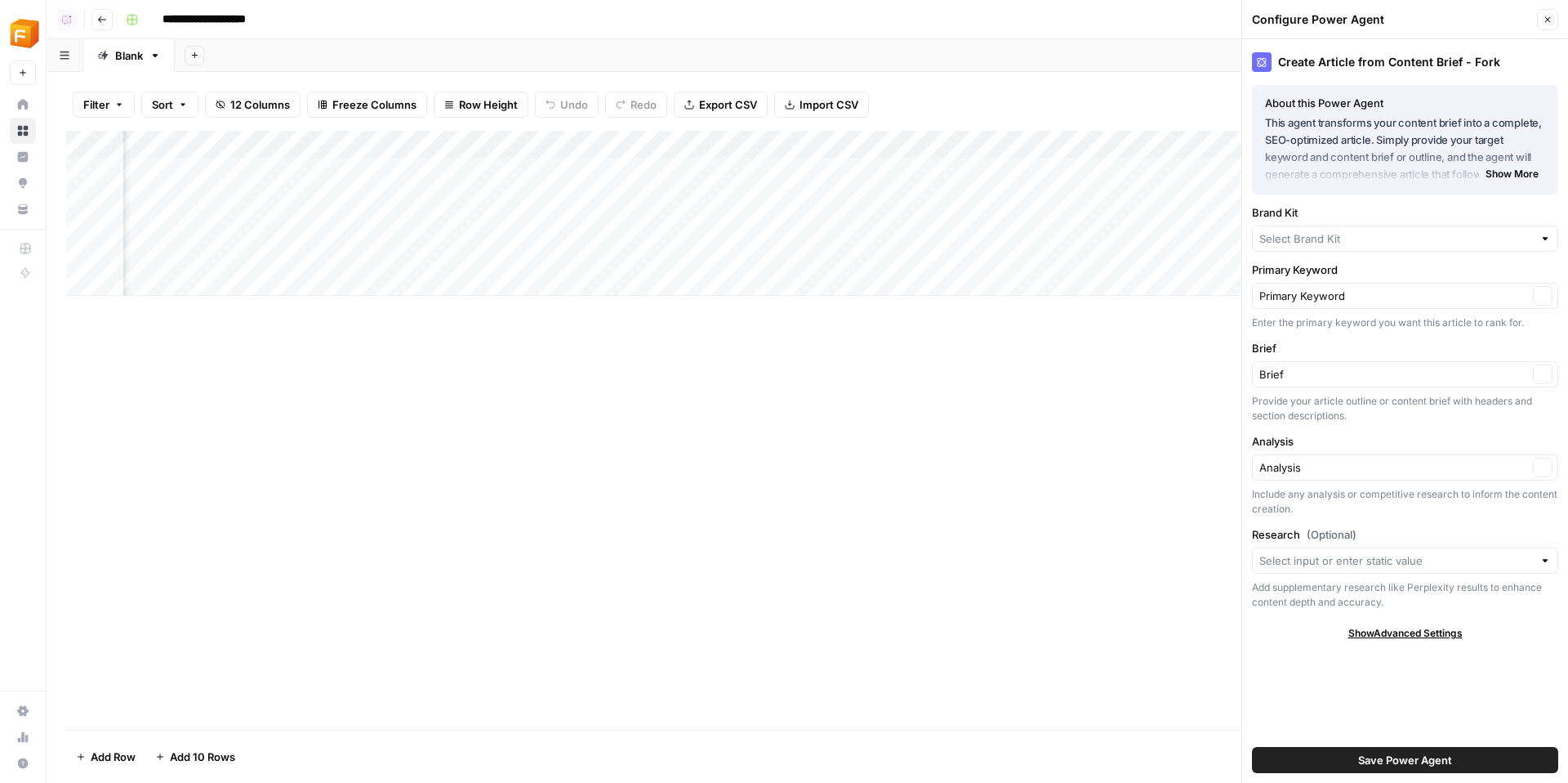
type input "Fitnet Manager"
click at [1323, 374] on input "Brief" at bounding box center [1393, 380] width 268 height 16
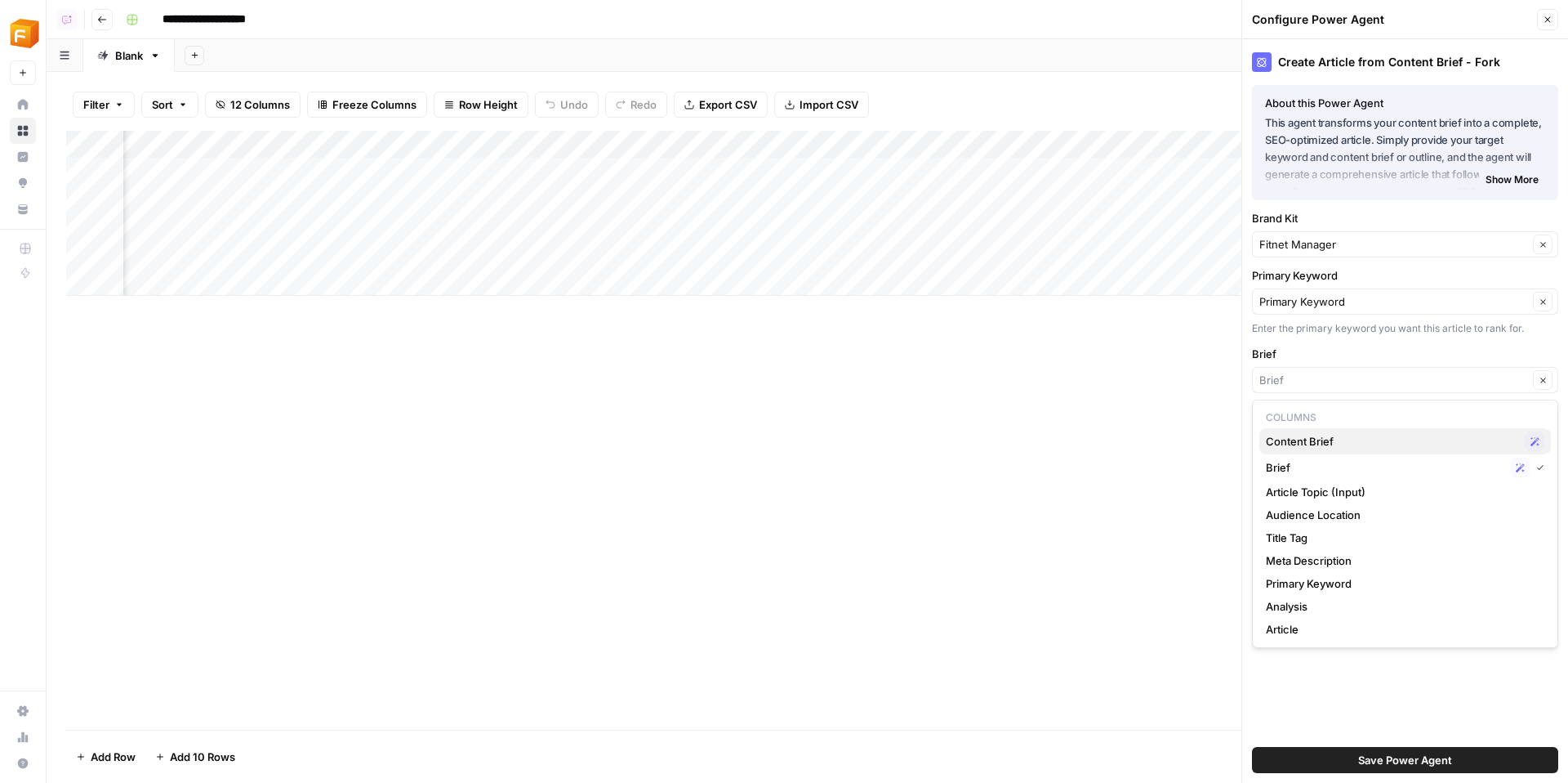
click at [1343, 435] on span "Content Brief" at bounding box center [1392, 441] width 252 height 16
type input "Content Brief"
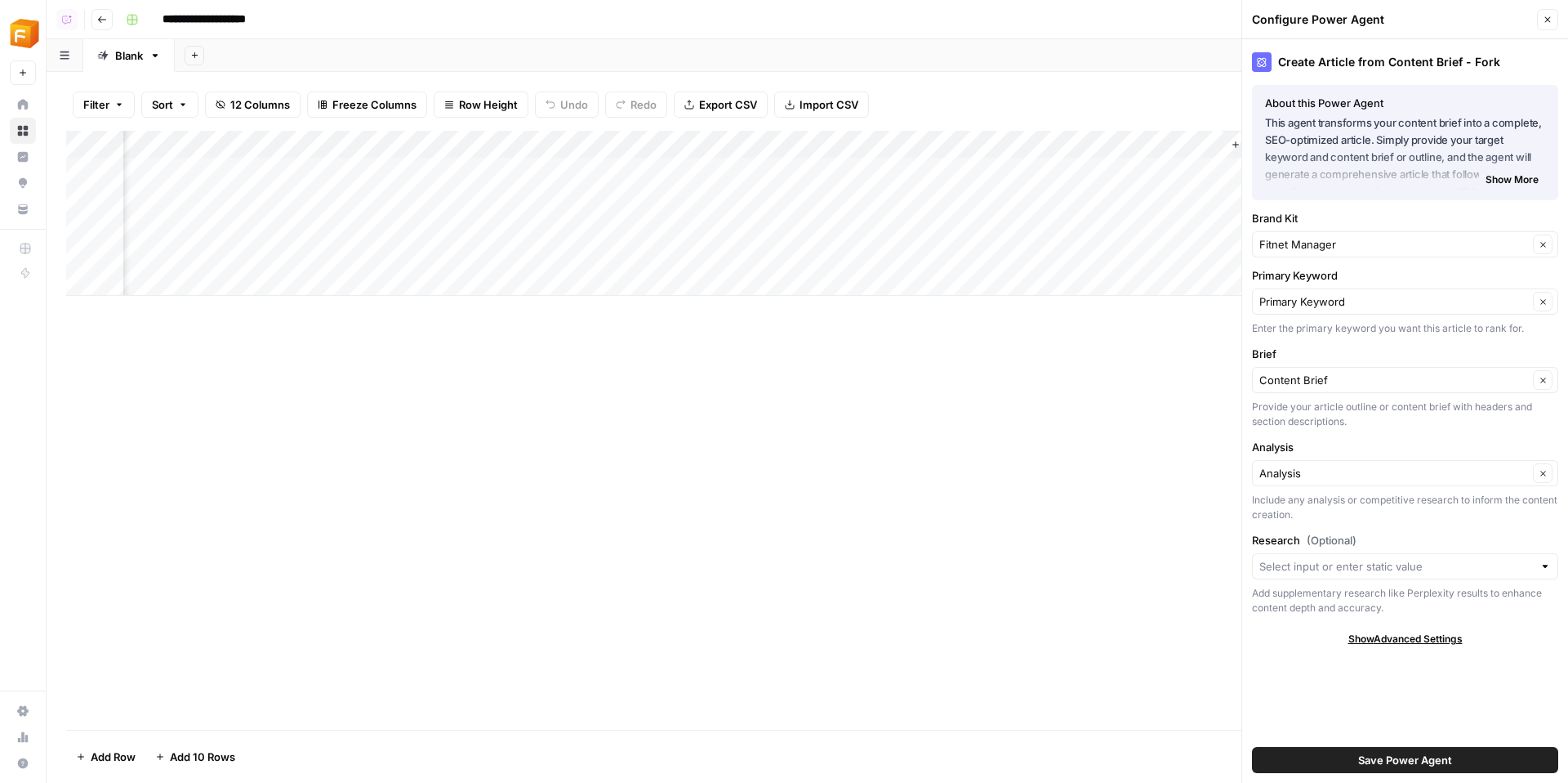
click at [1419, 757] on span "Save Power Agent" at bounding box center [1405, 760] width 94 height 16
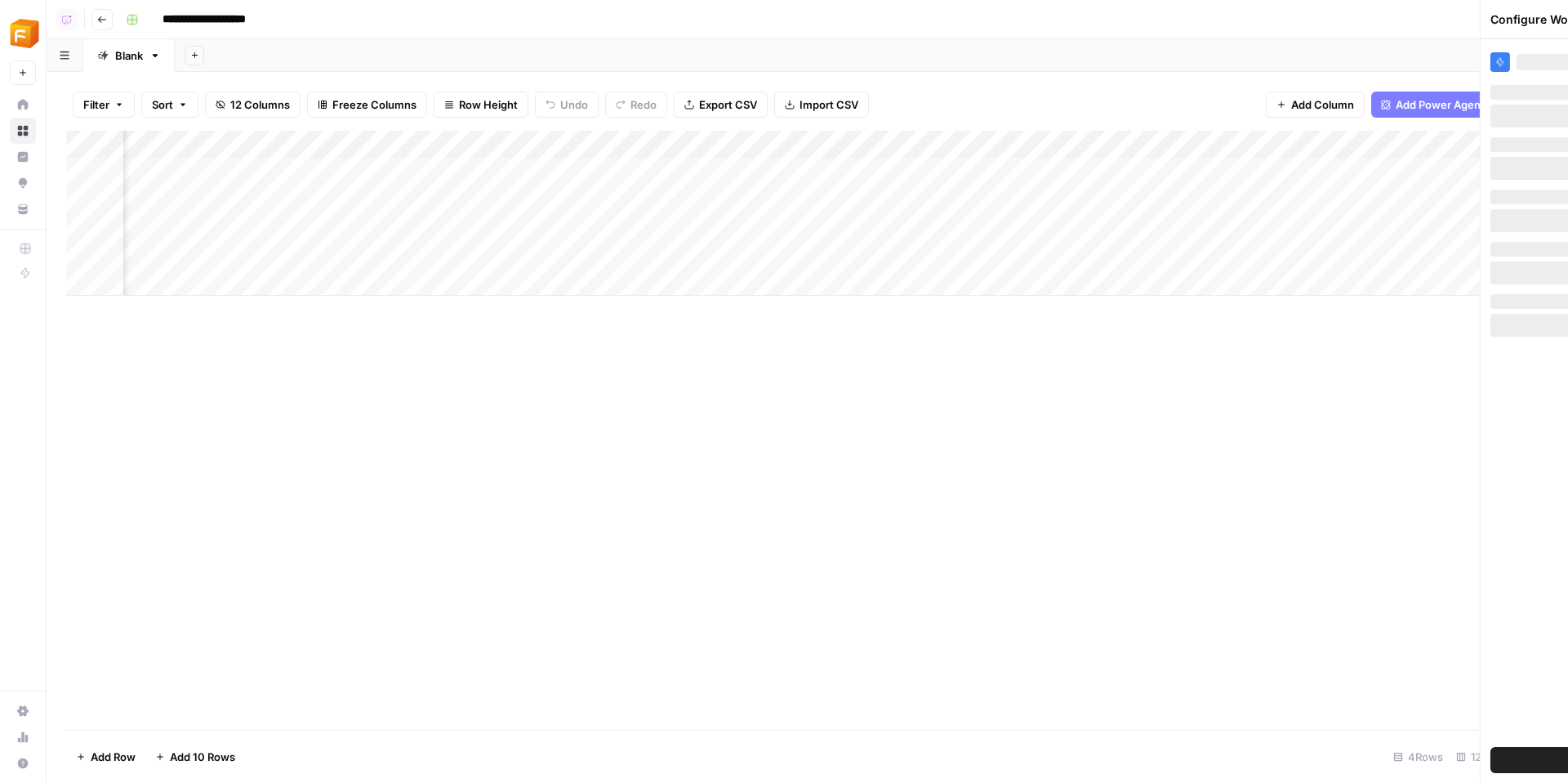
scroll to position [0, 1221]
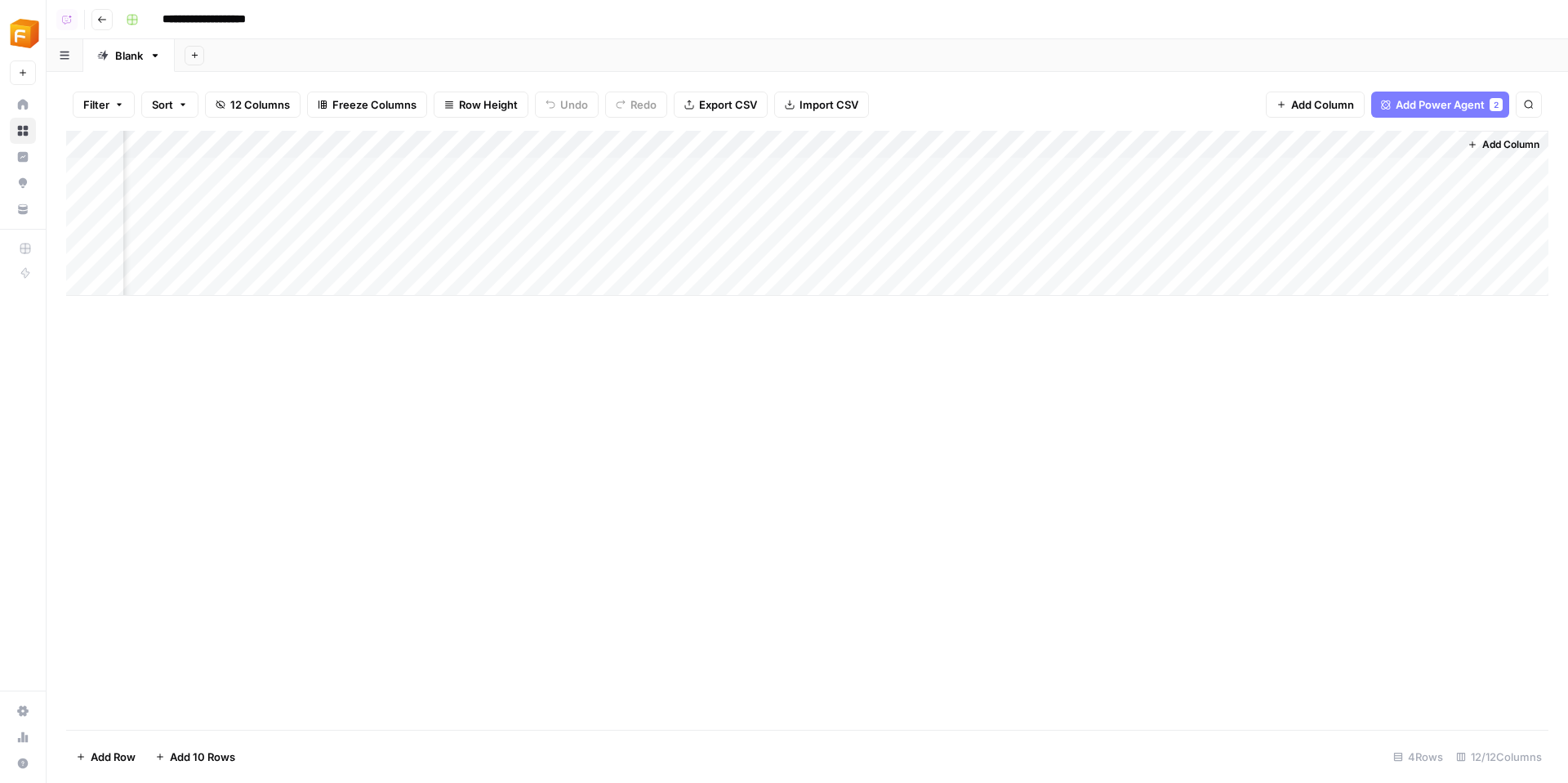
click at [1020, 145] on div "Add Column" at bounding box center [806, 212] width 1482 height 165
click at [878, 377] on div "Analysis Text Sort Ascending Sort Descending Filter Hide Column Remove Column" at bounding box center [896, 273] width 195 height 219
click at [878, 363] on span "Remove Column" at bounding box center [901, 364] width 143 height 16
click at [704, 196] on button "Delete" at bounding box center [725, 197] width 55 height 29
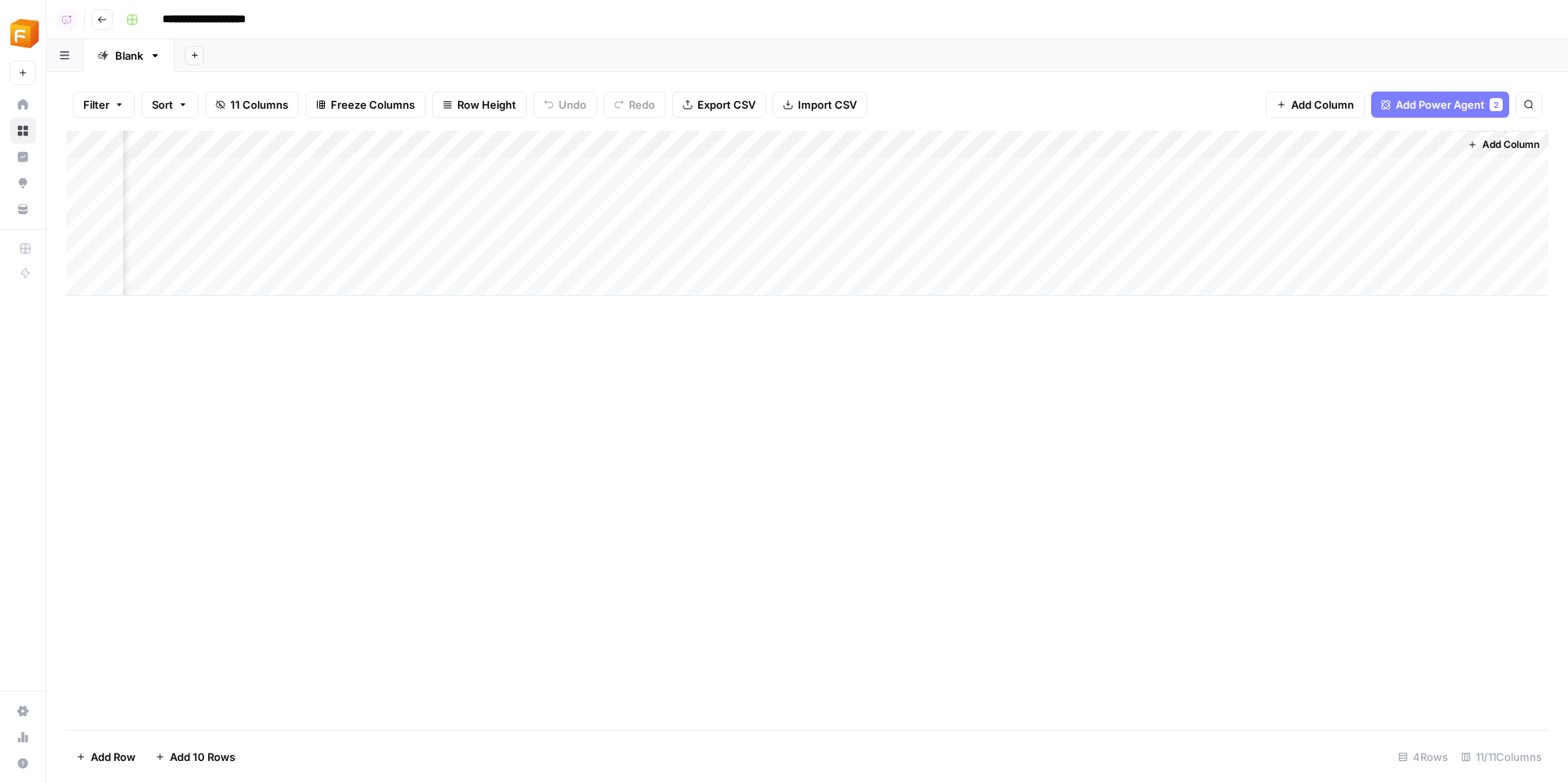
click at [1018, 150] on div "Add Column" at bounding box center [806, 212] width 1482 height 165
click at [873, 377] on div "Brief Text Sort Ascending Sort Descending Filter Hide Column Remove Column" at bounding box center [896, 273] width 195 height 219
click at [889, 364] on span "Remove Column" at bounding box center [901, 364] width 143 height 16
click at [728, 179] on button "Delete" at bounding box center [725, 169] width 55 height 29
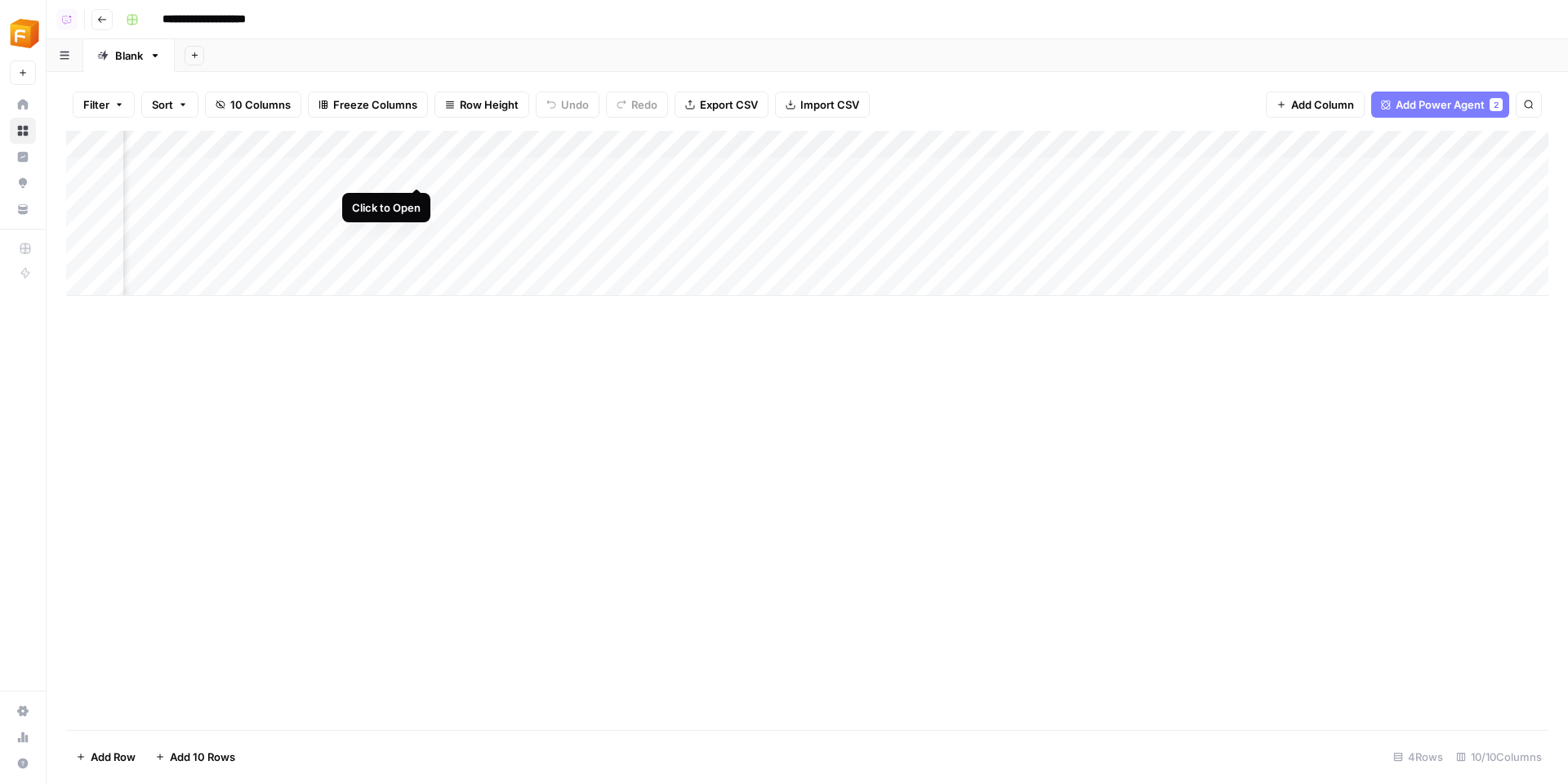
click at [419, 175] on div "Add Column" at bounding box center [806, 212] width 1482 height 165
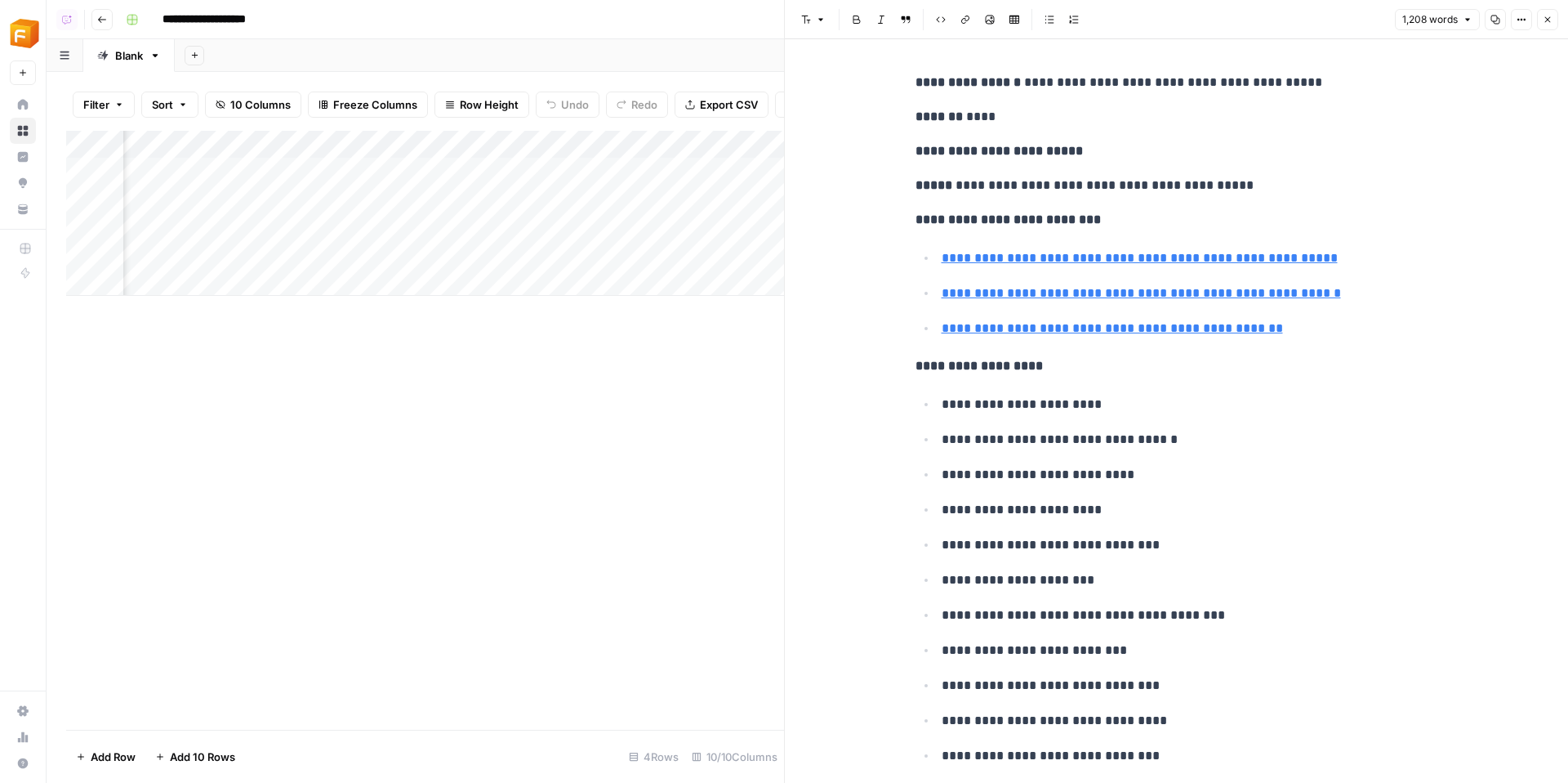
scroll to position [0, 901]
click at [562, 173] on div "Add Column" at bounding box center [425, 212] width 718 height 165
click at [408, 172] on div "Add Column" at bounding box center [425, 212] width 718 height 165
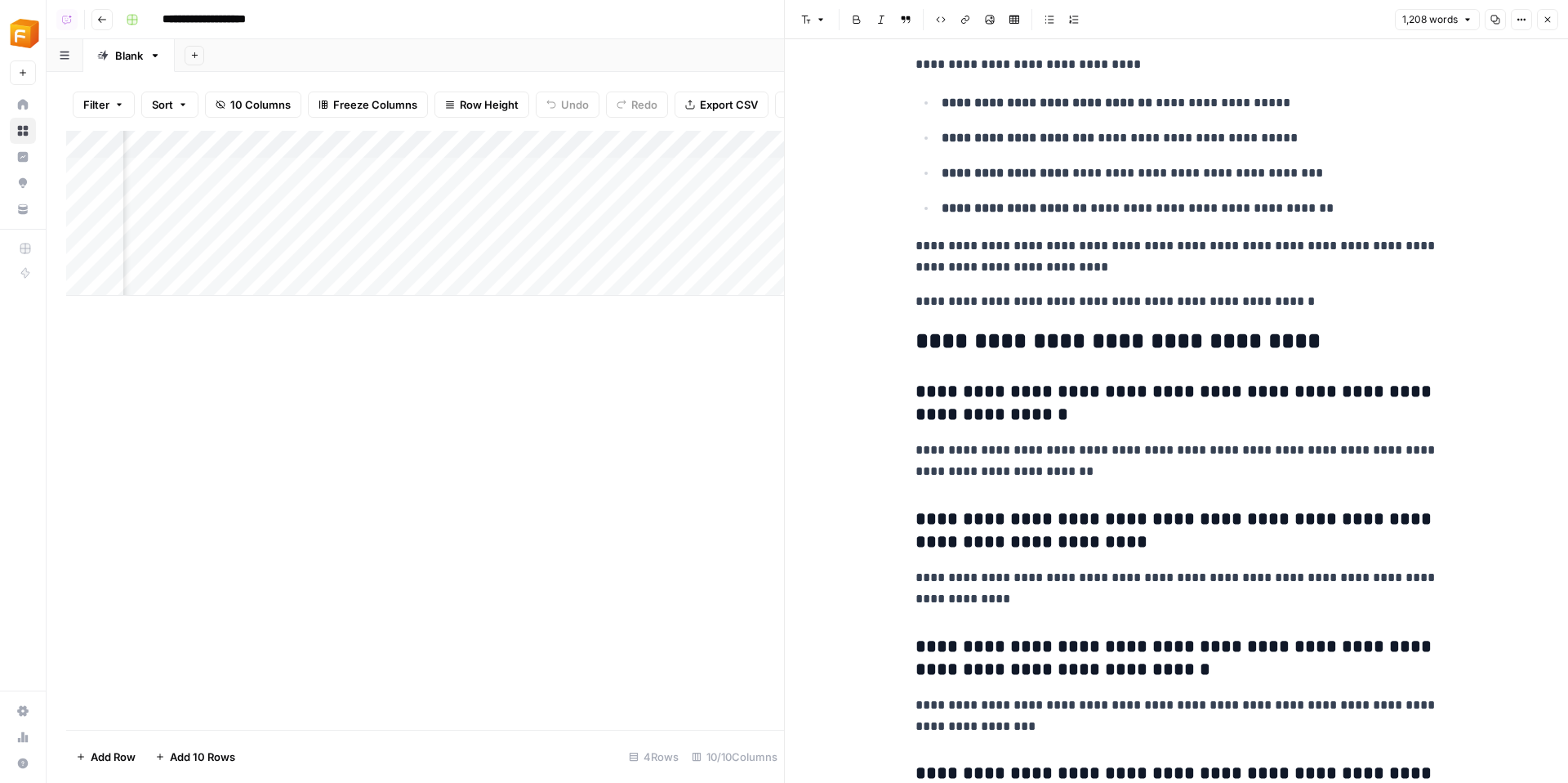
scroll to position [6378, 0]
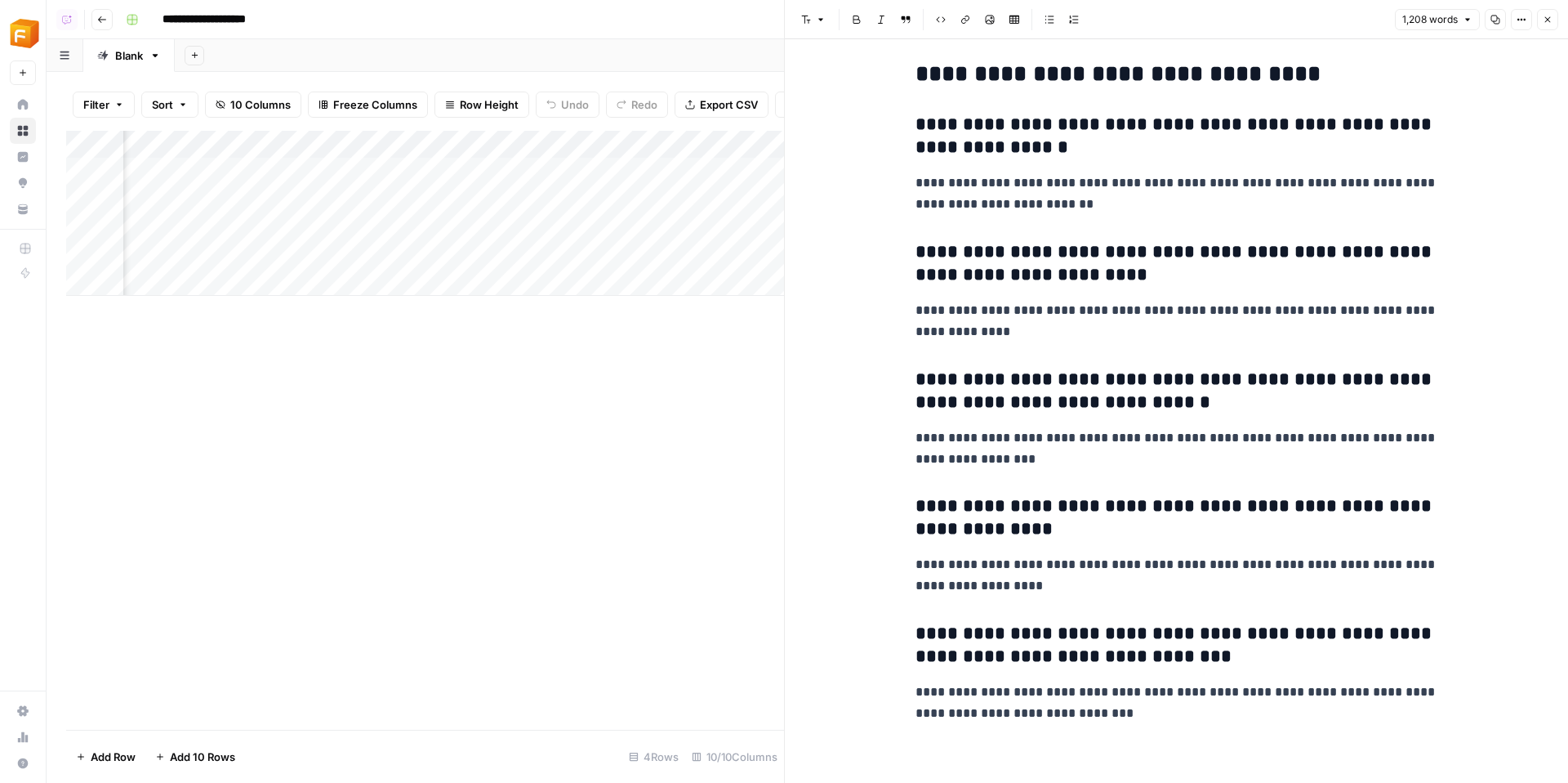
click at [1548, 15] on icon "button" at bounding box center [1547, 20] width 10 height 10
